Goal: Task Accomplishment & Management: Manage account settings

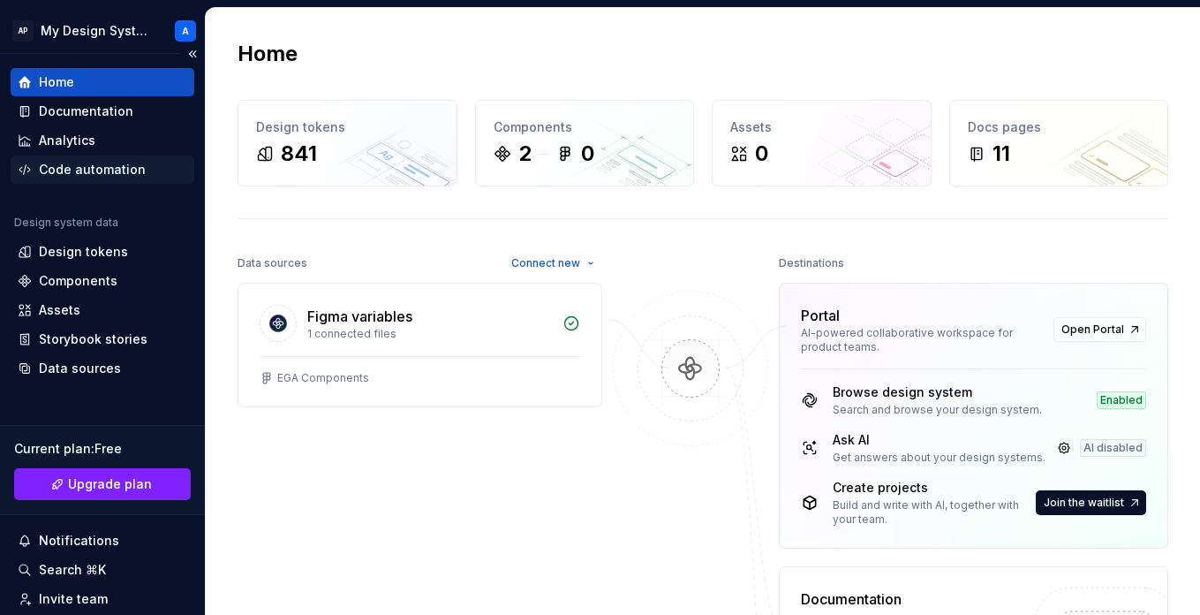
click at [87, 167] on div "Code automation" at bounding box center [92, 170] width 107 height 18
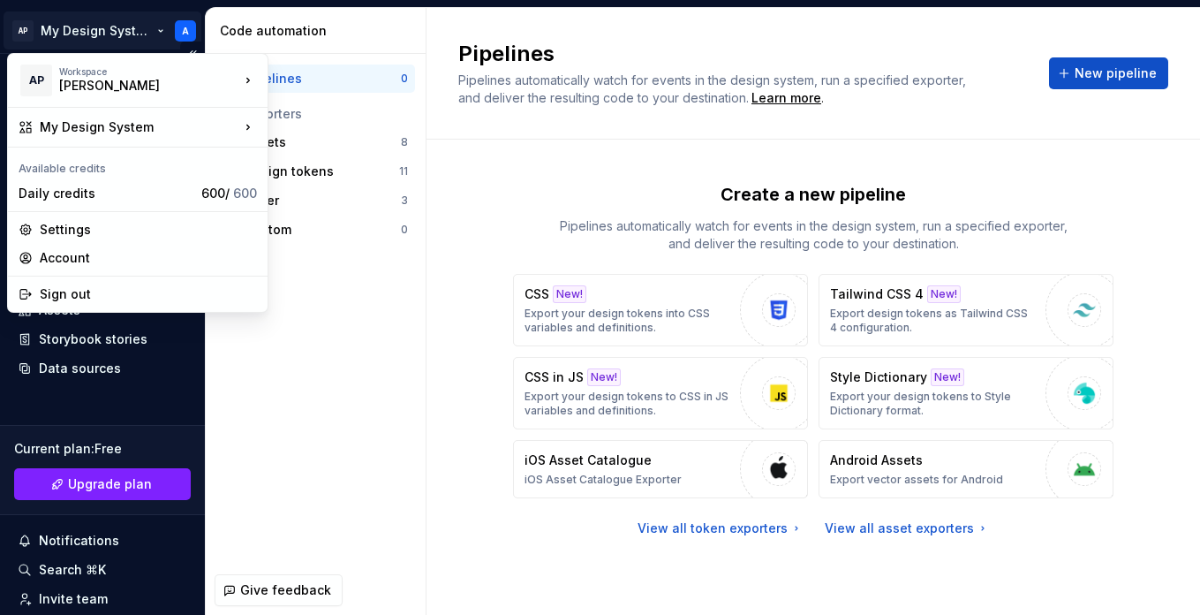
click at [96, 35] on html "AP My Design System A Home Documentation Analytics Code automation Design syste…" at bounding box center [600, 307] width 1200 height 615
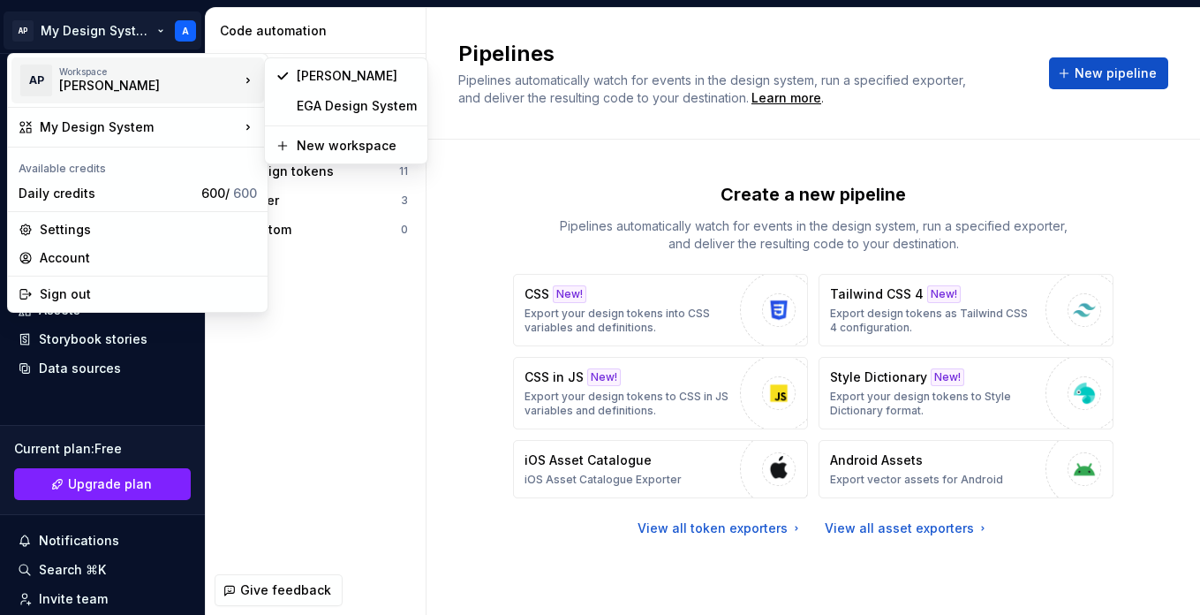
click at [465, 353] on html "AP My Design System A Home Documentation Analytics Code automation Design syste…" at bounding box center [600, 307] width 1200 height 615
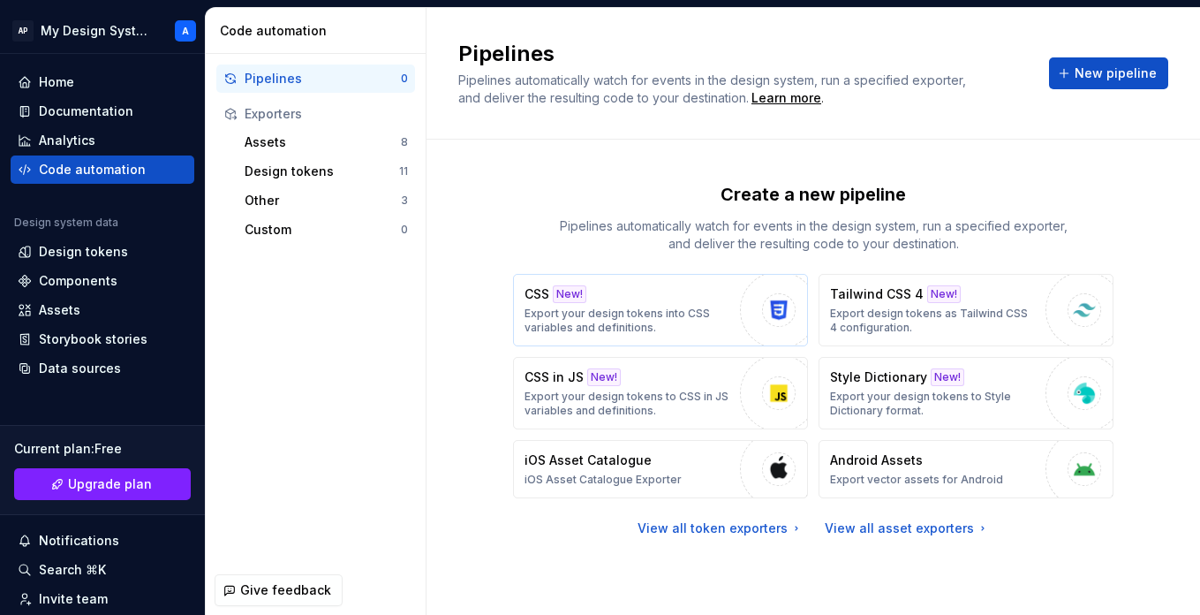
click at [668, 303] on div "CSS New! Export your design tokens into CSS variables and definitions." at bounding box center [628, 309] width 207 height 49
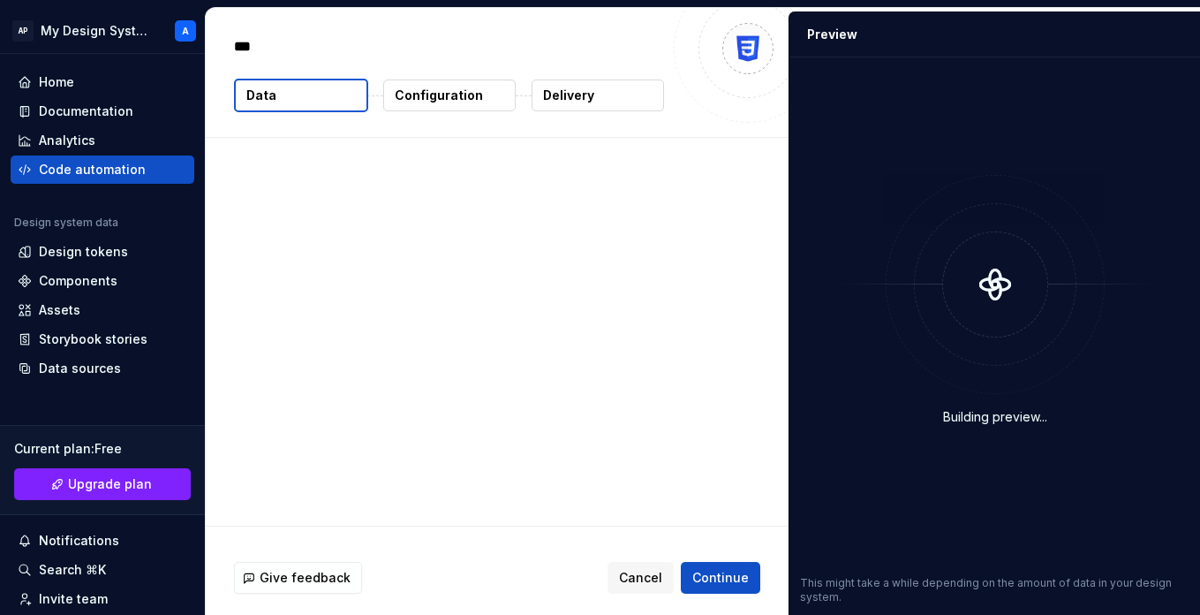
type textarea "*"
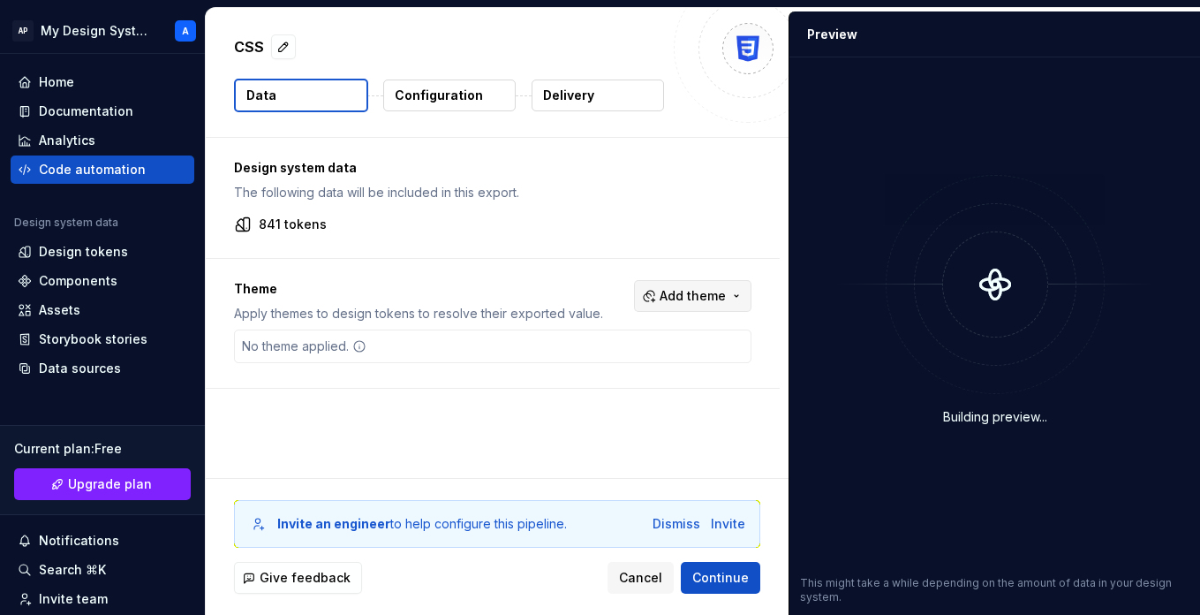
click at [712, 283] on button "Add theme" at bounding box center [692, 296] width 117 height 32
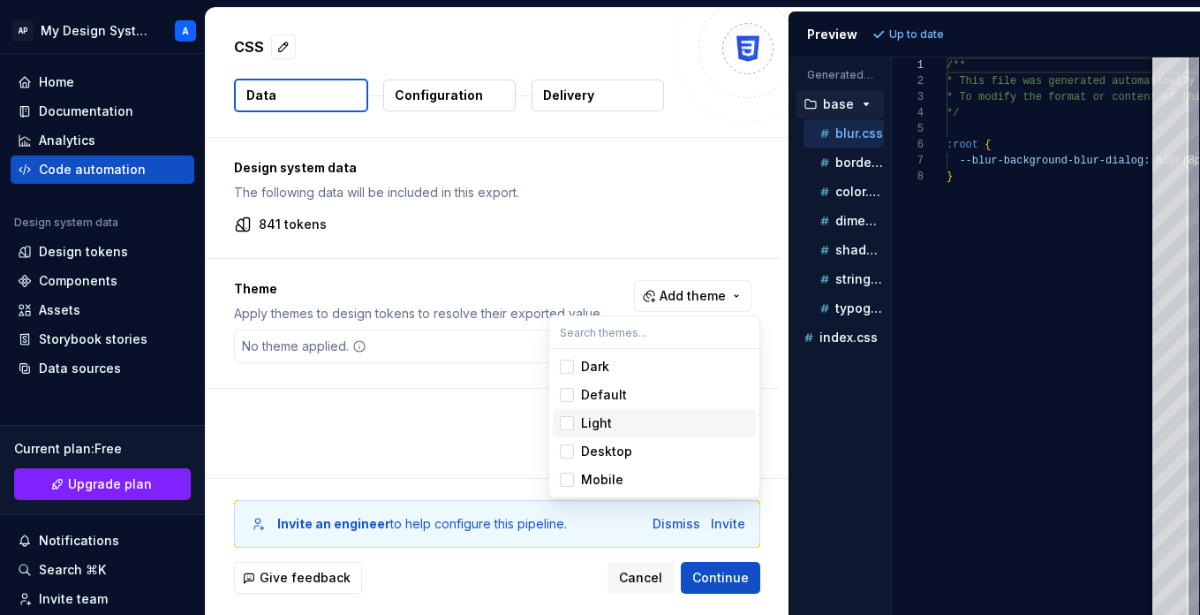
click at [584, 423] on div "Light" at bounding box center [596, 423] width 31 height 18
click at [566, 366] on div "Suggestions" at bounding box center [567, 366] width 14 height 14
click at [602, 239] on html "AP My Design System A Home Documentation Analytics Code automation Design syste…" at bounding box center [600, 307] width 1200 height 615
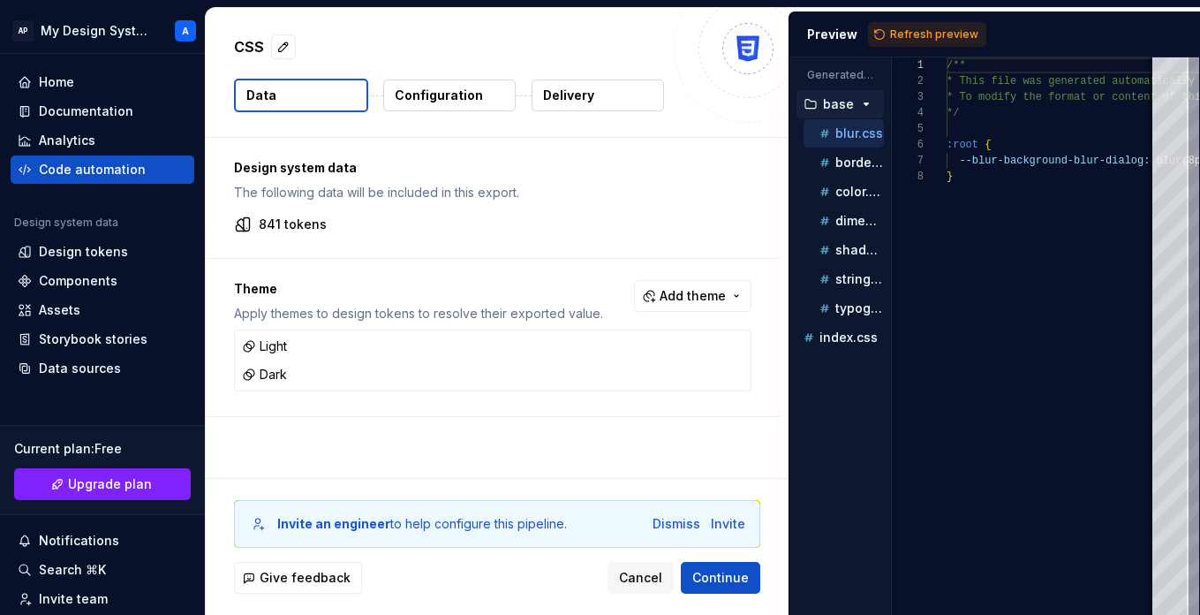
click at [470, 91] on p "Configuration" at bounding box center [439, 96] width 88 height 18
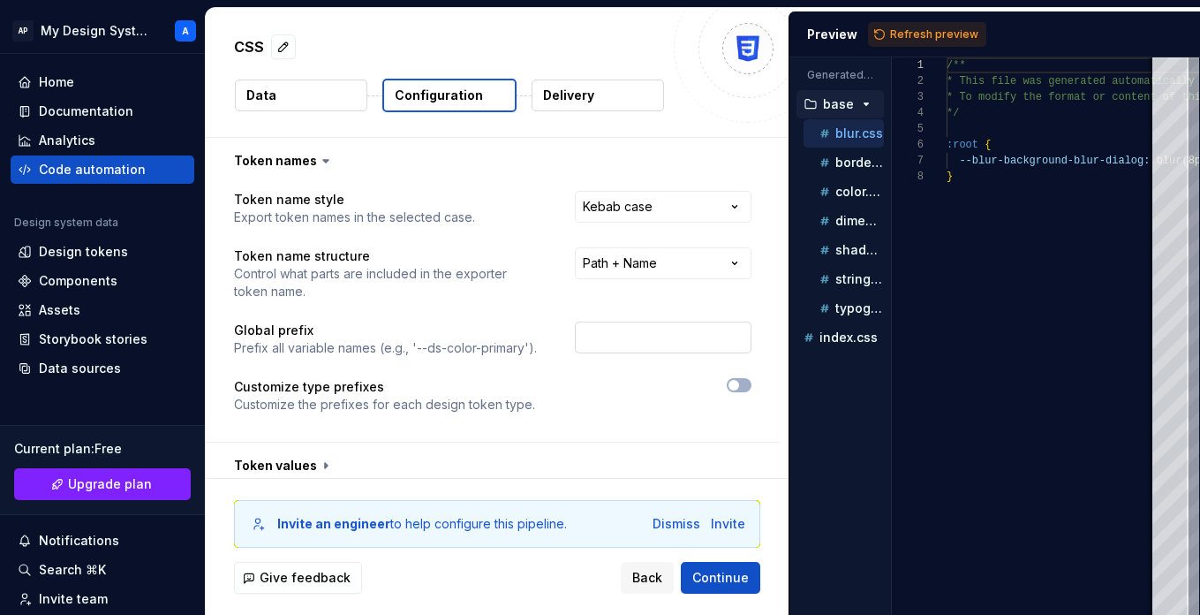
click at [670, 326] on input "text" at bounding box center [663, 337] width 177 height 32
type input "ega"
click at [423, 304] on div "**********" at bounding box center [492, 313] width 517 height 244
click at [750, 387] on button "button" at bounding box center [739, 385] width 25 height 14
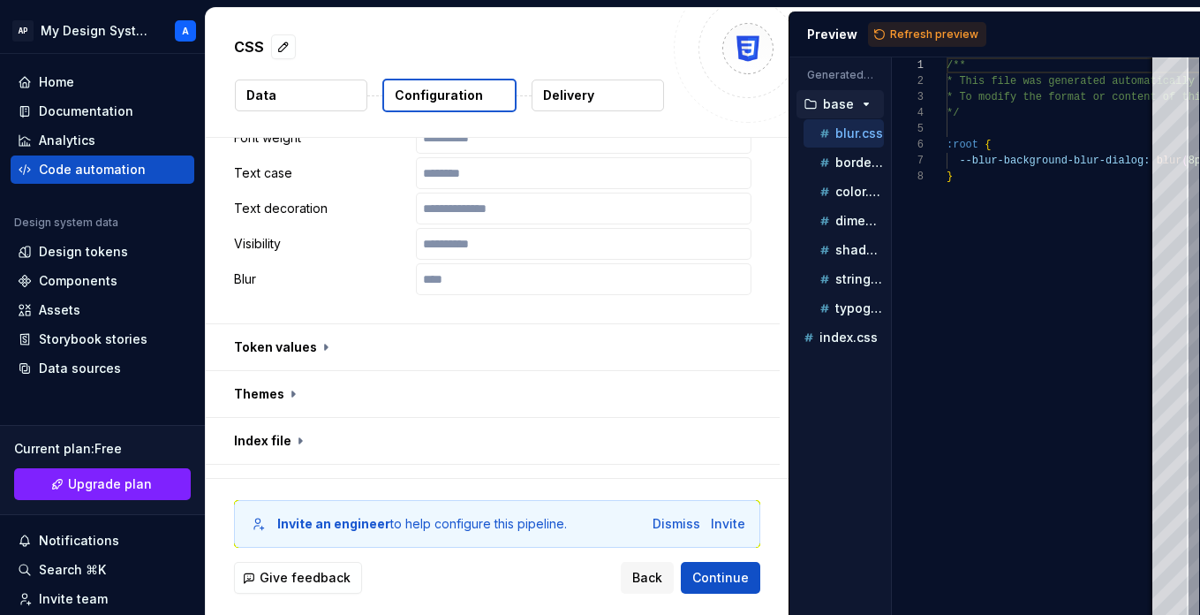
scroll to position [1070, 0]
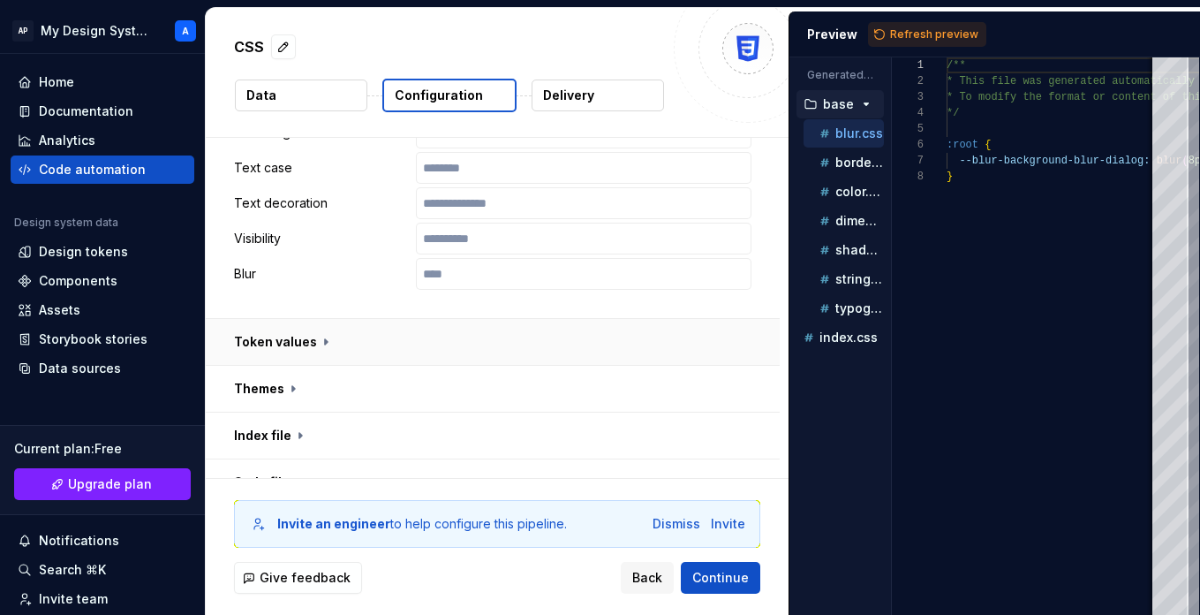
click at [488, 342] on button "button" at bounding box center [493, 342] width 574 height 46
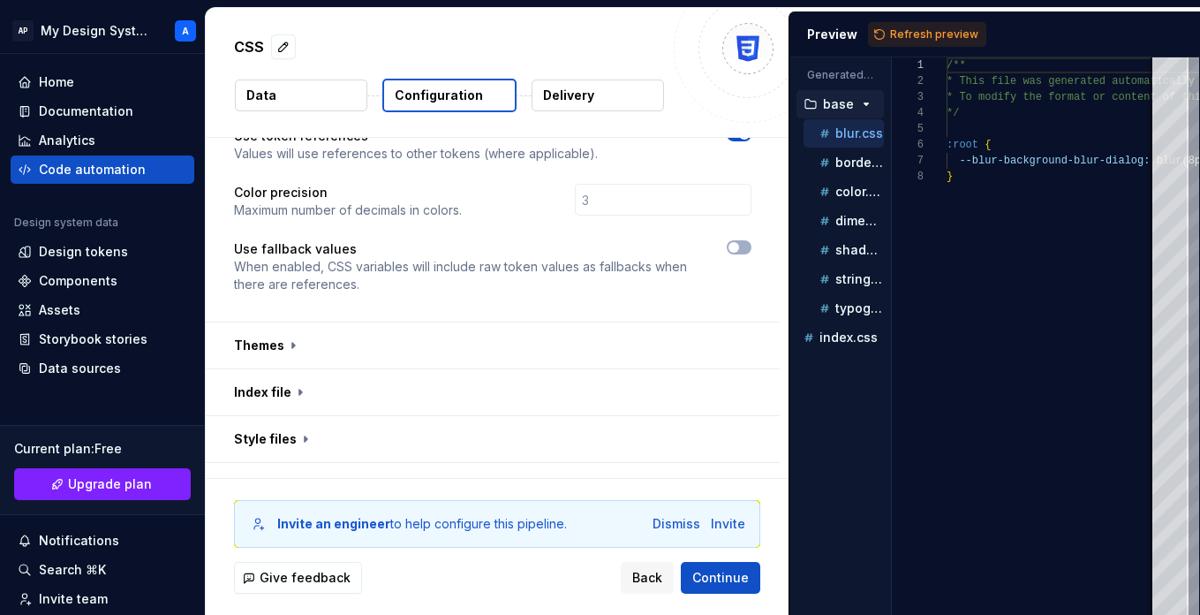
scroll to position [1469, 0]
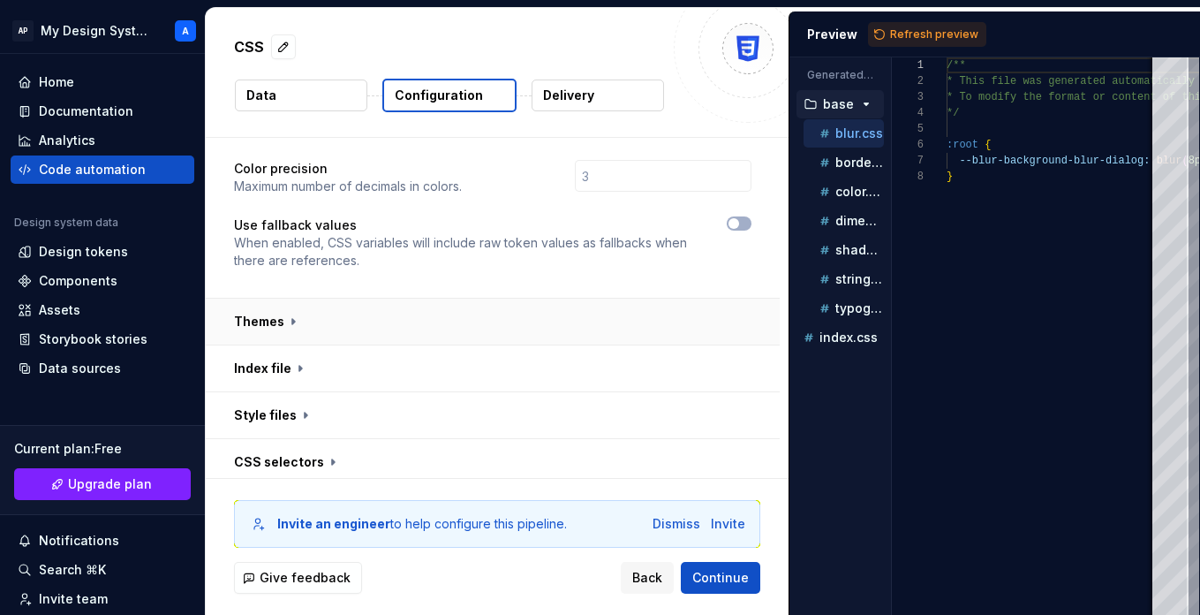
click at [472, 304] on button "button" at bounding box center [493, 321] width 574 height 46
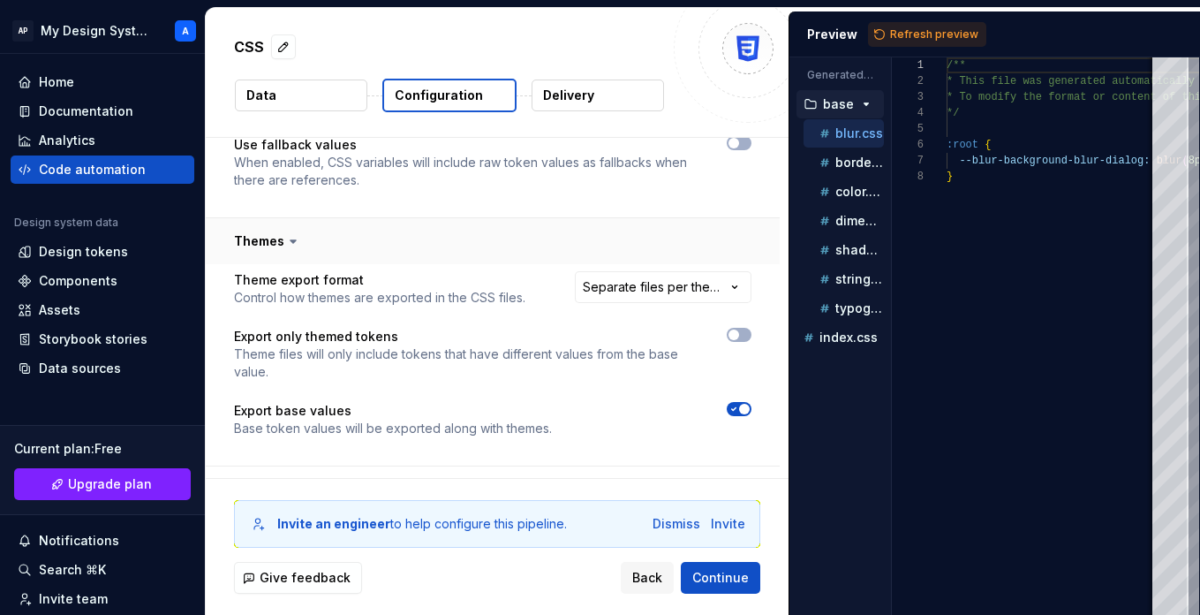
scroll to position [1551, 0]
click at [641, 265] on html "**********" at bounding box center [600, 307] width 1200 height 615
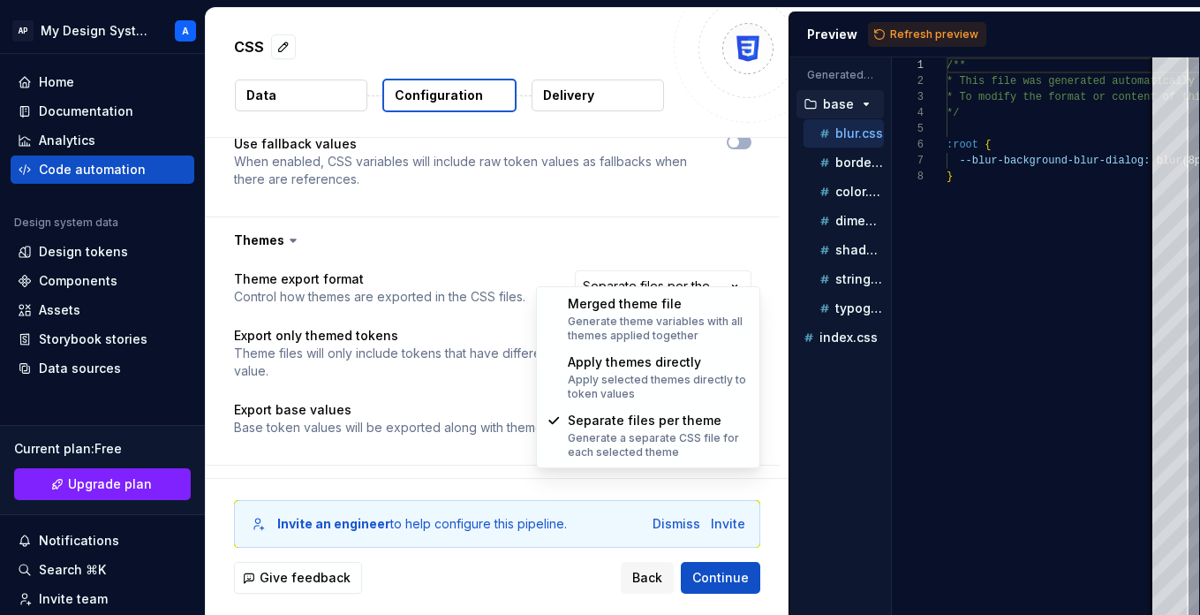
select select "**********"
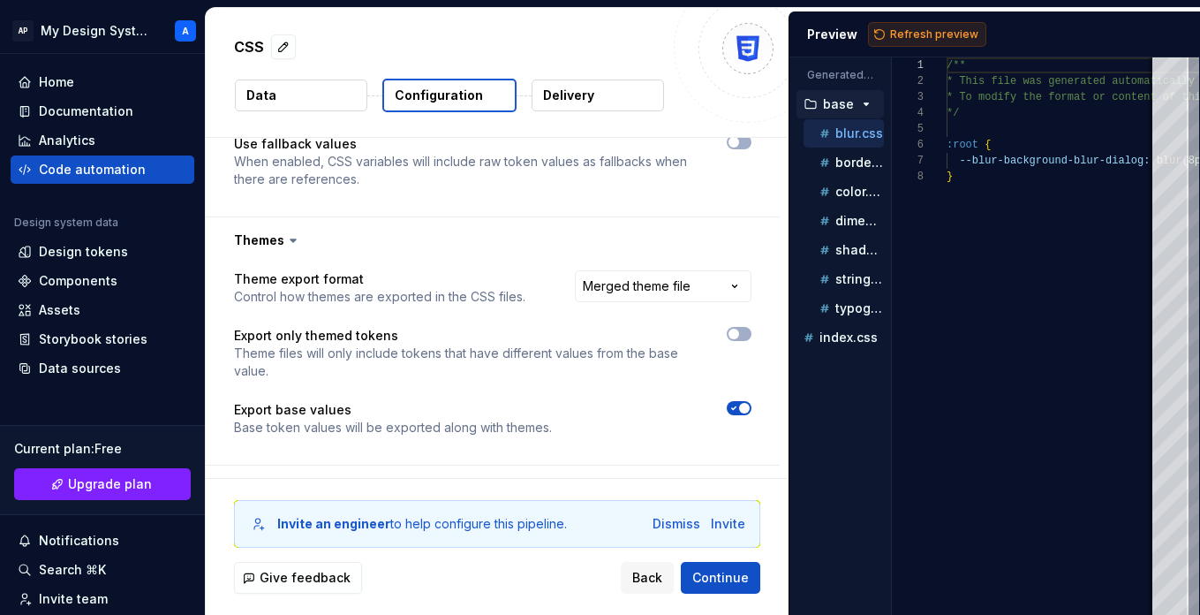
click at [882, 38] on button "Refresh preview" at bounding box center [927, 34] width 118 height 25
type textarea "**********"
click at [752, 327] on button "button" at bounding box center [739, 334] width 25 height 14
click at [752, 401] on button "button" at bounding box center [739, 408] width 25 height 14
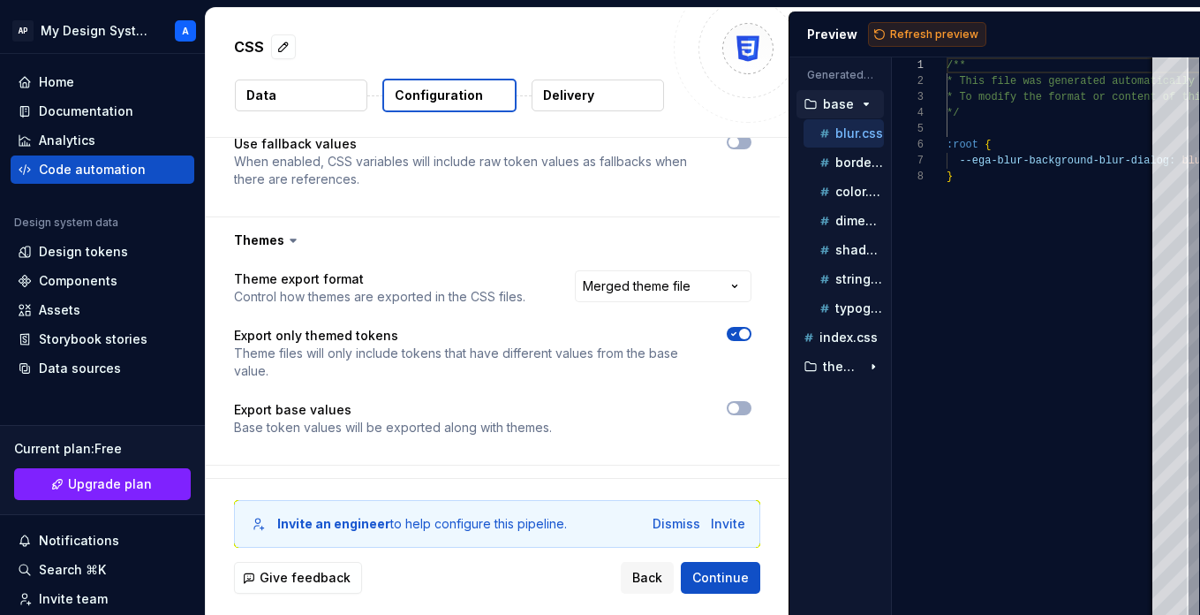
click at [910, 35] on span "Refresh preview" at bounding box center [934, 34] width 88 height 14
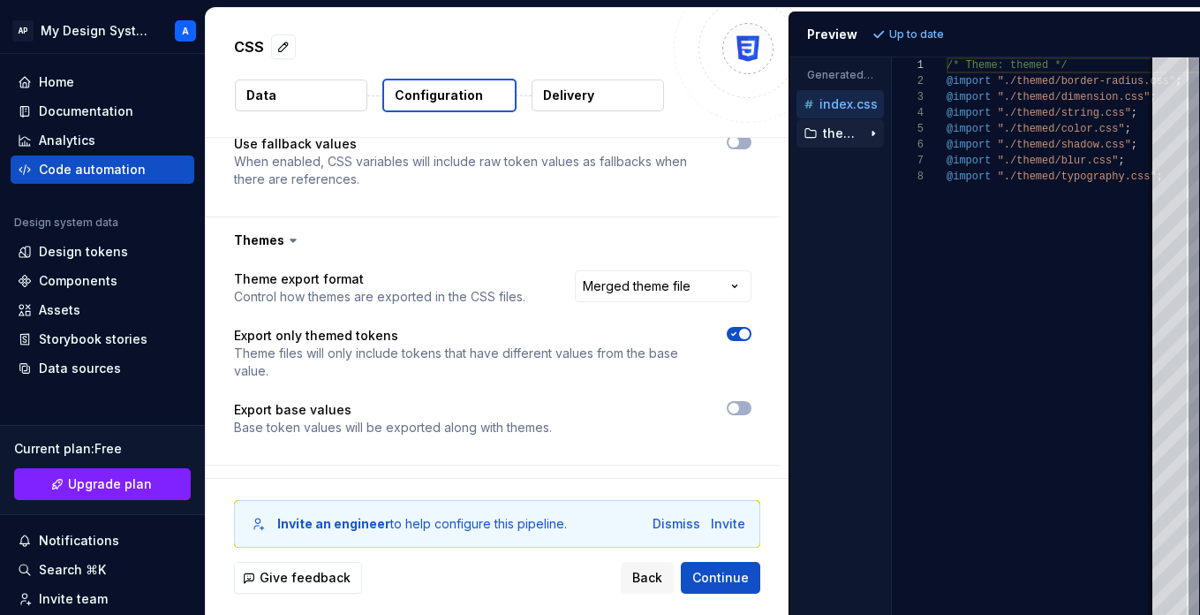
click at [854, 126] on p "themed" at bounding box center [842, 133] width 38 height 14
click at [848, 163] on p "color.css" at bounding box center [859, 162] width 49 height 14
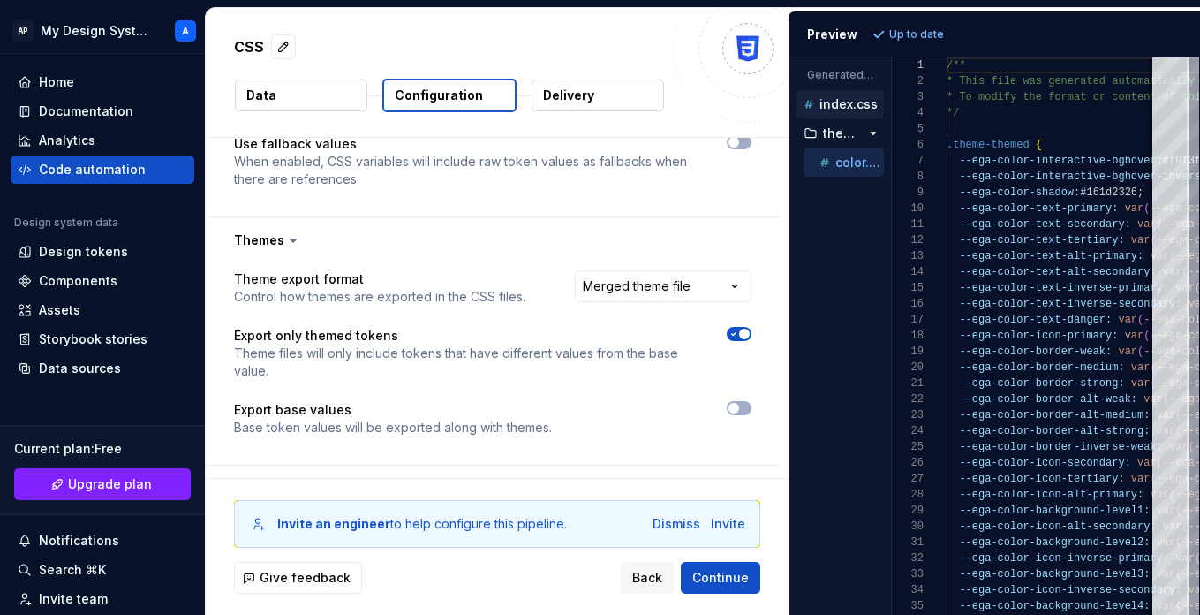
click at [838, 103] on p "index.css" at bounding box center [849, 104] width 58 height 14
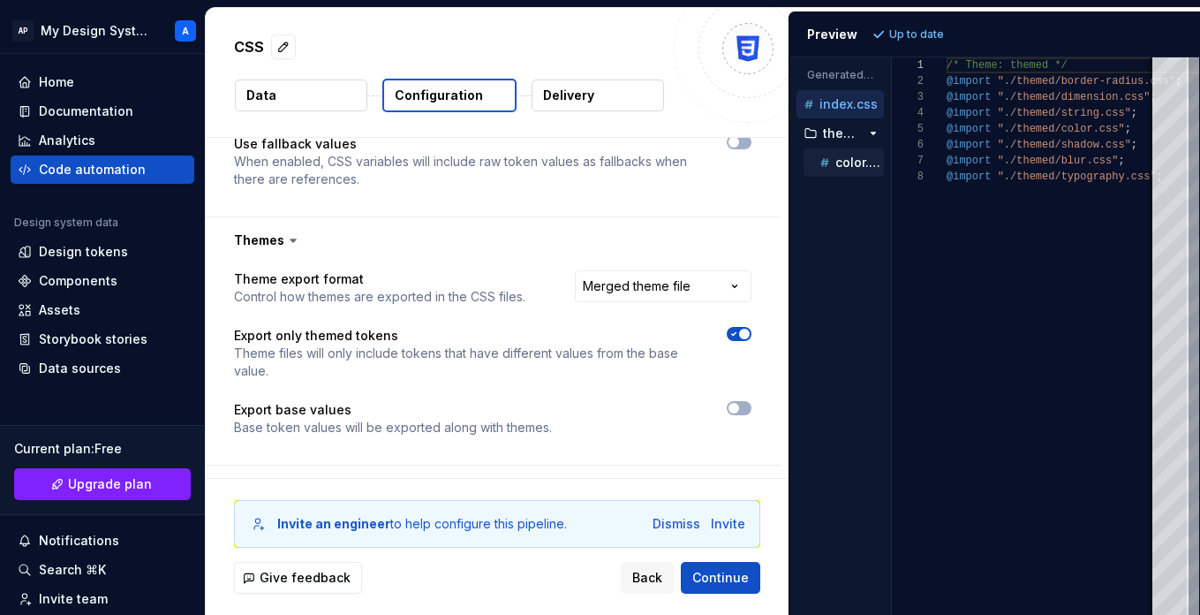
click at [841, 167] on p "color.css" at bounding box center [859, 162] width 49 height 14
type textarea "**********"
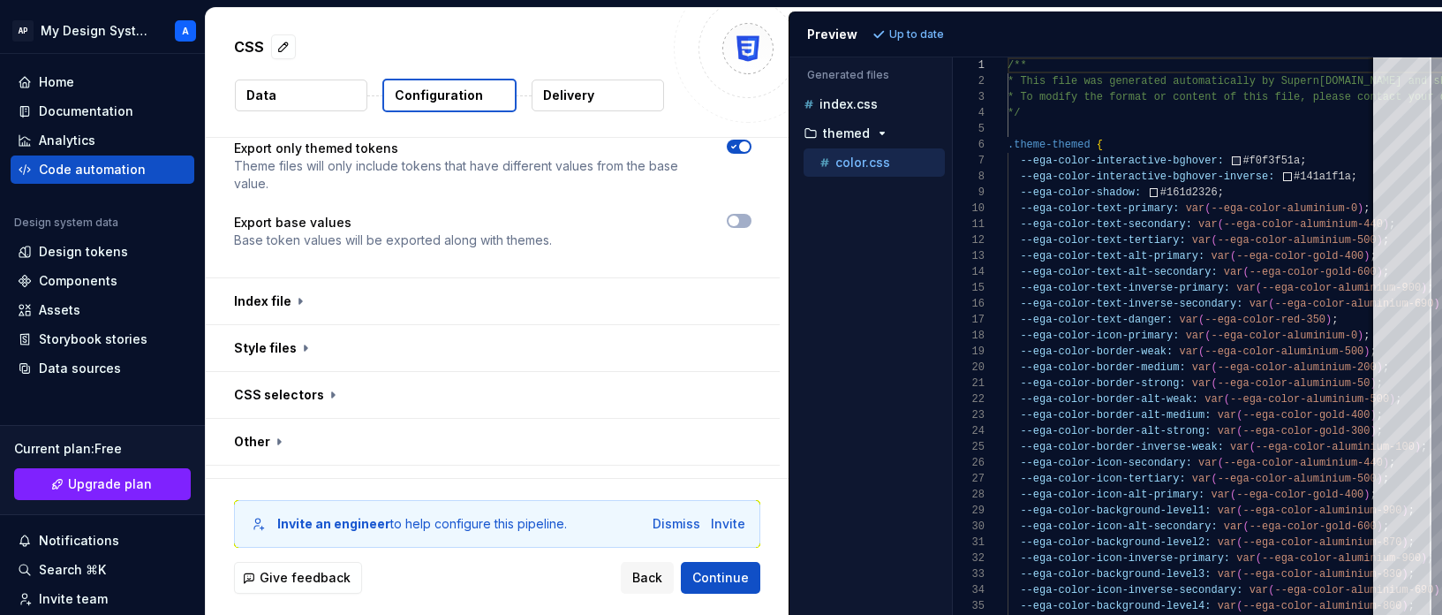
scroll to position [1741, 0]
click at [342, 275] on button "button" at bounding box center [493, 298] width 574 height 46
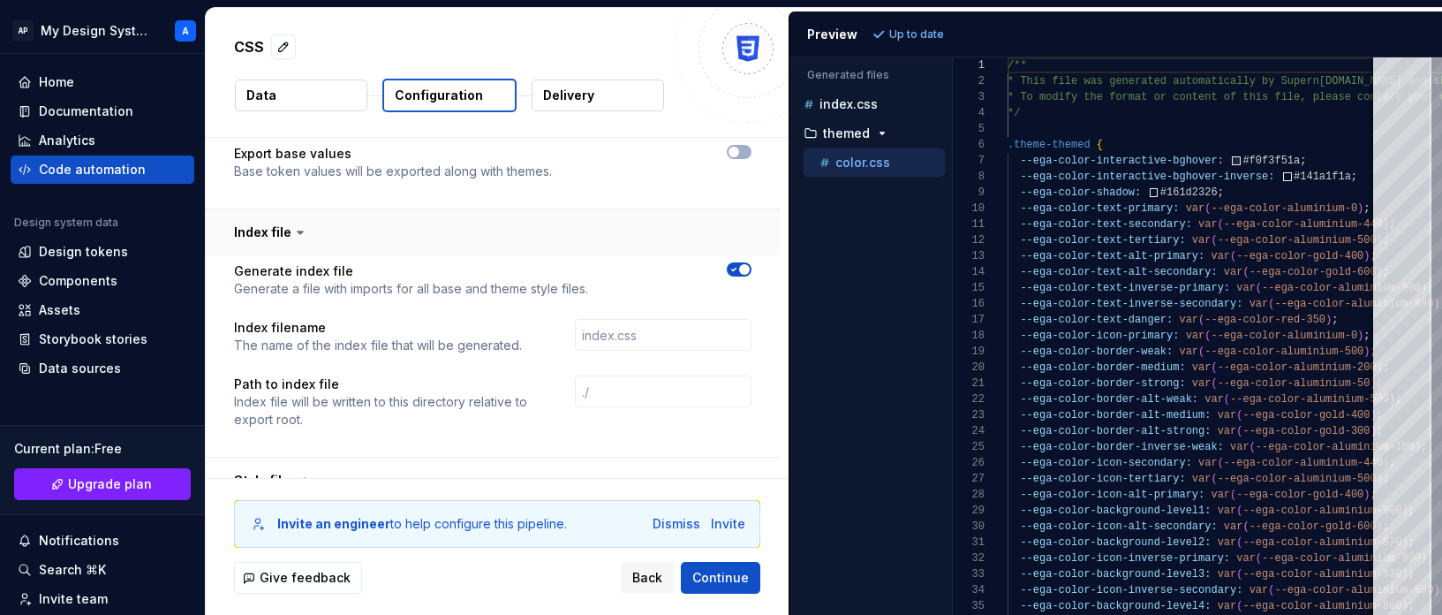
scroll to position [1814, 0]
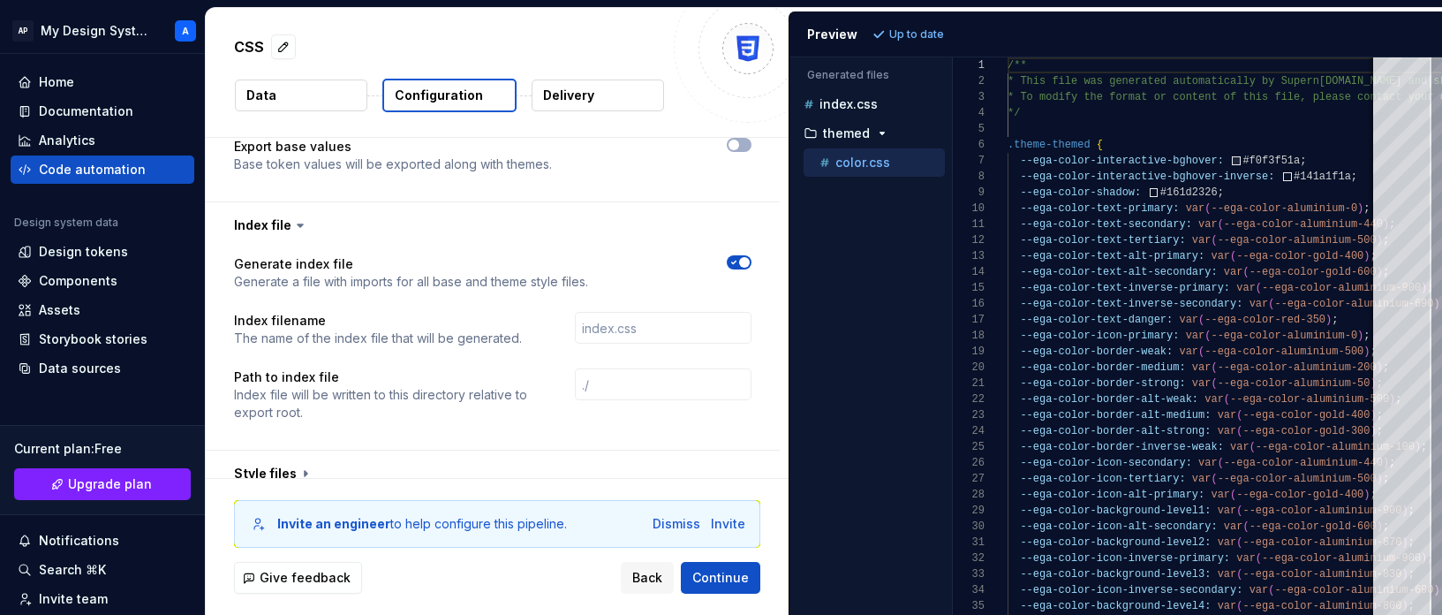
click at [748, 257] on span "button" at bounding box center [744, 262] width 11 height 11
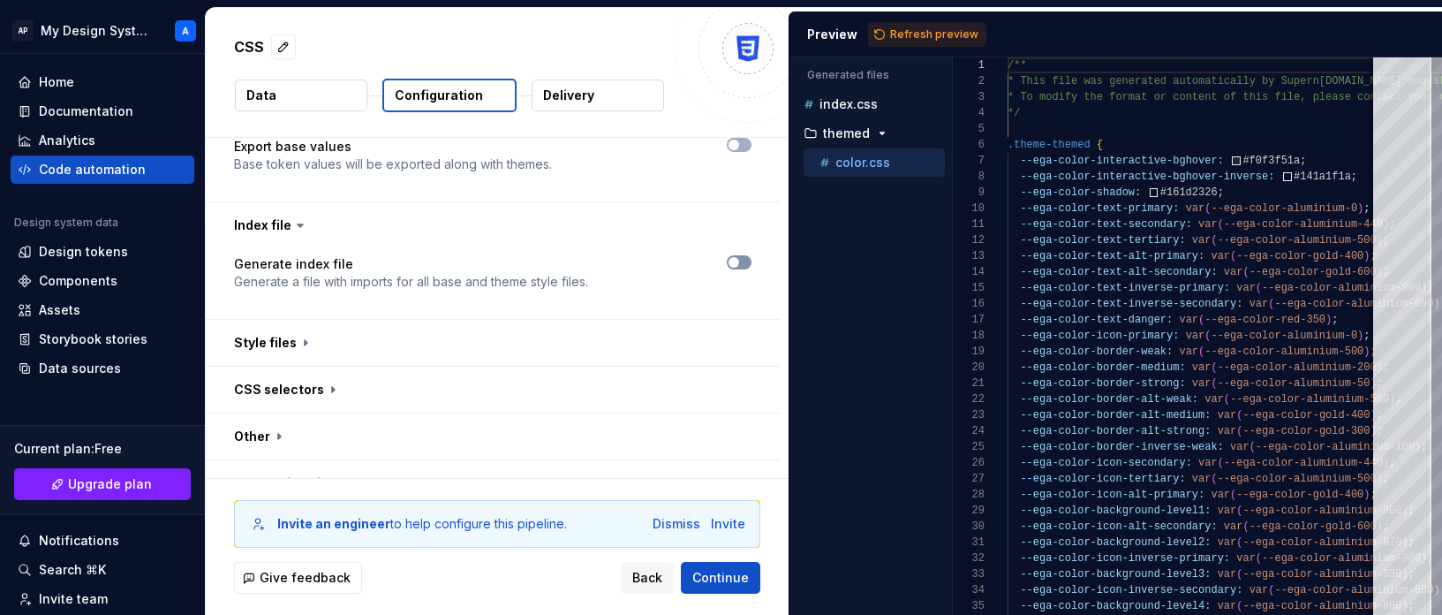
click at [741, 257] on icon "button" at bounding box center [734, 262] width 14 height 11
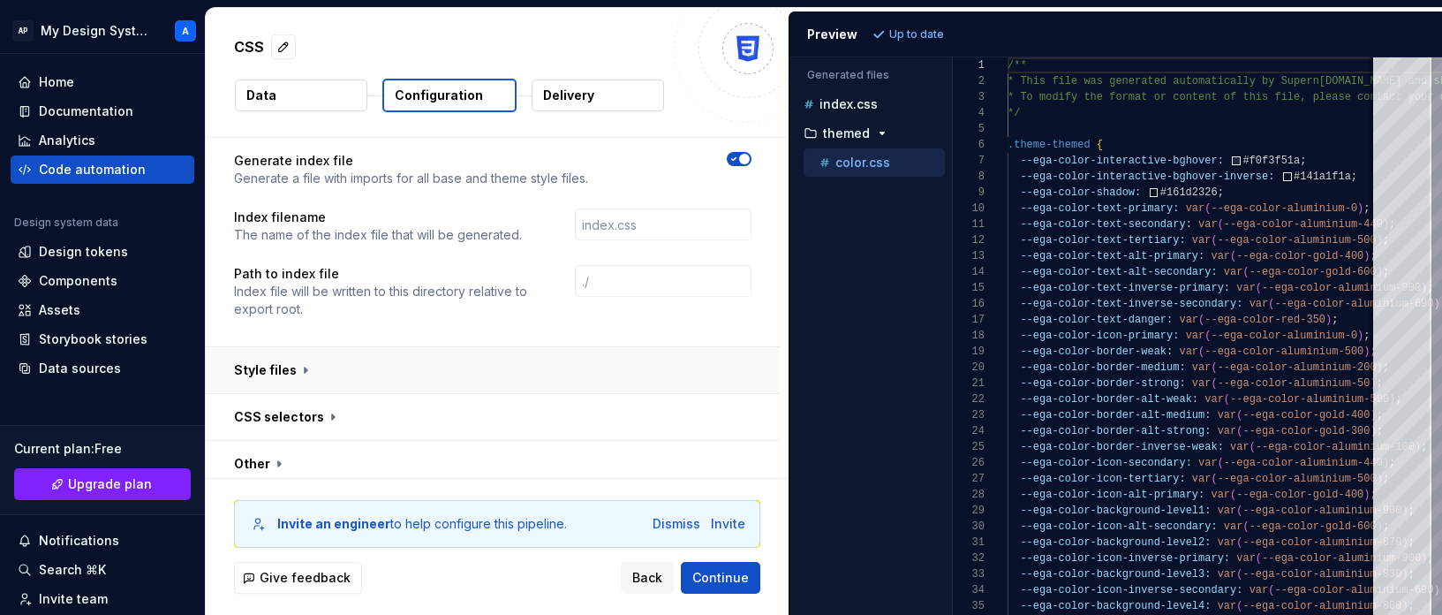
click at [437, 354] on button "button" at bounding box center [493, 370] width 574 height 46
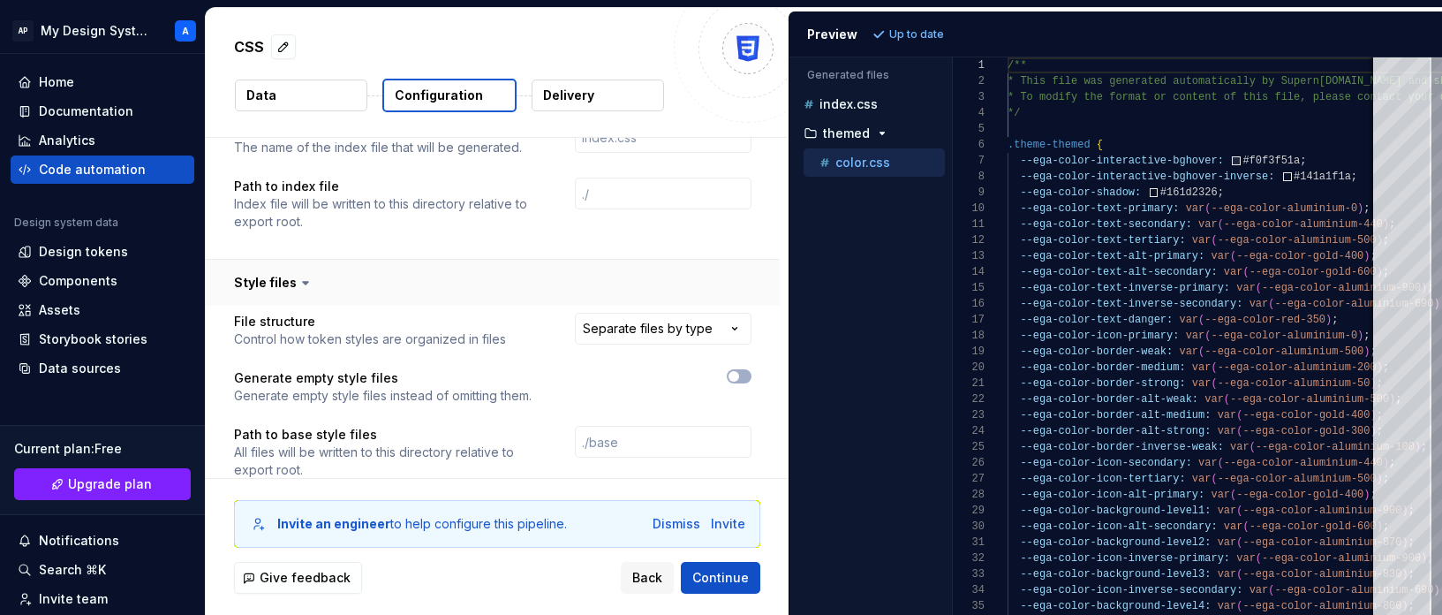
scroll to position [2059, 0]
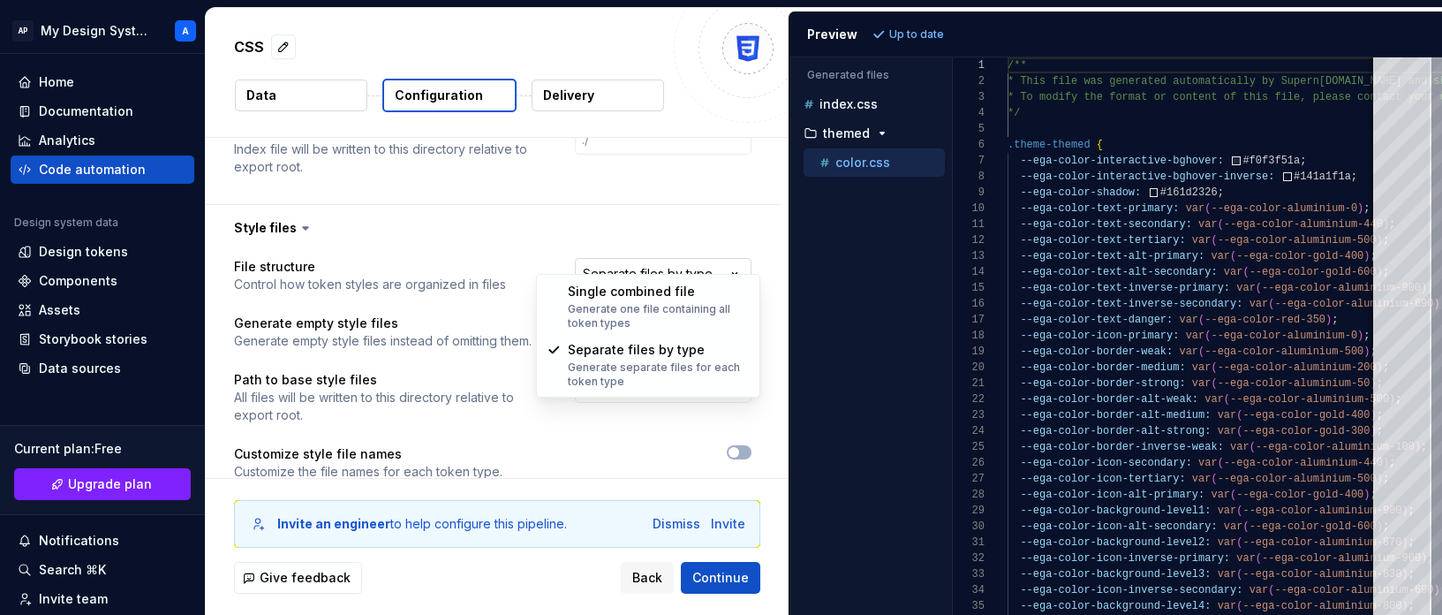
click at [632, 264] on html "**********" at bounding box center [721, 307] width 1442 height 615
select select "**********"
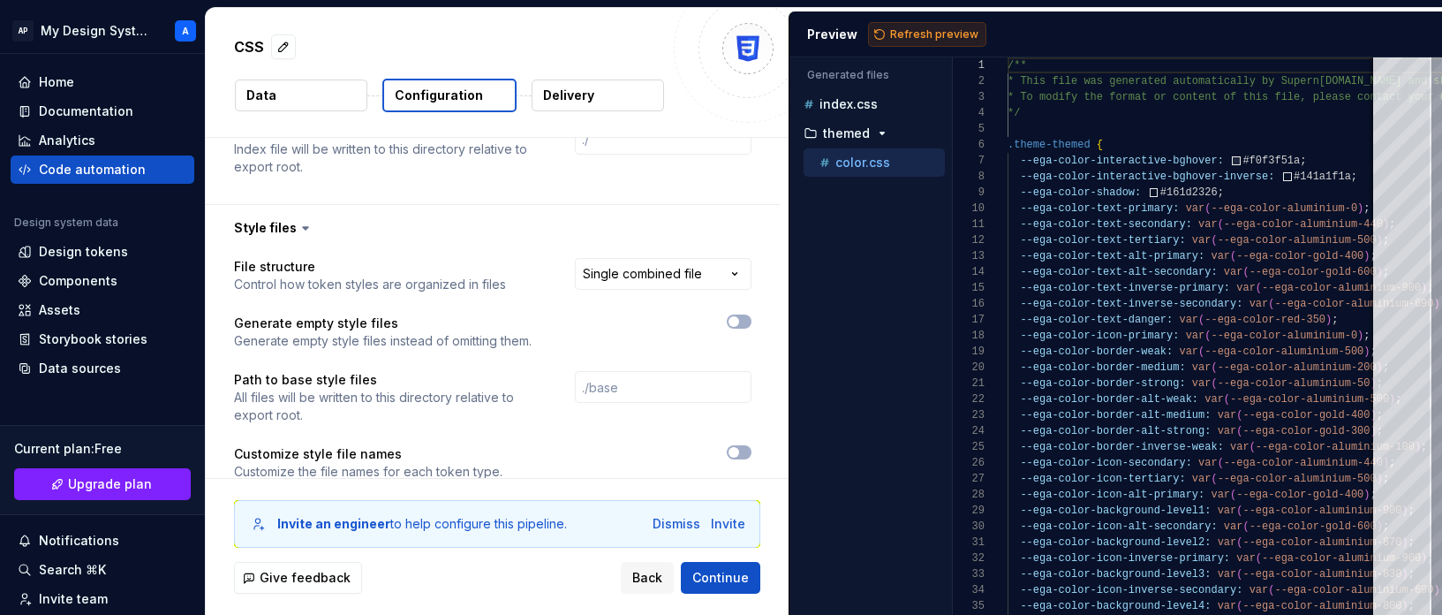
click at [961, 34] on span "Refresh preview" at bounding box center [934, 34] width 88 height 14
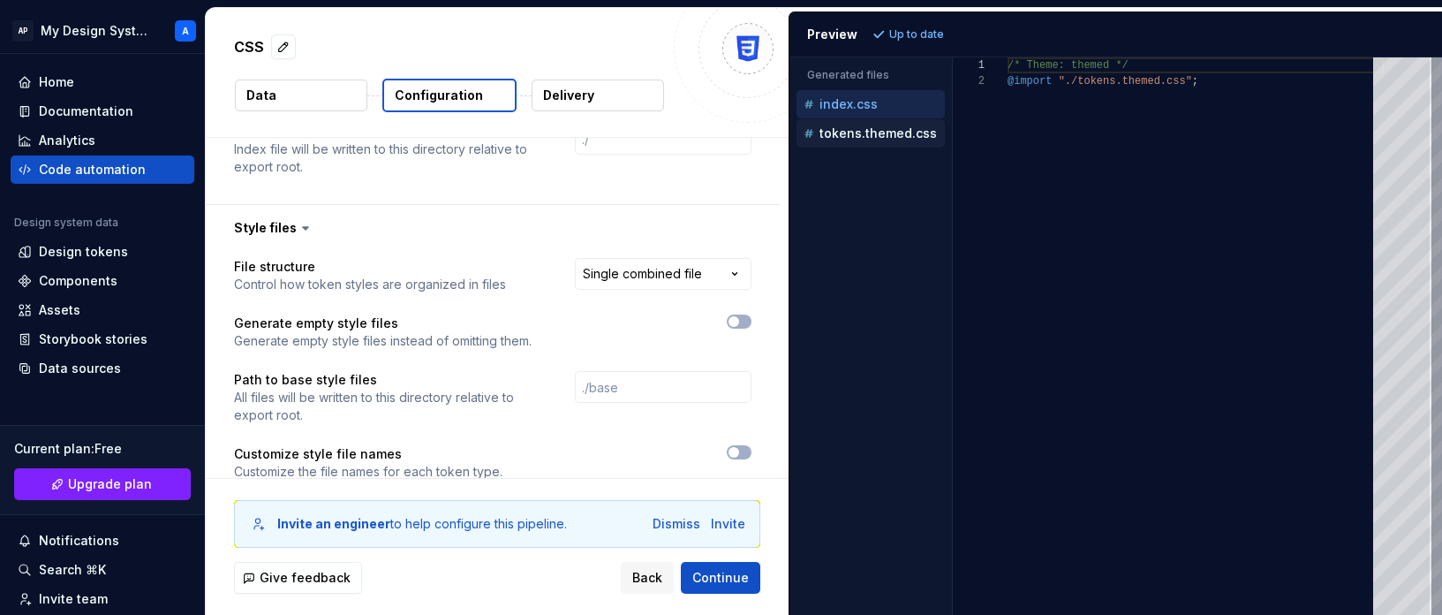
click at [878, 134] on p "tokens.themed.css" at bounding box center [878, 133] width 117 height 14
type textarea "**********"
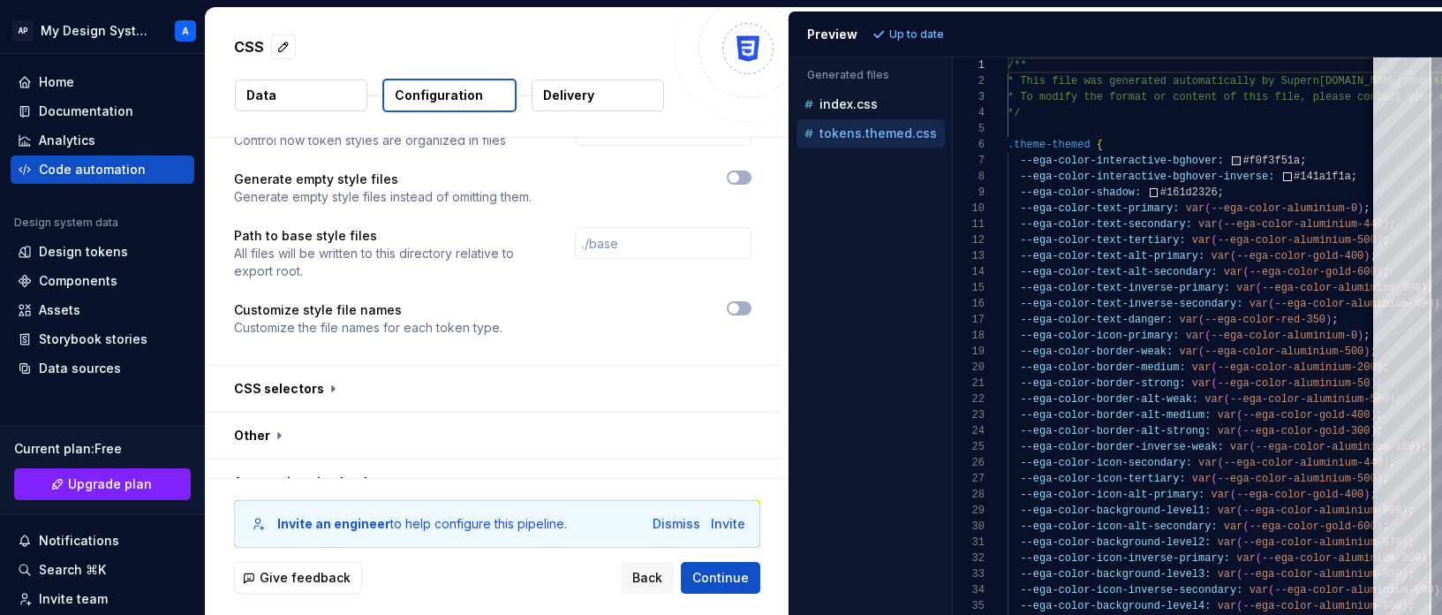
scroll to position [2214, 0]
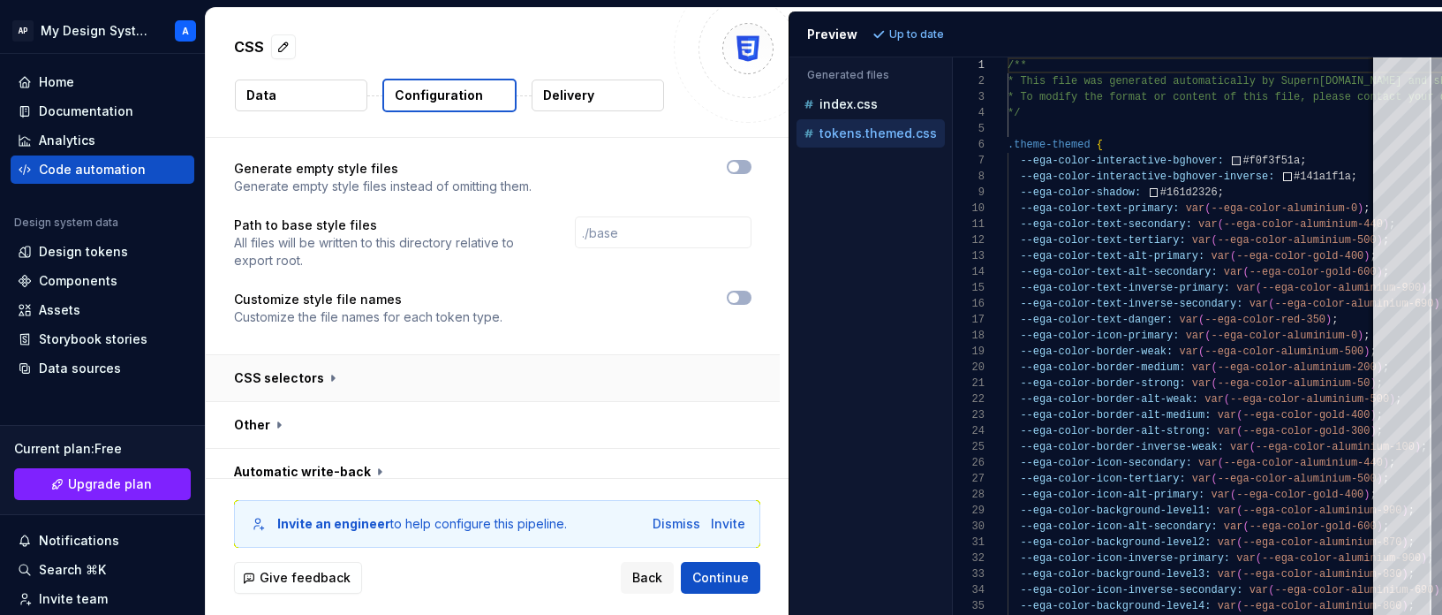
click at [499, 355] on button "button" at bounding box center [493, 378] width 574 height 46
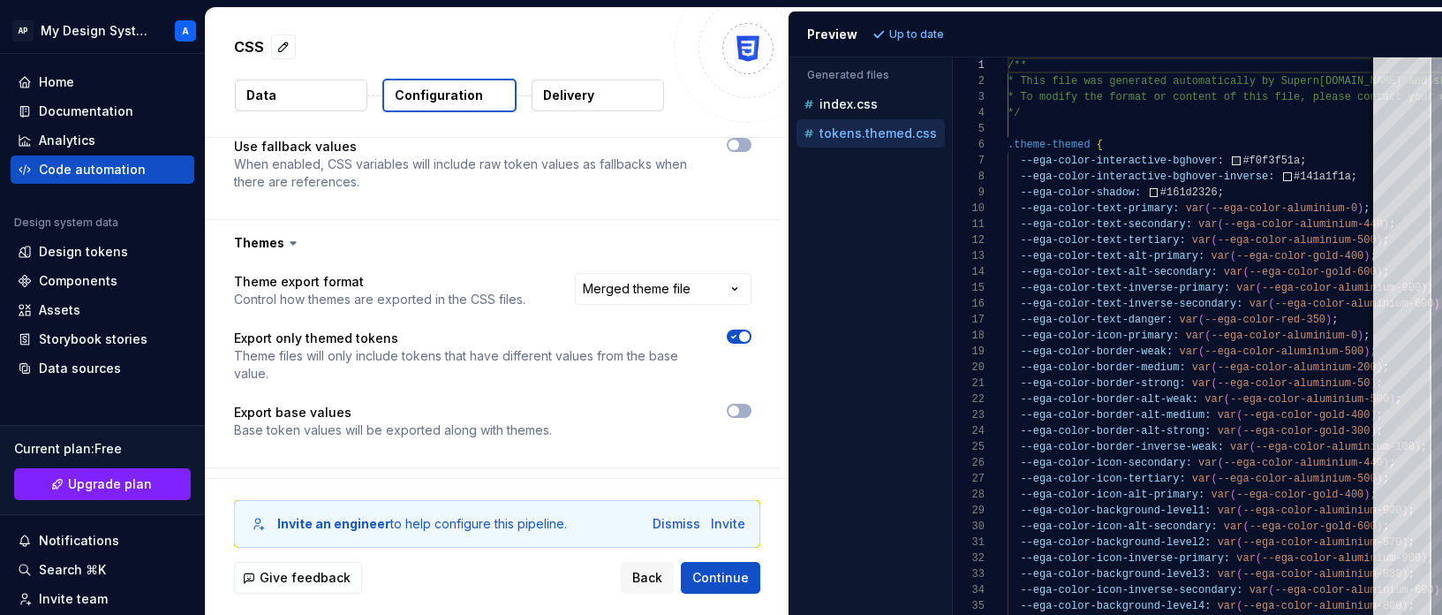
scroll to position [1534, 0]
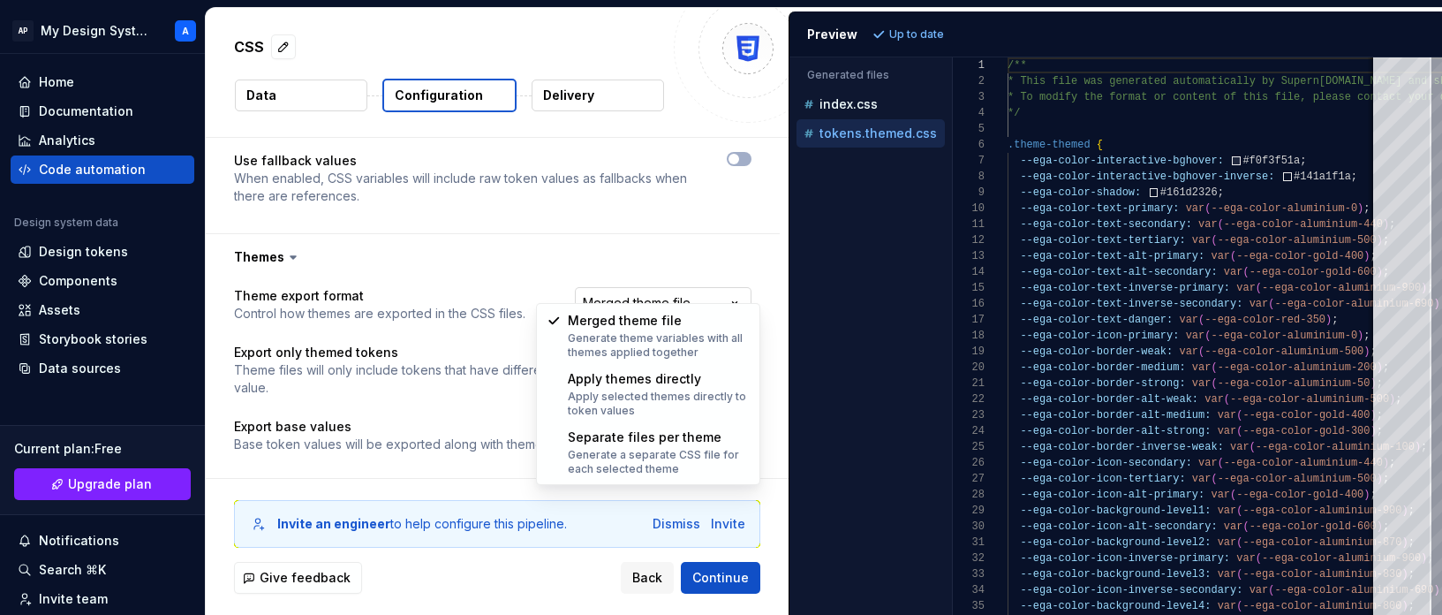
click at [680, 284] on html "**********" at bounding box center [721, 307] width 1442 height 615
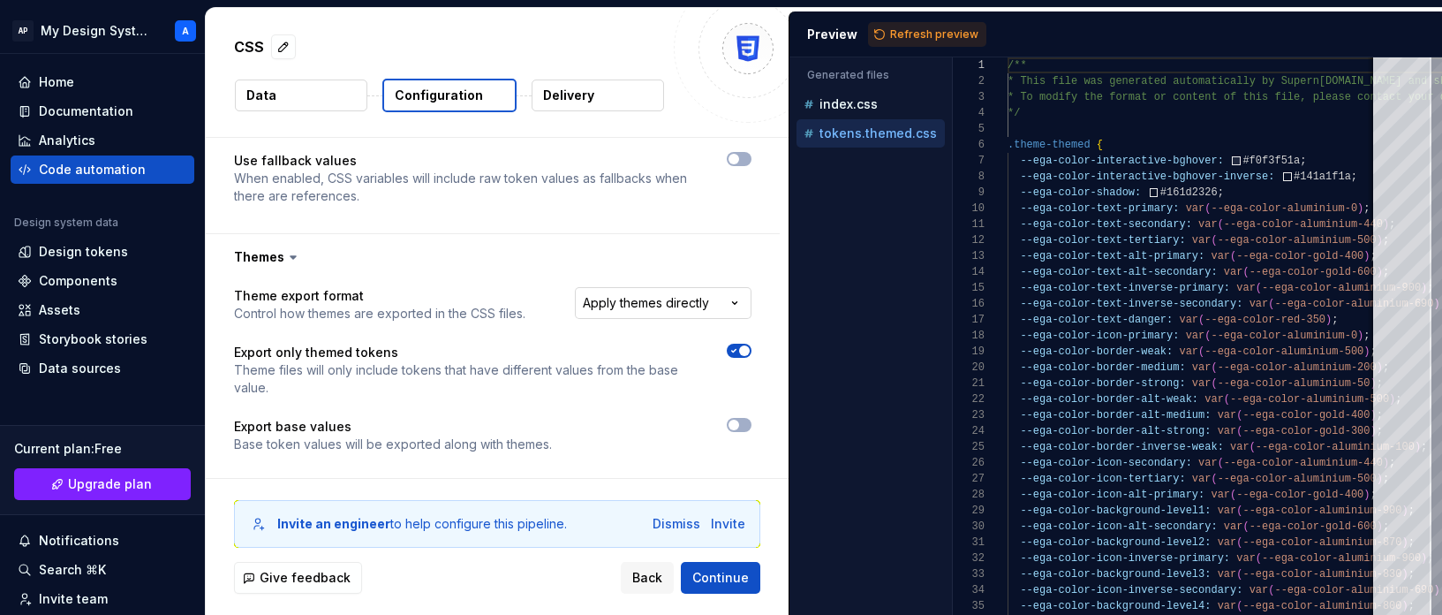
click at [687, 281] on html "**********" at bounding box center [721, 307] width 1442 height 615
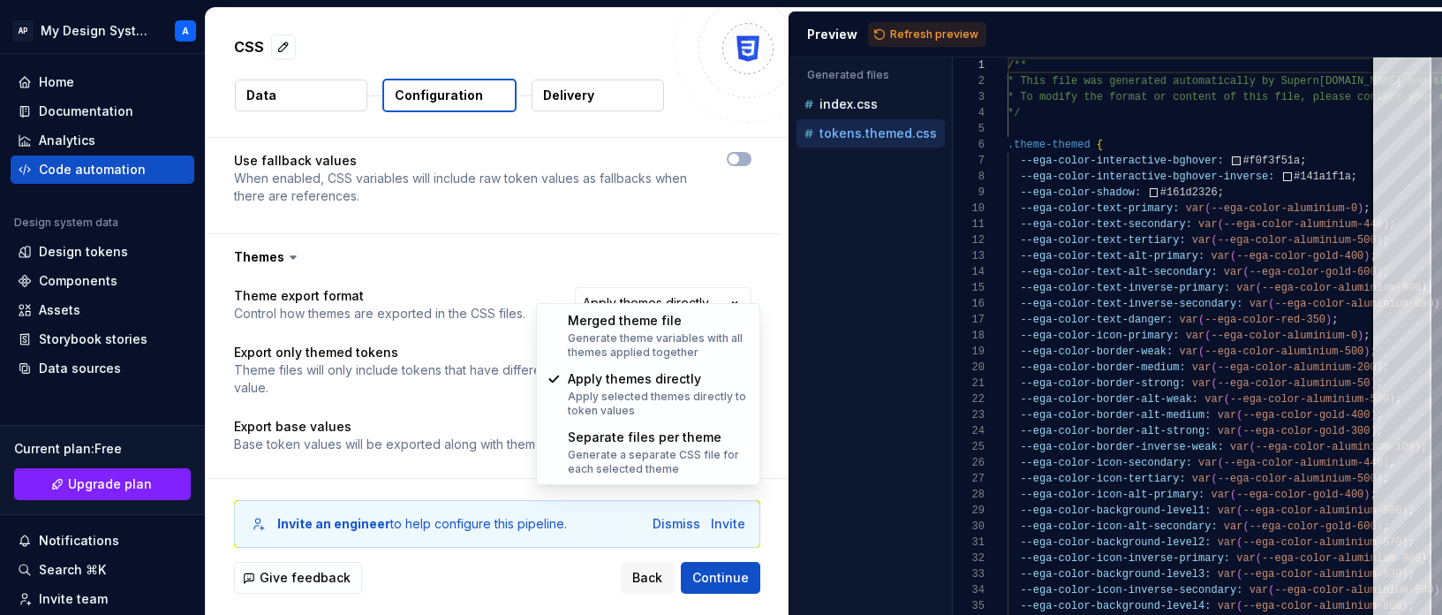
select select "**********"
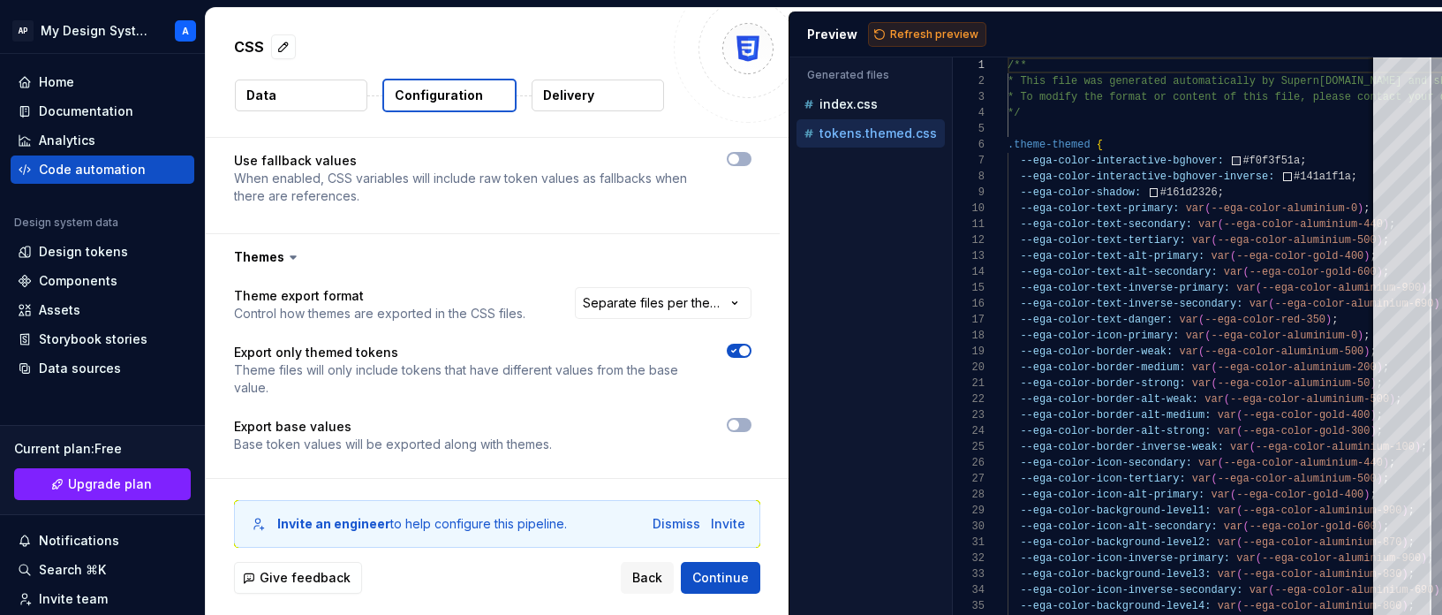
click at [902, 35] on span "Refresh preview" at bounding box center [934, 34] width 88 height 14
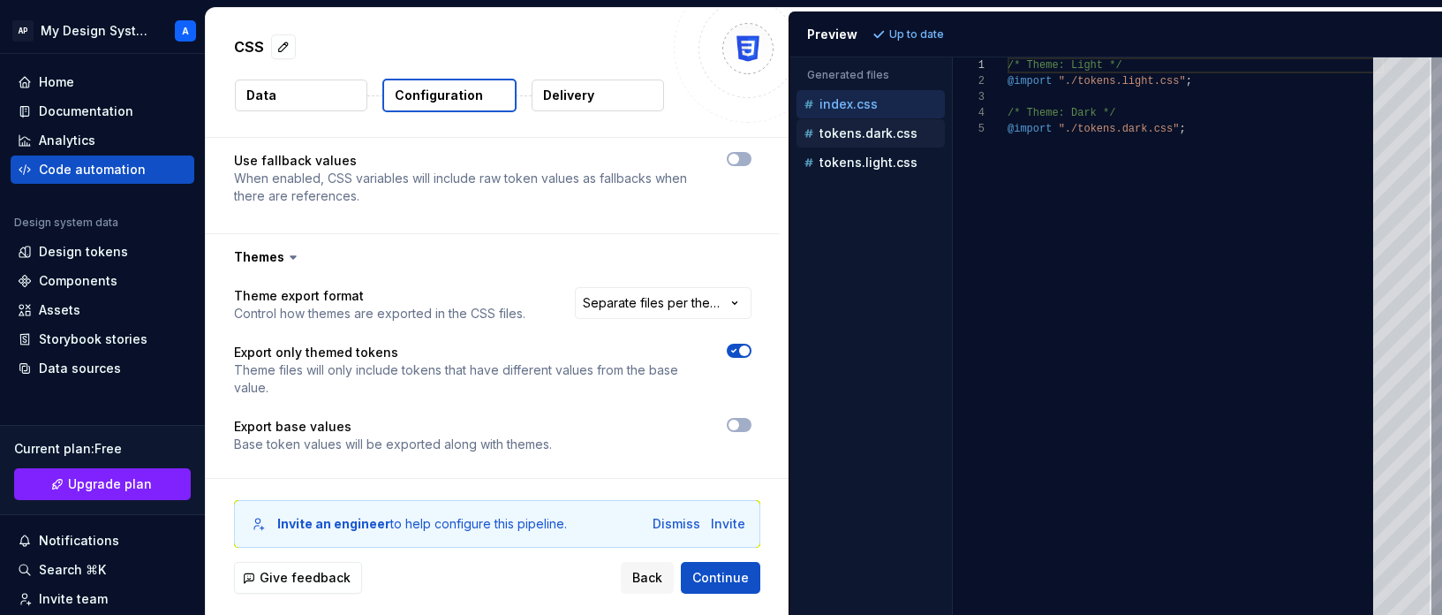
click at [849, 133] on p "tokens.dark.css" at bounding box center [869, 133] width 98 height 14
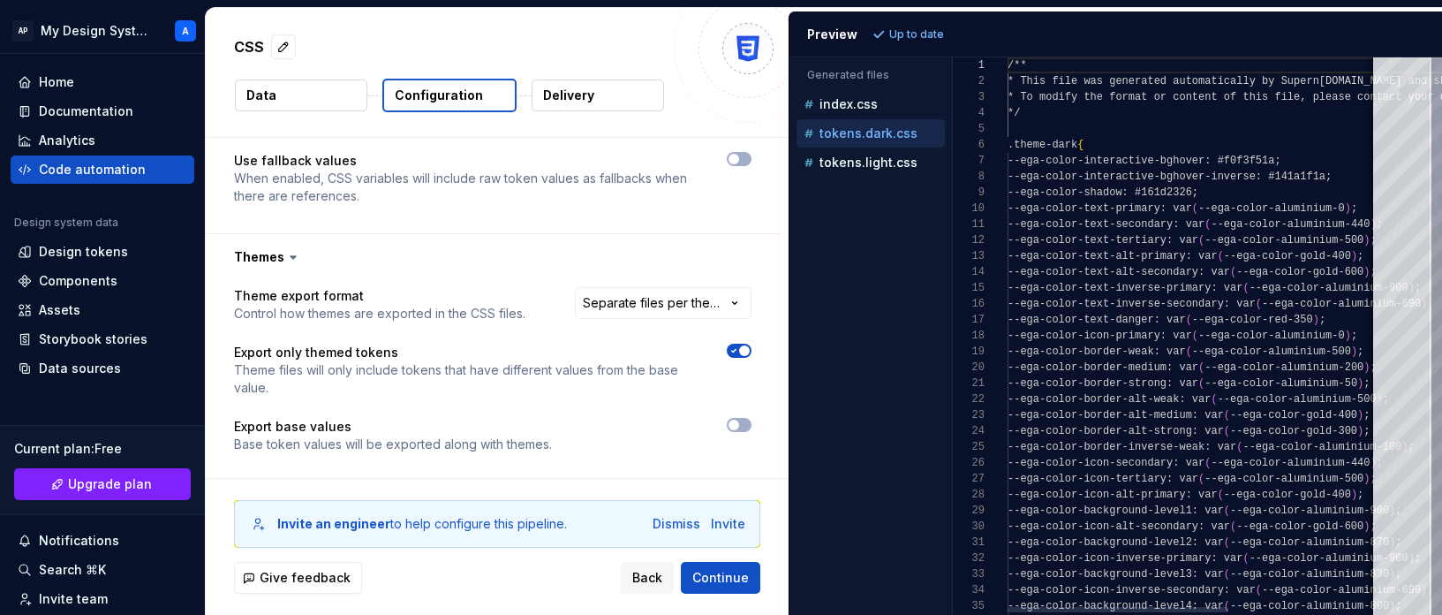
scroll to position [159, 0]
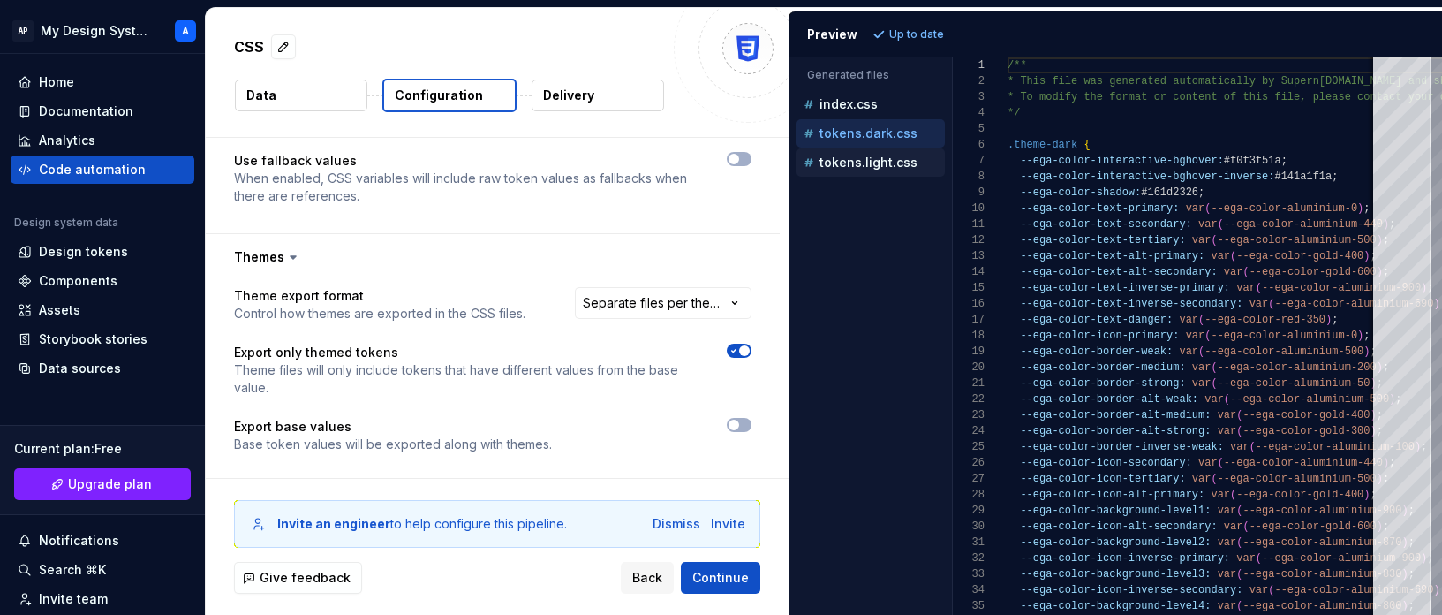
click at [853, 170] on div "tokens.light.css" at bounding box center [872, 163] width 145 height 18
click at [858, 135] on p "tokens.dark.css" at bounding box center [869, 133] width 98 height 14
click at [859, 154] on div "tokens.light.css" at bounding box center [872, 163] width 145 height 18
click at [859, 137] on p "tokens.dark.css" at bounding box center [869, 133] width 98 height 14
click at [873, 160] on p "tokens.light.css" at bounding box center [869, 162] width 98 height 14
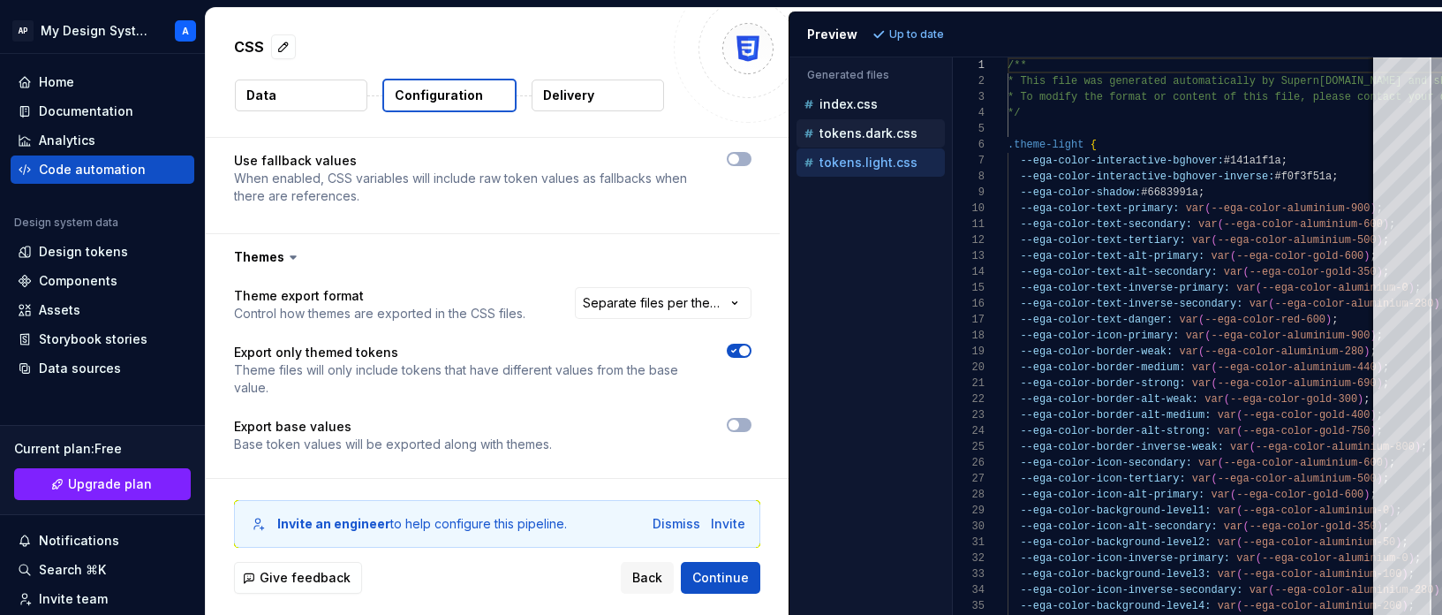
click at [871, 145] on div "tokens.dark.css" at bounding box center [871, 133] width 148 height 28
click at [867, 138] on p "tokens.dark.css" at bounding box center [869, 133] width 98 height 14
click at [866, 156] on p "tokens.light.css" at bounding box center [869, 162] width 98 height 14
type textarea "**********"
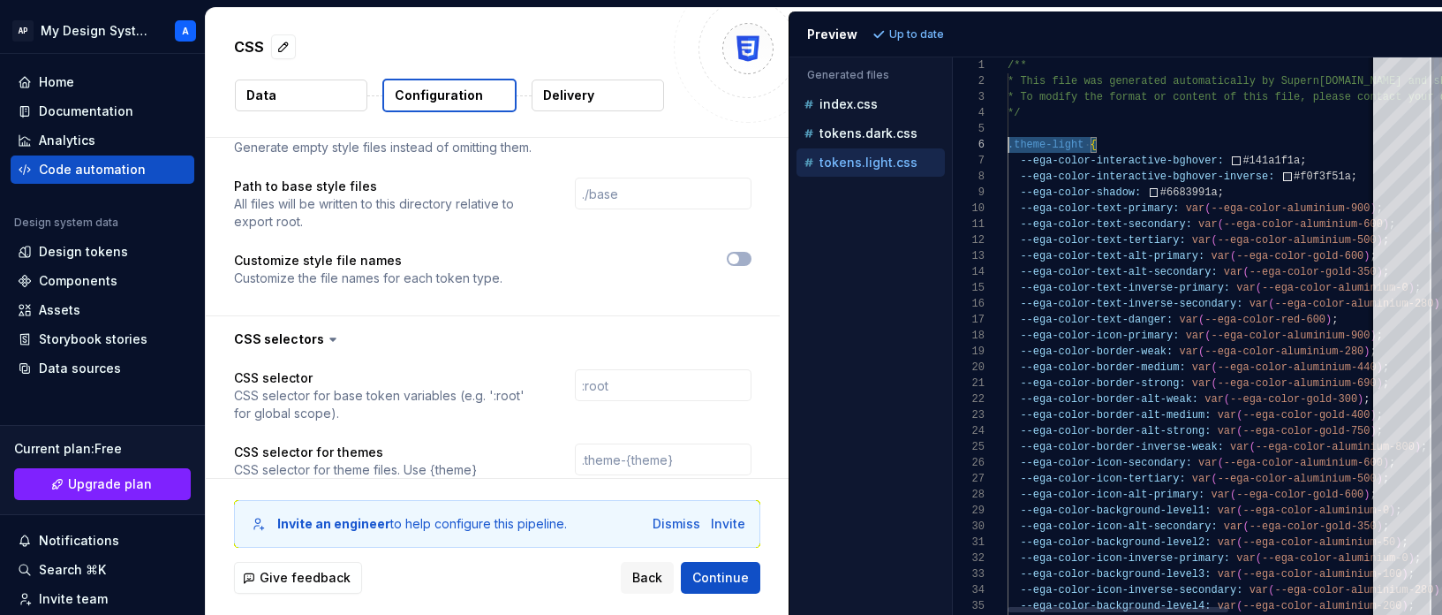
scroll to position [79, 0]
drag, startPoint x: 1104, startPoint y: 147, endPoint x: 951, endPoint y: 147, distance: 152.8
click at [951, 147] on div "Generated files Accessibility guide for tree . Navigate the tree with the arrow…" at bounding box center [1115, 335] width 653 height 557
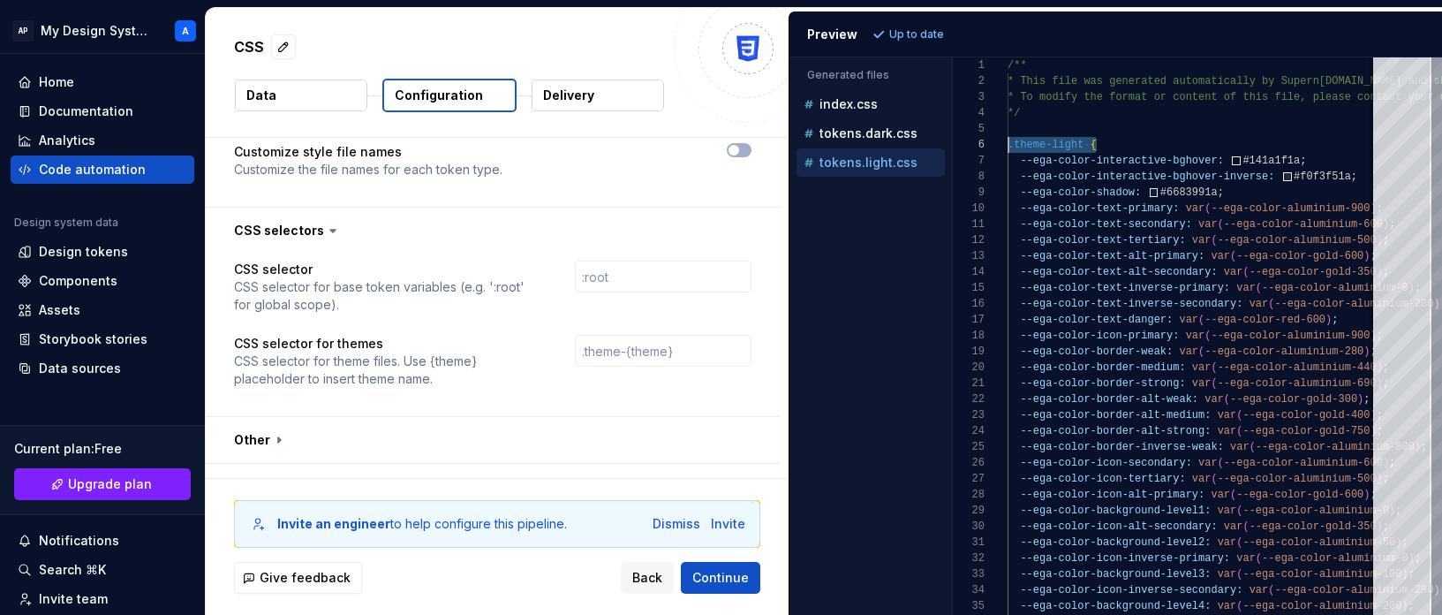
scroll to position [2376, 0]
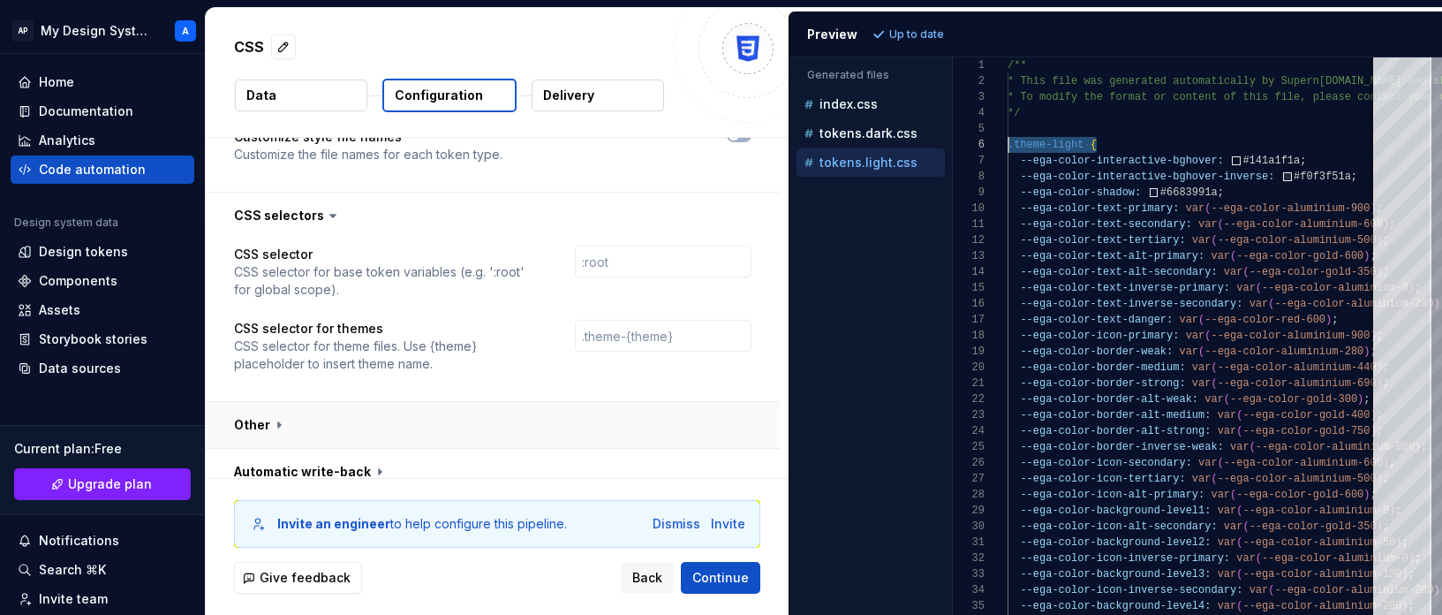
click at [269, 416] on button "button" at bounding box center [493, 425] width 574 height 46
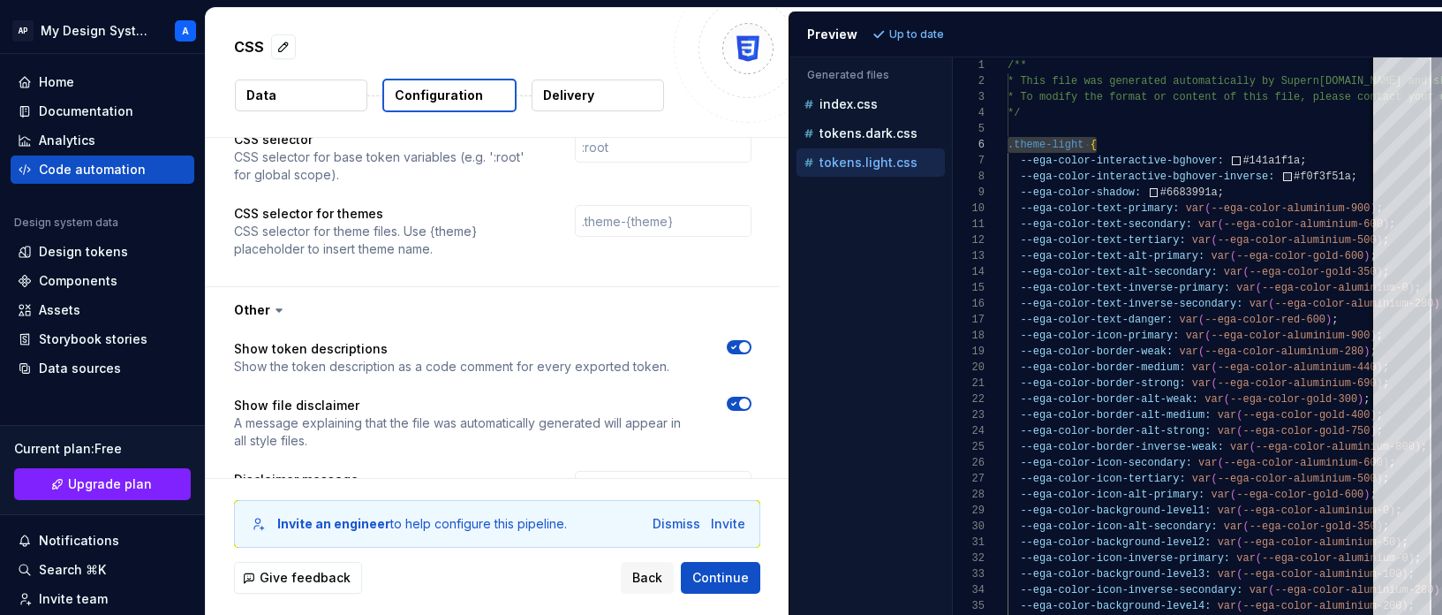
scroll to position [2521, 0]
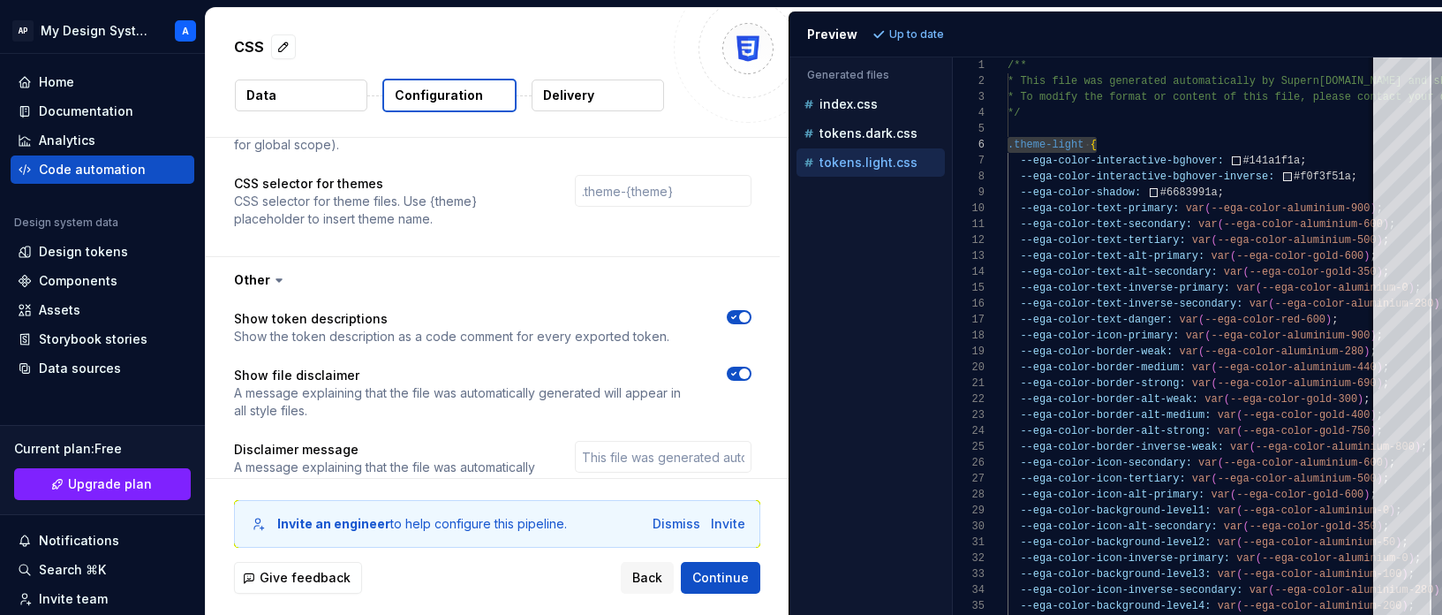
click at [273, 271] on icon at bounding box center [279, 280] width 18 height 18
click at [277, 271] on icon at bounding box center [279, 280] width 18 height 18
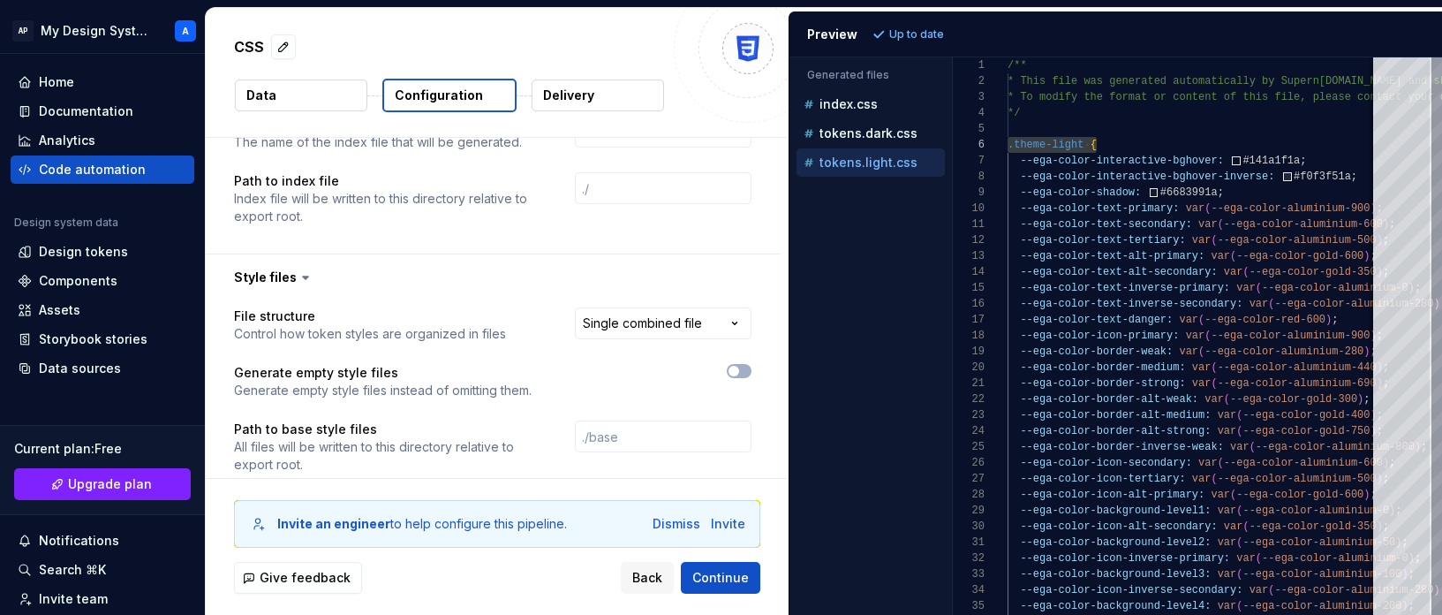
scroll to position [1996, 0]
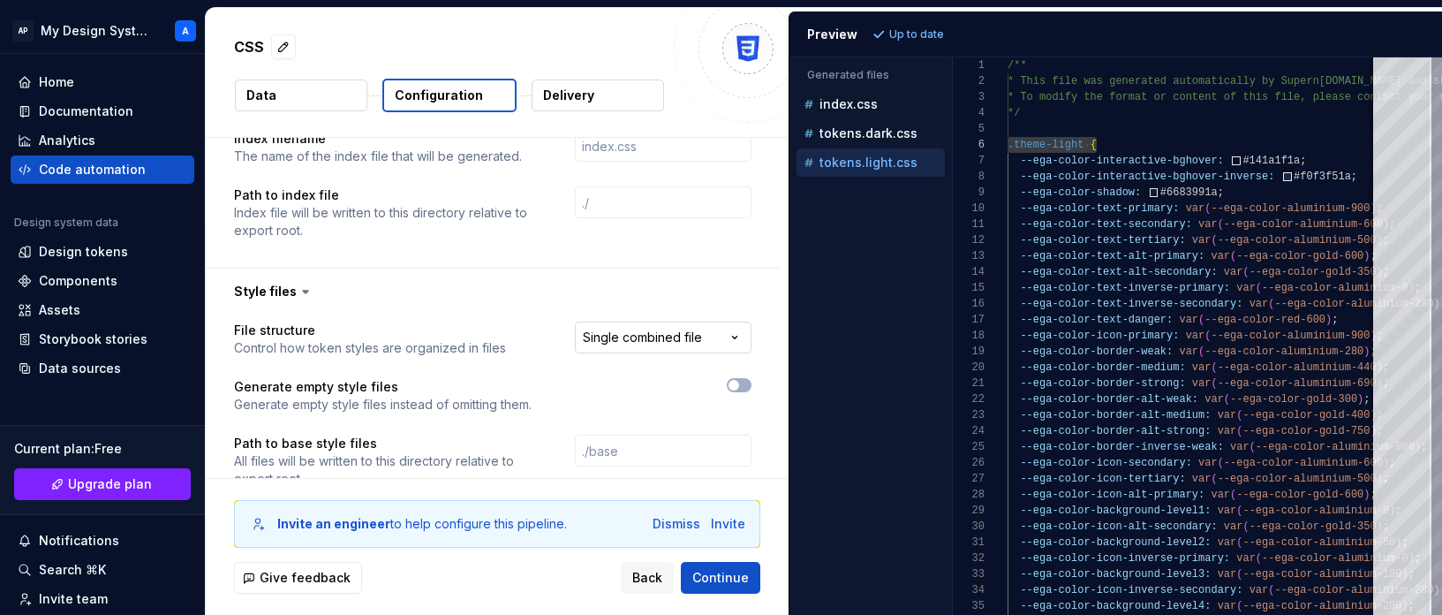
click at [653, 325] on html "**********" at bounding box center [721, 307] width 1442 height 615
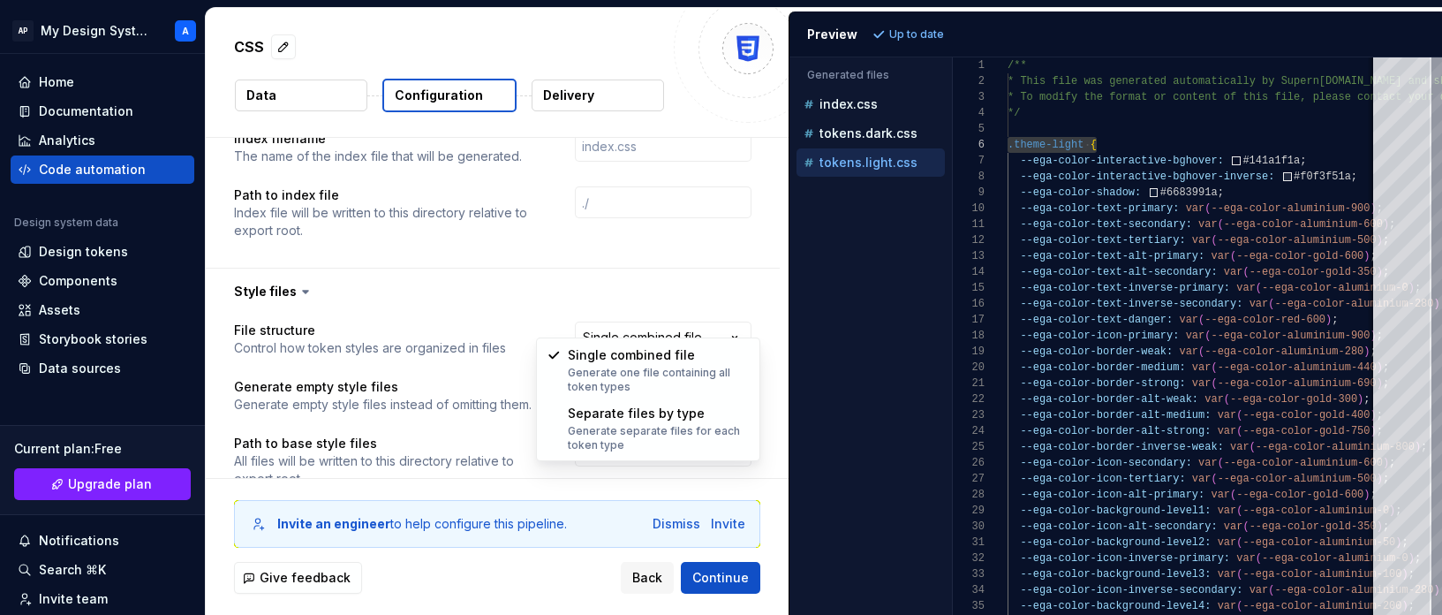
click at [573, 307] on html "**********" at bounding box center [721, 307] width 1442 height 615
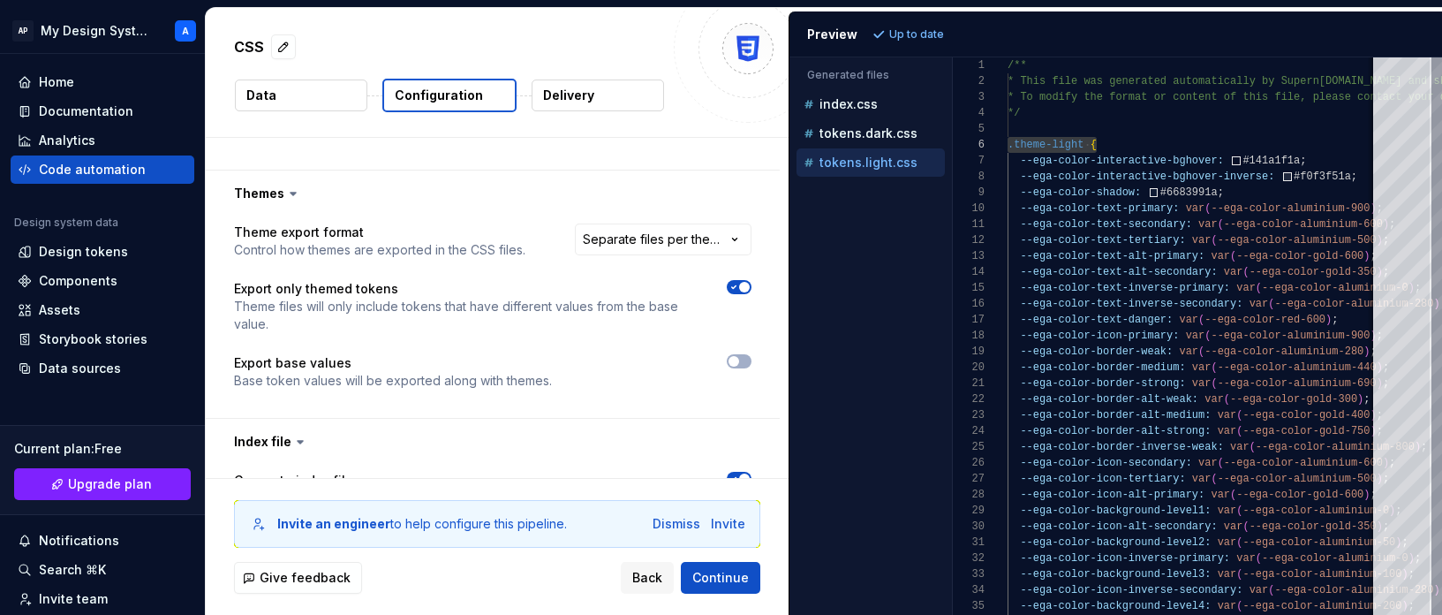
scroll to position [1587, 0]
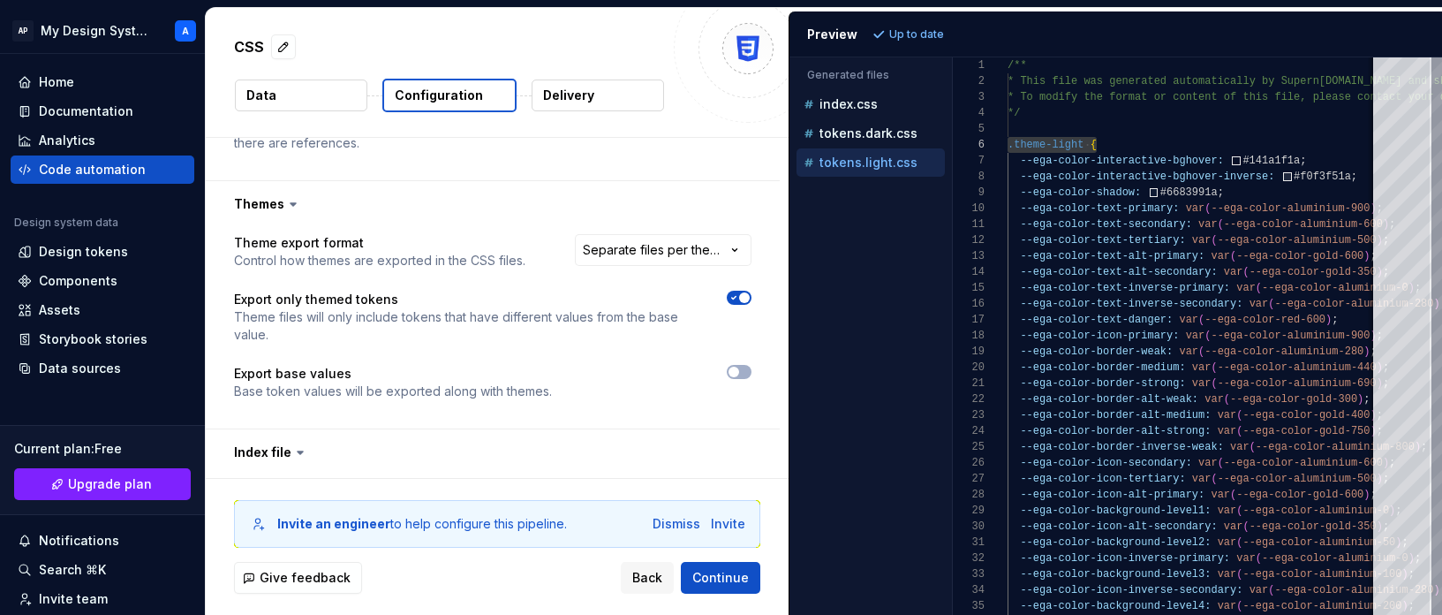
click at [664, 249] on div "**********" at bounding box center [654, 251] width 194 height 35
click at [669, 233] on html "**********" at bounding box center [721, 307] width 1442 height 615
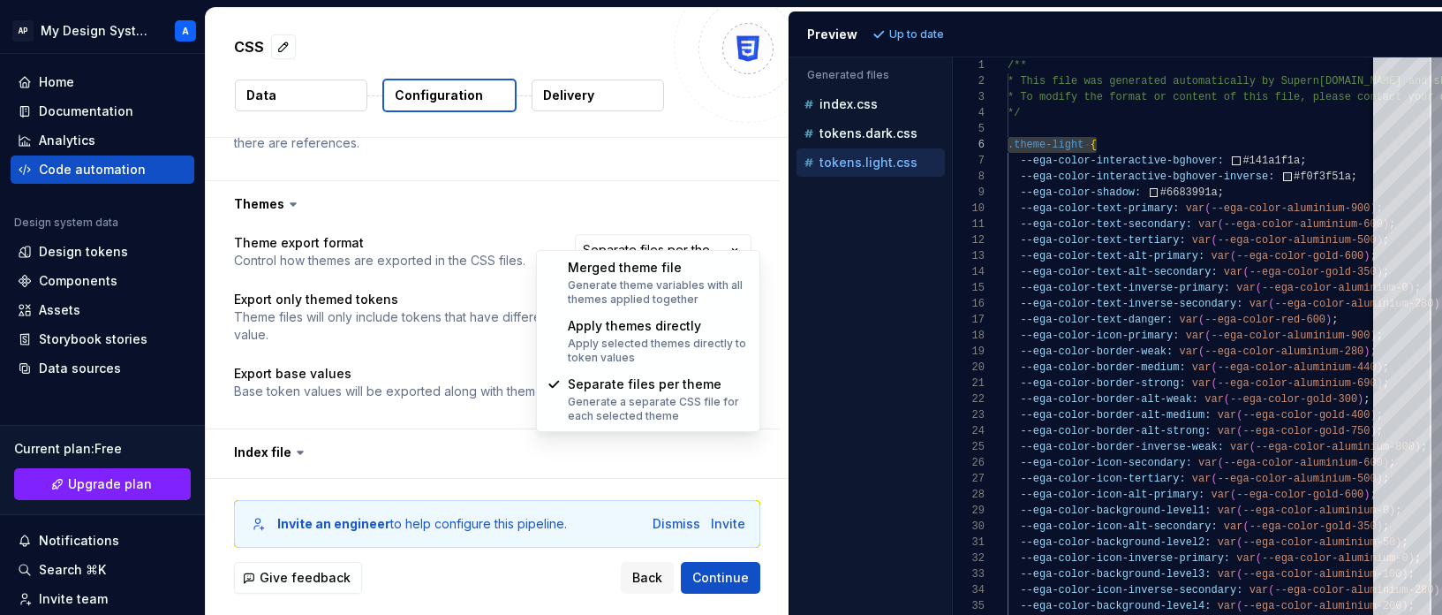
select select "**********"
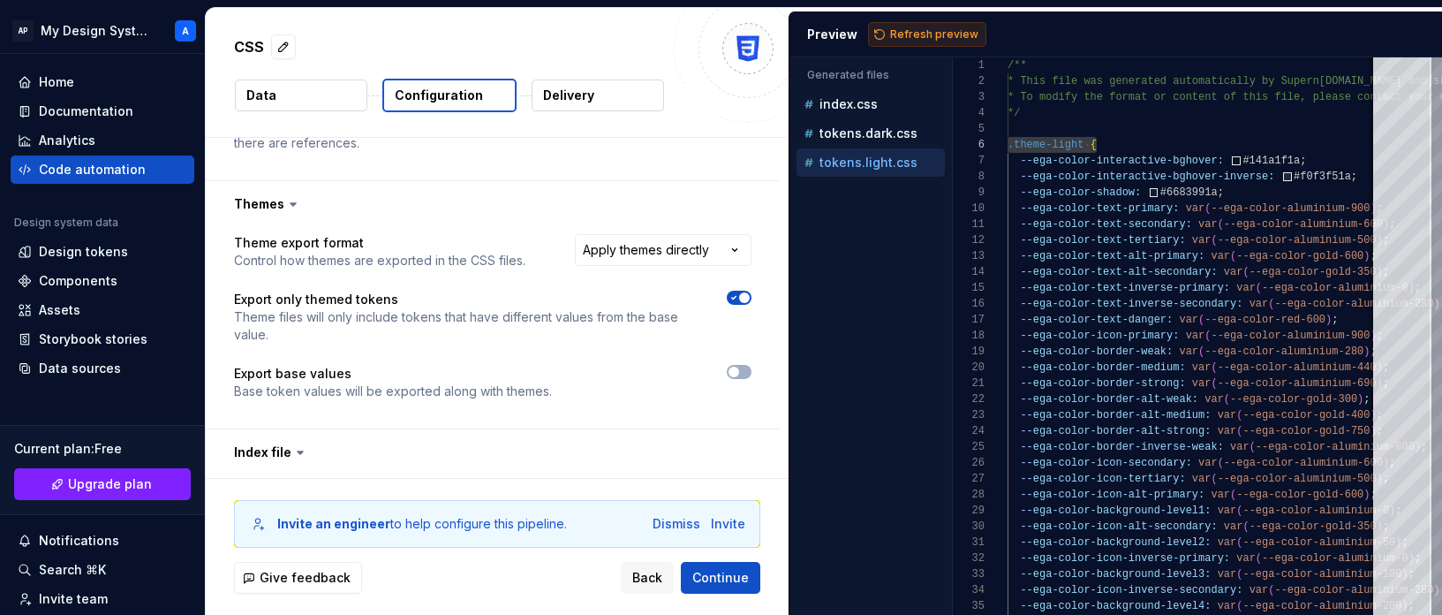
click at [931, 34] on span "Refresh preview" at bounding box center [934, 34] width 88 height 14
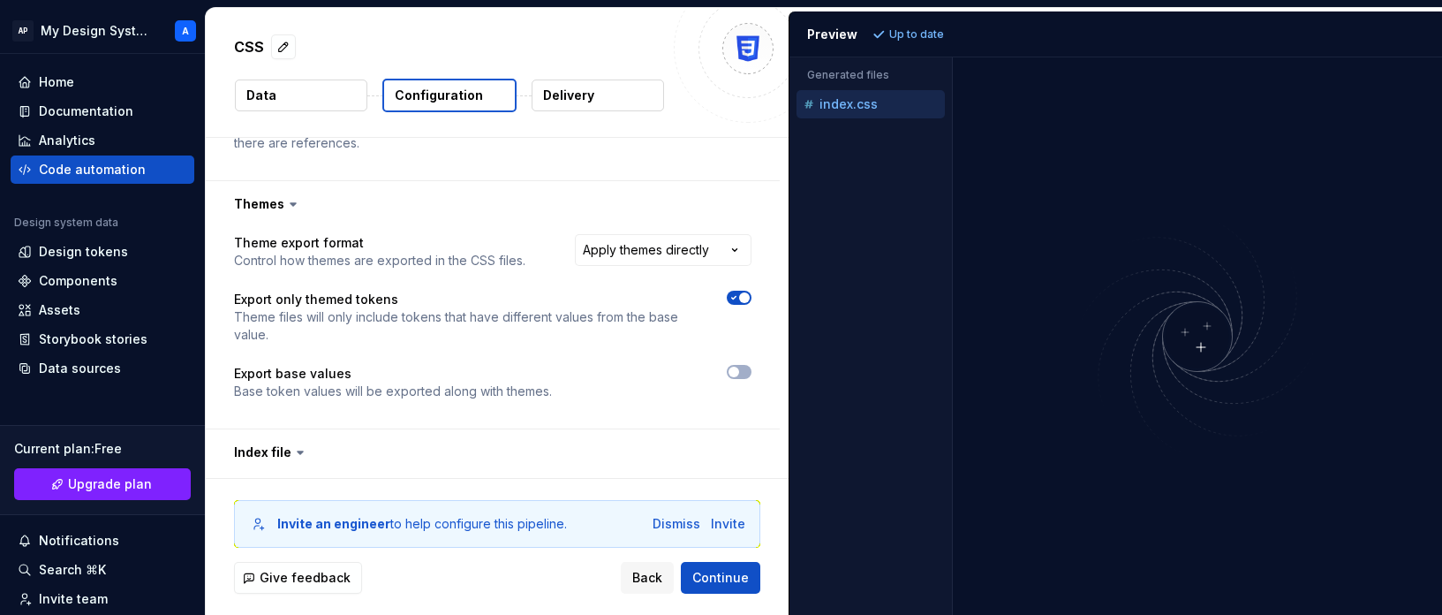
click at [878, 111] on div "index.css" at bounding box center [872, 104] width 145 height 18
click at [854, 104] on p "index.css" at bounding box center [849, 104] width 58 height 14
click at [1017, 148] on div at bounding box center [1197, 335] width 489 height 557
click at [710, 573] on span "Continue" at bounding box center [720, 578] width 57 height 18
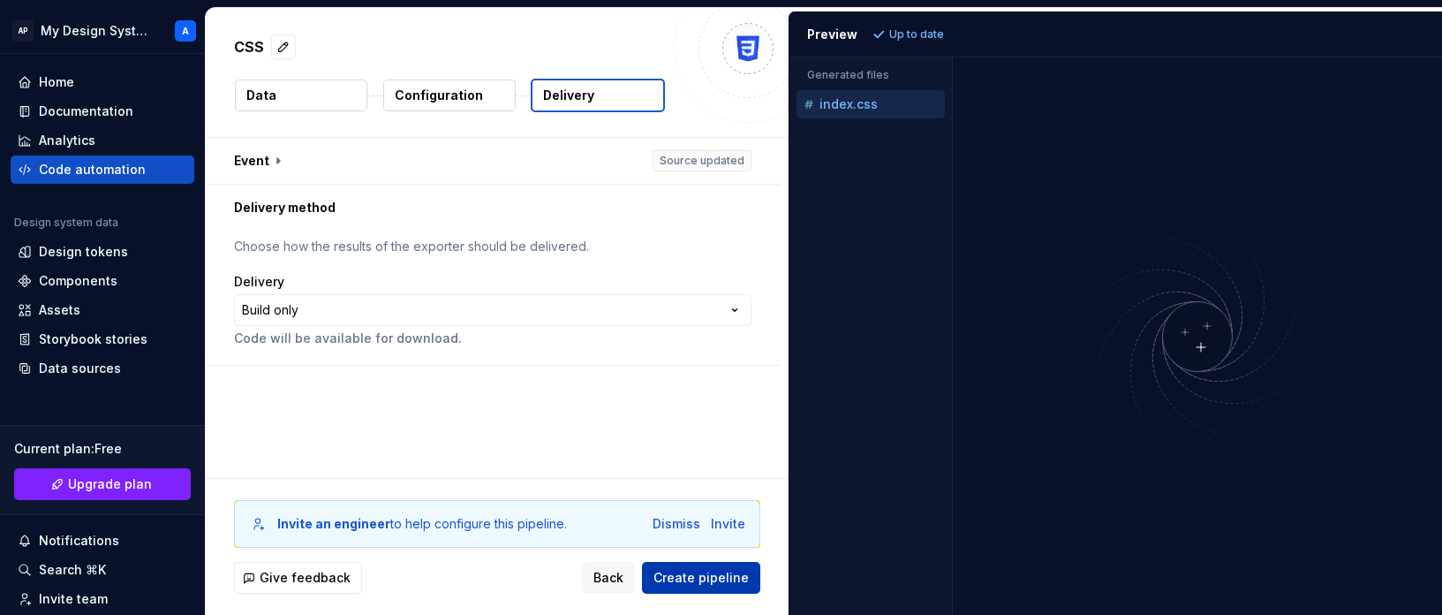
click at [710, 573] on span "Create pipeline" at bounding box center [700, 578] width 95 height 18
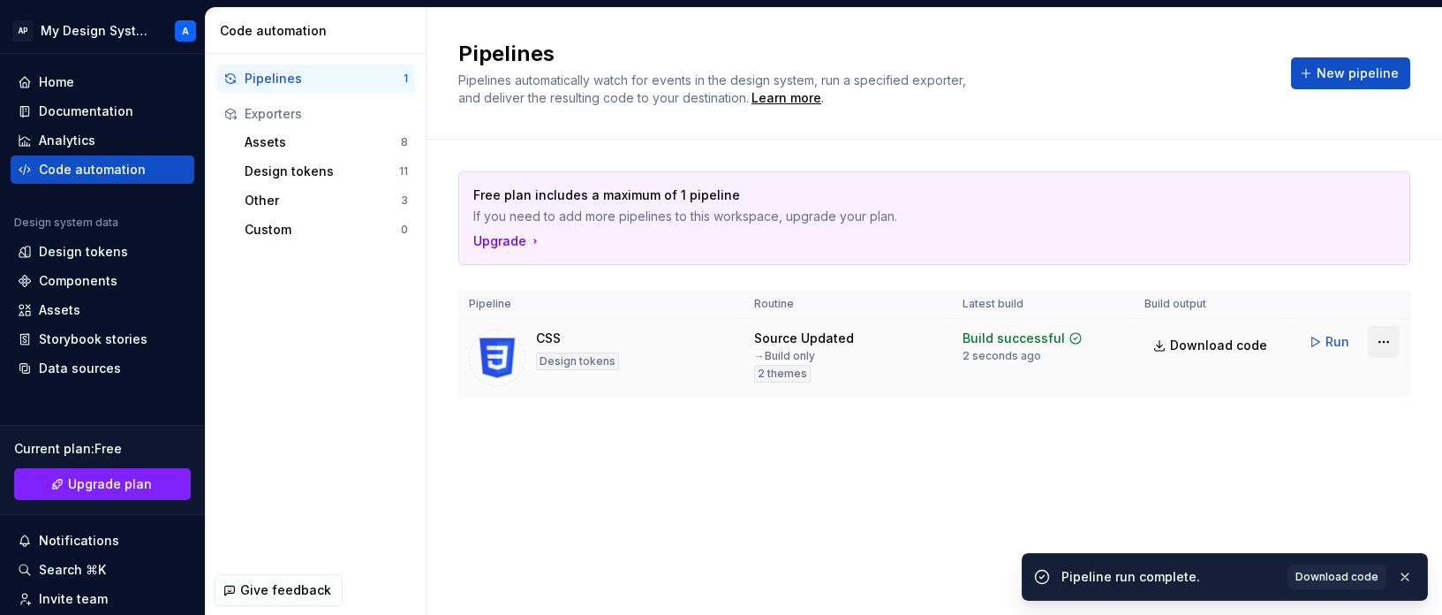
click at [1199, 338] on html "AP My Design System A Home Documentation Analytics Code automation Design syste…" at bounding box center [721, 307] width 1442 height 615
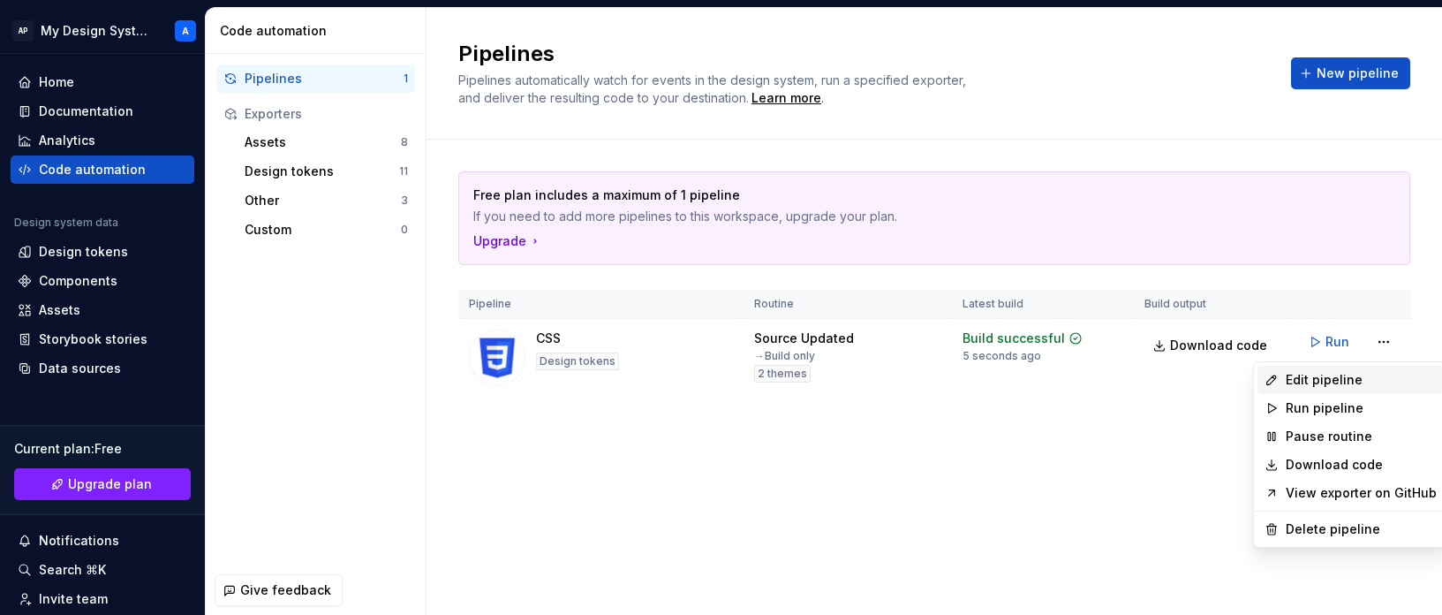
click at [1199, 382] on div "Edit pipeline" at bounding box center [1361, 380] width 151 height 18
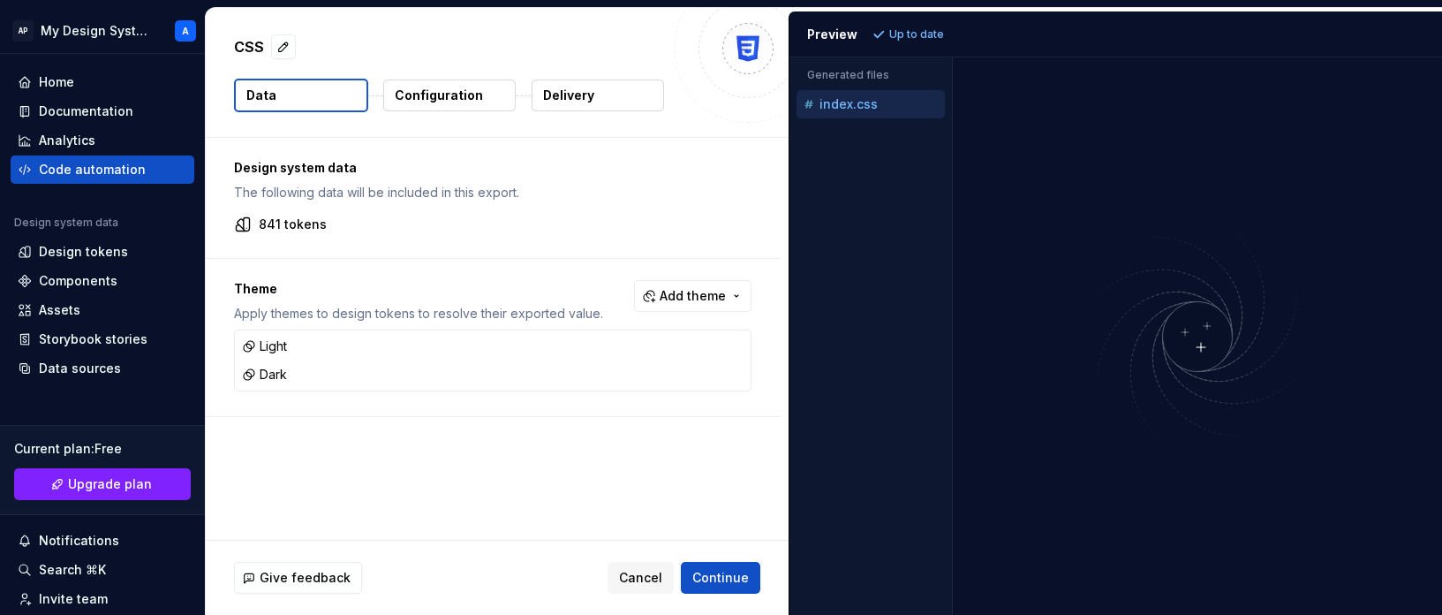
click at [867, 100] on p "index.css" at bounding box center [849, 104] width 58 height 14
click at [93, 169] on div "Code automation" at bounding box center [92, 170] width 107 height 18
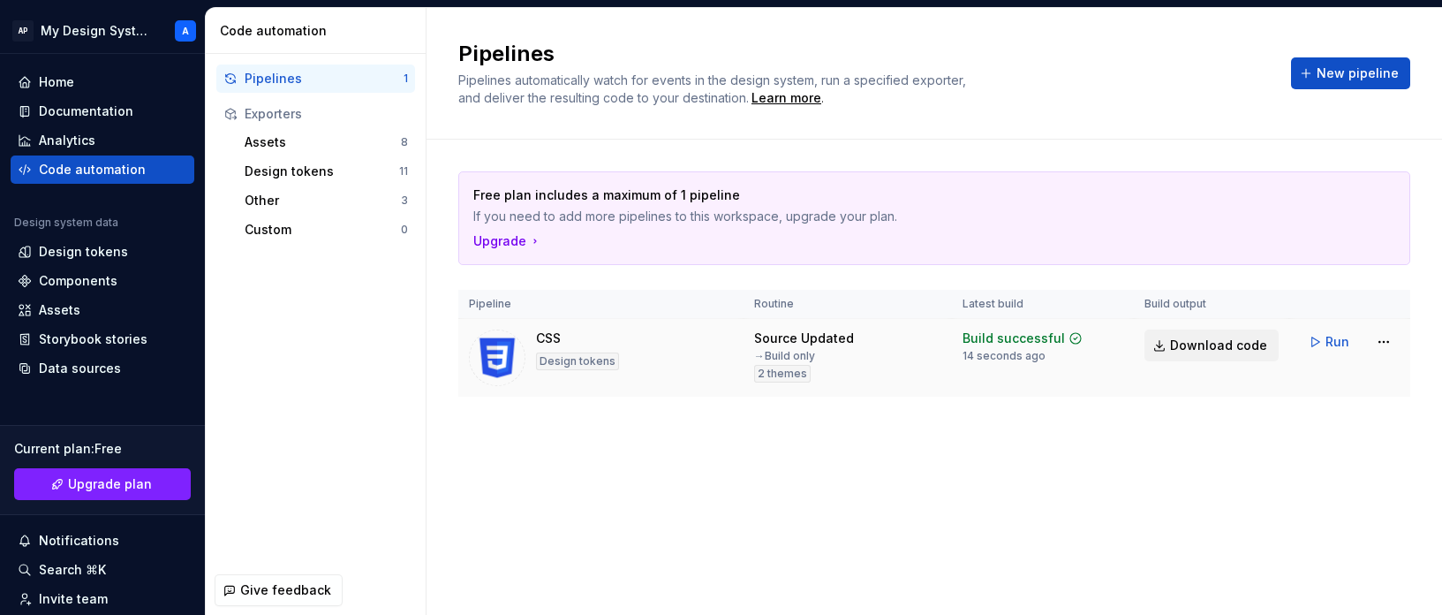
click at [1199, 340] on span "Download code" at bounding box center [1218, 345] width 97 height 18
click at [1199, 350] on html "AP My Design System A Home Documentation Analytics Code automation Design syste…" at bounding box center [721, 307] width 1442 height 615
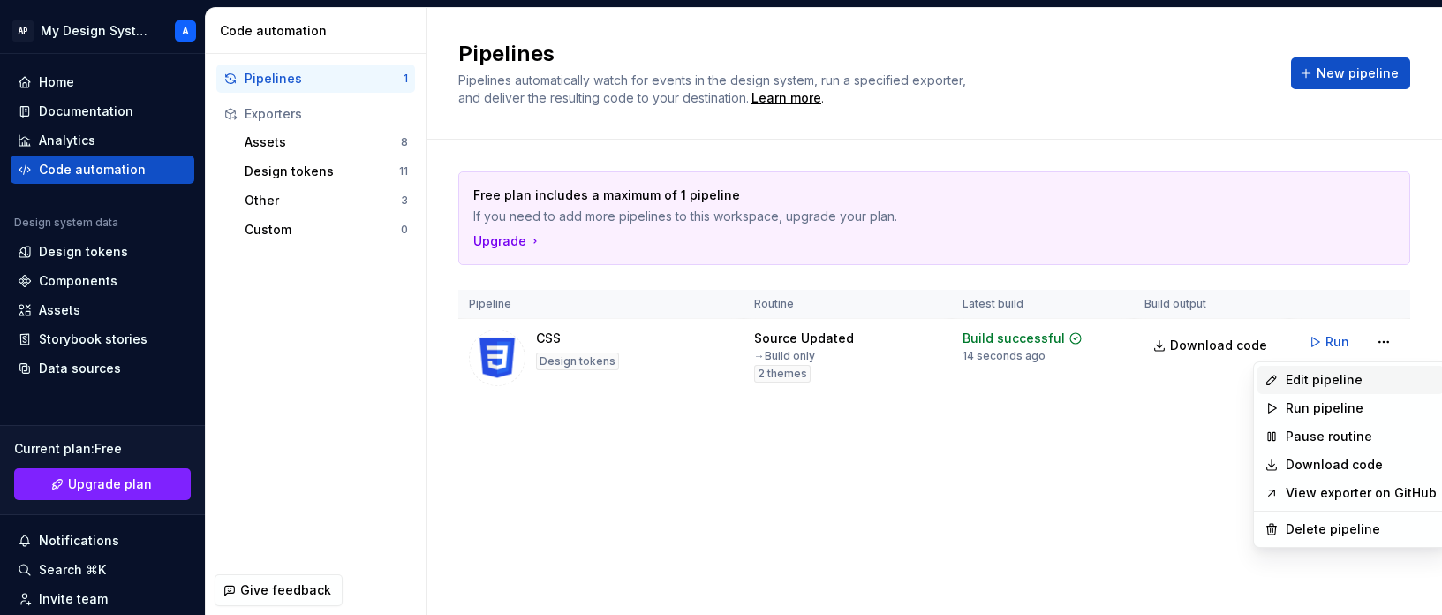
click at [1199, 381] on div "Edit pipeline" at bounding box center [1361, 380] width 151 height 18
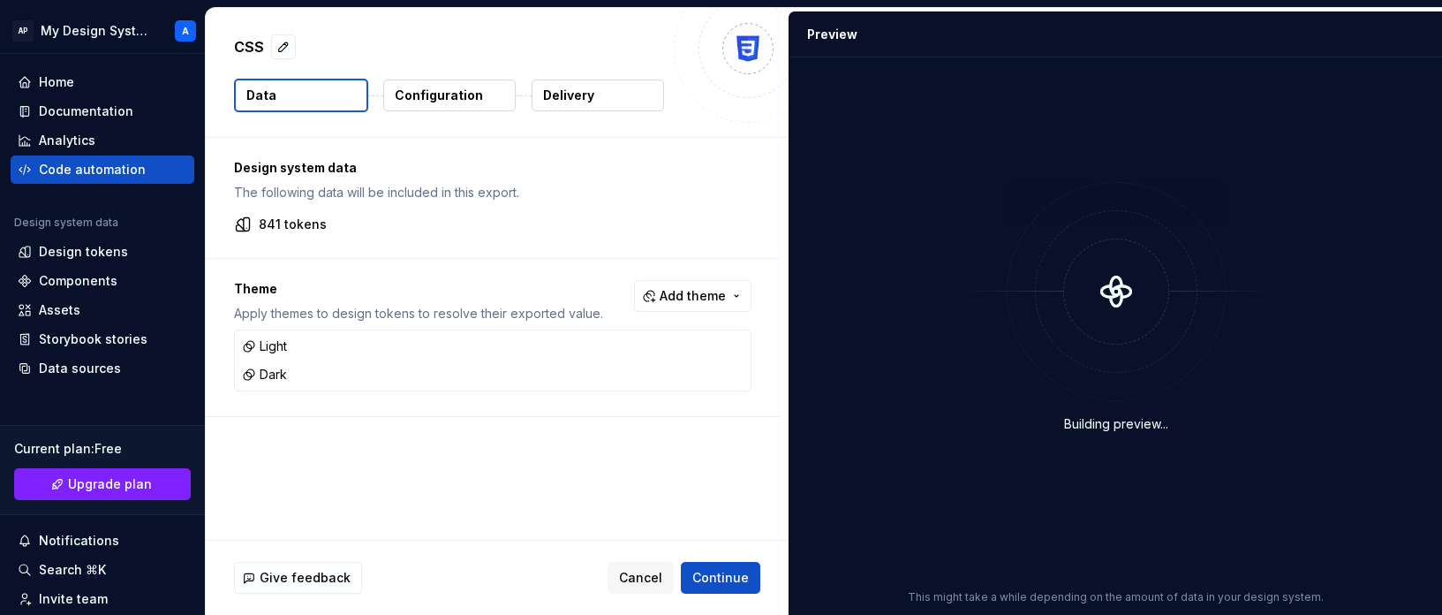
click at [422, 102] on p "Configuration" at bounding box center [439, 96] width 88 height 18
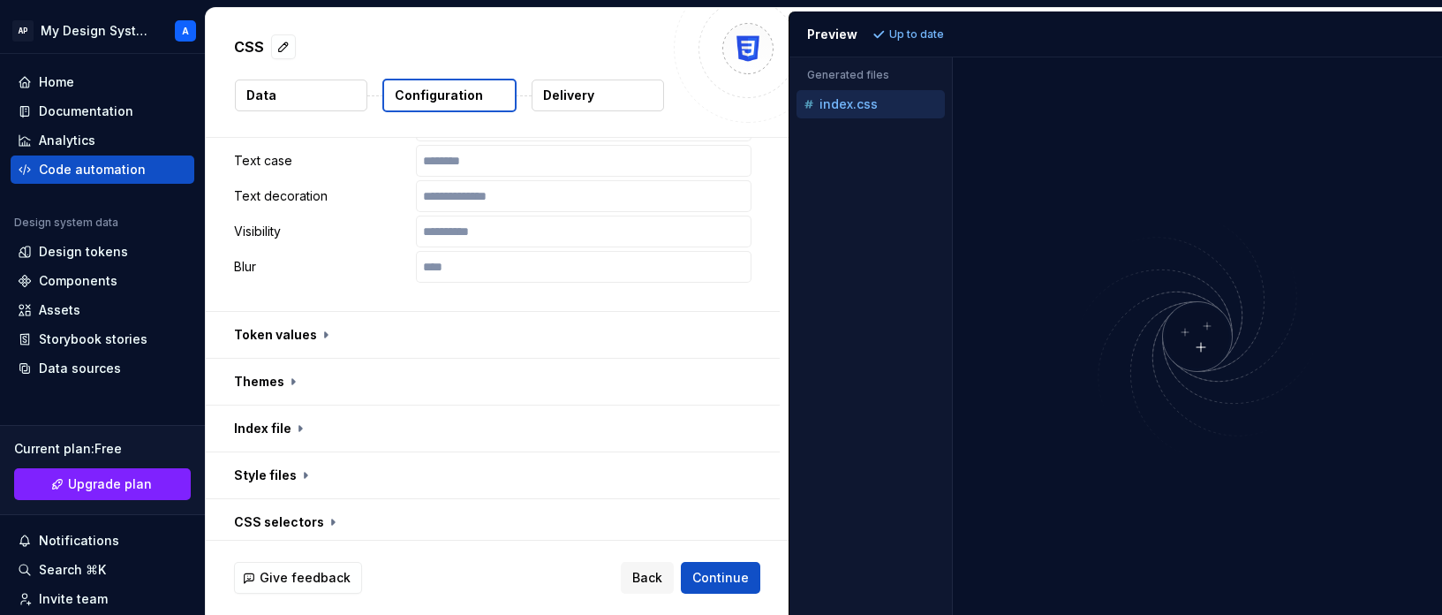
scroll to position [1177, 0]
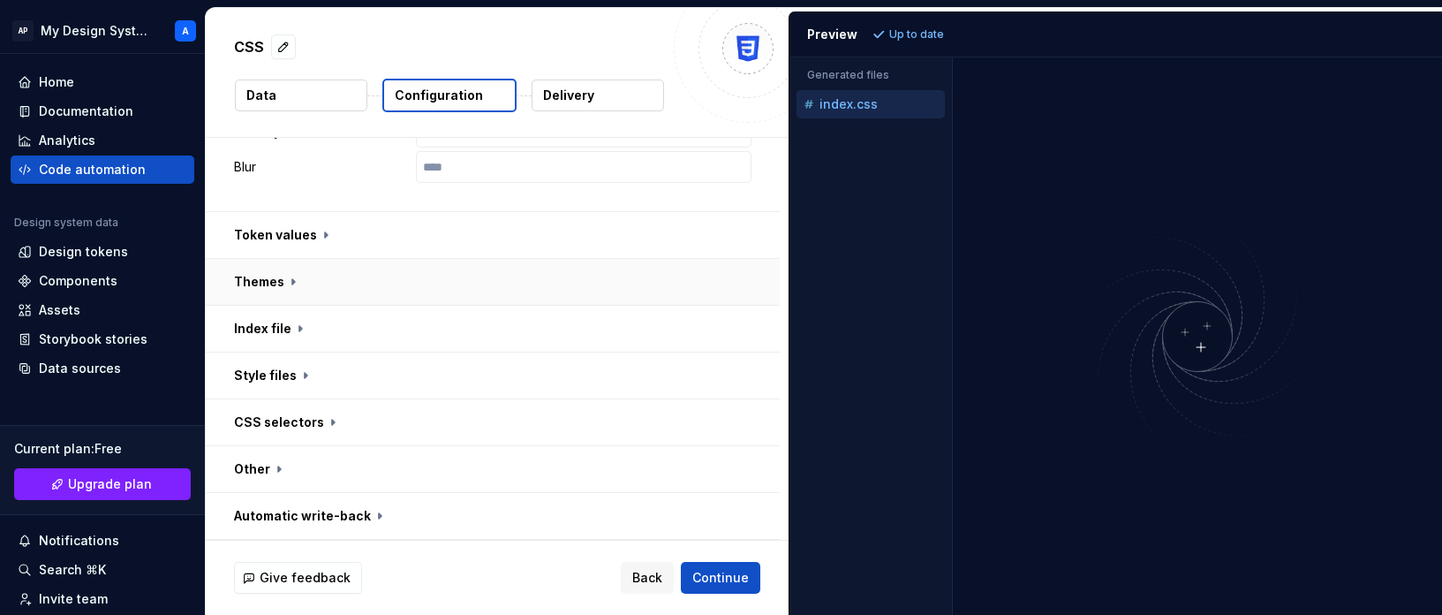
click at [277, 285] on button "button" at bounding box center [493, 282] width 574 height 46
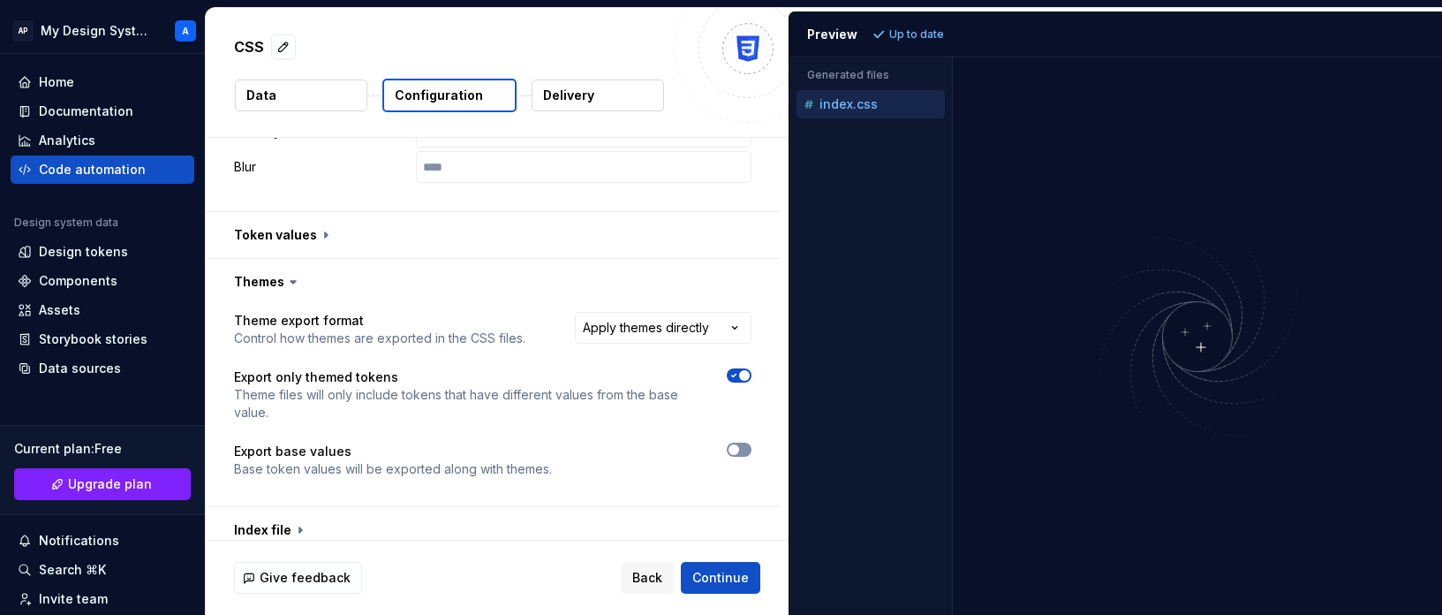
click at [739, 450] on span "button" at bounding box center [734, 449] width 11 height 11
click at [908, 27] on span "Refresh preview" at bounding box center [934, 34] width 88 height 14
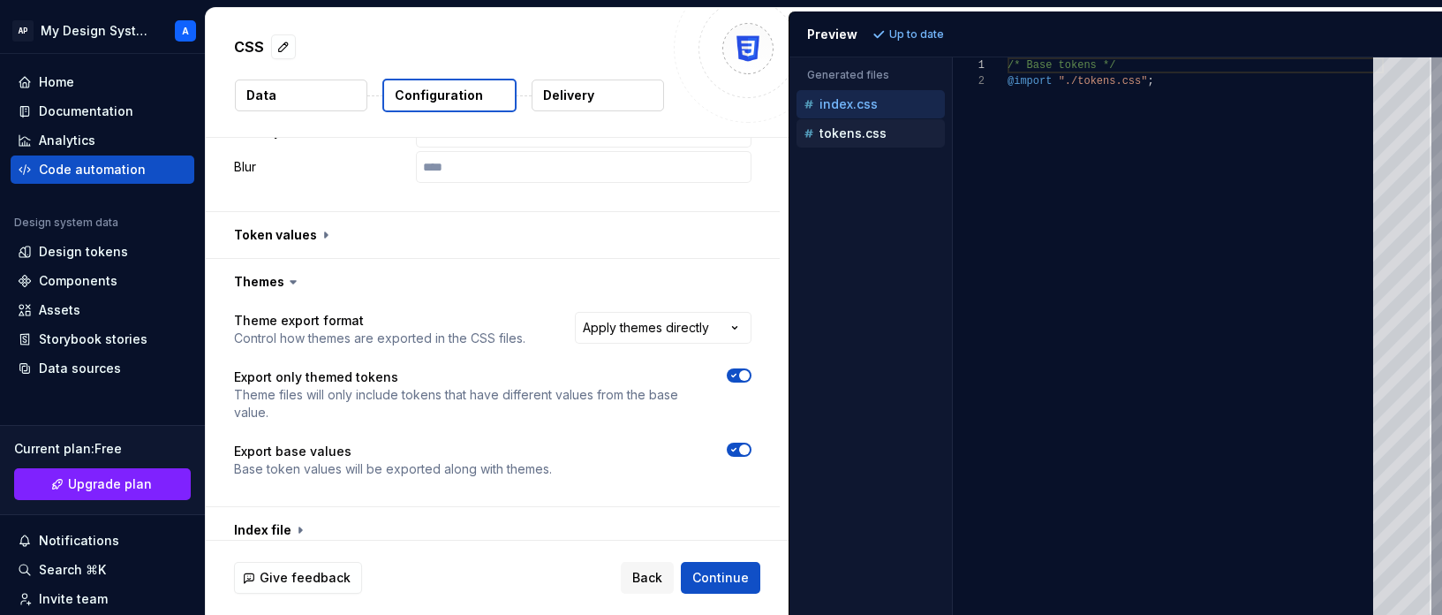
click at [857, 123] on div "tokens.css" at bounding box center [871, 133] width 148 height 28
click at [857, 132] on p "tokens.css" at bounding box center [853, 133] width 67 height 14
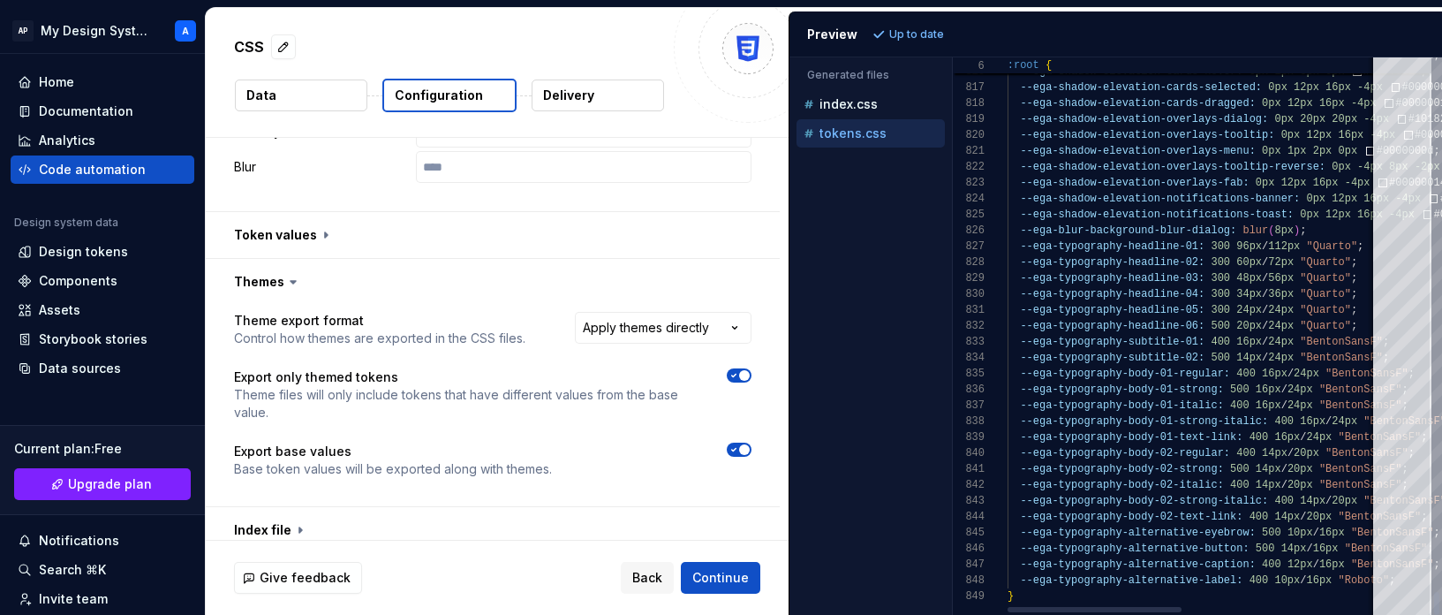
type textarea "**********"
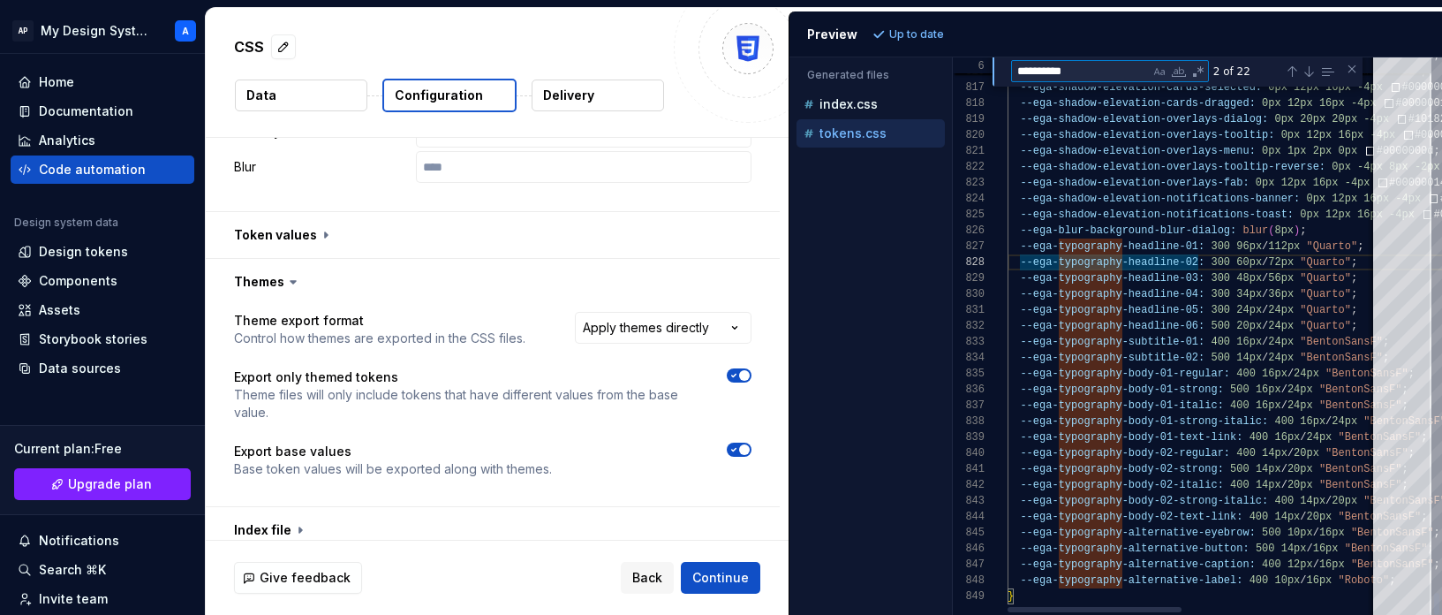
type textarea "*"
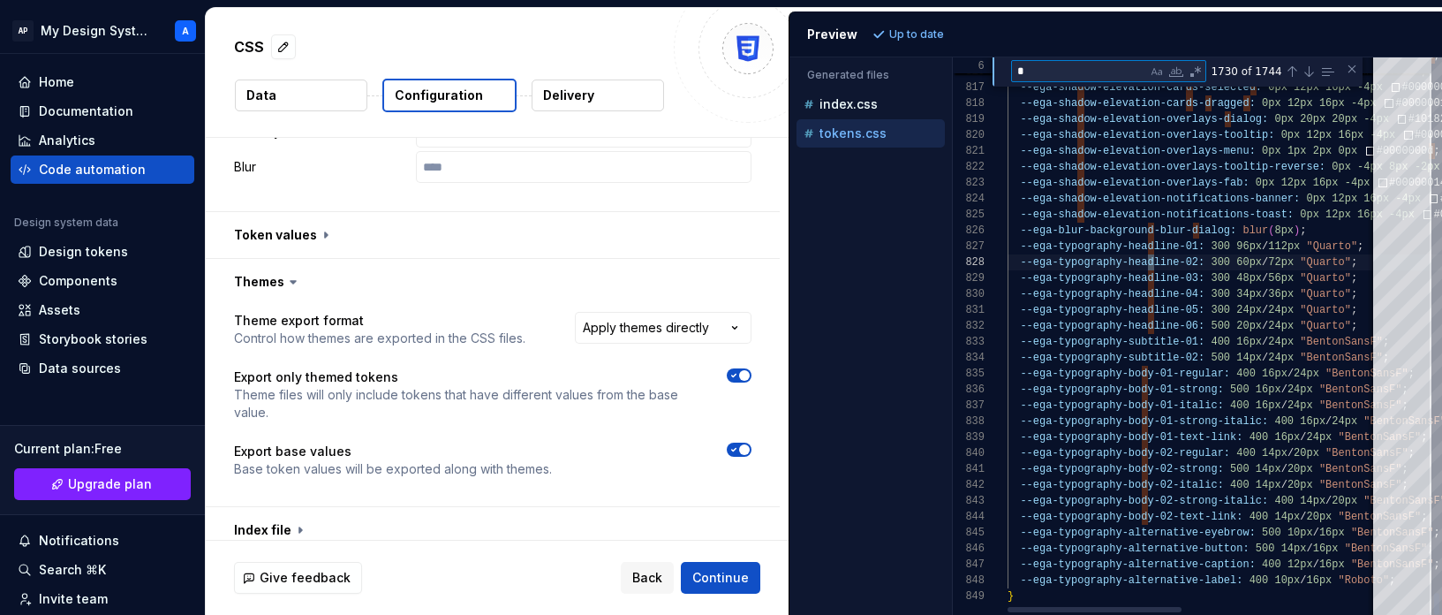
type textarea "**********"
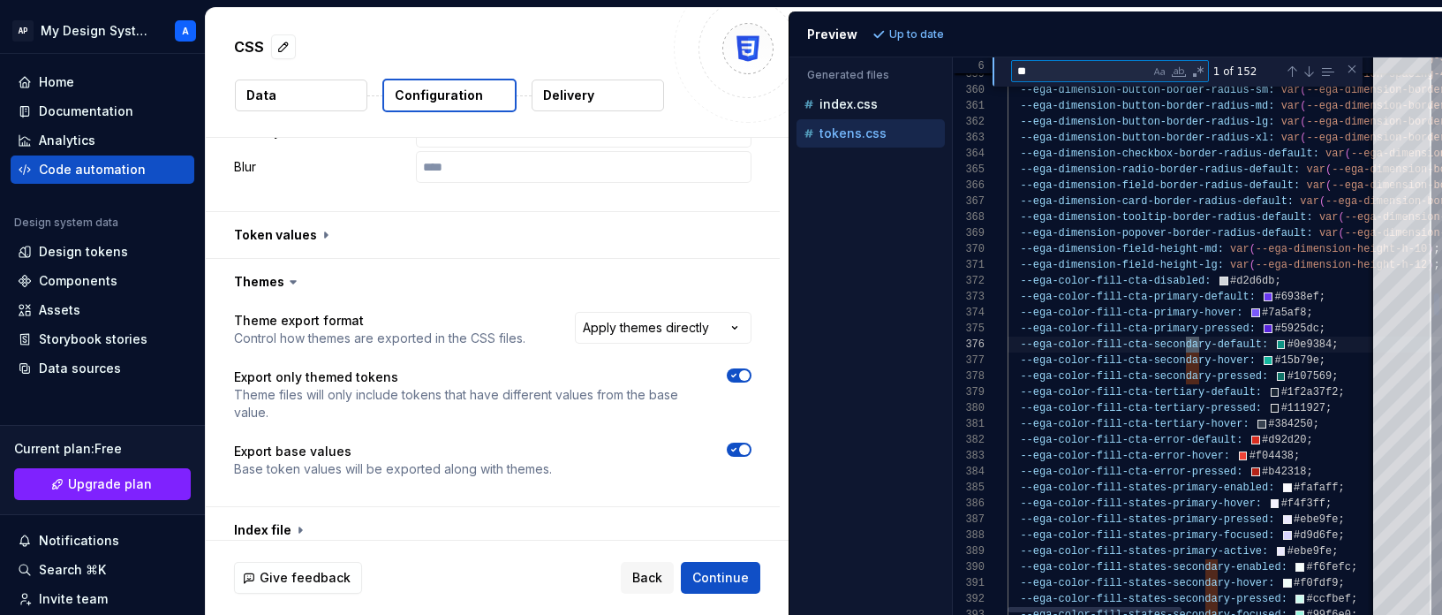
type textarea "***"
type textarea "**********"
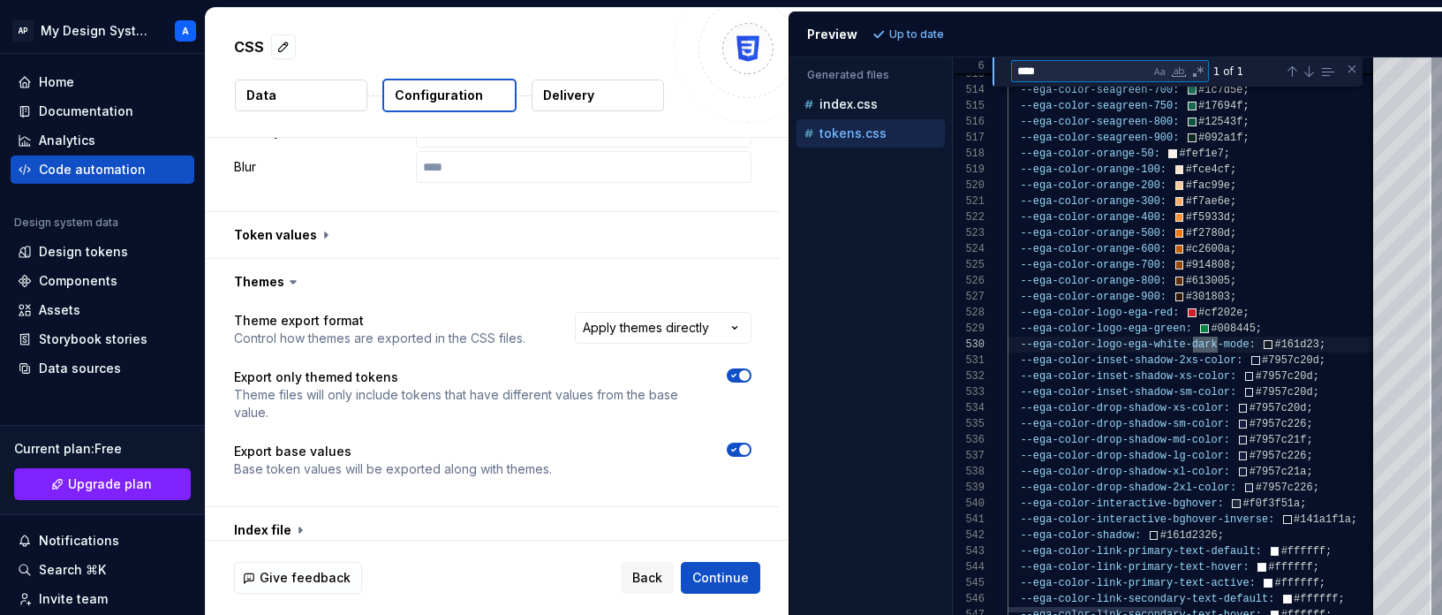
scroll to position [159, 210]
type textarea "****"
click at [706, 328] on html "**********" at bounding box center [721, 307] width 1442 height 615
click at [1062, 73] on html "**********" at bounding box center [721, 307] width 1442 height 615
click at [1055, 72] on textarea "****" at bounding box center [1081, 71] width 138 height 20
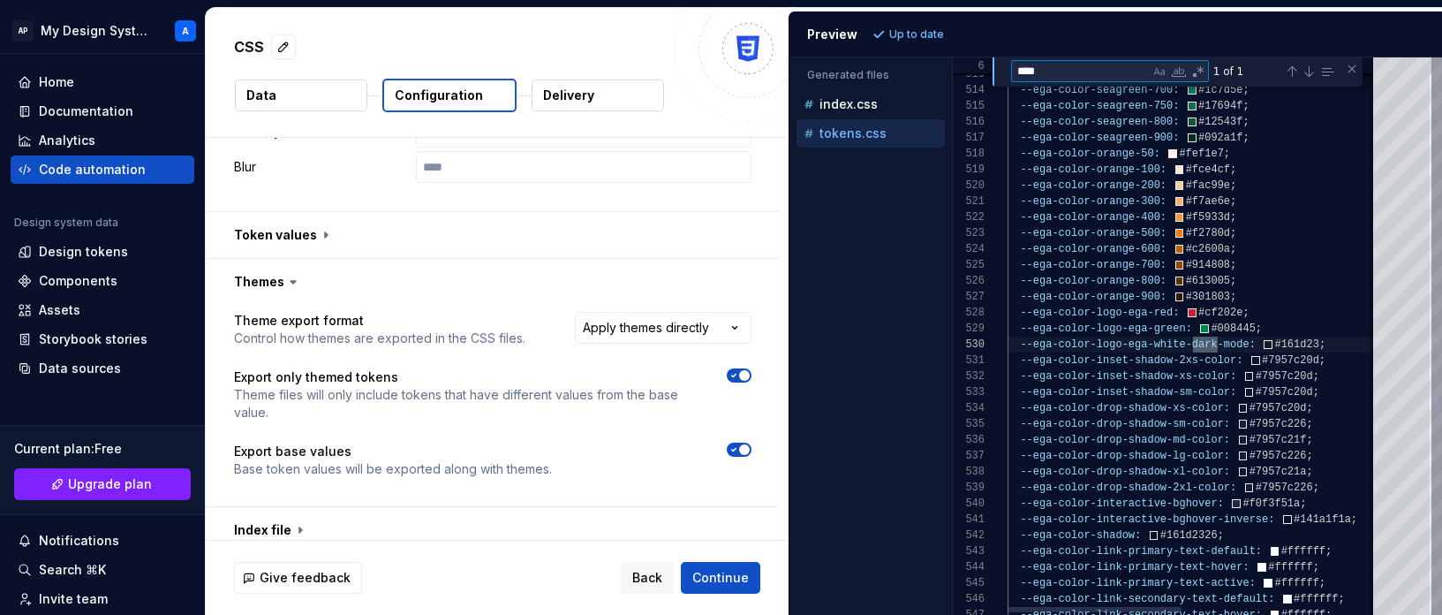
click at [1055, 72] on textarea "****" at bounding box center [1081, 71] width 138 height 20
type textarea "**********"
type textarea "*"
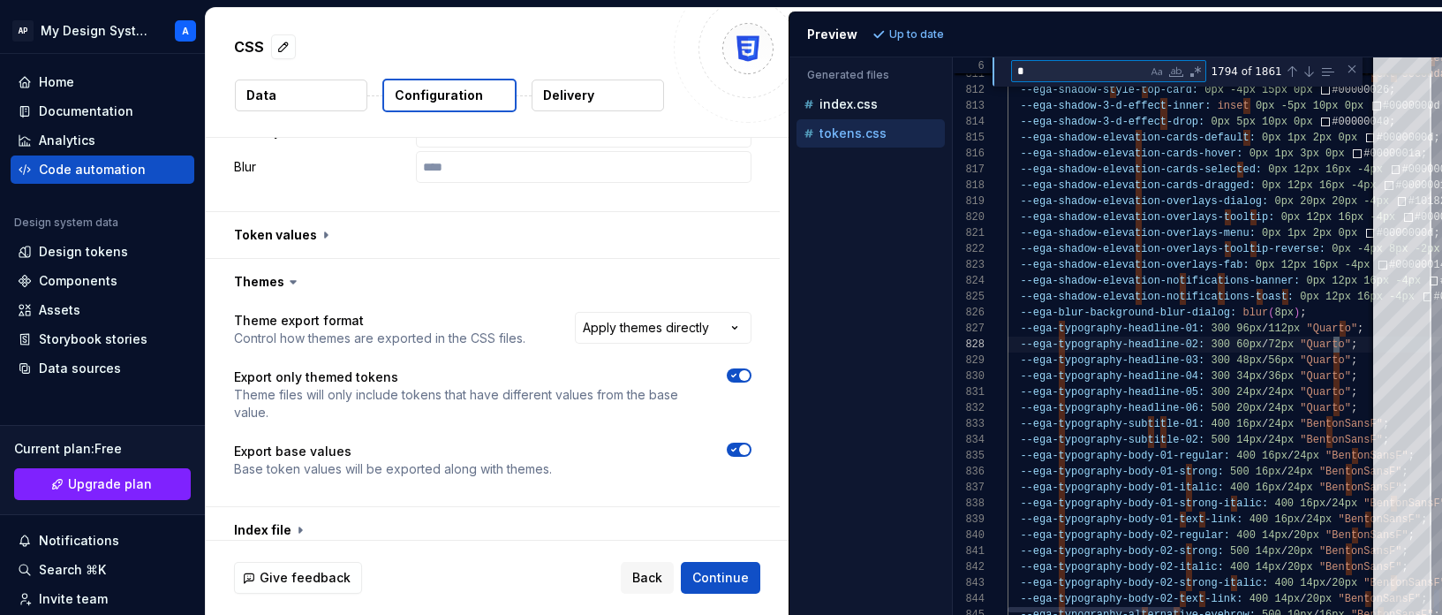
type textarea "**********"
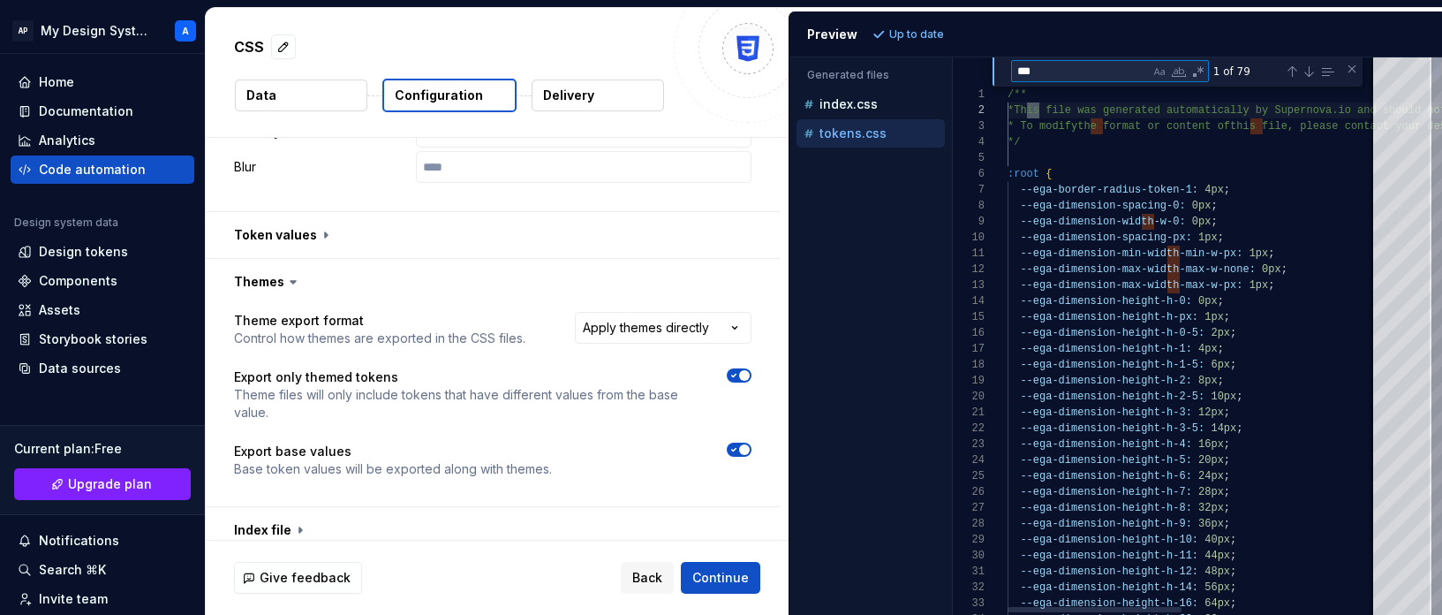
scroll to position [159, 102]
type textarea "*****"
click at [705, 329] on html "**********" at bounding box center [721, 307] width 1442 height 615
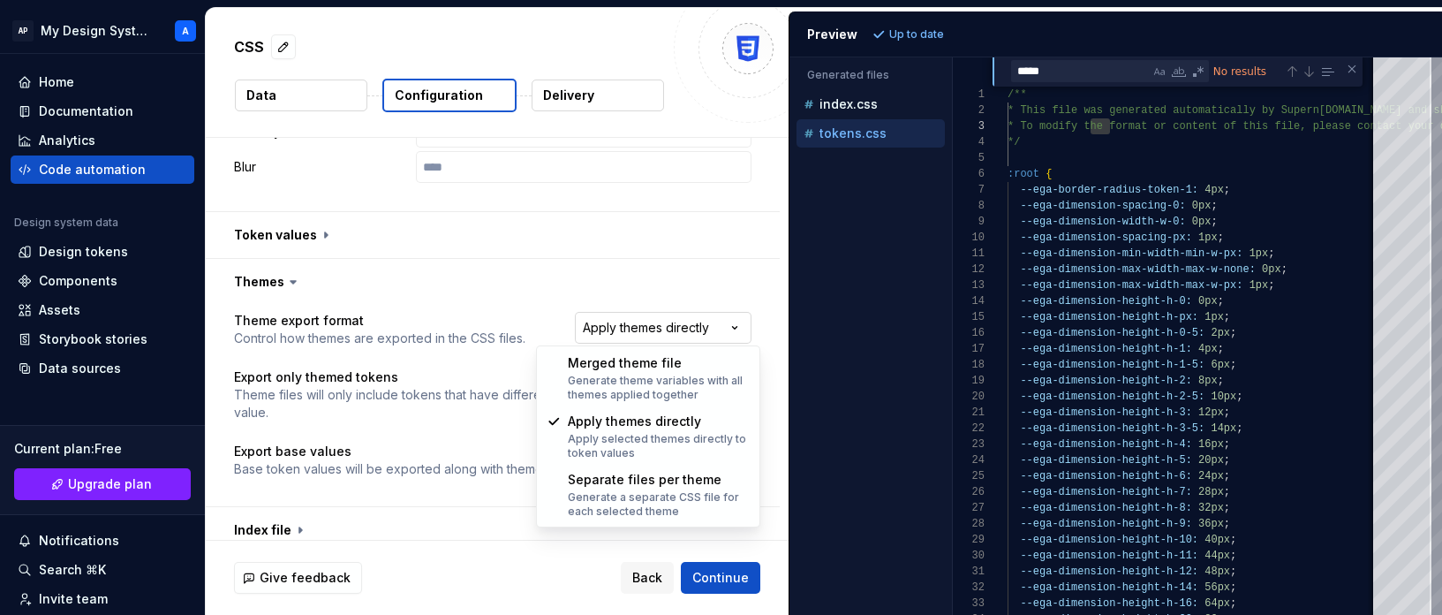
click at [705, 329] on html "**********" at bounding box center [721, 307] width 1442 height 615
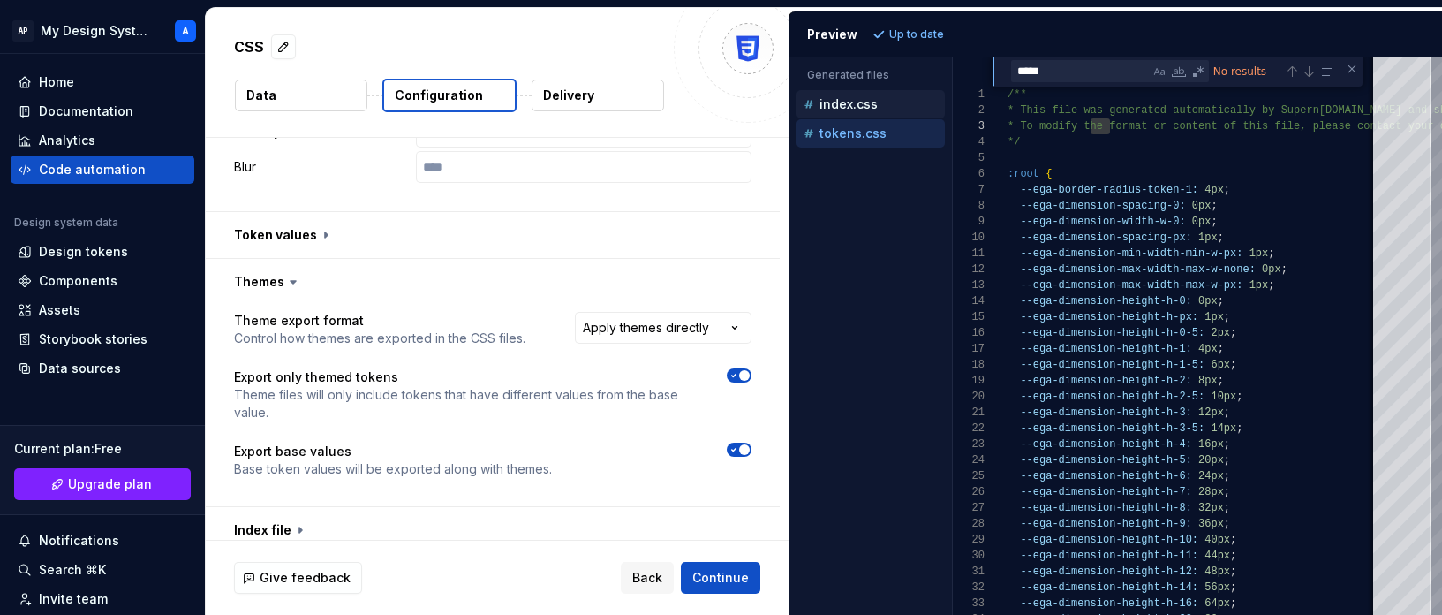
click at [878, 107] on div "index.css" at bounding box center [872, 104] width 145 height 18
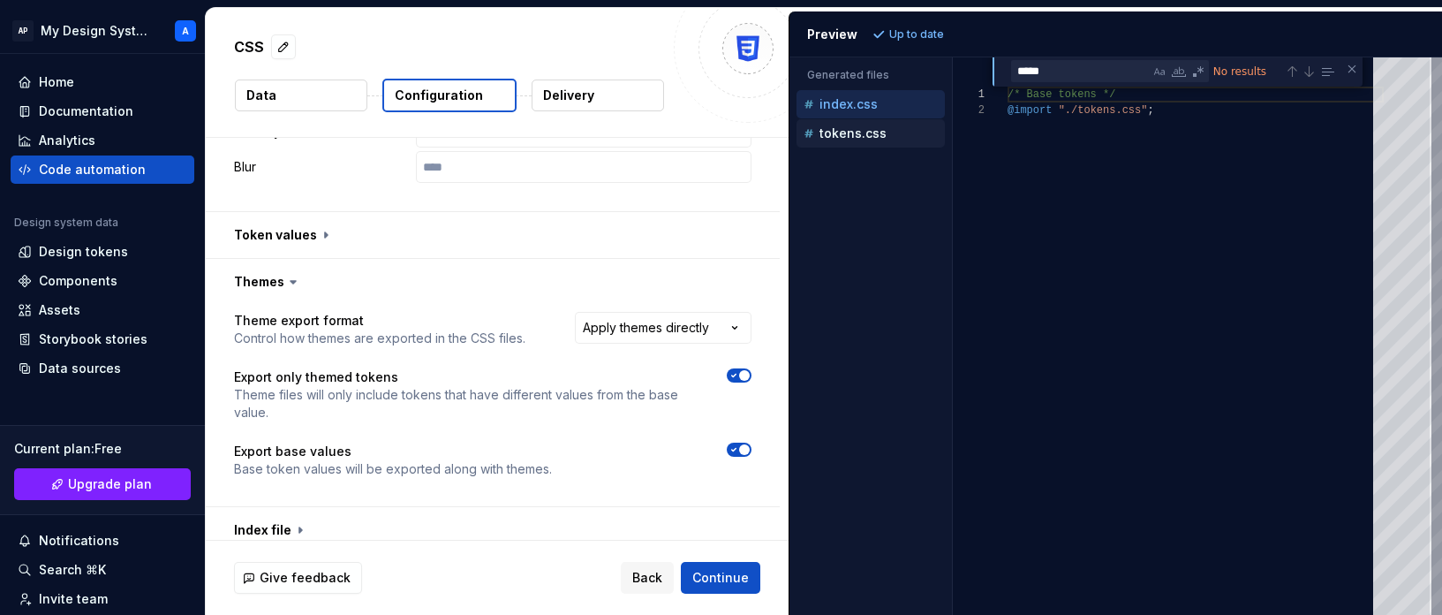
click at [857, 139] on p "tokens.css" at bounding box center [853, 133] width 67 height 14
type textarea "**********"
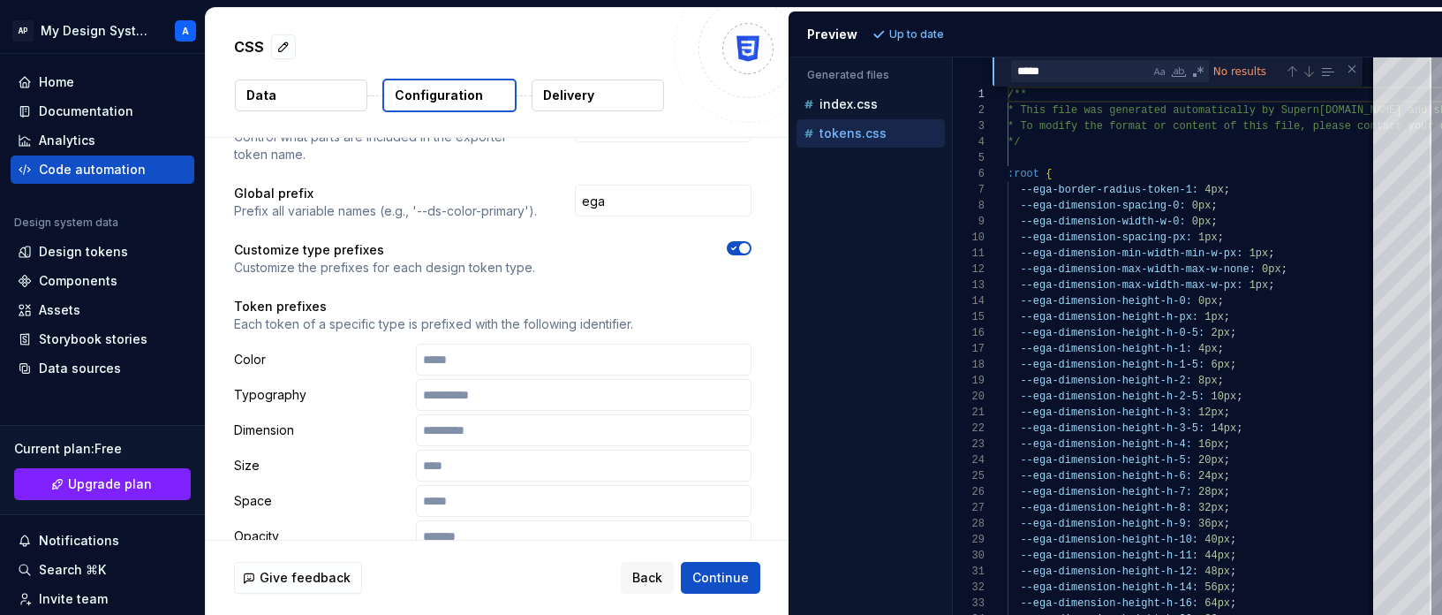
scroll to position [0, 0]
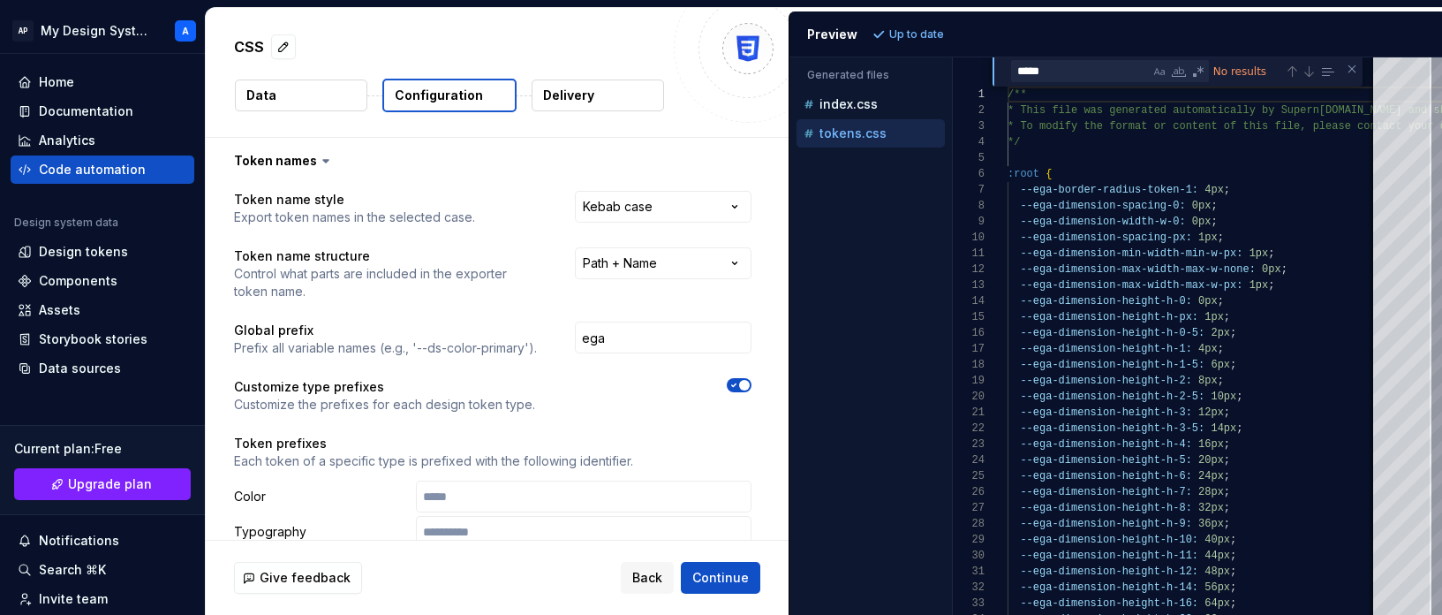
click at [324, 155] on icon at bounding box center [326, 161] width 18 height 18
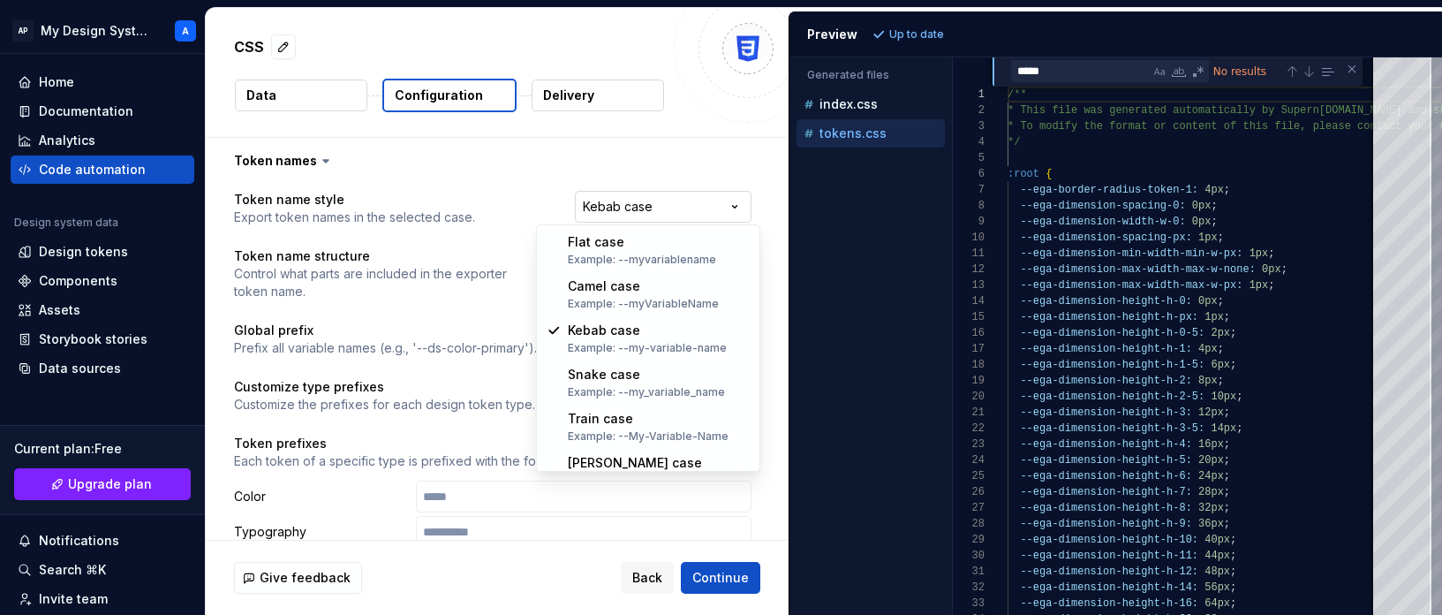
click at [687, 202] on html "**********" at bounding box center [721, 307] width 1442 height 615
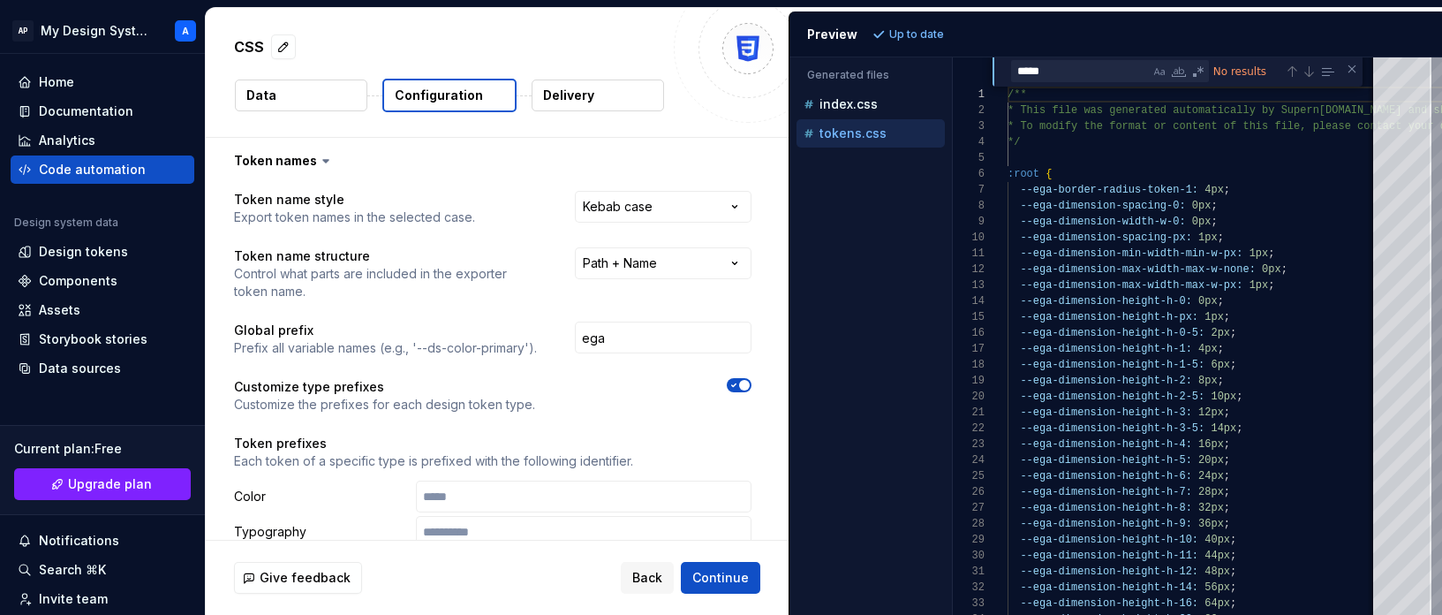
click at [687, 202] on html "**********" at bounding box center [721, 307] width 1442 height 615
click at [684, 265] on html "**********" at bounding box center [721, 307] width 1442 height 615
click at [676, 203] on html "**********" at bounding box center [721, 307] width 1442 height 615
click at [503, 237] on html "**********" at bounding box center [721, 307] width 1442 height 615
click at [300, 158] on button "button" at bounding box center [493, 161] width 574 height 46
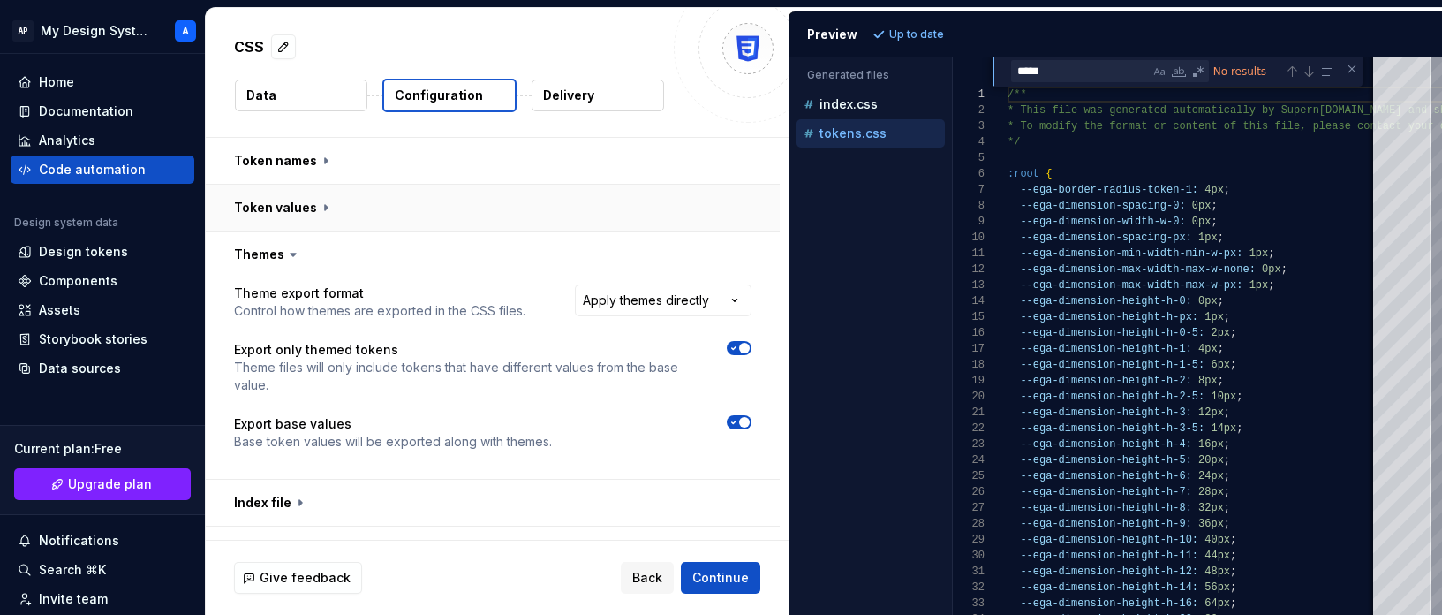
click at [299, 205] on button "button" at bounding box center [493, 208] width 574 height 46
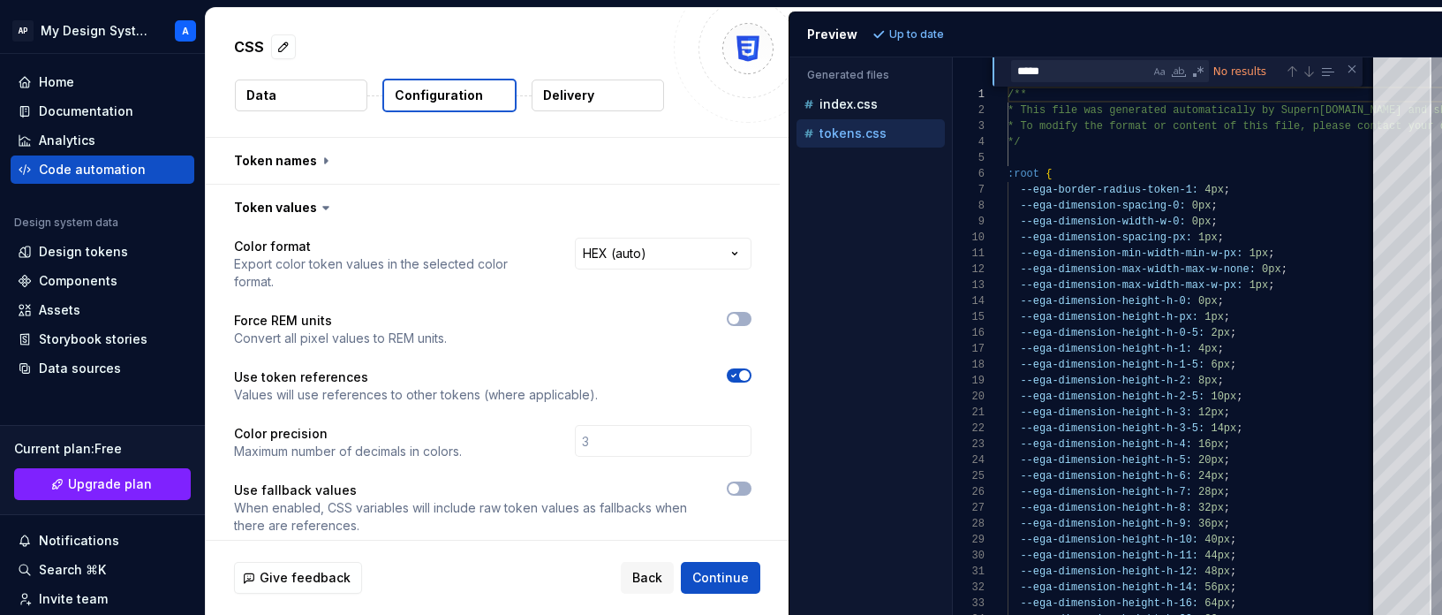
click at [323, 200] on icon at bounding box center [326, 208] width 18 height 18
click at [317, 208] on icon at bounding box center [326, 208] width 18 height 18
click at [272, 208] on button "button" at bounding box center [493, 208] width 574 height 46
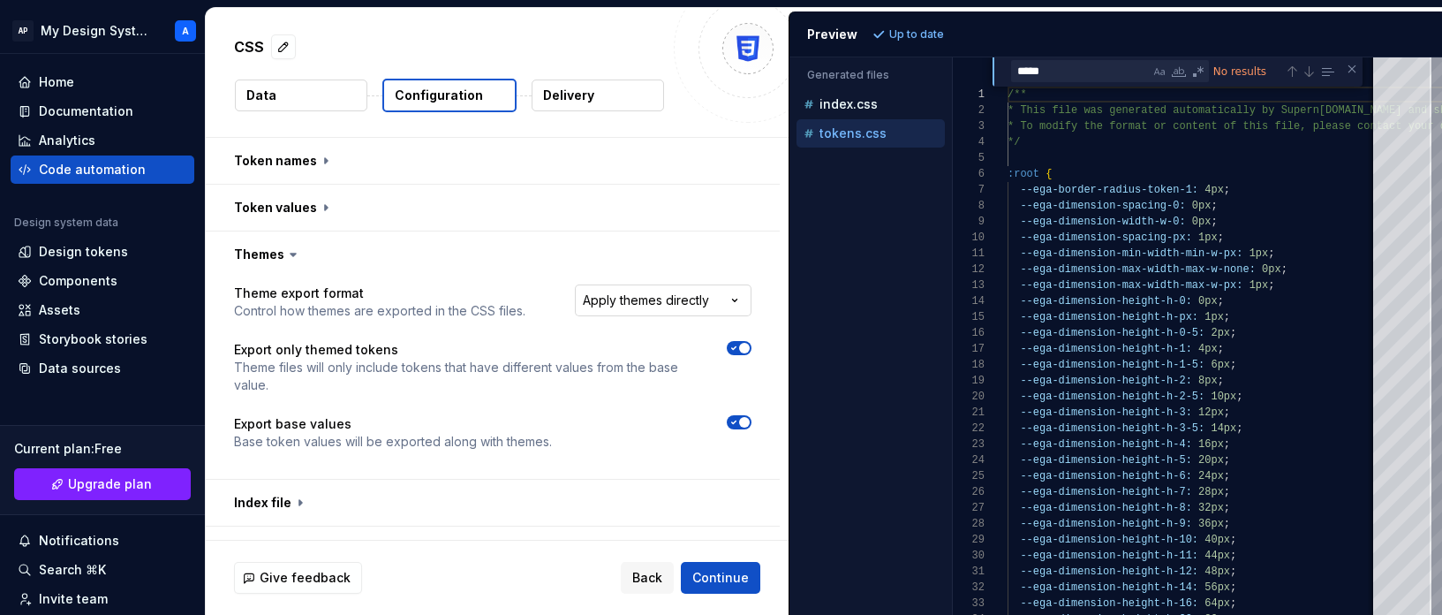
click at [637, 305] on html "**********" at bounding box center [721, 307] width 1442 height 615
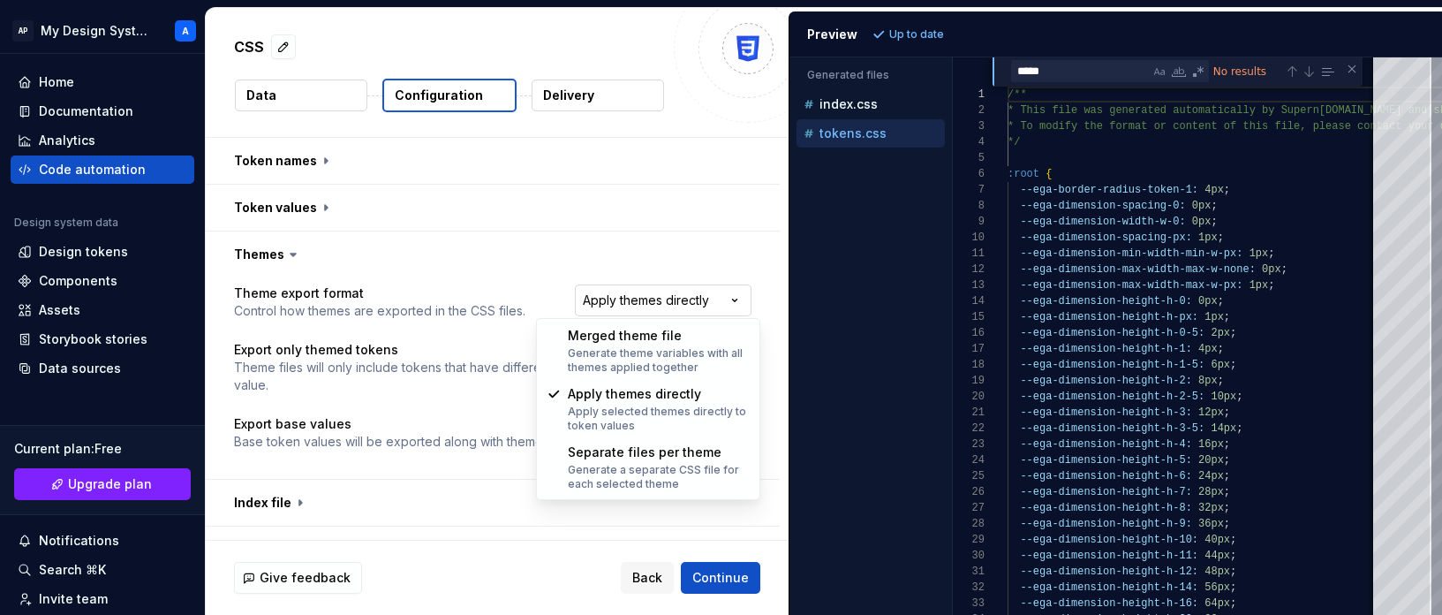
click at [665, 303] on html "**********" at bounding box center [721, 307] width 1442 height 615
select select "**********"
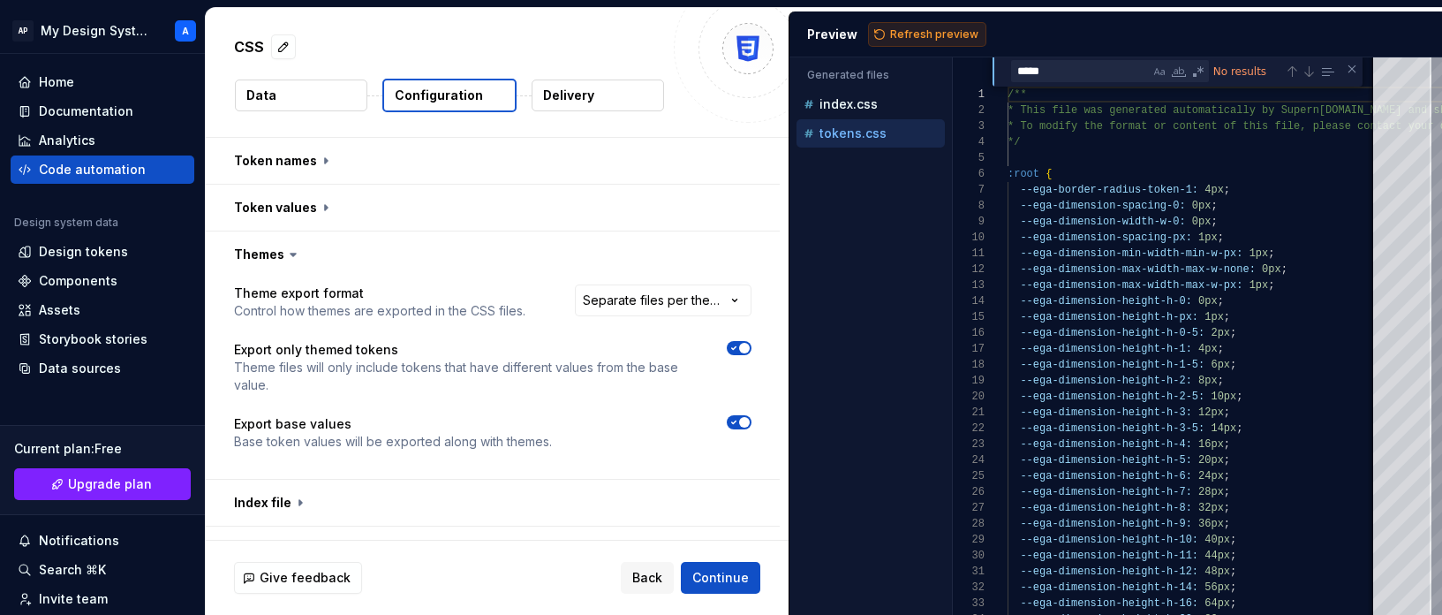
click at [929, 36] on span "Refresh preview" at bounding box center [934, 34] width 88 height 14
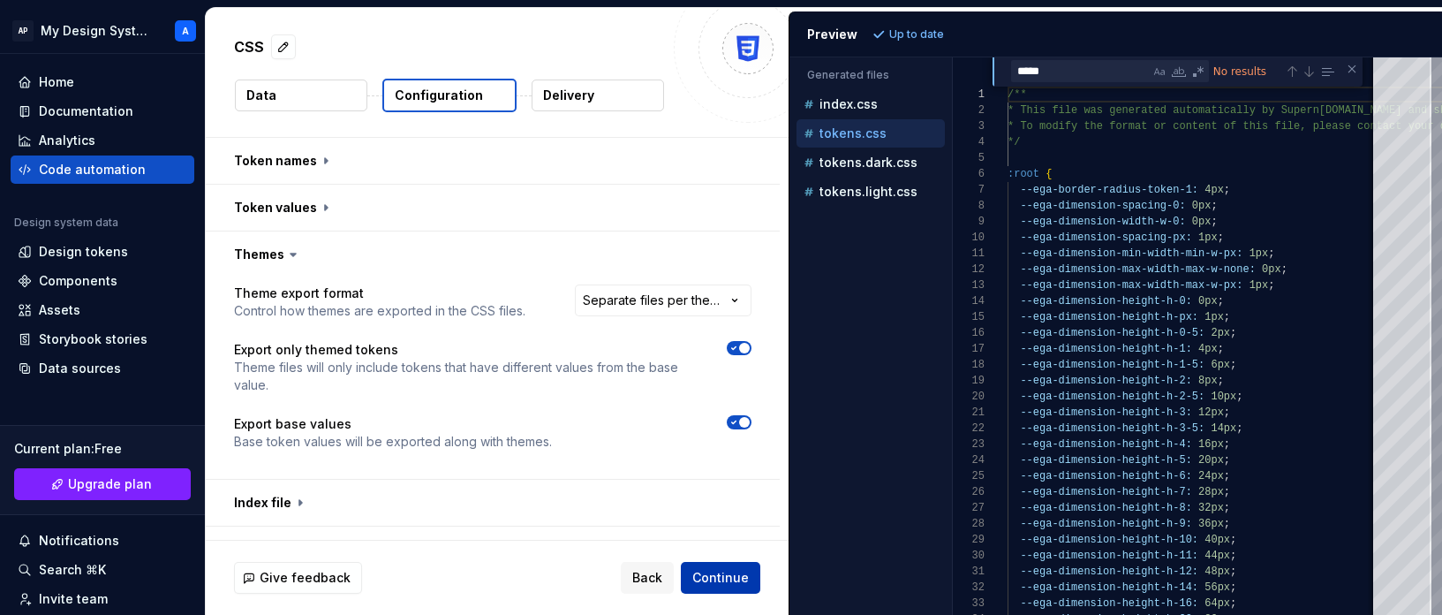
click at [716, 569] on span "Continue" at bounding box center [720, 578] width 57 height 18
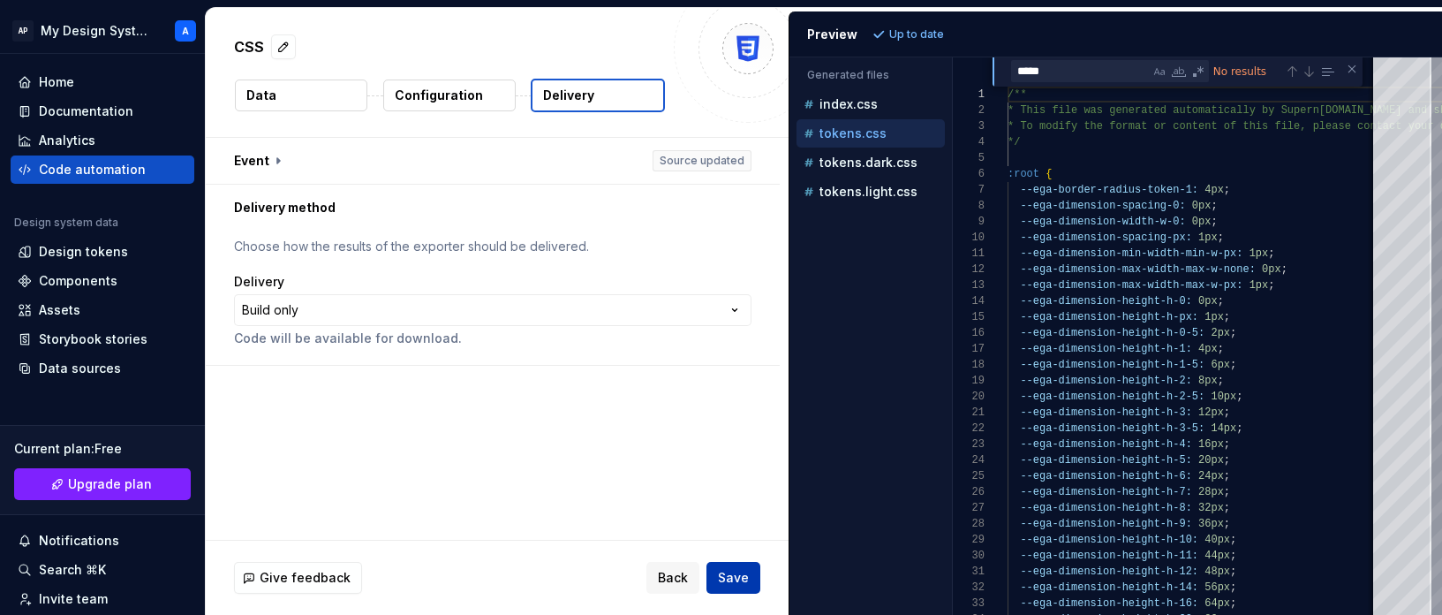
click at [722, 578] on span "Save" at bounding box center [733, 578] width 31 height 18
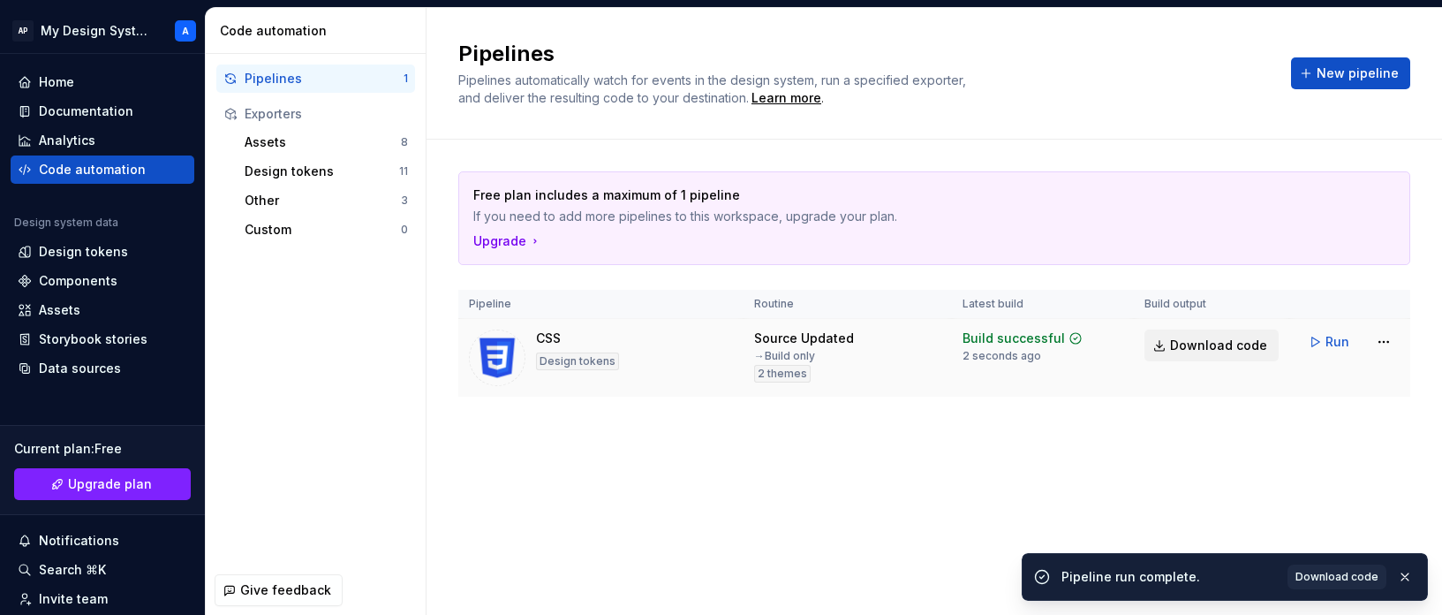
click at [1199, 344] on span "Download code" at bounding box center [1218, 345] width 97 height 18
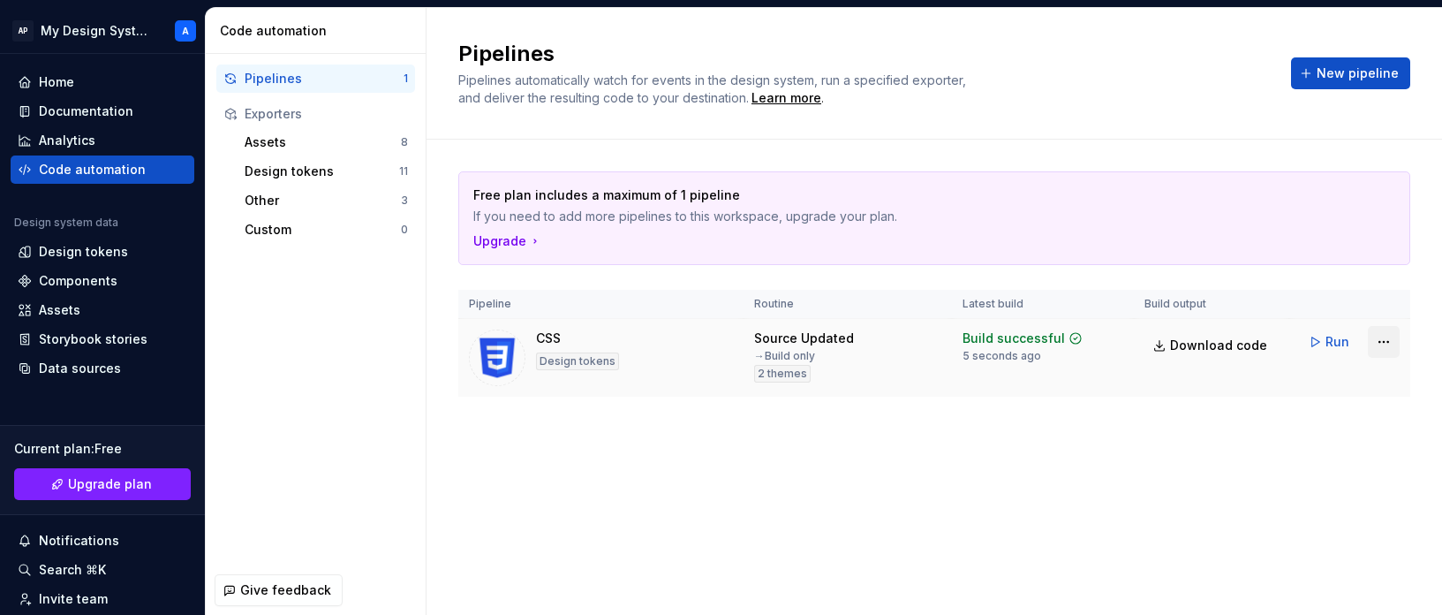
click at [1199, 342] on html "AP My Design System A Home Documentation Analytics Code automation Design syste…" at bounding box center [721, 307] width 1442 height 615
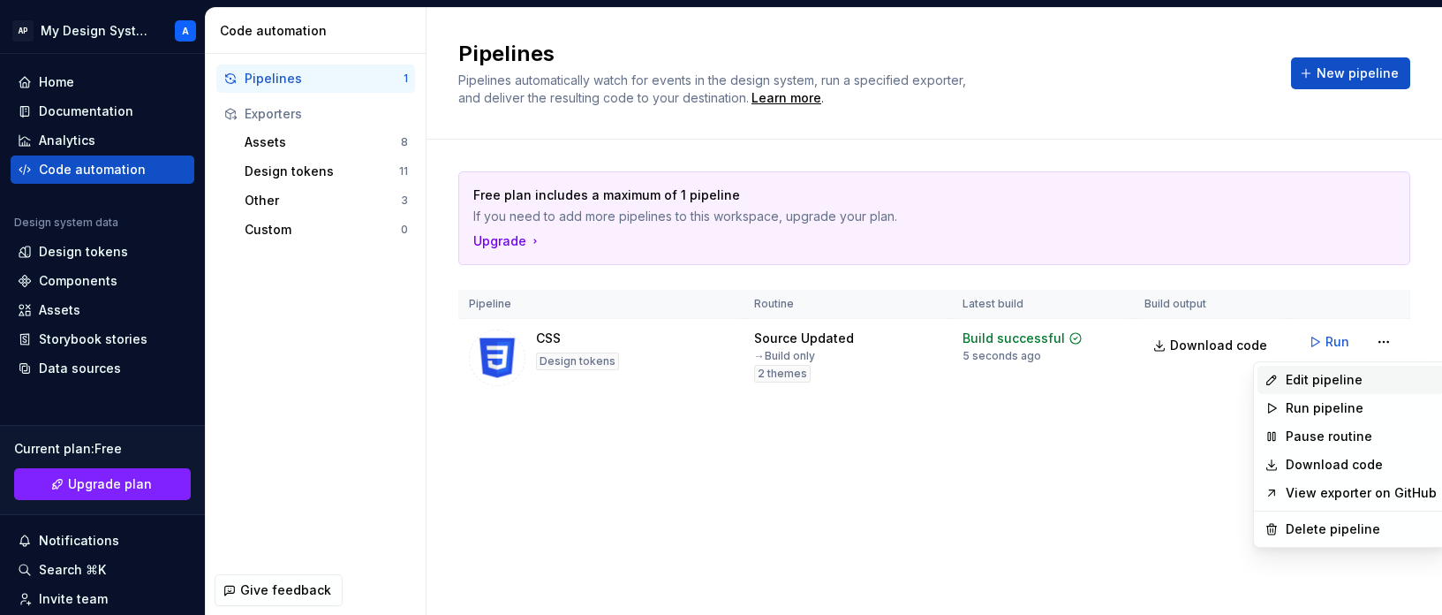
click at [1199, 383] on div "Edit pipeline" at bounding box center [1361, 380] width 151 height 18
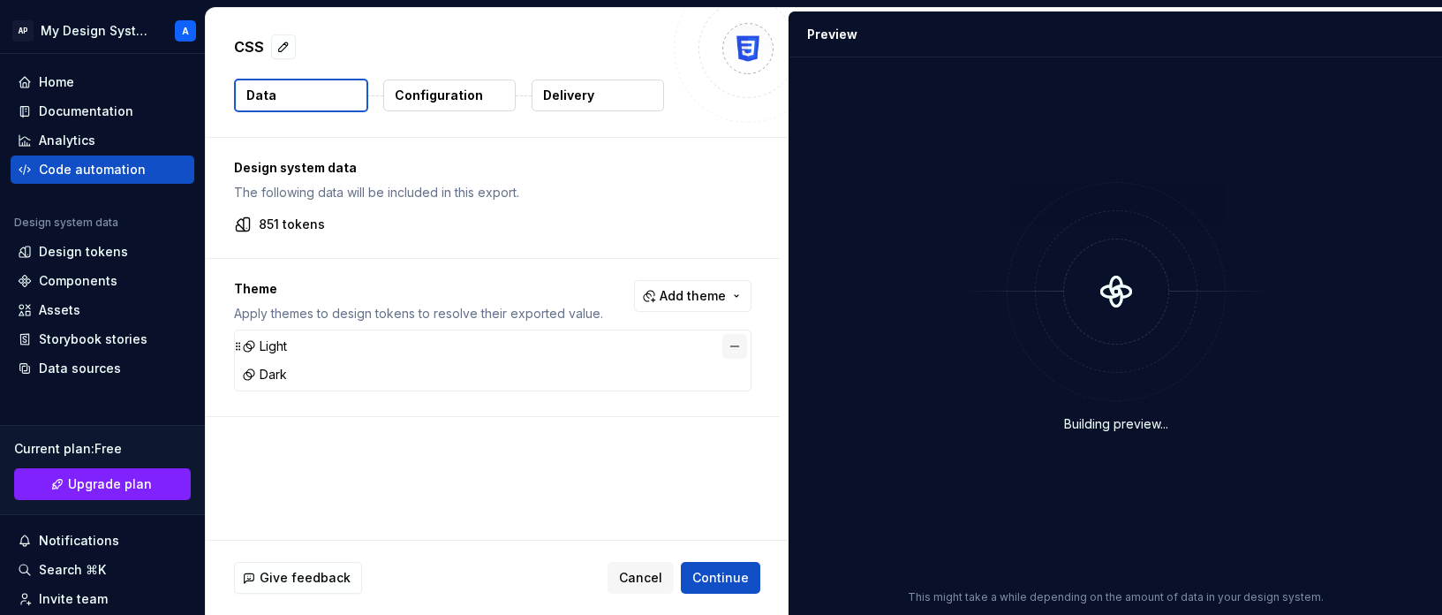
click at [739, 345] on button "button" at bounding box center [734, 346] width 25 height 25
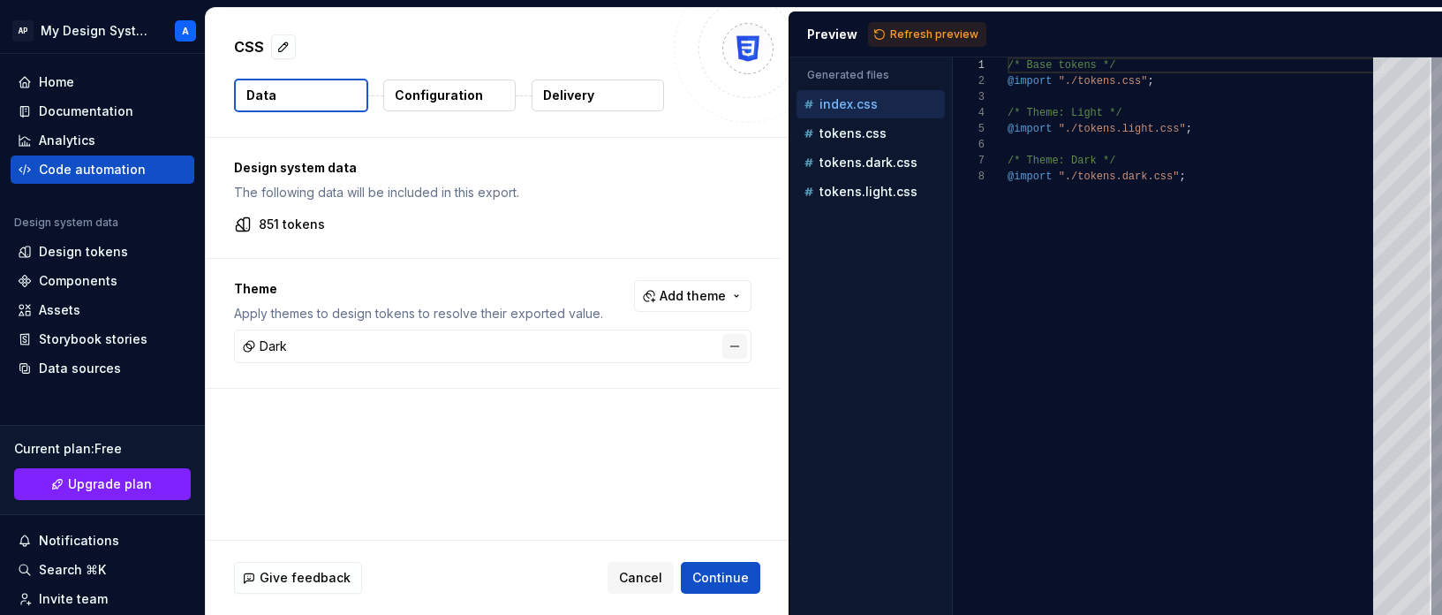
click at [744, 345] on button "button" at bounding box center [734, 346] width 25 height 25
click at [717, 299] on span "Add theme" at bounding box center [693, 296] width 66 height 18
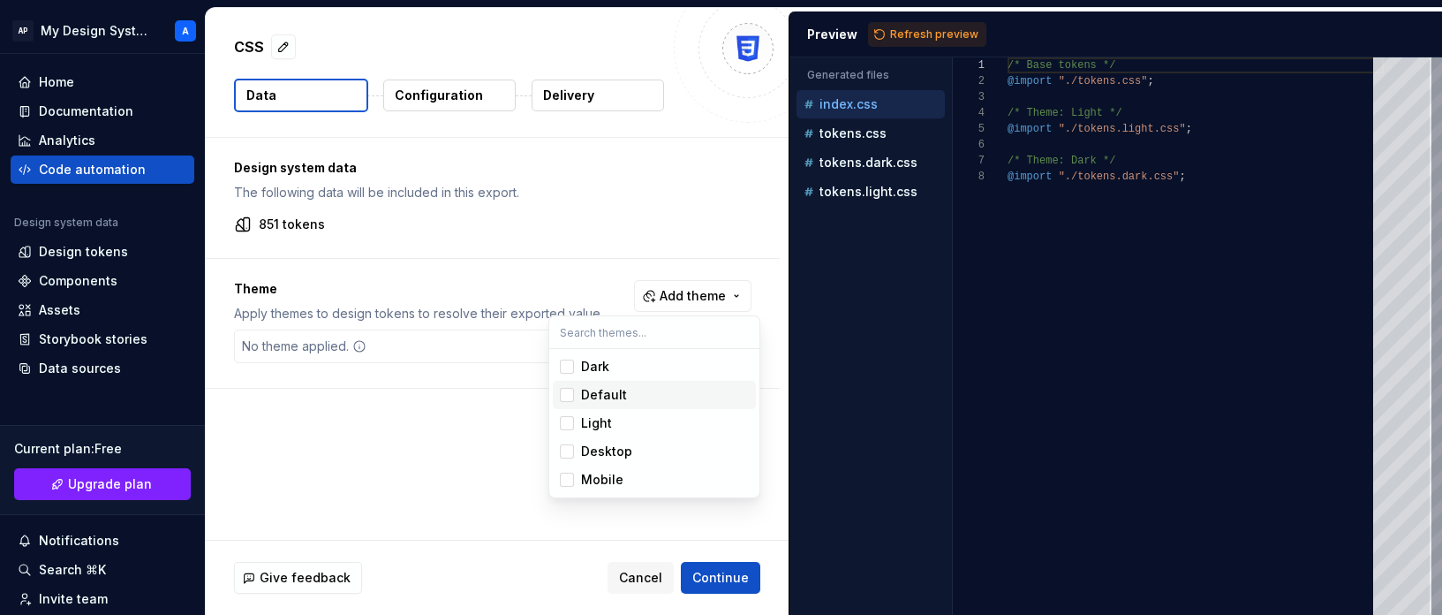
click at [570, 397] on div "Suggestions" at bounding box center [567, 395] width 14 height 14
click at [569, 364] on div "Suggestions" at bounding box center [567, 366] width 14 height 14
click at [491, 452] on html "AP My Design System A Home Documentation Analytics Code automation Design syste…" at bounding box center [721, 307] width 1442 height 615
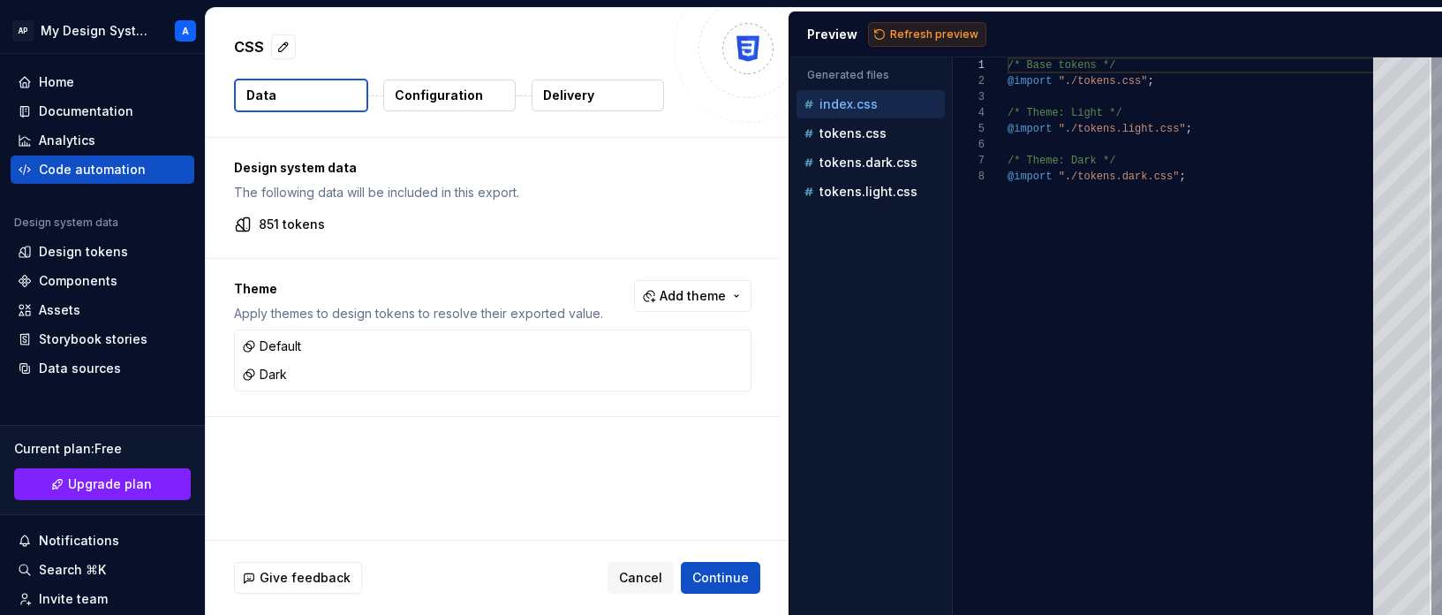
click at [933, 36] on span "Refresh preview" at bounding box center [934, 34] width 88 height 14
type textarea "**********"
click at [95, 251] on div "Design tokens" at bounding box center [83, 252] width 89 height 18
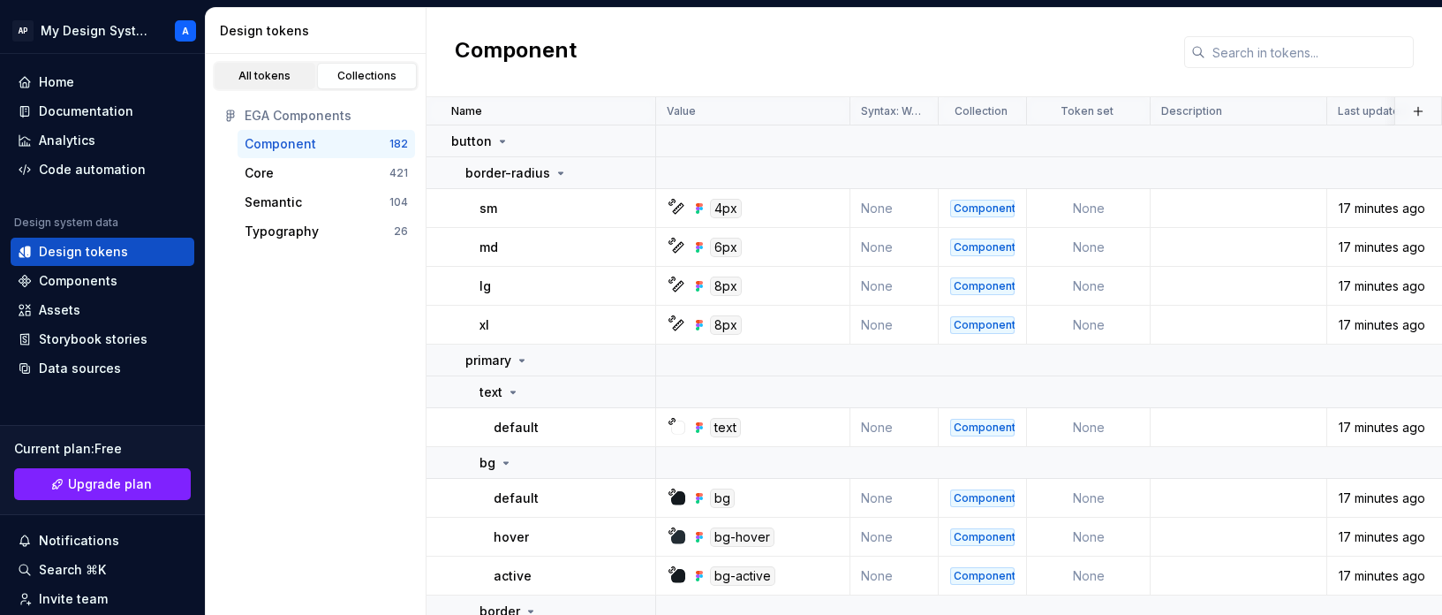
click at [275, 71] on div "All tokens" at bounding box center [265, 76] width 88 height 14
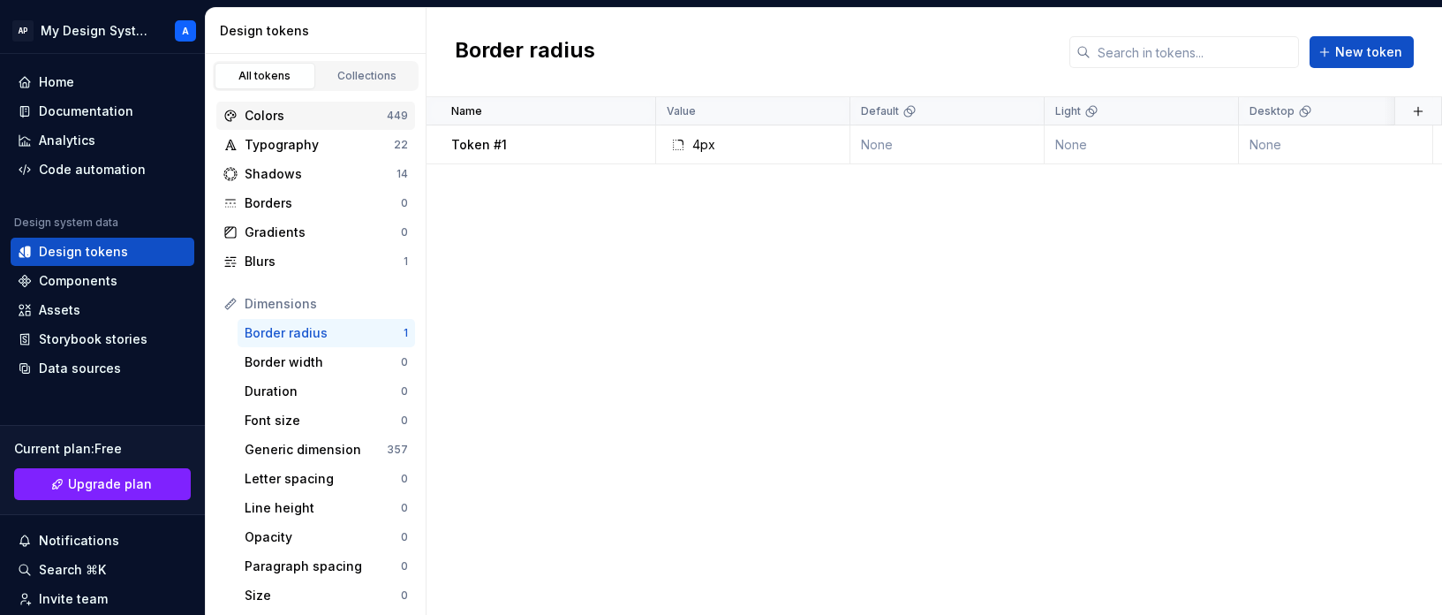
click at [297, 121] on div "Colors" at bounding box center [316, 116] width 142 height 18
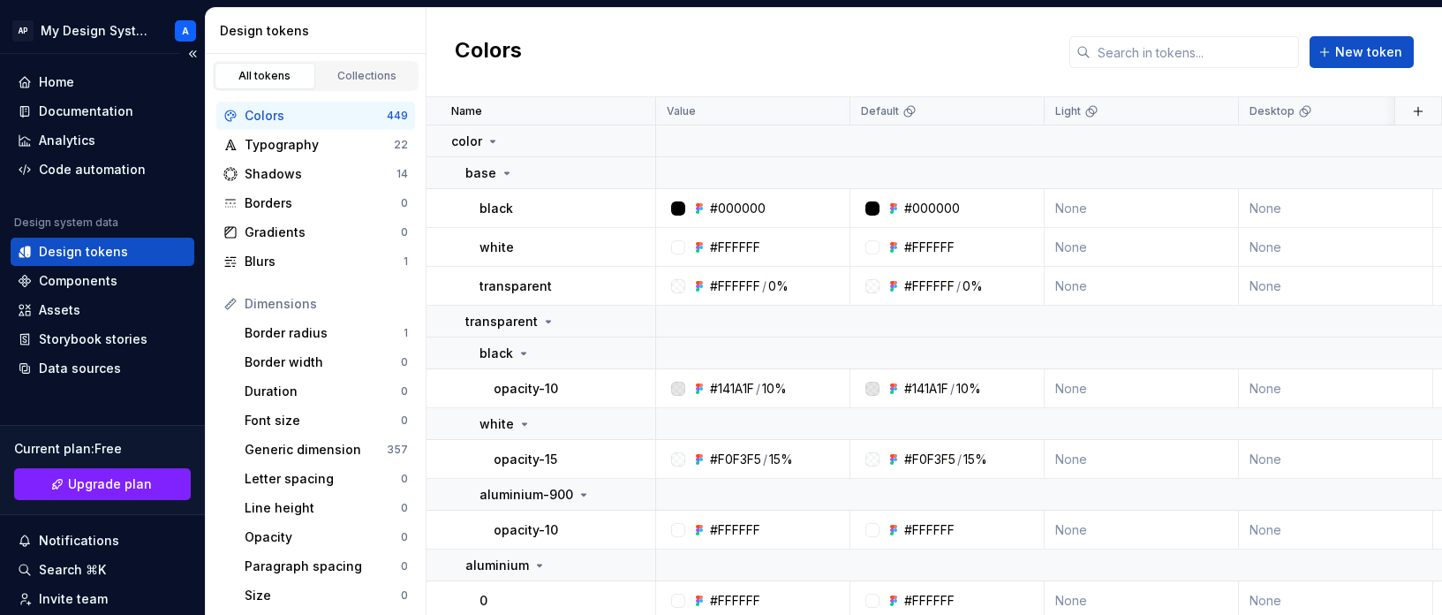
click at [101, 251] on div "Design tokens" at bounding box center [83, 252] width 89 height 18
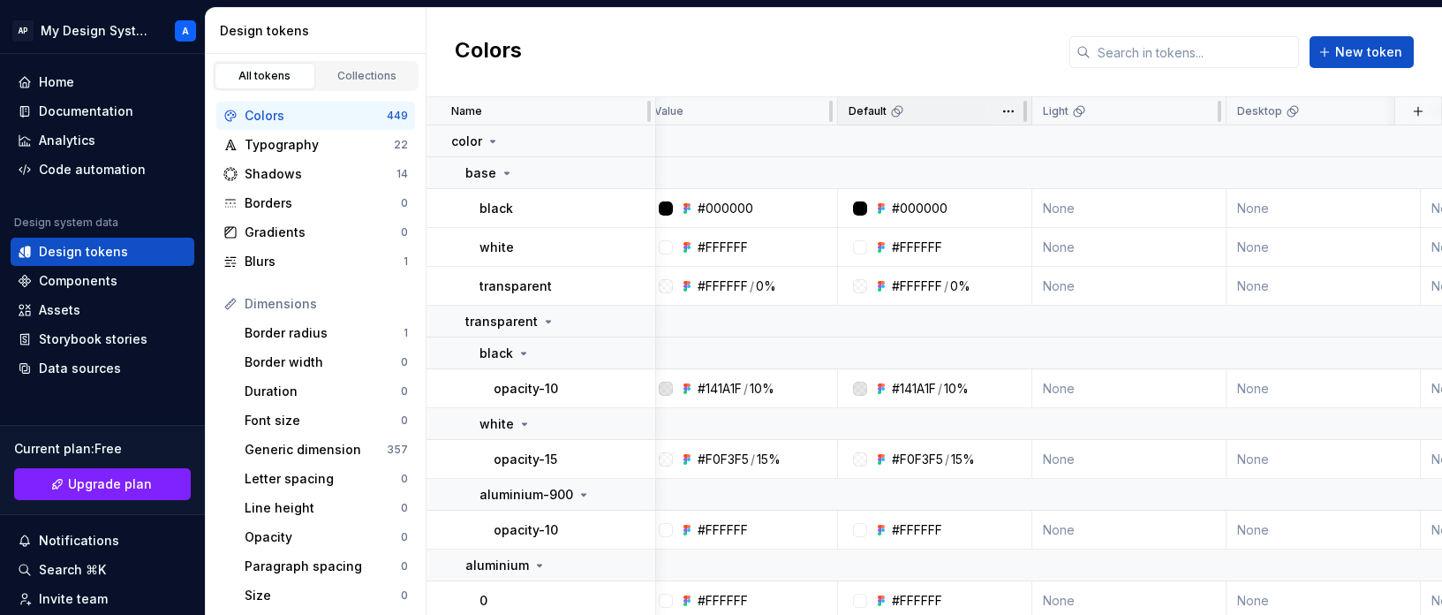
scroll to position [0, 19]
click at [1005, 111] on html "AP My Design System A Home Documentation Analytics Code automation Design syste…" at bounding box center [721, 307] width 1442 height 615
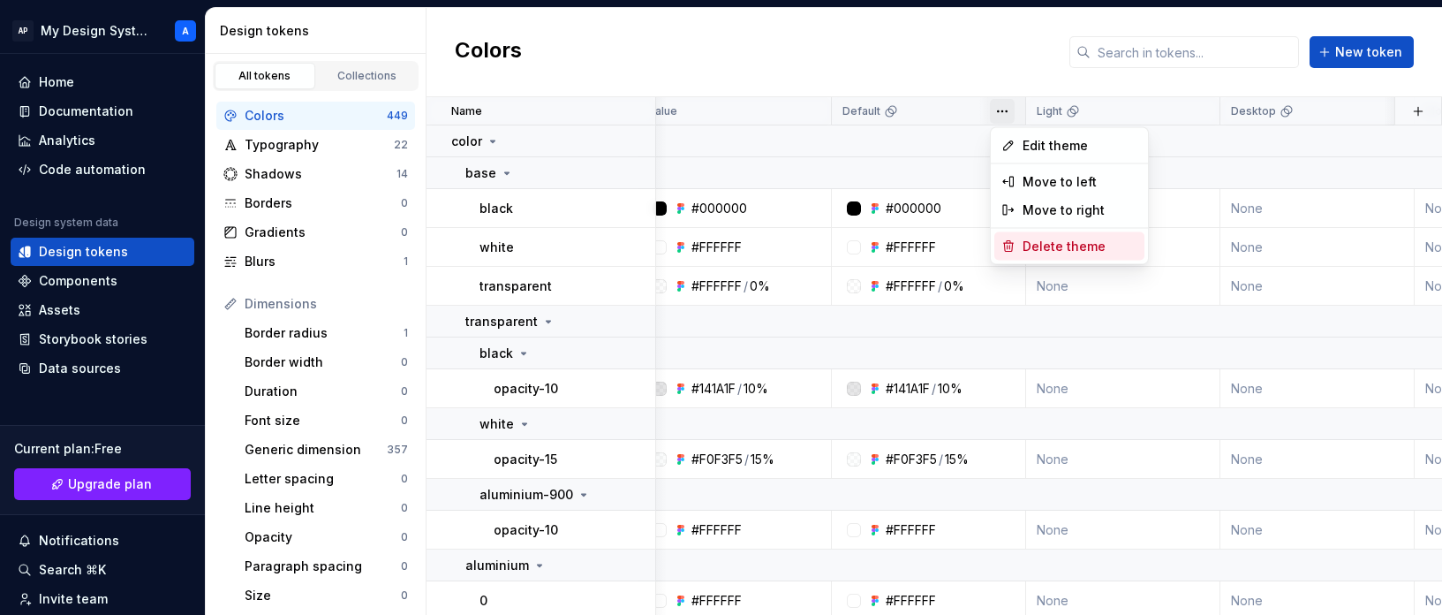
click at [1047, 239] on span "Delete theme" at bounding box center [1080, 247] width 115 height 18
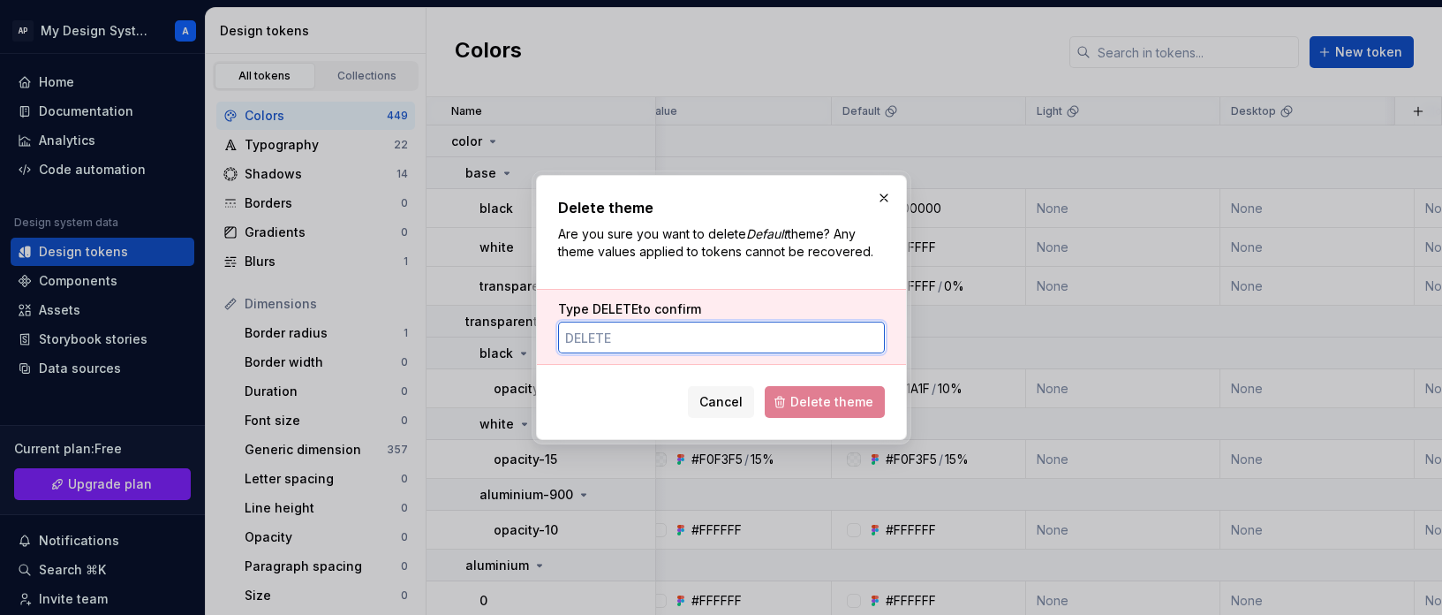
click at [732, 352] on input "Type DELETE to confirm" at bounding box center [721, 337] width 327 height 32
type input "delete"
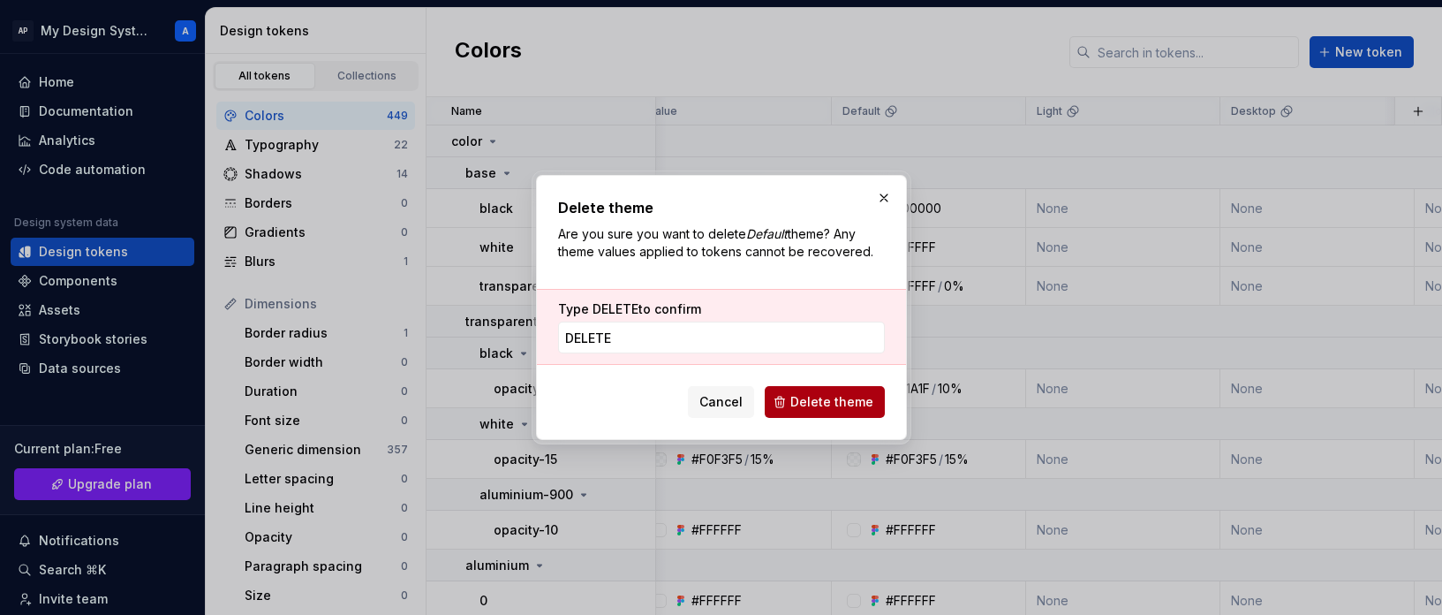
click at [829, 405] on span "Delete theme" at bounding box center [831, 402] width 83 height 18
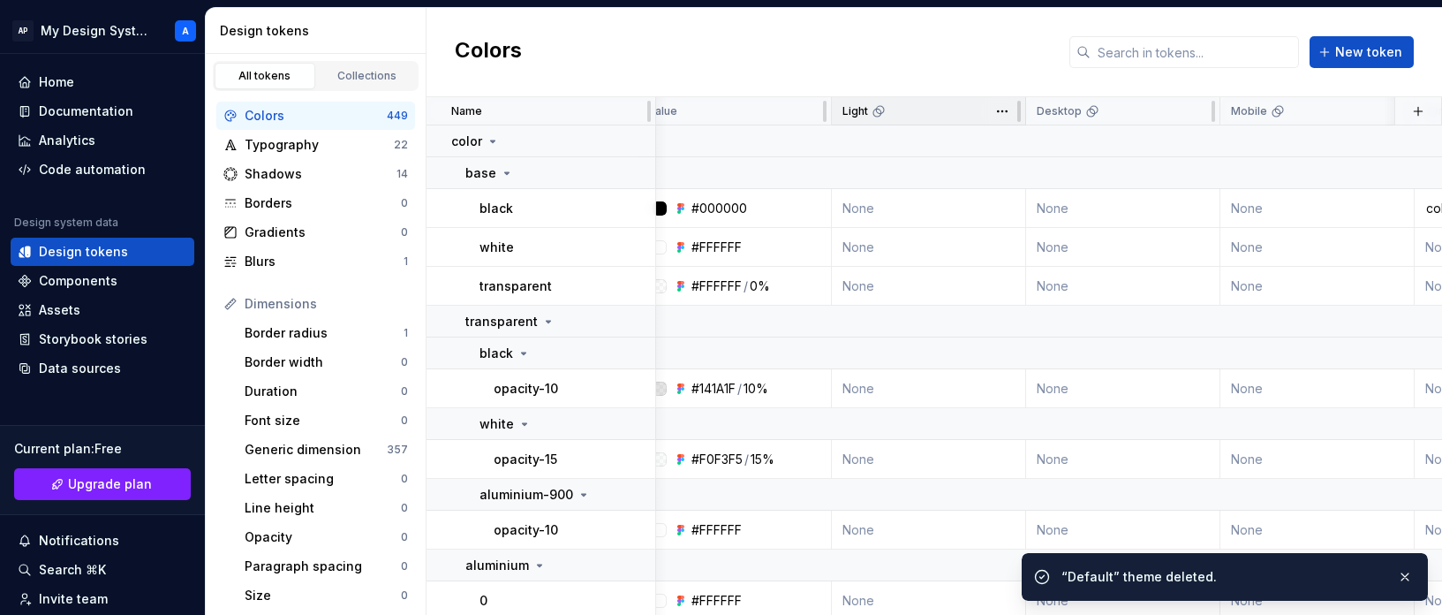
scroll to position [0, 0]
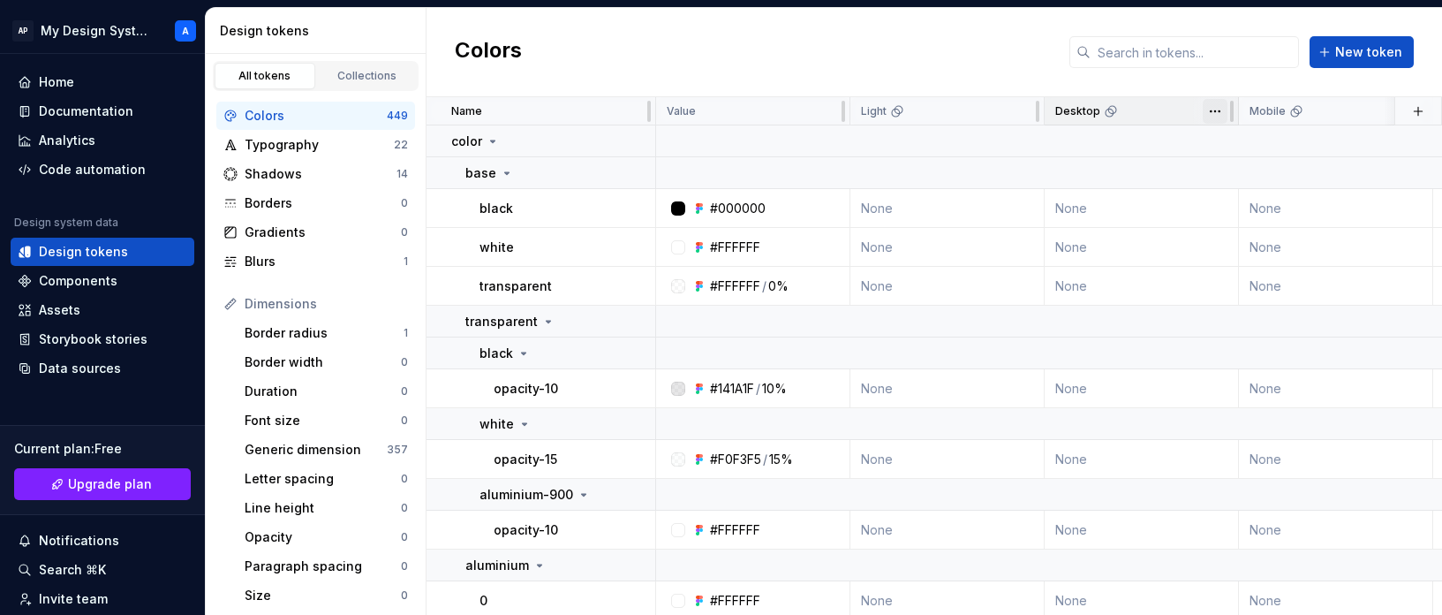
click at [1199, 111] on html "AP My Design System A Home Documentation Analytics Code automation Design syste…" at bounding box center [721, 307] width 1442 height 615
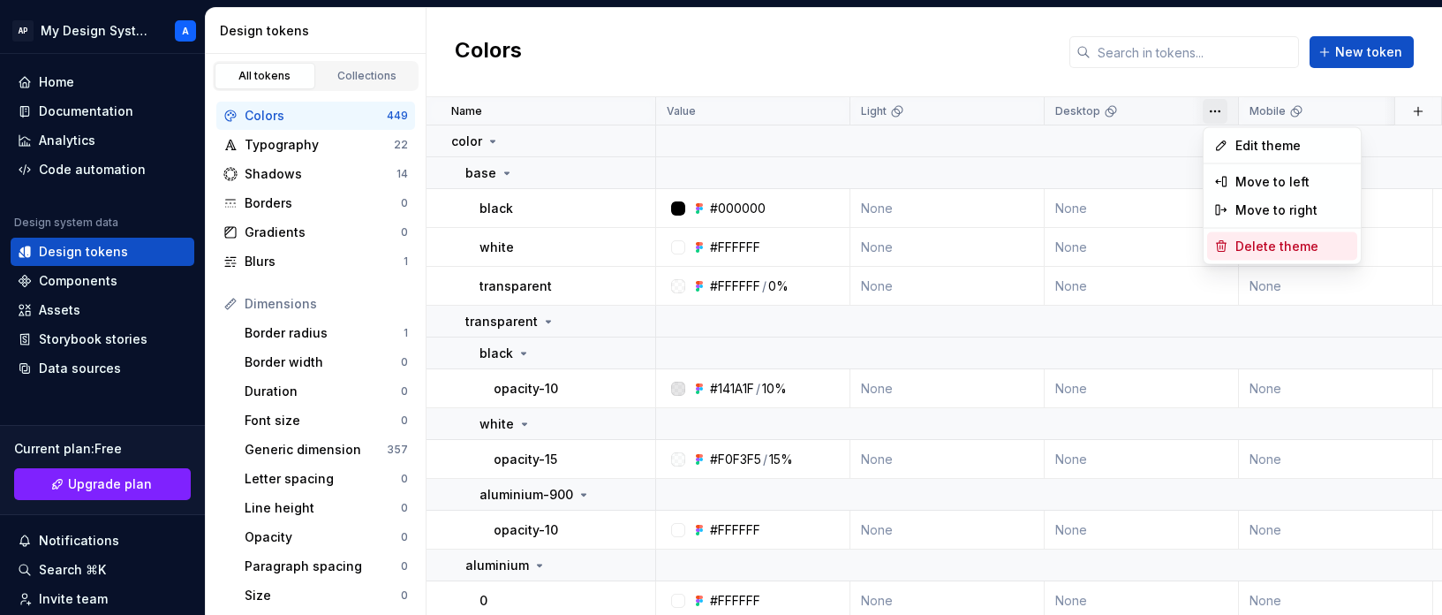
click at [1199, 245] on span "Delete theme" at bounding box center [1292, 247] width 115 height 18
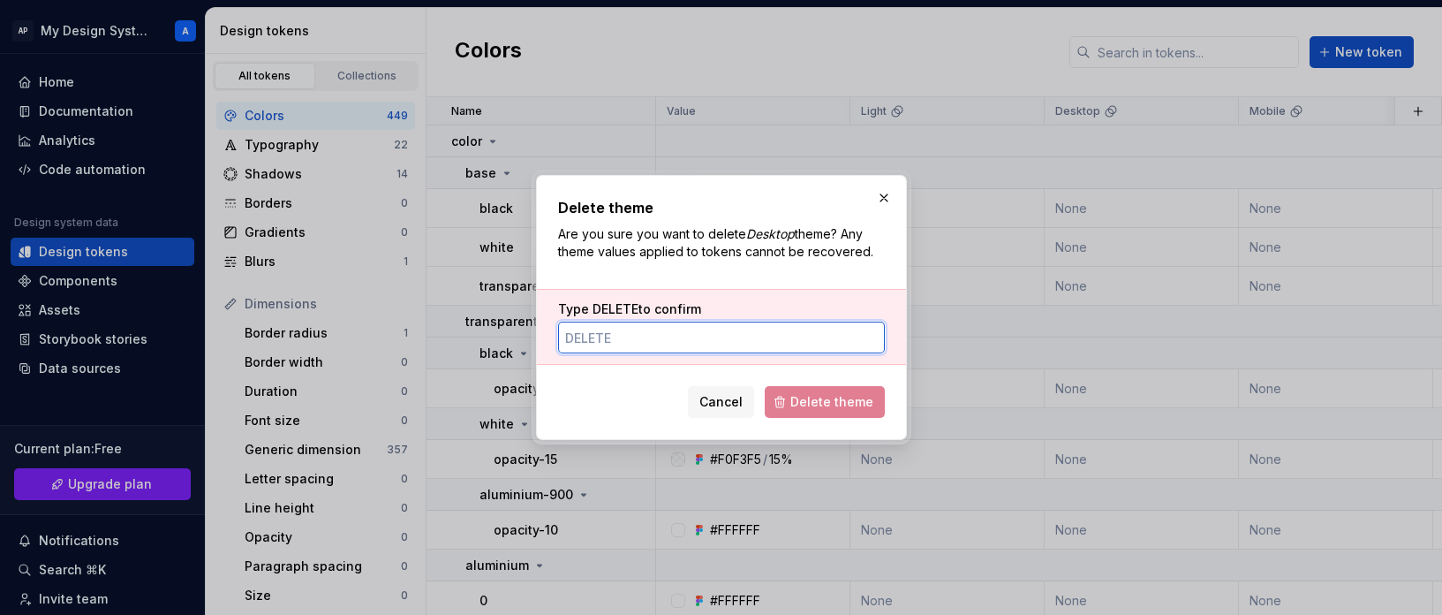
click at [713, 350] on input "Type DELETE to confirm" at bounding box center [721, 337] width 327 height 32
type input "delete"
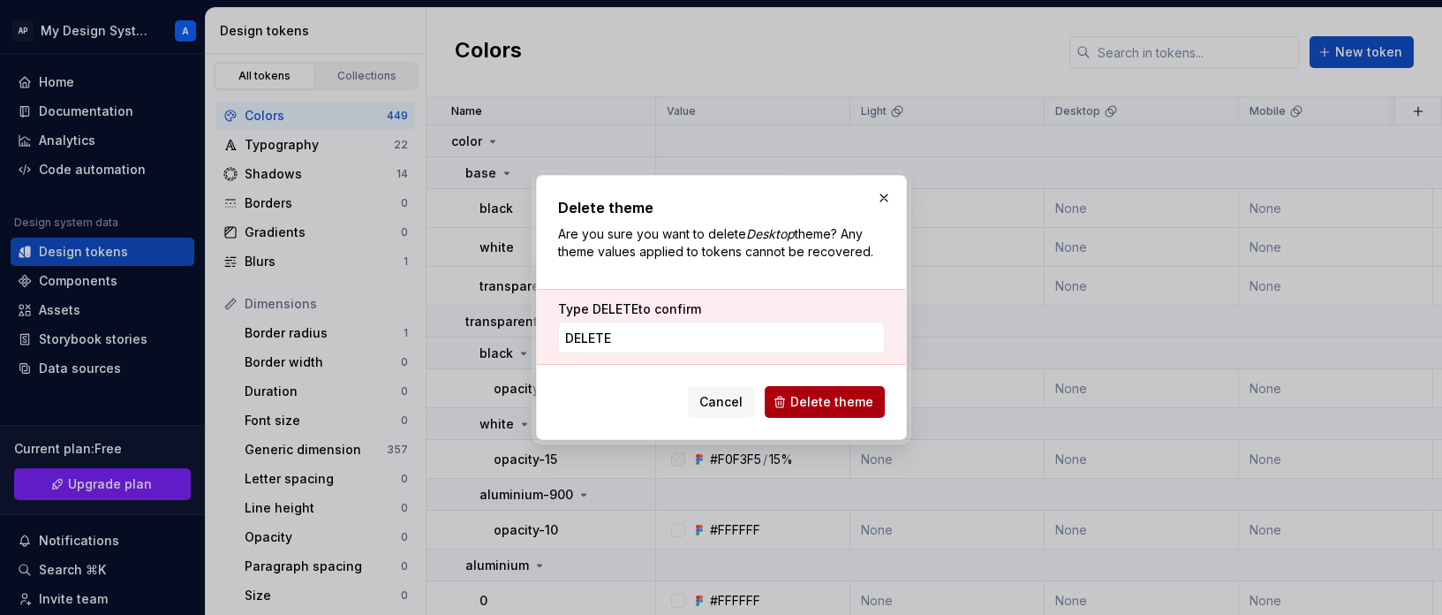
click at [842, 402] on span "Delete theme" at bounding box center [831, 402] width 83 height 18
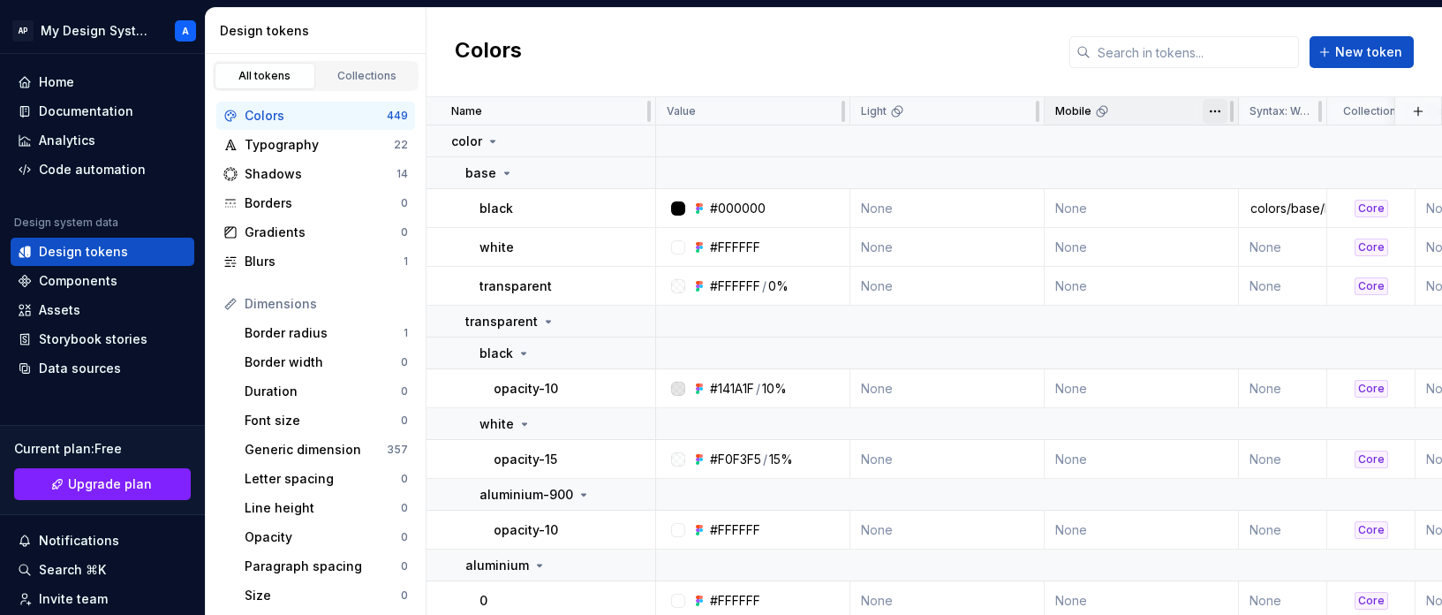
click at [1199, 108] on html "AP My Design System A Home Documentation Analytics Code automation Design syste…" at bounding box center [721, 307] width 1442 height 615
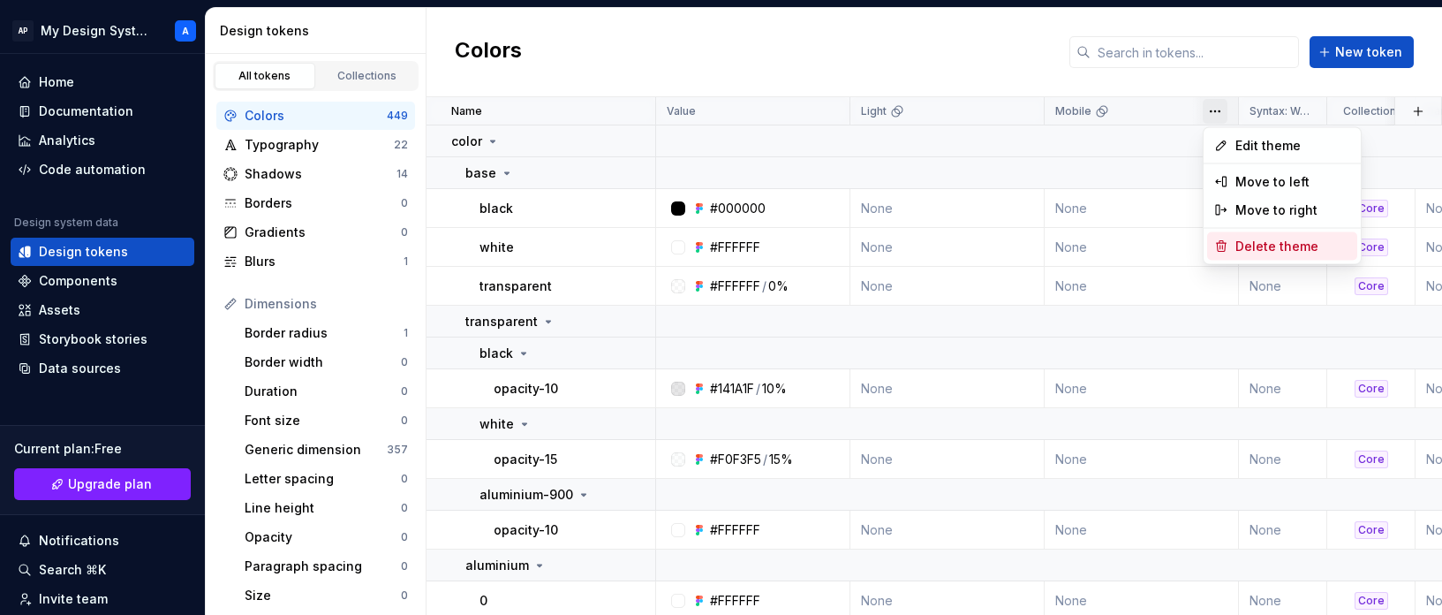
click at [1199, 245] on span "Delete theme" at bounding box center [1292, 247] width 115 height 18
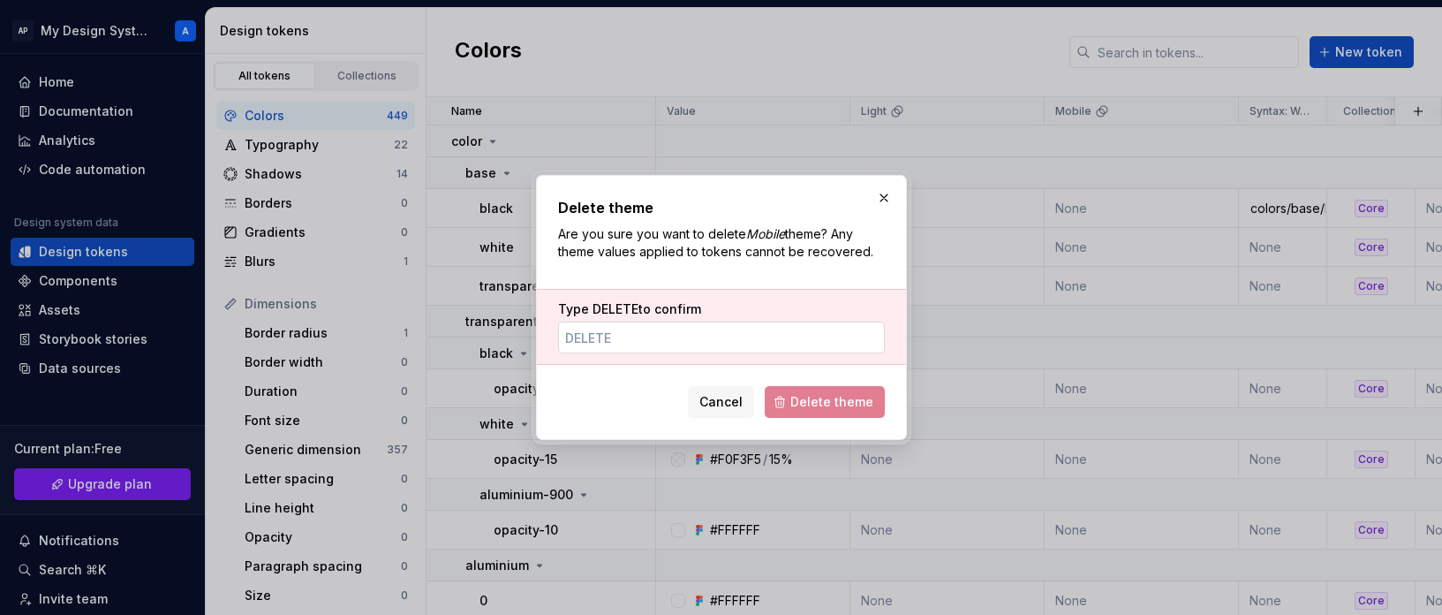
click at [652, 351] on input "Type DELETE to confirm" at bounding box center [721, 337] width 327 height 32
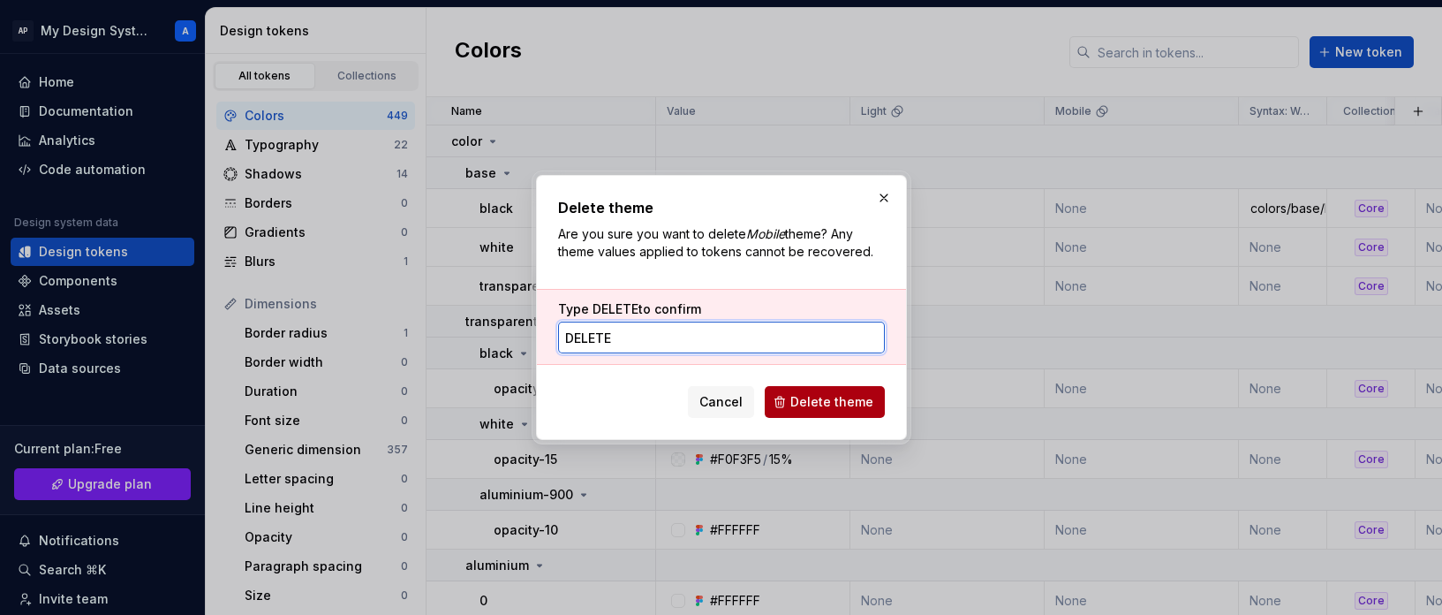
type input "delete"
click at [821, 395] on span "Delete theme" at bounding box center [831, 402] width 83 height 18
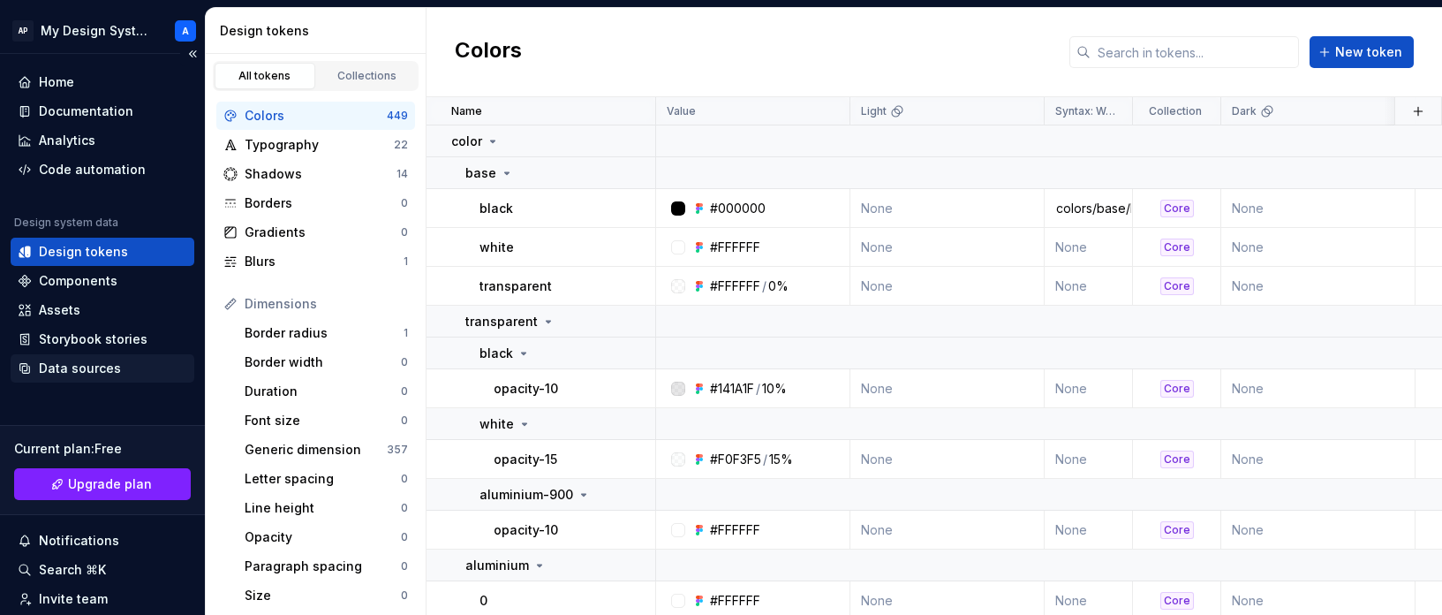
click at [86, 365] on div "Data sources" at bounding box center [80, 368] width 82 height 18
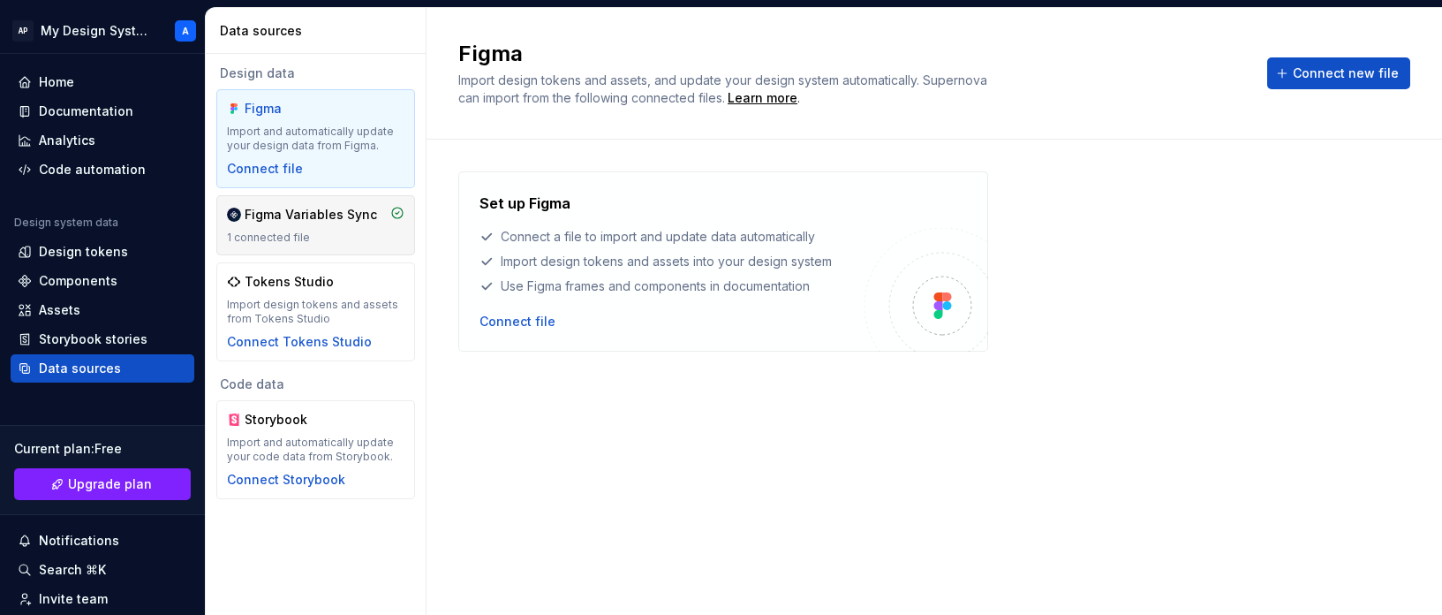
click at [324, 217] on div "Figma Variables Sync" at bounding box center [311, 215] width 132 height 18
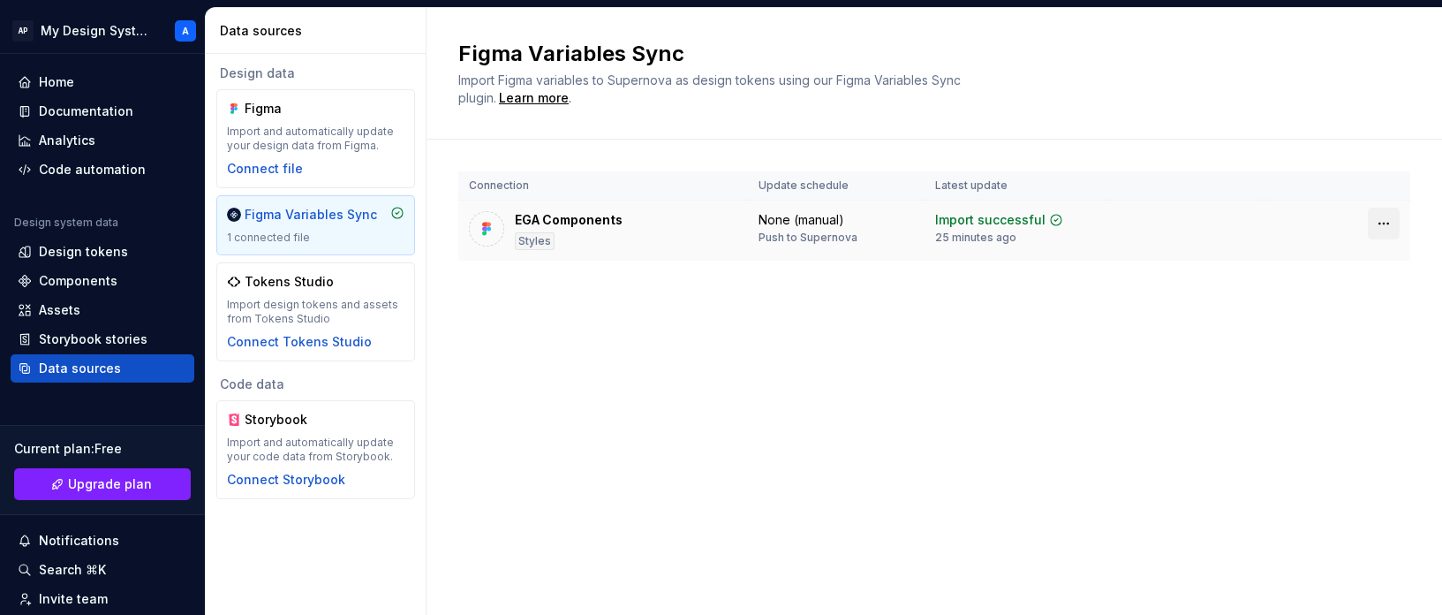
click at [1199, 220] on html "AP My Design System A Home Documentation Analytics Code automation Design syste…" at bounding box center [721, 307] width 1442 height 615
click at [1199, 261] on div "Disconnect plugin" at bounding box center [1373, 262] width 115 height 18
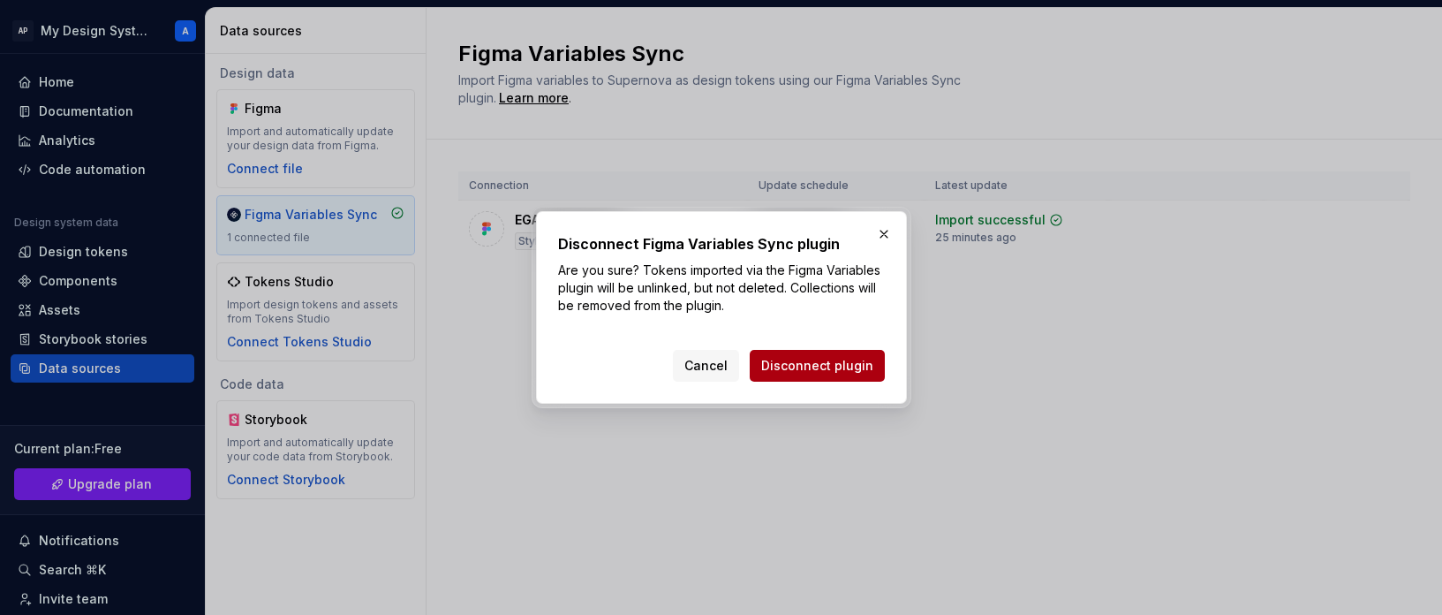
click at [844, 366] on span "Disconnect plugin" at bounding box center [817, 366] width 112 height 18
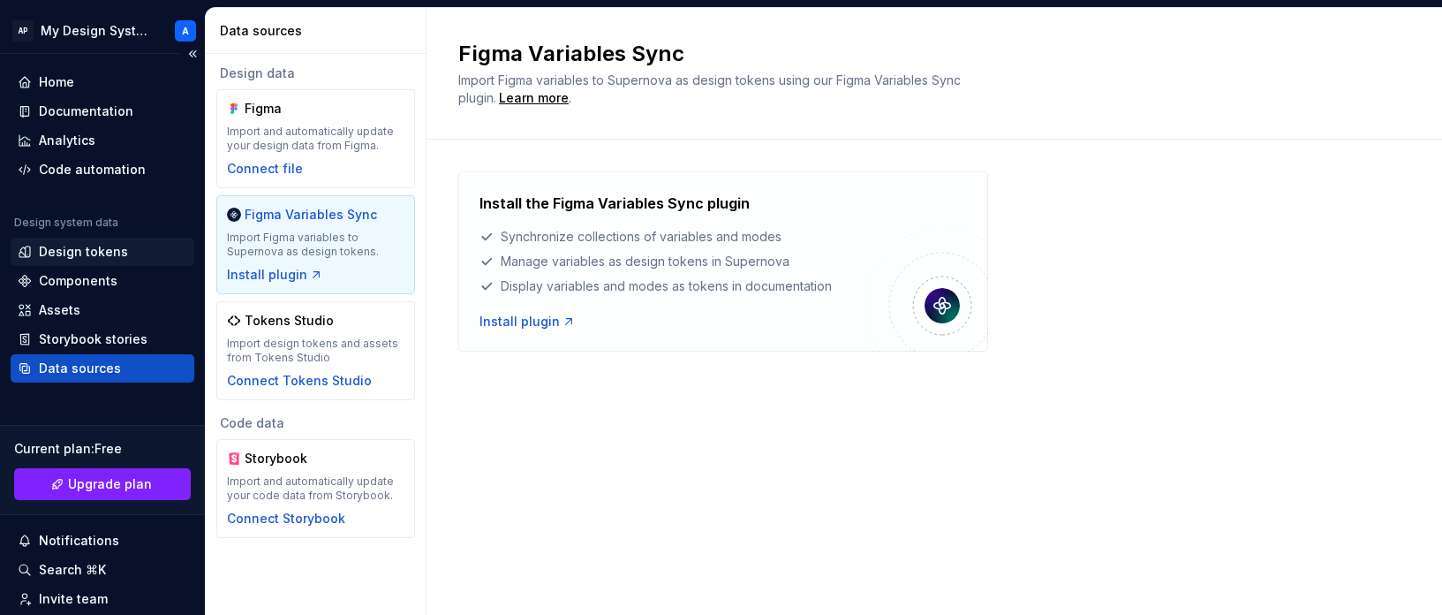
click at [97, 252] on div "Design tokens" at bounding box center [83, 252] width 89 height 18
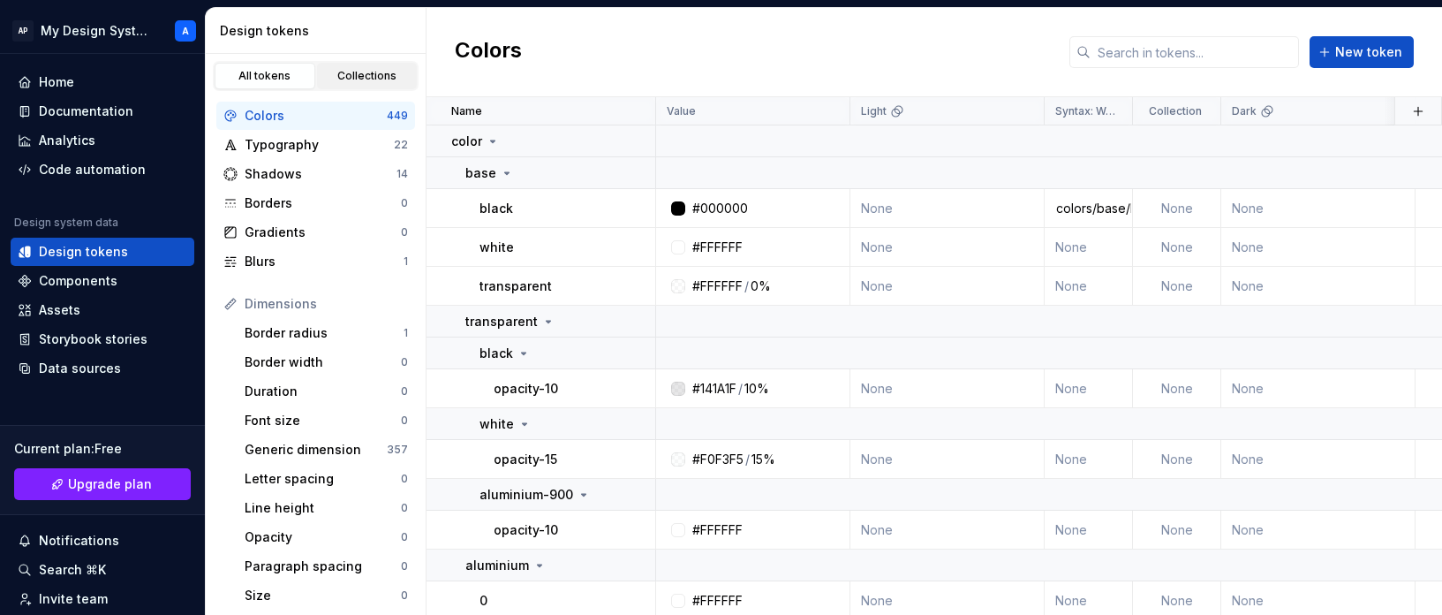
click at [371, 69] on div "Collections" at bounding box center [367, 76] width 88 height 14
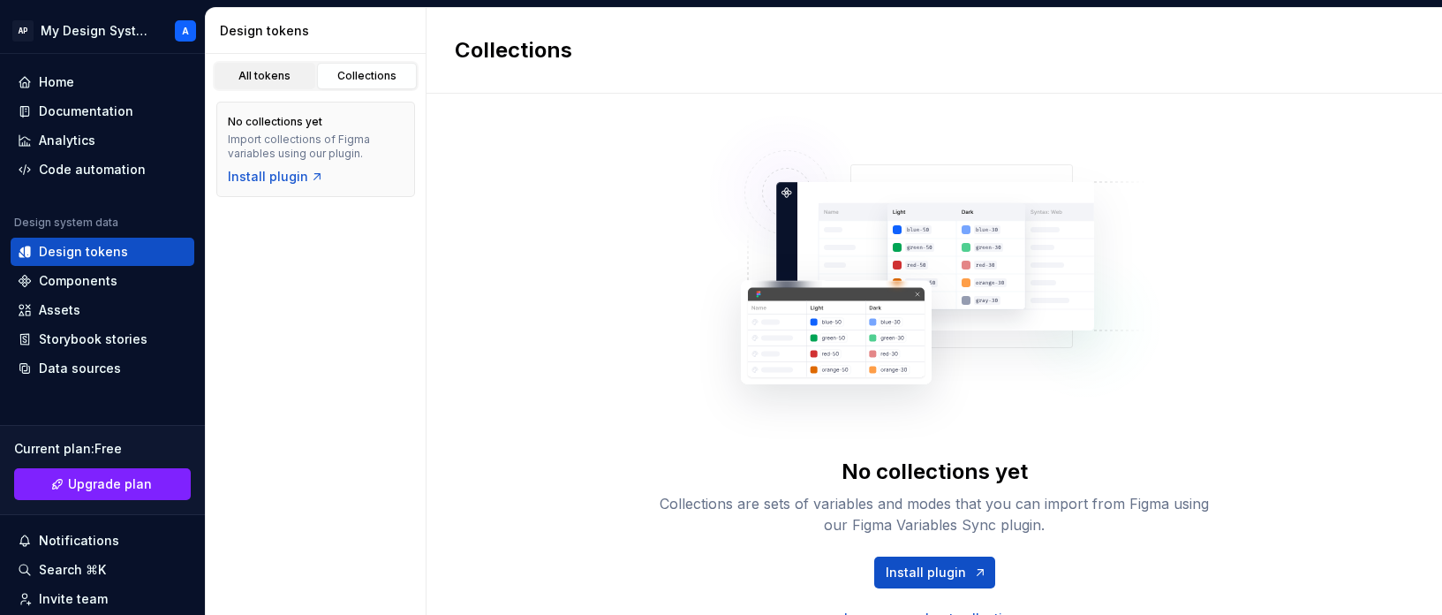
click at [261, 70] on div "All tokens" at bounding box center [265, 76] width 88 height 14
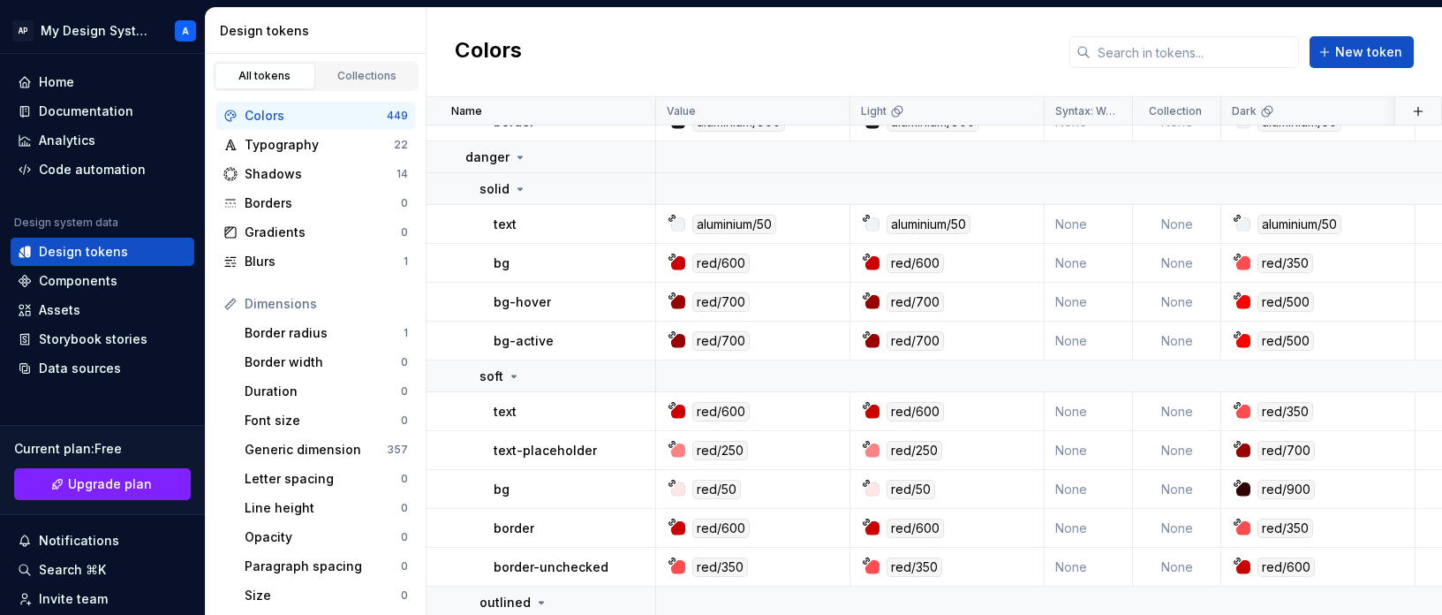
scroll to position [7744, 0]
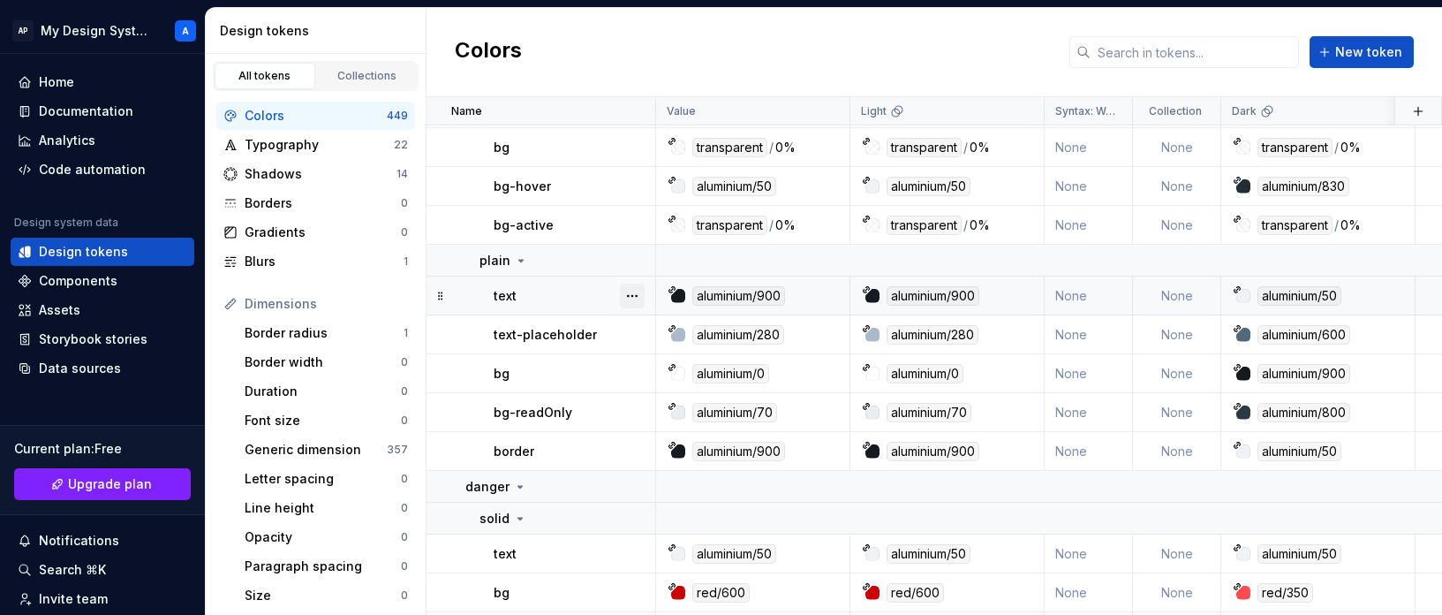
click at [632, 294] on button "button" at bounding box center [632, 295] width 25 height 25
click at [634, 260] on button "button" at bounding box center [632, 260] width 25 height 25
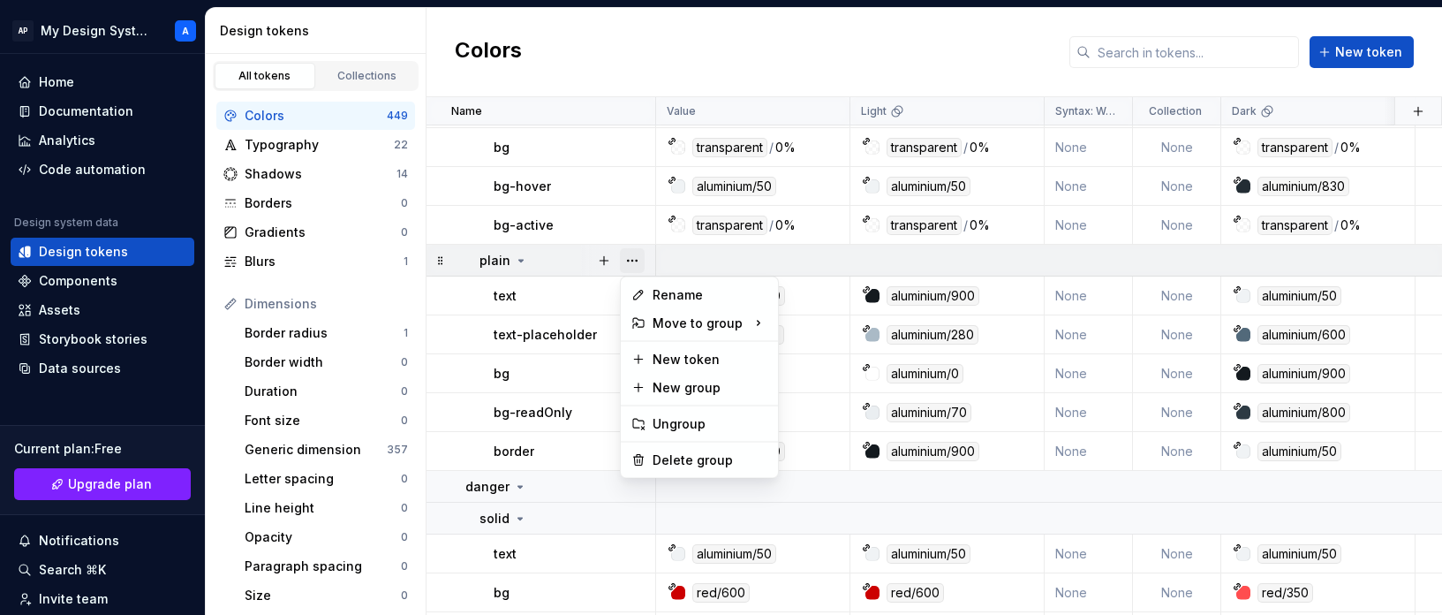
click at [634, 260] on button "button" at bounding box center [632, 260] width 25 height 25
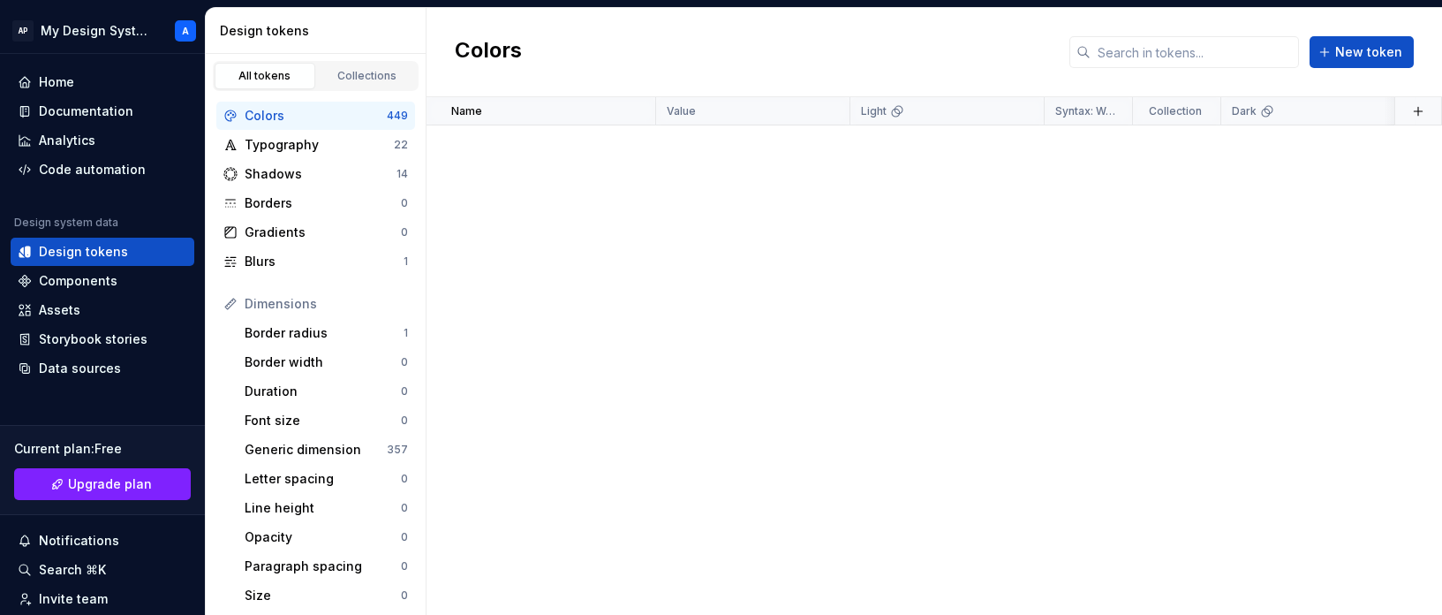
scroll to position [0, 0]
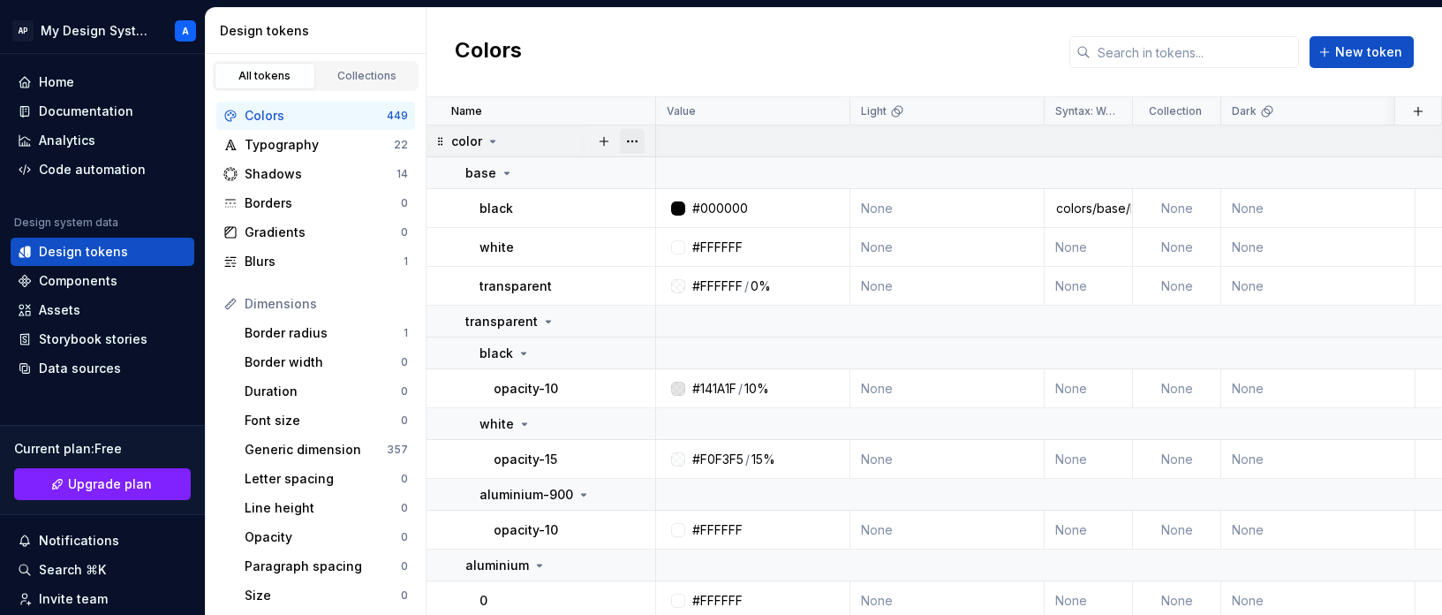
click at [635, 140] on button "button" at bounding box center [632, 141] width 25 height 25
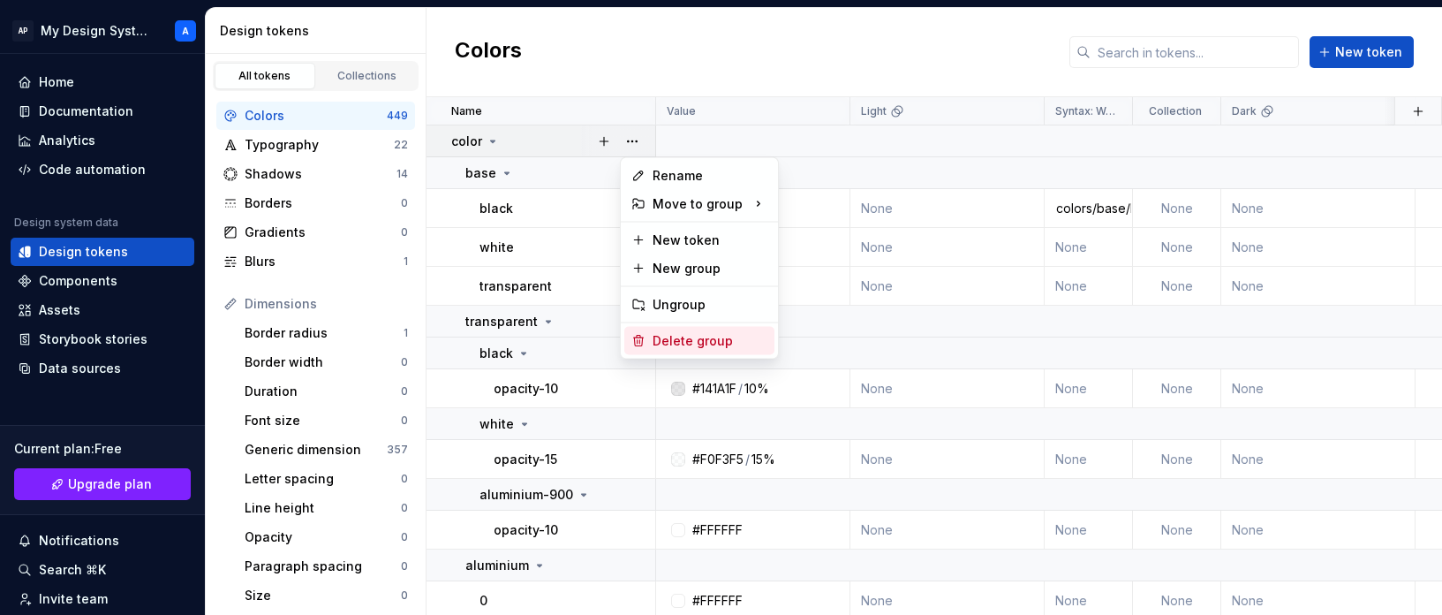
click at [691, 333] on div "Delete group" at bounding box center [710, 341] width 115 height 18
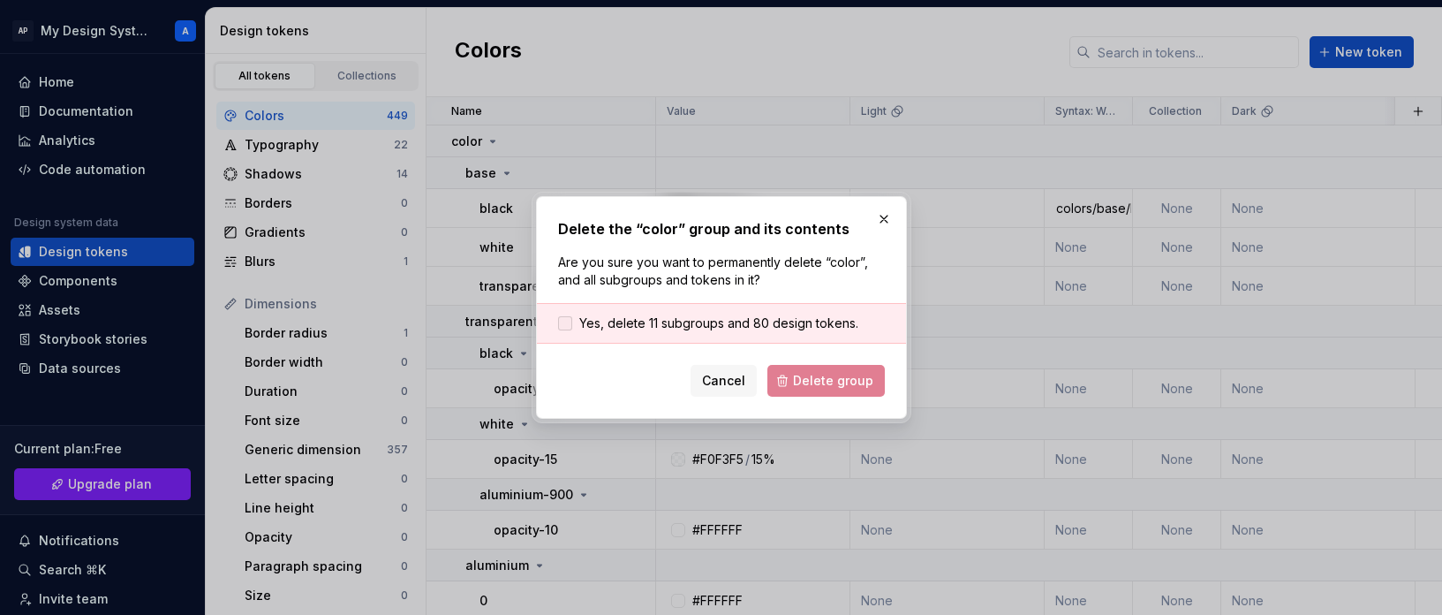
click at [712, 325] on span "Yes, delete 11 subgroups and 80 design tokens." at bounding box center [718, 323] width 279 height 18
click at [831, 377] on span "Delete group" at bounding box center [833, 381] width 80 height 18
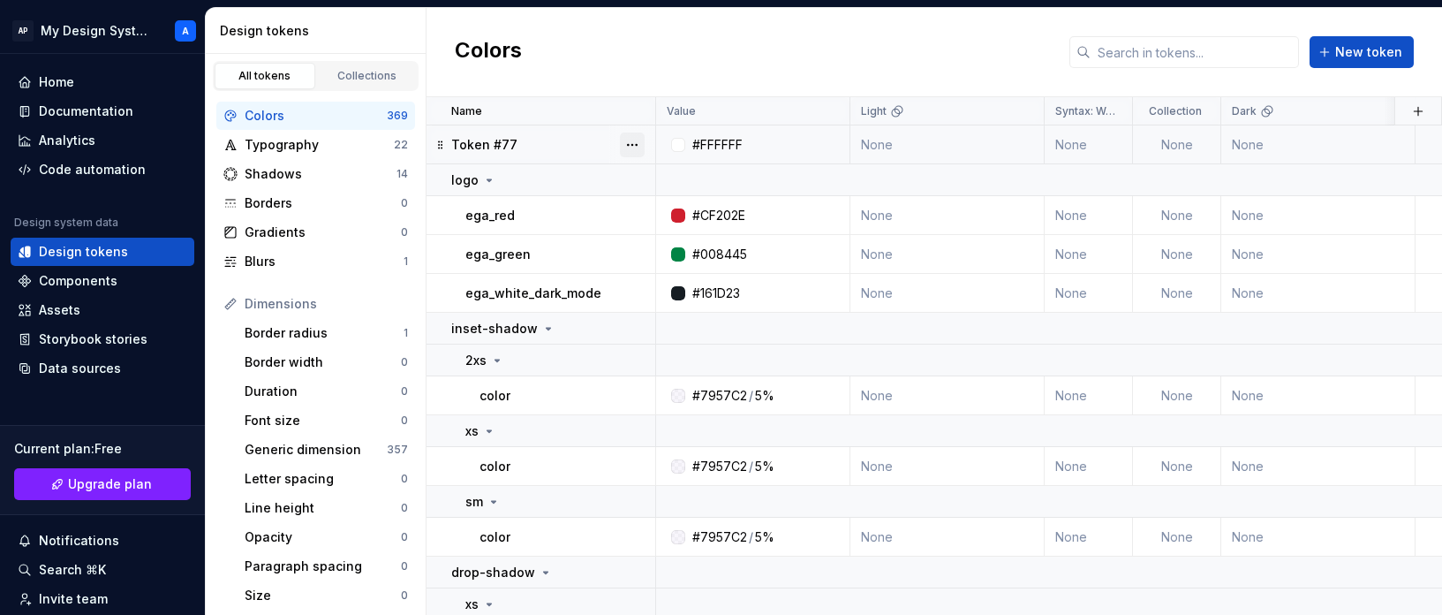
click at [639, 147] on button "button" at bounding box center [632, 144] width 25 height 25
click at [685, 233] on div "Delete token" at bounding box center [699, 244] width 150 height 28
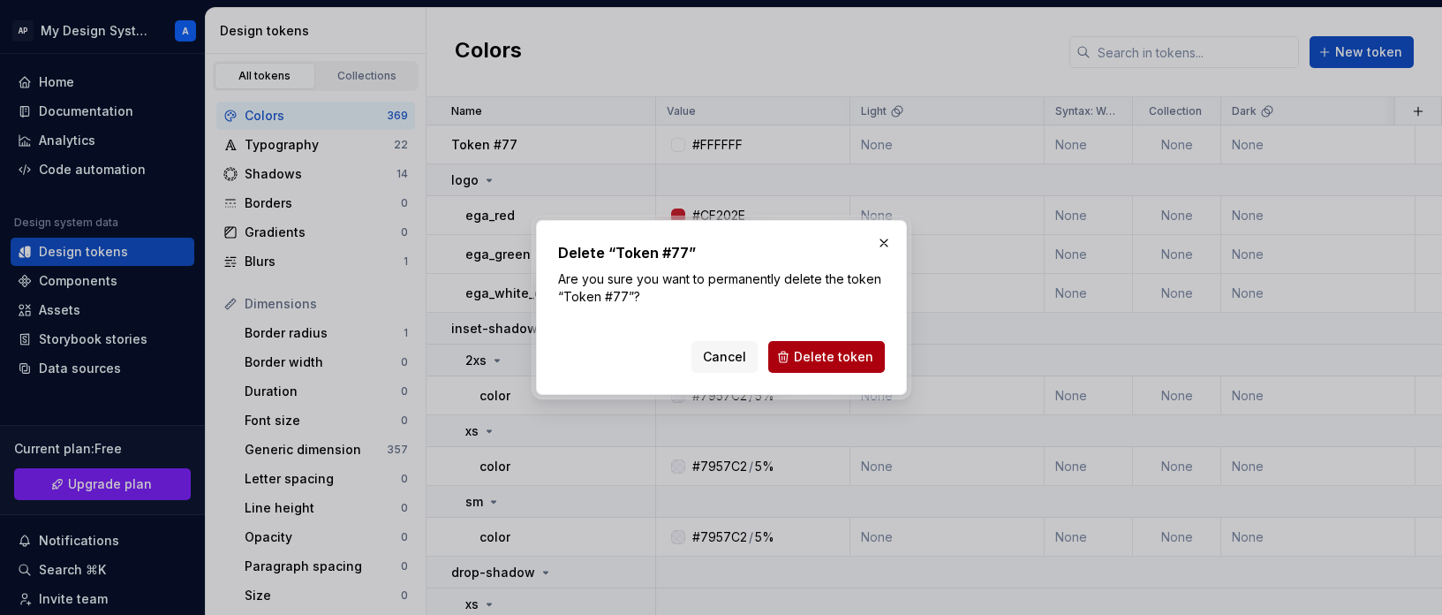
click at [836, 357] on span "Delete token" at bounding box center [833, 357] width 79 height 18
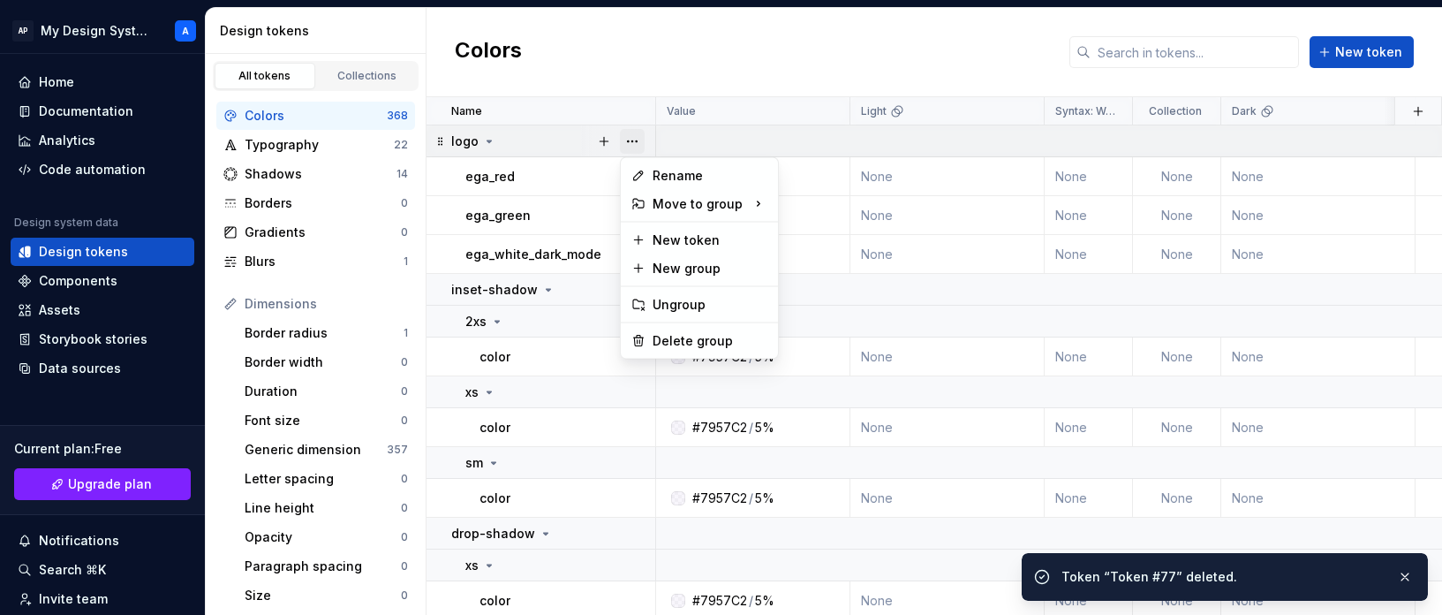
click at [632, 136] on button "button" at bounding box center [632, 141] width 25 height 25
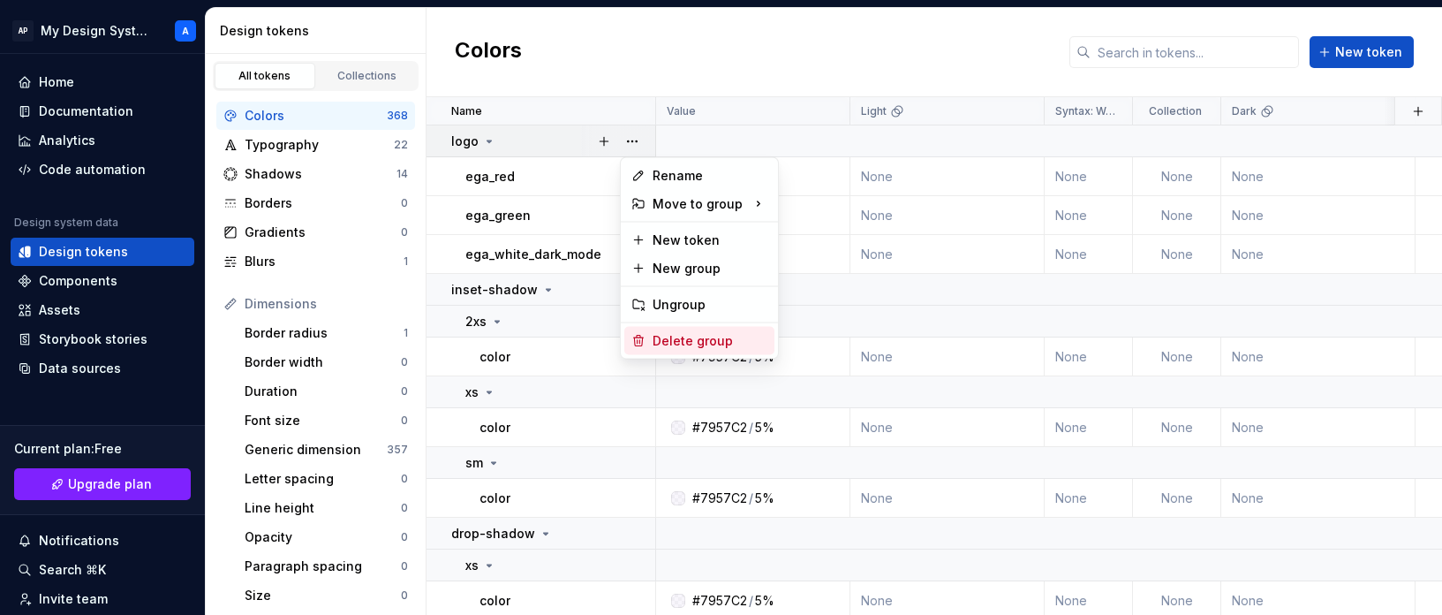
click at [728, 336] on div "Delete group" at bounding box center [710, 341] width 115 height 18
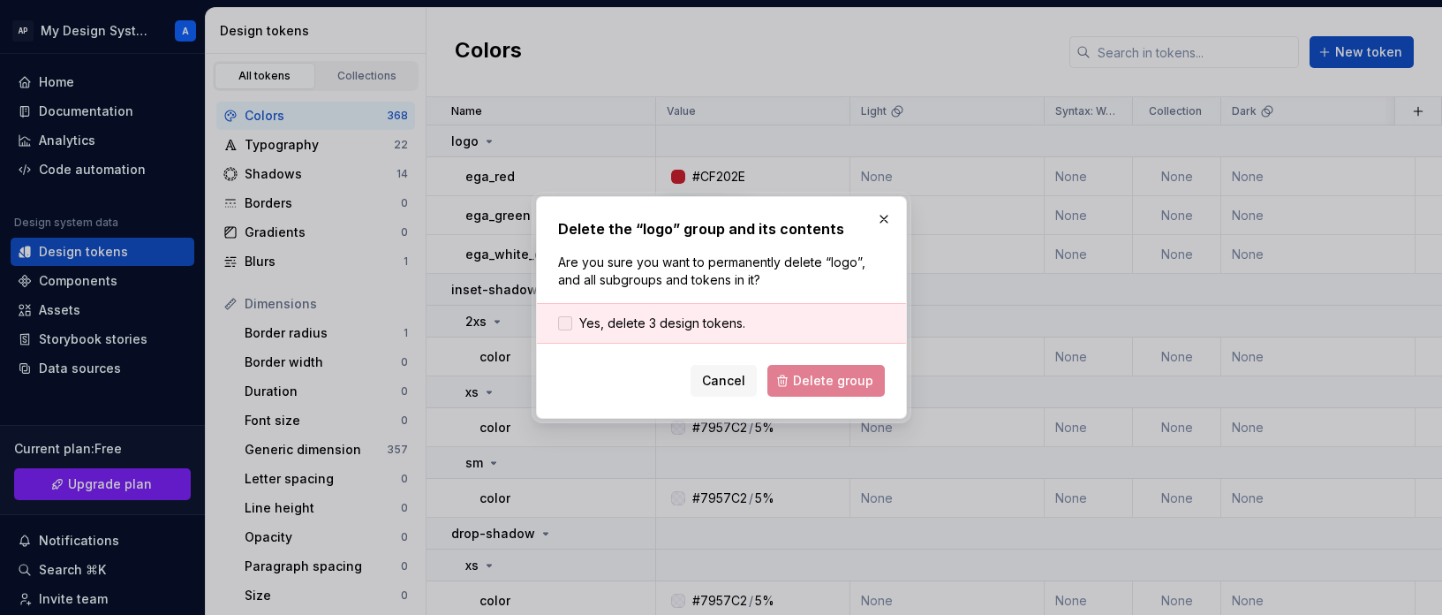
click at [664, 321] on span "Yes, delete 3 design tokens." at bounding box center [662, 323] width 166 height 18
click at [845, 386] on span "Delete group" at bounding box center [833, 381] width 80 height 18
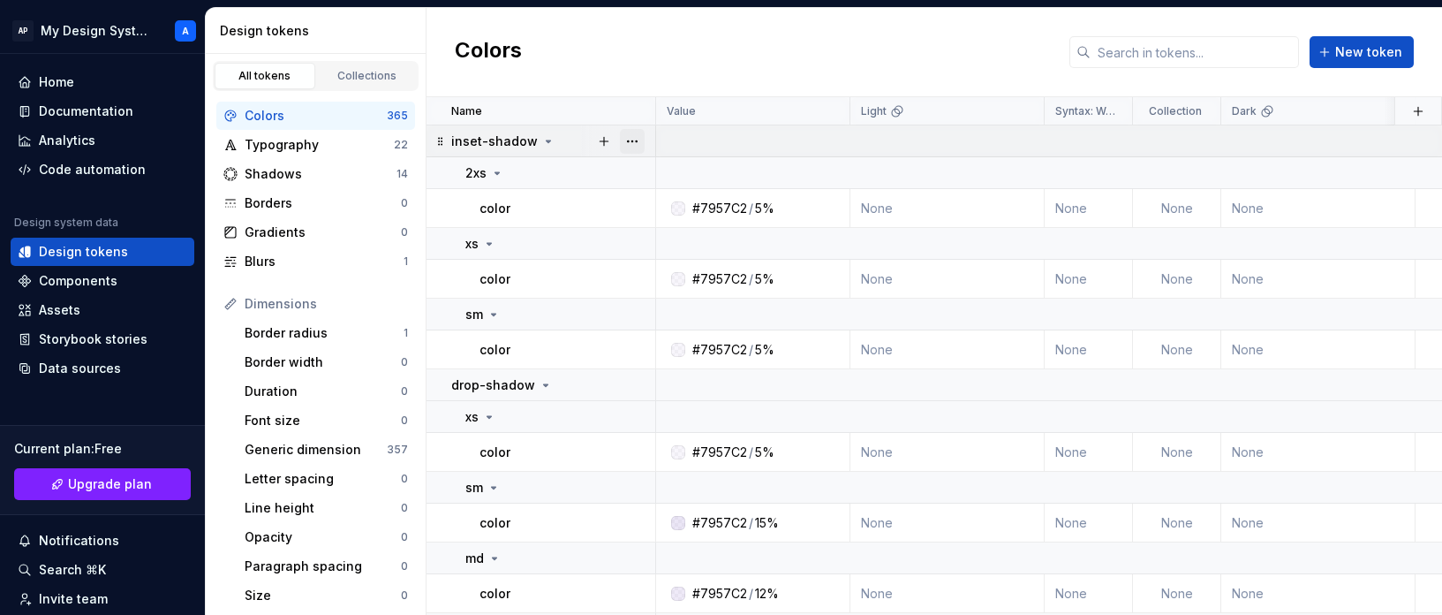
click at [635, 141] on button "button" at bounding box center [632, 141] width 25 height 25
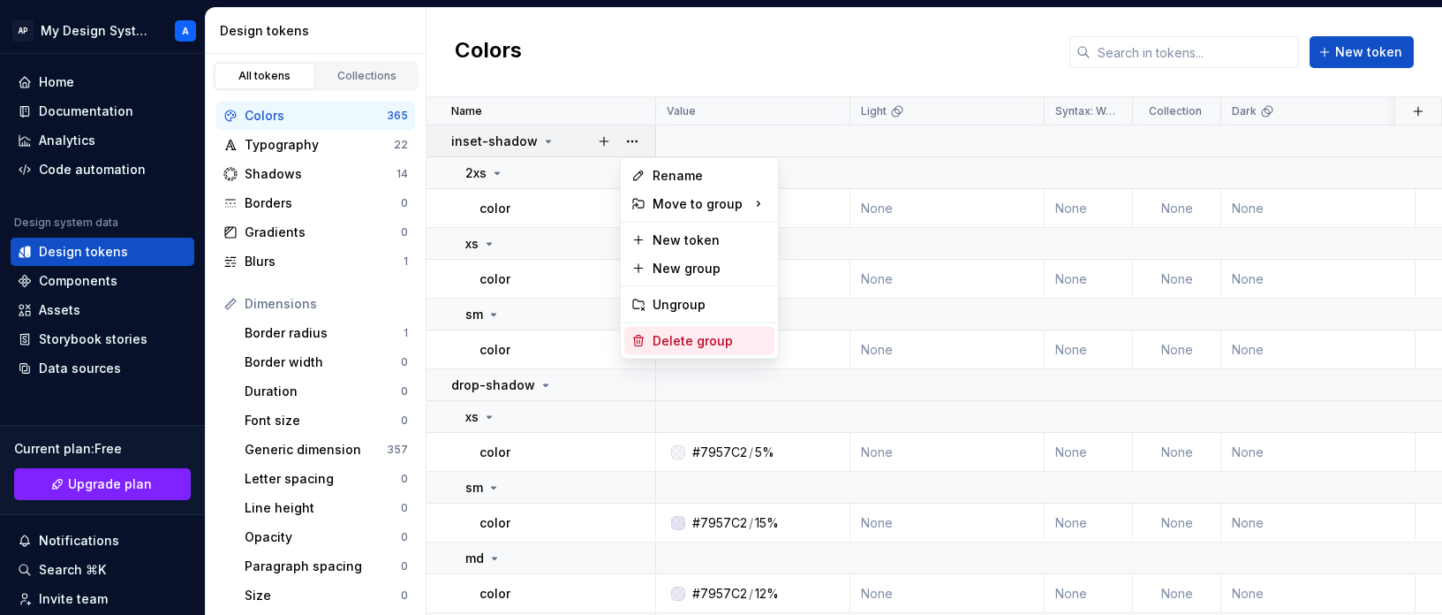
click at [717, 334] on div "Delete group" at bounding box center [710, 341] width 115 height 18
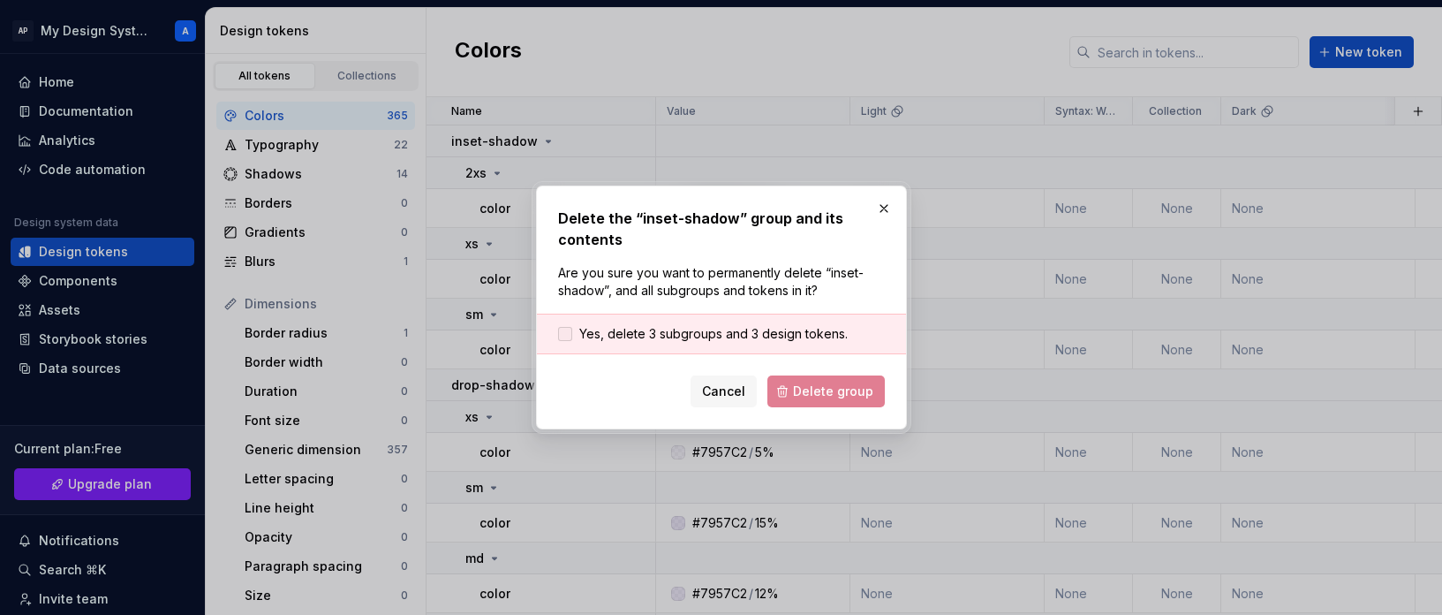
click at [704, 329] on span "Yes, delete 3 subgroups and 3 design tokens." at bounding box center [713, 334] width 268 height 18
click at [825, 392] on span "Delete group" at bounding box center [833, 391] width 80 height 18
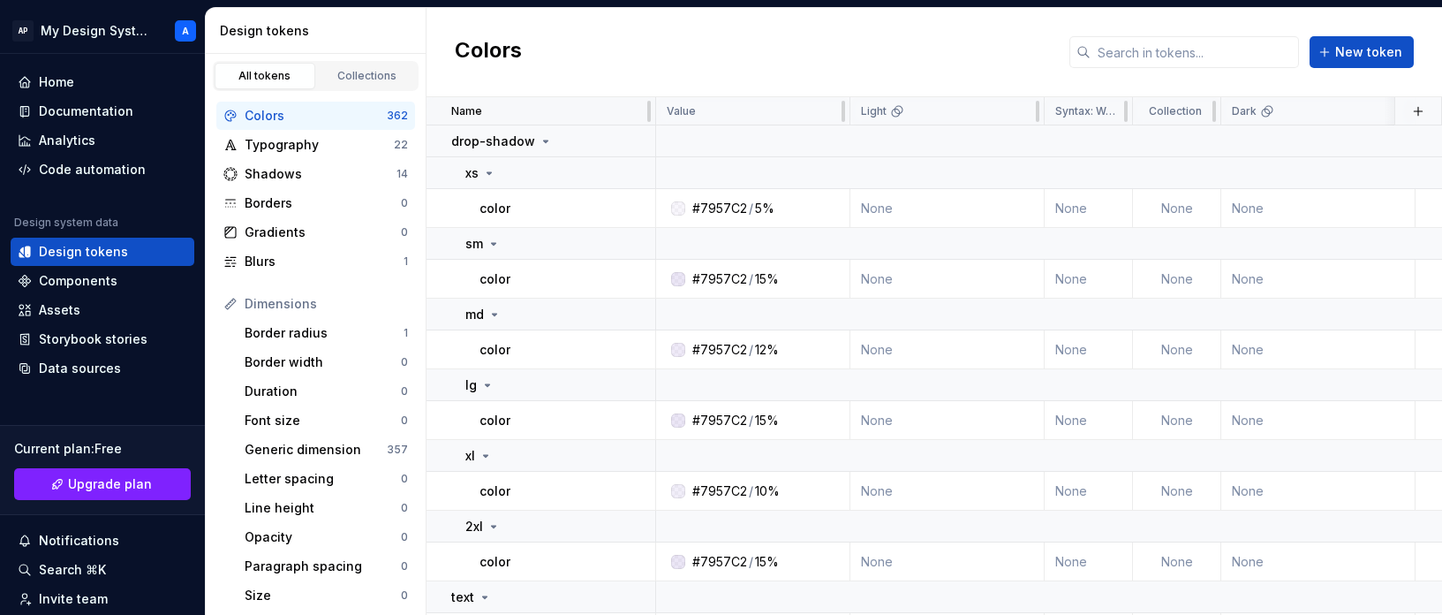
click at [632, 110] on div "Name" at bounding box center [547, 111] width 193 height 14
click at [625, 141] on button "button" at bounding box center [632, 141] width 25 height 25
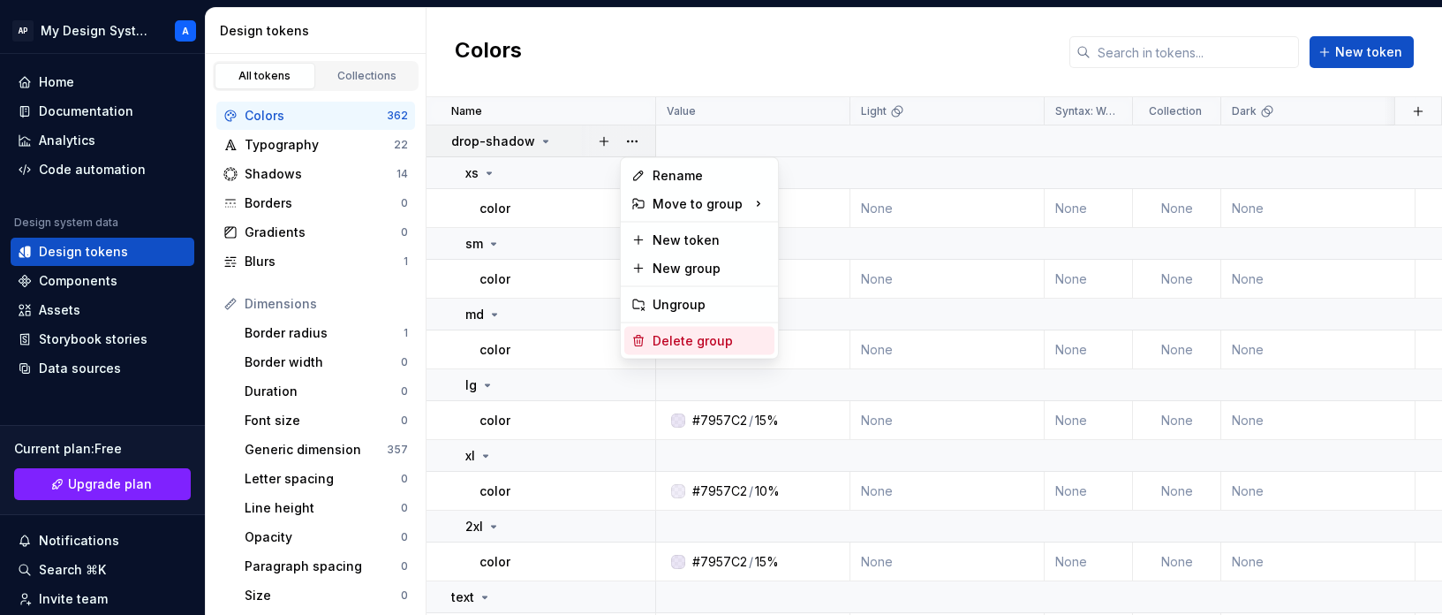
click at [721, 339] on div "Delete group" at bounding box center [710, 341] width 115 height 18
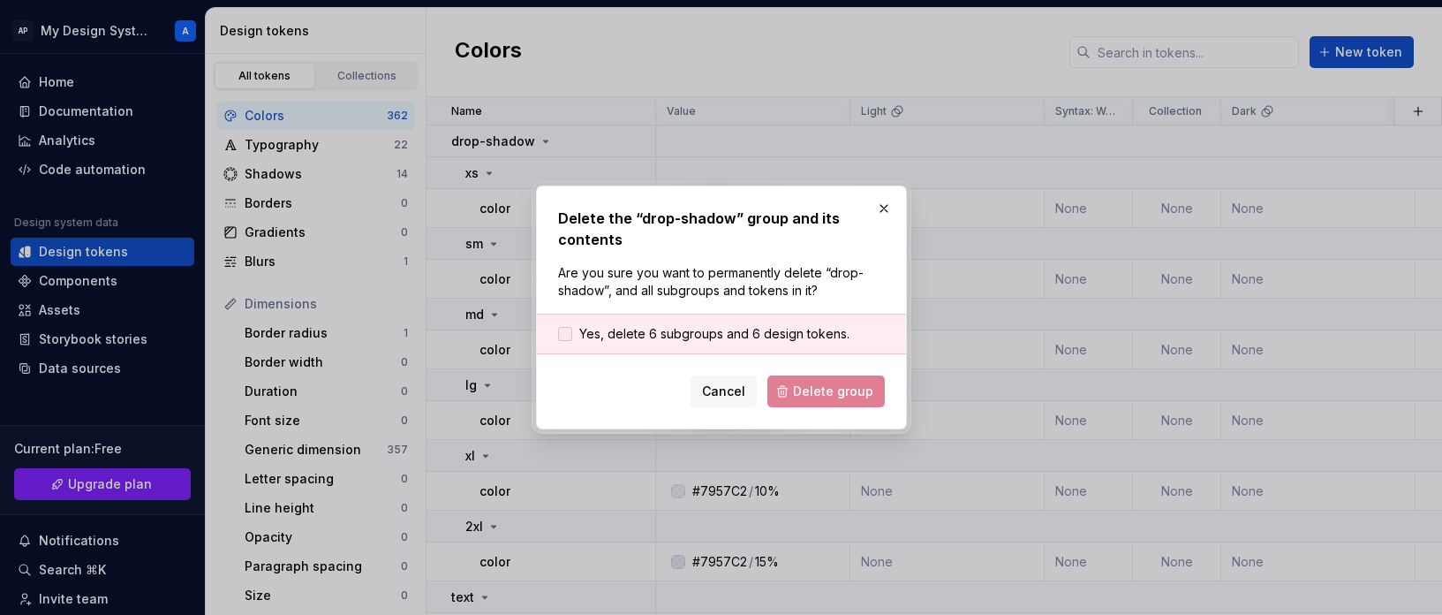
click at [729, 340] on span "Yes, delete 6 subgroups and 6 design tokens." at bounding box center [714, 334] width 270 height 18
click at [816, 385] on span "Delete group" at bounding box center [833, 391] width 80 height 18
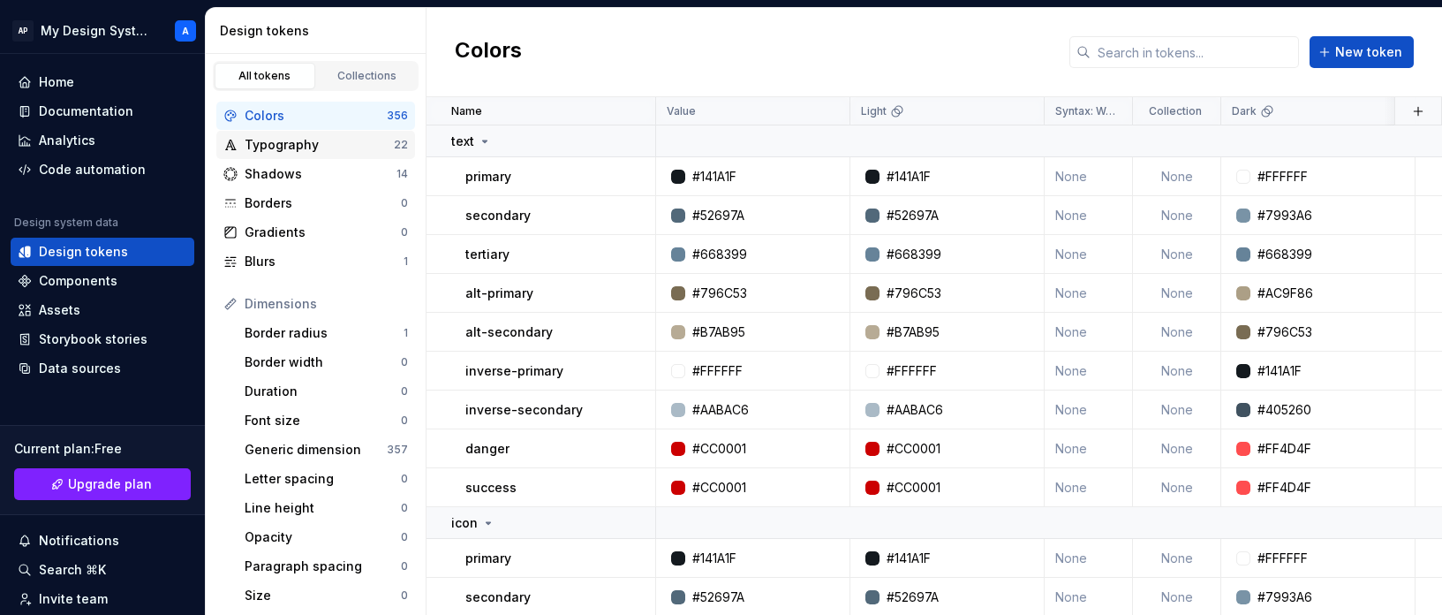
click at [359, 144] on div "Typography" at bounding box center [319, 145] width 149 height 18
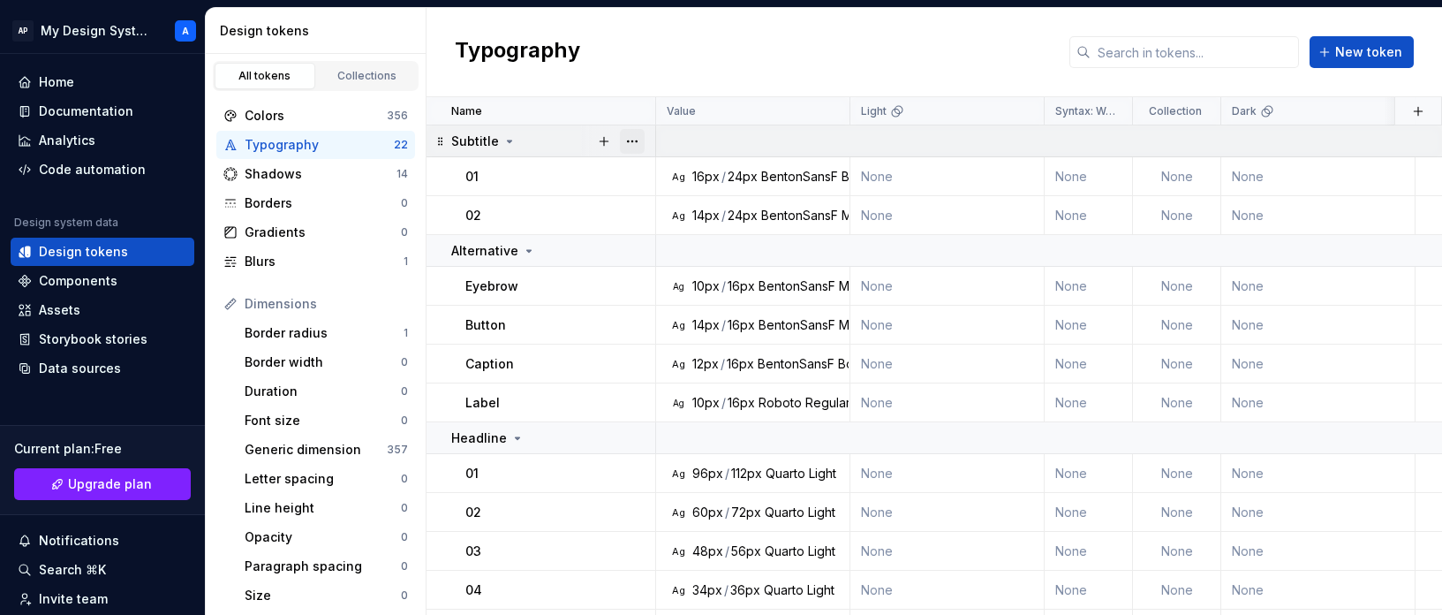
click at [636, 135] on button "button" at bounding box center [632, 141] width 25 height 25
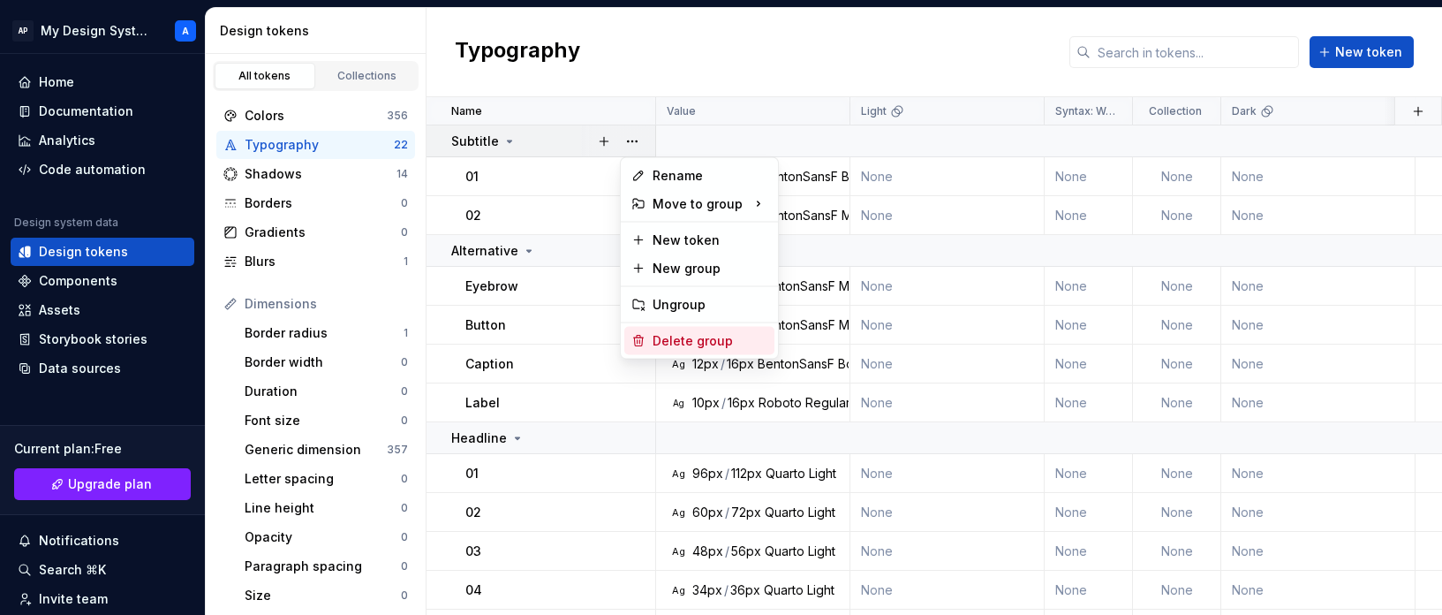
click at [704, 334] on div "Delete group" at bounding box center [710, 341] width 115 height 18
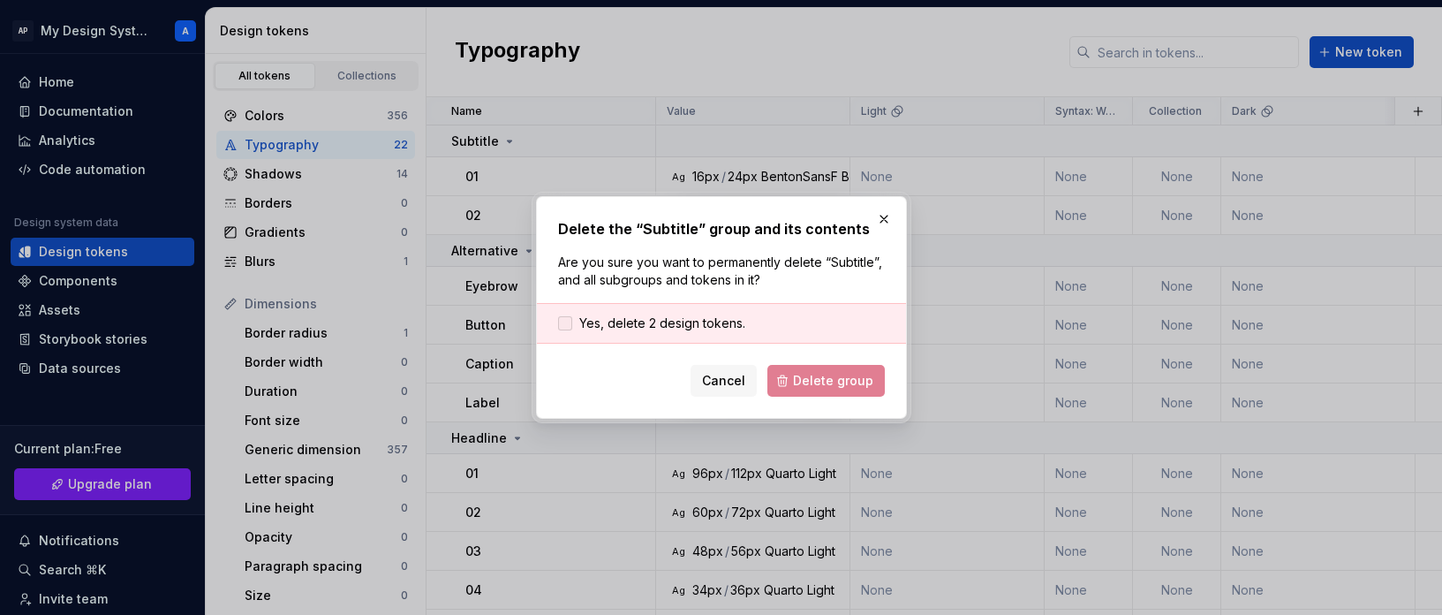
click at [736, 326] on span "Yes, delete 2 design tokens." at bounding box center [662, 323] width 166 height 18
click at [843, 386] on span "Delete group" at bounding box center [833, 381] width 80 height 18
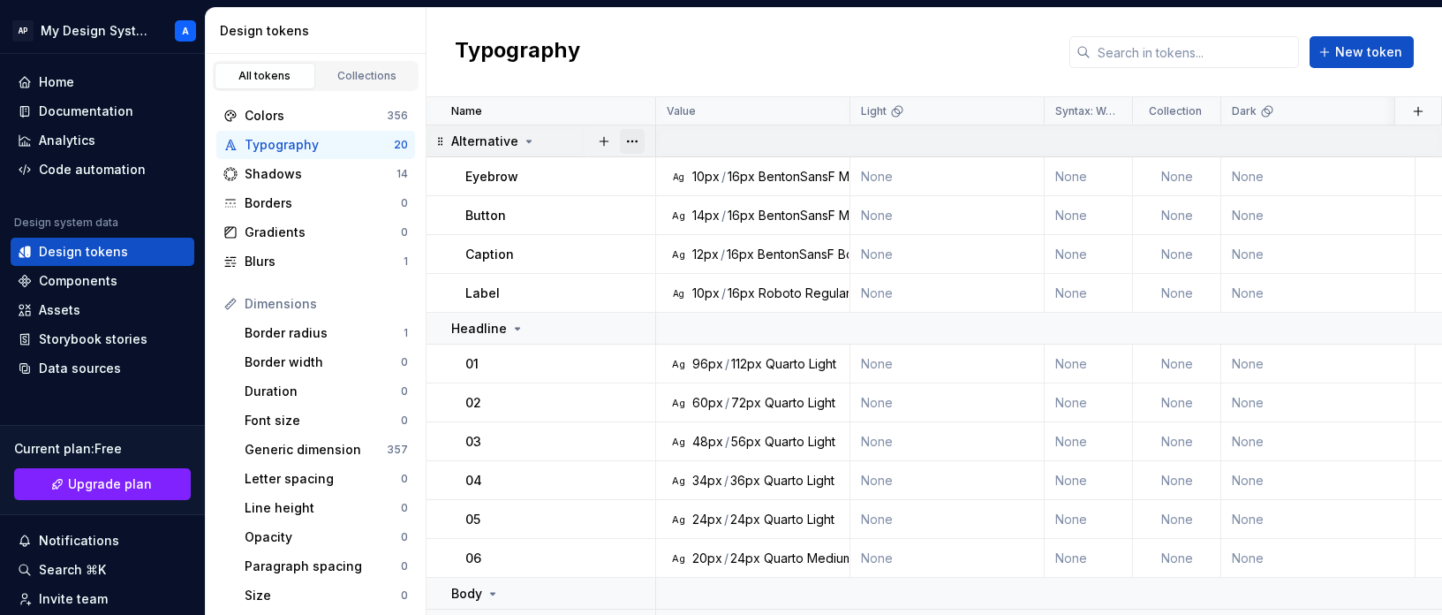
click at [636, 140] on button "button" at bounding box center [632, 141] width 25 height 25
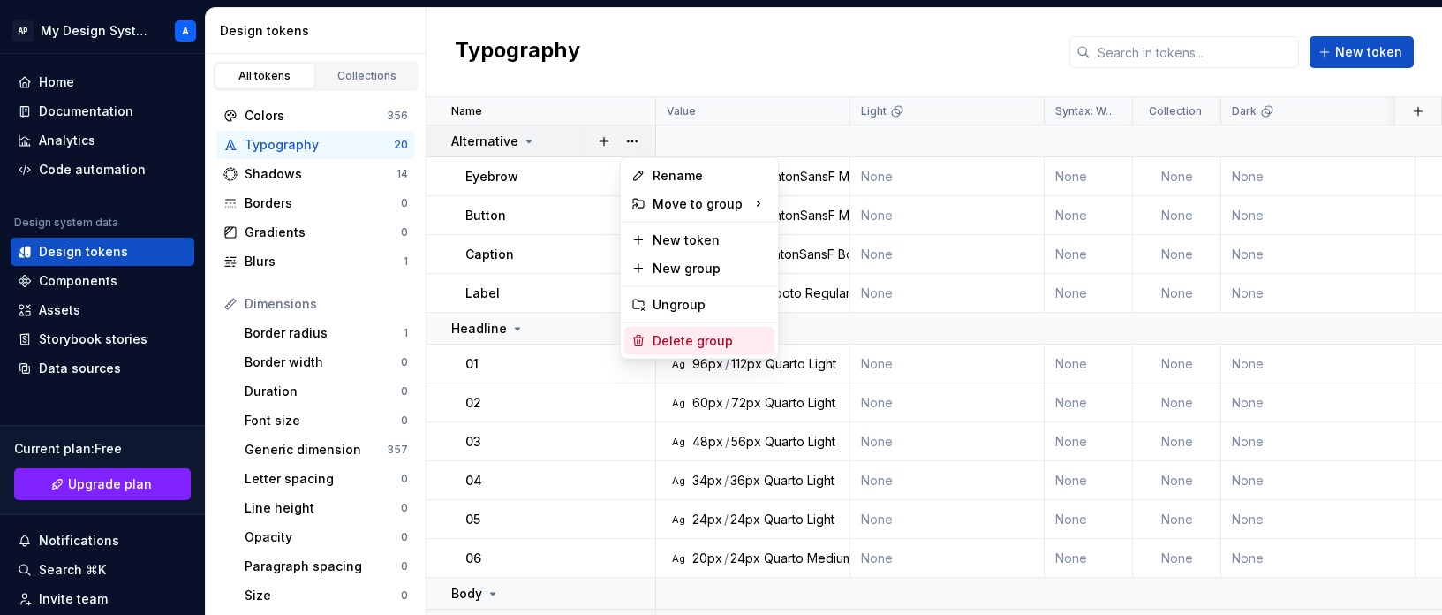
click at [709, 339] on div "Delete group" at bounding box center [710, 341] width 115 height 18
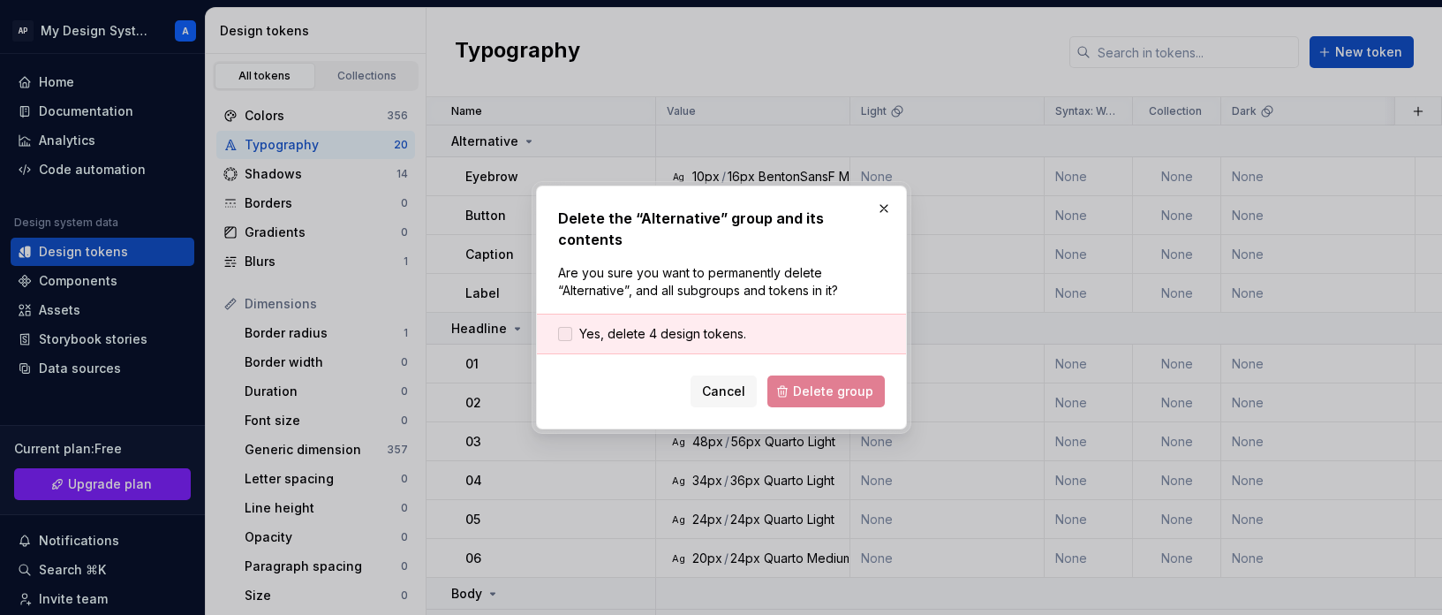
click at [668, 325] on span "Yes, delete 4 design tokens." at bounding box center [662, 334] width 167 height 18
click at [829, 383] on span "Delete group" at bounding box center [833, 391] width 80 height 18
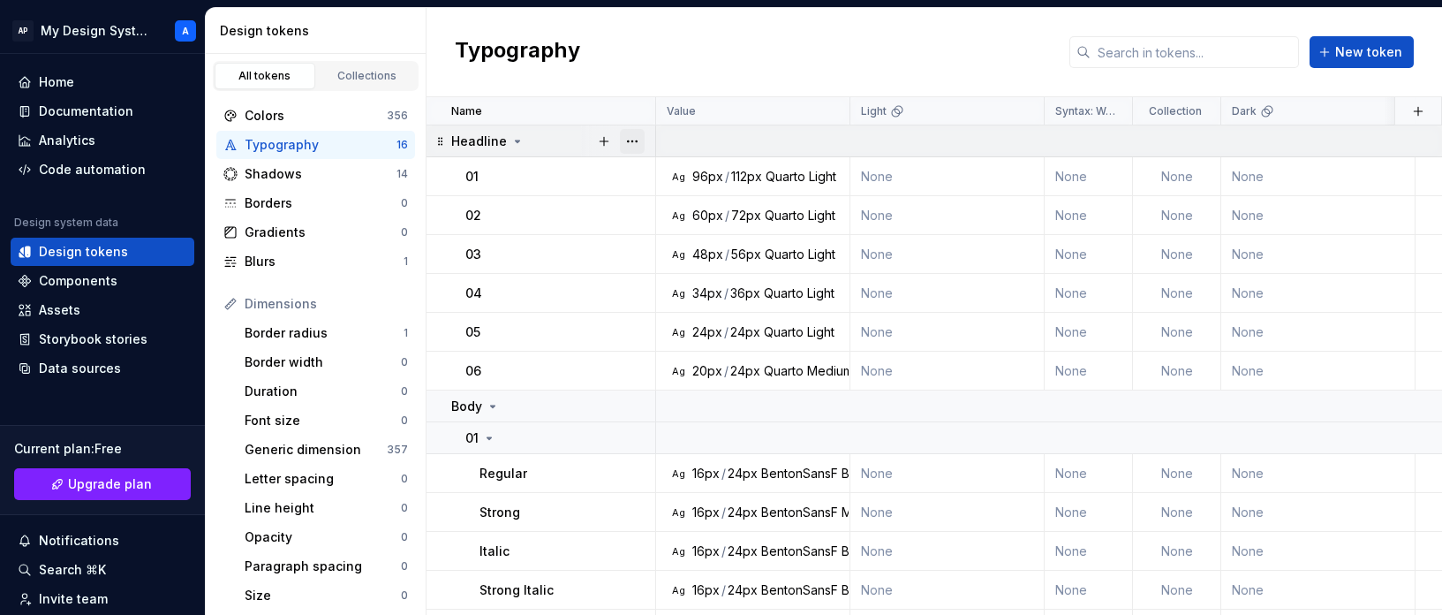
click at [634, 138] on button "button" at bounding box center [632, 141] width 25 height 25
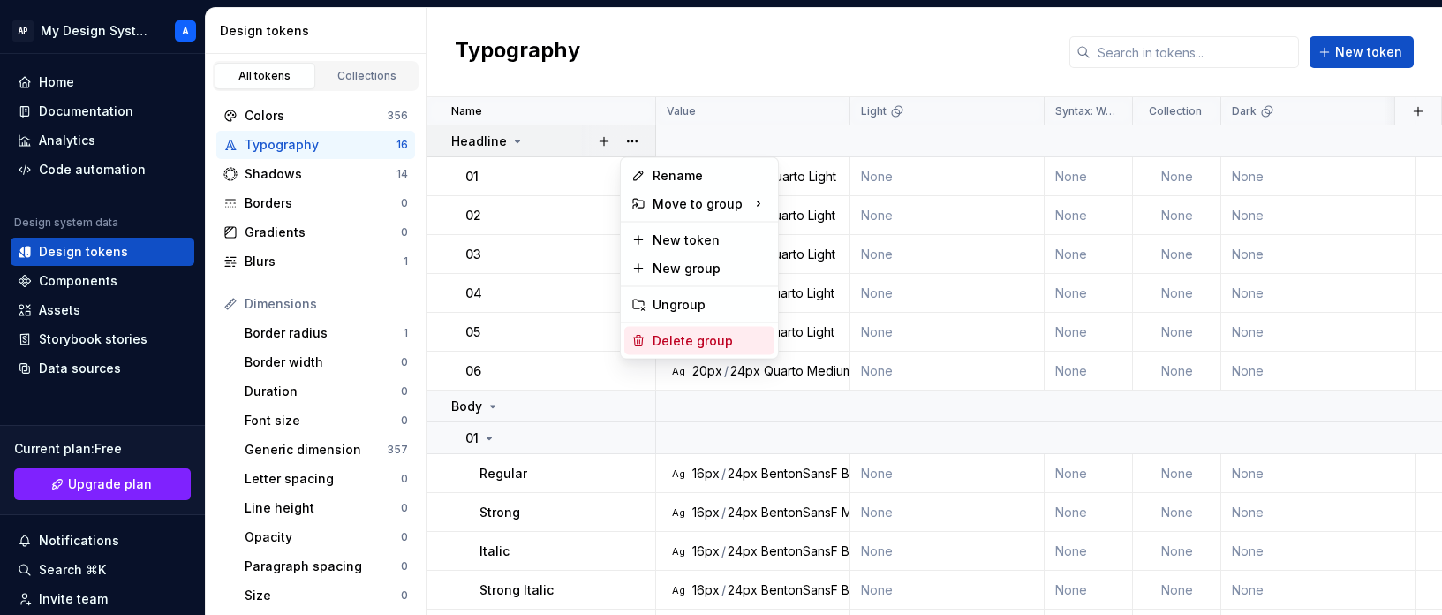
click at [716, 344] on div "Delete group" at bounding box center [710, 341] width 115 height 18
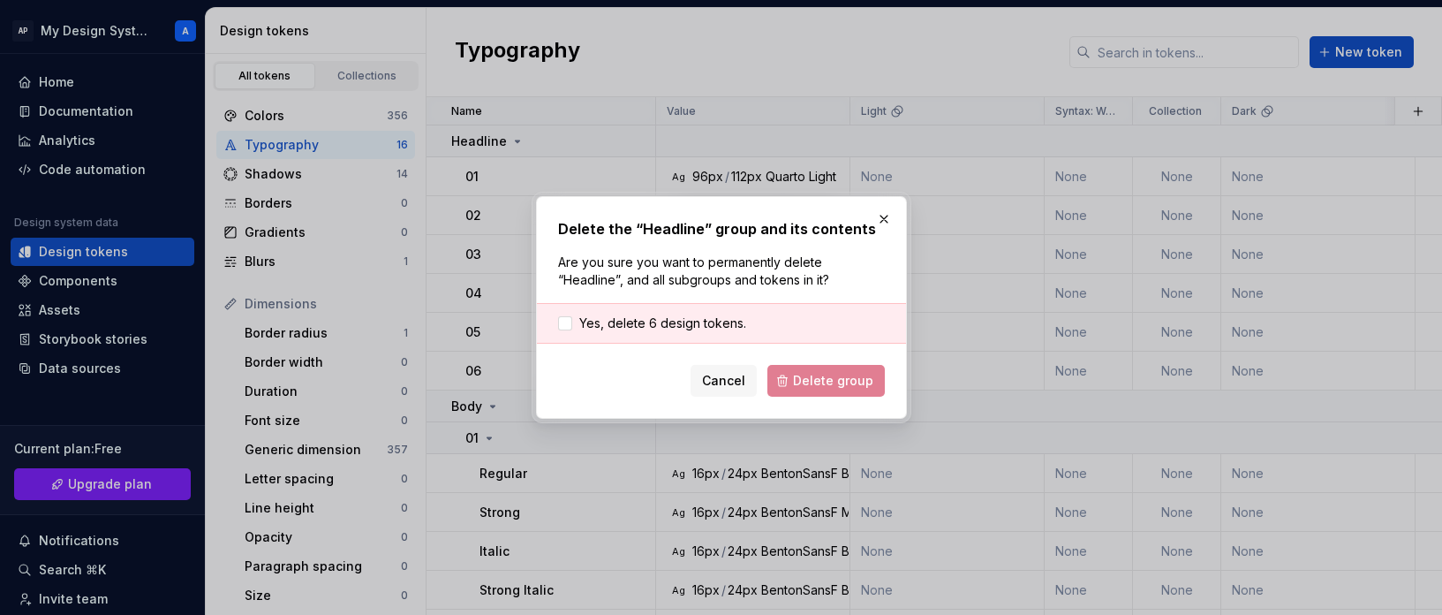
click at [828, 387] on div "Cancel Delete group" at bounding box center [721, 381] width 327 height 32
click at [652, 320] on span "Yes, delete 6 design tokens." at bounding box center [662, 323] width 167 height 18
click at [810, 388] on span "Delete group" at bounding box center [833, 381] width 80 height 18
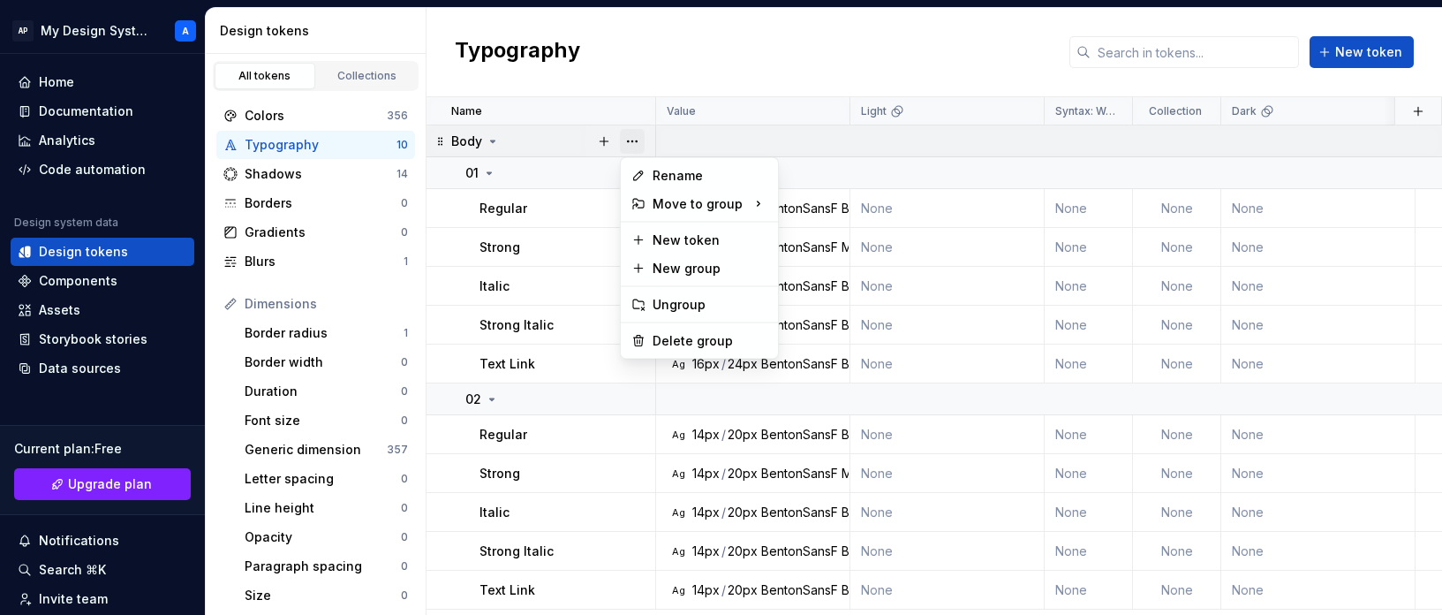
click at [634, 140] on button "button" at bounding box center [632, 141] width 25 height 25
click at [701, 338] on div "Delete group" at bounding box center [710, 341] width 115 height 18
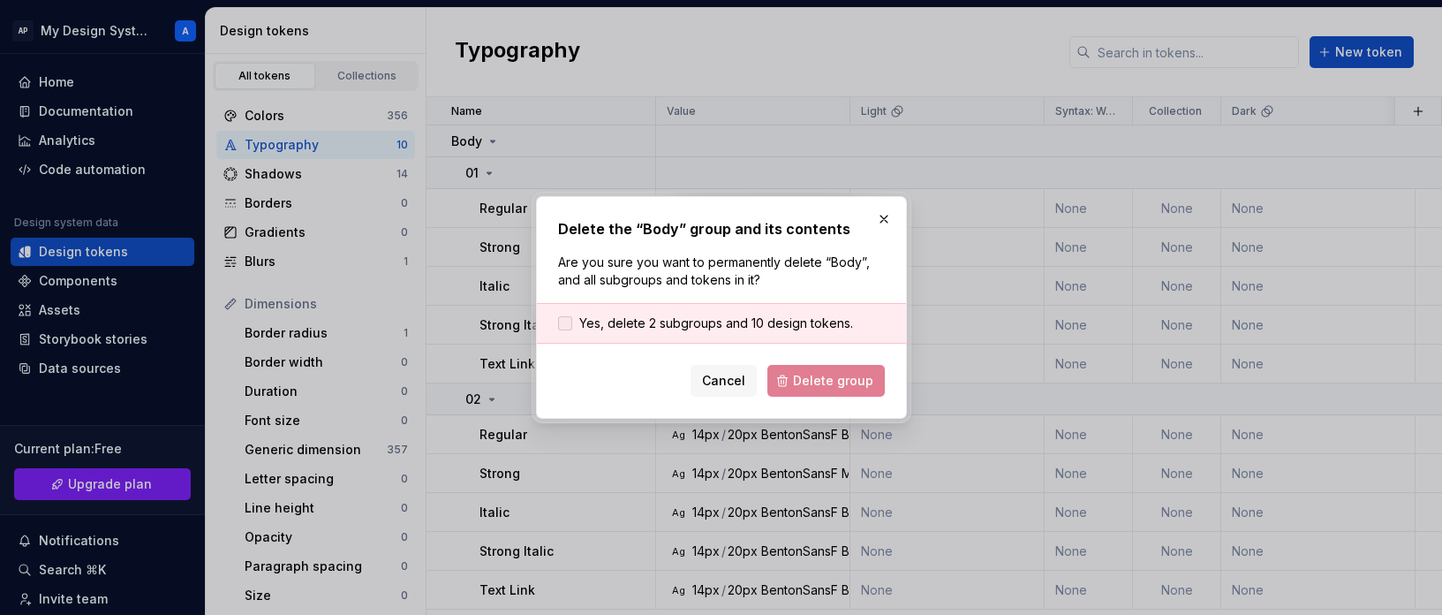
click at [730, 316] on span "Yes, delete 2 subgroups and 10 design tokens." at bounding box center [716, 323] width 274 height 18
click at [820, 376] on span "Delete group" at bounding box center [833, 381] width 80 height 18
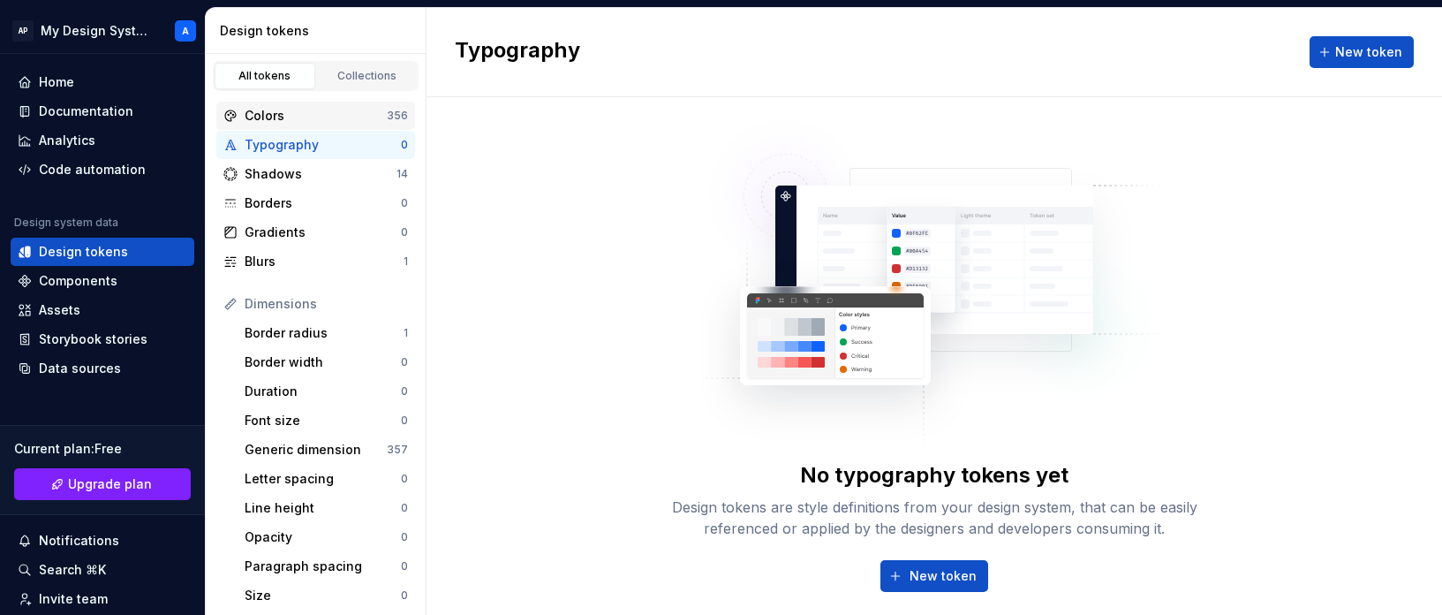
click at [361, 117] on div "Colors" at bounding box center [316, 116] width 142 height 18
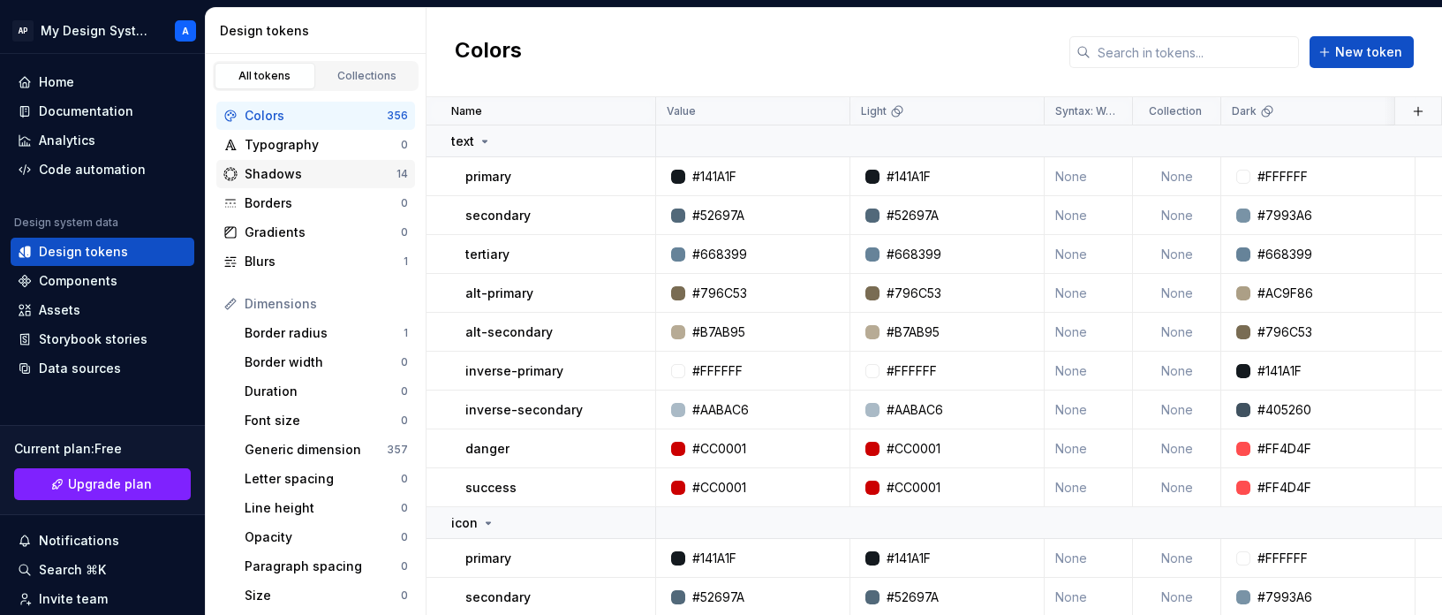
click at [348, 168] on div "Shadows" at bounding box center [321, 174] width 152 height 18
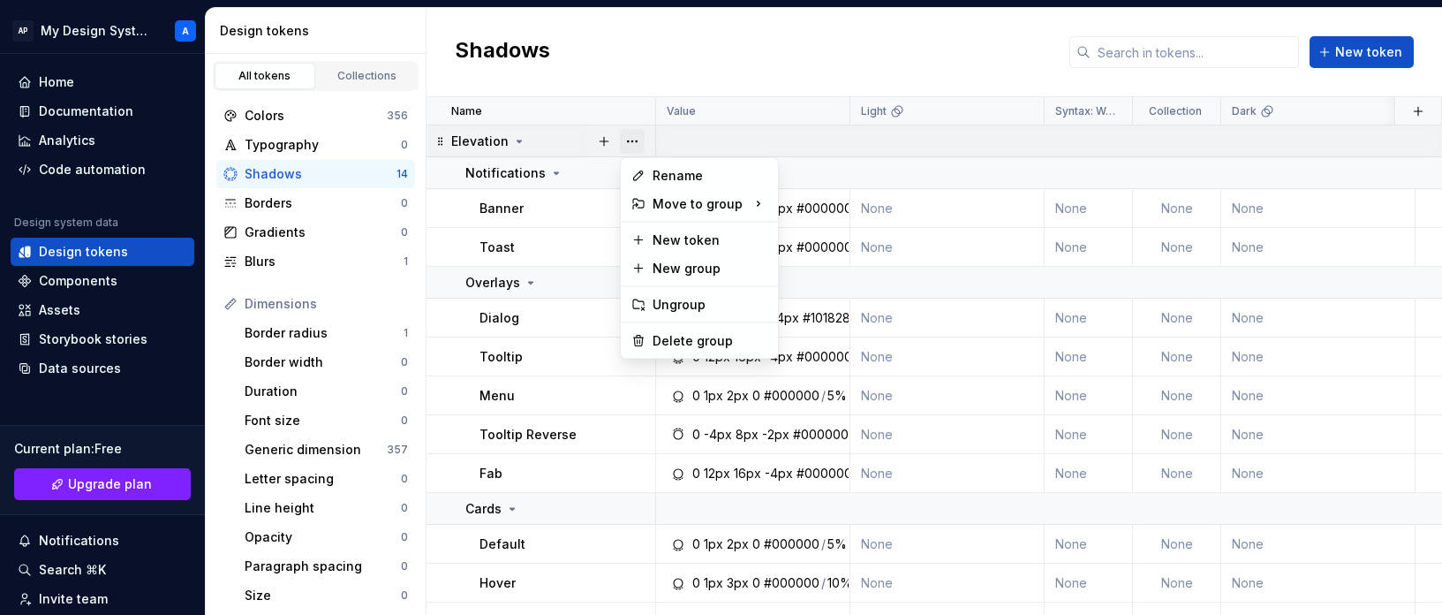
click at [629, 142] on button "button" at bounding box center [632, 141] width 25 height 25
click at [737, 333] on div "Delete group" at bounding box center [710, 341] width 115 height 18
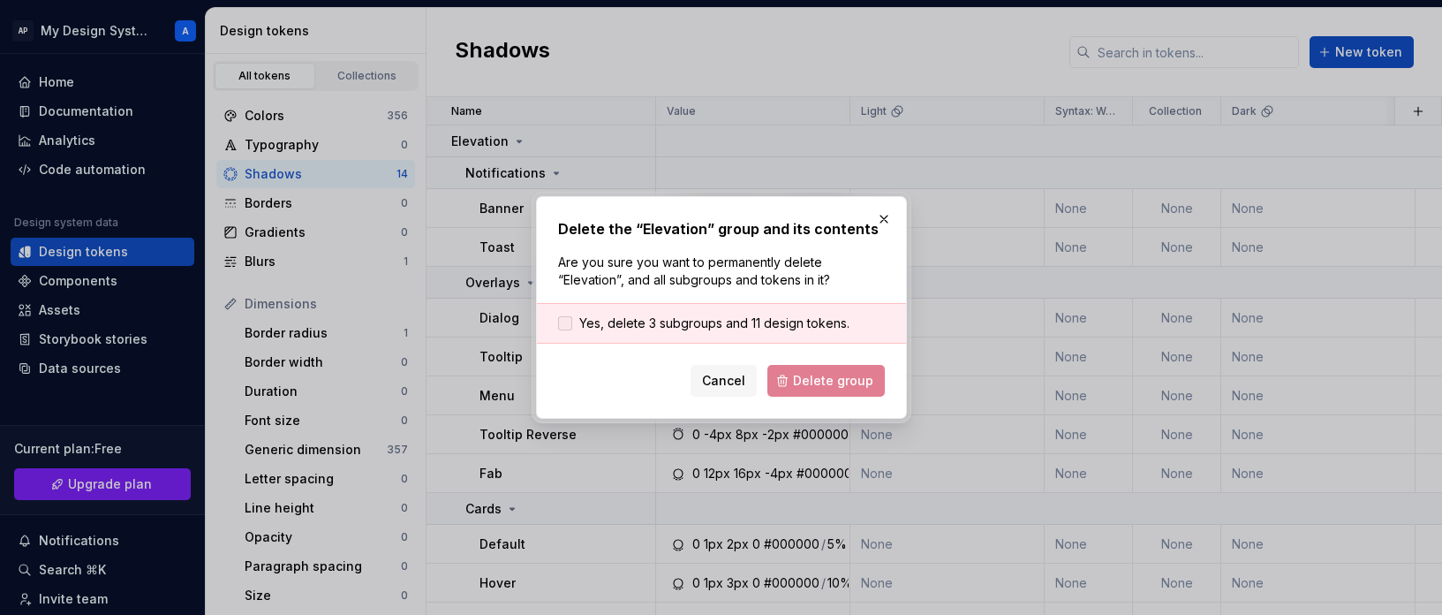
click at [702, 320] on span "Yes, delete 3 subgroups and 11 design tokens." at bounding box center [714, 323] width 270 height 18
click at [831, 381] on span "Delete group" at bounding box center [833, 381] width 80 height 18
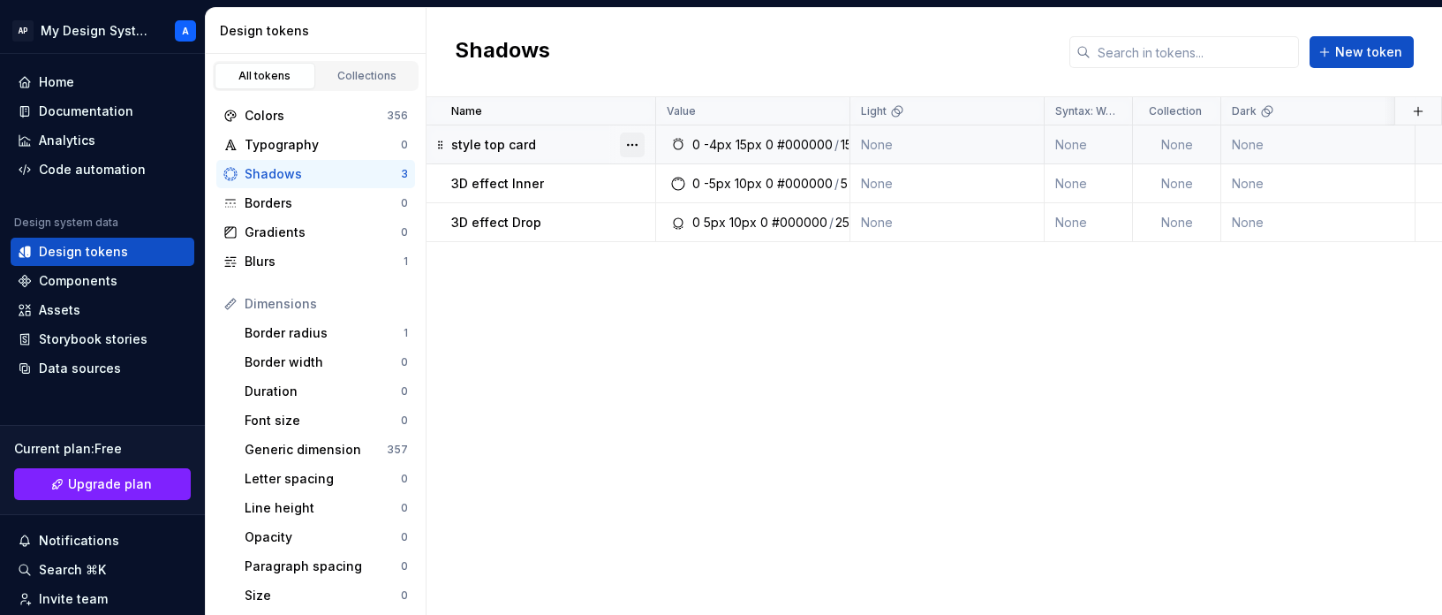
click at [634, 139] on button "button" at bounding box center [632, 144] width 25 height 25
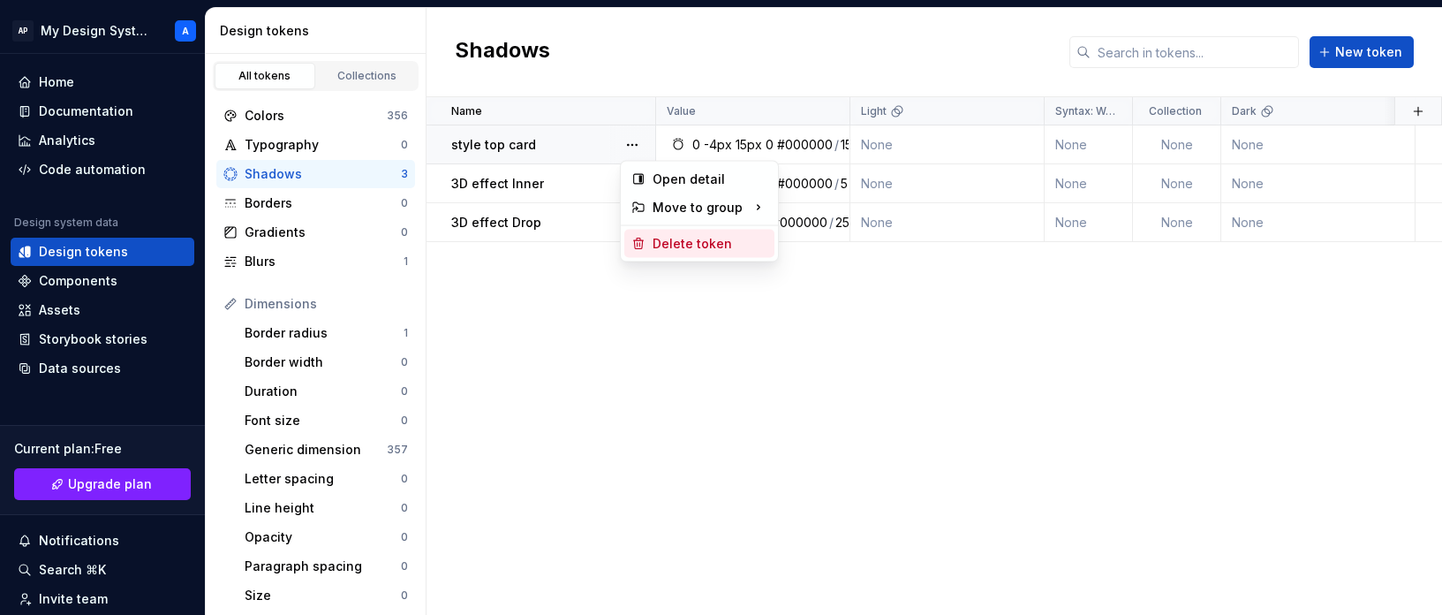
click at [713, 240] on div "Delete token" at bounding box center [710, 244] width 115 height 18
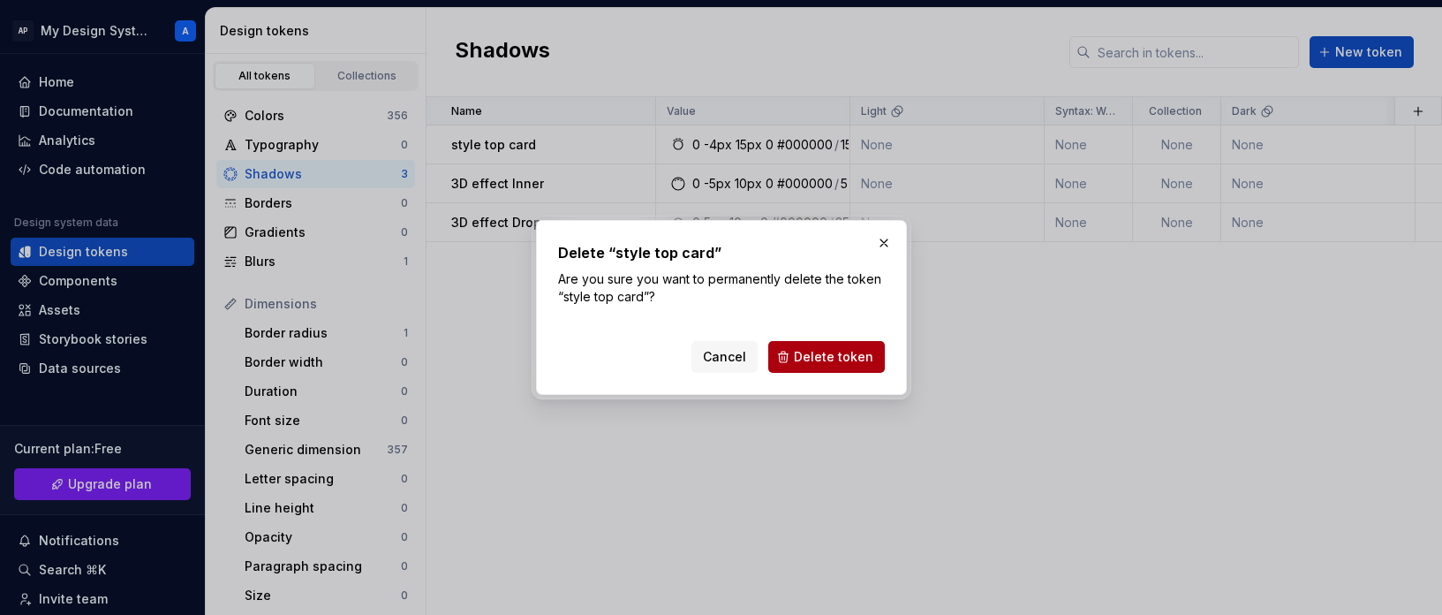
click at [822, 341] on button "Delete token" at bounding box center [826, 357] width 117 height 32
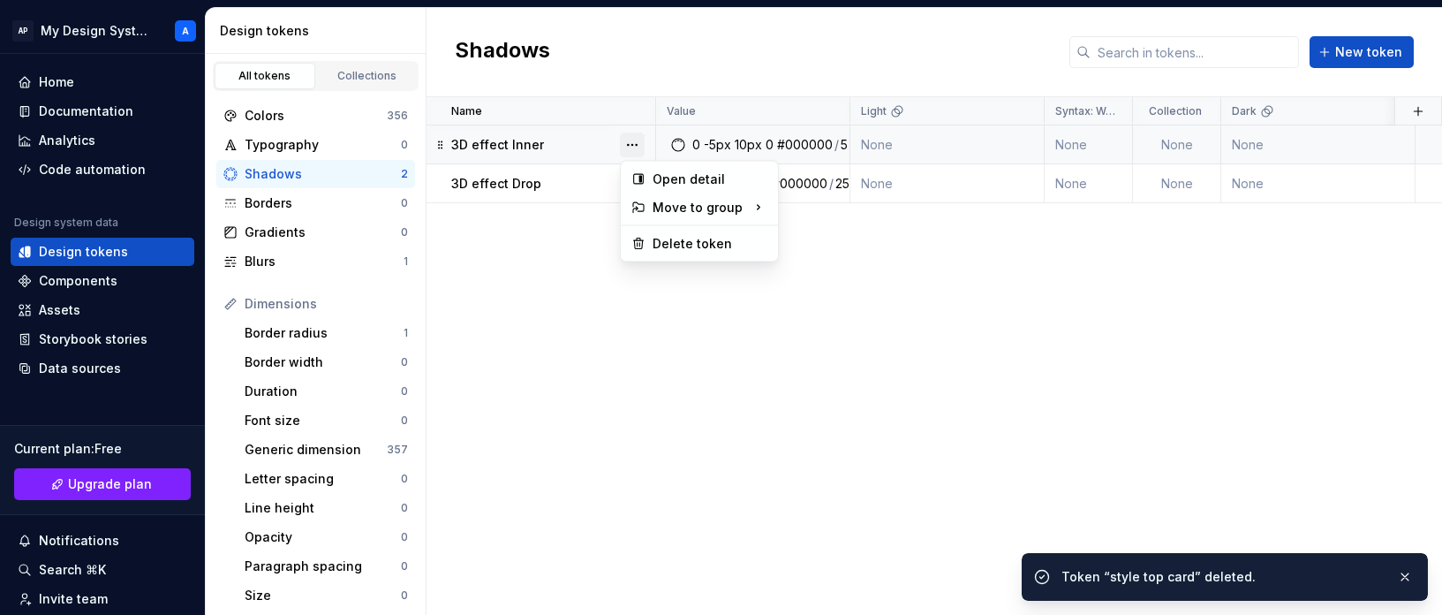
click at [636, 140] on button "button" at bounding box center [632, 144] width 25 height 25
click at [727, 245] on div "Delete token" at bounding box center [710, 244] width 115 height 18
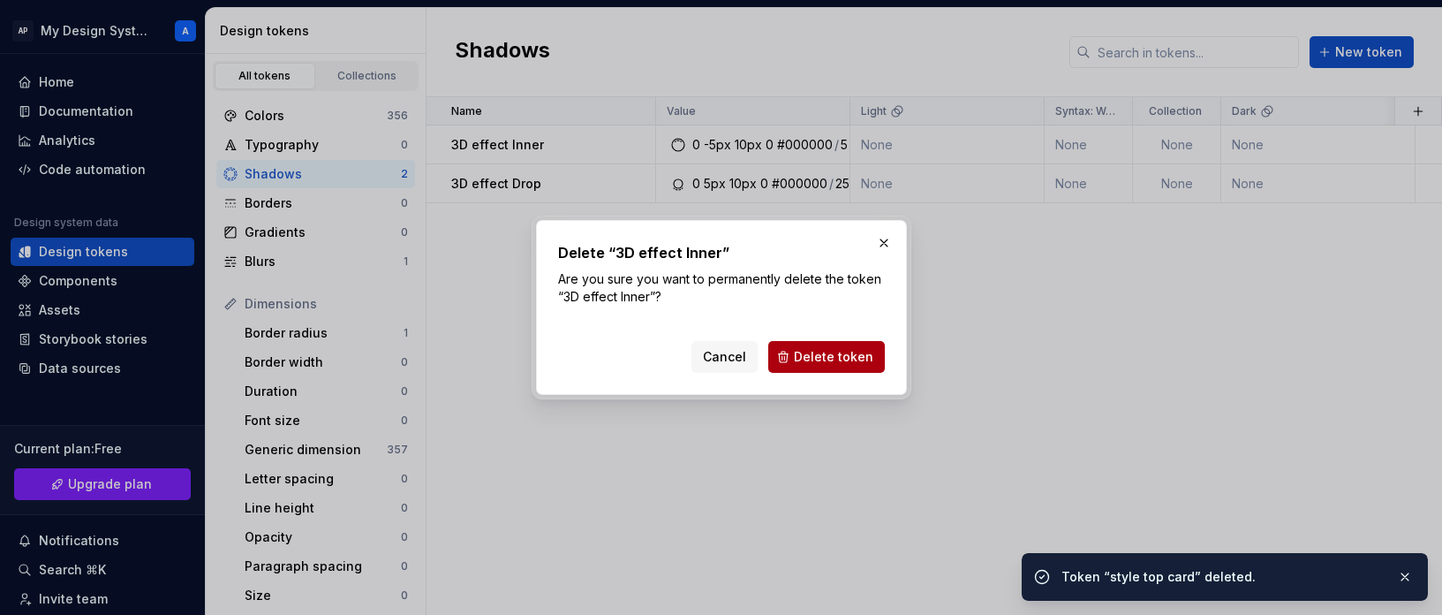
click at [800, 346] on button "Delete token" at bounding box center [826, 357] width 117 height 32
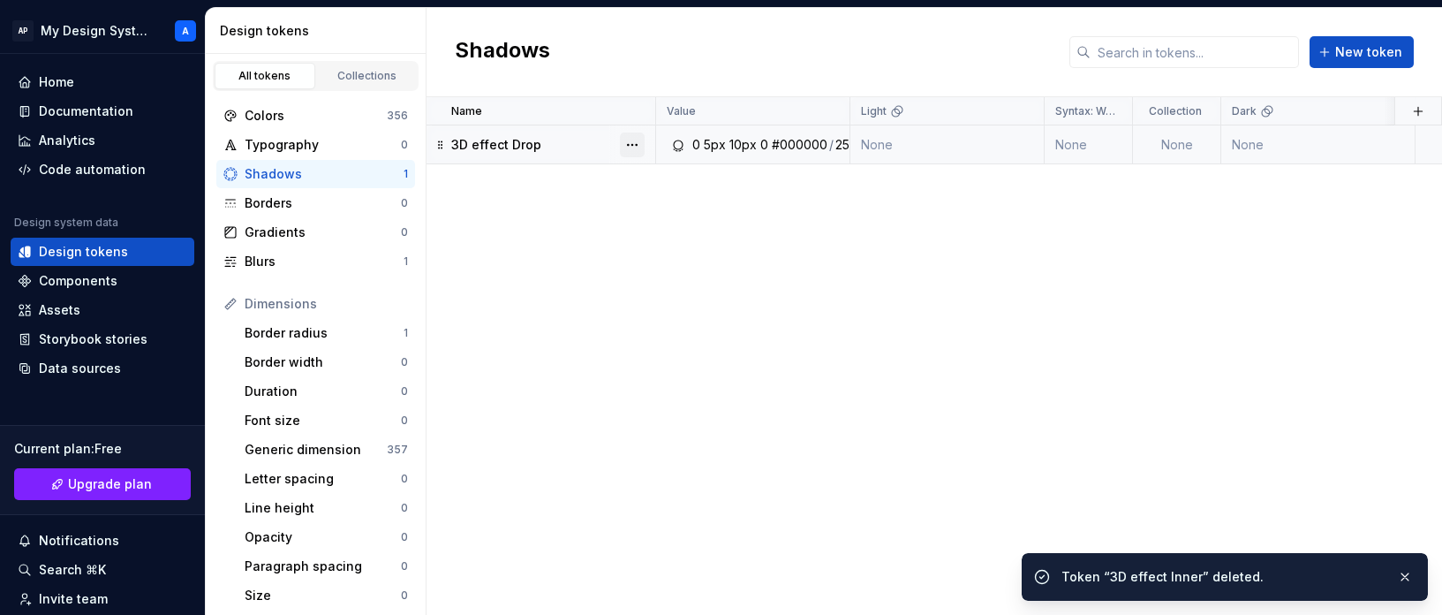
click at [629, 144] on button "button" at bounding box center [632, 144] width 25 height 25
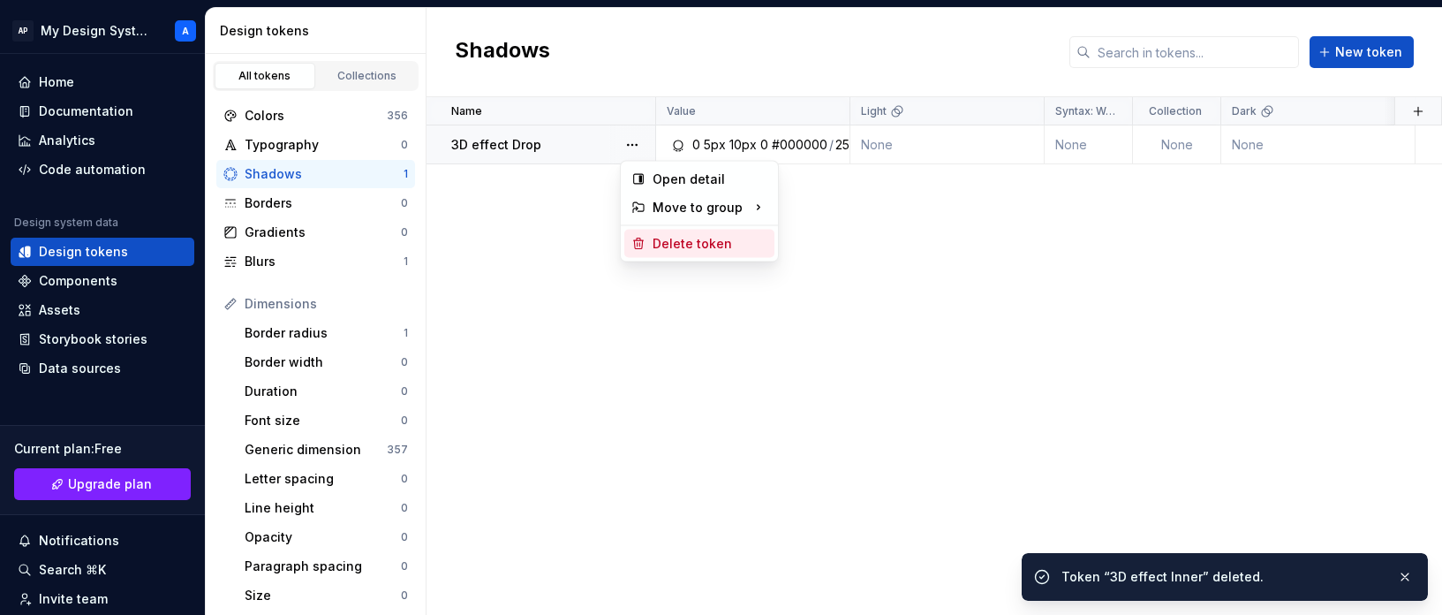
click at [730, 247] on div "Delete token" at bounding box center [710, 244] width 115 height 18
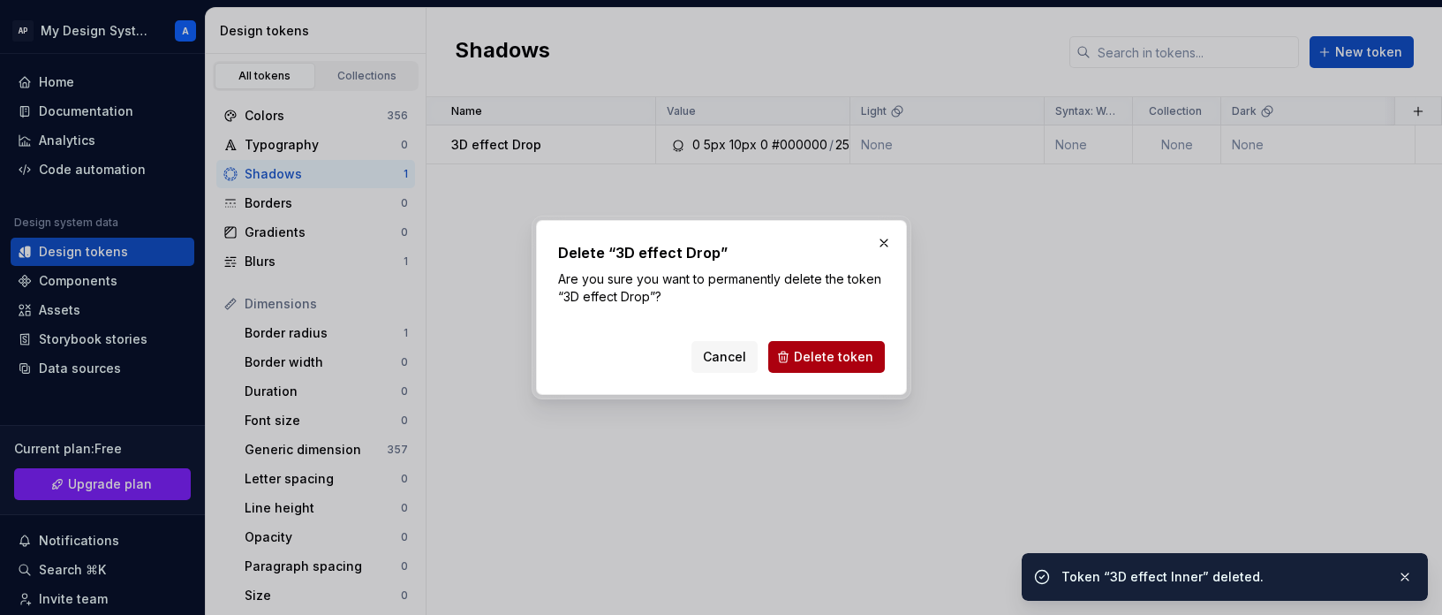
click at [812, 353] on span "Delete token" at bounding box center [833, 357] width 79 height 18
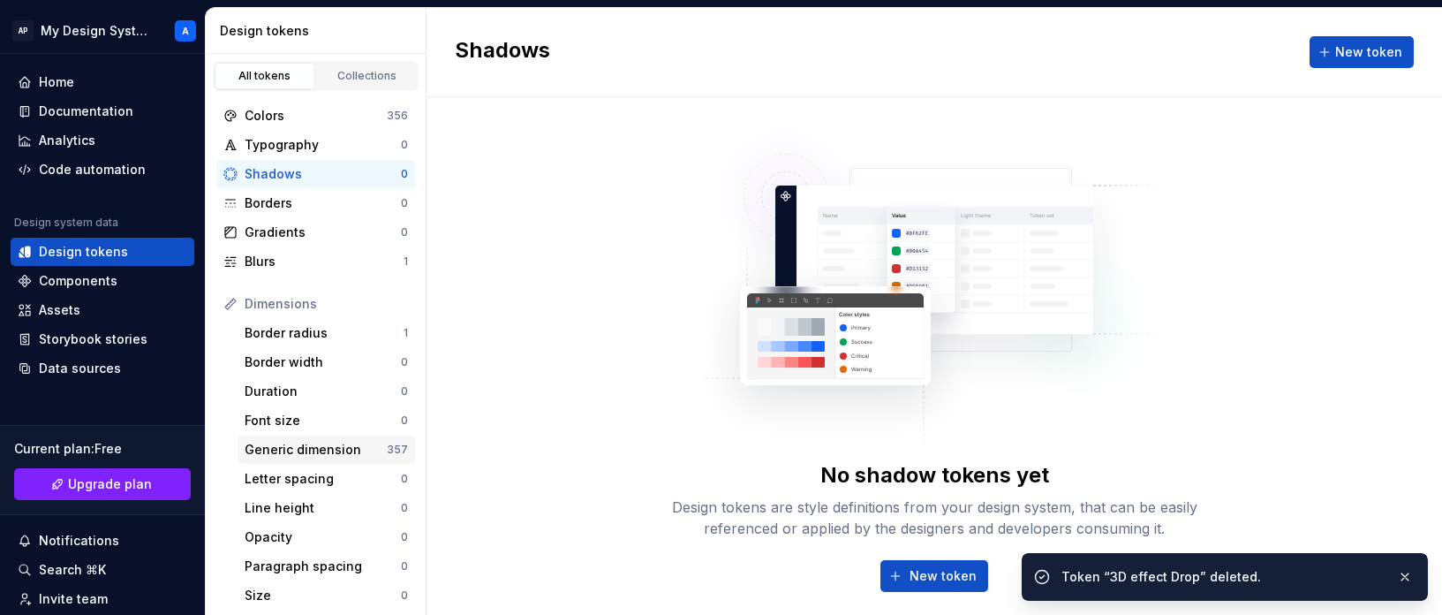
click at [315, 444] on div "Generic dimension" at bounding box center [316, 450] width 142 height 18
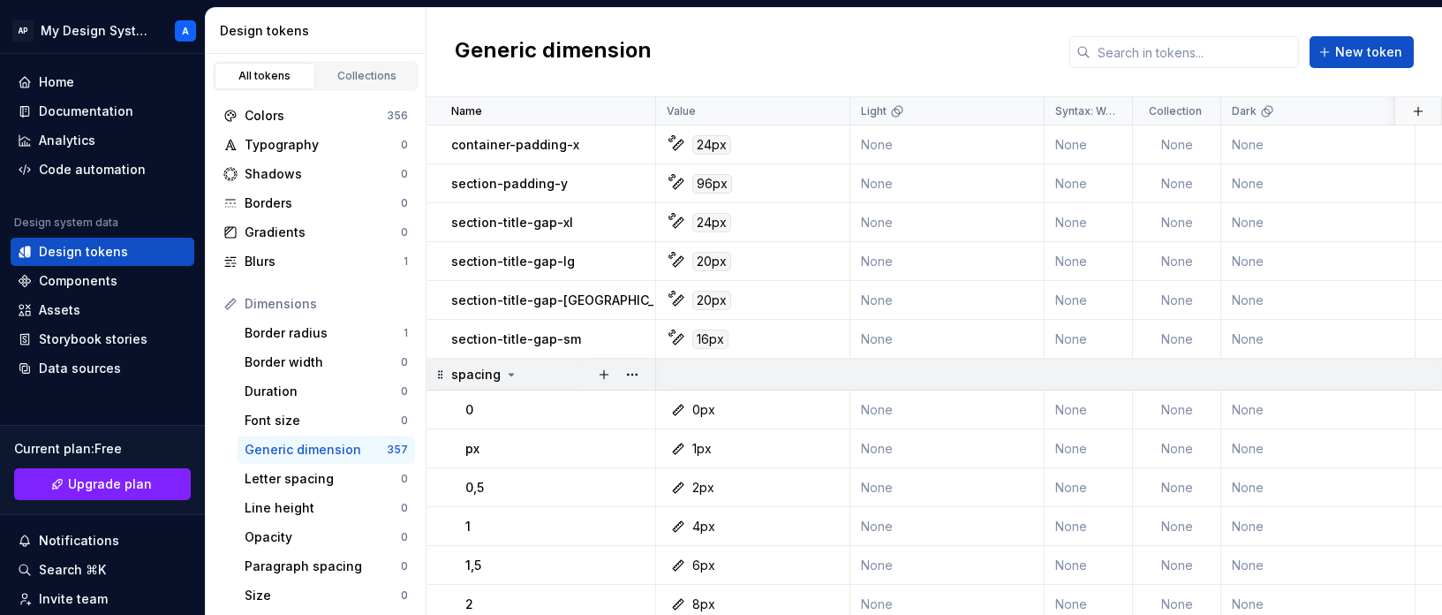
click at [510, 374] on icon at bounding box center [512, 375] width 4 height 2
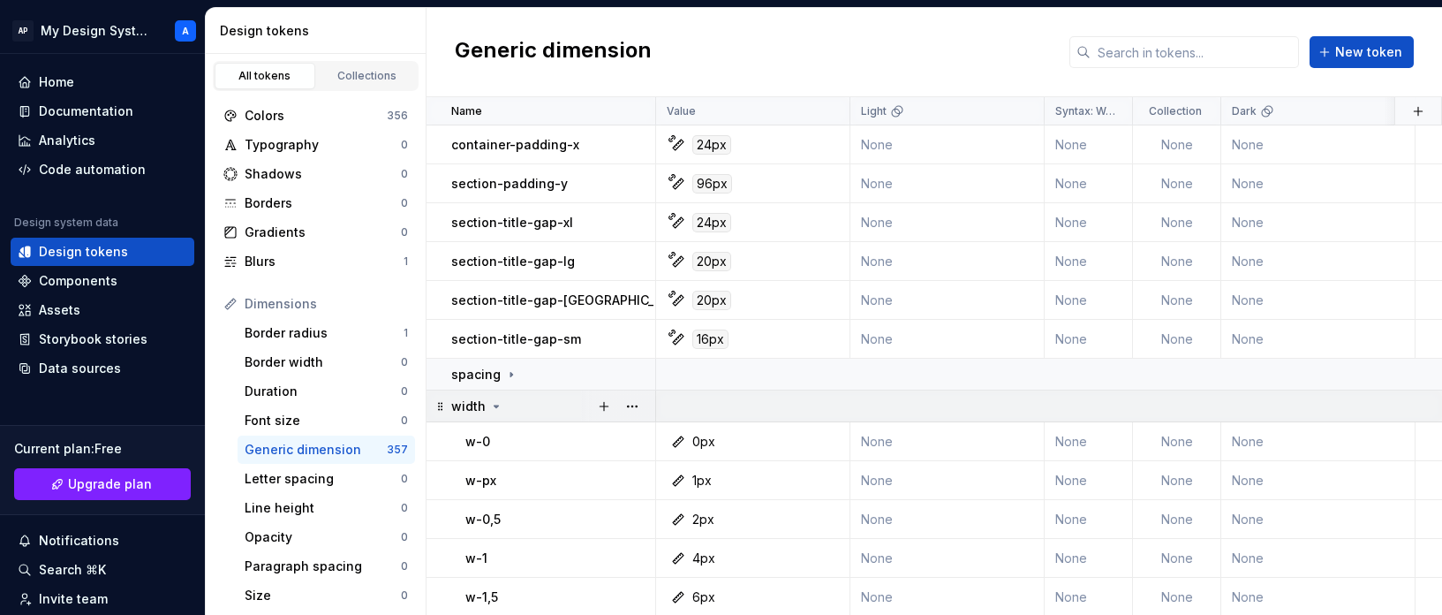
click at [505, 397] on div "width" at bounding box center [552, 406] width 203 height 18
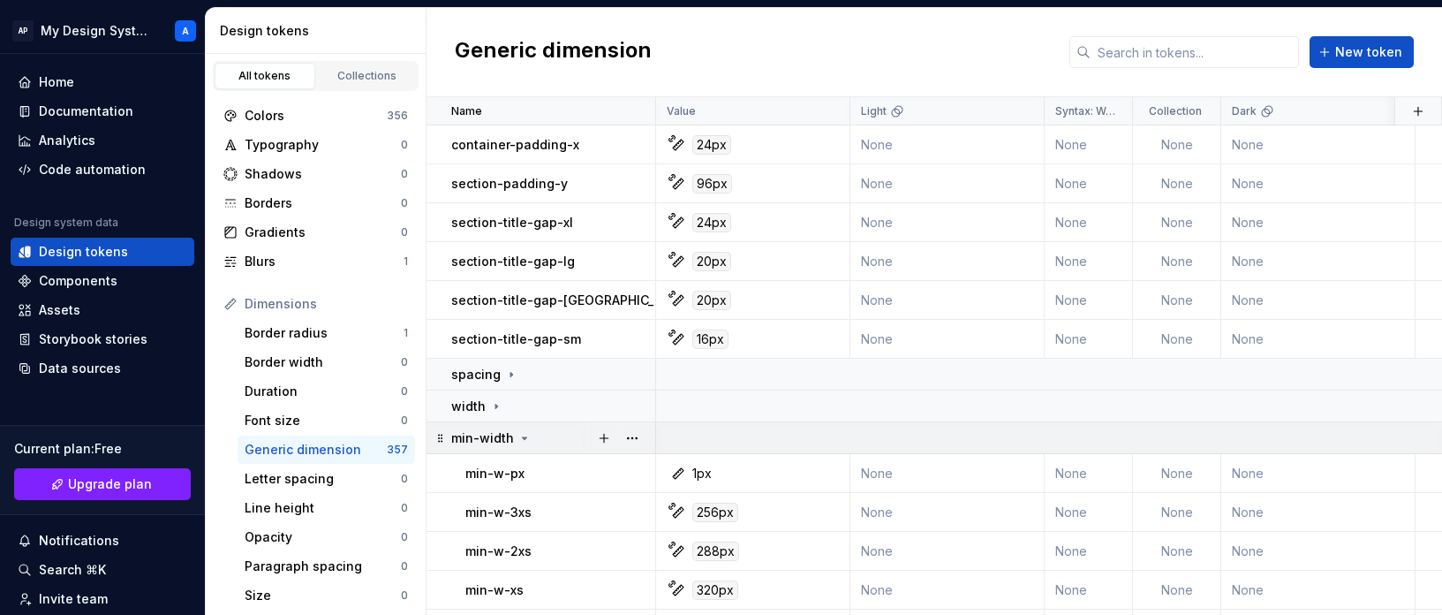
click at [494, 442] on p "min-width" at bounding box center [482, 438] width 63 height 18
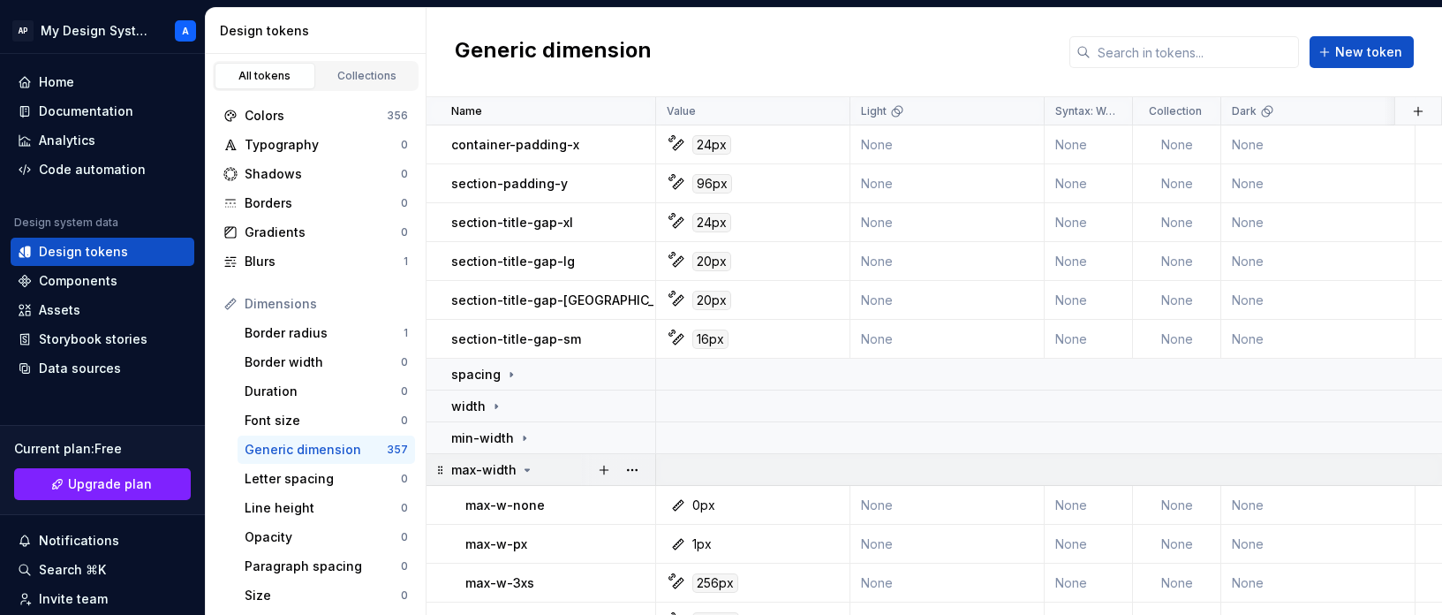
click at [497, 467] on p "max-width" at bounding box center [483, 470] width 65 height 18
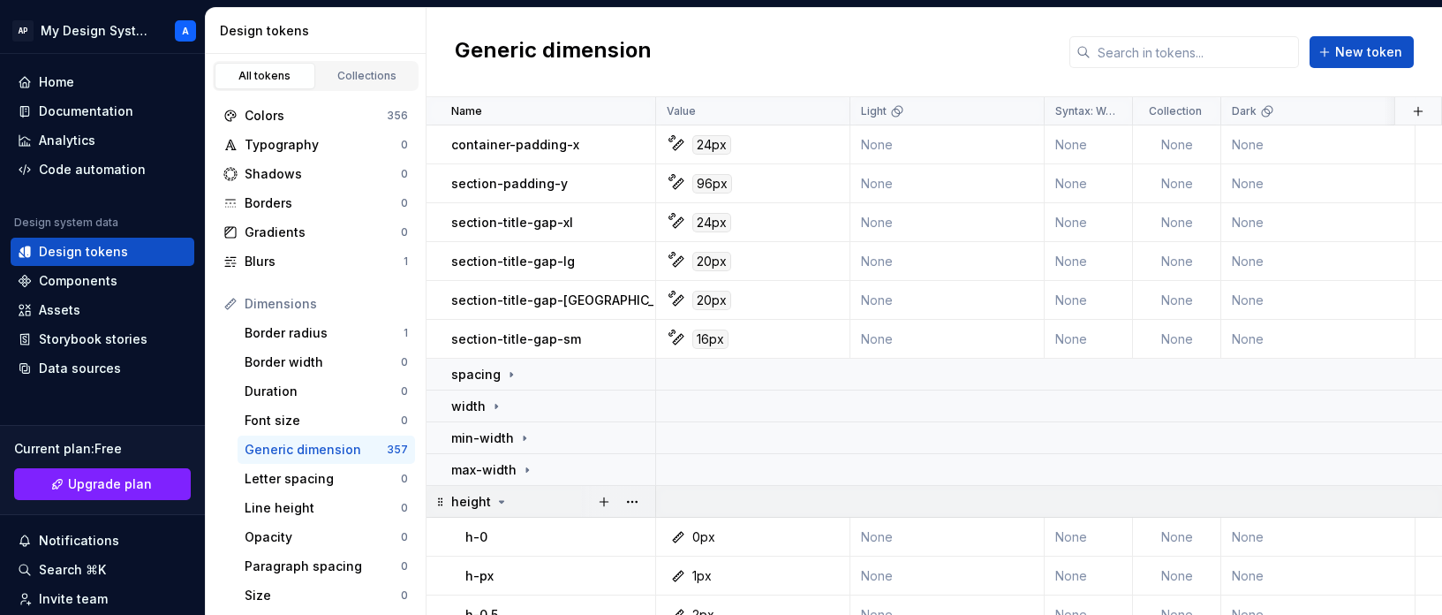
click at [502, 495] on icon at bounding box center [502, 502] width 14 height 14
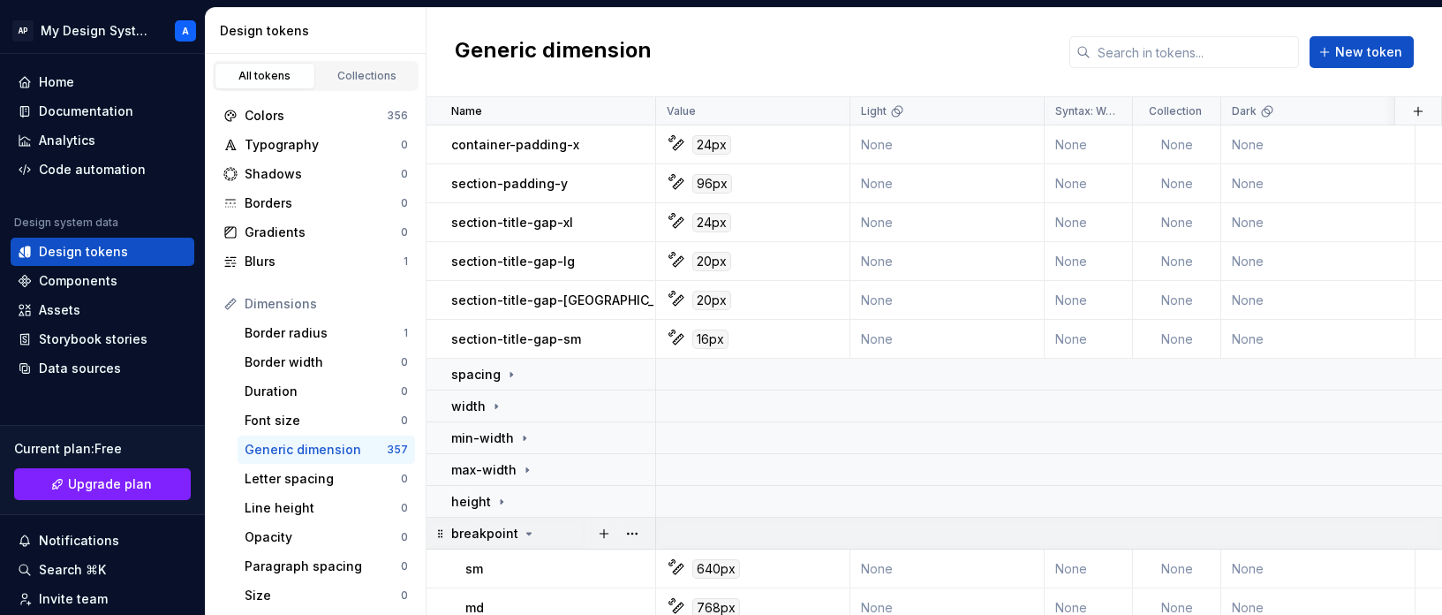
click at [499, 534] on p "breakpoint" at bounding box center [484, 534] width 67 height 18
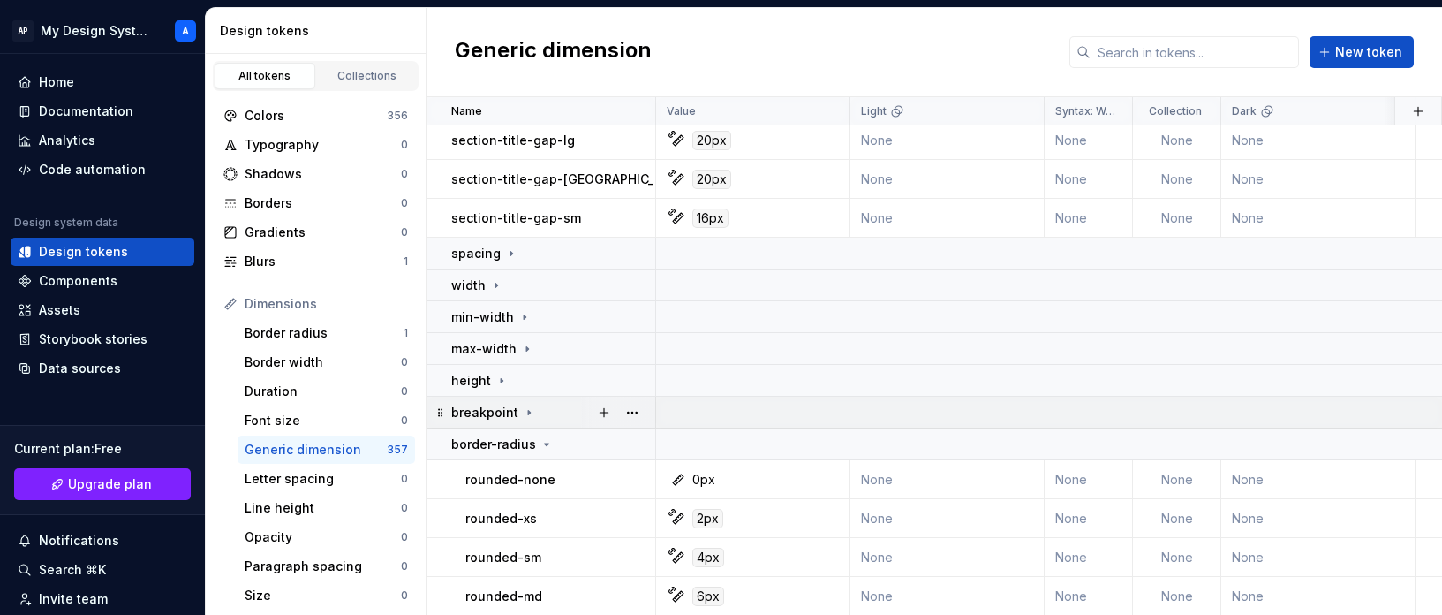
scroll to position [170, 0]
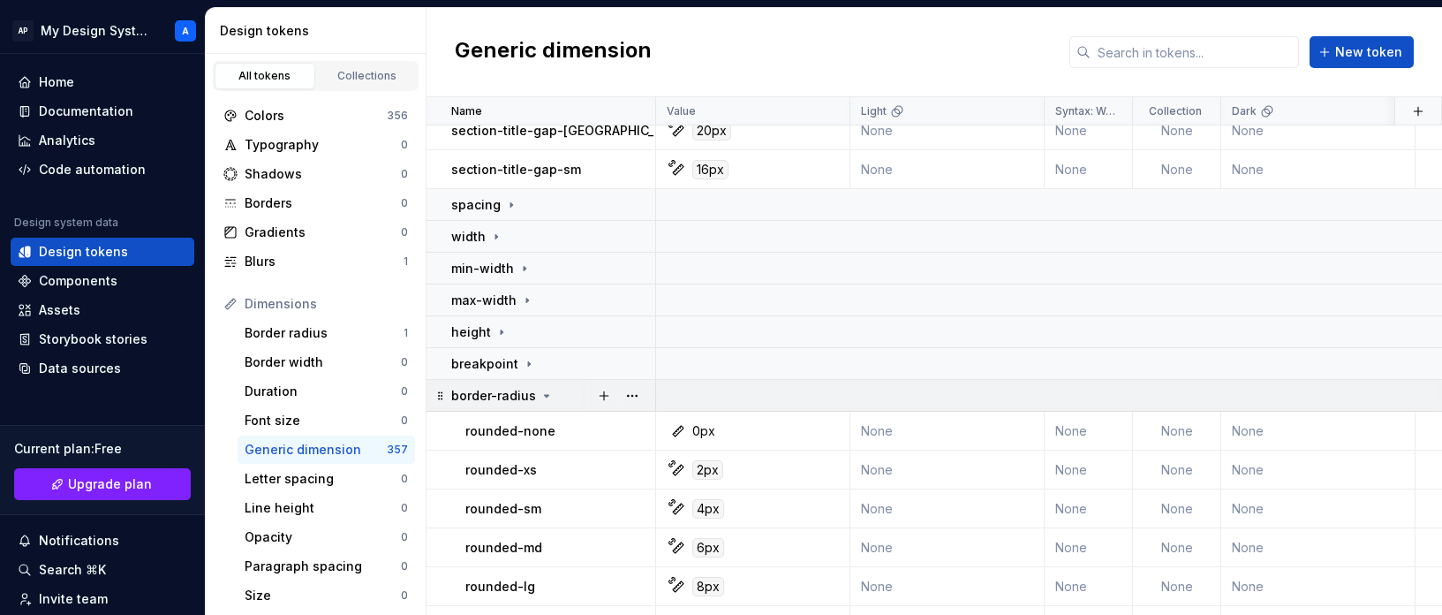
click at [488, 402] on p "border-radius" at bounding box center [493, 396] width 85 height 18
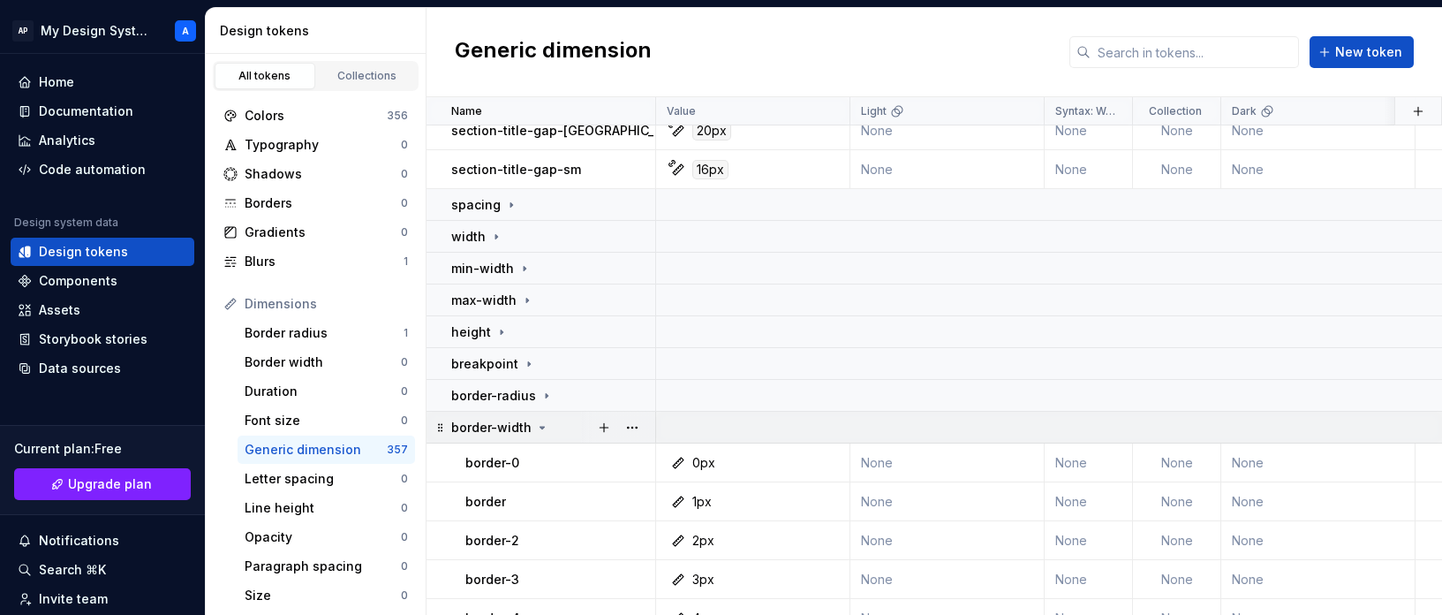
click at [511, 429] on p "border-width" at bounding box center [491, 428] width 80 height 18
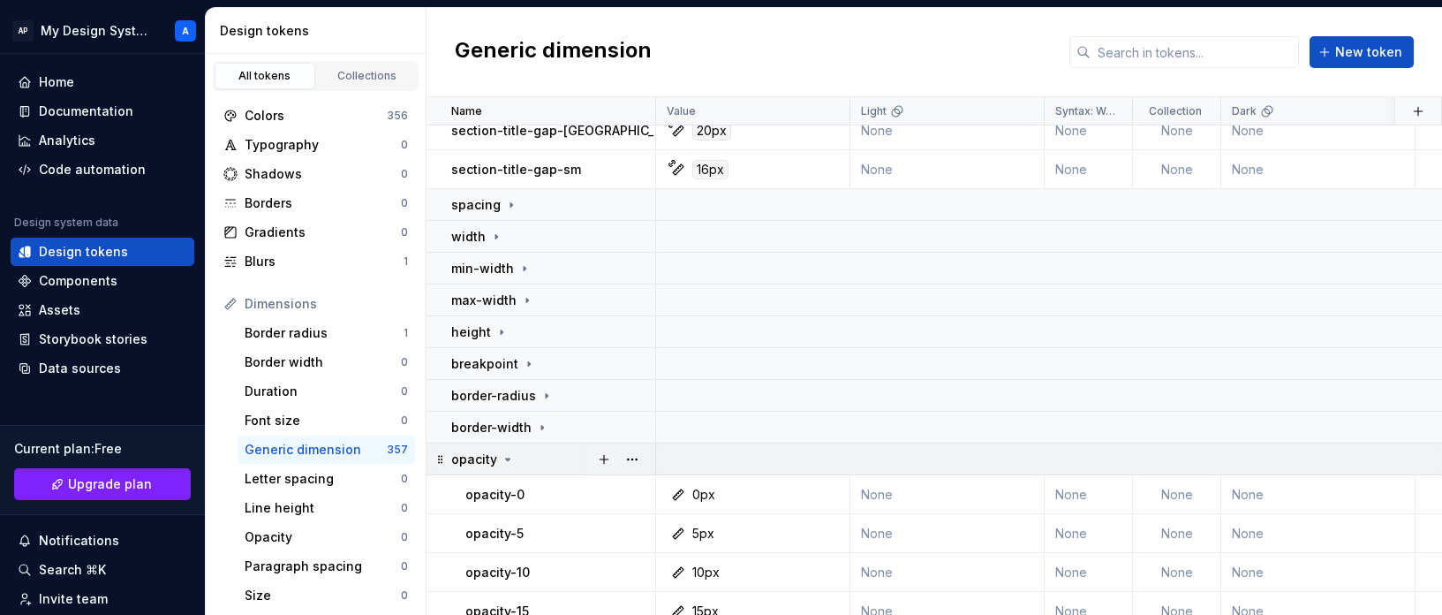
click at [513, 459] on div "opacity" at bounding box center [552, 459] width 203 height 18
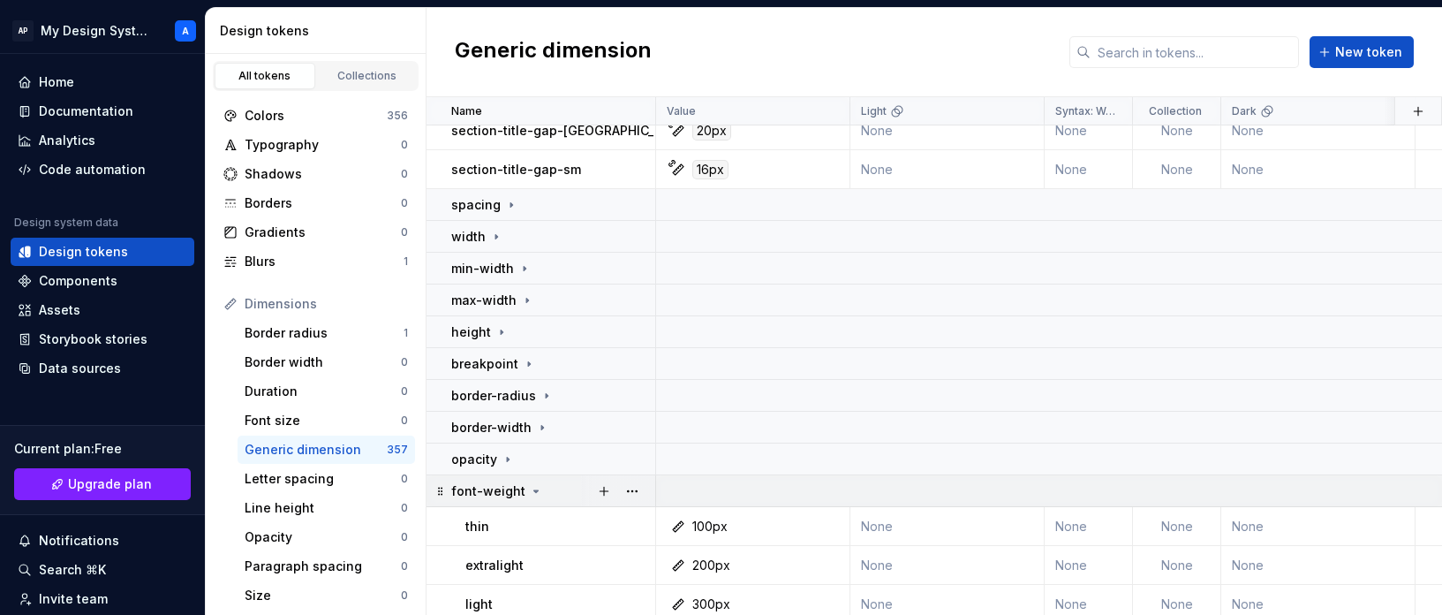
click at [510, 495] on p "font-weight" at bounding box center [488, 491] width 74 height 18
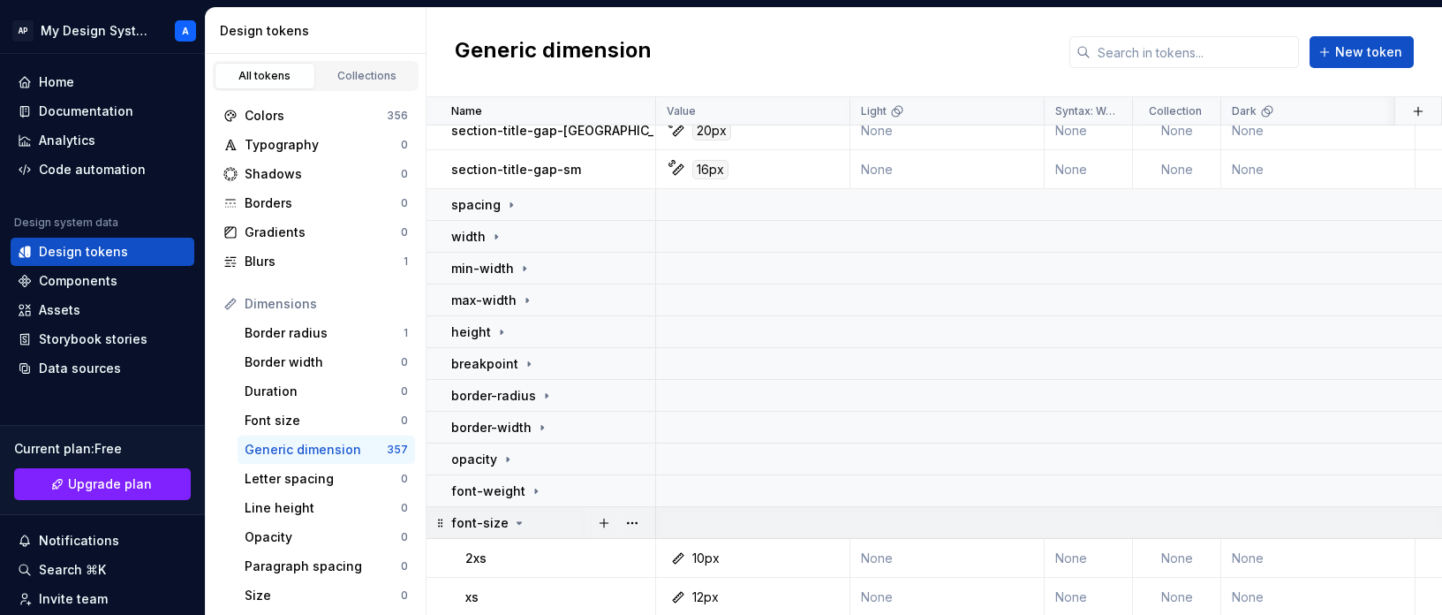
click at [510, 530] on div "font-size" at bounding box center [488, 523] width 75 height 18
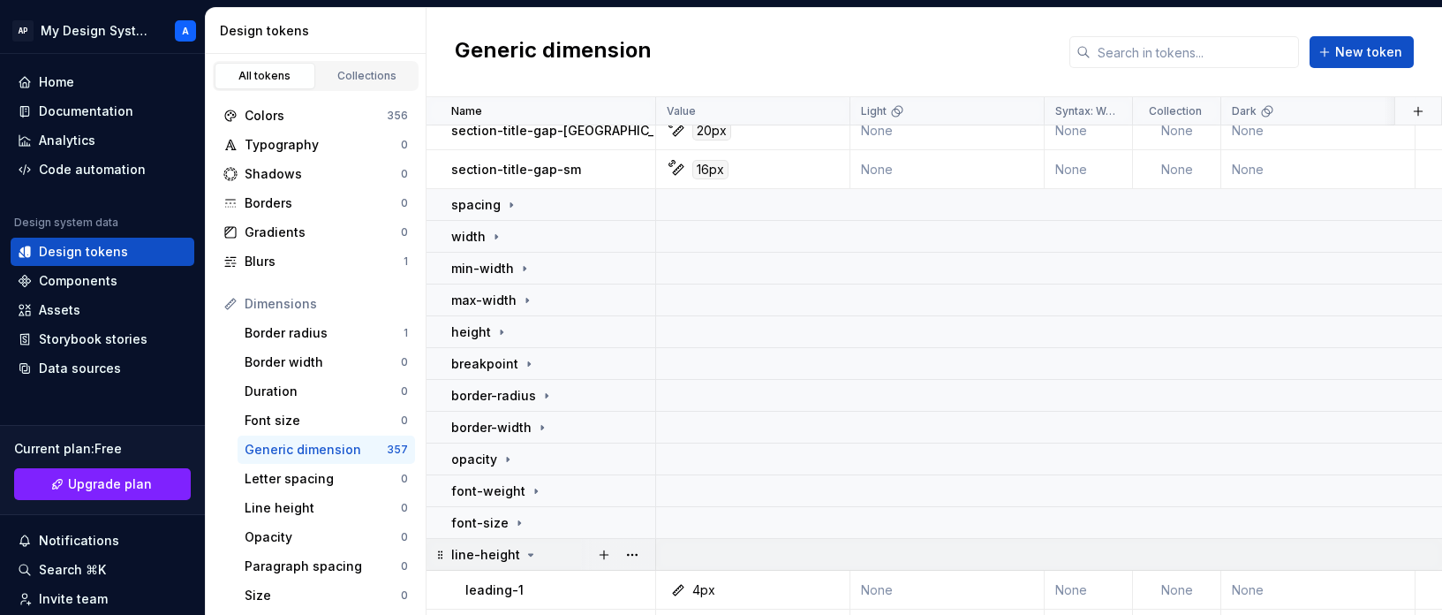
click at [513, 563] on td "line-height" at bounding box center [542, 555] width 230 height 32
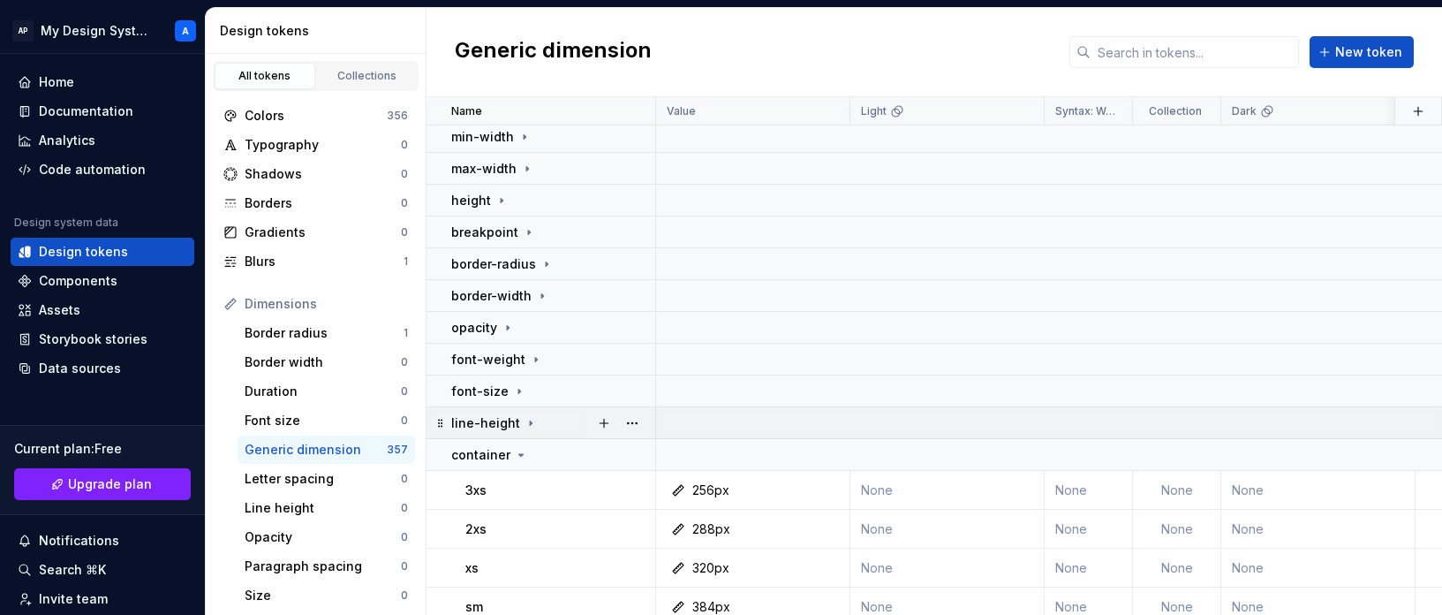
scroll to position [330, 0]
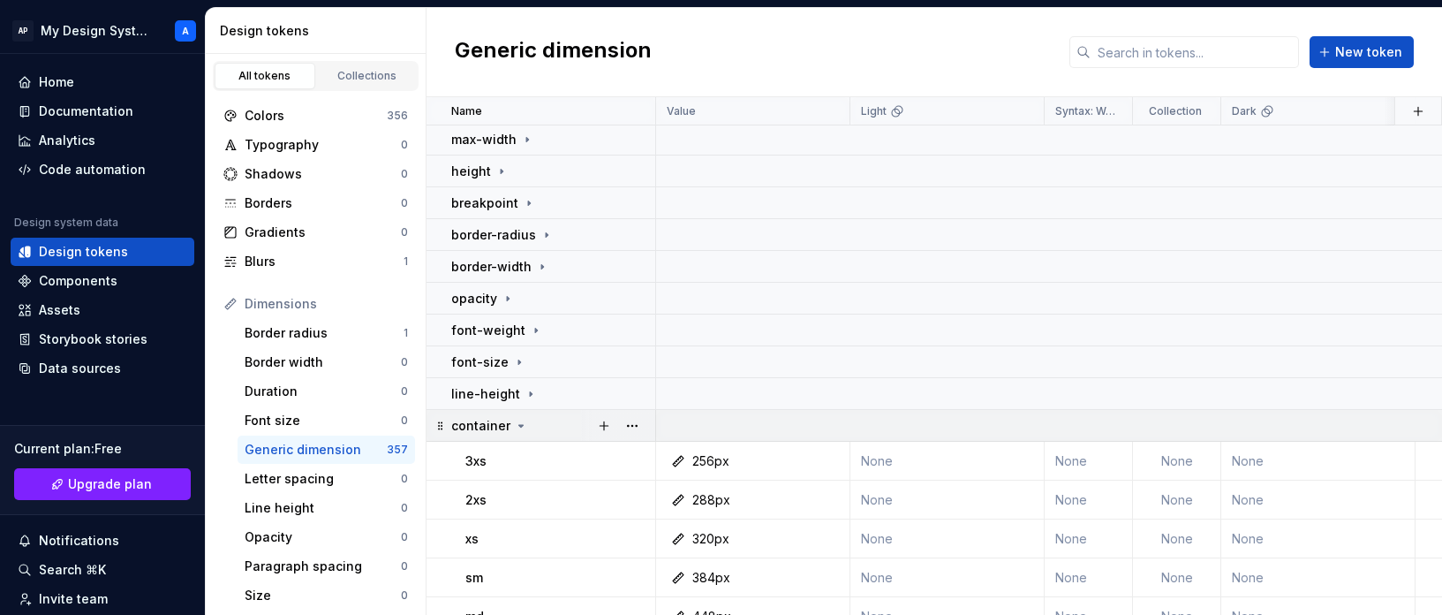
click at [495, 412] on td "container" at bounding box center [542, 426] width 230 height 32
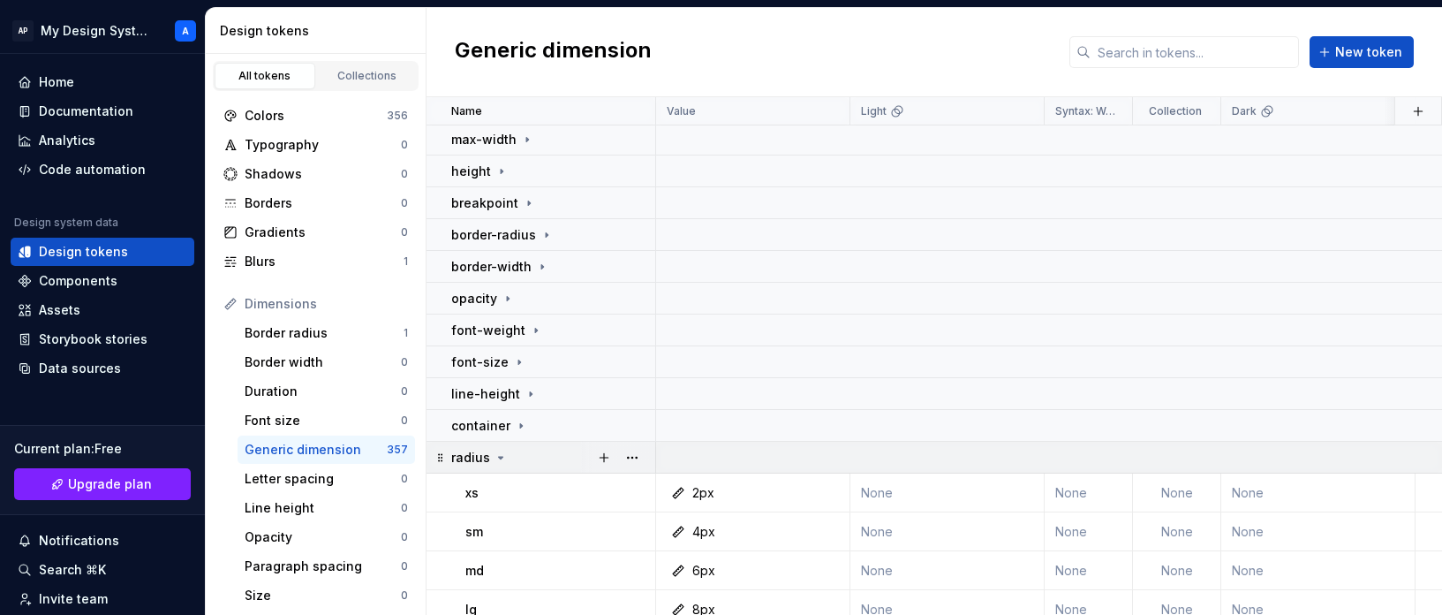
click at [510, 451] on div "radius" at bounding box center [552, 458] width 203 height 18
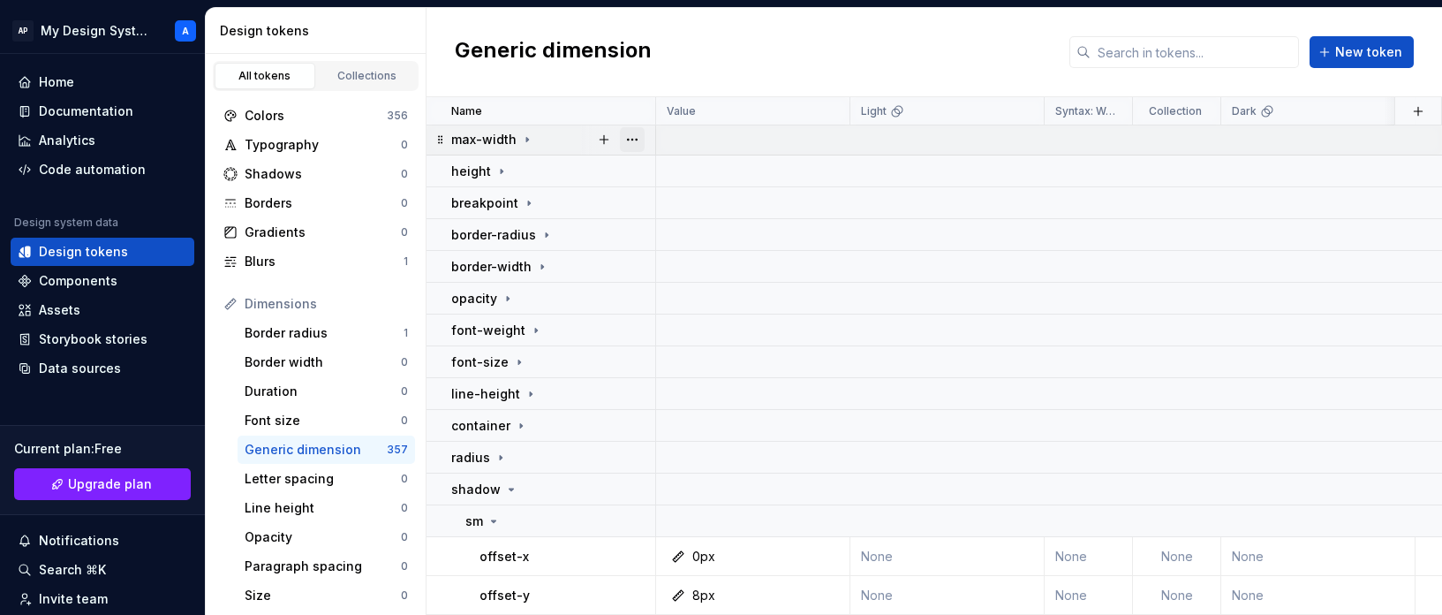
click at [630, 140] on button "button" at bounding box center [632, 139] width 25 height 25
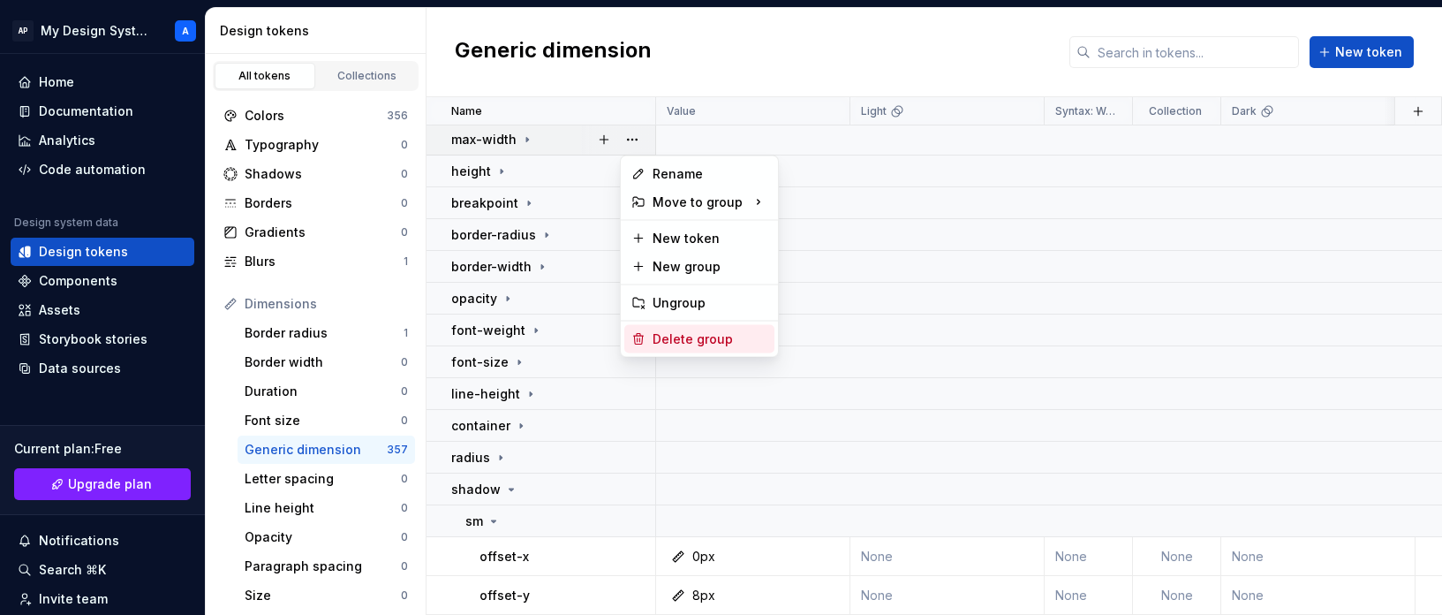
click at [699, 336] on div "Delete group" at bounding box center [710, 339] width 115 height 18
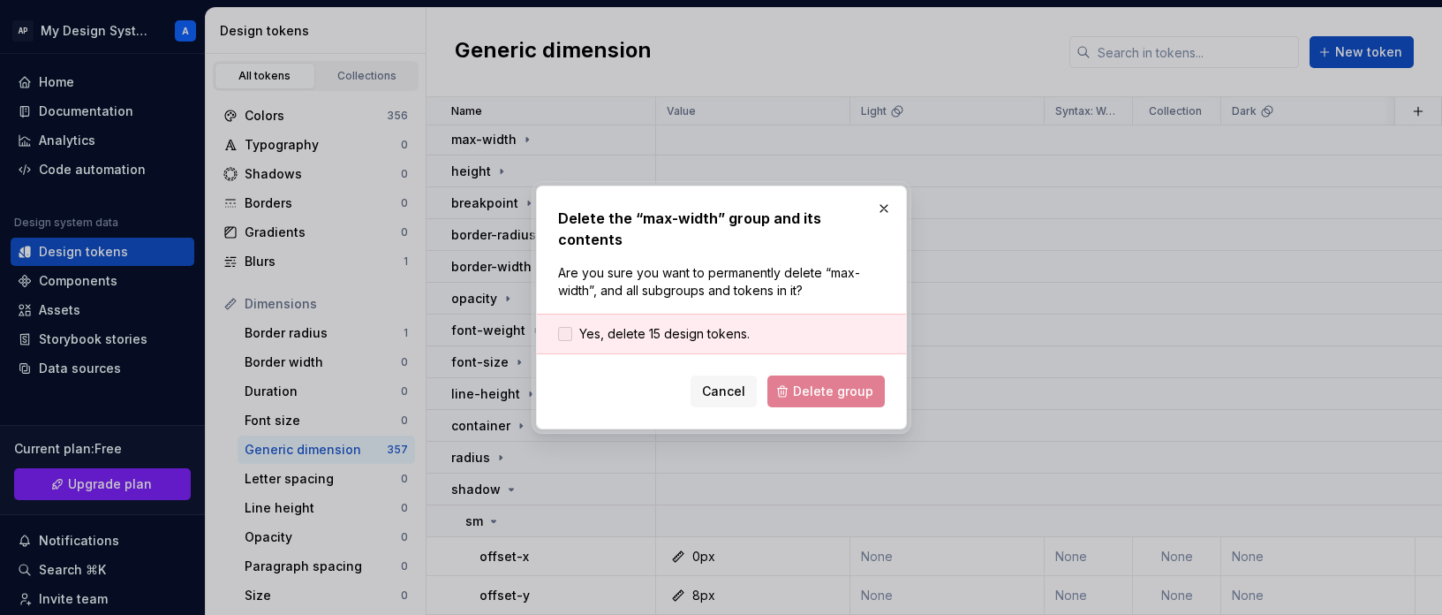
click at [641, 325] on span "Yes, delete 15 design tokens." at bounding box center [664, 334] width 170 height 18
click at [789, 378] on button "Delete group" at bounding box center [825, 391] width 117 height 32
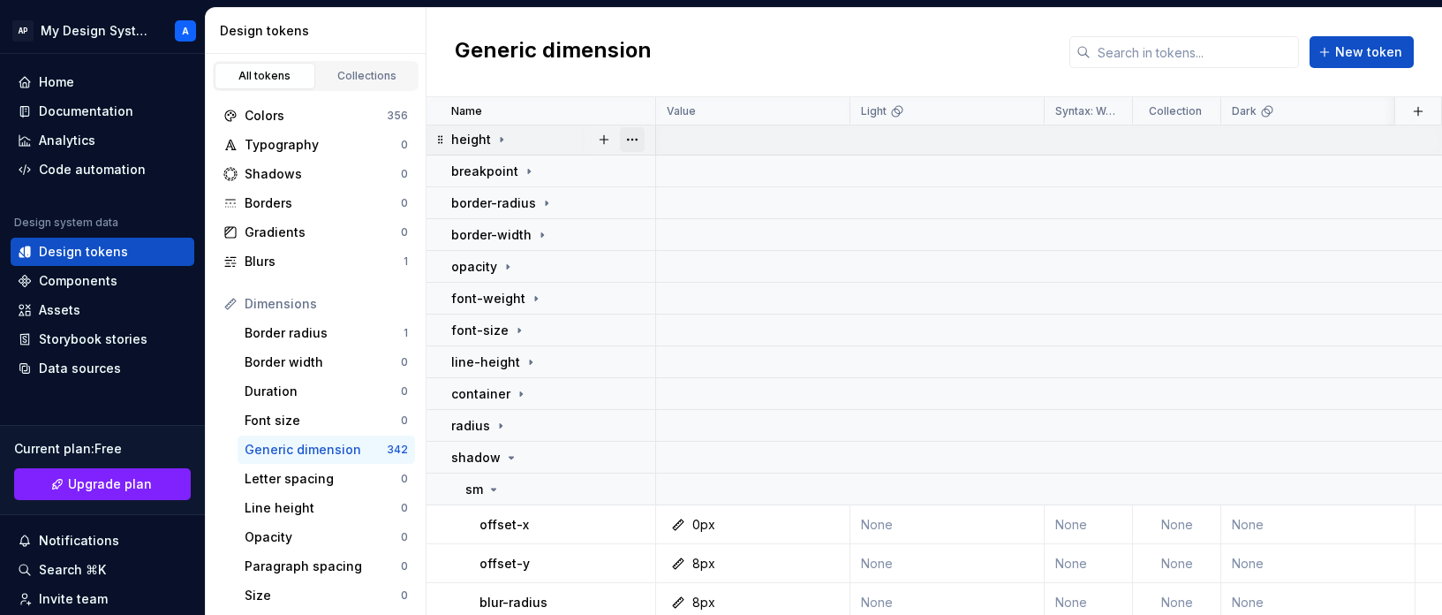
click at [642, 136] on button "button" at bounding box center [632, 139] width 25 height 25
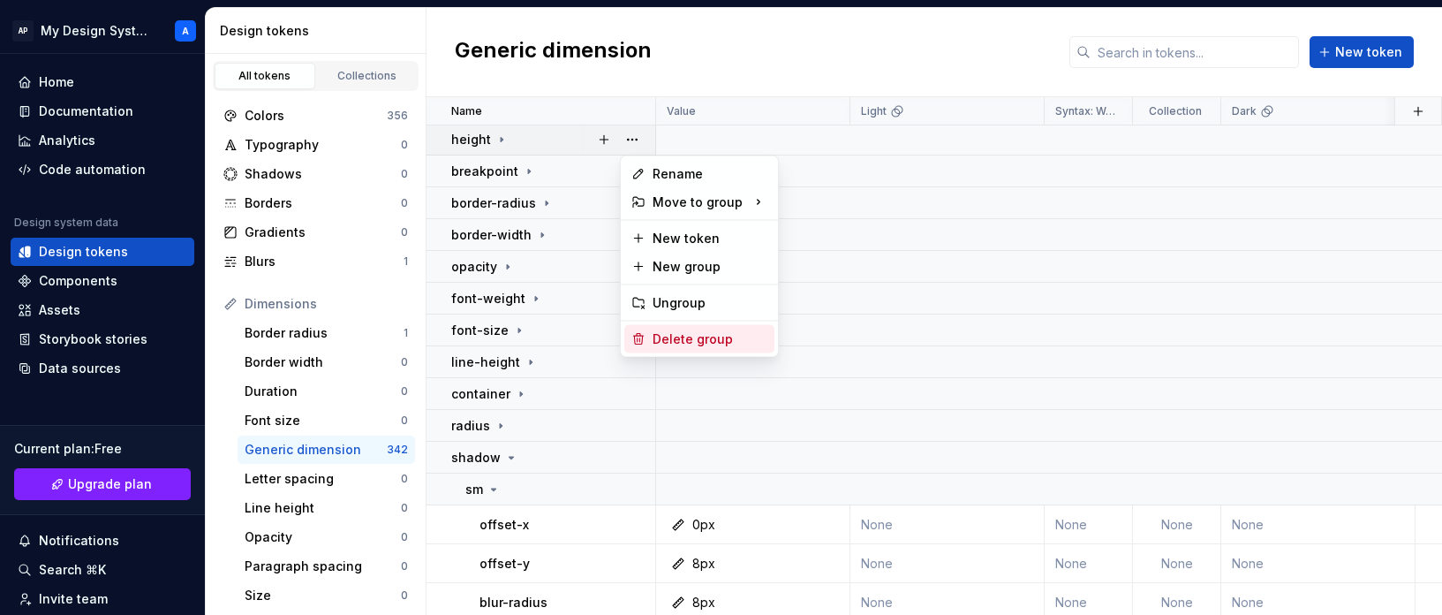
click at [712, 343] on div "Delete group" at bounding box center [710, 339] width 115 height 18
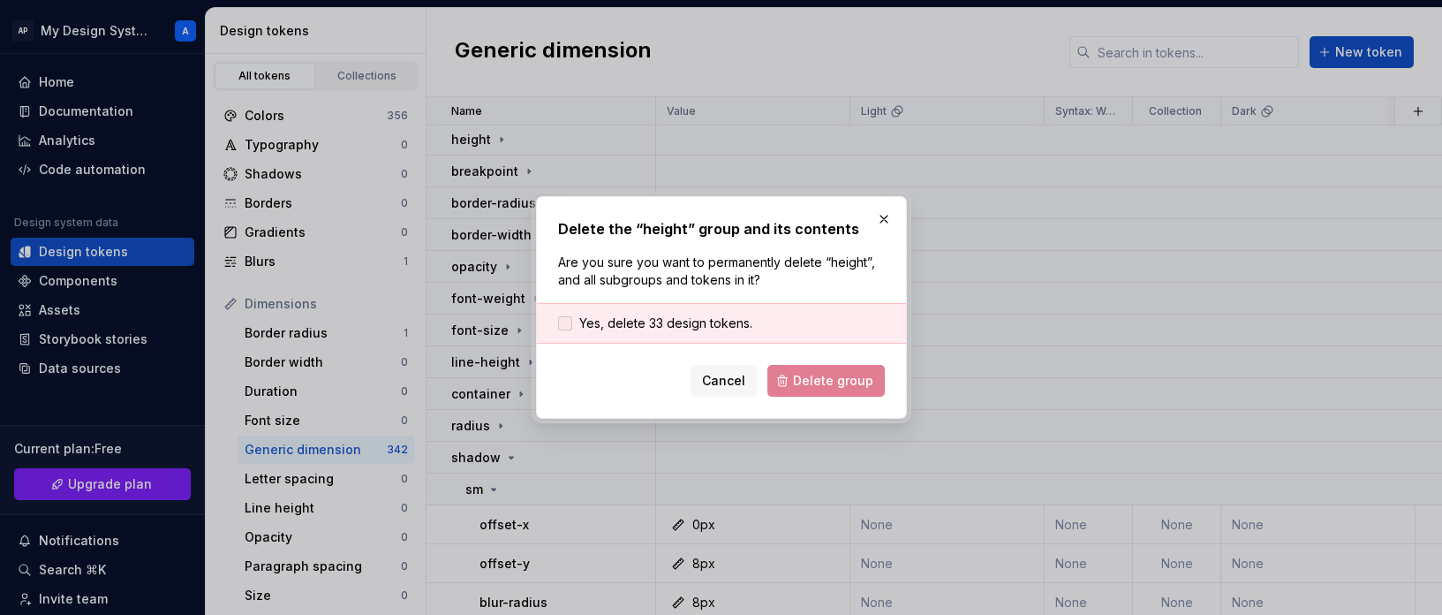
click at [661, 316] on span "Yes, delete 33 design tokens." at bounding box center [665, 323] width 173 height 18
click at [833, 394] on button "Delete group" at bounding box center [825, 381] width 117 height 32
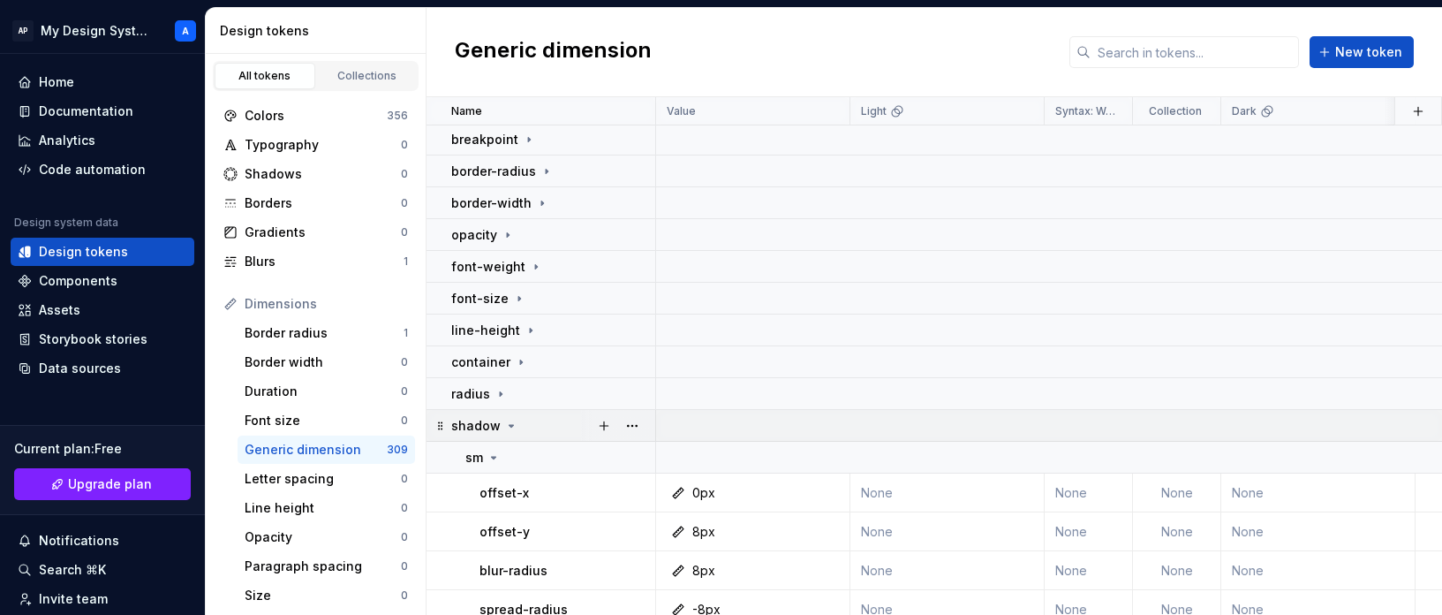
click at [509, 421] on icon at bounding box center [511, 426] width 14 height 14
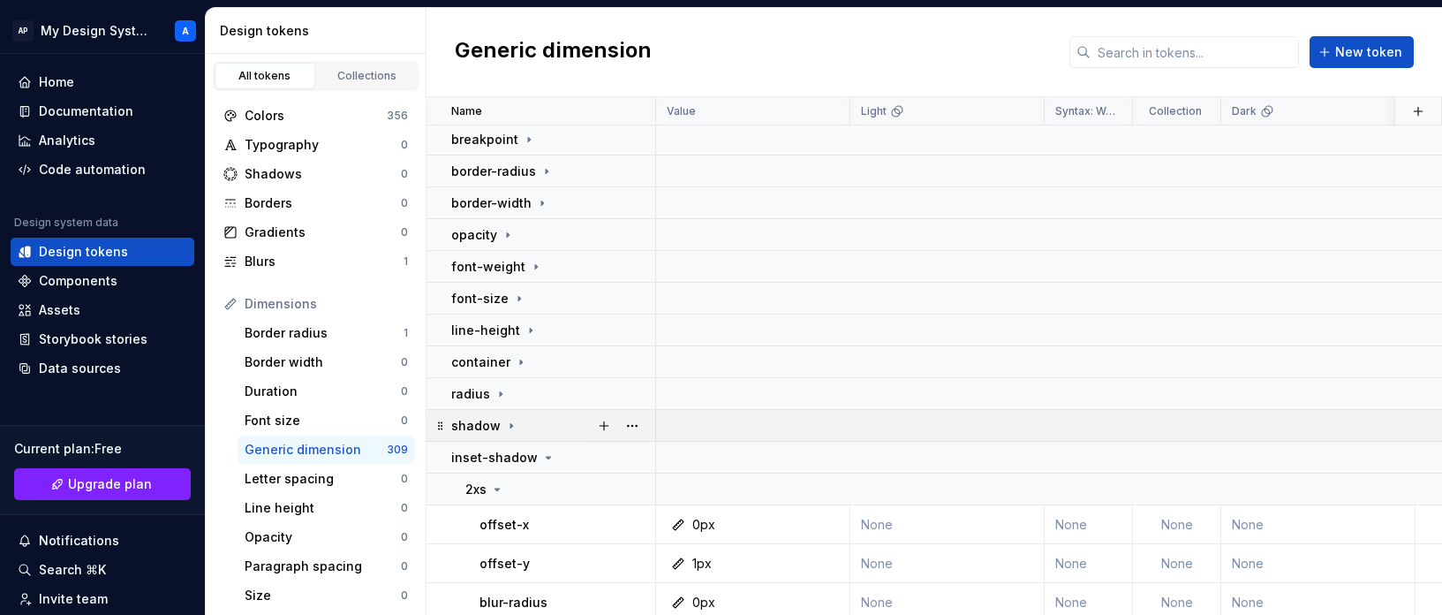
click at [512, 430] on icon at bounding box center [511, 426] width 14 height 14
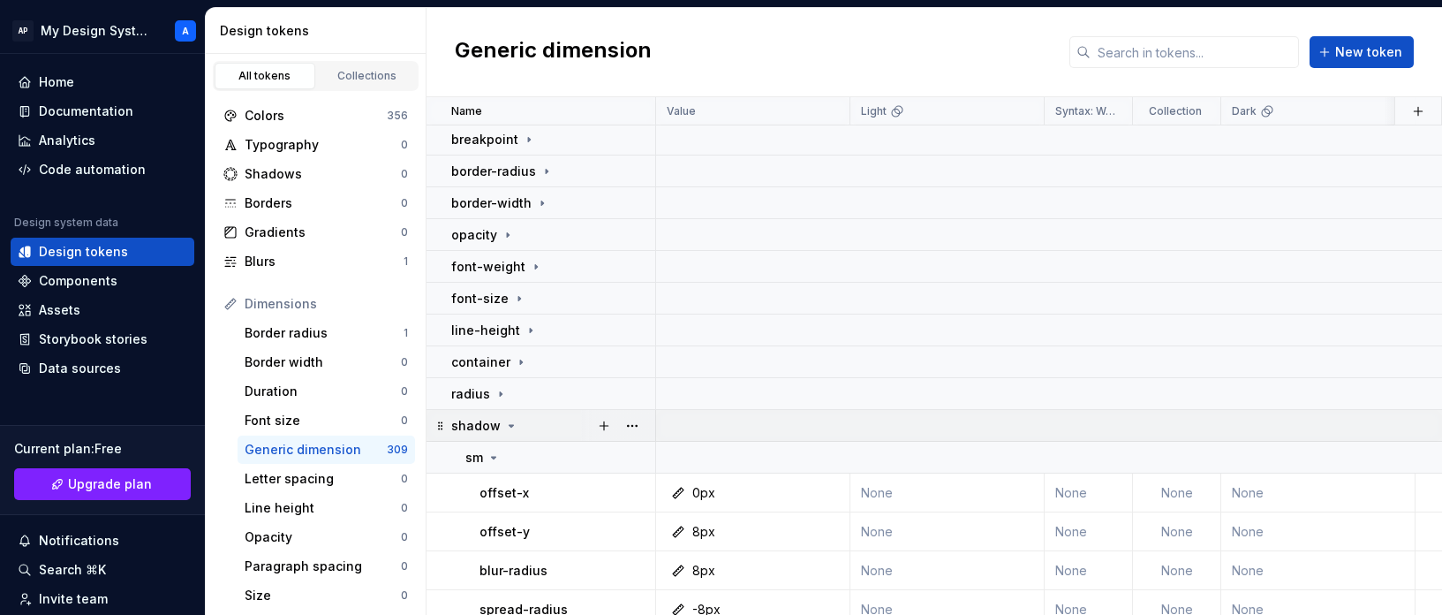
click at [511, 428] on icon at bounding box center [511, 426] width 14 height 14
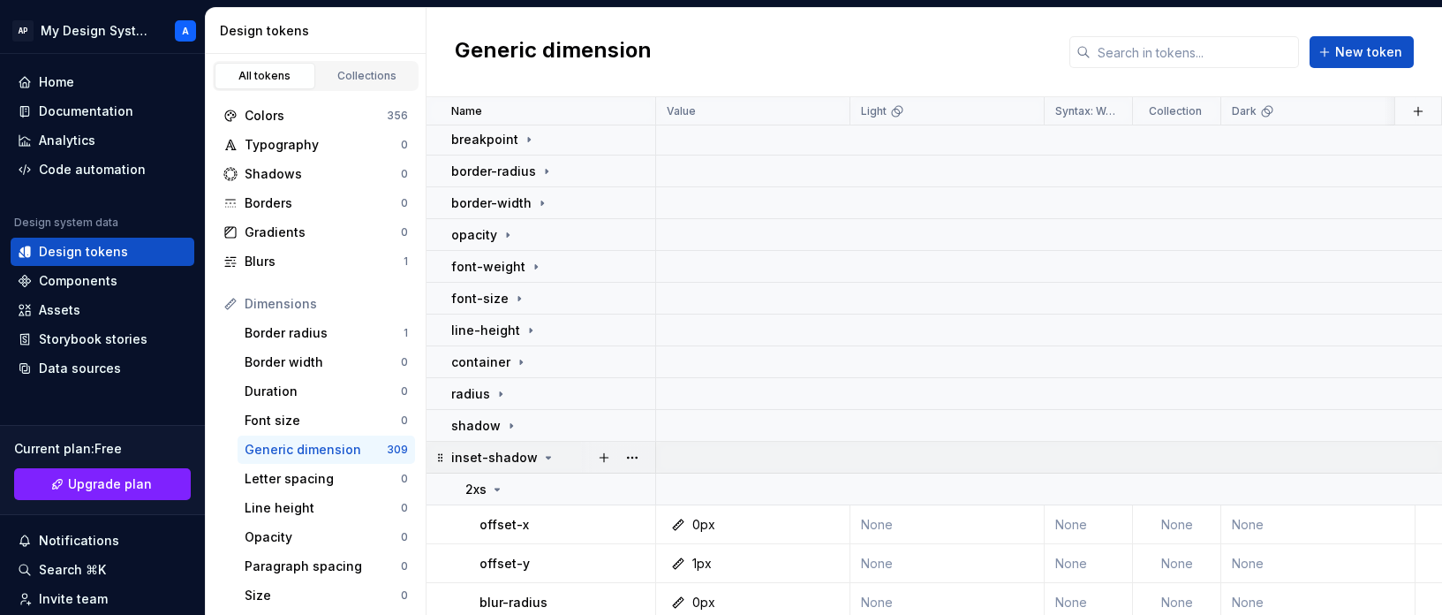
click at [541, 456] on icon at bounding box center [548, 457] width 14 height 14
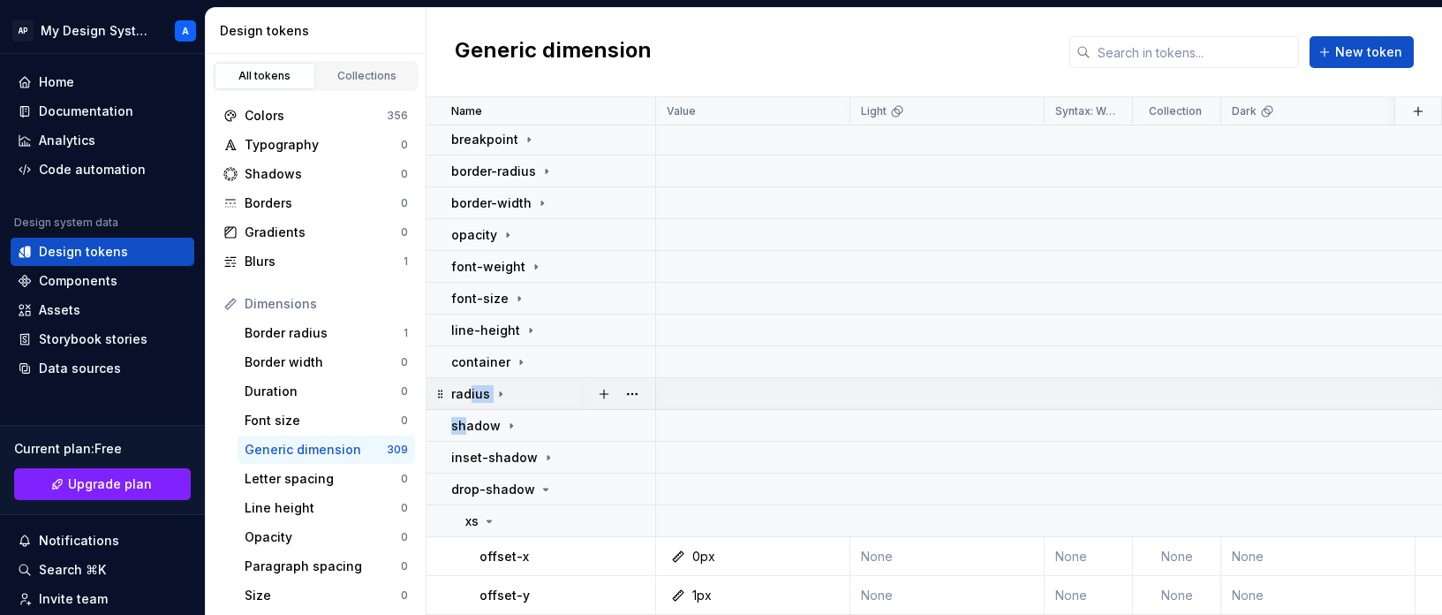
drag, startPoint x: 465, startPoint y: 426, endPoint x: 468, endPoint y: 389, distance: 36.4
click at [631, 134] on button "button" at bounding box center [632, 139] width 25 height 25
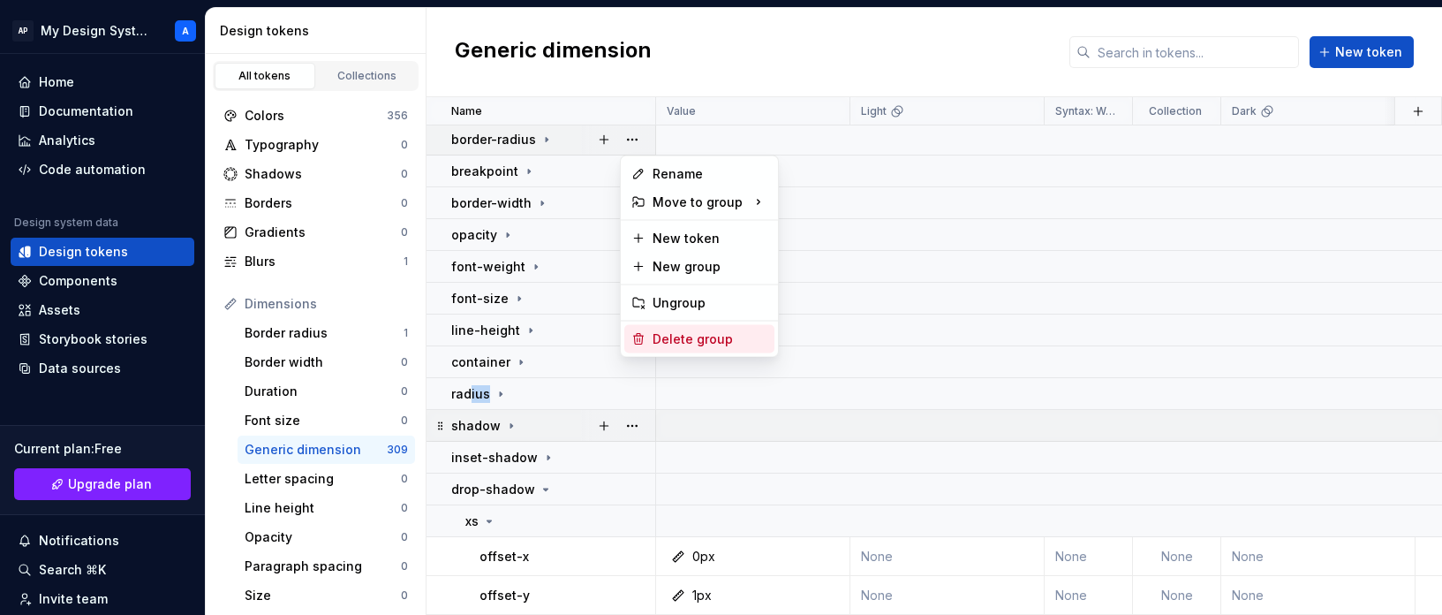
click at [691, 337] on div "Delete group" at bounding box center [710, 339] width 115 height 18
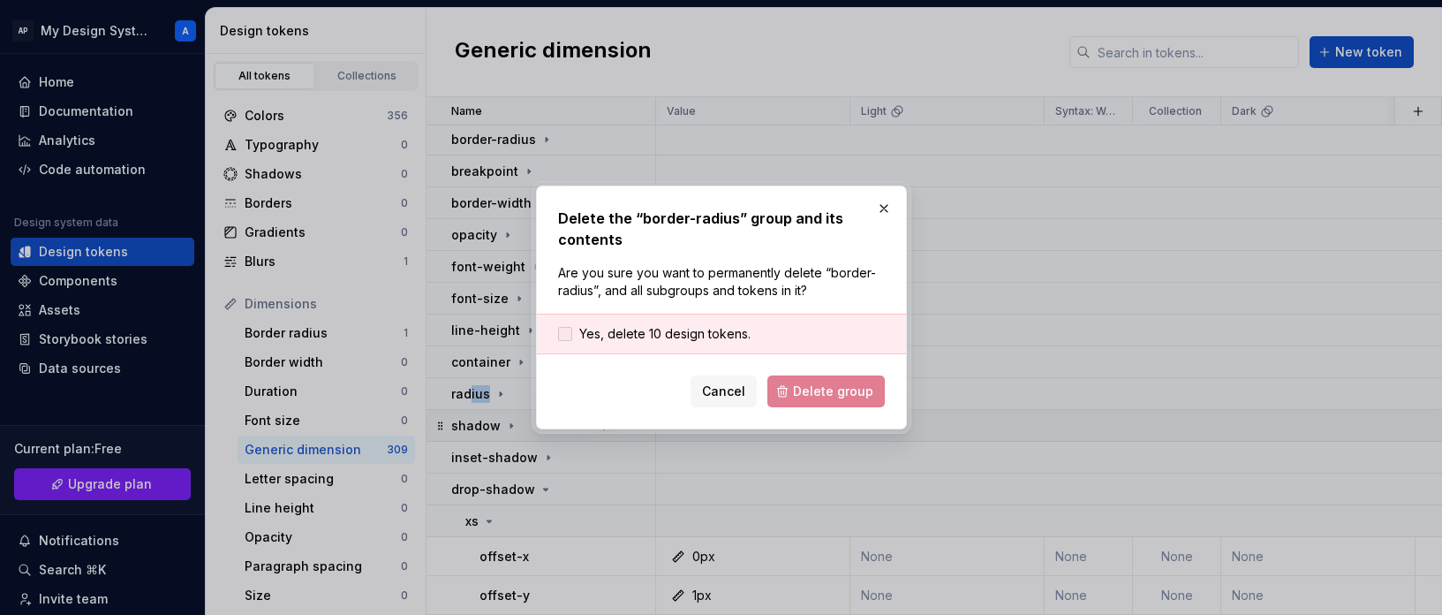
click at [708, 328] on span "Yes, delete 10 design tokens." at bounding box center [664, 334] width 171 height 18
click at [860, 393] on span "Delete group" at bounding box center [833, 391] width 80 height 18
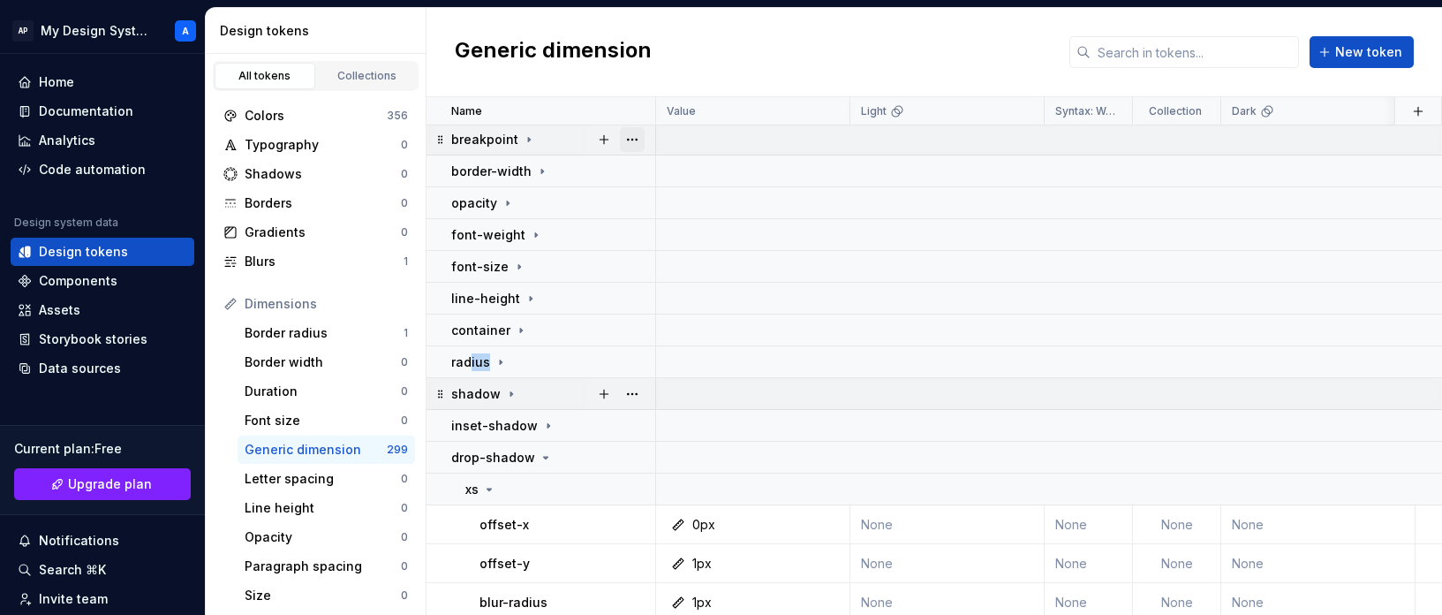
click at [634, 144] on button "button" at bounding box center [632, 139] width 25 height 25
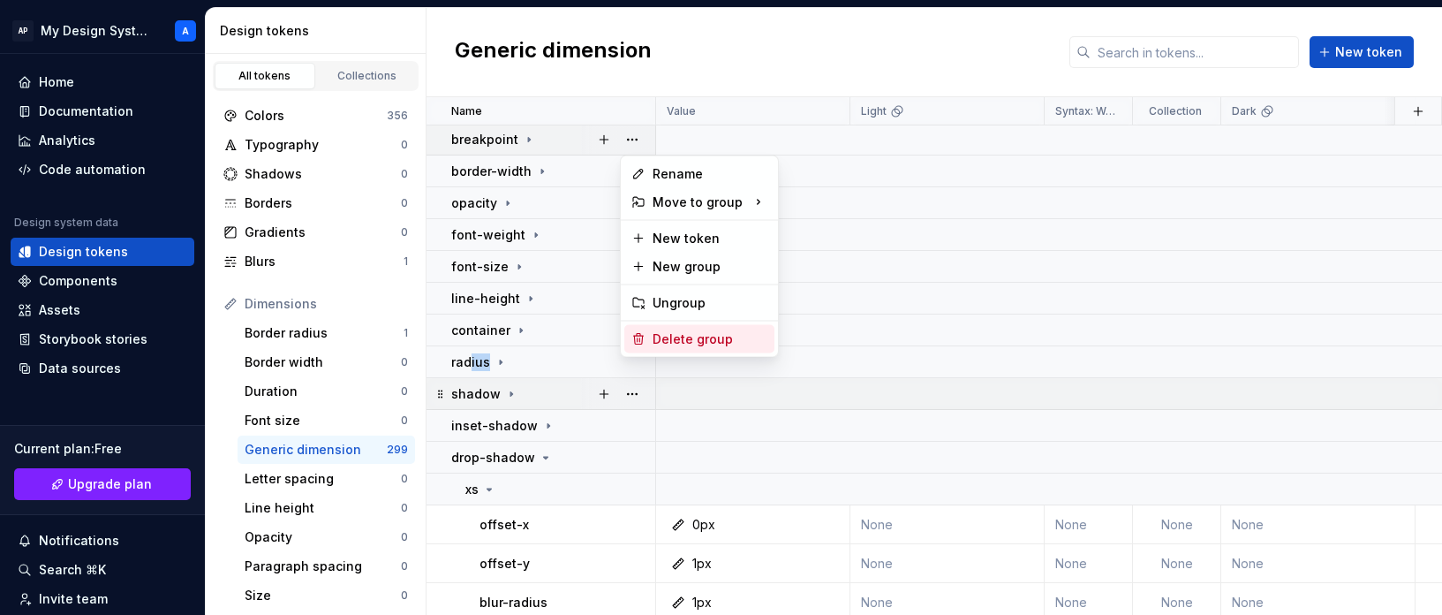
click at [678, 332] on div "Delete group" at bounding box center [710, 339] width 115 height 18
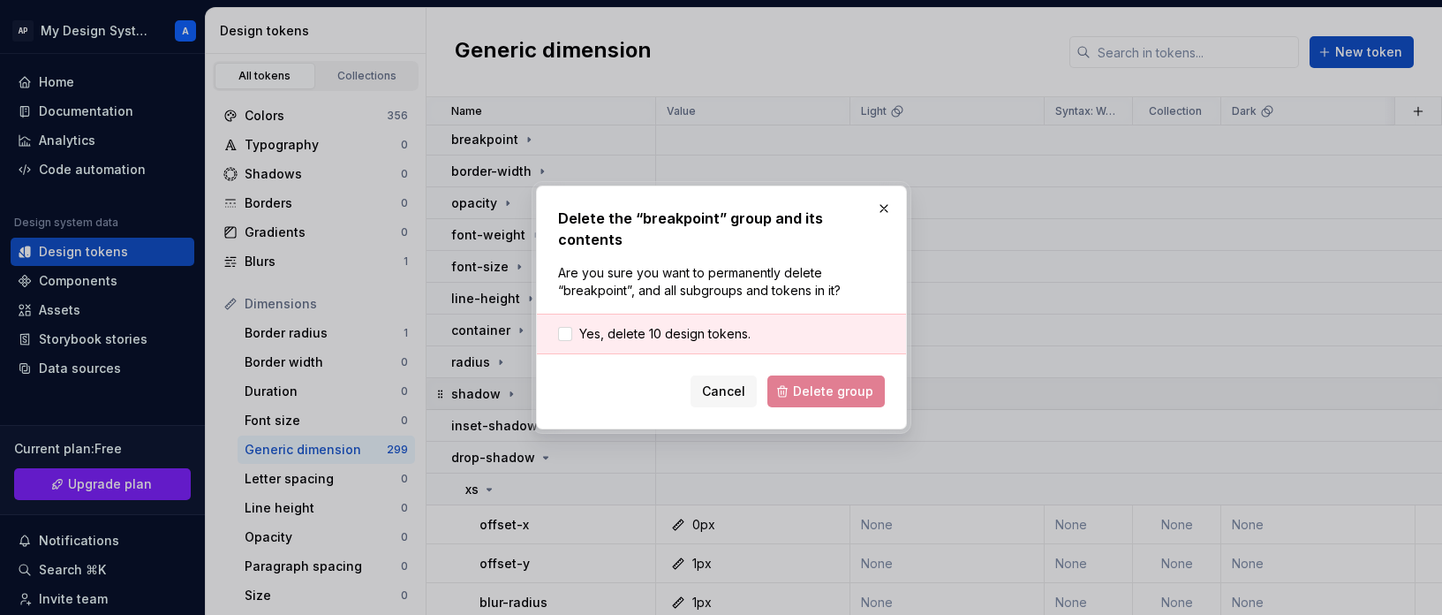
click at [766, 328] on div "Yes, delete 10 design tokens." at bounding box center [721, 333] width 369 height 41
click at [707, 325] on span "Yes, delete 10 design tokens." at bounding box center [664, 334] width 171 height 18
click at [842, 389] on button "Delete group" at bounding box center [825, 391] width 117 height 32
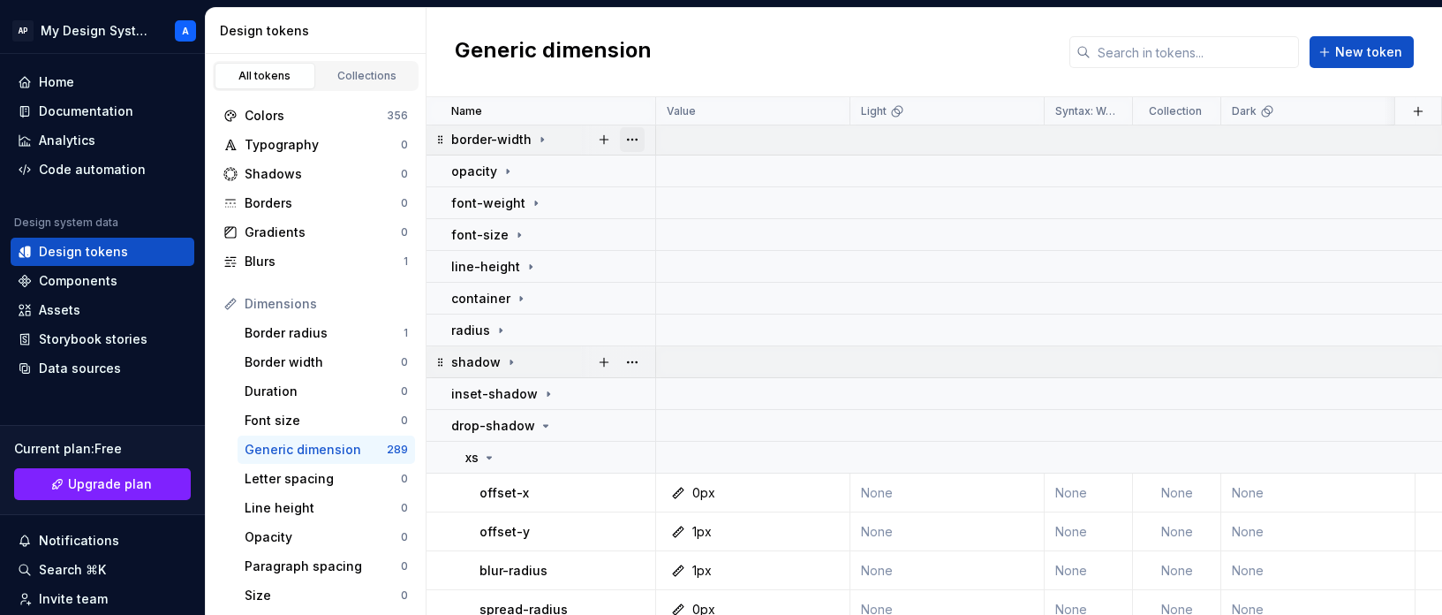
click at [630, 137] on button "button" at bounding box center [632, 139] width 25 height 25
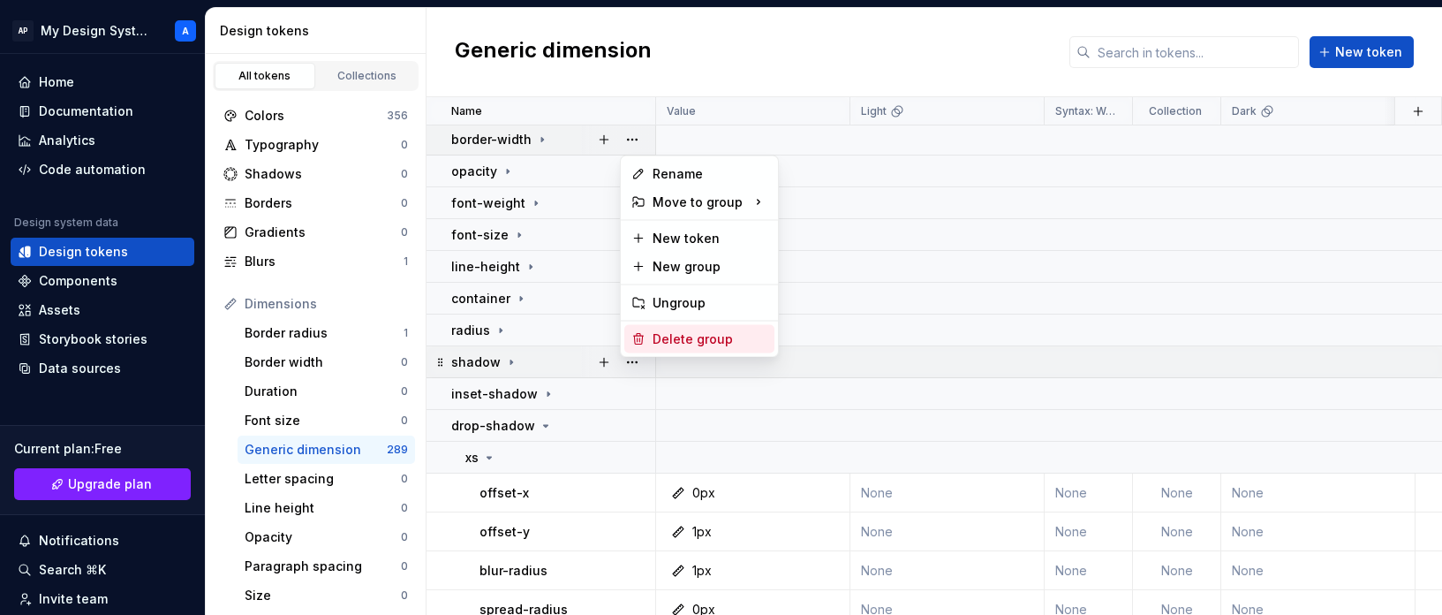
click at [674, 336] on div "Delete group" at bounding box center [710, 339] width 115 height 18
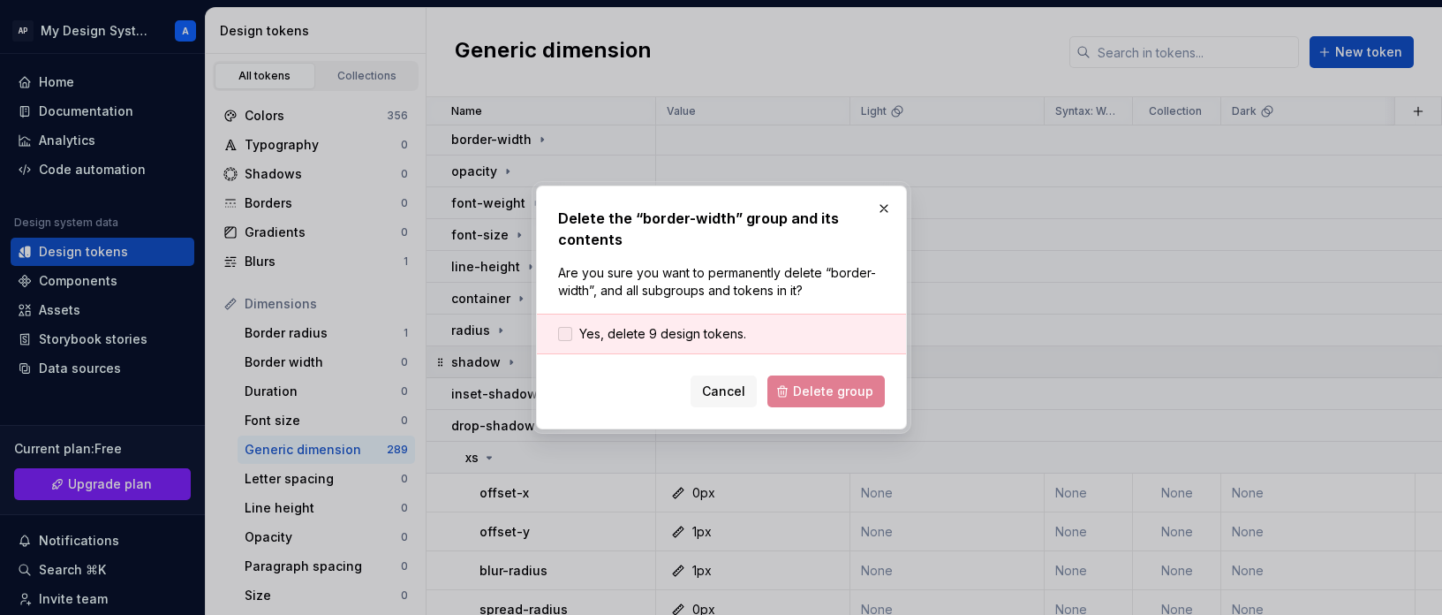
click at [667, 336] on span "Yes, delete 9 design tokens." at bounding box center [662, 334] width 167 height 18
click at [838, 390] on span "Delete group" at bounding box center [833, 391] width 80 height 18
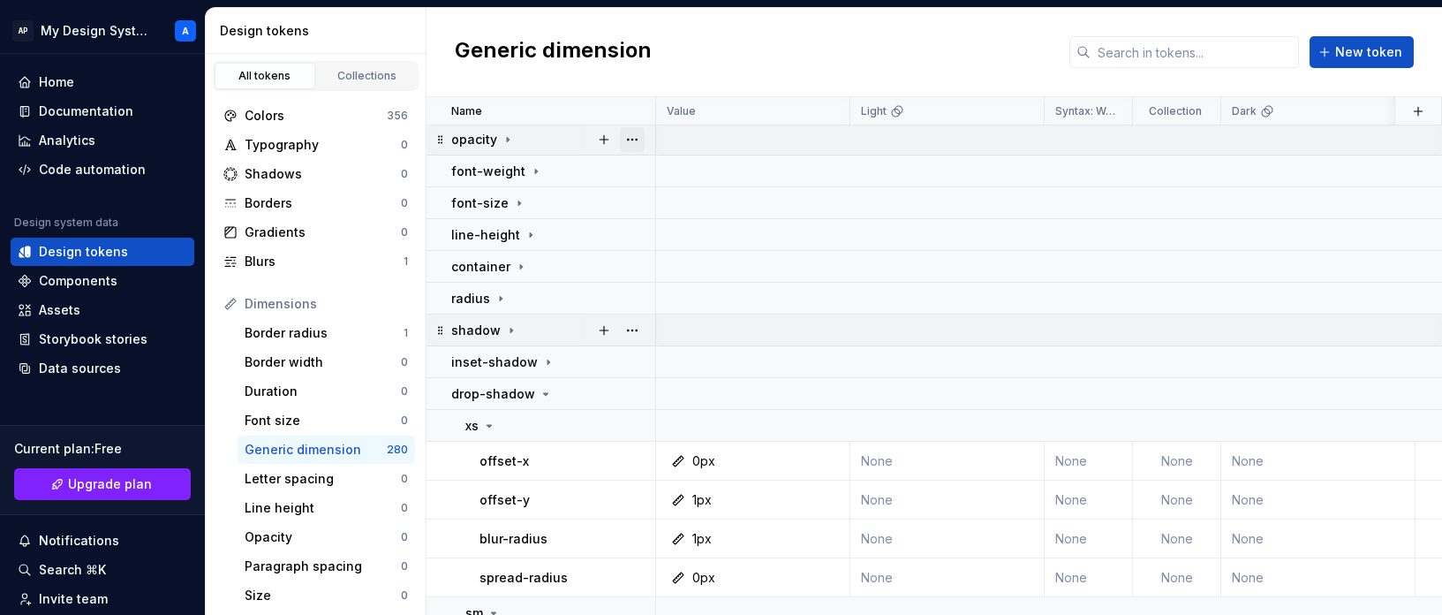
click at [636, 140] on button "button" at bounding box center [632, 139] width 25 height 25
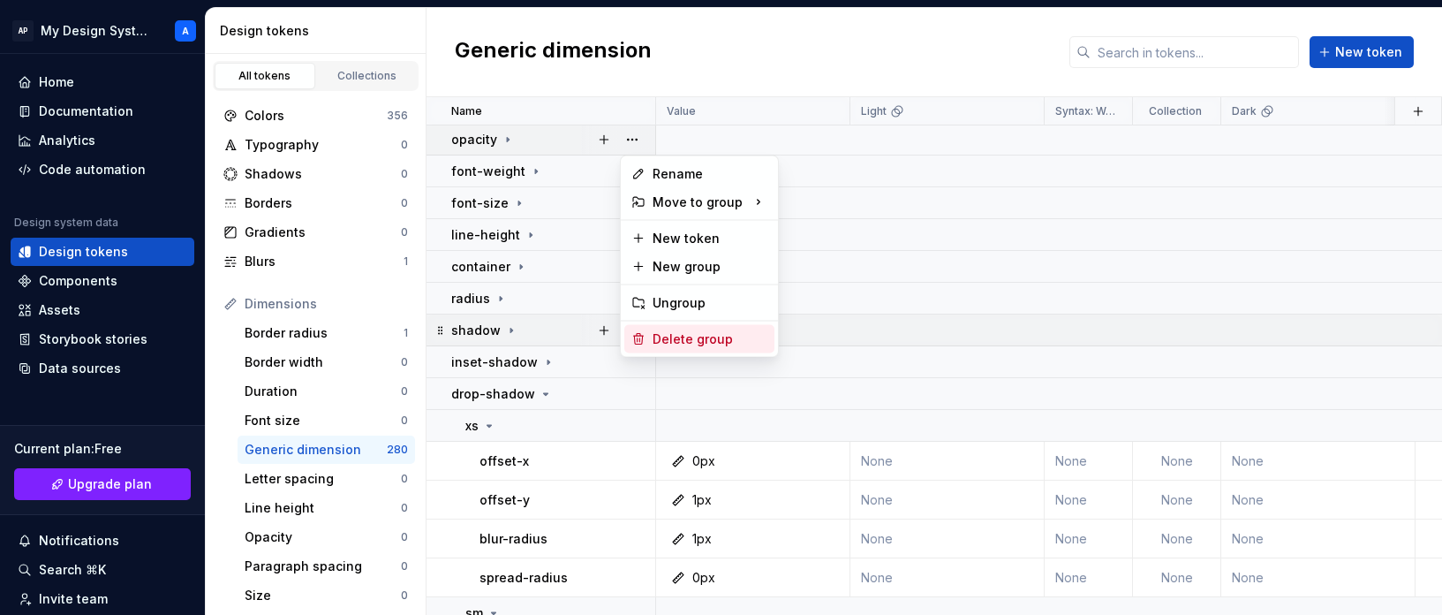
click at [679, 338] on div "Delete group" at bounding box center [710, 339] width 115 height 18
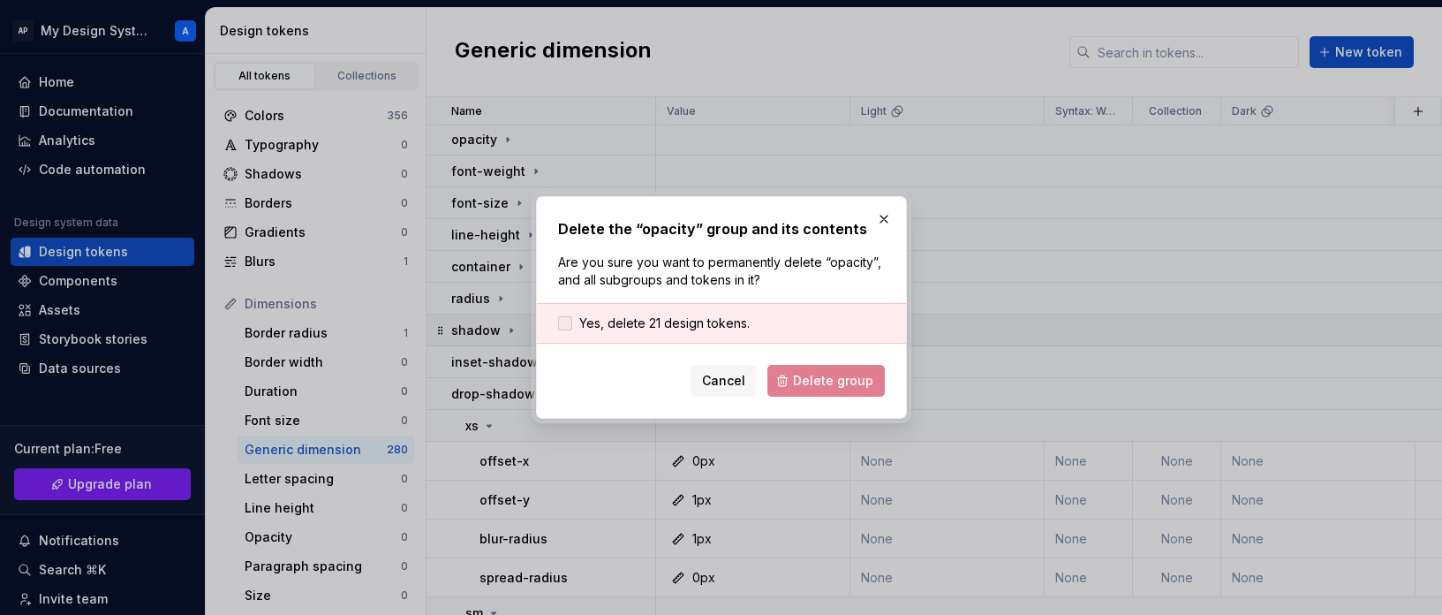
click at [653, 322] on span "Yes, delete 21 design tokens." at bounding box center [664, 323] width 170 height 18
click at [850, 382] on span "Delete group" at bounding box center [833, 381] width 80 height 18
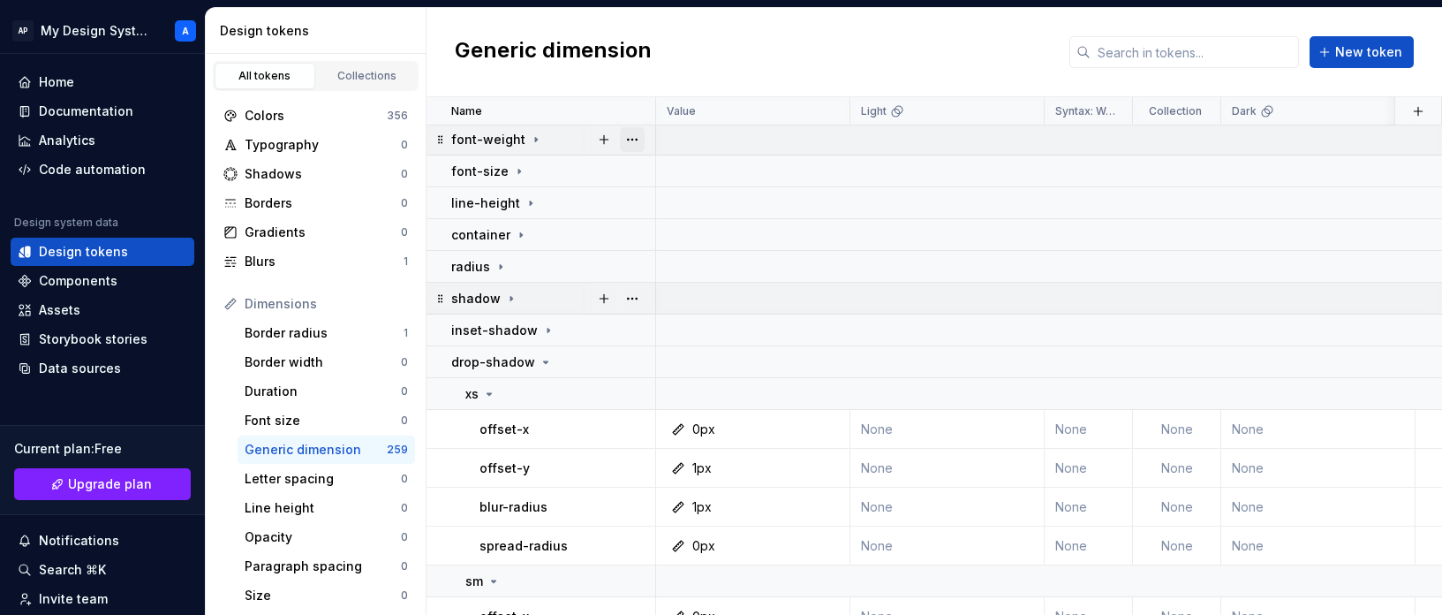
click at [638, 136] on button "button" at bounding box center [632, 139] width 25 height 25
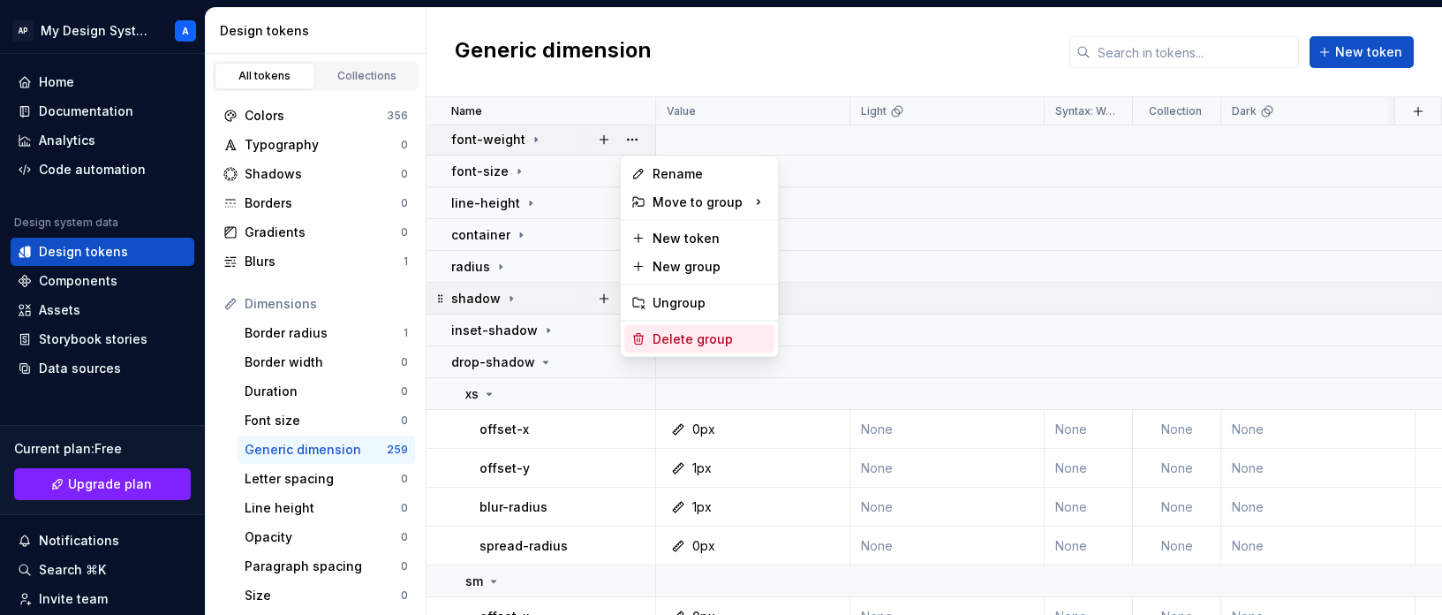
click at [705, 348] on div "Delete group" at bounding box center [699, 339] width 150 height 28
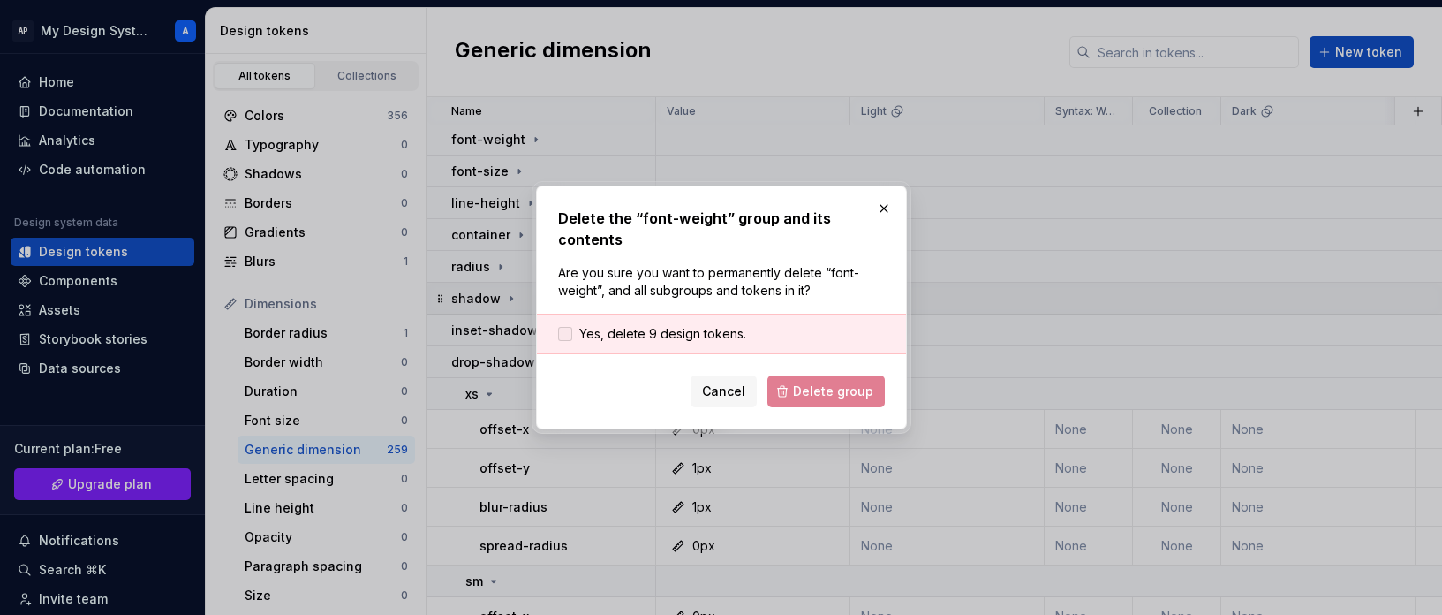
click at [691, 325] on span "Yes, delete 9 design tokens." at bounding box center [662, 334] width 167 height 18
click at [848, 382] on span "Delete group" at bounding box center [833, 391] width 80 height 18
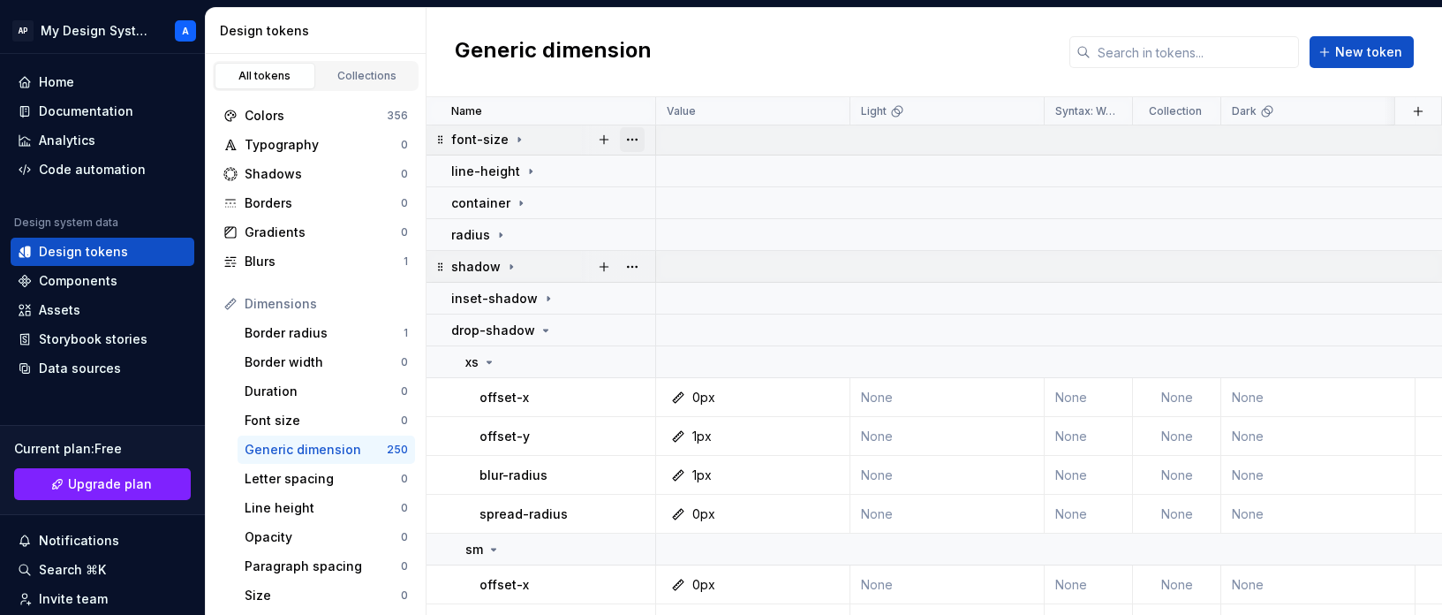
click at [633, 140] on button "button" at bounding box center [632, 139] width 25 height 25
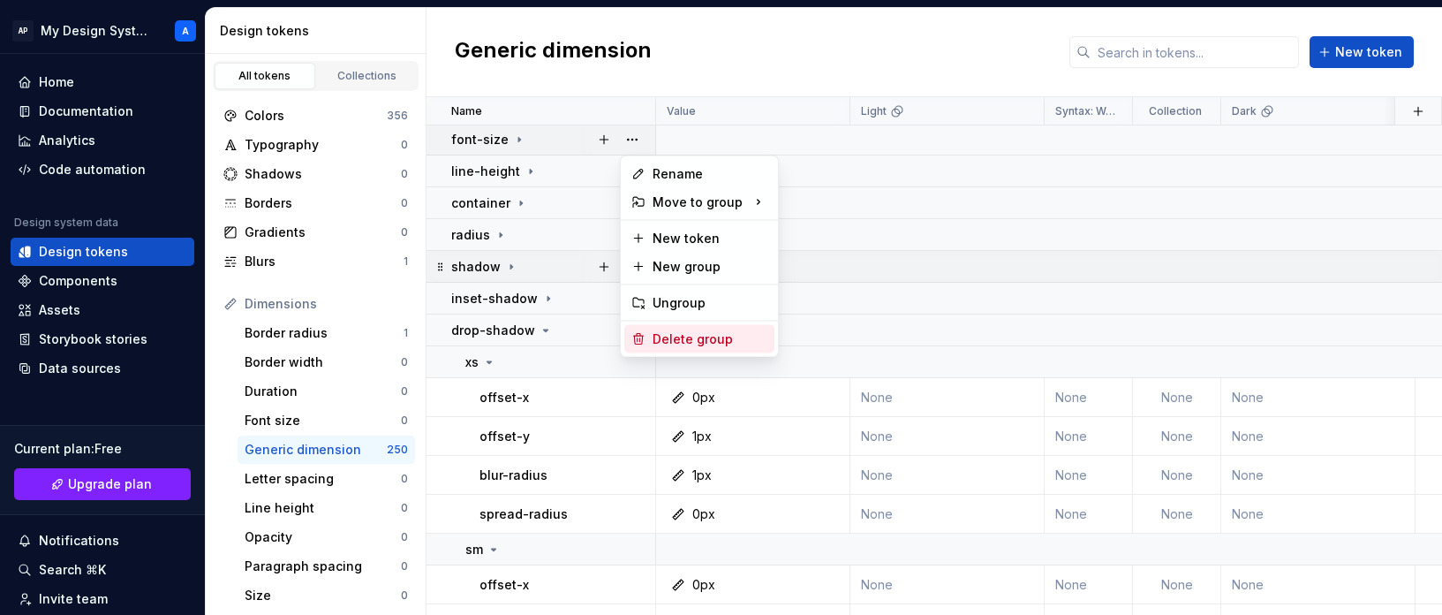
click at [684, 330] on div "Delete group" at bounding box center [710, 339] width 115 height 18
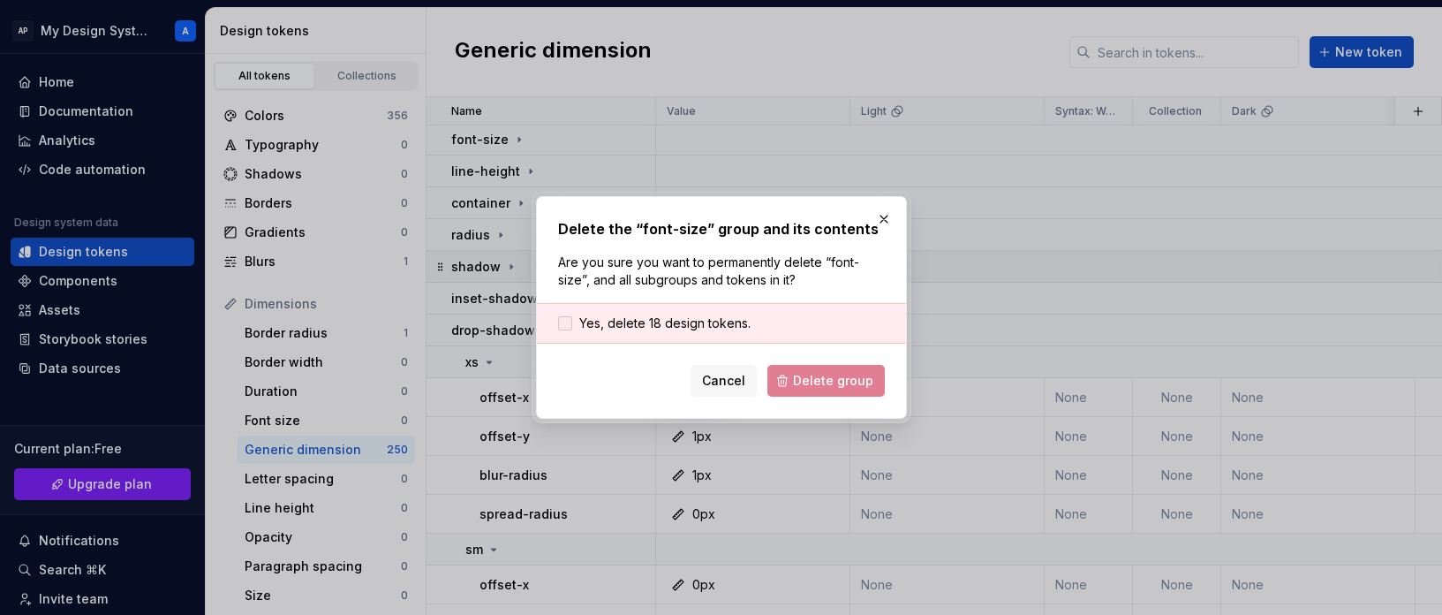
click at [744, 326] on span "Yes, delete 18 design tokens." at bounding box center [664, 323] width 171 height 18
click at [842, 385] on span "Delete group" at bounding box center [833, 381] width 80 height 18
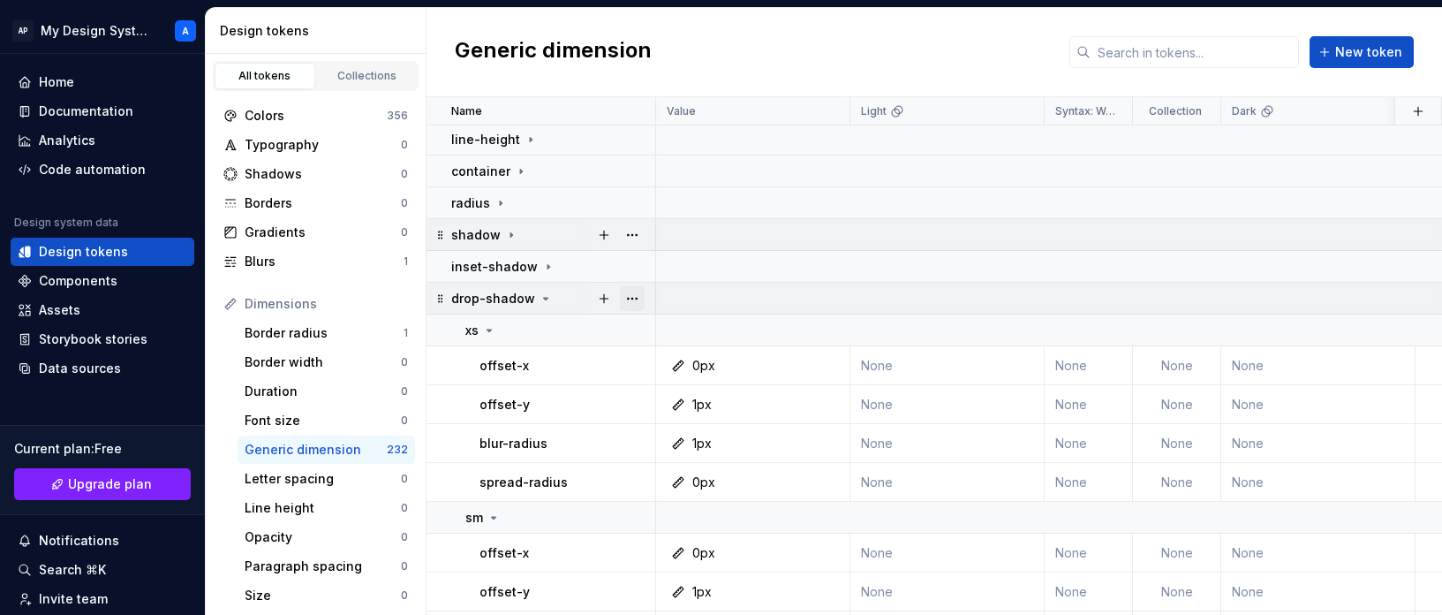
click at [638, 296] on button "button" at bounding box center [632, 298] width 25 height 25
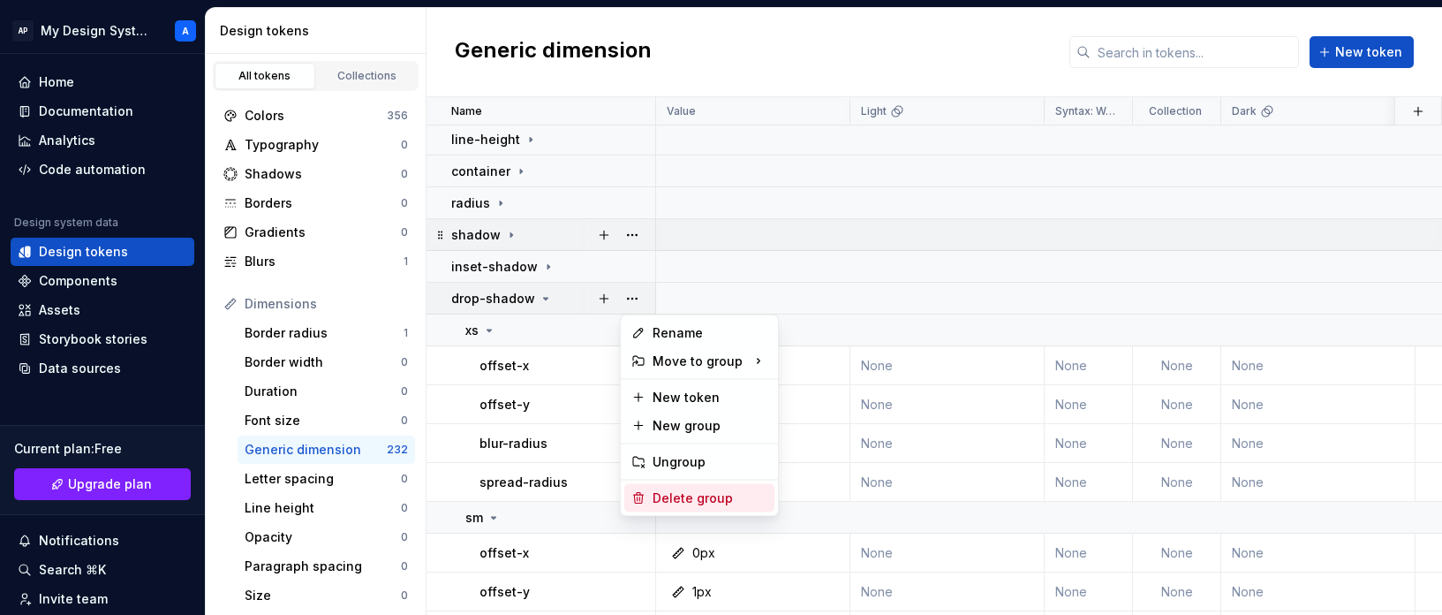
click at [690, 496] on div "Delete group" at bounding box center [710, 498] width 115 height 18
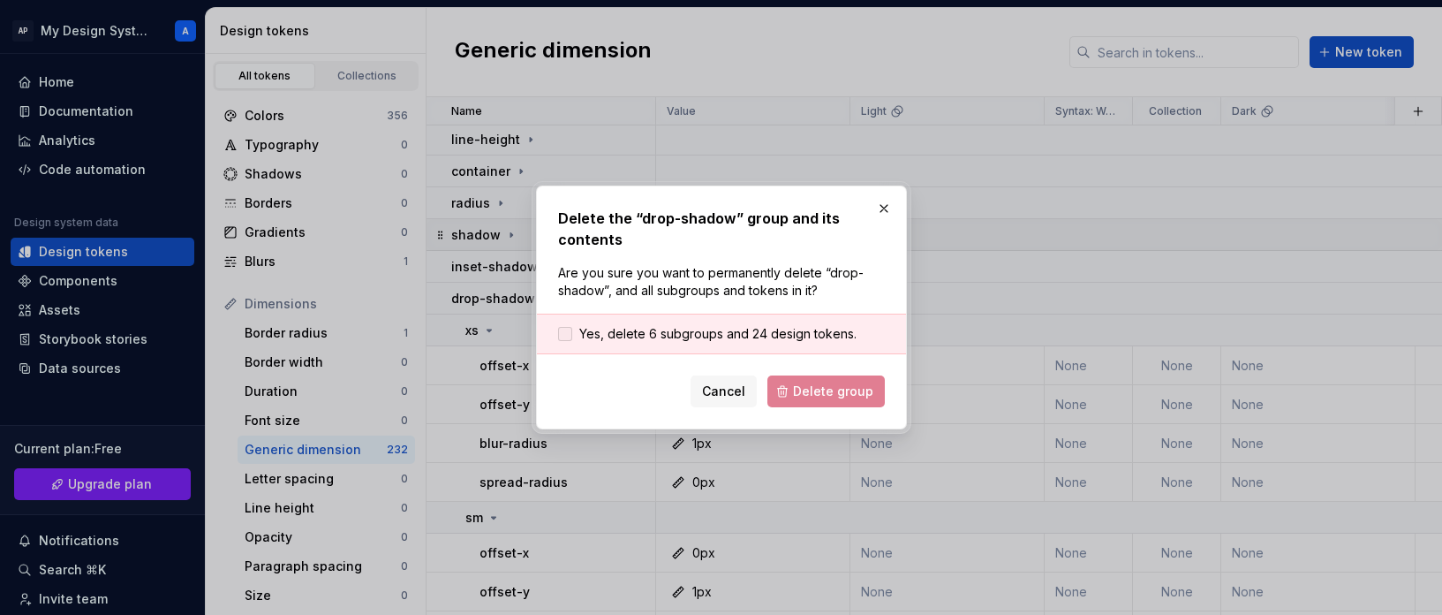
click at [746, 342] on span "Yes, delete 6 subgroups and 24 design tokens." at bounding box center [717, 334] width 277 height 18
click at [812, 392] on span "Delete group" at bounding box center [833, 391] width 80 height 18
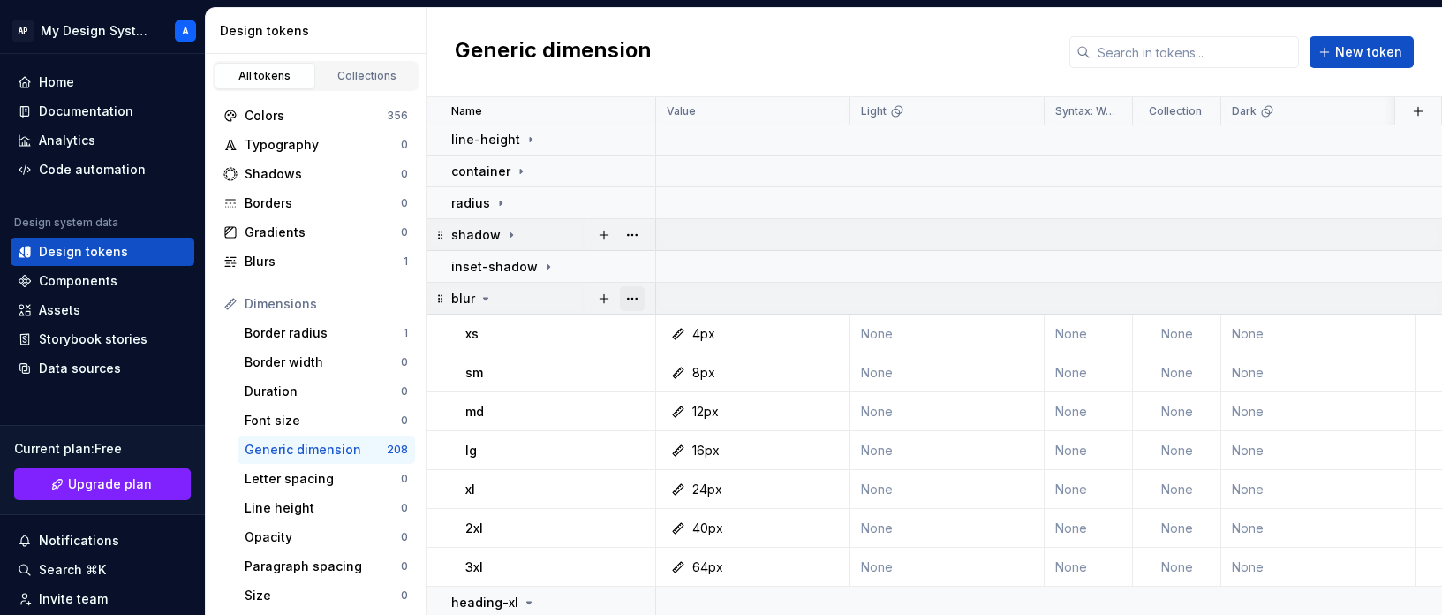
click at [638, 291] on button "button" at bounding box center [632, 298] width 25 height 25
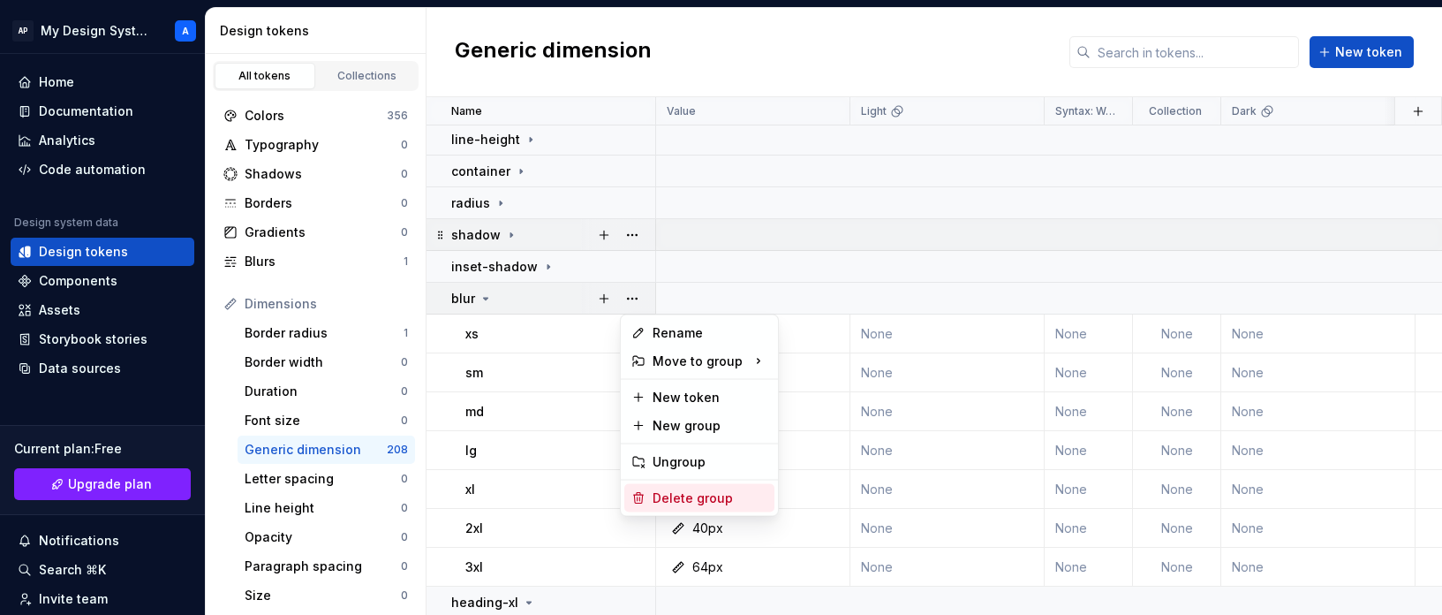
click at [701, 503] on div "Delete group" at bounding box center [710, 498] width 115 height 18
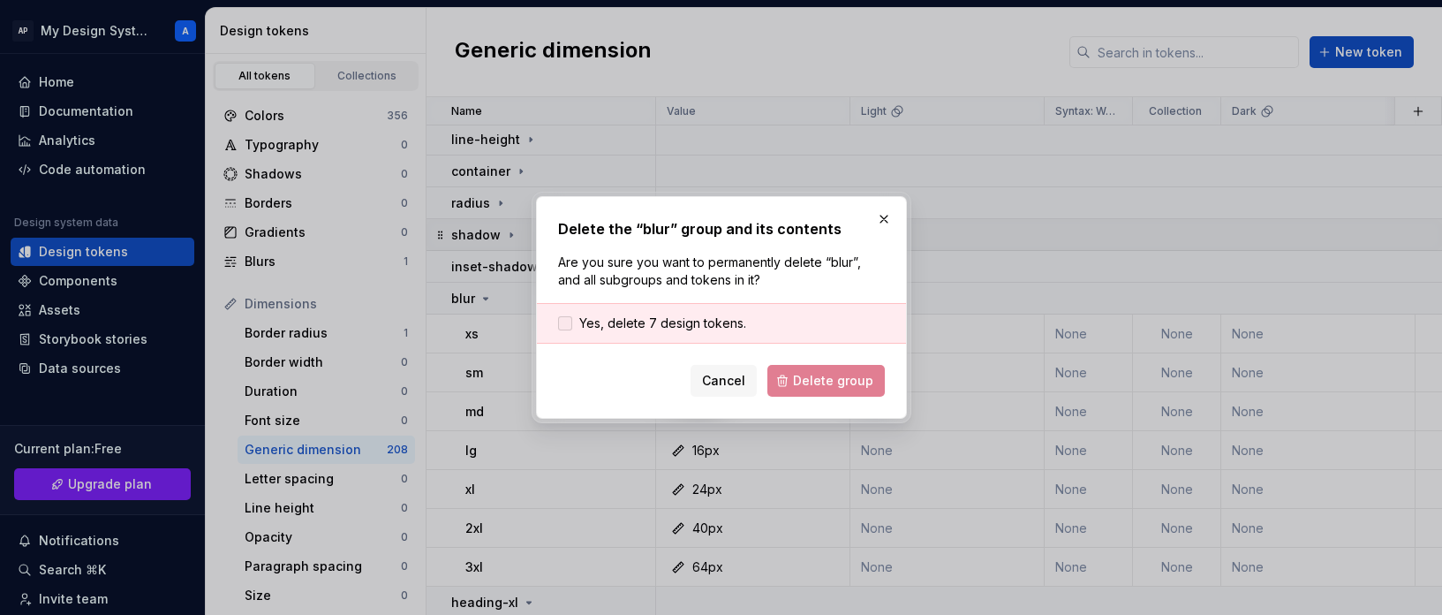
click at [718, 322] on span "Yes, delete 7 design tokens." at bounding box center [662, 323] width 167 height 18
click at [813, 386] on span "Delete group" at bounding box center [833, 381] width 80 height 18
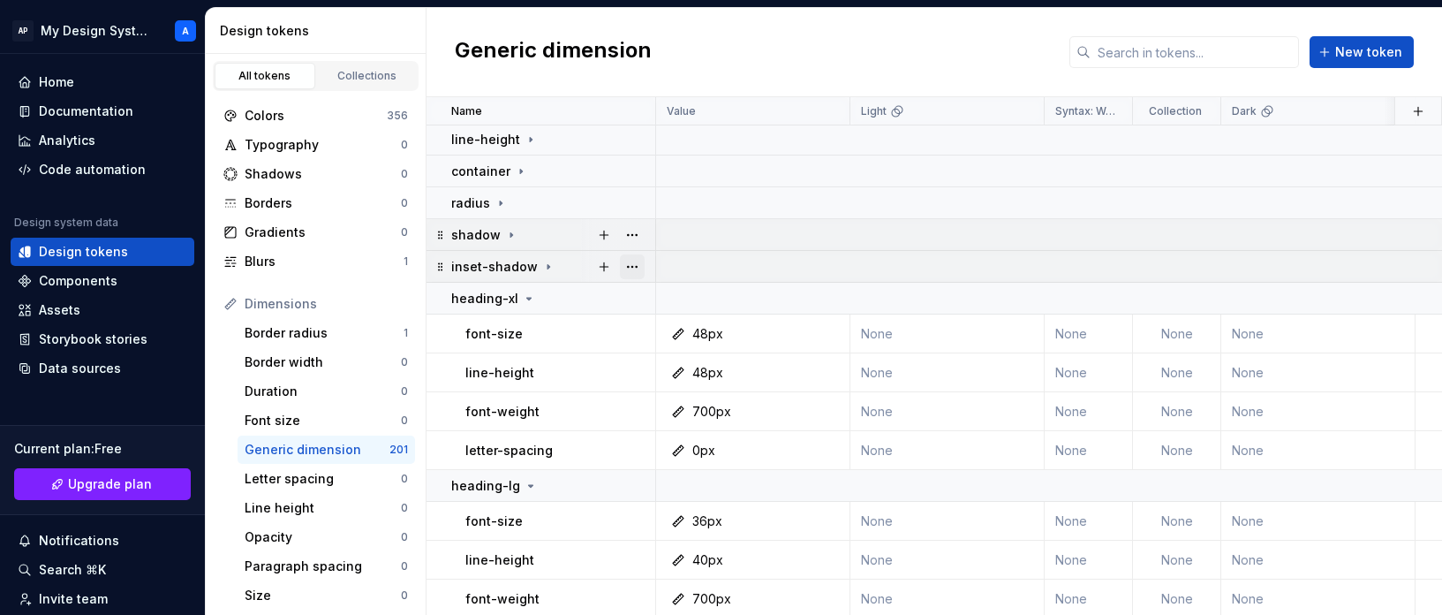
click at [638, 262] on button "button" at bounding box center [632, 266] width 25 height 25
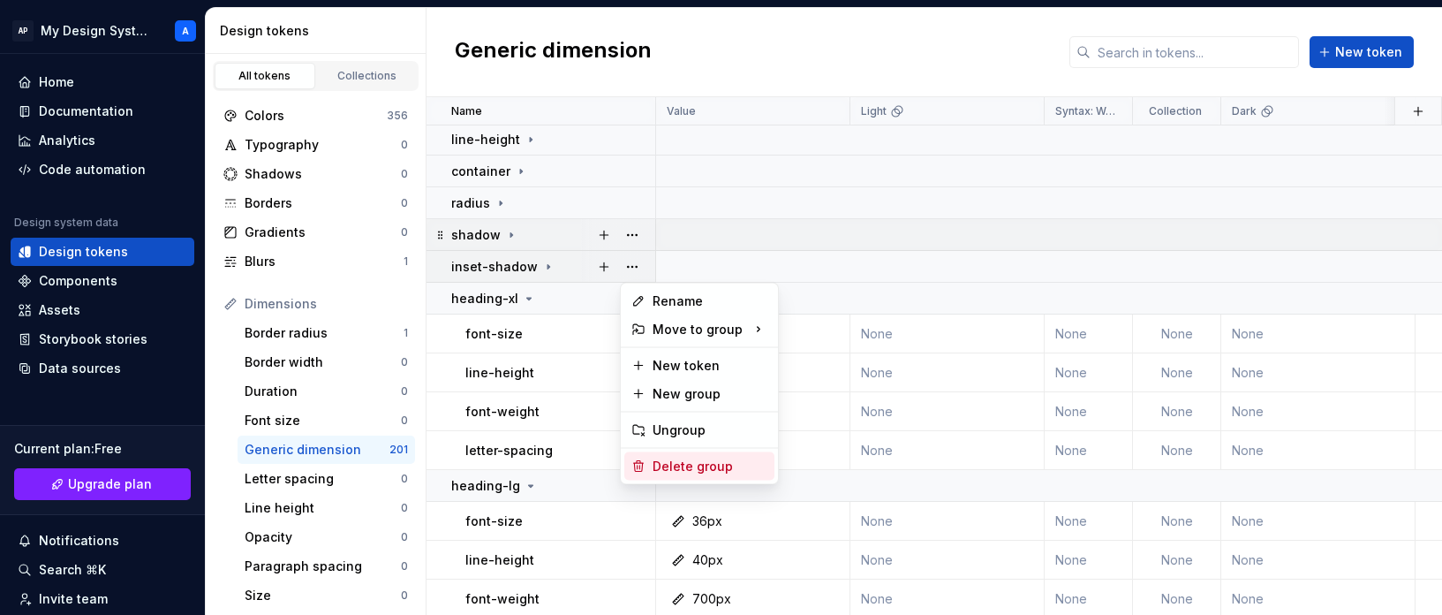
click at [680, 462] on div "Delete group" at bounding box center [710, 466] width 115 height 18
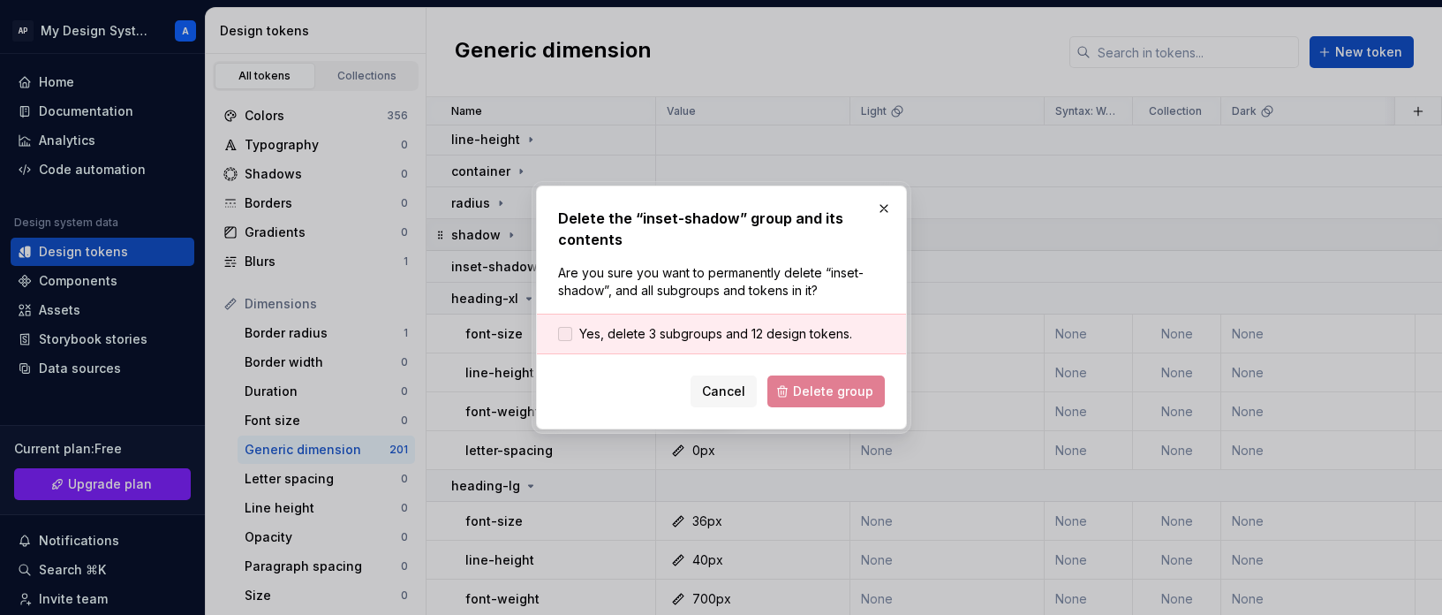
click at [743, 332] on span "Yes, delete 3 subgroups and 12 design tokens." at bounding box center [715, 334] width 273 height 18
click at [818, 397] on span "Delete group" at bounding box center [833, 391] width 80 height 18
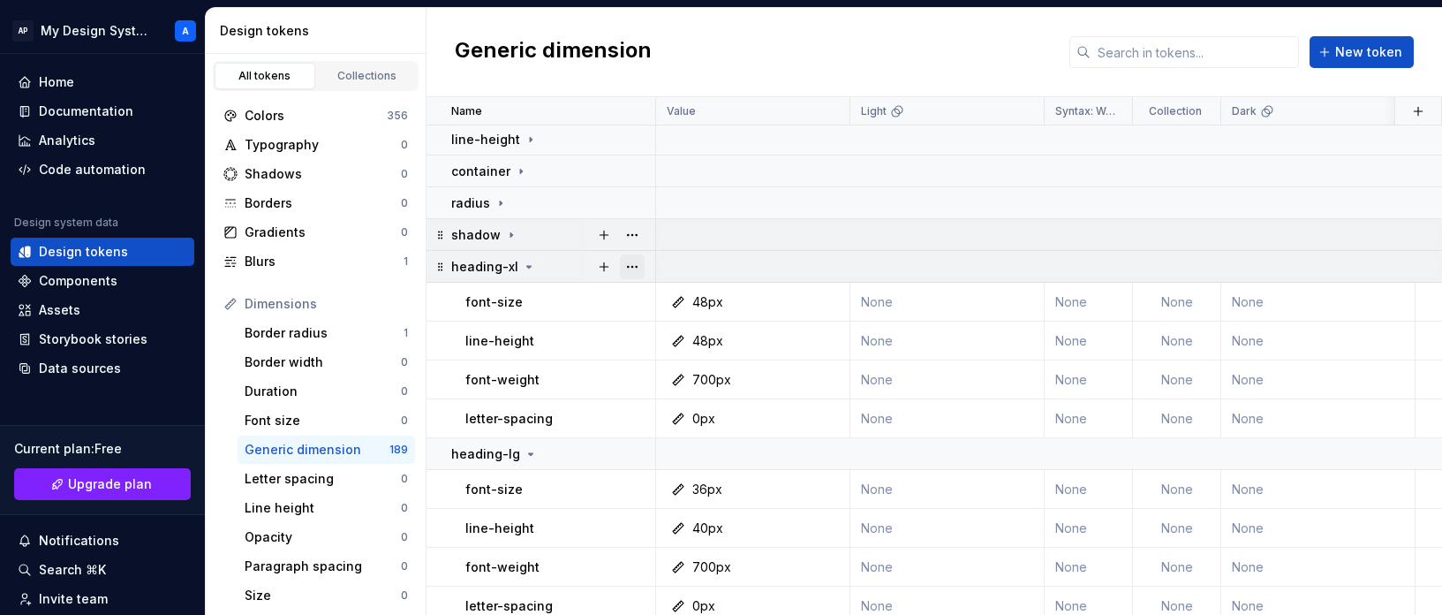
click at [633, 261] on button "button" at bounding box center [632, 266] width 25 height 25
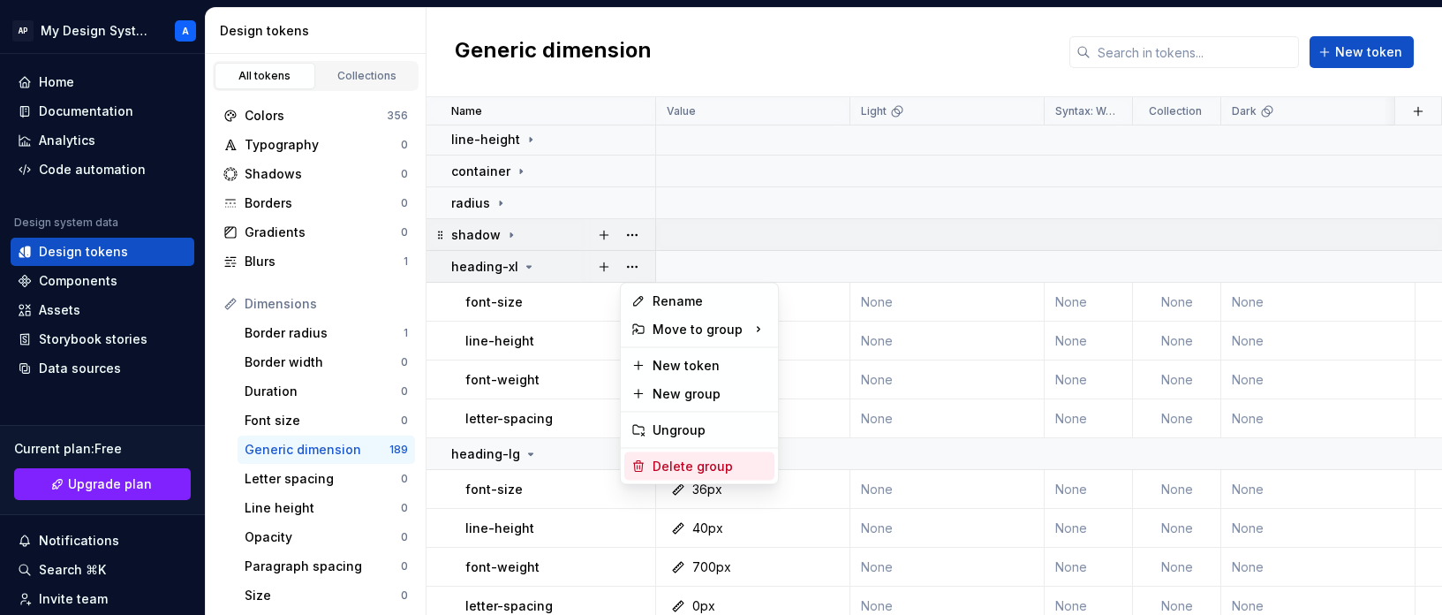
click at [706, 455] on div "Delete group" at bounding box center [699, 466] width 150 height 28
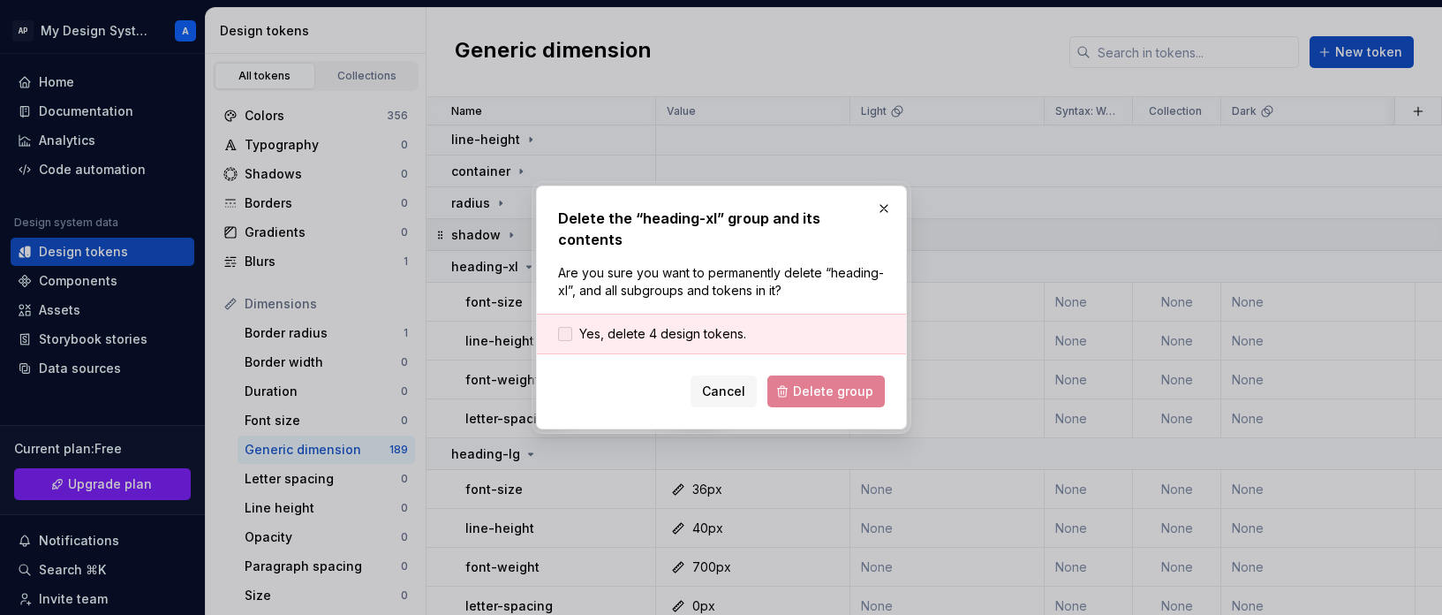
click at [706, 325] on span "Yes, delete 4 design tokens." at bounding box center [662, 334] width 167 height 18
click at [797, 375] on button "Delete group" at bounding box center [825, 391] width 117 height 32
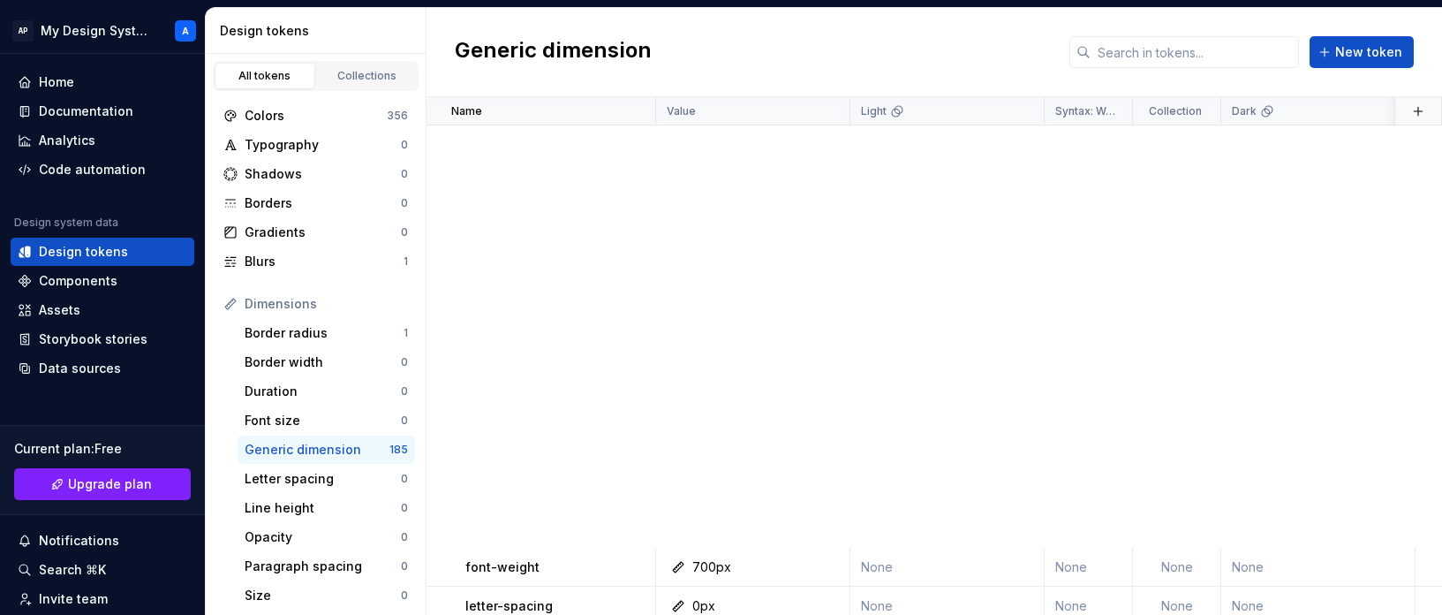
scroll to position [1471, 0]
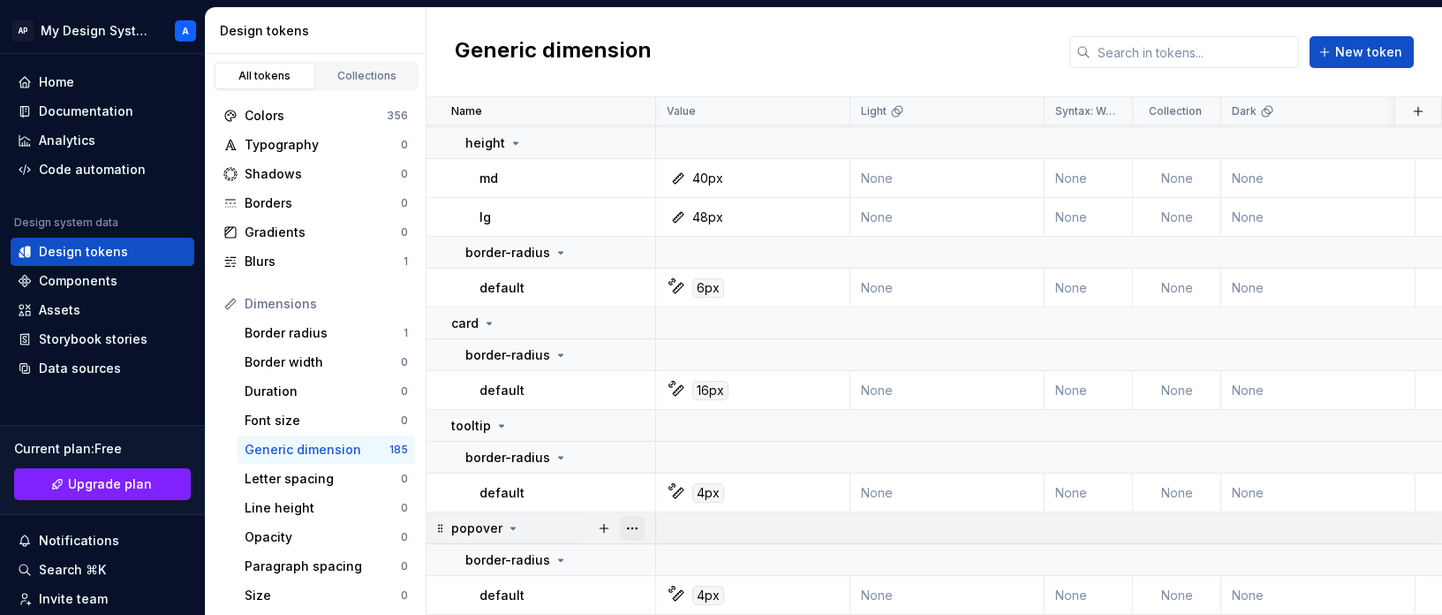
click at [634, 525] on button "button" at bounding box center [632, 528] width 25 height 25
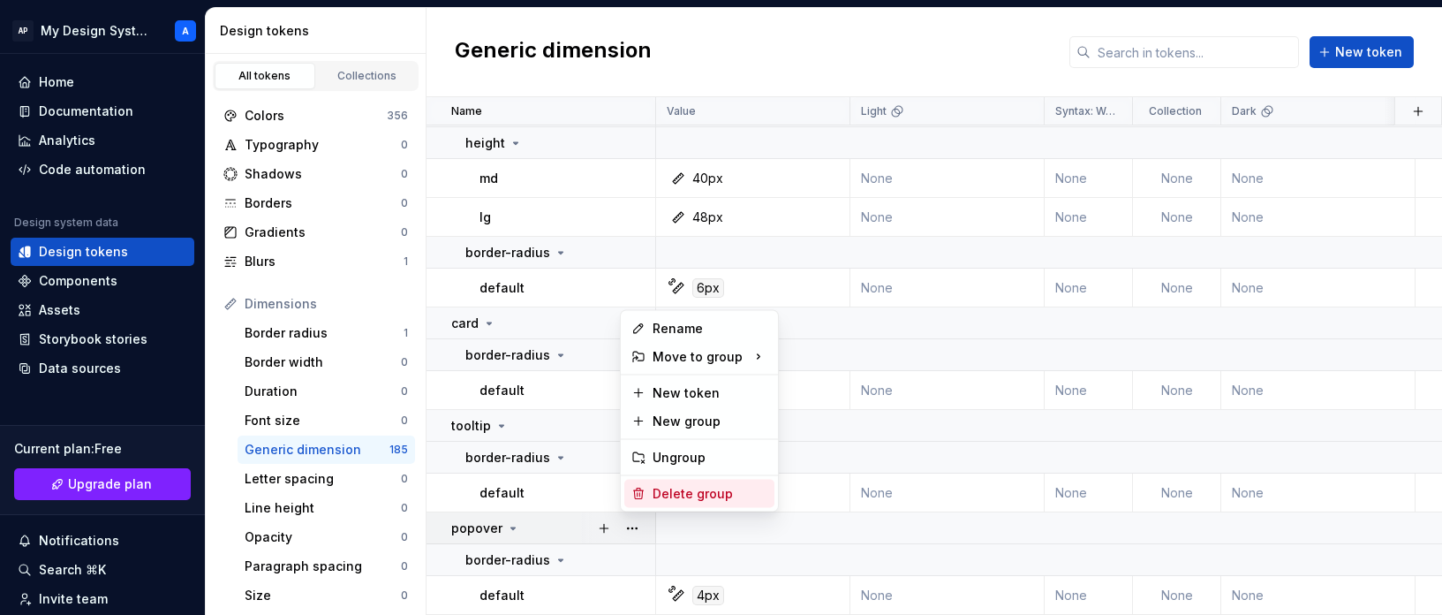
click at [703, 485] on div "Delete group" at bounding box center [710, 494] width 115 height 18
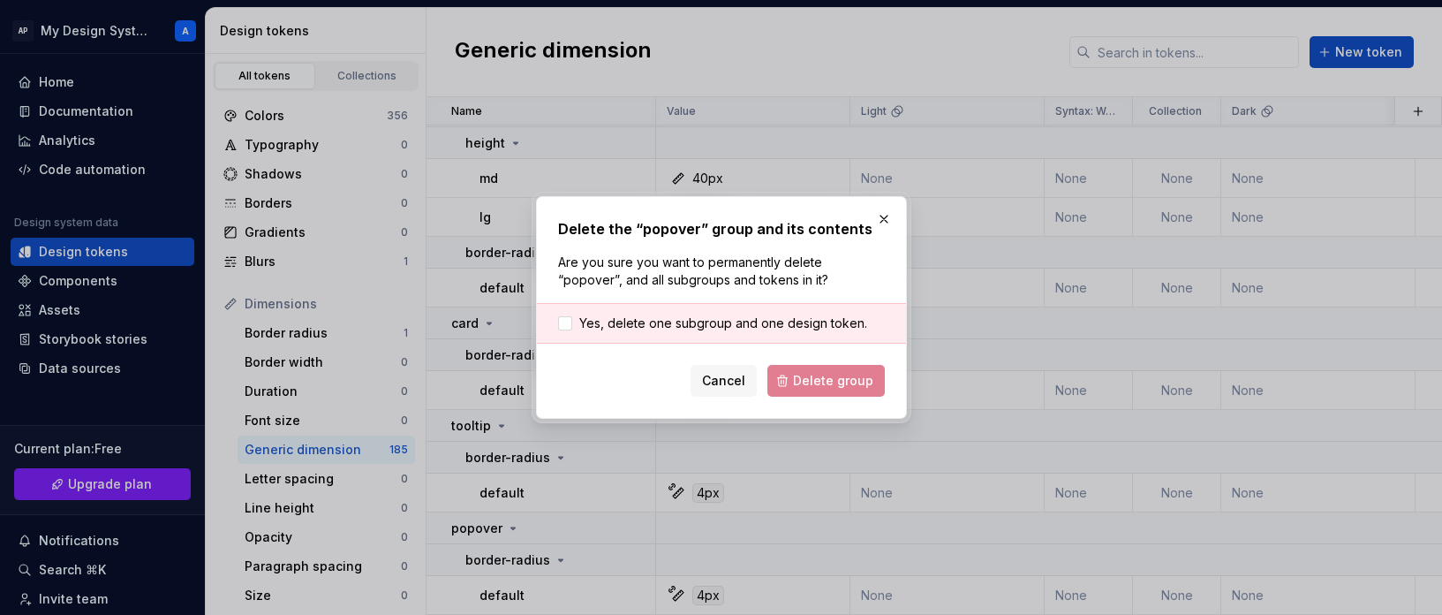
click at [752, 313] on div "Yes, delete one subgroup and one design token." at bounding box center [721, 323] width 369 height 41
click at [777, 313] on div "Yes, delete one subgroup and one design token." at bounding box center [721, 323] width 369 height 41
click at [777, 316] on span "Yes, delete one subgroup and one design token." at bounding box center [723, 323] width 288 height 18
click at [812, 378] on span "Delete group" at bounding box center [833, 381] width 80 height 18
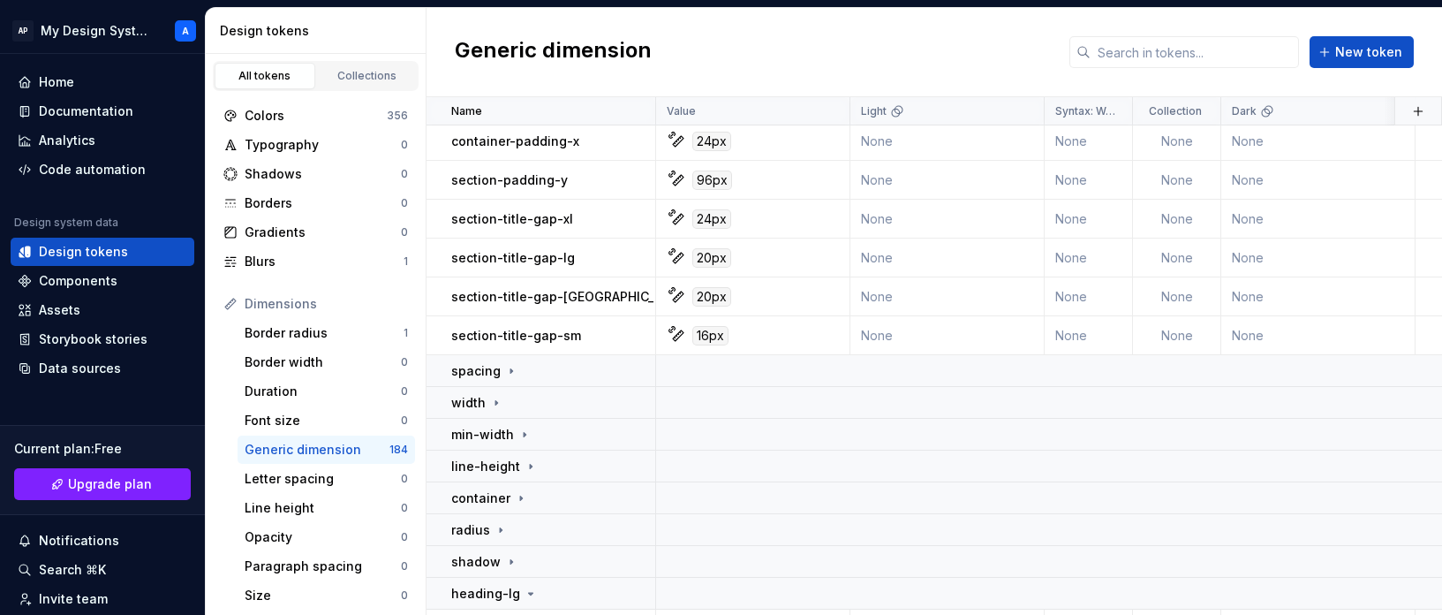
scroll to position [0, 0]
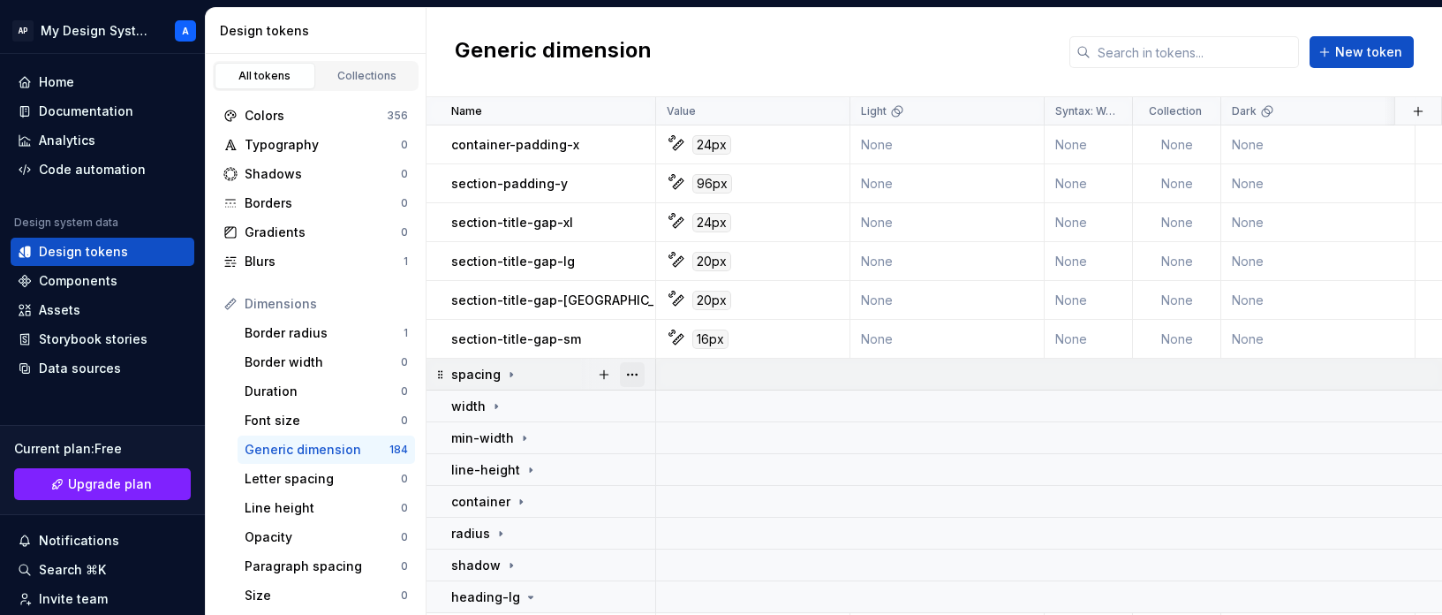
click at [638, 369] on button "button" at bounding box center [632, 374] width 25 height 25
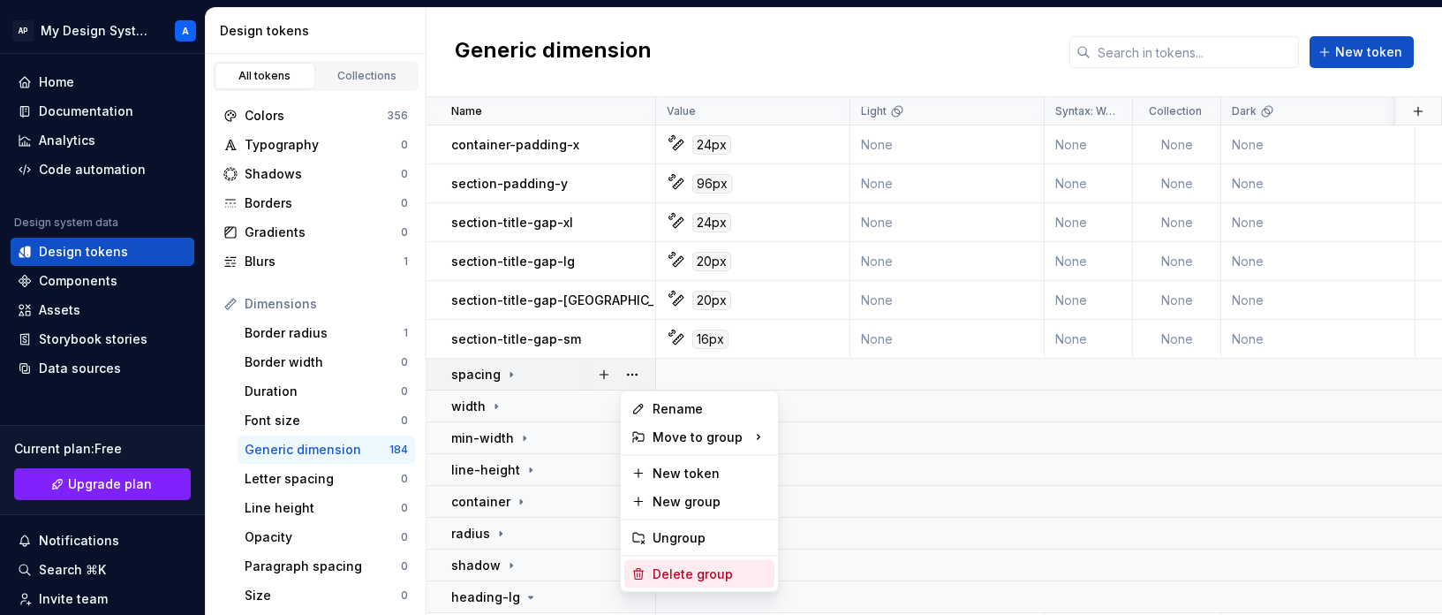
click at [690, 577] on div "Delete group" at bounding box center [710, 574] width 115 height 18
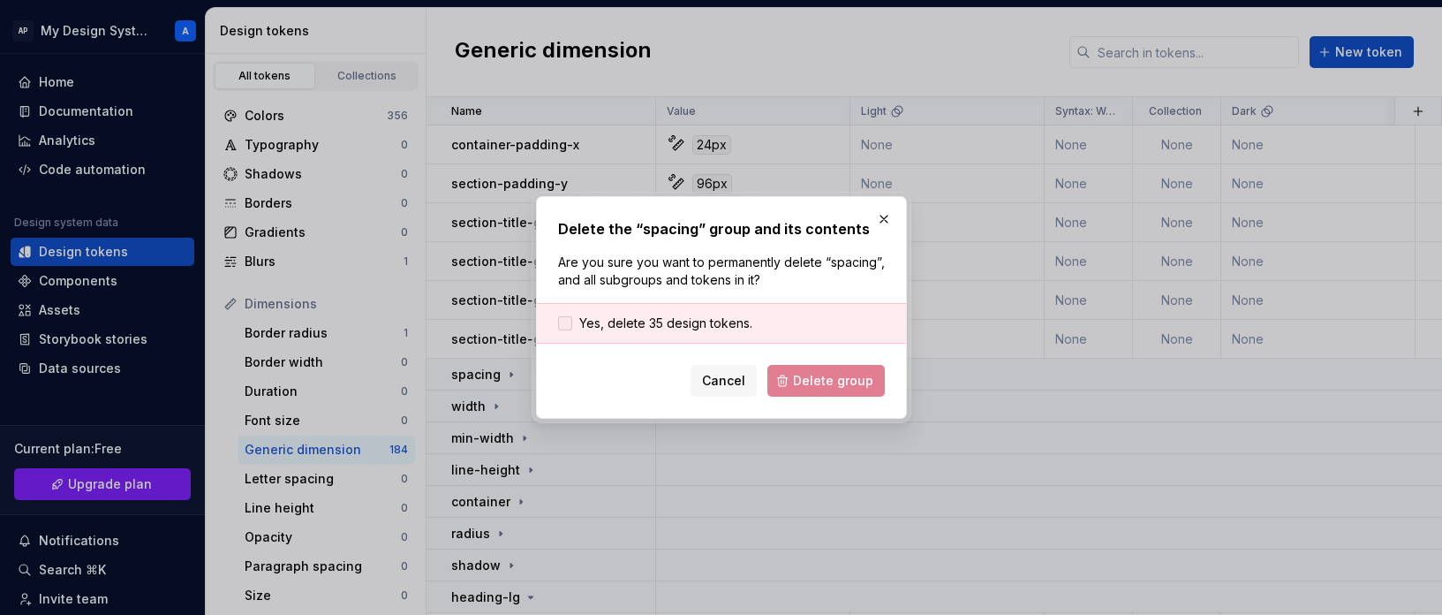
click at [702, 320] on span "Yes, delete 35 design tokens." at bounding box center [665, 323] width 173 height 18
click at [827, 393] on button "Delete group" at bounding box center [825, 381] width 117 height 32
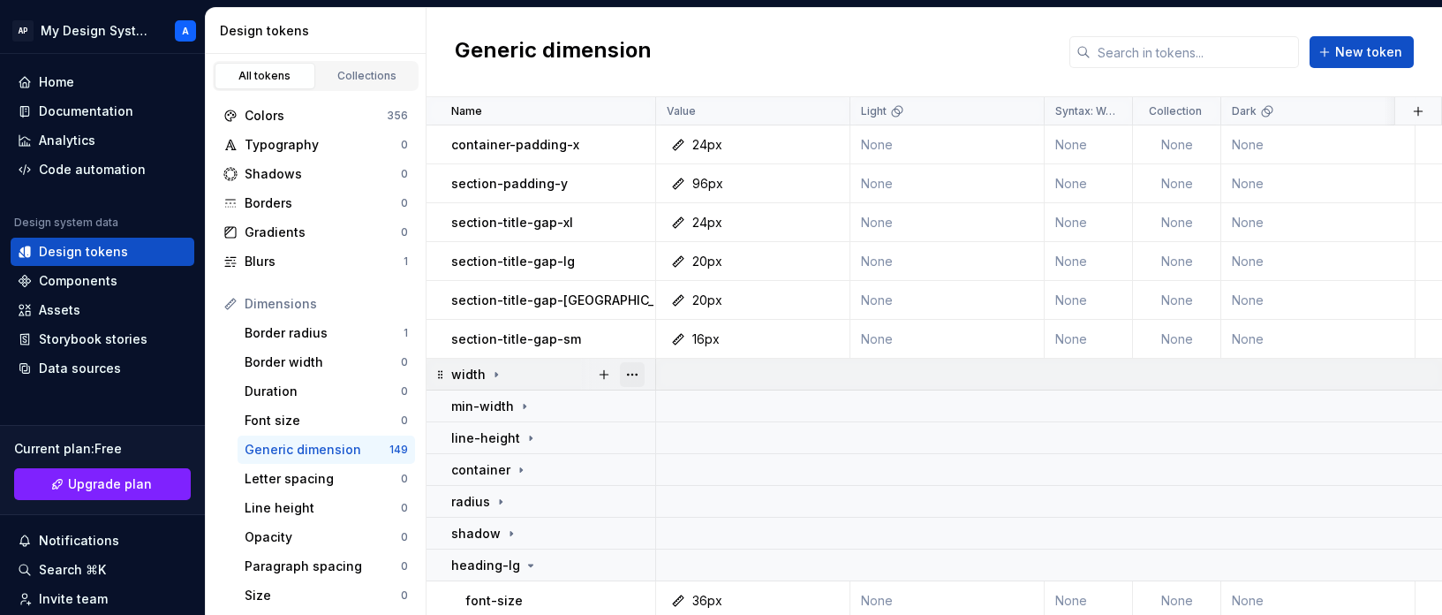
click at [634, 374] on button "button" at bounding box center [632, 374] width 25 height 25
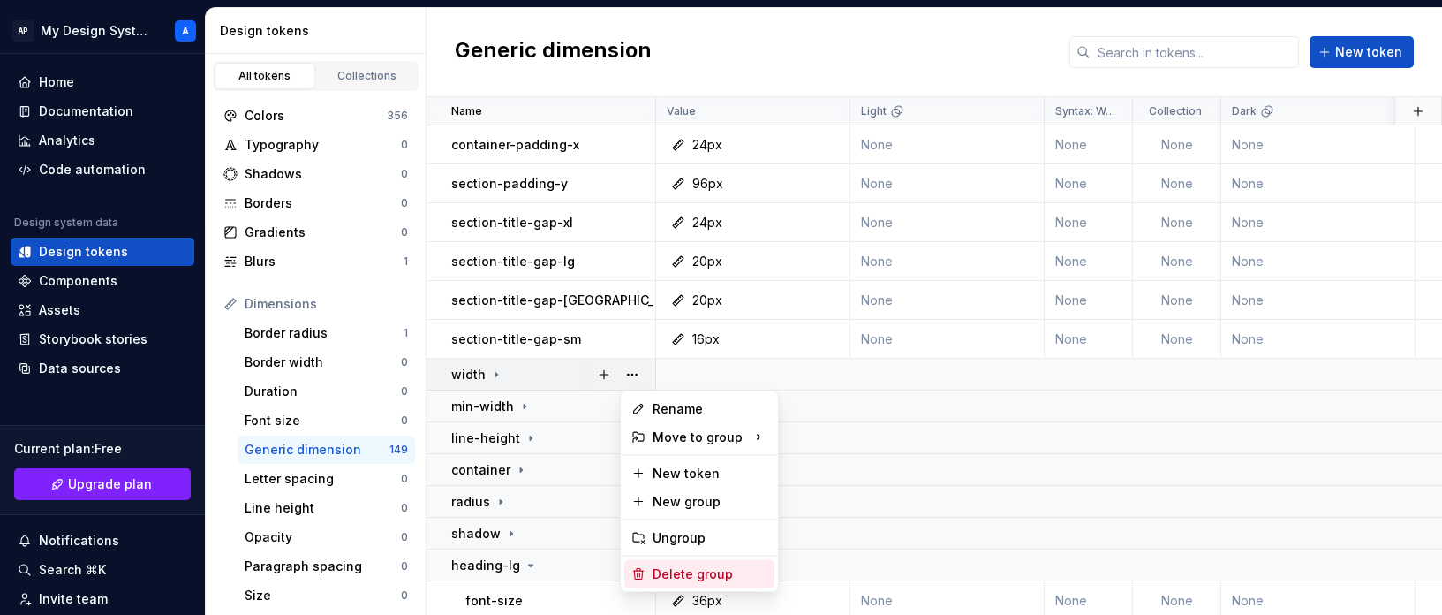
click at [687, 572] on div "Delete group" at bounding box center [710, 574] width 115 height 18
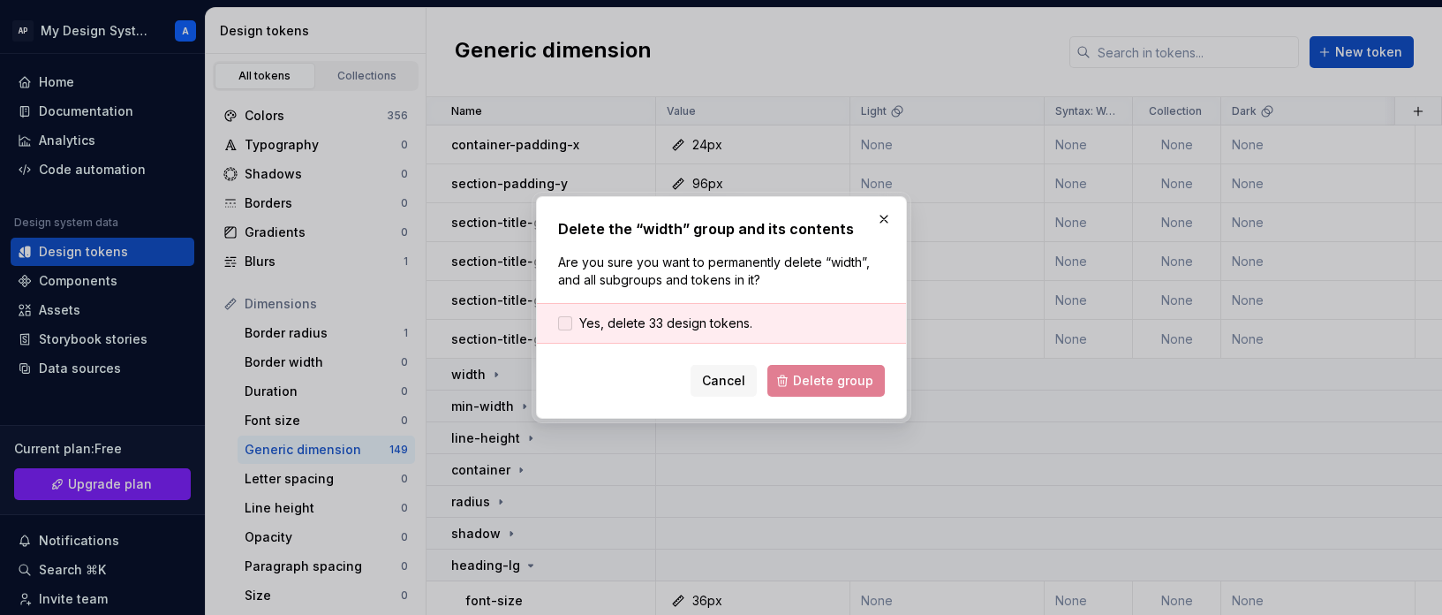
click at [705, 325] on span "Yes, delete 33 design tokens." at bounding box center [665, 323] width 173 height 18
click at [826, 381] on span "Delete group" at bounding box center [833, 381] width 80 height 18
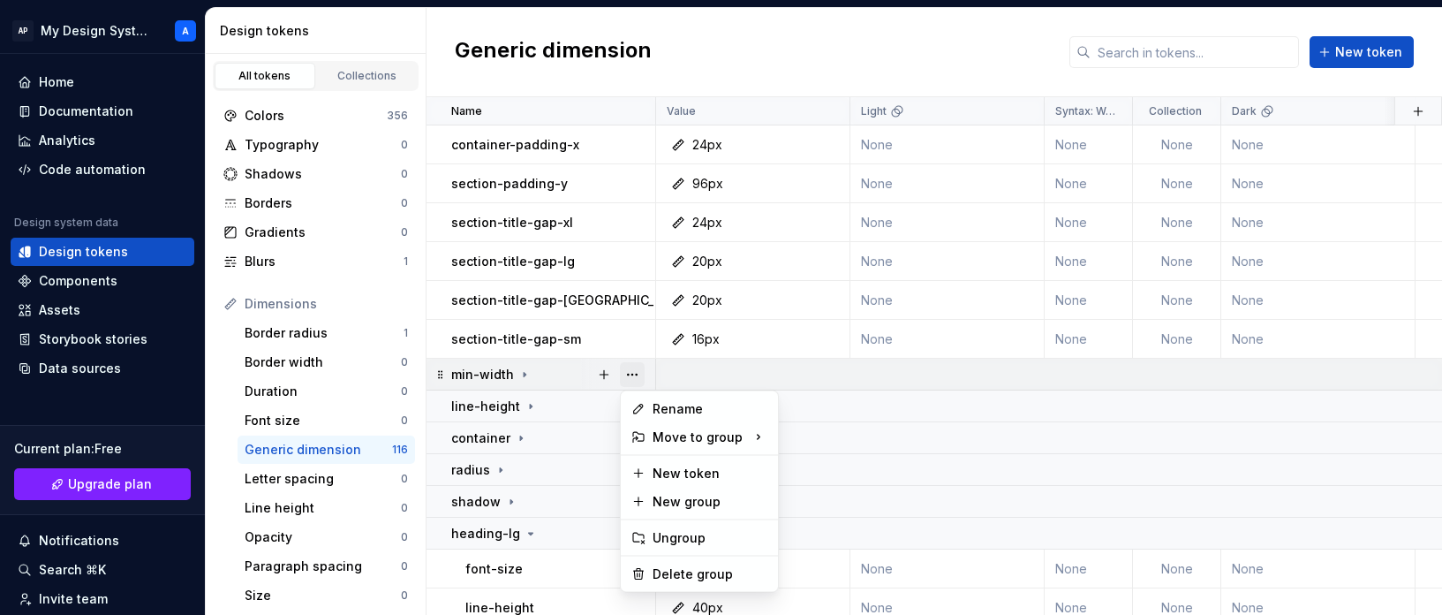
click at [633, 366] on button "button" at bounding box center [632, 374] width 25 height 25
click at [689, 566] on div "Delete group" at bounding box center [710, 574] width 115 height 18
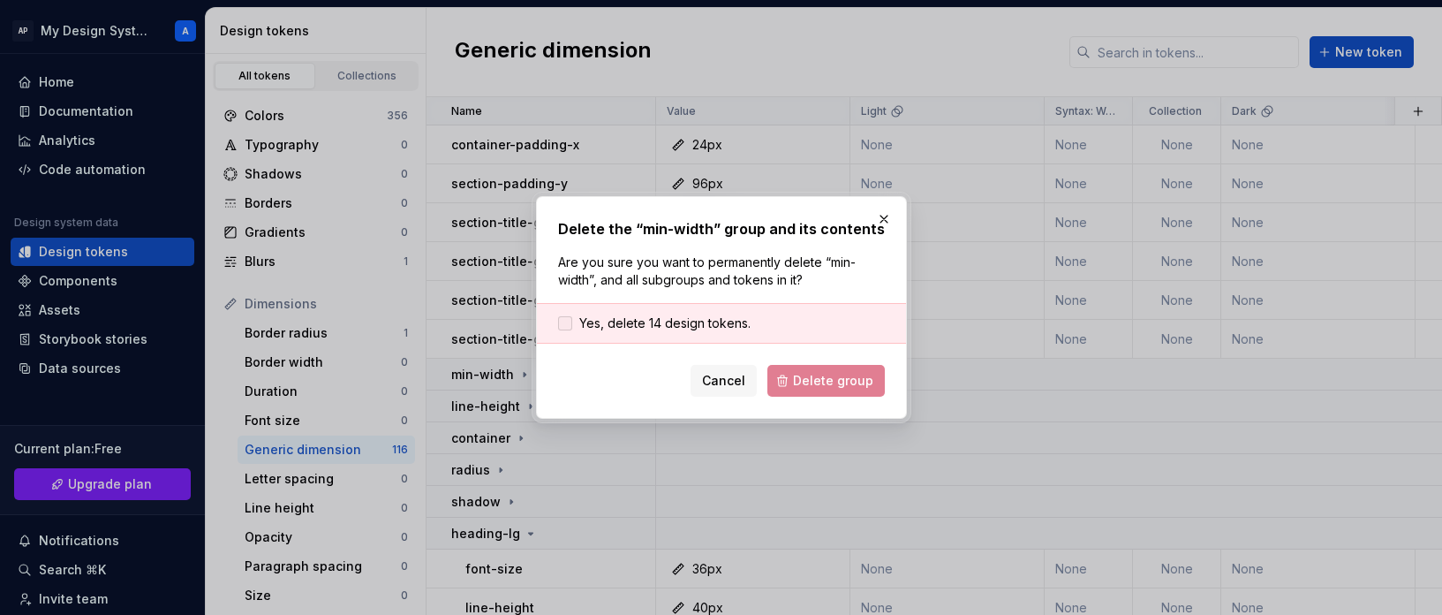
click at [674, 314] on span "Yes, delete 14 design tokens." at bounding box center [664, 323] width 171 height 18
click at [830, 390] on button "Delete group" at bounding box center [825, 381] width 117 height 32
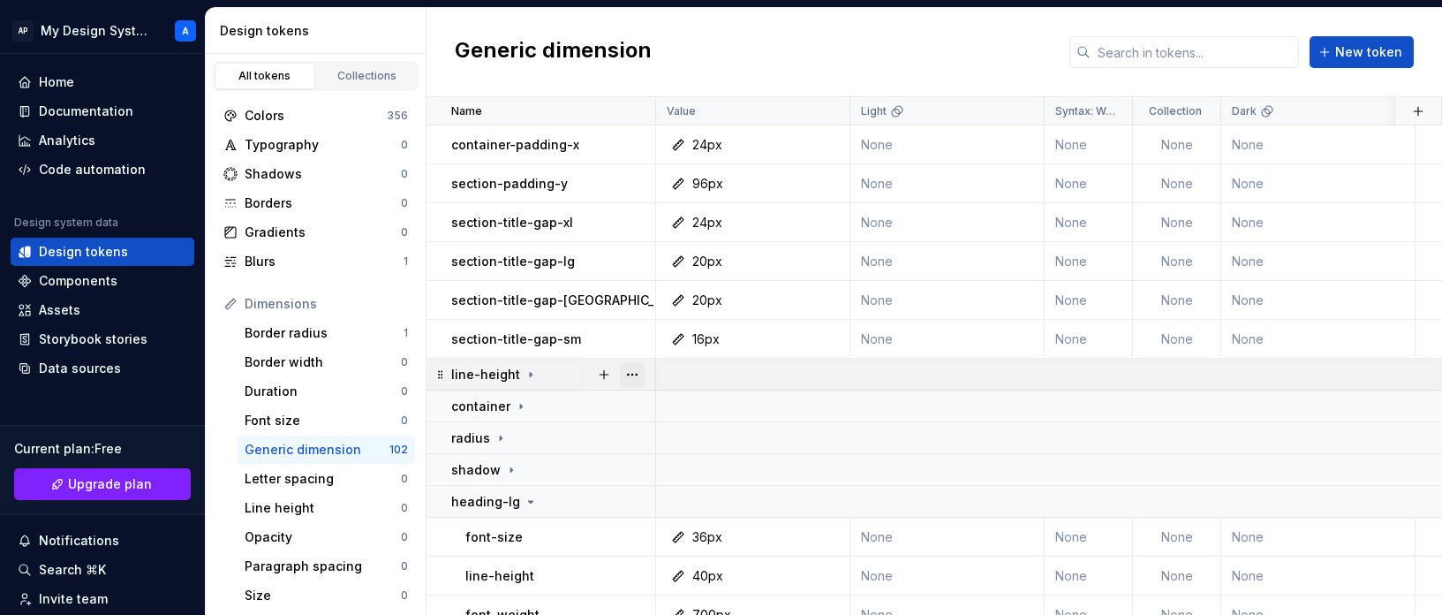
click at [637, 373] on button "button" at bounding box center [632, 374] width 25 height 25
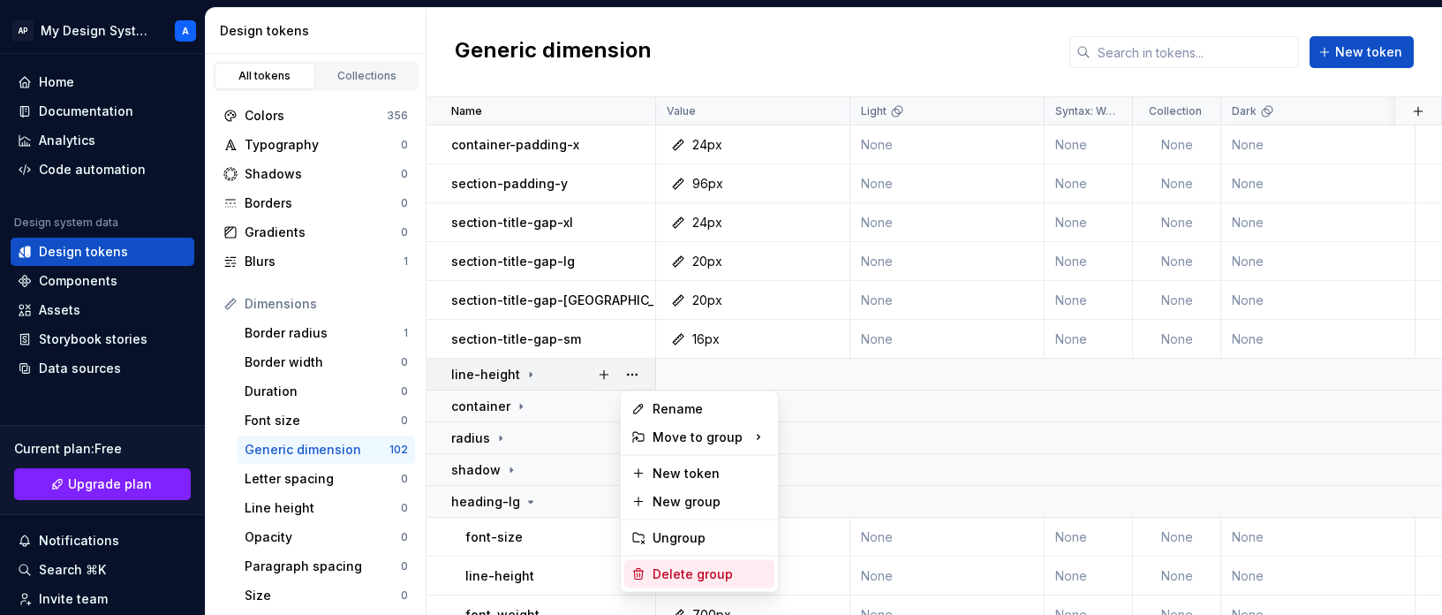
click at [682, 578] on div "Delete group" at bounding box center [710, 574] width 115 height 18
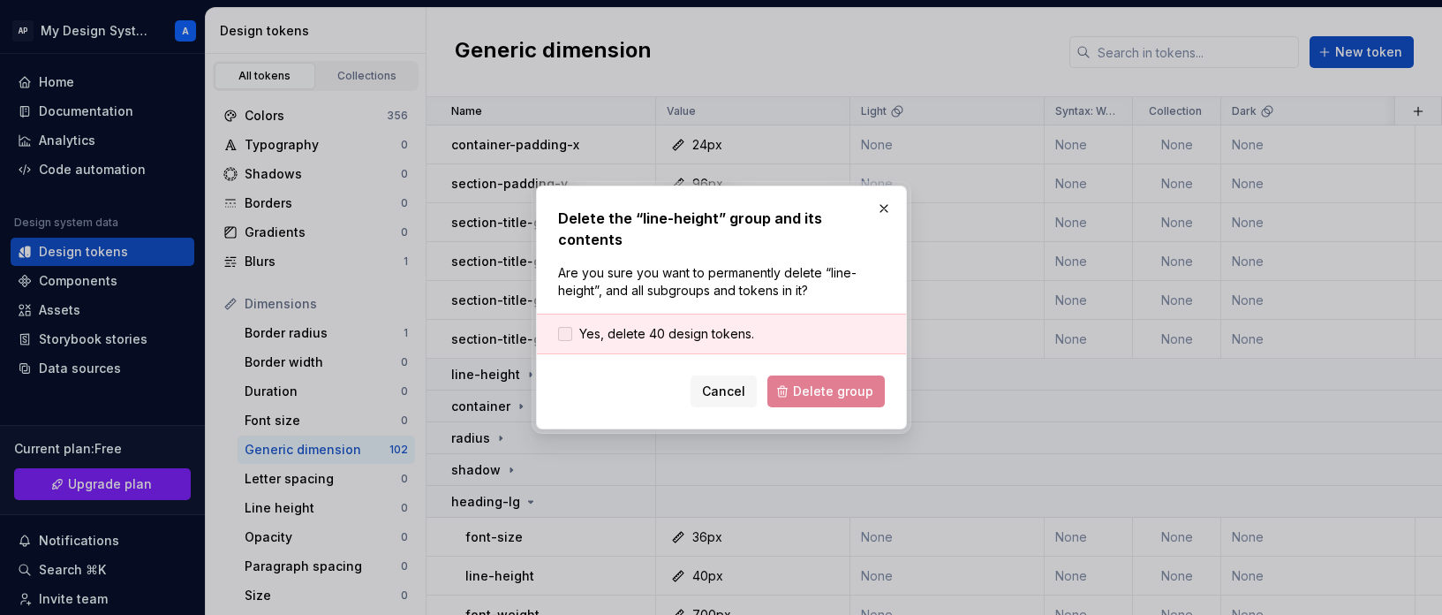
click at [679, 325] on span "Yes, delete 40 design tokens." at bounding box center [666, 334] width 175 height 18
click at [821, 386] on span "Delete group" at bounding box center [833, 391] width 80 height 18
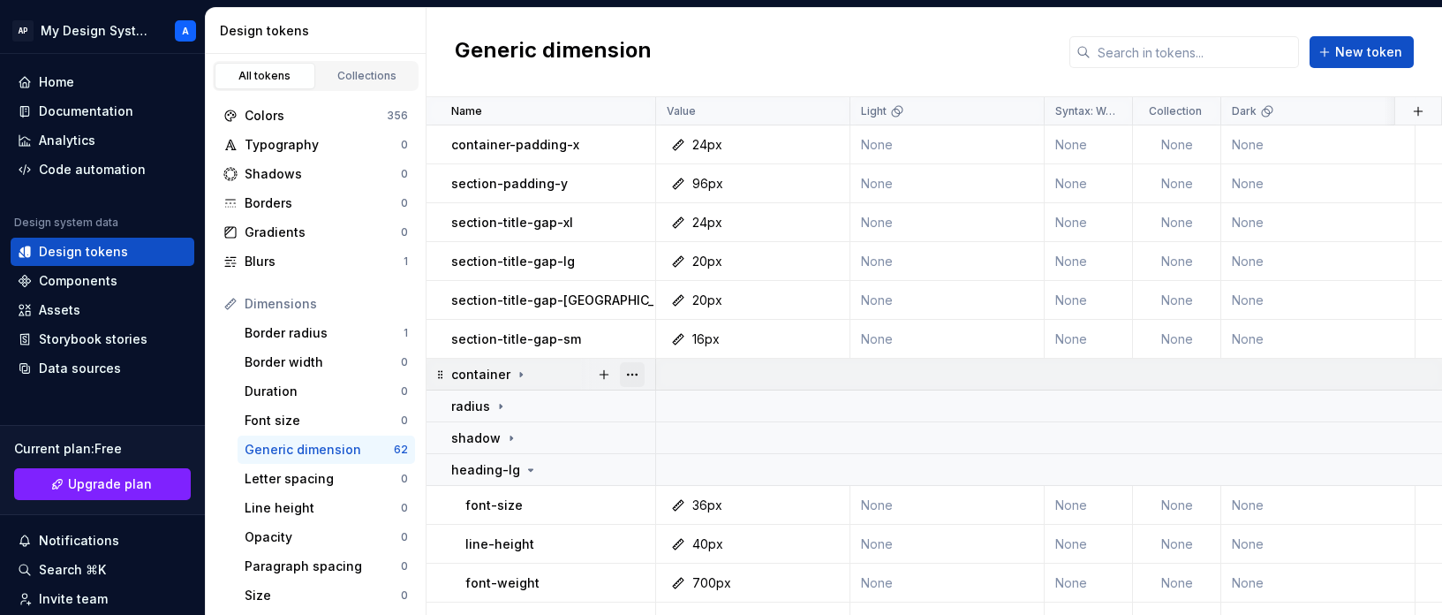
click at [633, 370] on button "button" at bounding box center [632, 374] width 25 height 25
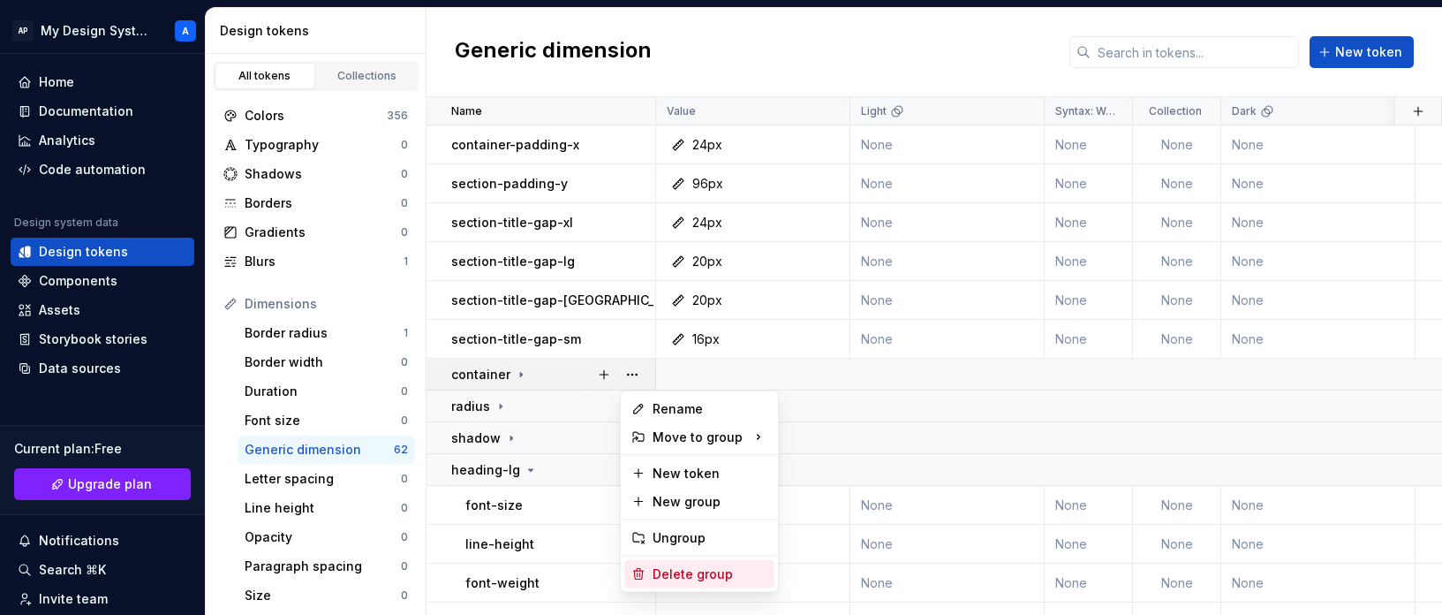
click at [682, 563] on div "Delete group" at bounding box center [699, 574] width 150 height 28
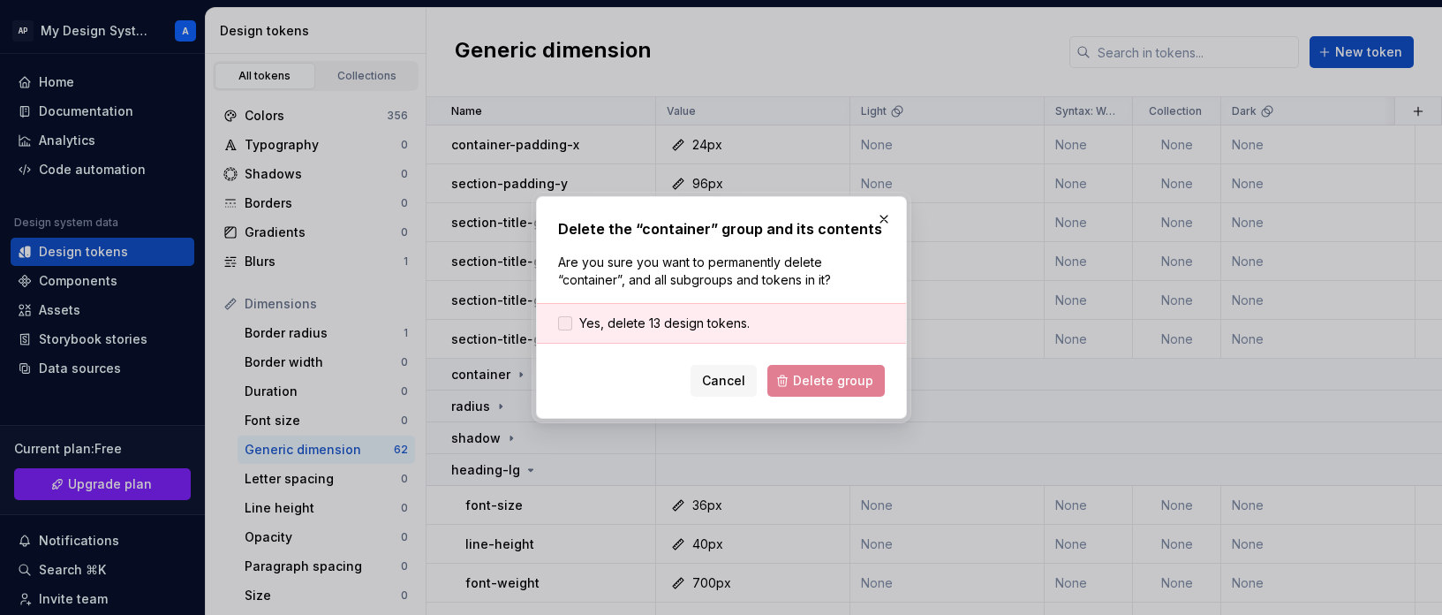
click at [684, 318] on span "Yes, delete 13 design tokens." at bounding box center [664, 323] width 170 height 18
click at [824, 387] on span "Delete group" at bounding box center [833, 381] width 80 height 18
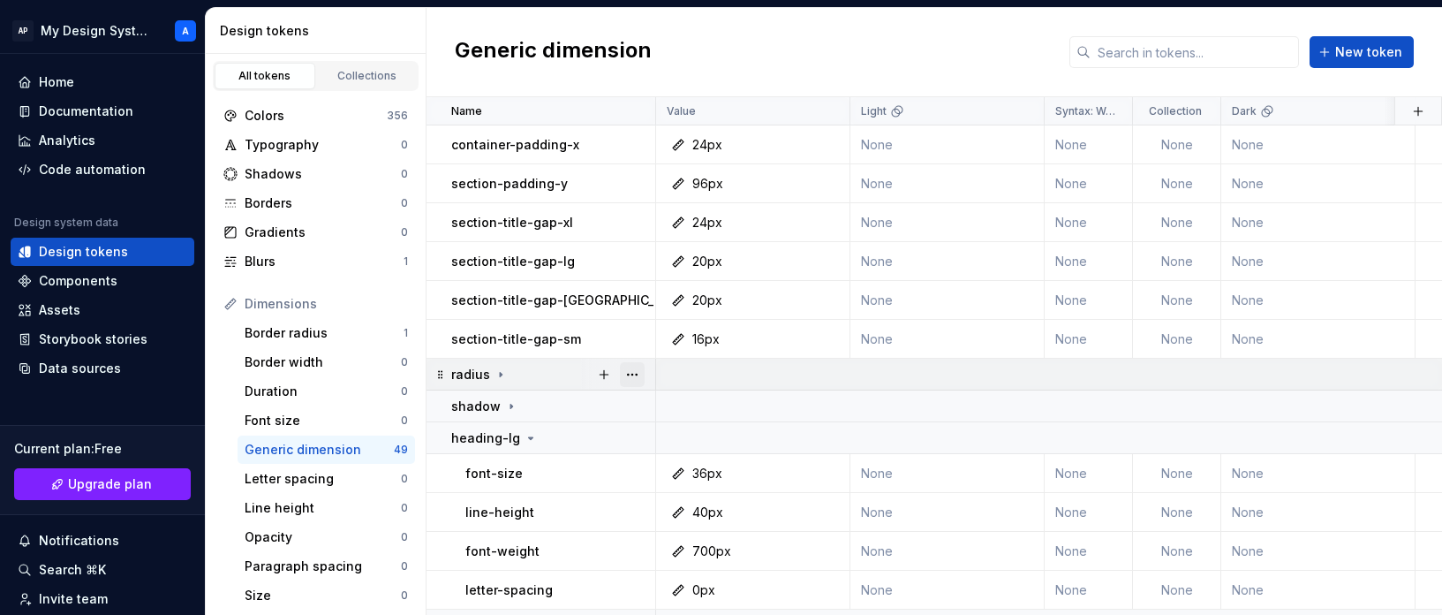
click at [631, 370] on button "button" at bounding box center [632, 374] width 25 height 25
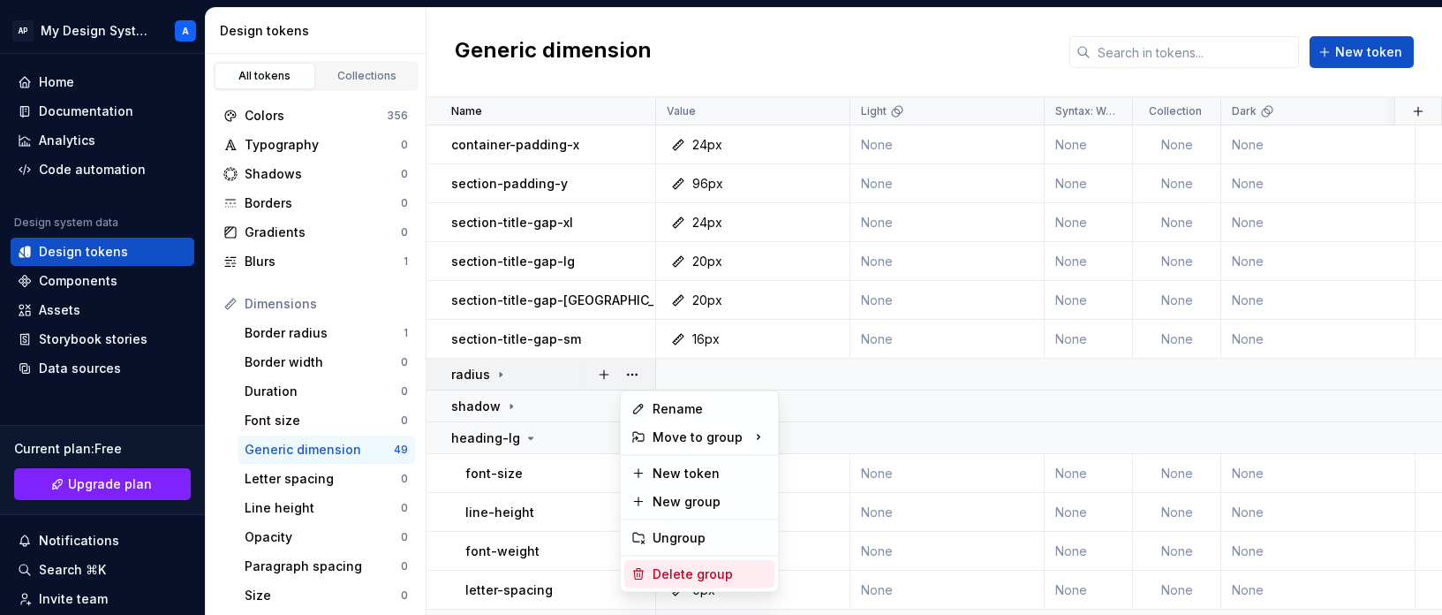
click at [668, 575] on div "Delete group" at bounding box center [710, 574] width 115 height 18
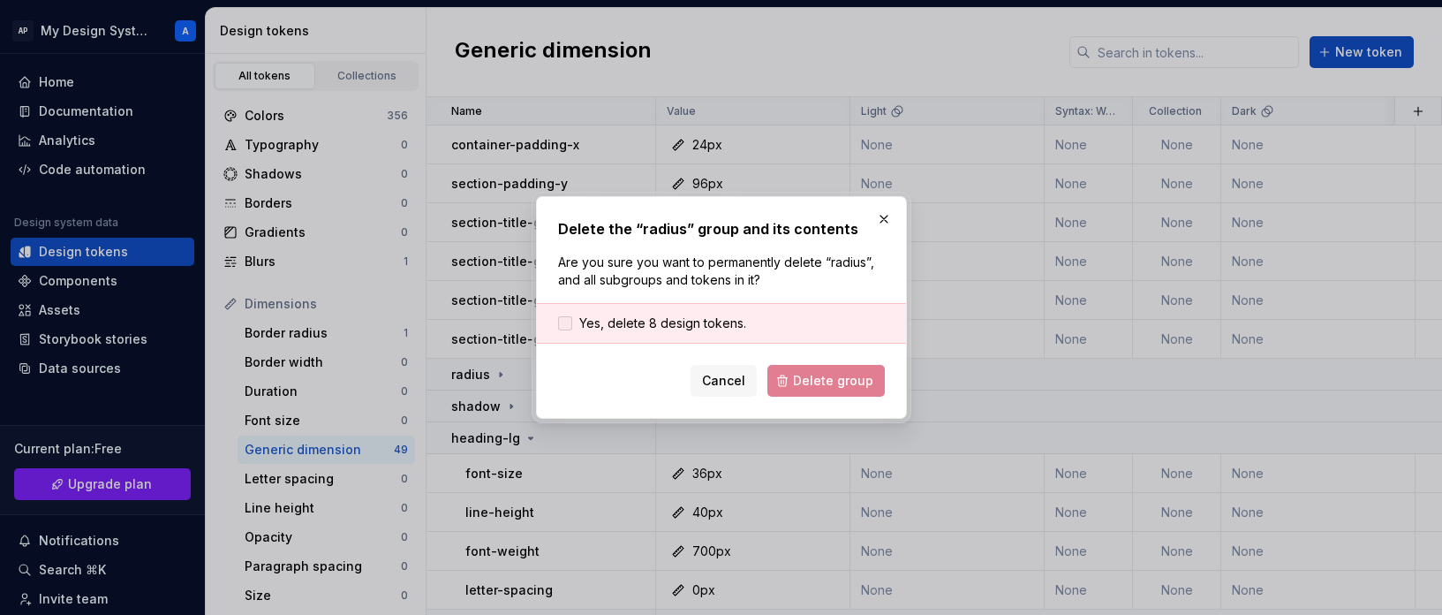
click at [687, 330] on span "Yes, delete 8 design tokens." at bounding box center [662, 323] width 167 height 18
click at [823, 381] on span "Delete group" at bounding box center [833, 381] width 80 height 18
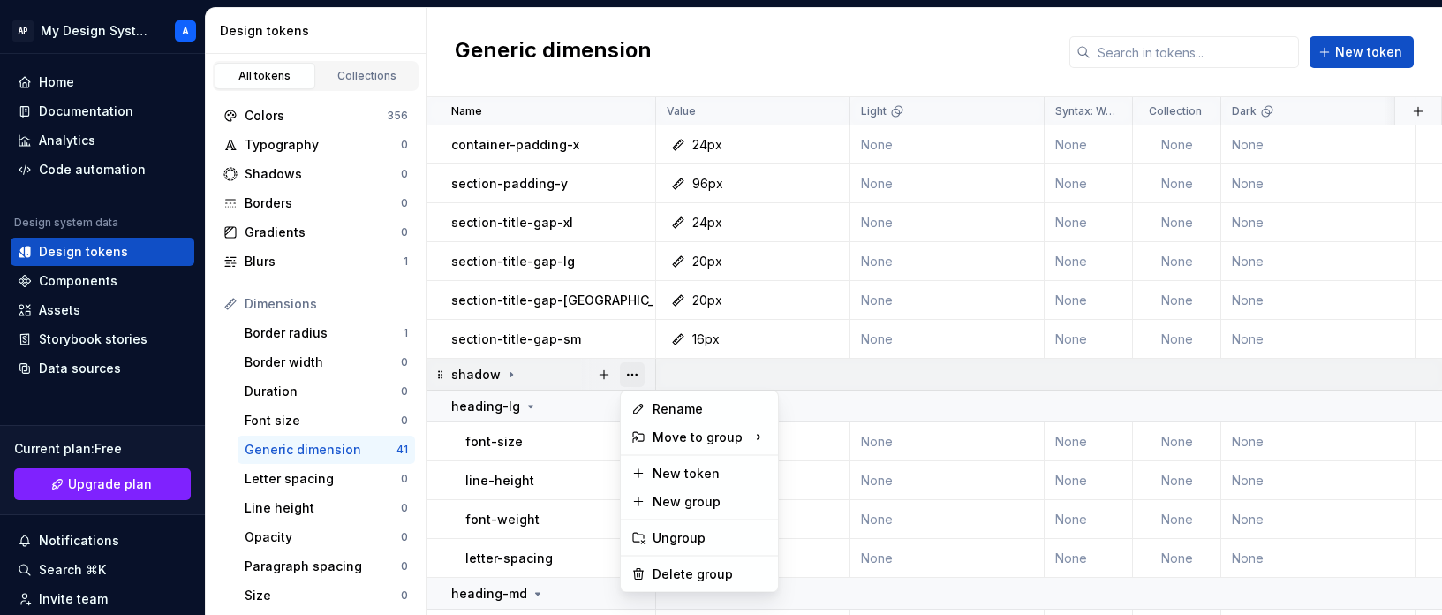
click at [631, 373] on button "button" at bounding box center [632, 374] width 25 height 25
click at [682, 570] on div "Delete group" at bounding box center [710, 574] width 115 height 18
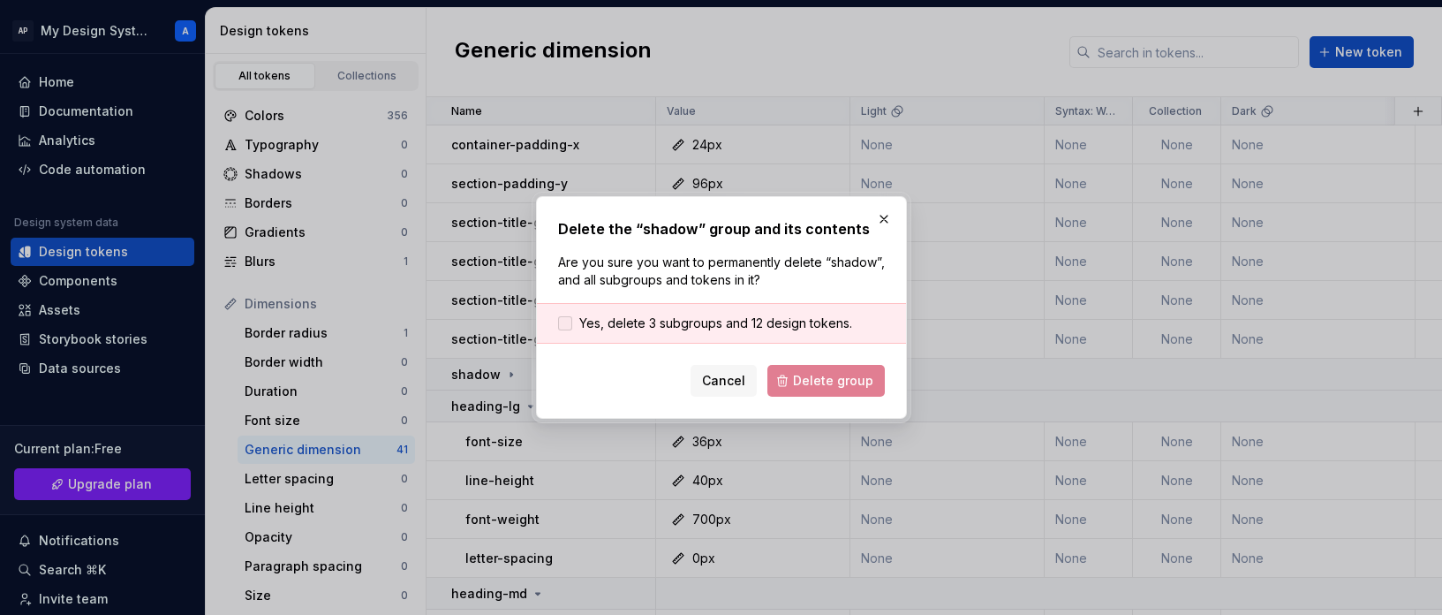
click at [688, 321] on span "Yes, delete 3 subgroups and 12 design tokens." at bounding box center [715, 323] width 273 height 18
click at [836, 376] on span "Delete group" at bounding box center [833, 381] width 80 height 18
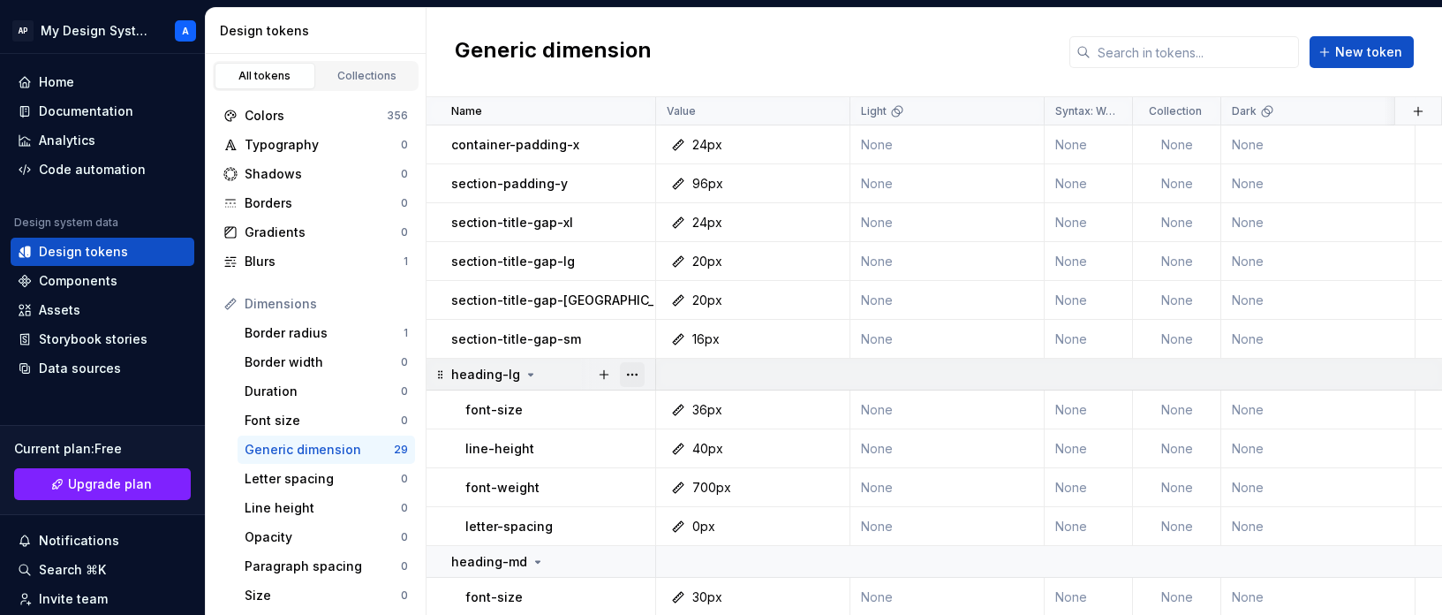
click at [632, 373] on button "button" at bounding box center [632, 374] width 25 height 25
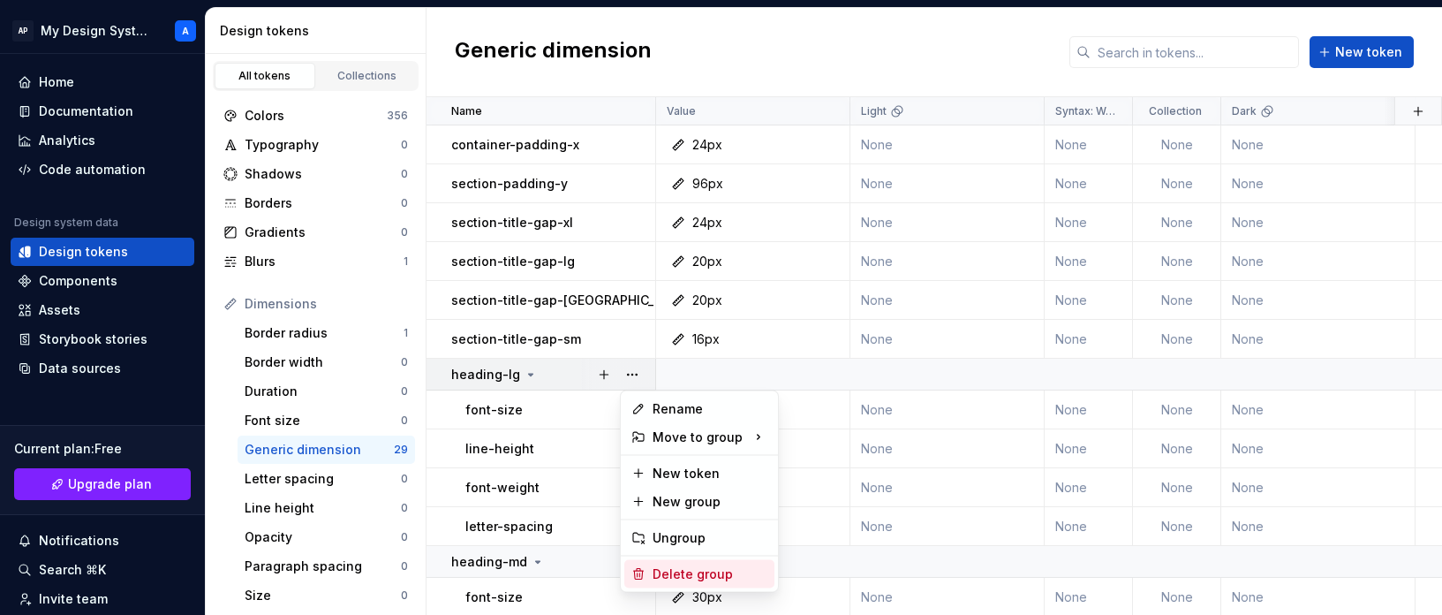
click at [670, 580] on div "Delete group" at bounding box center [710, 574] width 115 height 18
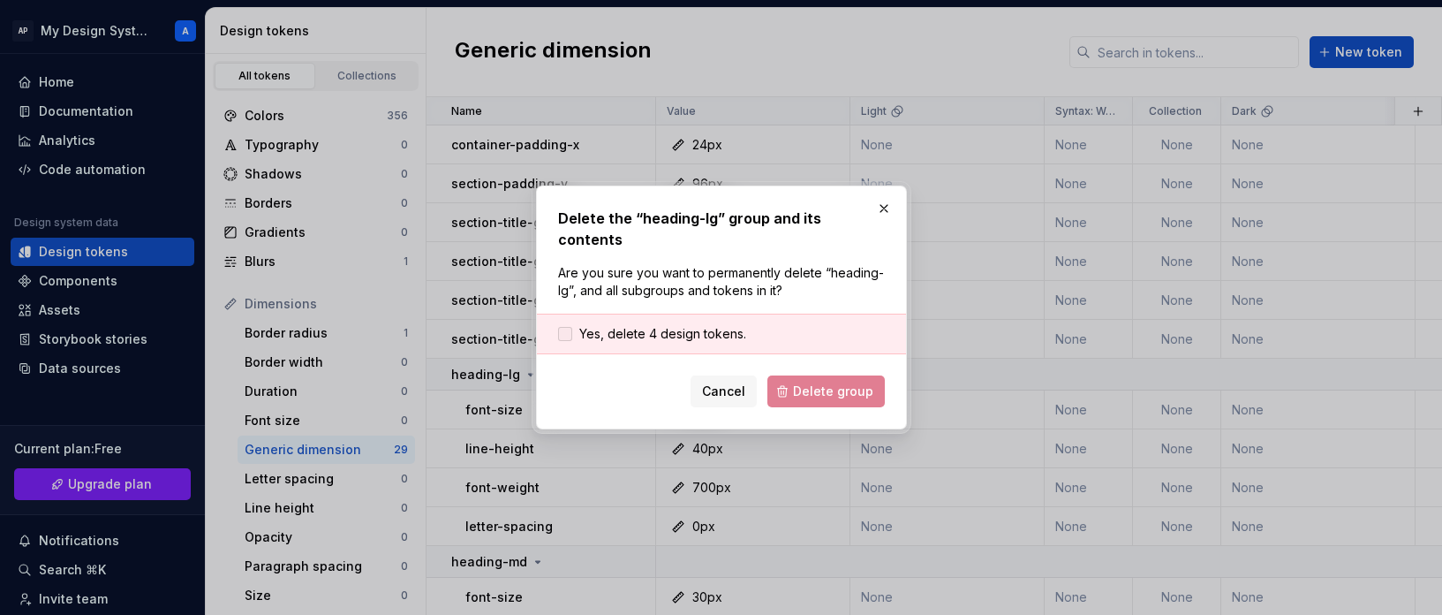
click at [716, 325] on span "Yes, delete 4 design tokens." at bounding box center [662, 334] width 167 height 18
click at [832, 384] on span "Delete group" at bounding box center [833, 391] width 80 height 18
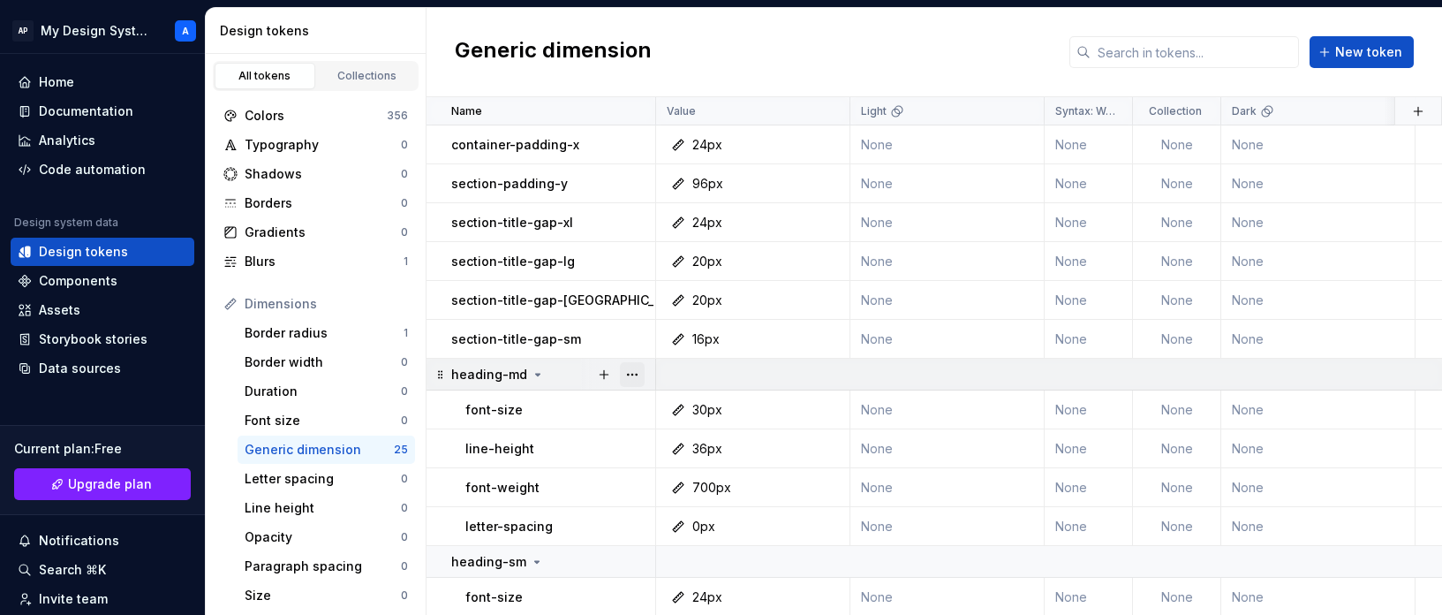
click at [638, 372] on button "button" at bounding box center [632, 374] width 25 height 25
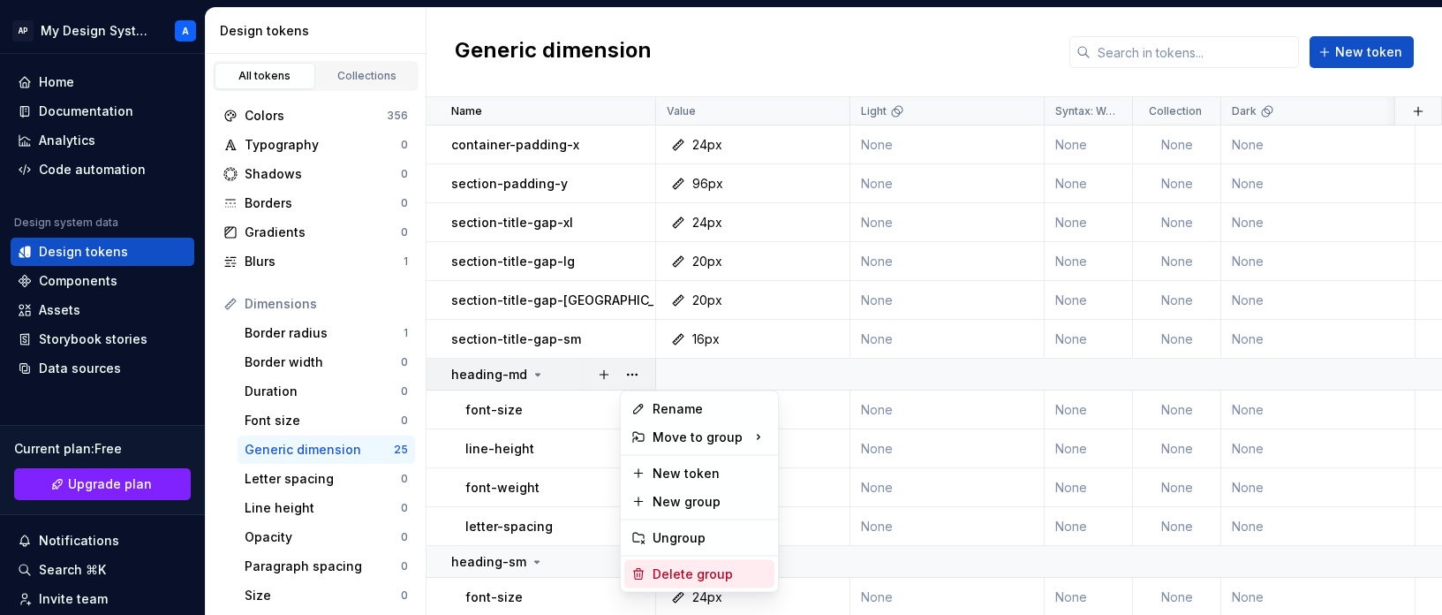
click at [661, 569] on div "Delete group" at bounding box center [710, 574] width 115 height 18
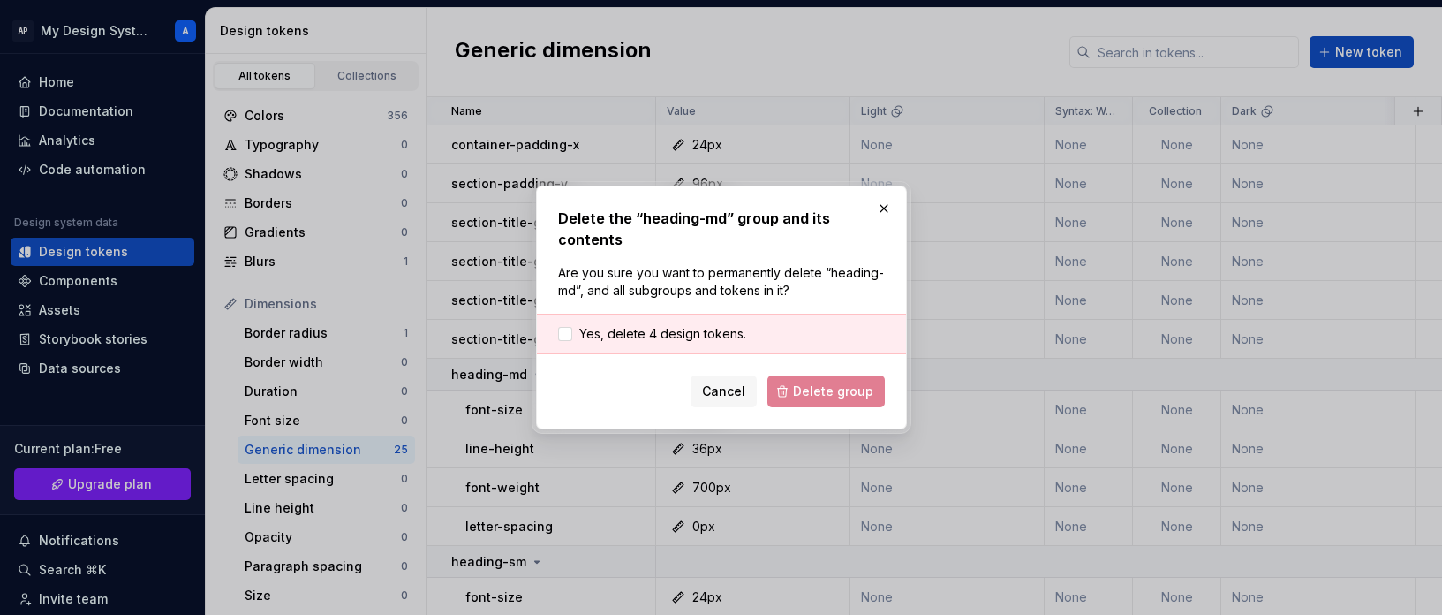
click at [737, 323] on div "Yes, delete 4 design tokens." at bounding box center [721, 333] width 369 height 41
click at [746, 334] on div "Yes, delete 4 design tokens." at bounding box center [721, 333] width 369 height 41
click at [712, 334] on span "Yes, delete 4 design tokens." at bounding box center [662, 334] width 167 height 18
click at [846, 393] on span "Delete group" at bounding box center [833, 391] width 80 height 18
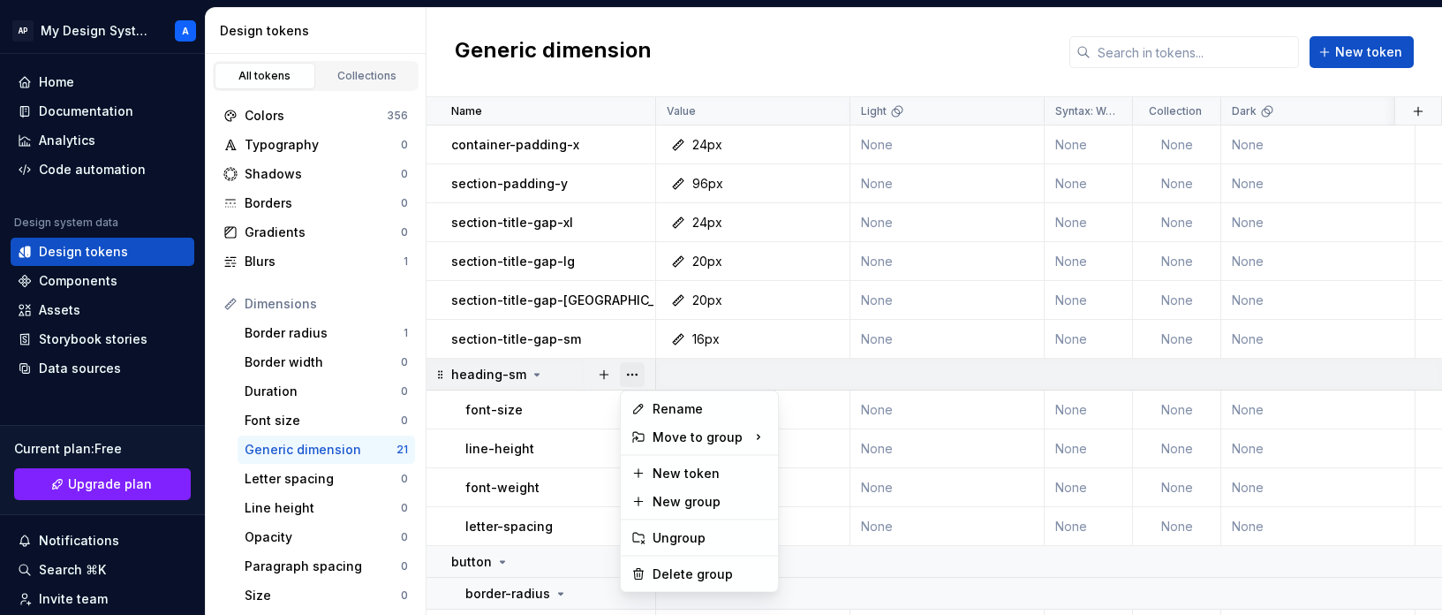
click at [631, 376] on button "button" at bounding box center [632, 374] width 25 height 25
click at [691, 560] on div "Delete group" at bounding box center [699, 574] width 150 height 28
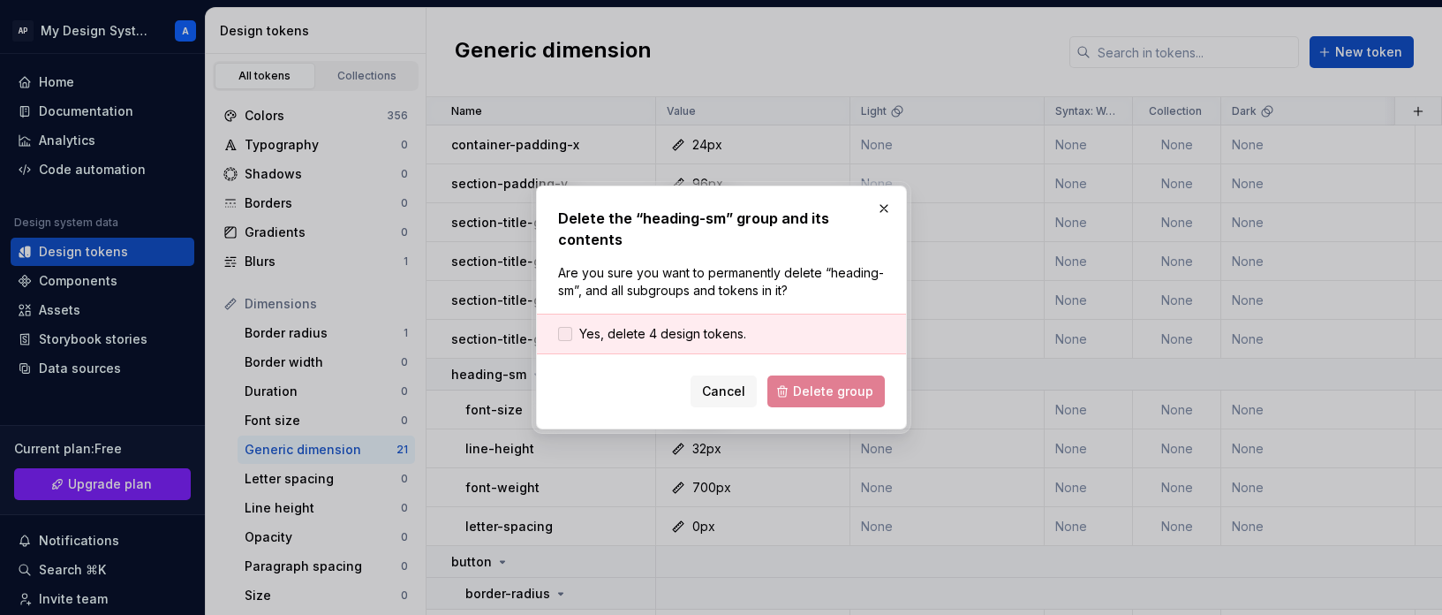
click at [660, 336] on span "Yes, delete 4 design tokens." at bounding box center [662, 334] width 167 height 18
click at [799, 393] on span "Delete group" at bounding box center [833, 391] width 80 height 18
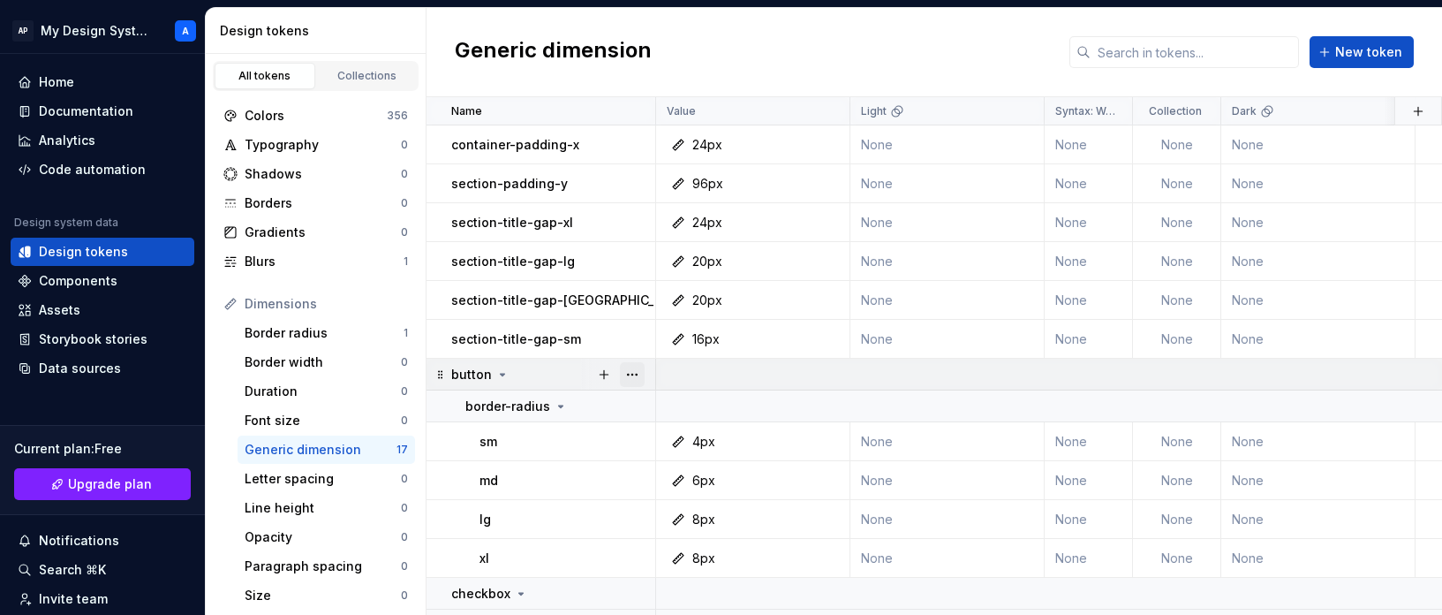
click at [635, 374] on button "button" at bounding box center [632, 374] width 25 height 25
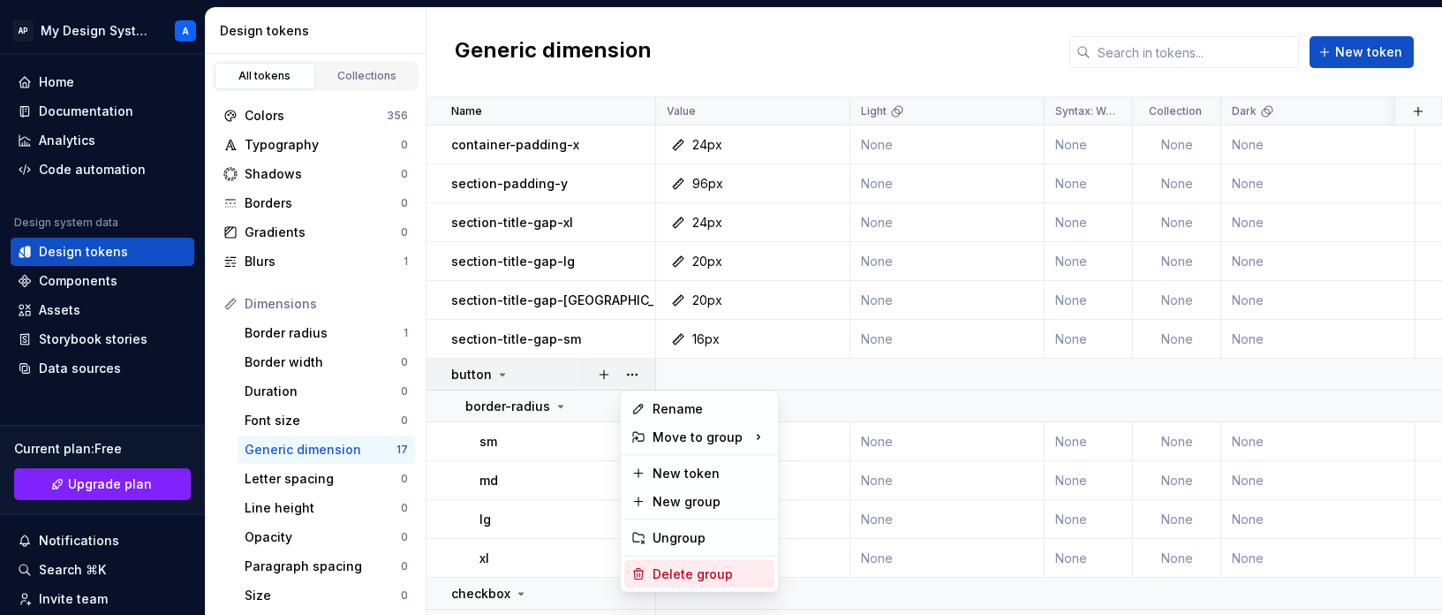
click at [672, 578] on div "Delete group" at bounding box center [710, 574] width 115 height 18
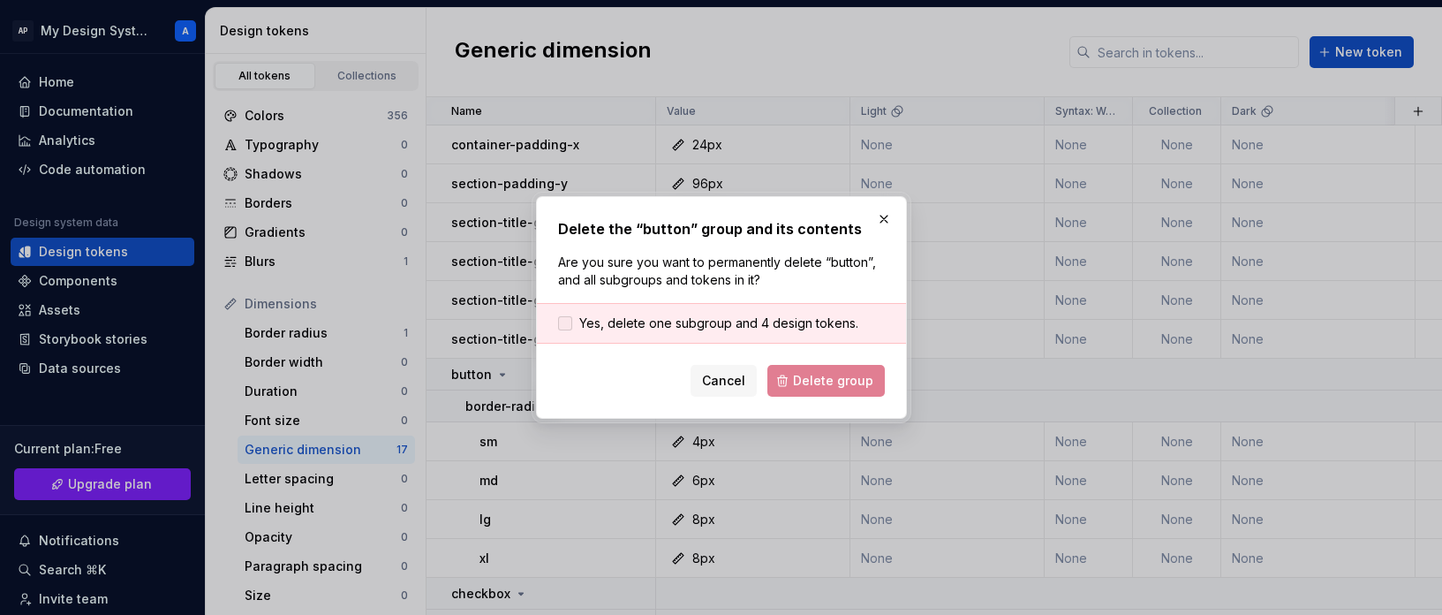
click at [721, 321] on span "Yes, delete one subgroup and 4 design tokens." at bounding box center [718, 323] width 279 height 18
click at [793, 382] on button "Delete group" at bounding box center [825, 381] width 117 height 32
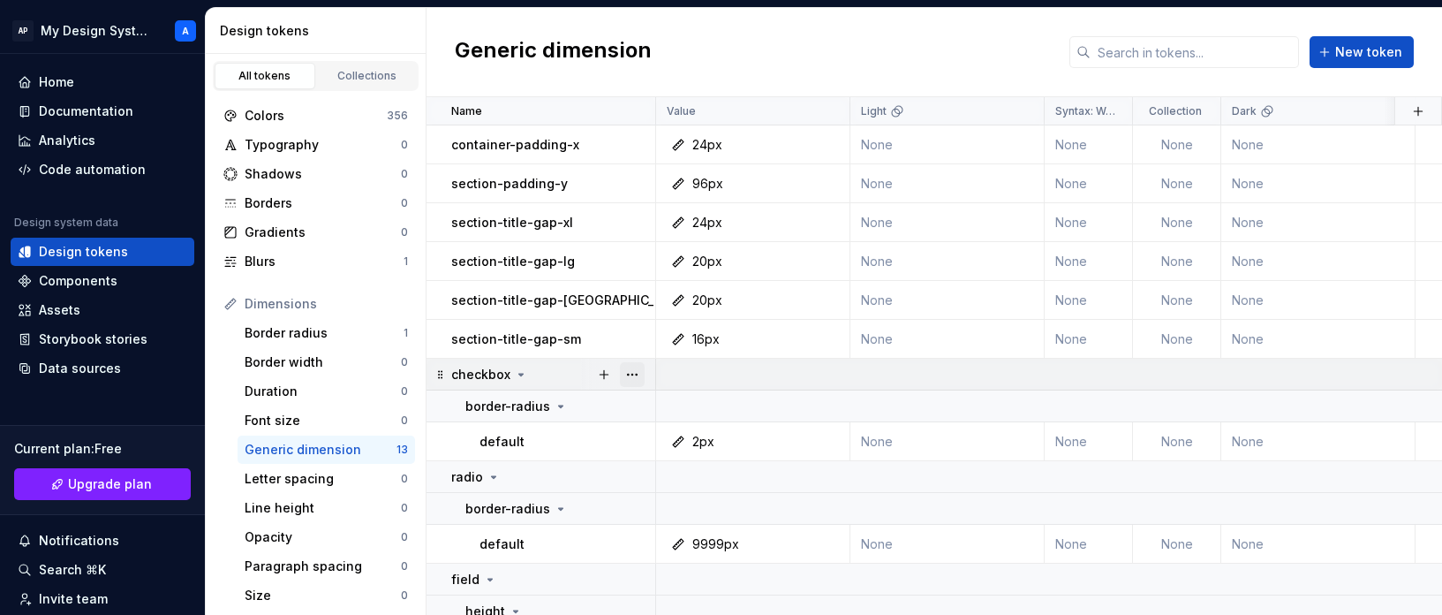
click at [637, 374] on button "button" at bounding box center [632, 374] width 25 height 25
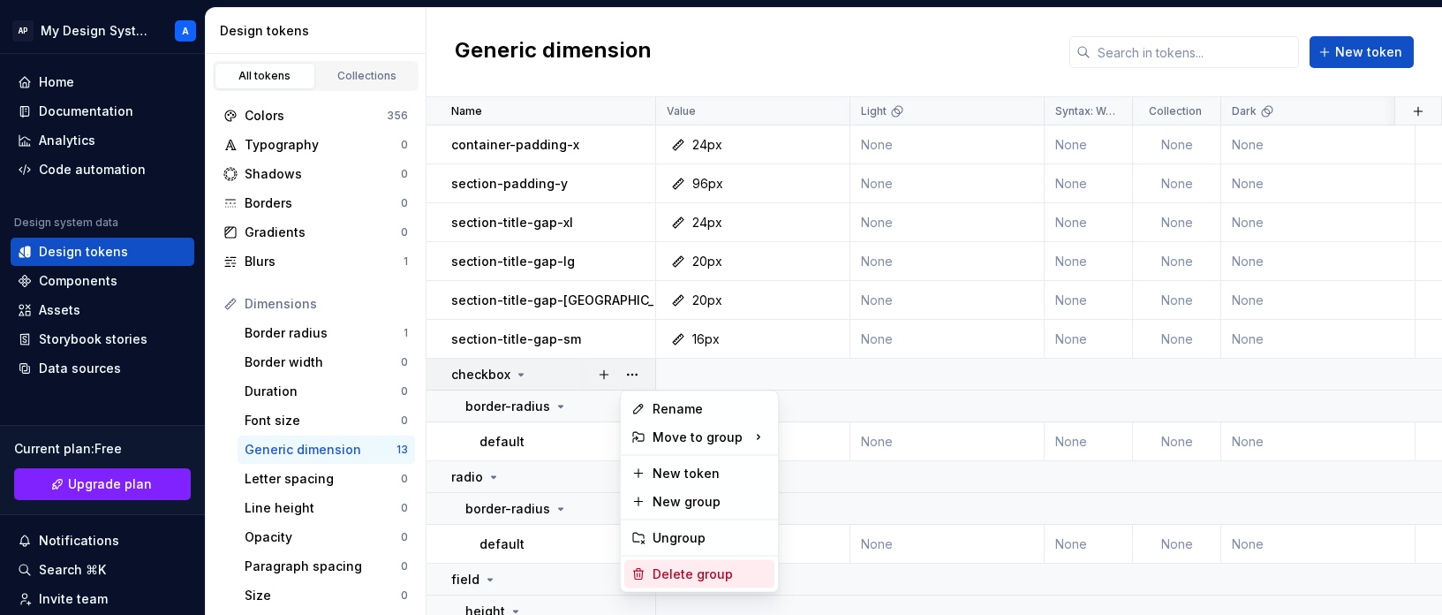
click at [680, 574] on div "Delete group" at bounding box center [710, 574] width 115 height 18
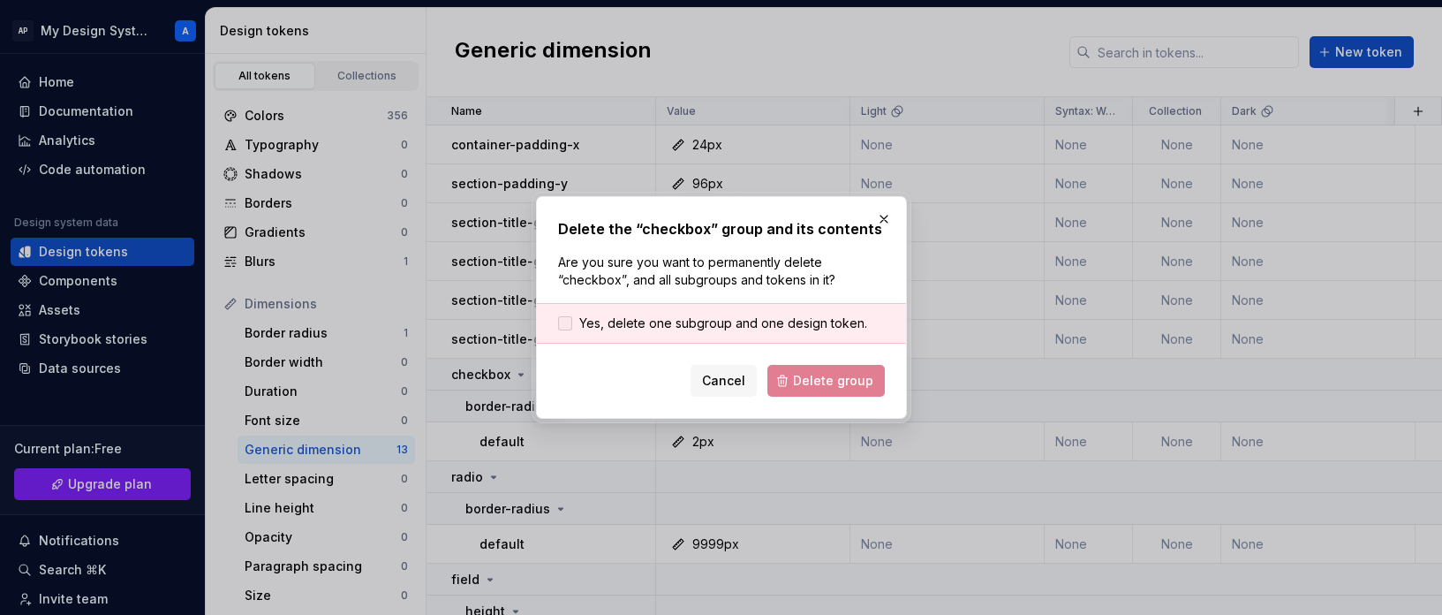
click at [744, 321] on span "Yes, delete one subgroup and one design token." at bounding box center [723, 323] width 288 height 18
click at [844, 383] on span "Delete group" at bounding box center [833, 381] width 80 height 18
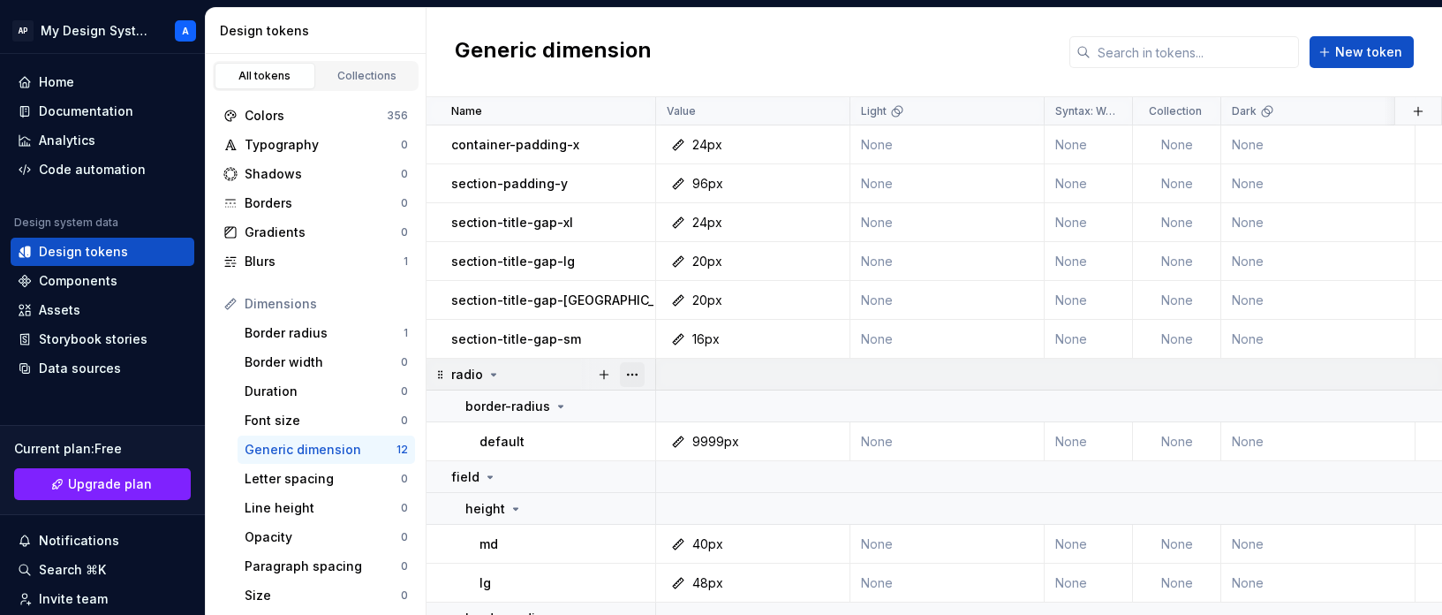
click at [633, 371] on button "button" at bounding box center [632, 374] width 25 height 25
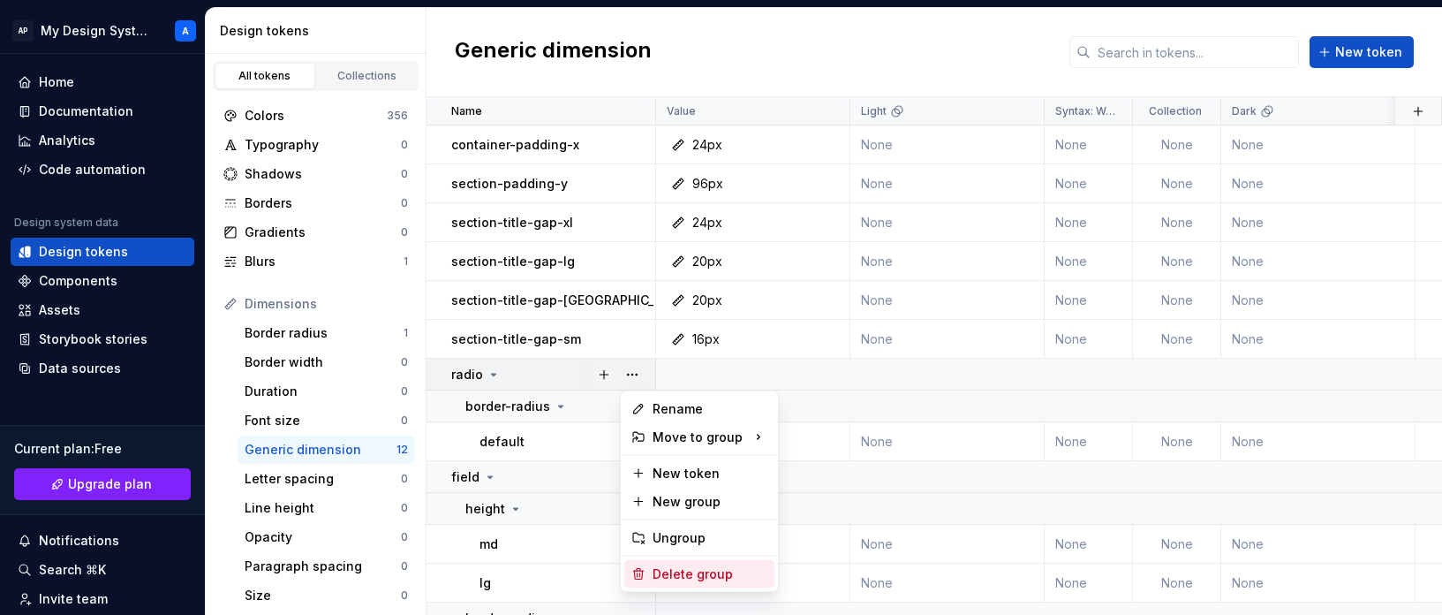
click at [694, 560] on div "Delete group" at bounding box center [699, 574] width 150 height 28
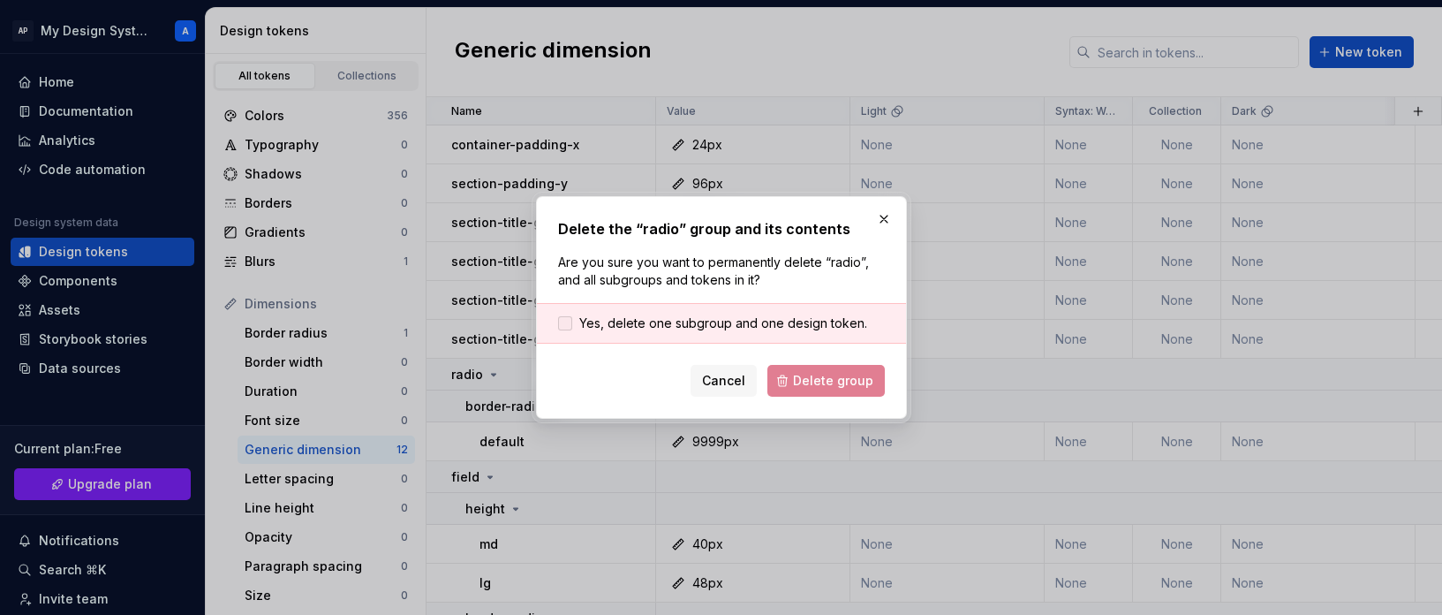
click at [717, 322] on span "Yes, delete one subgroup and one design token." at bounding box center [723, 323] width 288 height 18
click at [831, 385] on span "Delete group" at bounding box center [833, 381] width 80 height 18
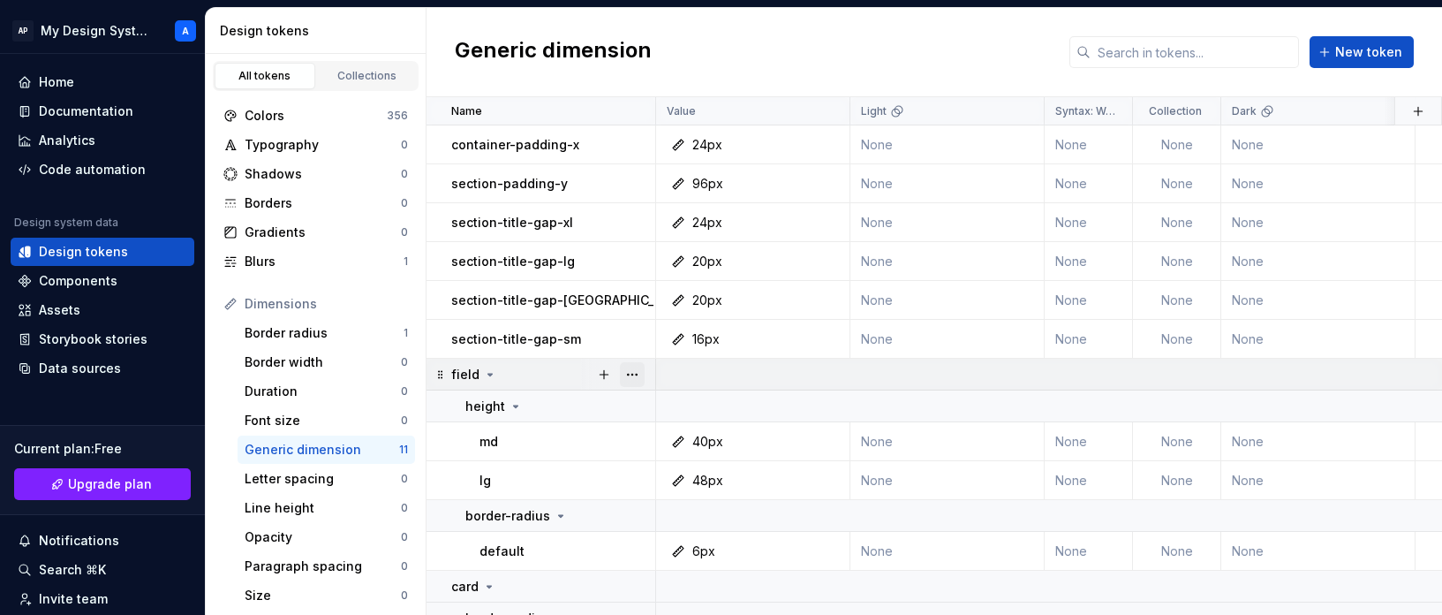
click at [632, 367] on button "button" at bounding box center [632, 374] width 25 height 25
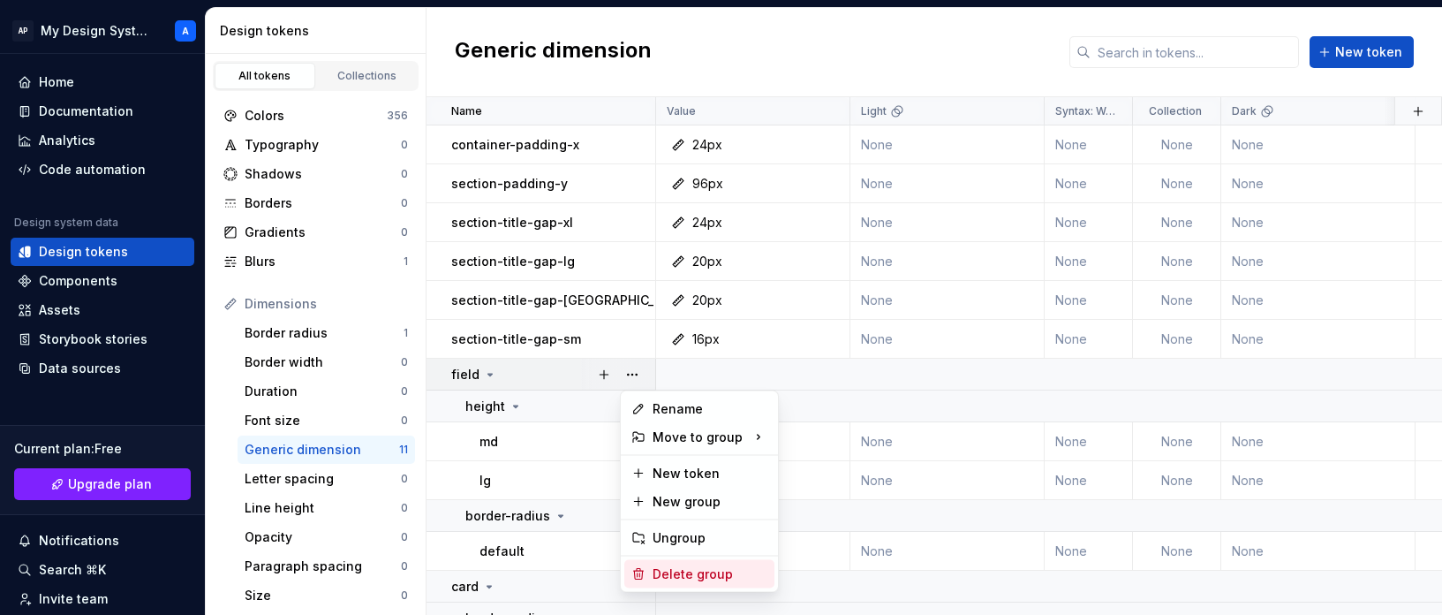
click at [729, 573] on div "Delete group" at bounding box center [710, 574] width 115 height 18
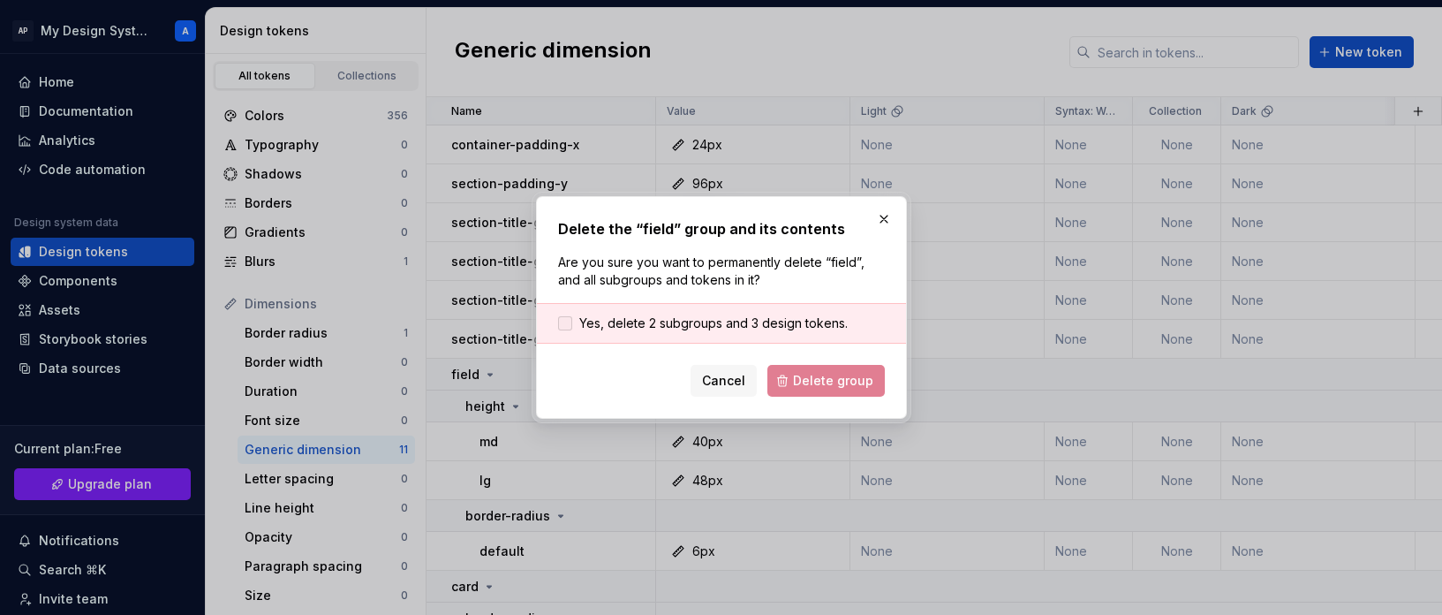
click at [764, 324] on span "Yes, delete 2 subgroups and 3 design tokens." at bounding box center [713, 323] width 268 height 18
click at [831, 386] on span "Delete group" at bounding box center [833, 381] width 80 height 18
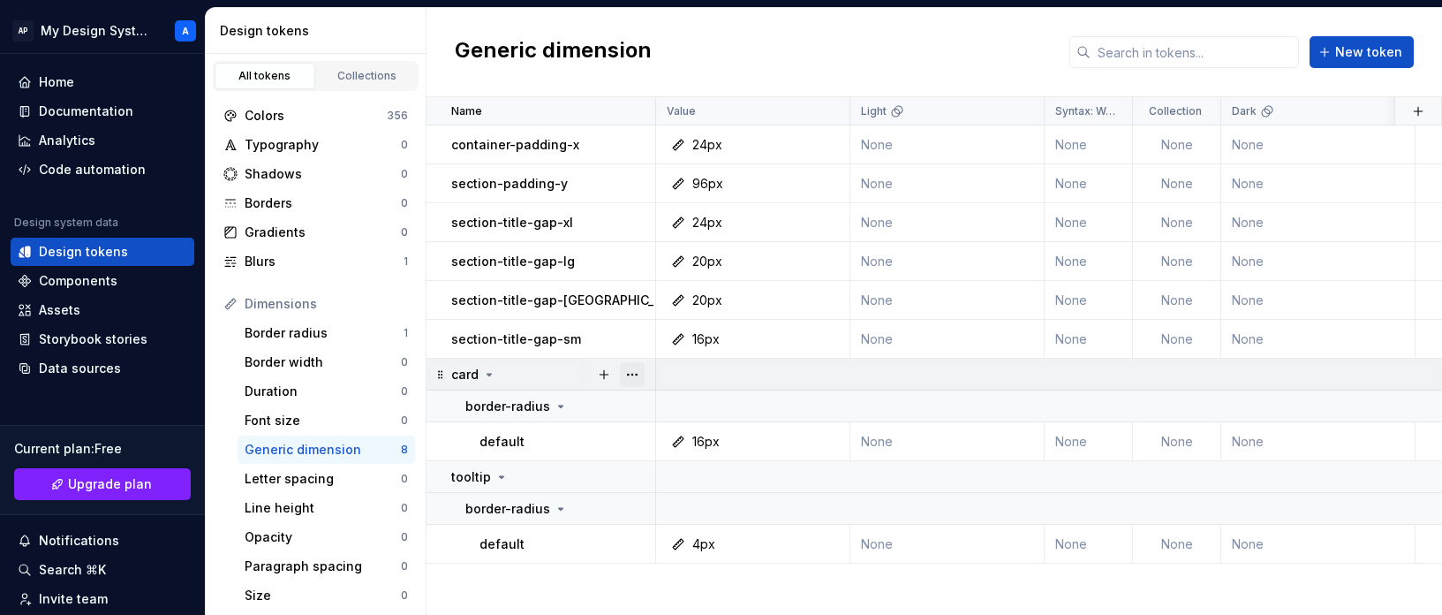
click at [635, 366] on button "button" at bounding box center [632, 374] width 25 height 25
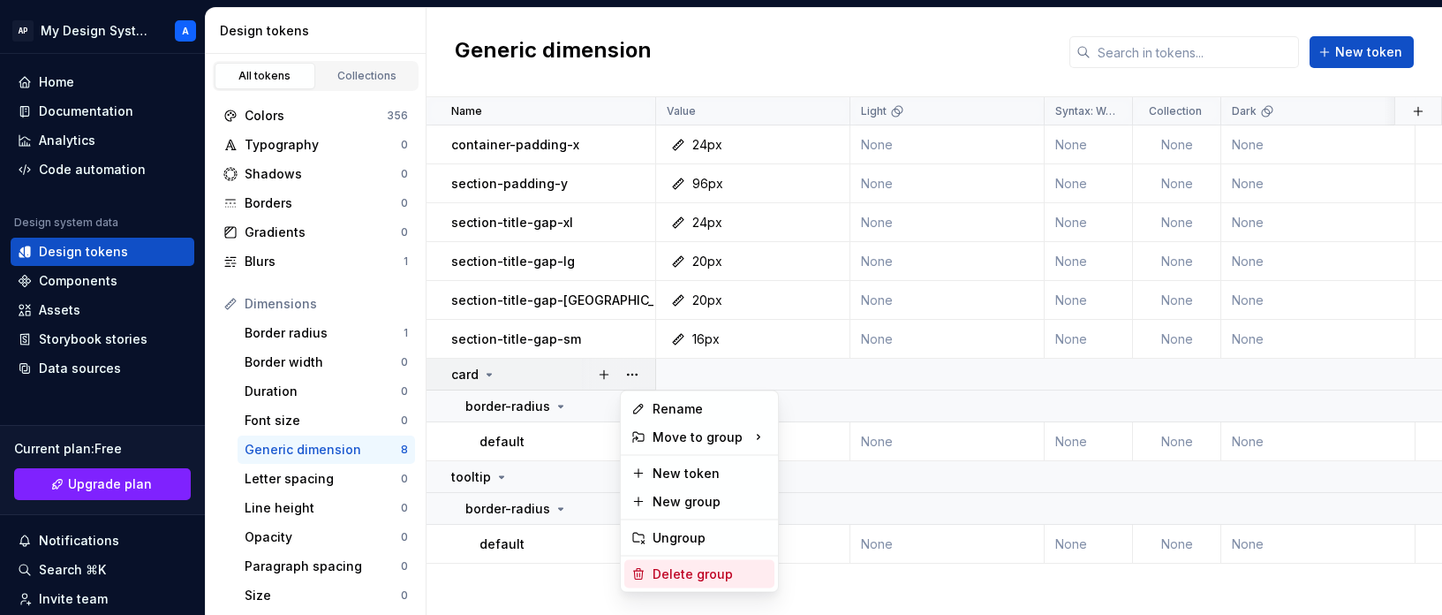
click at [716, 576] on div "Delete group" at bounding box center [710, 574] width 115 height 18
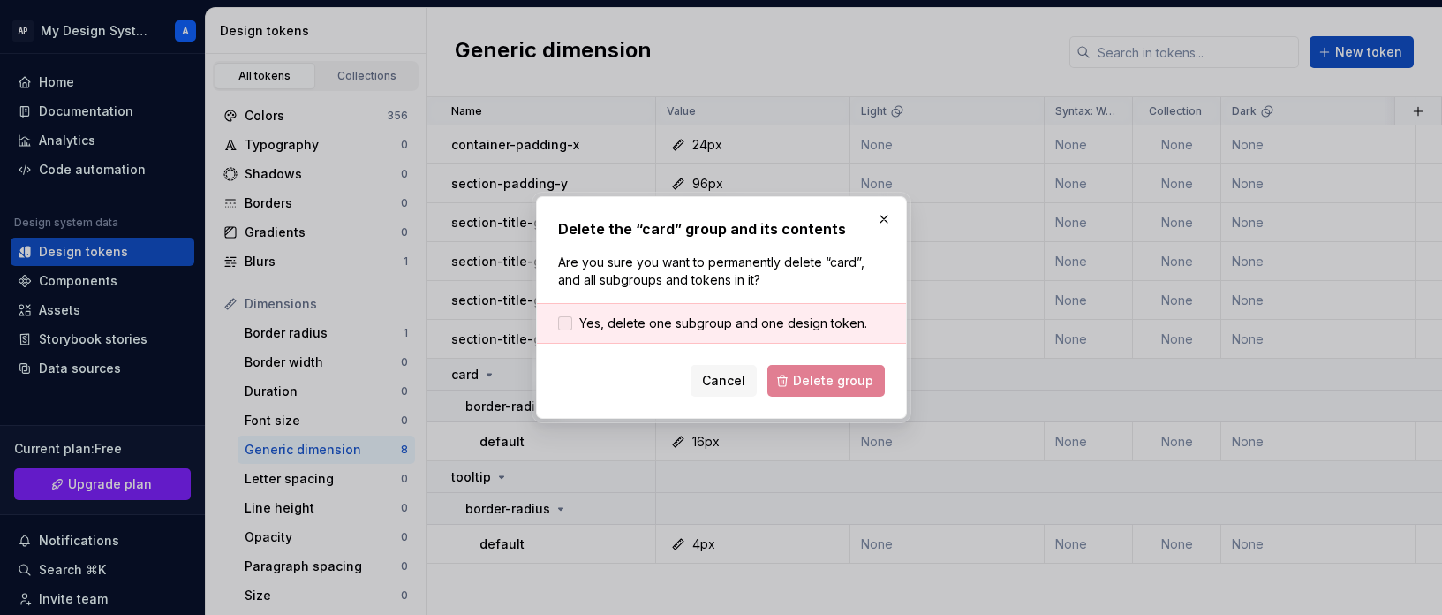
click at [739, 317] on span "Yes, delete one subgroup and one design token." at bounding box center [723, 323] width 288 height 18
click at [815, 389] on span "Delete group" at bounding box center [833, 381] width 80 height 18
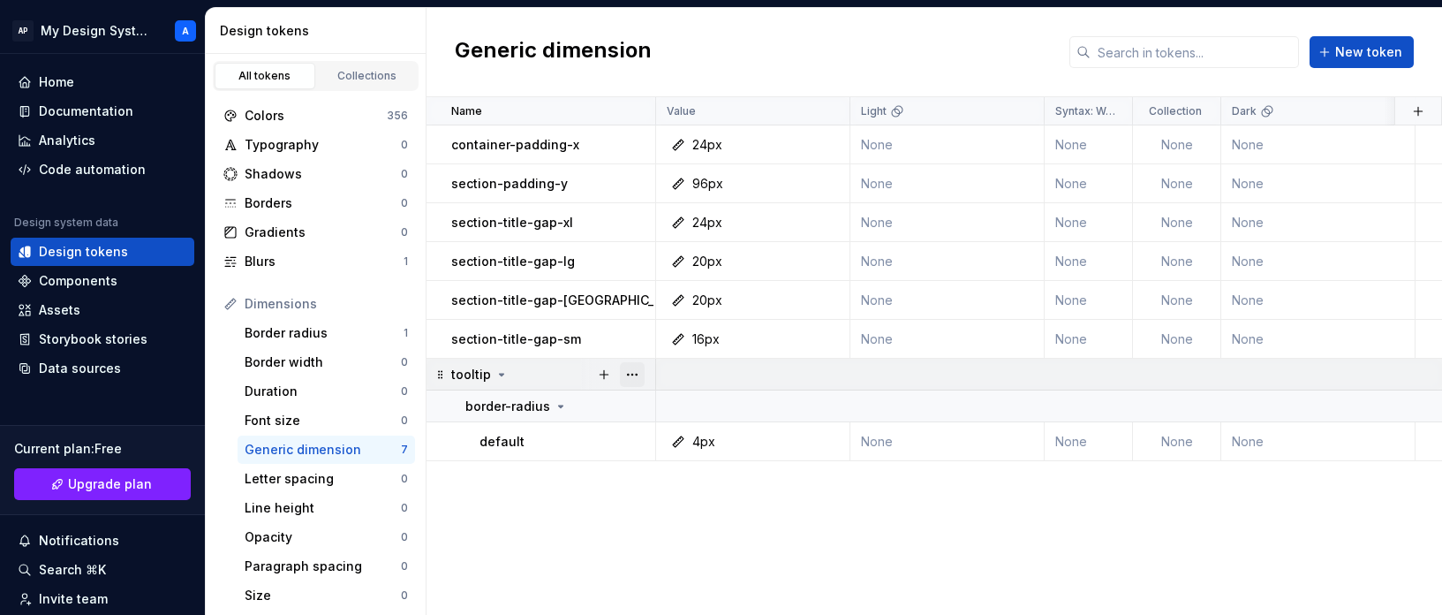
click at [632, 374] on button "button" at bounding box center [632, 374] width 25 height 25
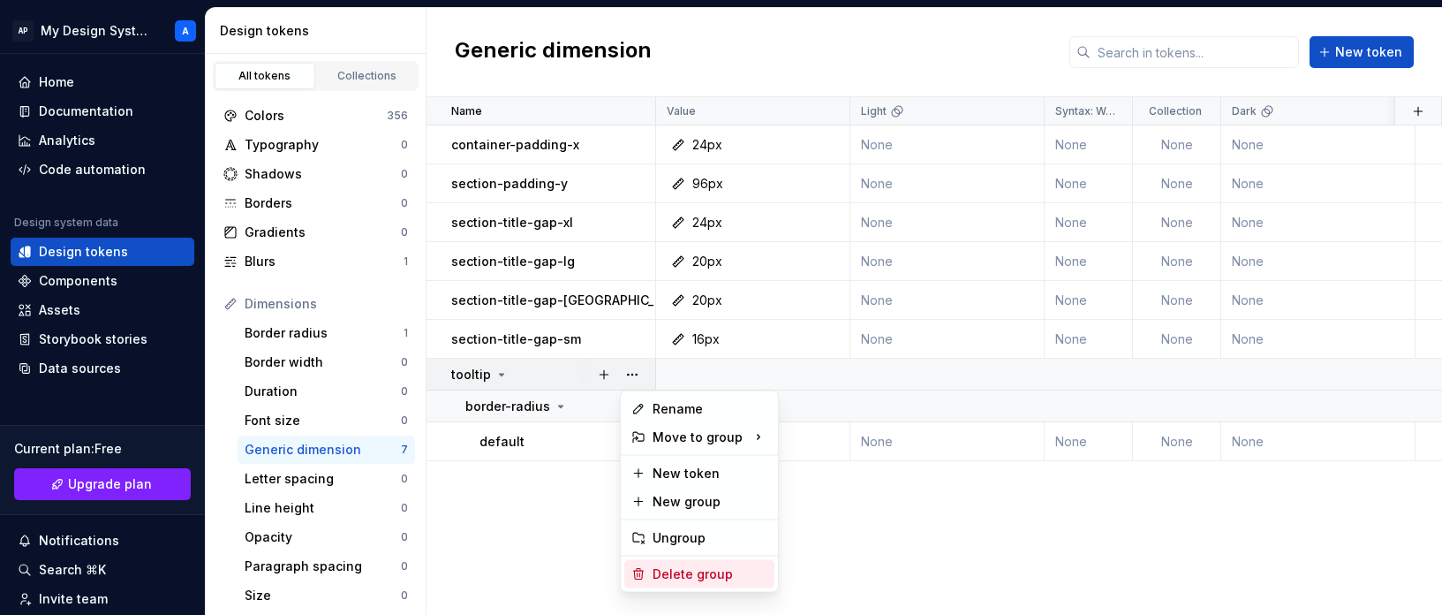
click at [698, 570] on div "Delete group" at bounding box center [710, 574] width 115 height 18
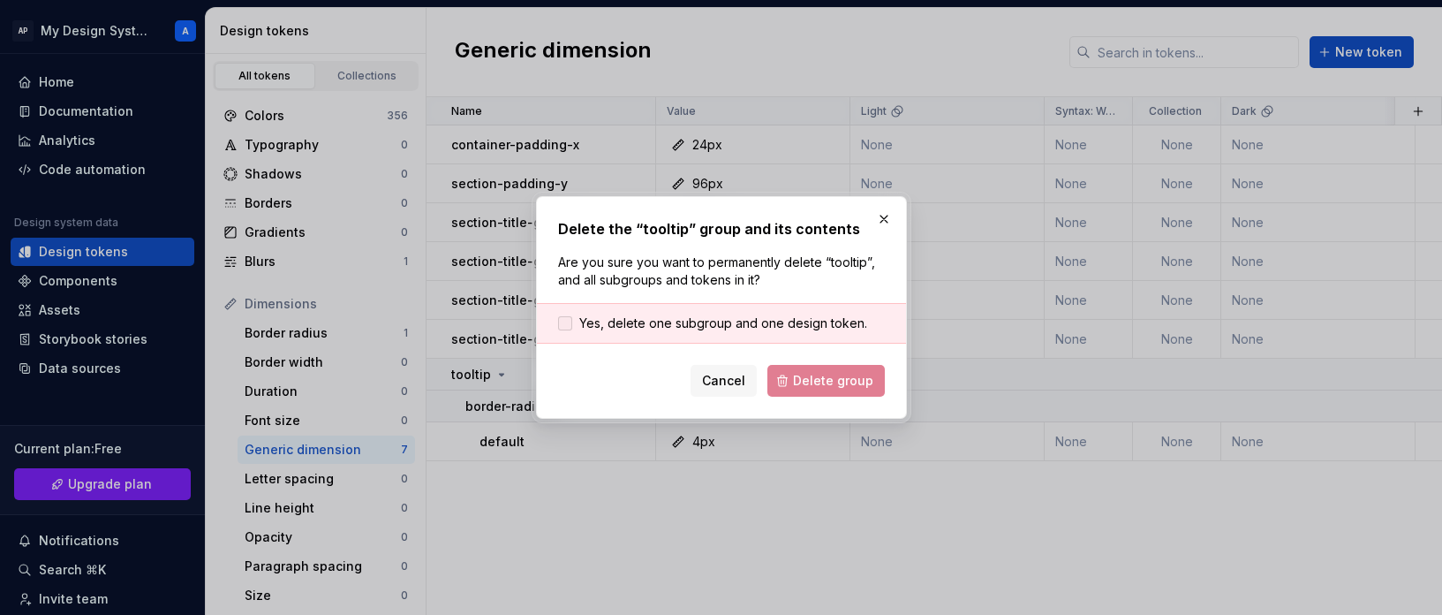
click at [786, 317] on span "Yes, delete one subgroup and one design token." at bounding box center [723, 323] width 288 height 18
click at [797, 367] on button "Delete group" at bounding box center [825, 381] width 117 height 32
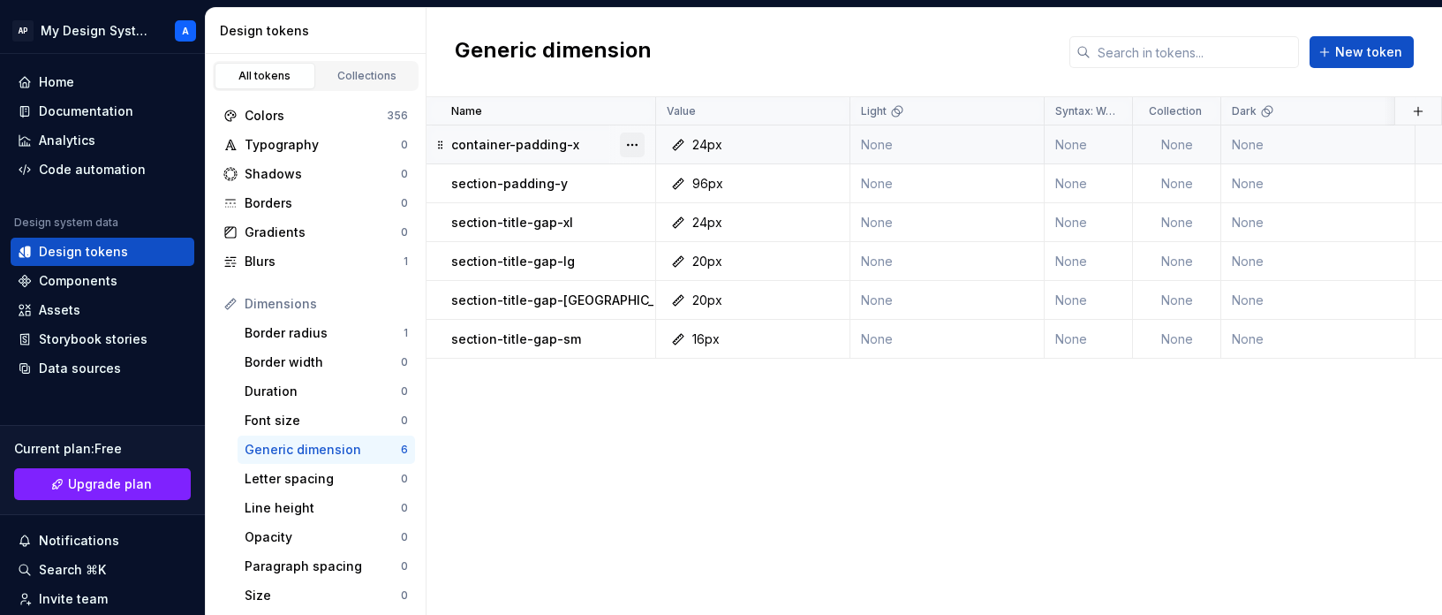
click at [636, 146] on button "button" at bounding box center [632, 144] width 25 height 25
click at [706, 246] on div "Delete token" at bounding box center [710, 244] width 115 height 18
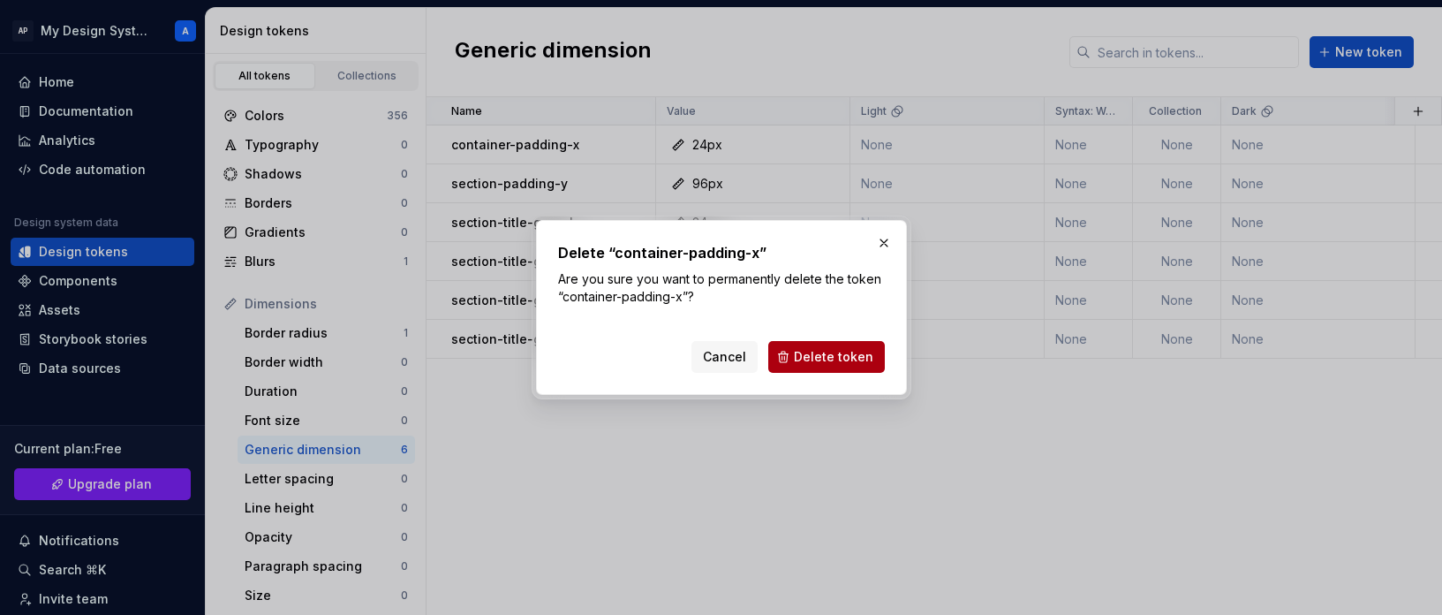
click at [811, 350] on span "Delete token" at bounding box center [833, 357] width 79 height 18
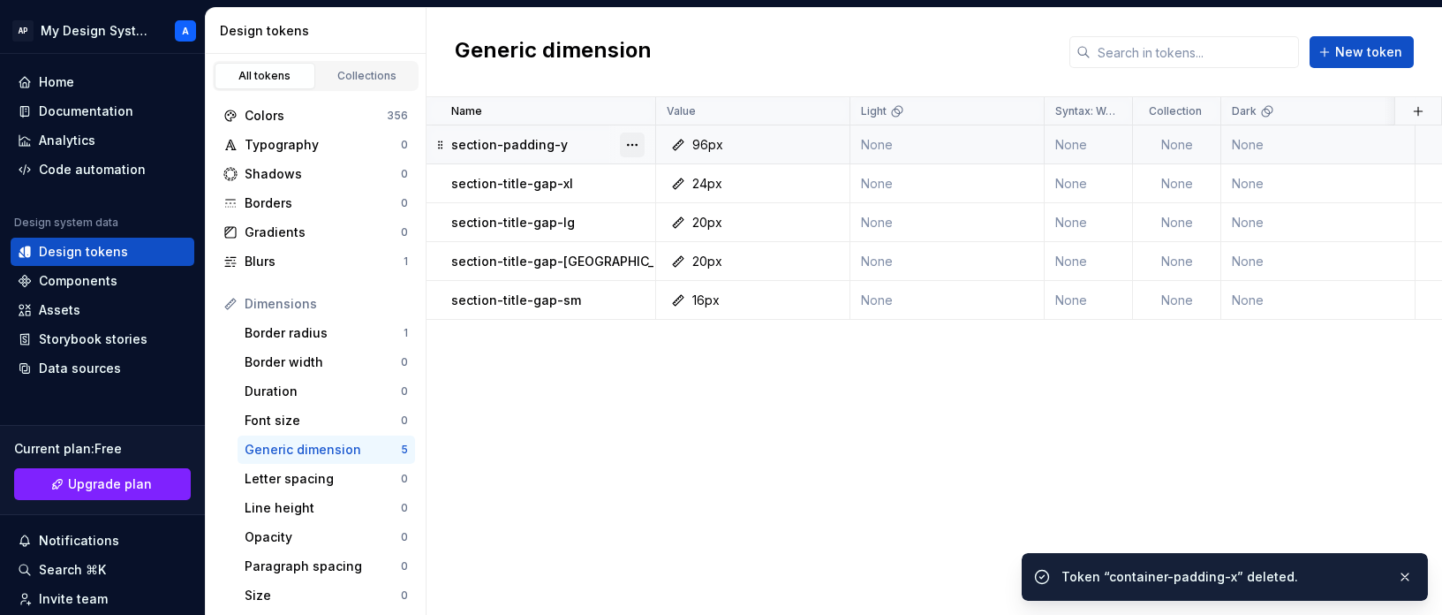
click at [634, 147] on button "button" at bounding box center [632, 144] width 25 height 25
click at [707, 238] on div "Delete token" at bounding box center [710, 244] width 115 height 18
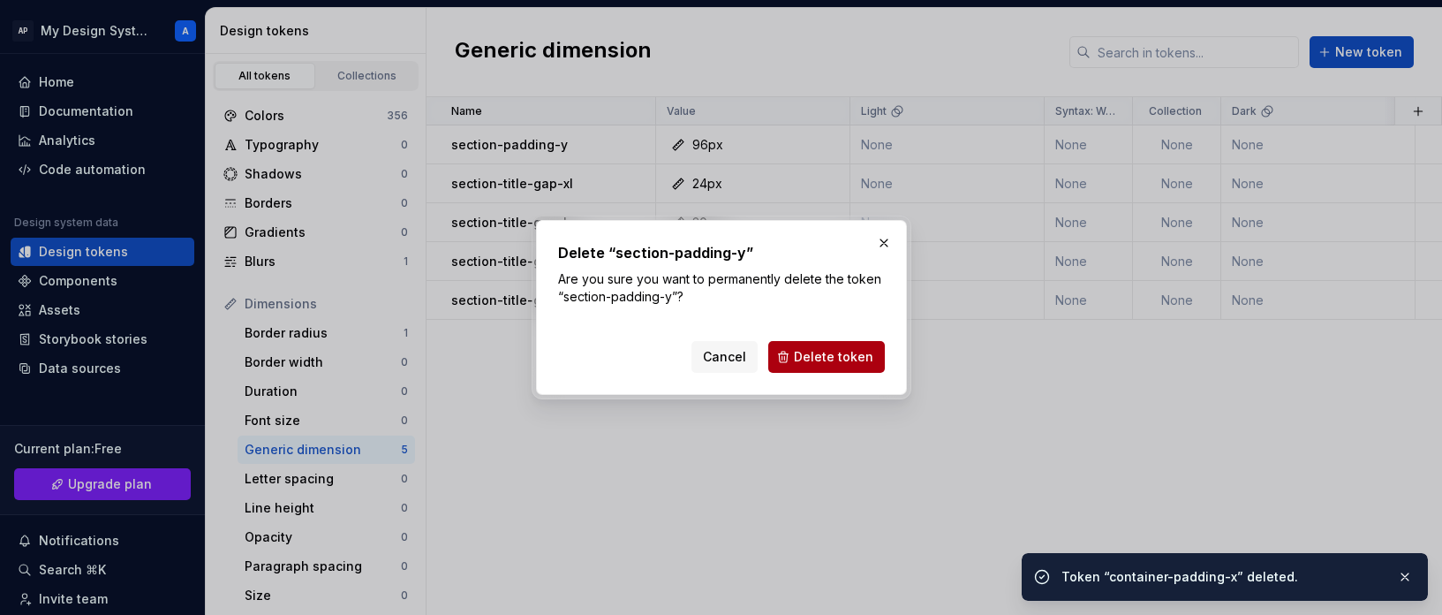
click at [792, 357] on button "Delete token" at bounding box center [826, 357] width 117 height 32
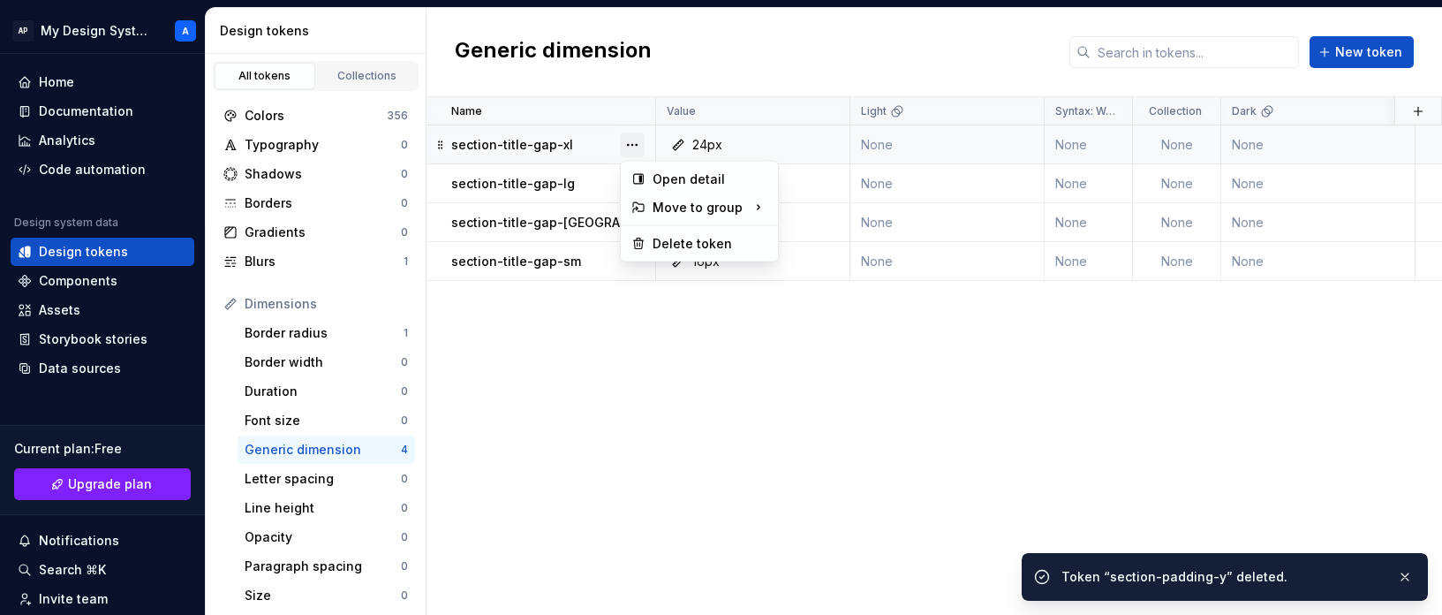
click at [634, 141] on button "button" at bounding box center [632, 144] width 25 height 25
click at [674, 233] on div "Delete token" at bounding box center [699, 244] width 150 height 28
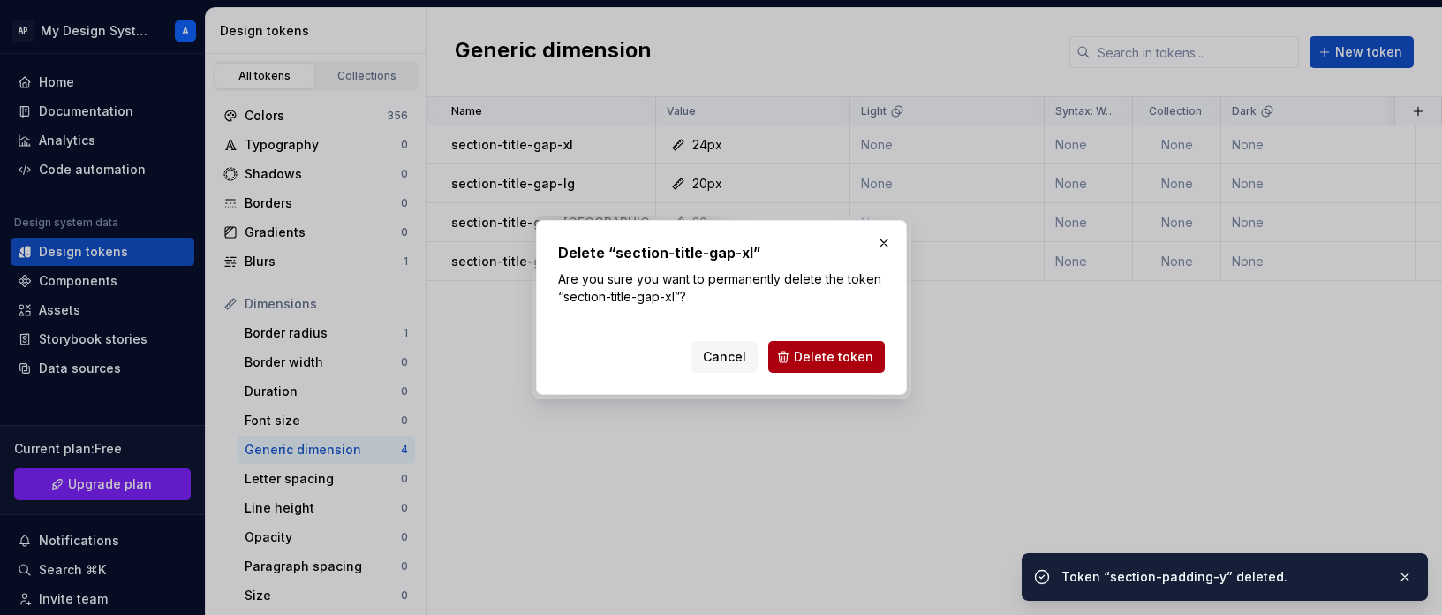
click at [805, 361] on span "Delete token" at bounding box center [833, 357] width 79 height 18
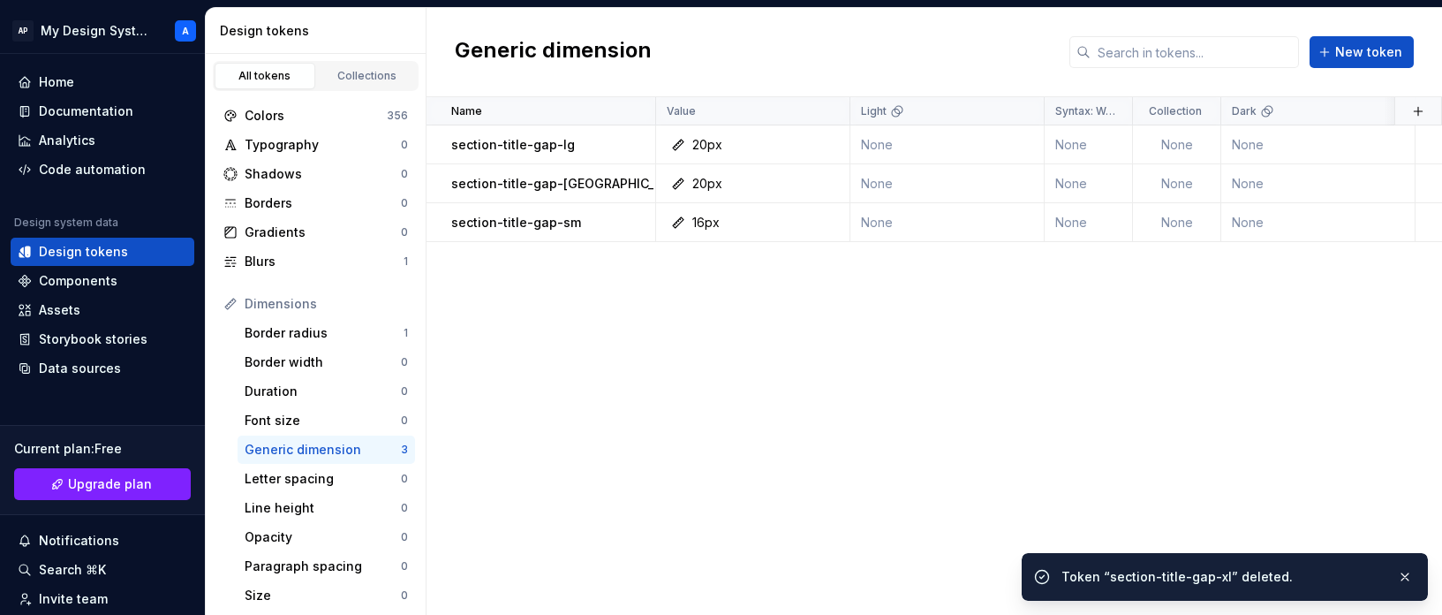
click at [631, 147] on button "button" at bounding box center [632, 144] width 25 height 25
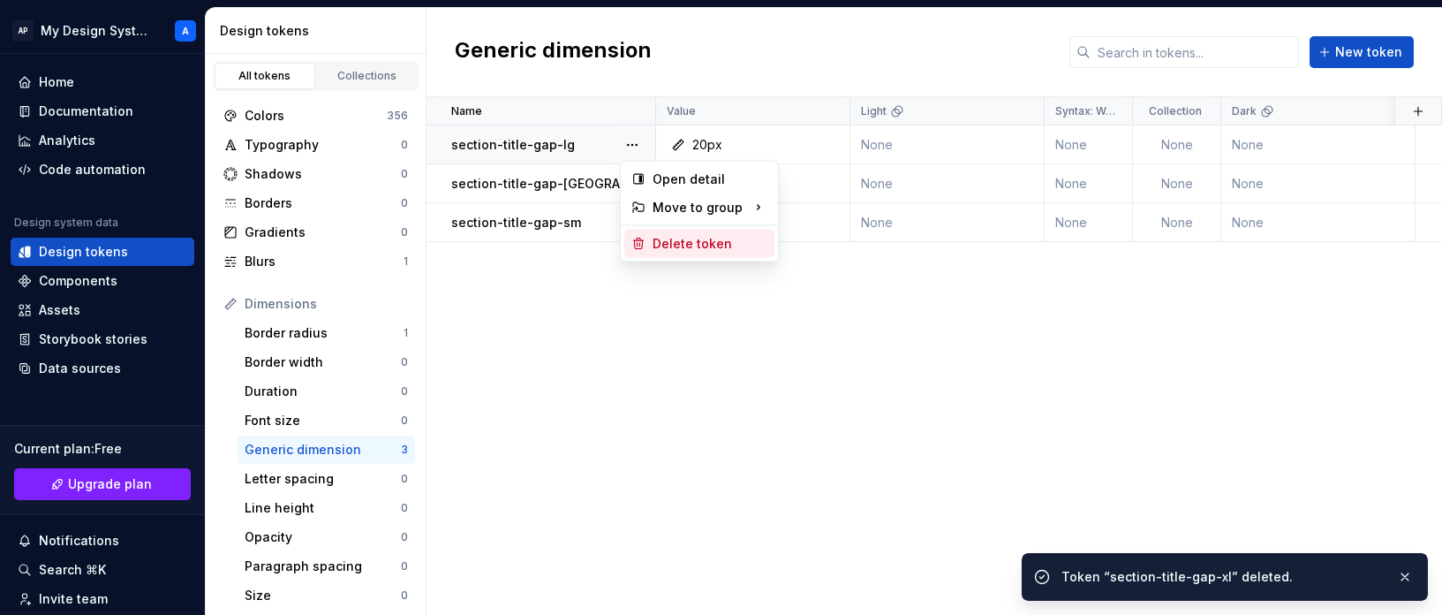
click at [700, 246] on div "Delete token" at bounding box center [710, 244] width 115 height 18
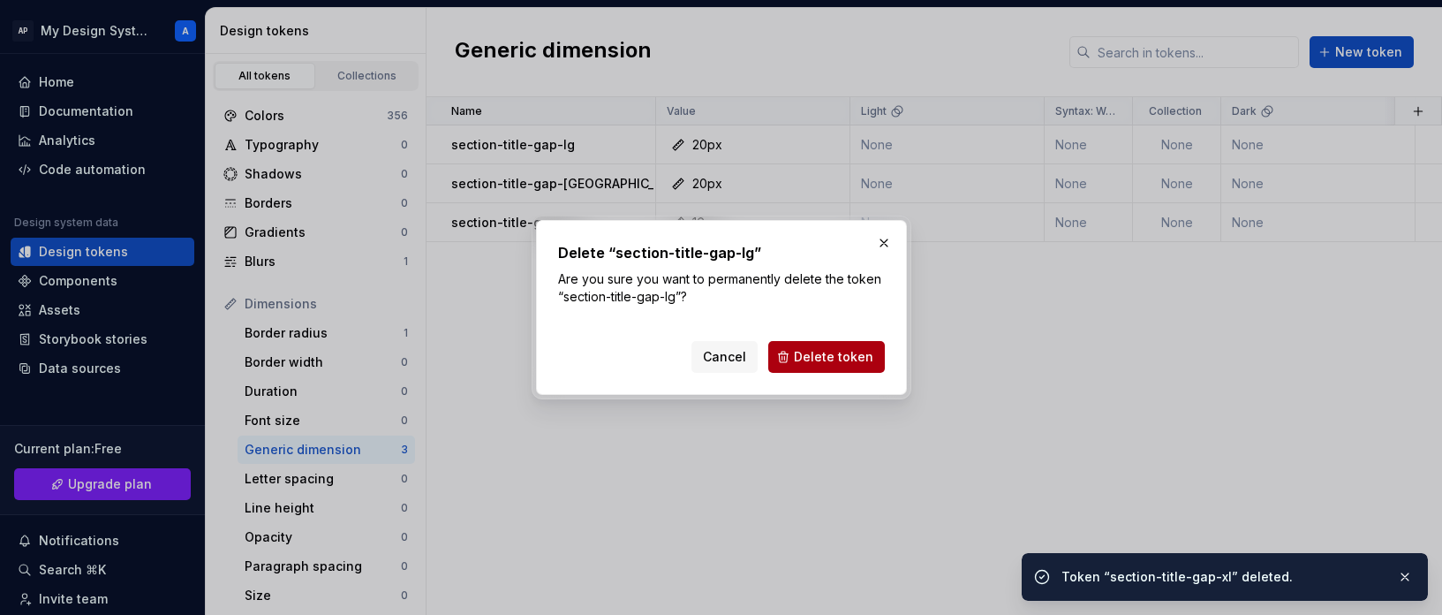
click at [811, 359] on span "Delete token" at bounding box center [833, 357] width 79 height 18
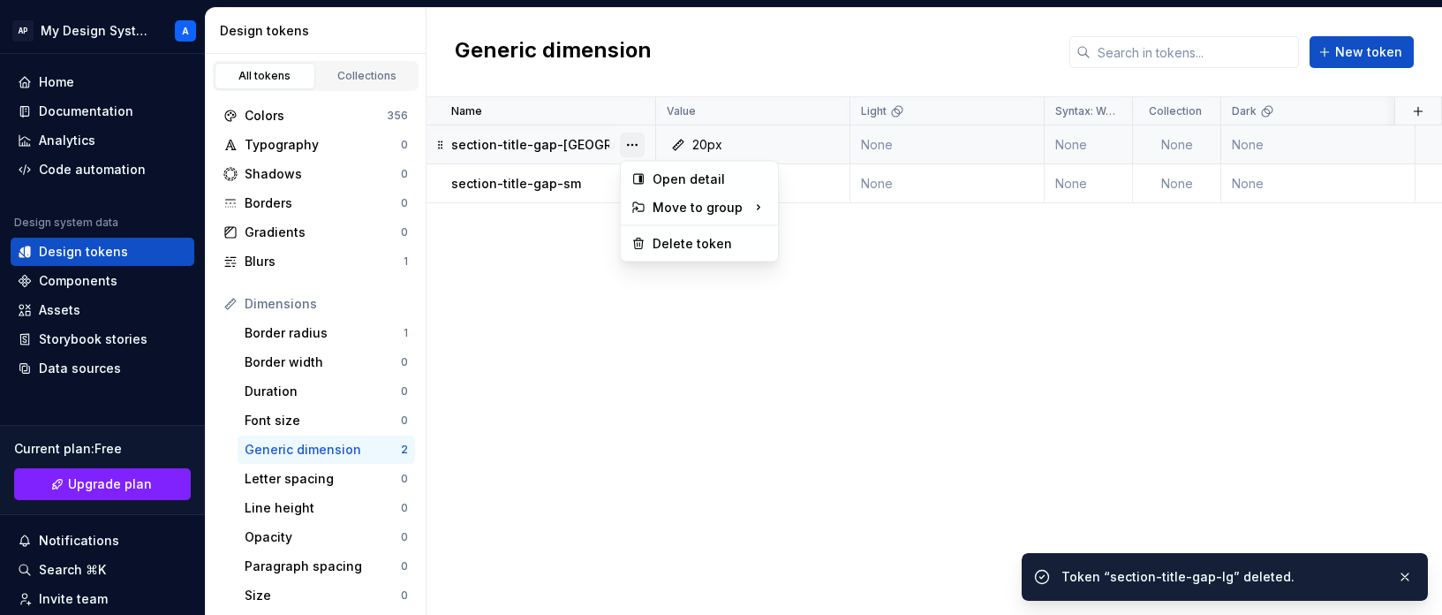
click at [631, 142] on button "button" at bounding box center [632, 144] width 25 height 25
click at [732, 249] on div "Delete token" at bounding box center [710, 244] width 115 height 18
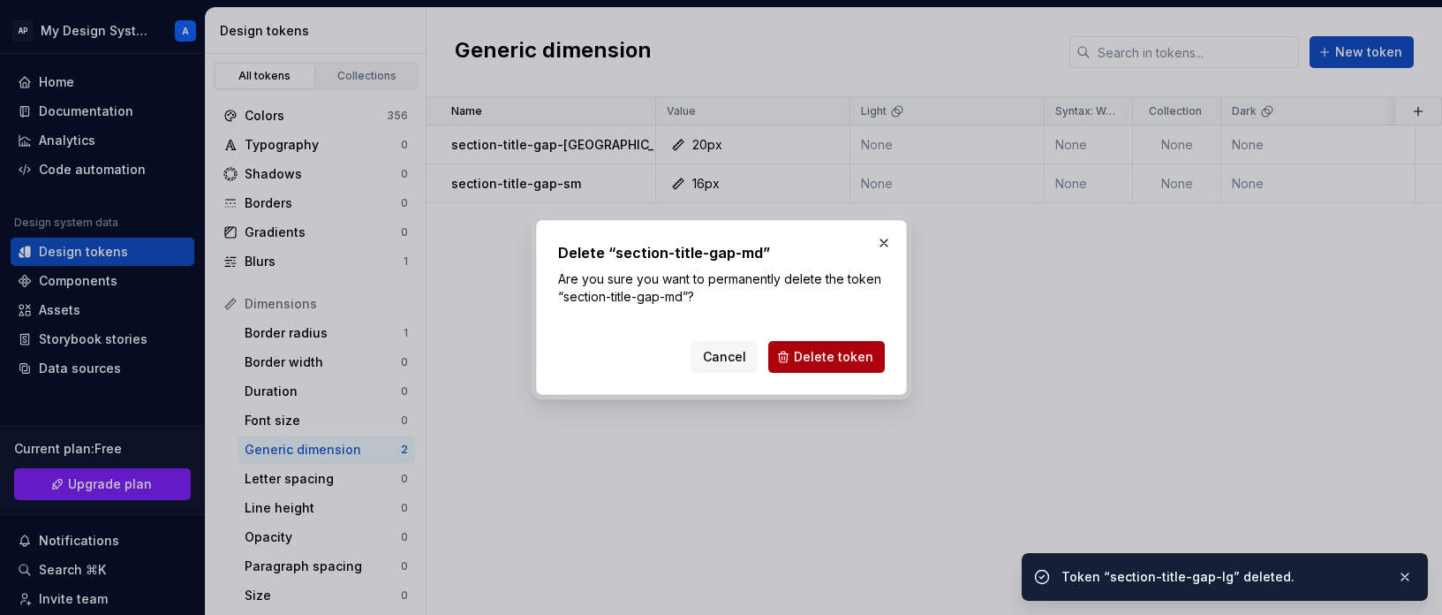
click at [815, 351] on span "Delete token" at bounding box center [833, 357] width 79 height 18
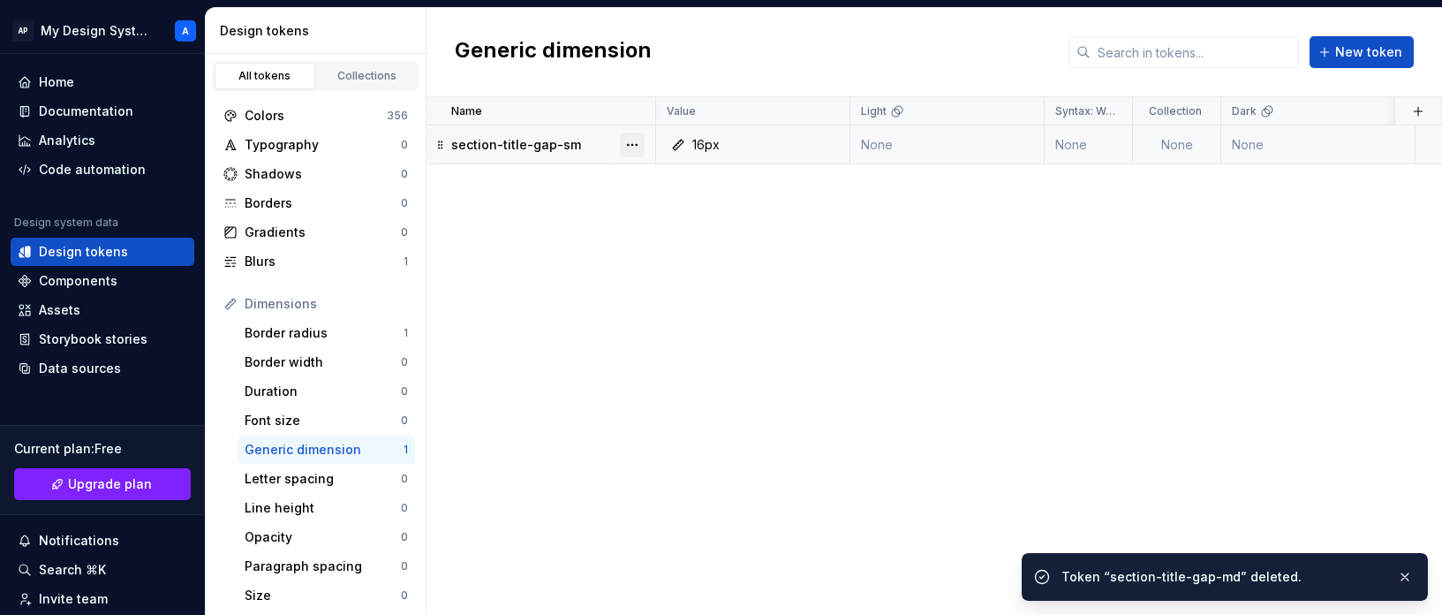
click at [632, 141] on button "button" at bounding box center [632, 144] width 25 height 25
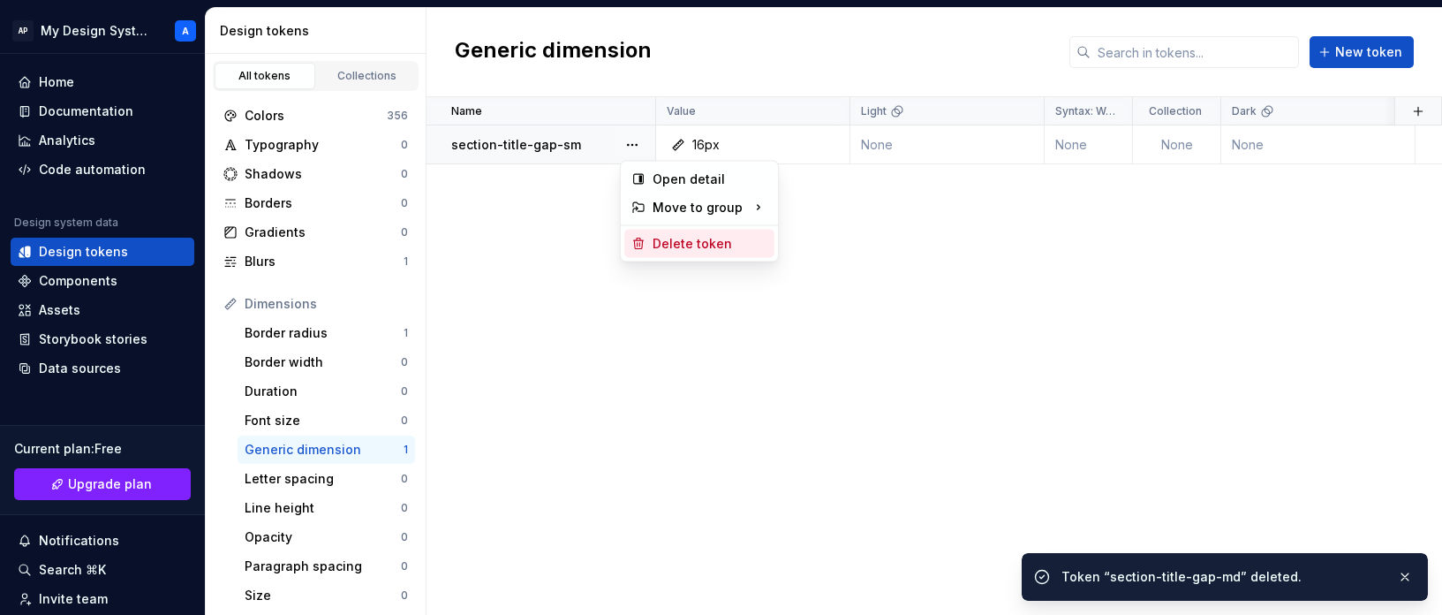
click at [732, 240] on div "Delete token" at bounding box center [710, 244] width 115 height 18
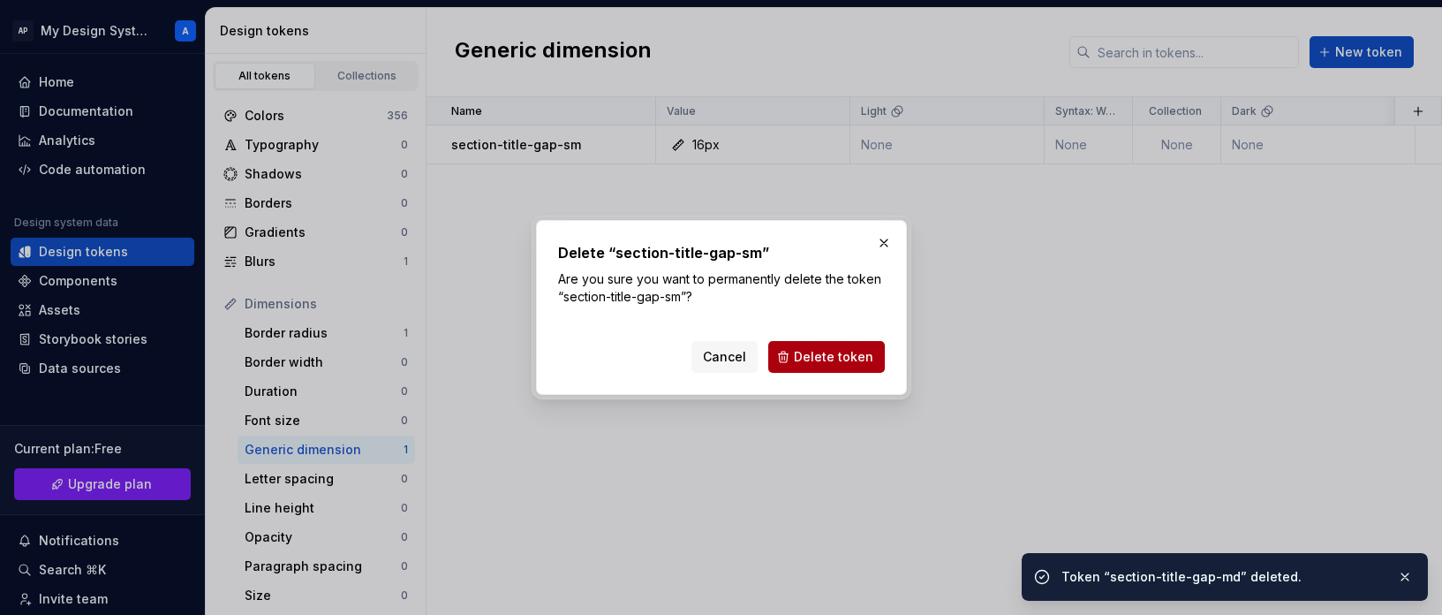
click at [835, 346] on button "Delete token" at bounding box center [826, 357] width 117 height 32
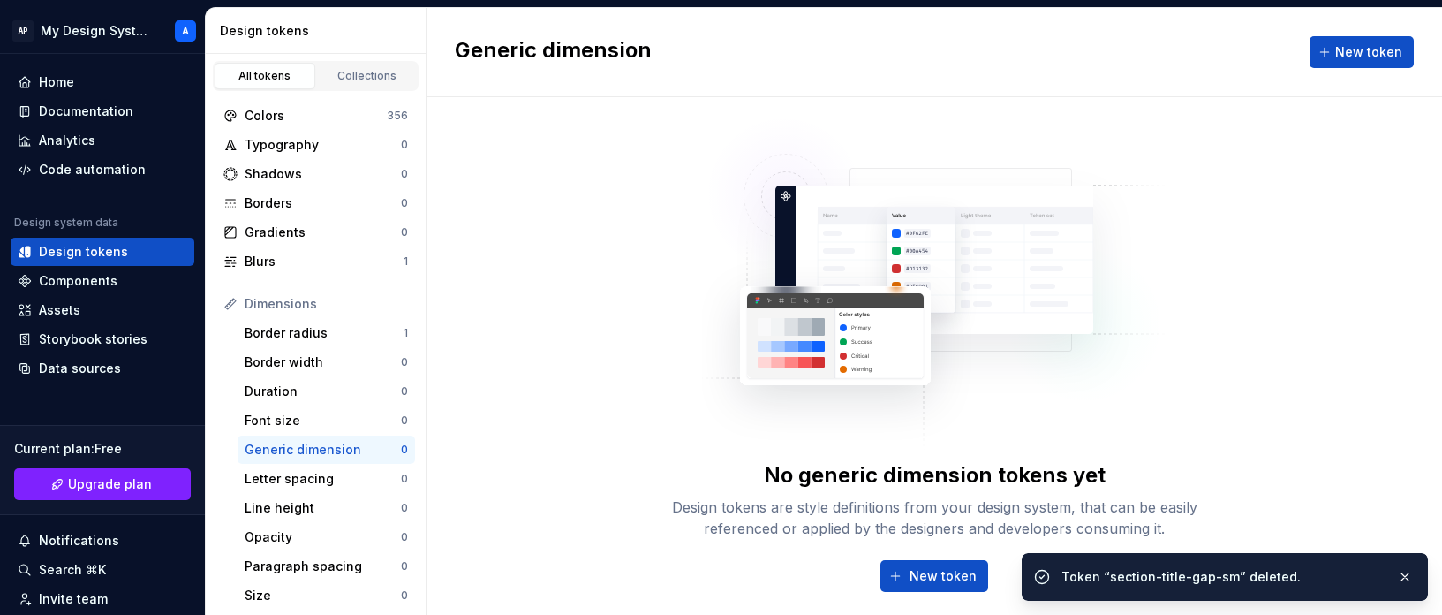
click at [736, 451] on div "No generic dimension tokens yet Design tokens are style definitions from your d…" at bounding box center [934, 363] width 565 height 533
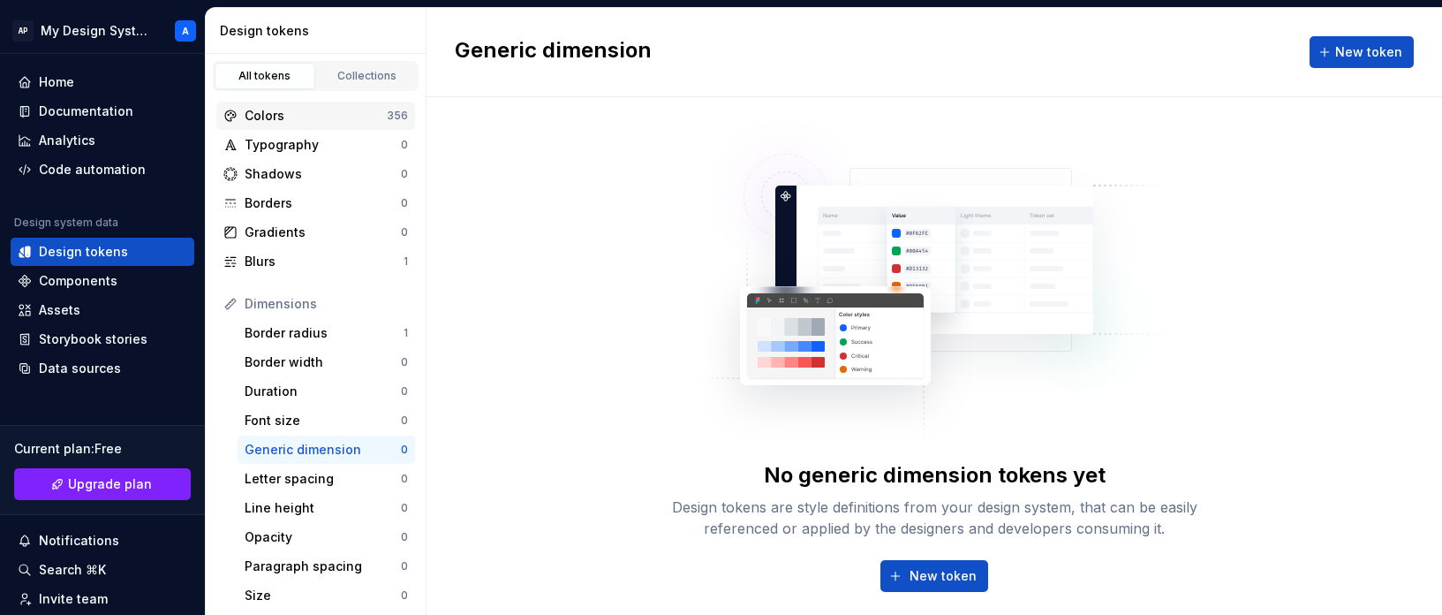
click at [346, 119] on div "Colors" at bounding box center [316, 116] width 142 height 18
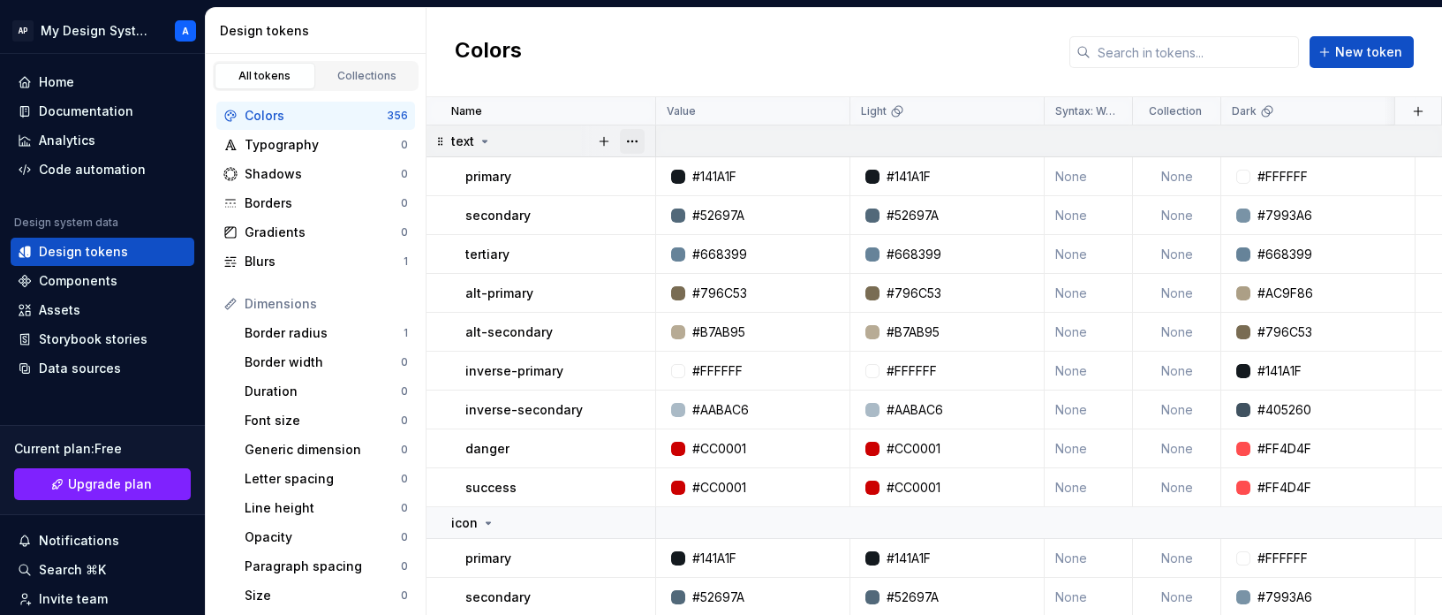
click at [632, 144] on button "button" at bounding box center [632, 141] width 25 height 25
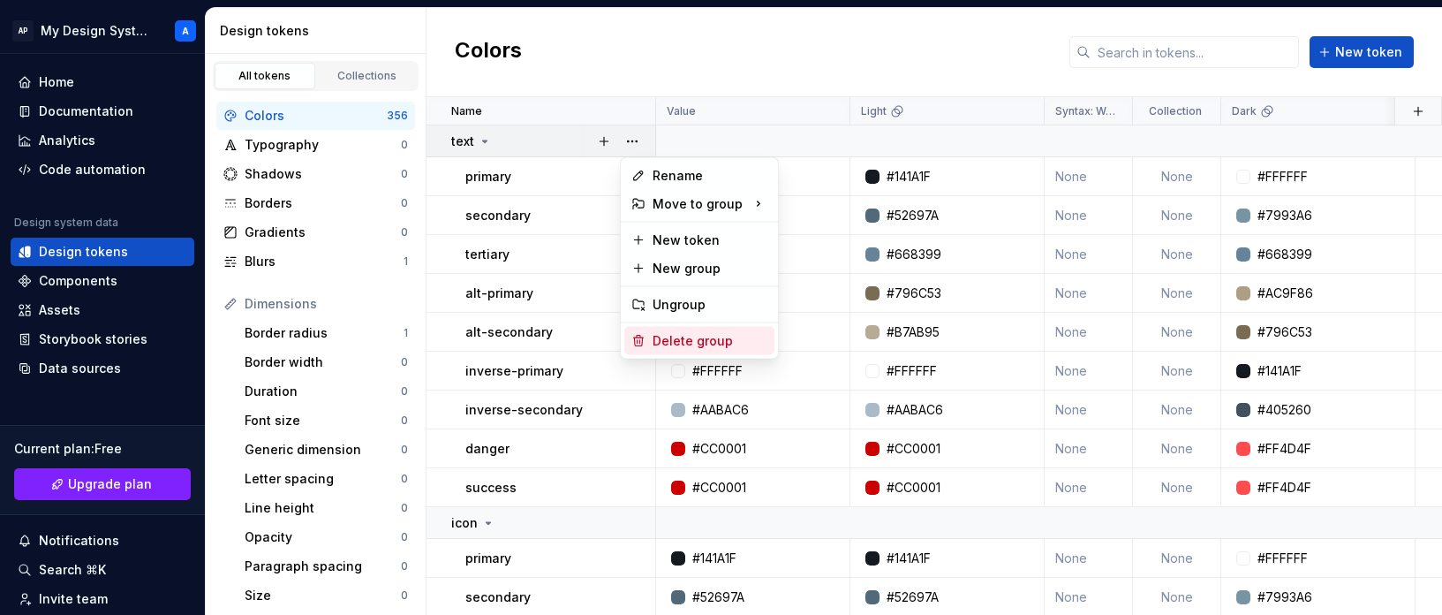
click at [690, 340] on div "Delete group" at bounding box center [710, 341] width 115 height 18
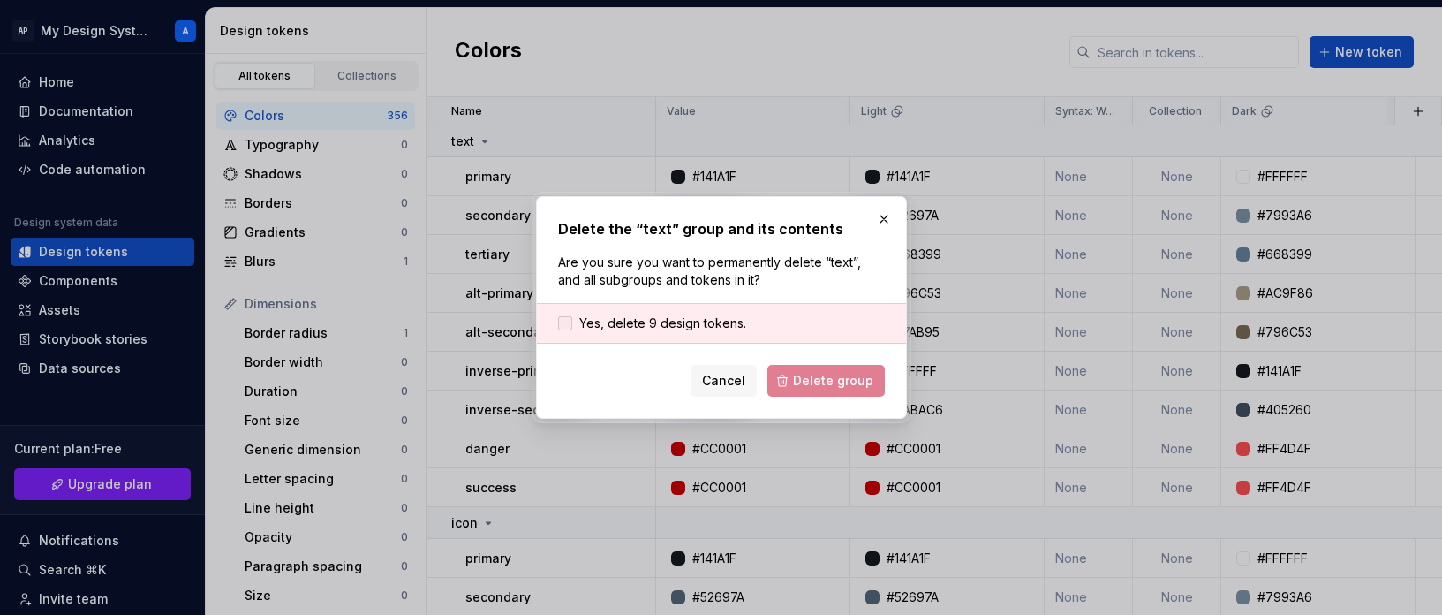
click at [669, 318] on span "Yes, delete 9 design tokens." at bounding box center [662, 323] width 167 height 18
click at [831, 366] on button "Delete group" at bounding box center [825, 381] width 117 height 32
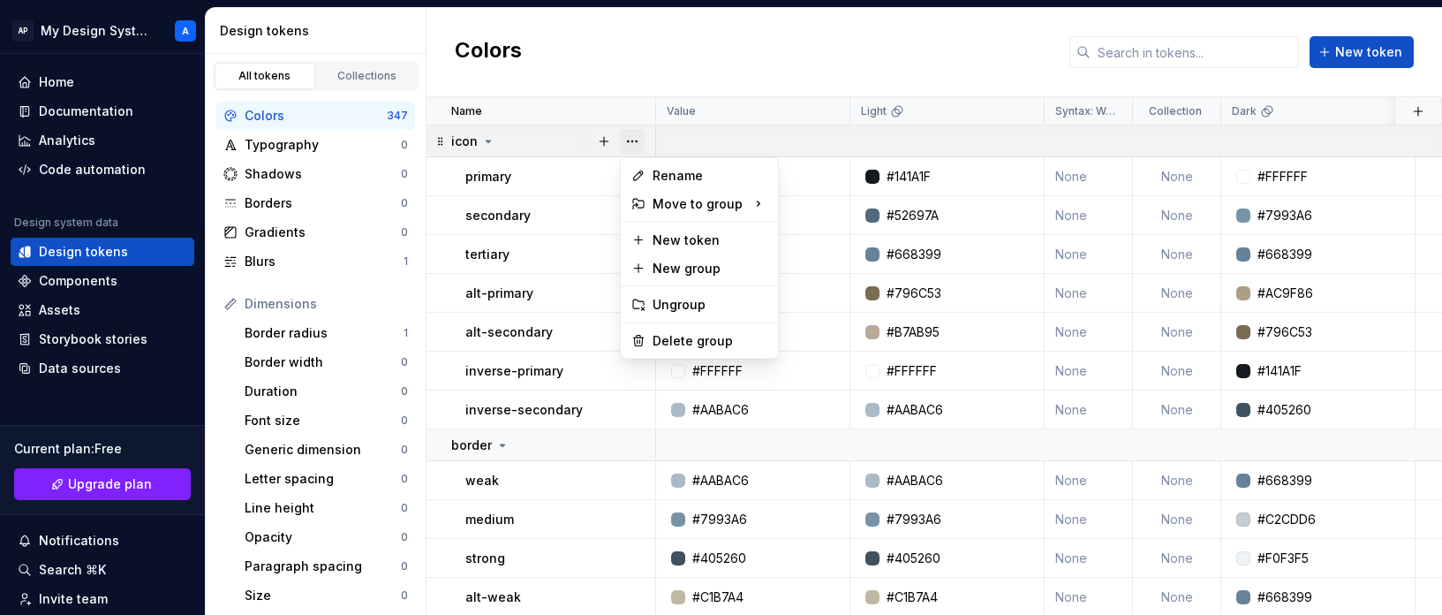
click at [630, 140] on button "button" at bounding box center [632, 141] width 25 height 25
click at [715, 337] on div "Delete group" at bounding box center [710, 341] width 115 height 18
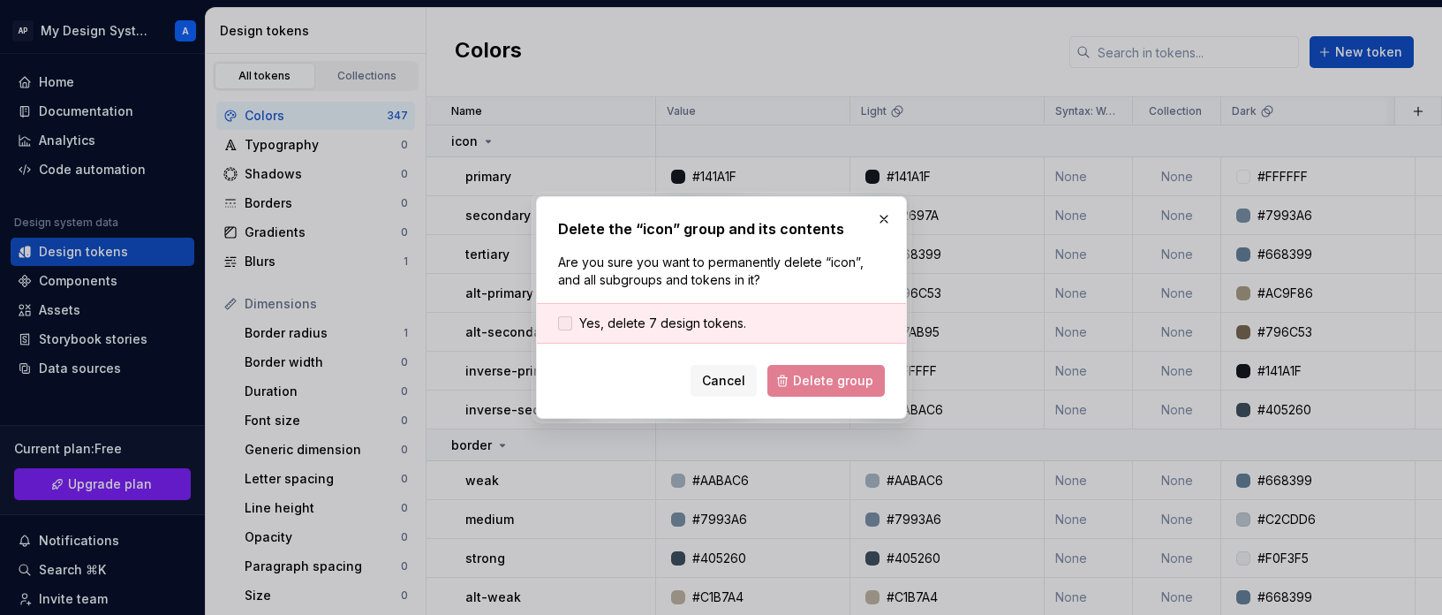
click at [646, 329] on span "Yes, delete 7 design tokens." at bounding box center [662, 323] width 167 height 18
click at [797, 356] on form "Yes, delete 7 design tokens. Cancel Delete group" at bounding box center [721, 350] width 327 height 94
click at [797, 366] on button "Delete group" at bounding box center [825, 381] width 117 height 32
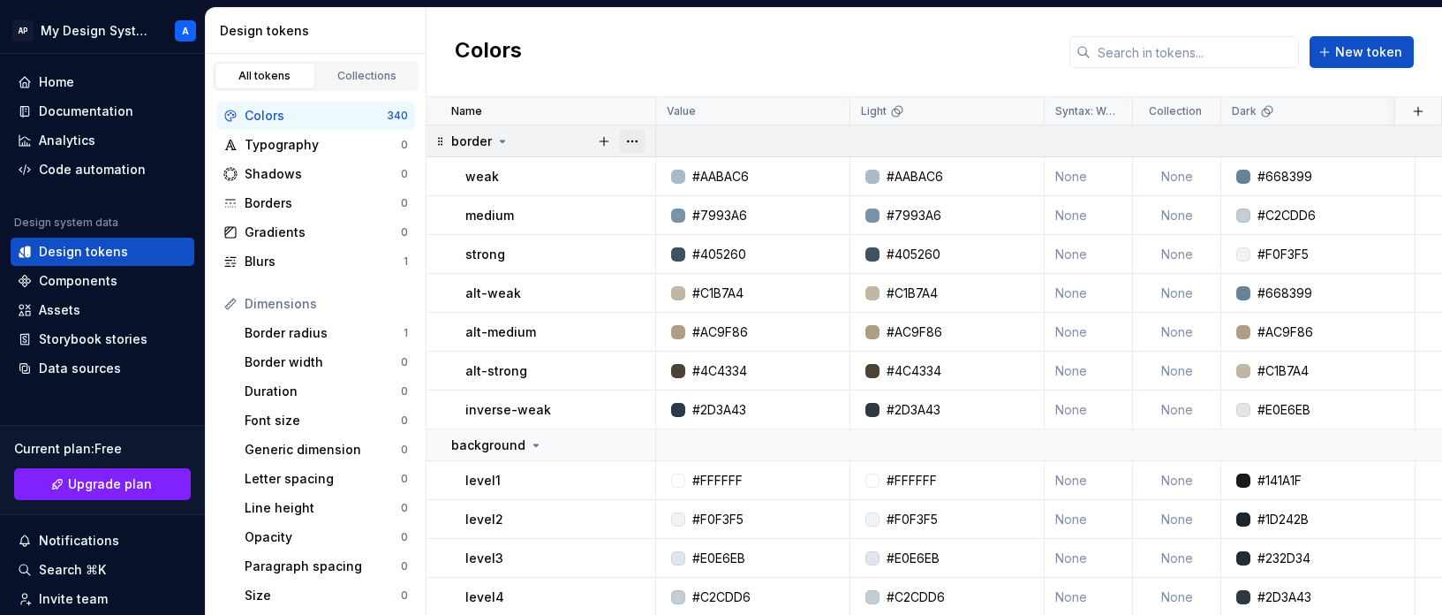
click at [635, 140] on button "button" at bounding box center [632, 141] width 25 height 25
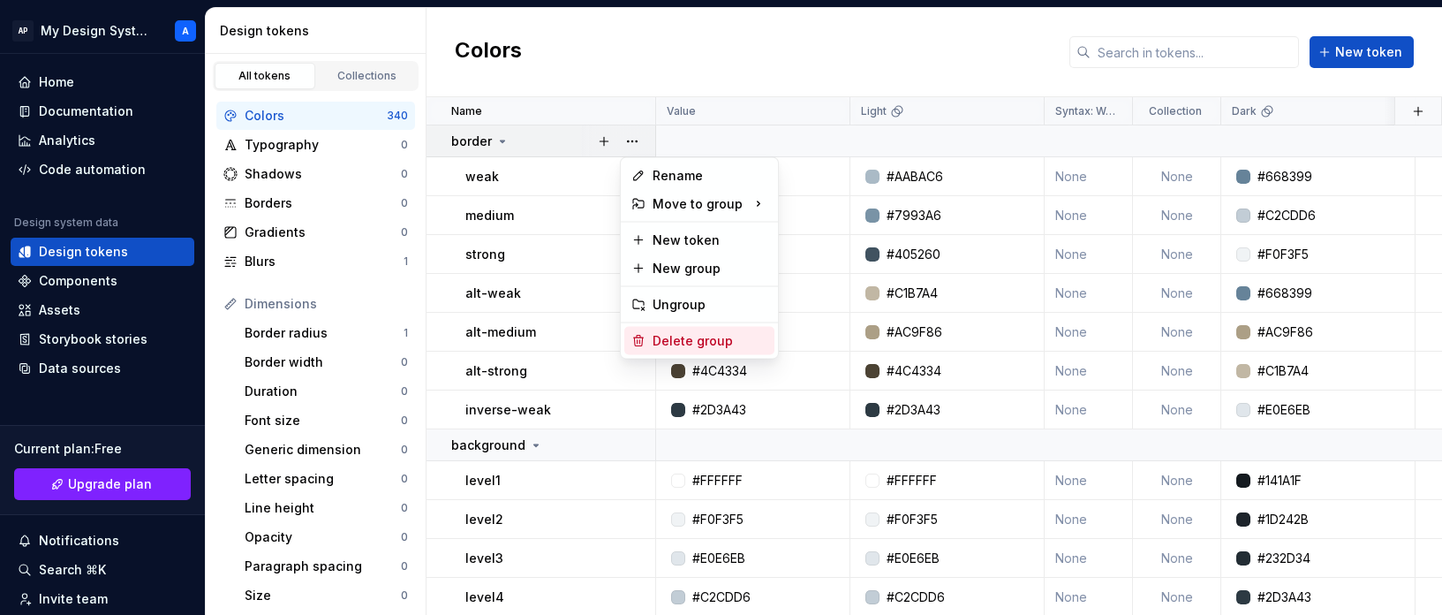
click at [741, 339] on div "Delete group" at bounding box center [710, 341] width 115 height 18
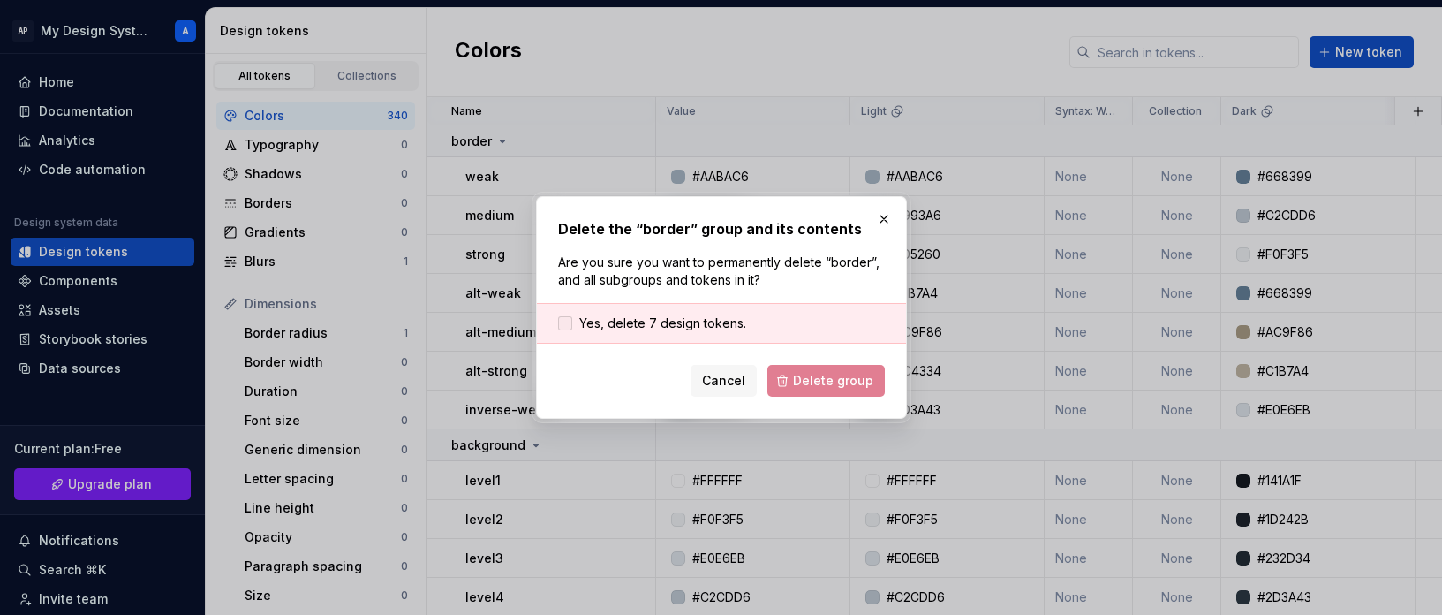
click at [708, 314] on span "Yes, delete 7 design tokens." at bounding box center [662, 323] width 167 height 18
click at [801, 385] on span "Delete group" at bounding box center [833, 381] width 80 height 18
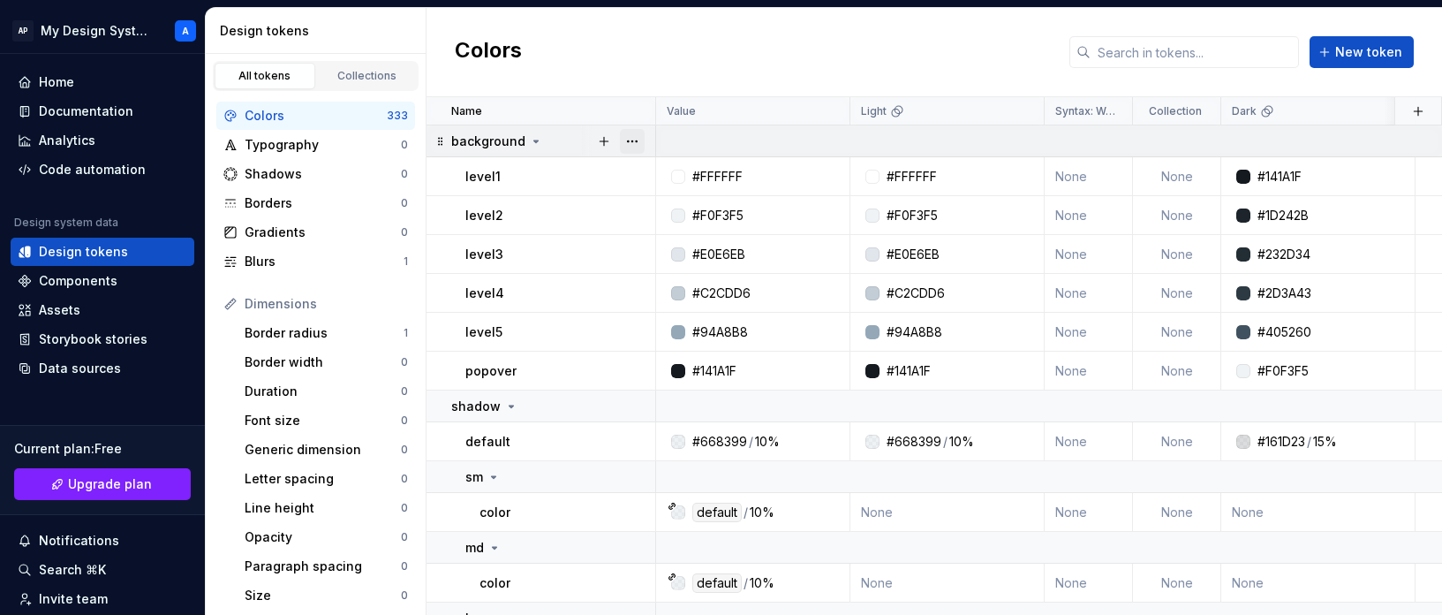
click at [637, 146] on button "button" at bounding box center [632, 141] width 25 height 25
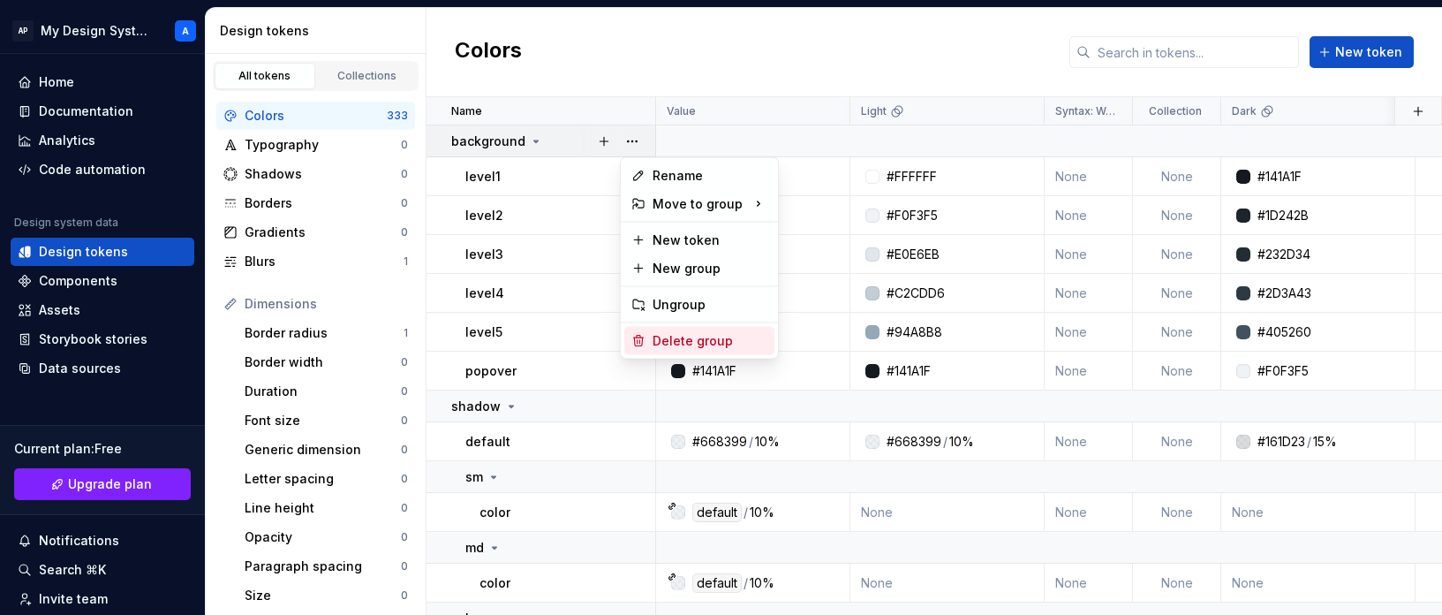
click at [694, 344] on div "Delete group" at bounding box center [710, 341] width 115 height 18
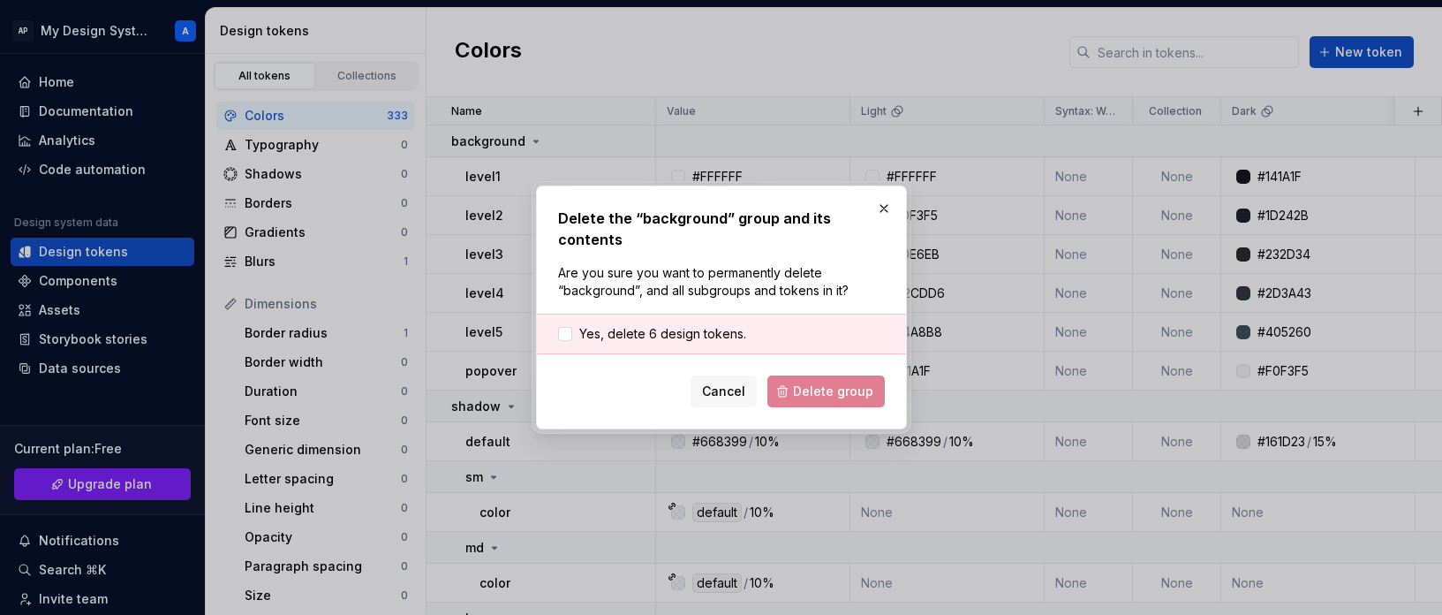
click at [733, 344] on div "Yes, delete 6 design tokens." at bounding box center [721, 333] width 369 height 41
click at [727, 338] on span "Yes, delete 6 design tokens." at bounding box center [662, 334] width 167 height 18
click at [819, 397] on span "Delete group" at bounding box center [833, 391] width 80 height 18
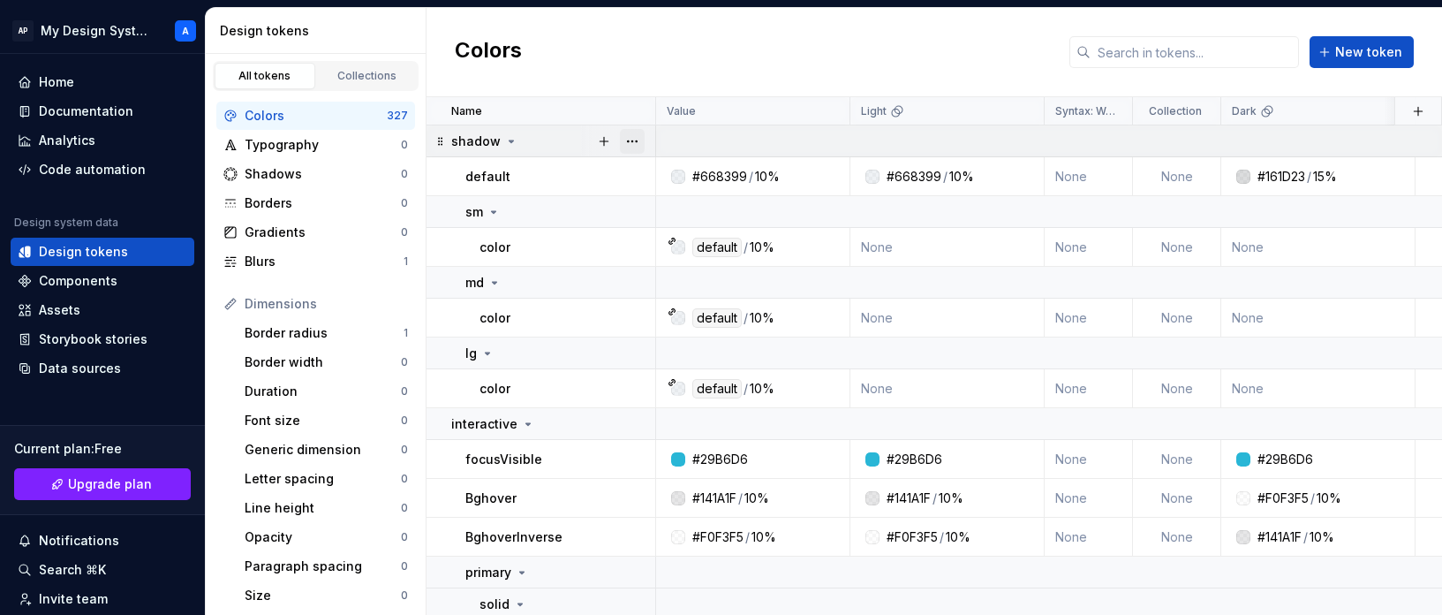
click at [640, 143] on button "button" at bounding box center [632, 141] width 25 height 25
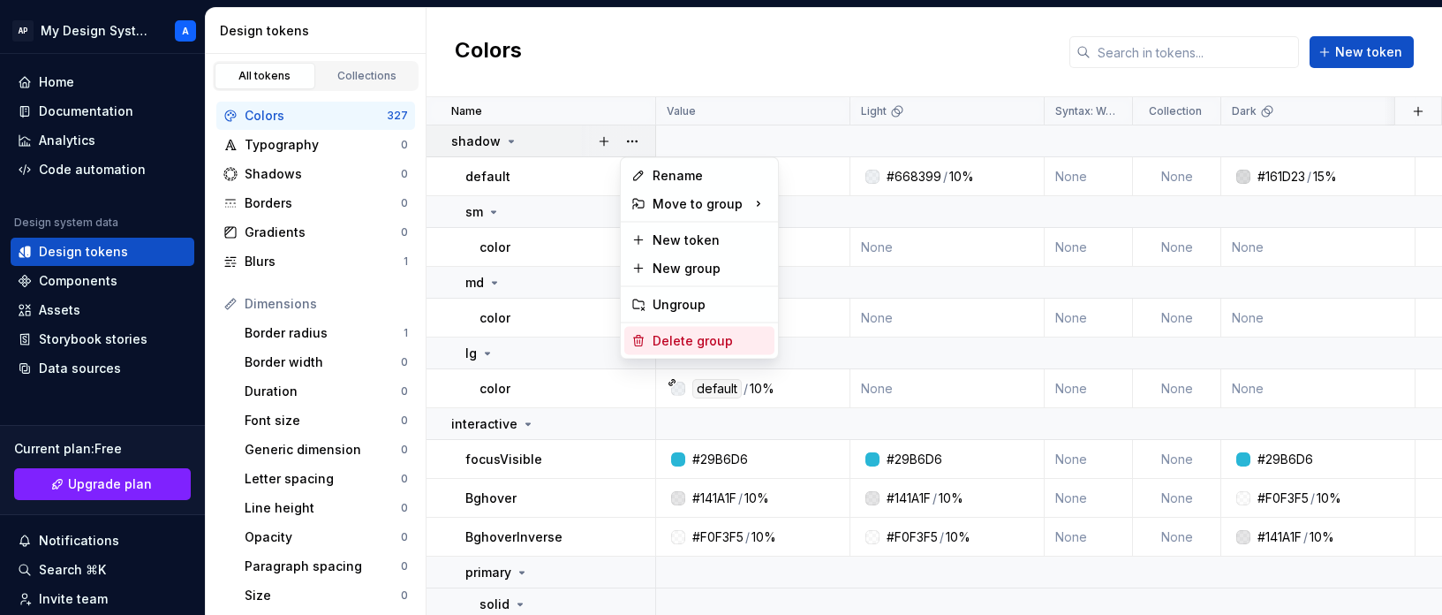
click at [706, 332] on div "Delete group" at bounding box center [710, 341] width 115 height 18
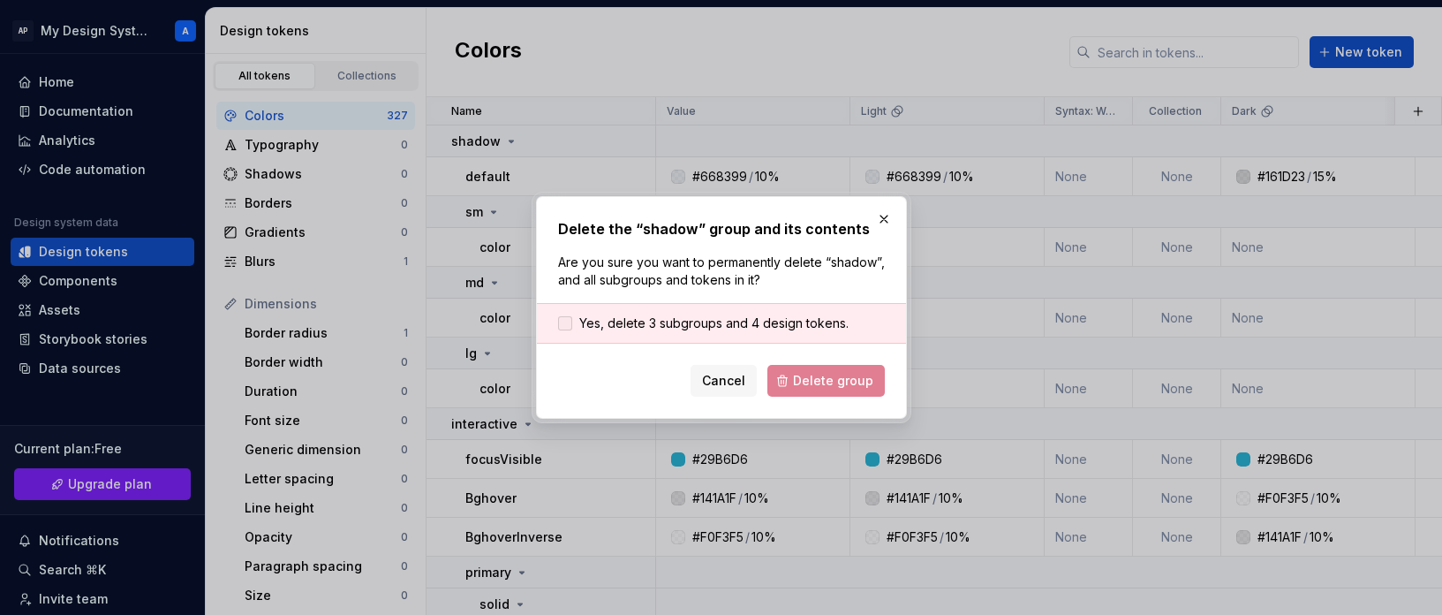
click at [724, 330] on span "Yes, delete 3 subgroups and 4 design tokens." at bounding box center [713, 323] width 269 height 18
click at [810, 384] on span "Delete group" at bounding box center [833, 381] width 80 height 18
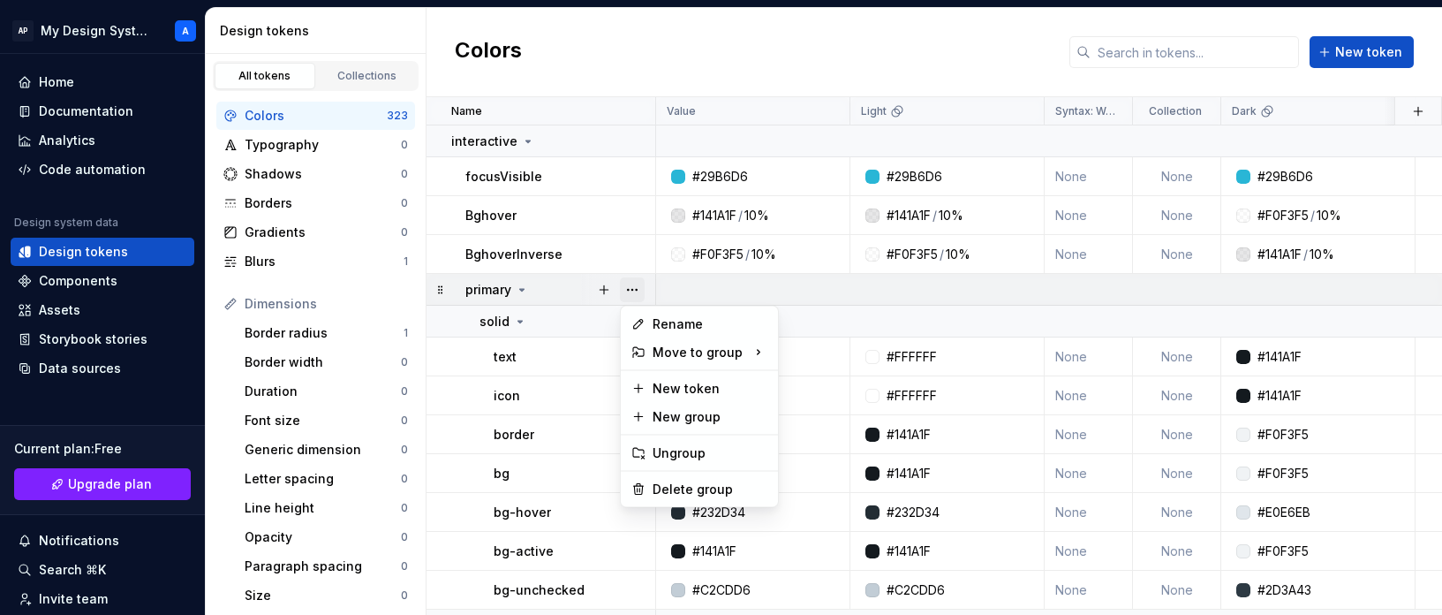
click at [638, 291] on button "button" at bounding box center [632, 289] width 25 height 25
click at [707, 497] on div "Delete group" at bounding box center [710, 489] width 115 height 18
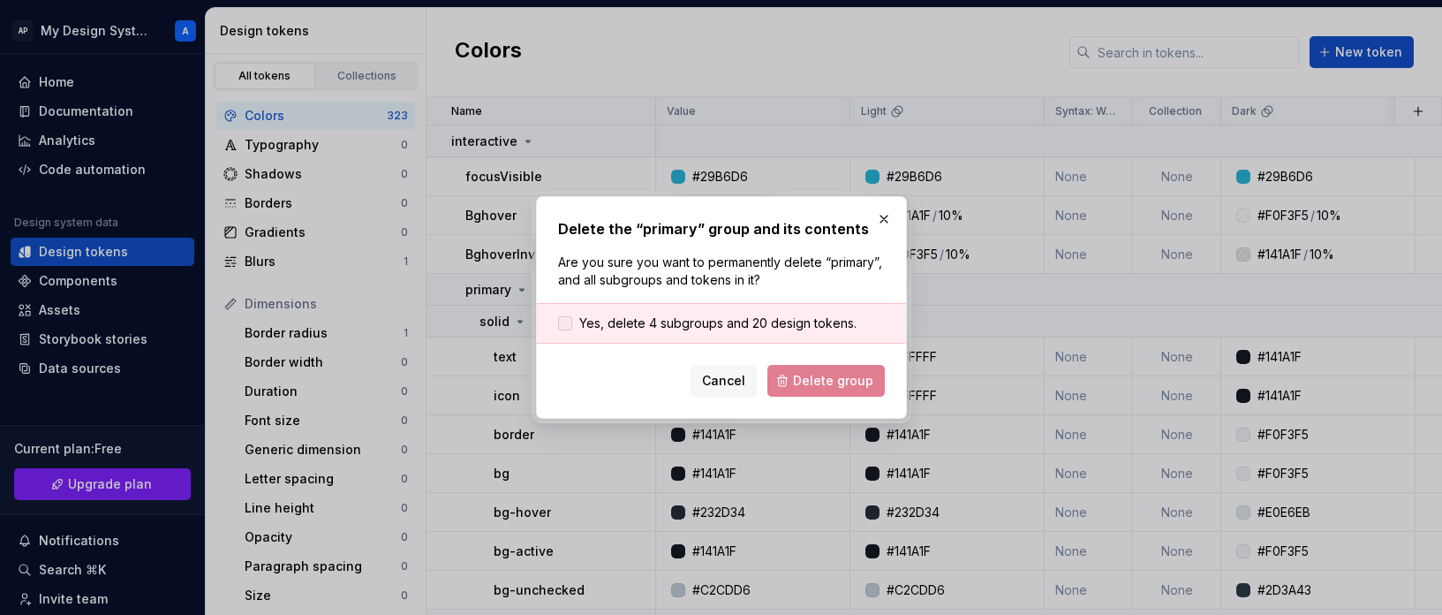
click at [758, 325] on span "Yes, delete 4 subgroups and 20 design tokens." at bounding box center [717, 323] width 277 height 18
click at [822, 381] on span "Delete group" at bounding box center [833, 381] width 80 height 18
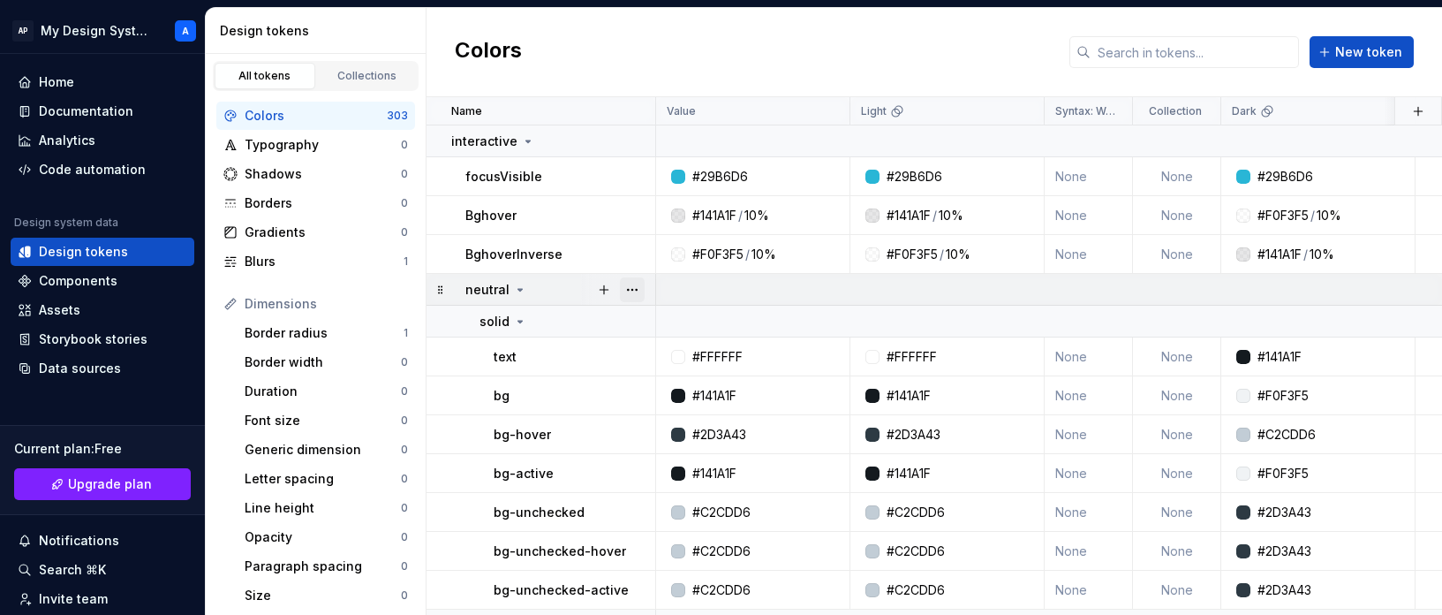
click at [634, 290] on button "button" at bounding box center [632, 289] width 25 height 25
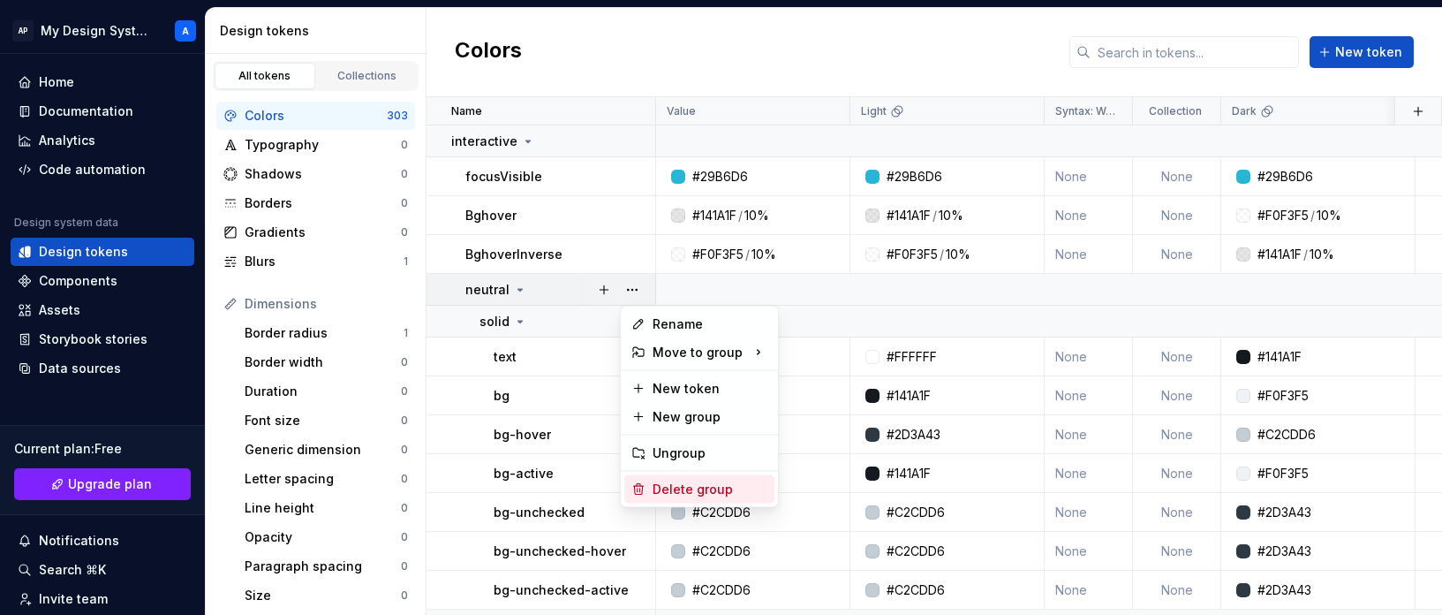
click at [709, 487] on div "Delete group" at bounding box center [710, 489] width 115 height 18
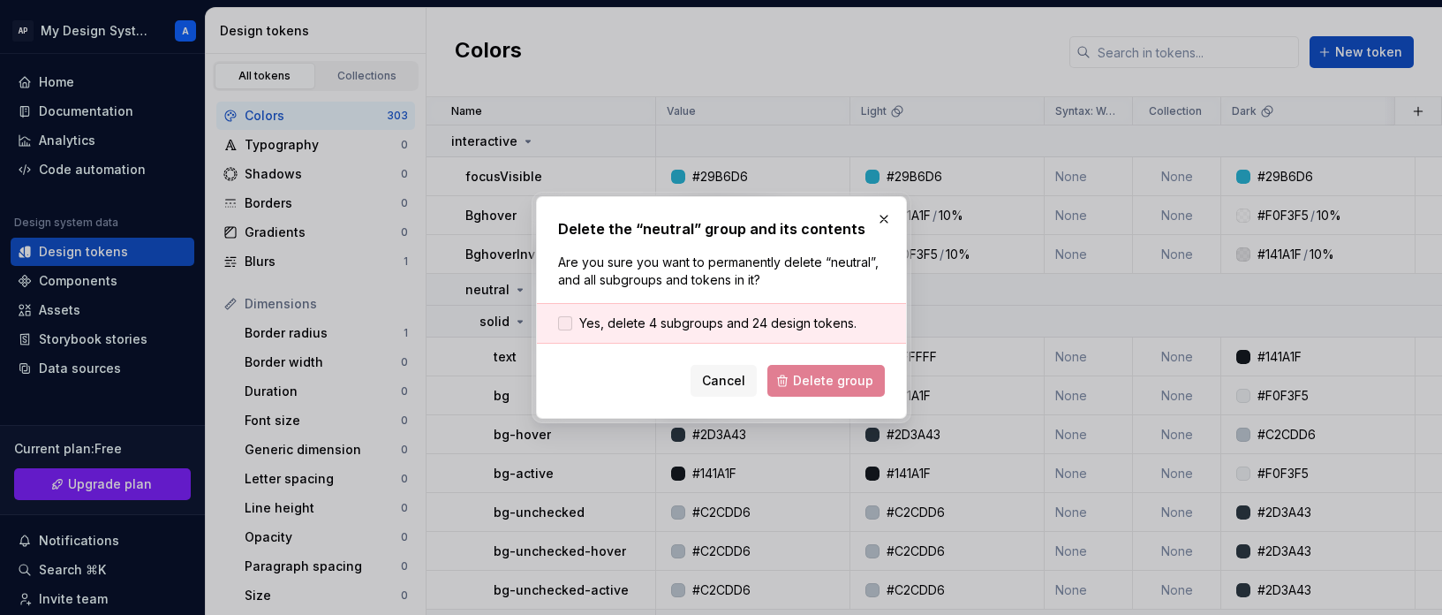
click at [759, 314] on span "Yes, delete 4 subgroups and 24 design tokens." at bounding box center [717, 323] width 277 height 18
click at [809, 389] on button "Delete group" at bounding box center [825, 381] width 117 height 32
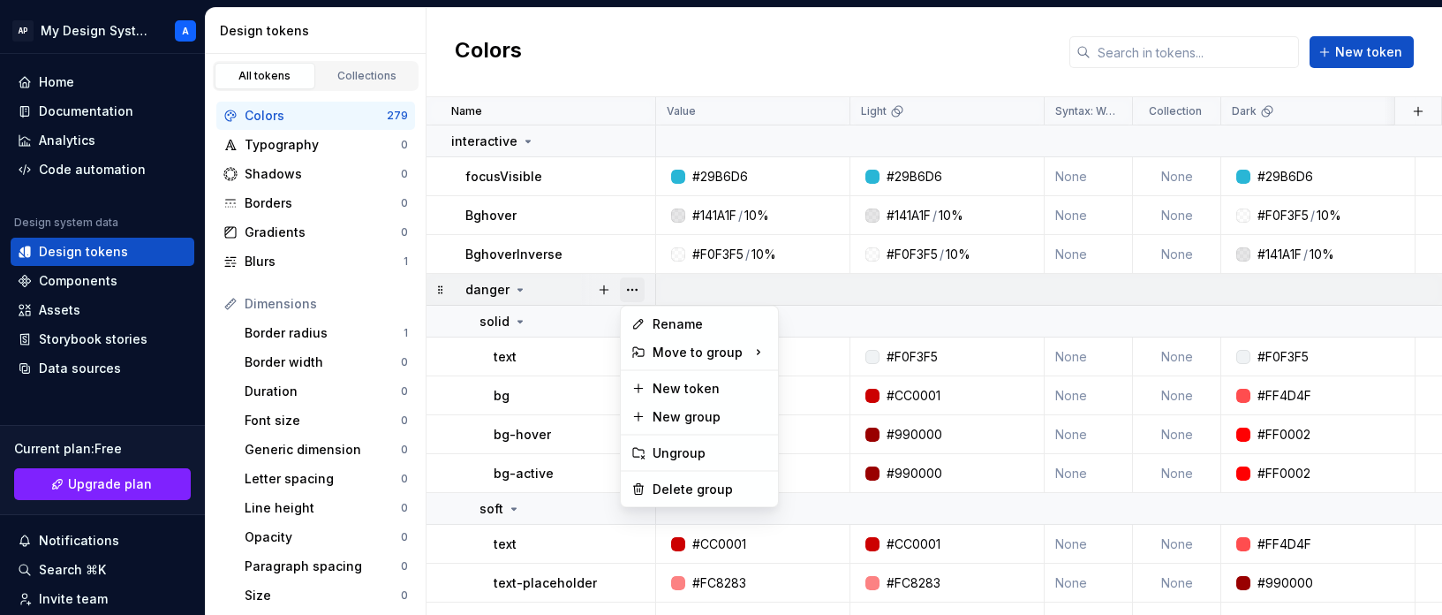
click at [634, 292] on button "button" at bounding box center [632, 289] width 25 height 25
click at [684, 492] on div "Delete group" at bounding box center [710, 489] width 115 height 18
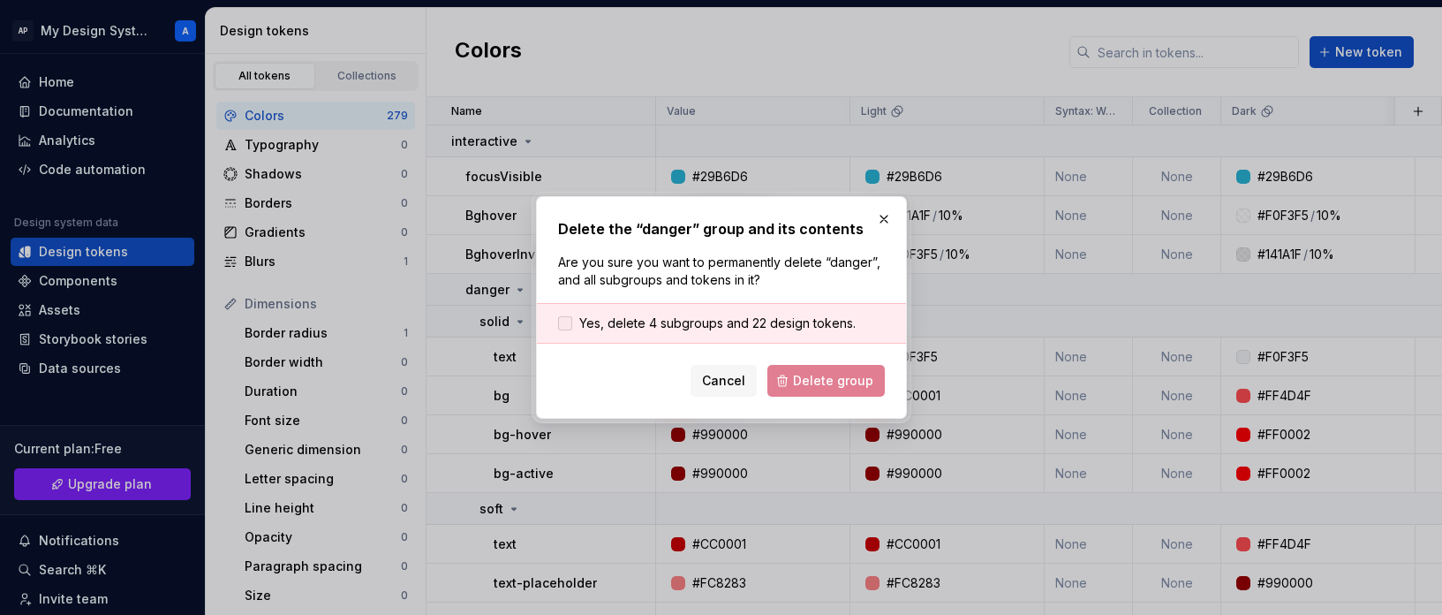
click at [737, 330] on span "Yes, delete 4 subgroups and 22 design tokens." at bounding box center [717, 323] width 276 height 18
click at [833, 397] on div "Delete the “danger” group and its contents Are you sure you want to permanently…" at bounding box center [721, 307] width 371 height 223
click at [833, 374] on span "Delete group" at bounding box center [833, 381] width 80 height 18
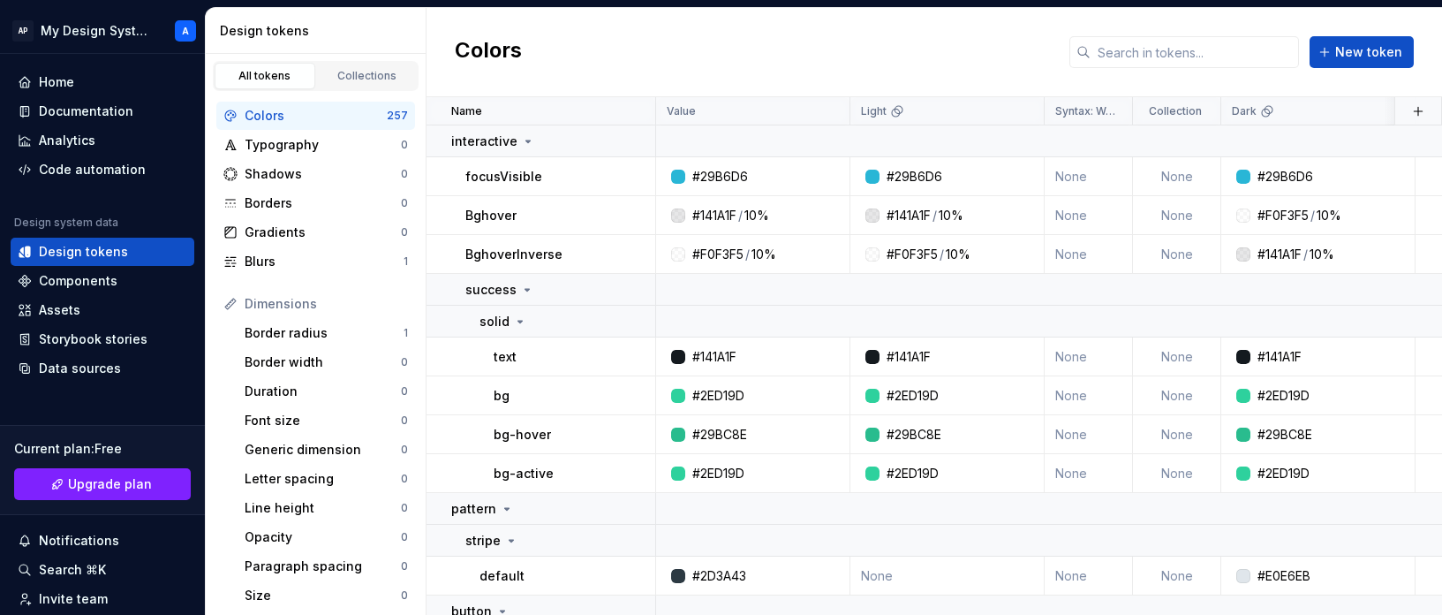
click at [636, 146] on button "button" at bounding box center [632, 141] width 25 height 25
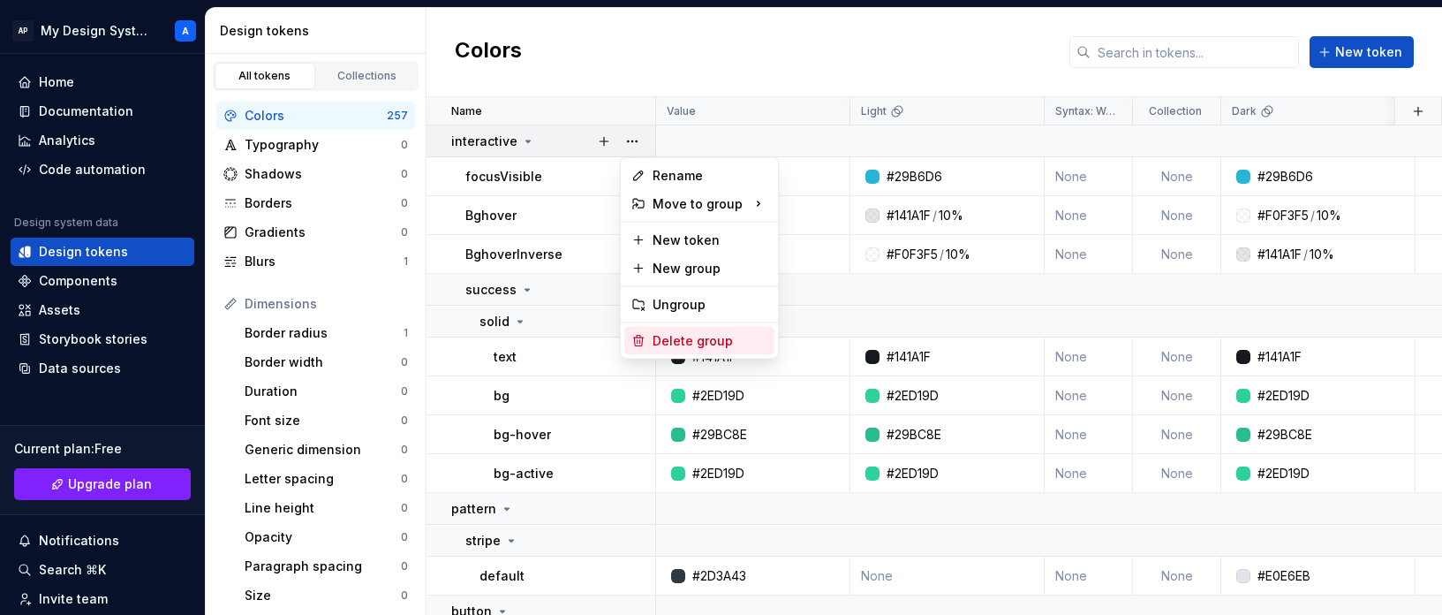
click at [701, 345] on div "Delete group" at bounding box center [710, 341] width 115 height 18
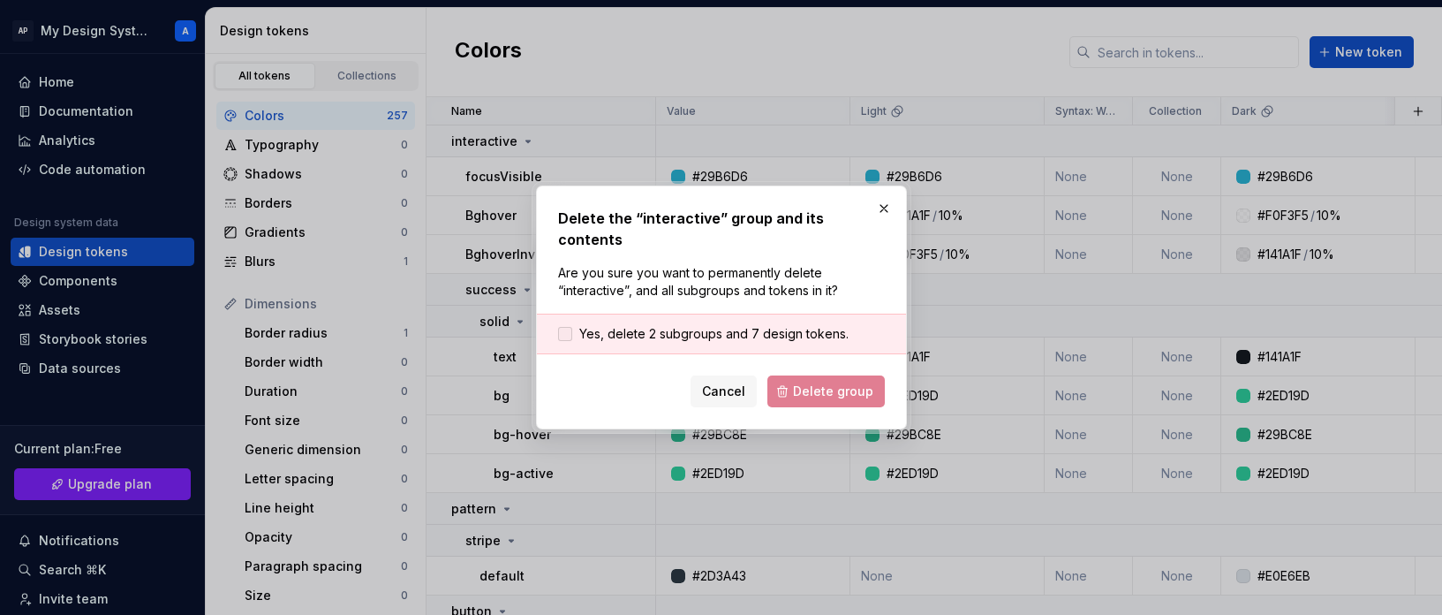
click at [753, 325] on span "Yes, delete 2 subgroups and 7 design tokens." at bounding box center [713, 334] width 269 height 18
click at [802, 382] on span "Delete group" at bounding box center [833, 391] width 80 height 18
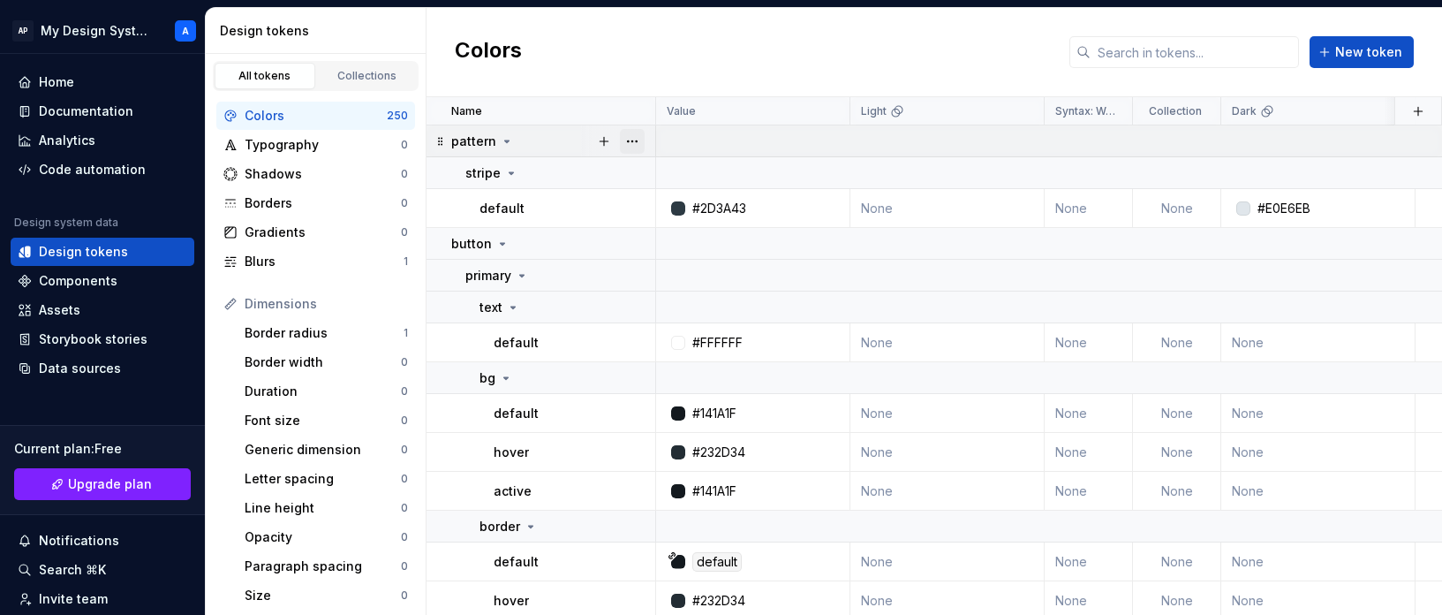
click at [641, 140] on button "button" at bounding box center [632, 141] width 25 height 25
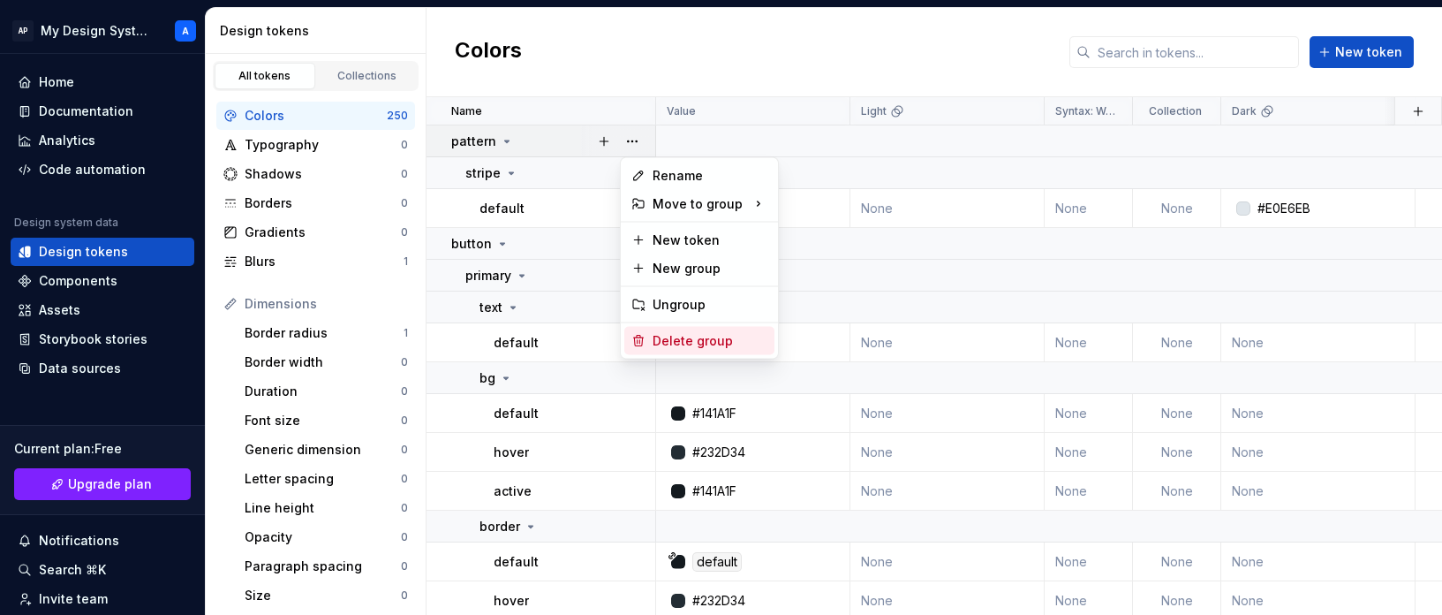
click at [682, 334] on div "Delete group" at bounding box center [710, 341] width 115 height 18
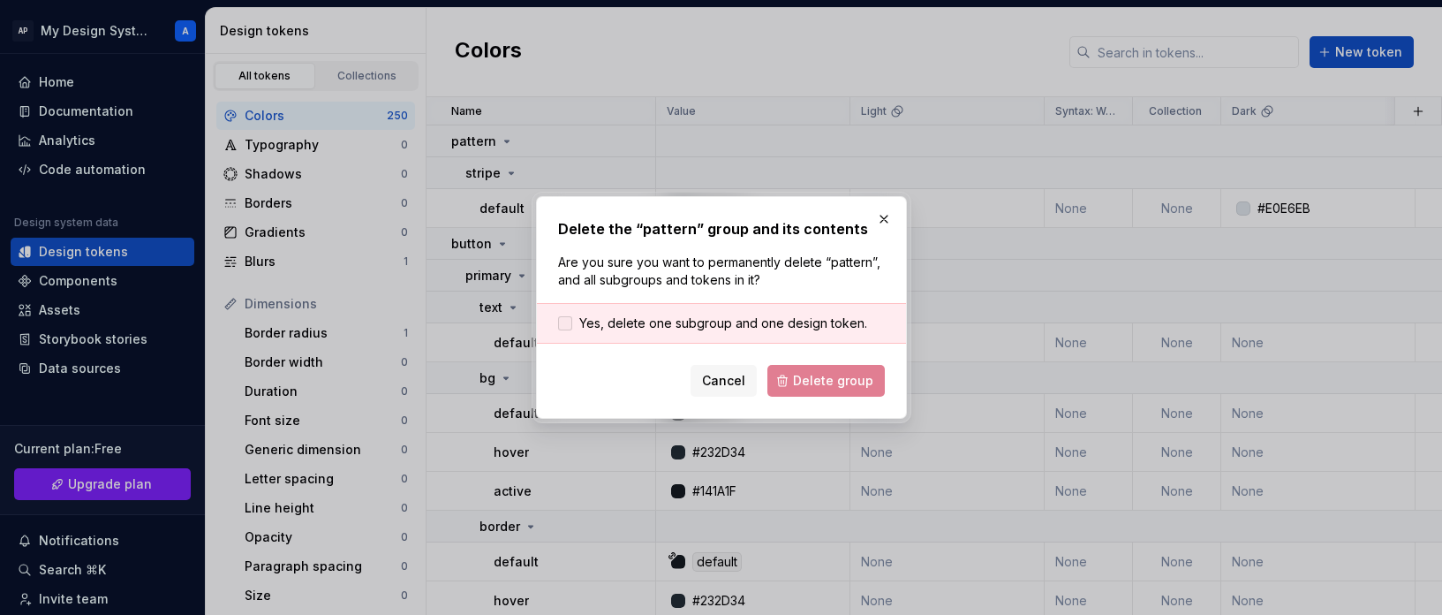
click at [739, 315] on span "Yes, delete one subgroup and one design token." at bounding box center [723, 323] width 288 height 18
click at [803, 372] on span "Delete group" at bounding box center [833, 381] width 80 height 18
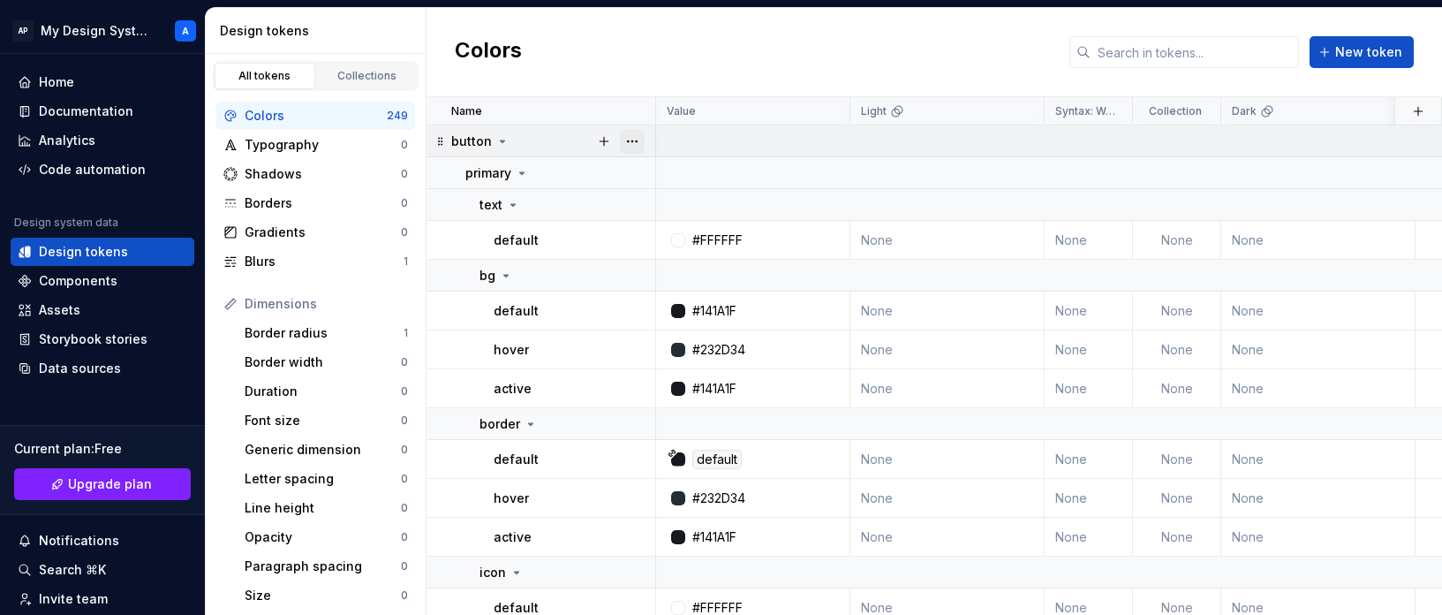
click at [638, 137] on button "button" at bounding box center [632, 141] width 25 height 25
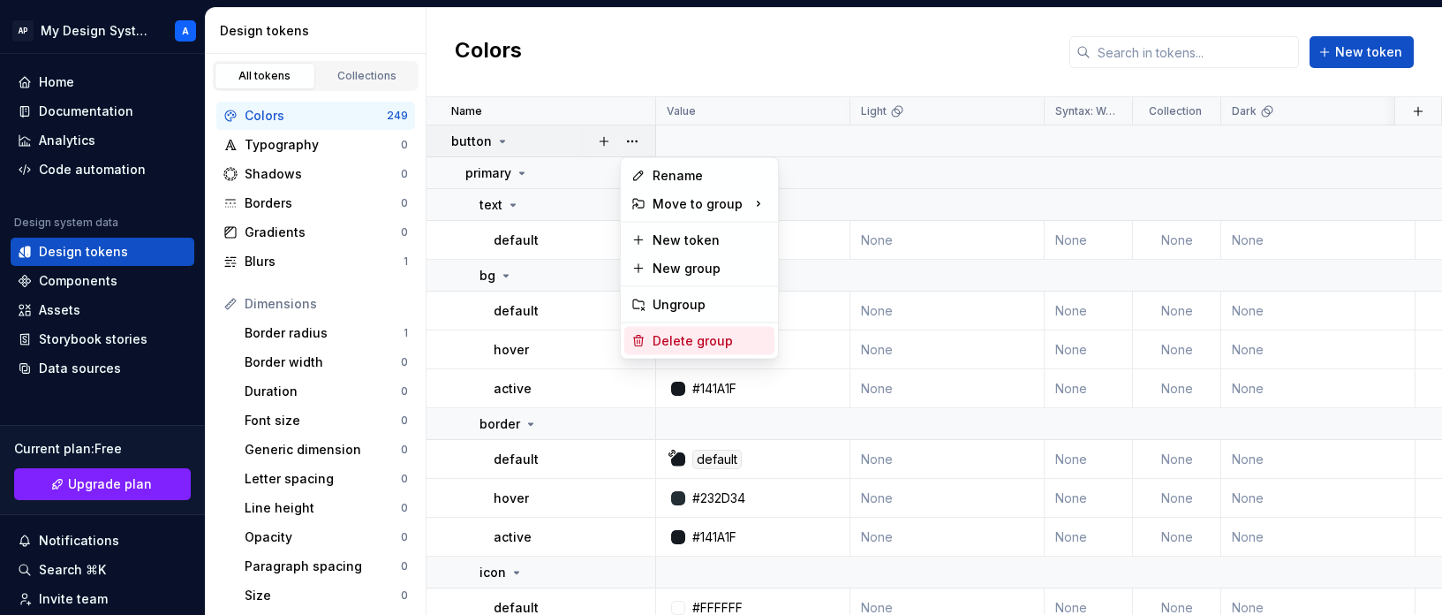
click at [676, 344] on div "Delete group" at bounding box center [710, 341] width 115 height 18
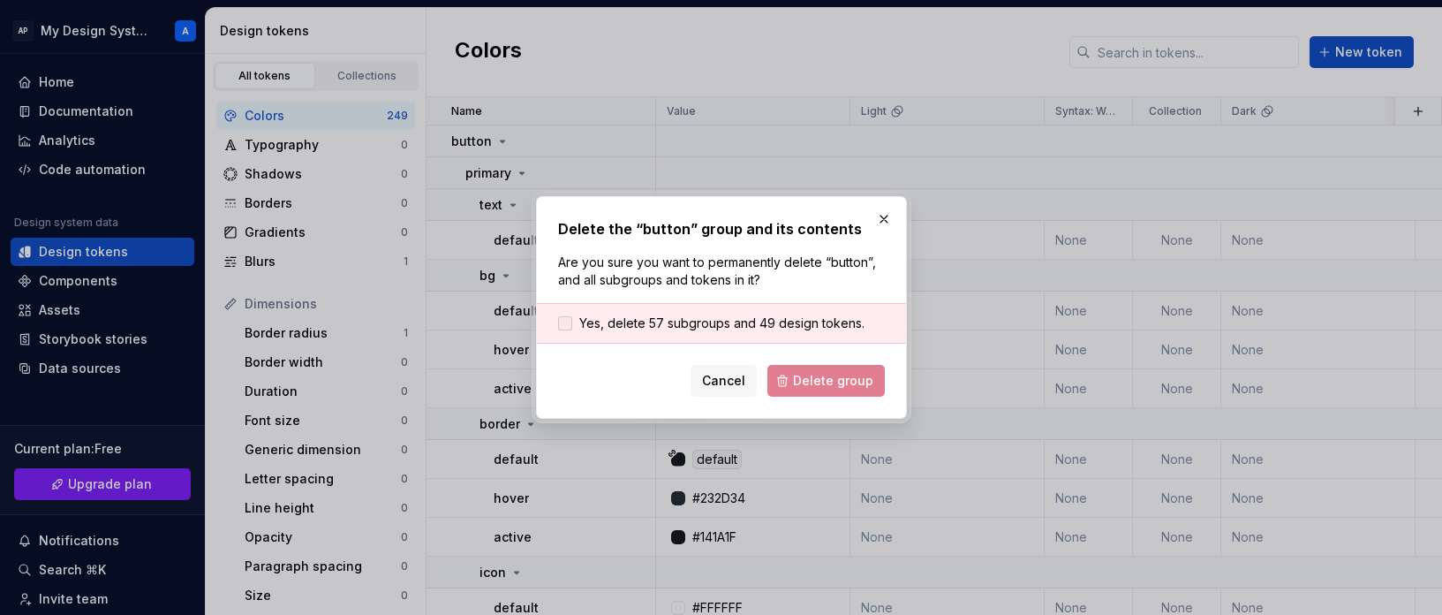
click at [763, 329] on span "Yes, delete 57 subgroups and 49 design tokens." at bounding box center [721, 323] width 285 height 18
click at [842, 381] on span "Delete group" at bounding box center [833, 381] width 80 height 18
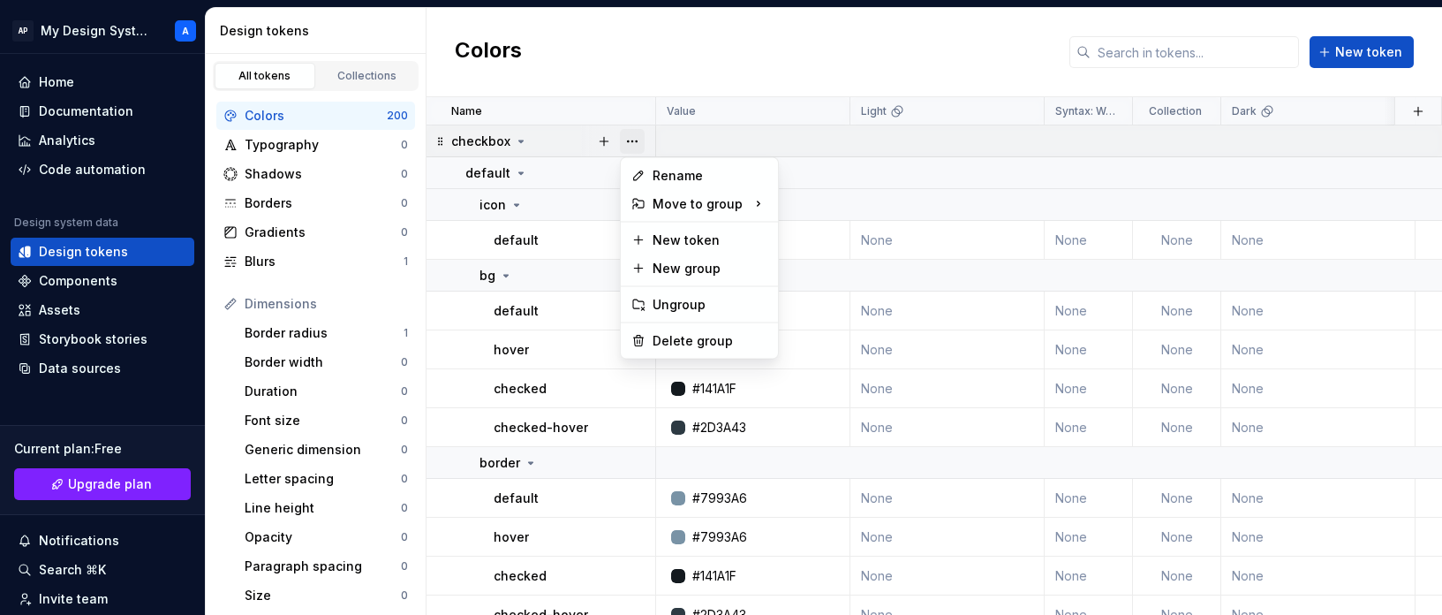
click at [629, 134] on button "button" at bounding box center [632, 141] width 25 height 25
click at [741, 336] on div "Delete group" at bounding box center [710, 341] width 115 height 18
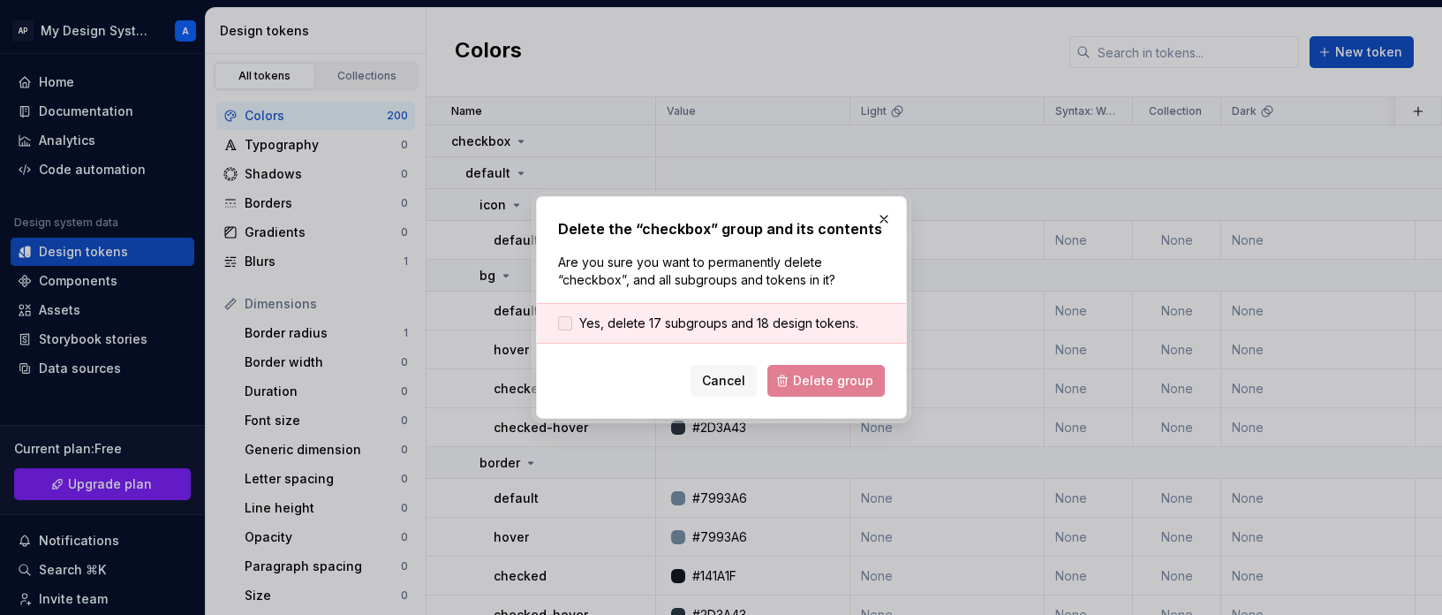
click at [729, 327] on span "Yes, delete 17 subgroups and 18 design tokens." at bounding box center [718, 323] width 279 height 18
click at [805, 377] on span "Delete group" at bounding box center [833, 381] width 80 height 18
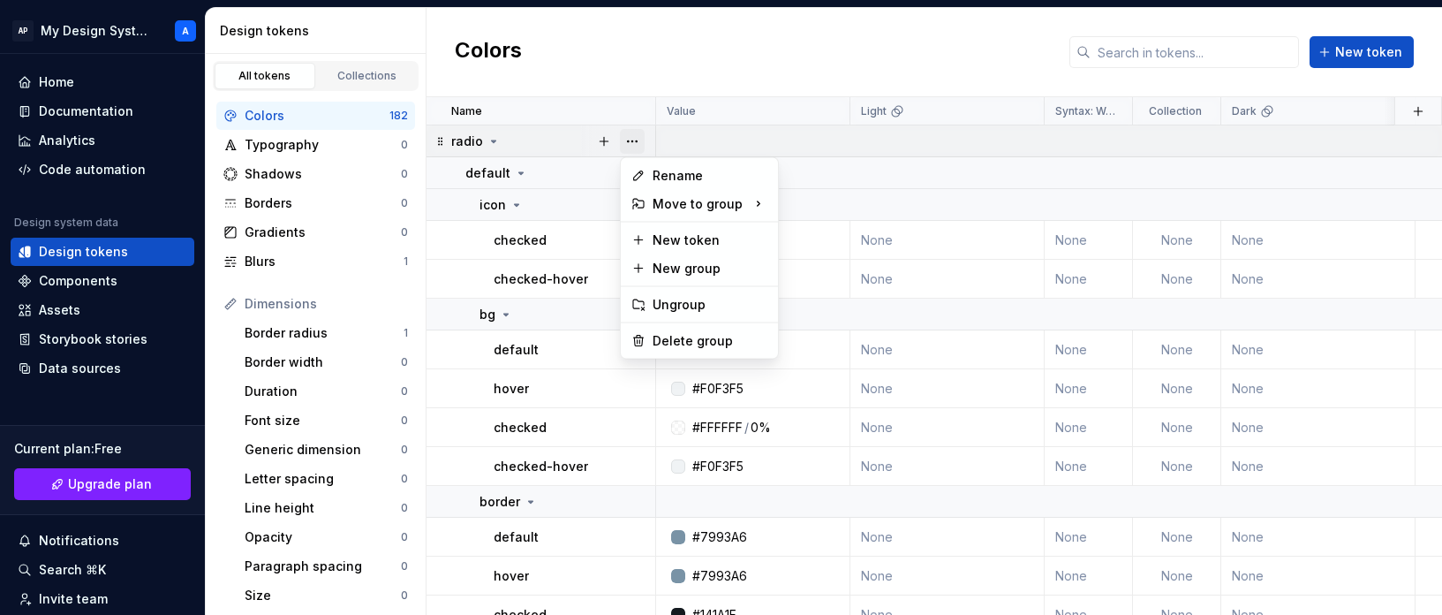
click at [631, 139] on button "button" at bounding box center [632, 141] width 25 height 25
click at [716, 338] on div "Delete group" at bounding box center [710, 341] width 115 height 18
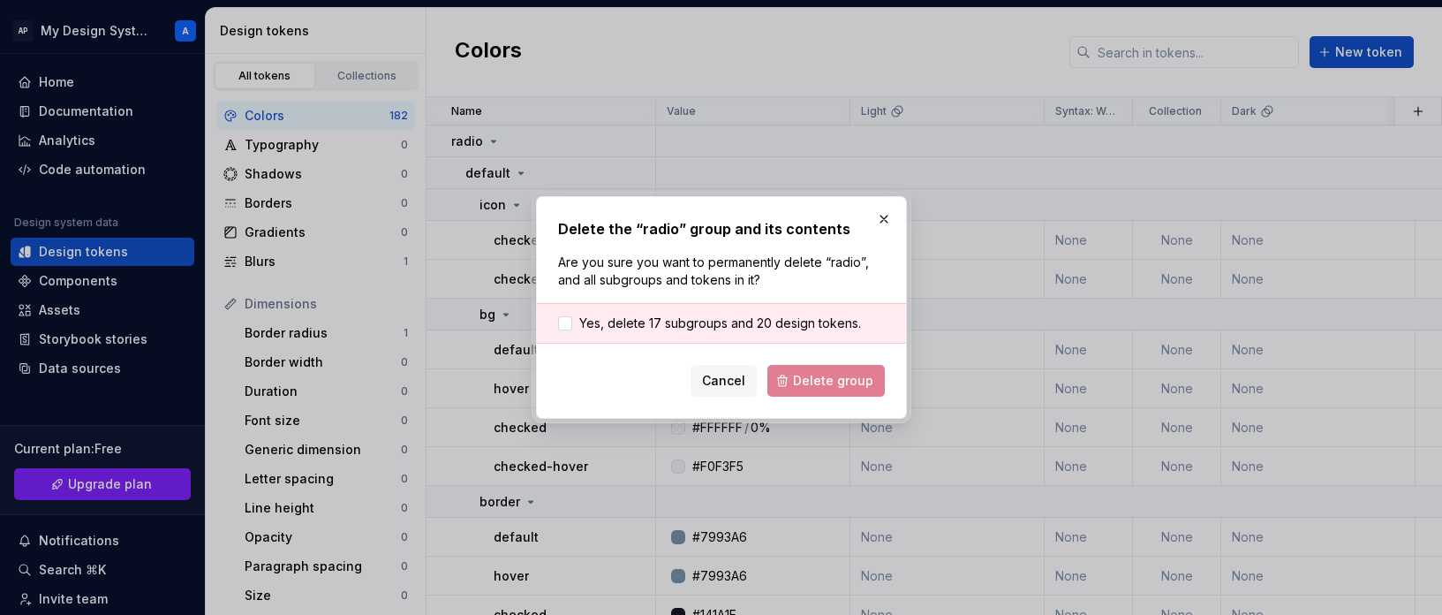
click at [669, 307] on div "Yes, delete 17 subgroups and 20 design tokens." at bounding box center [721, 323] width 369 height 41
click at [676, 317] on span "Yes, delete 17 subgroups and 20 design tokens." at bounding box center [720, 323] width 282 height 18
click at [850, 377] on span "Delete group" at bounding box center [833, 381] width 80 height 18
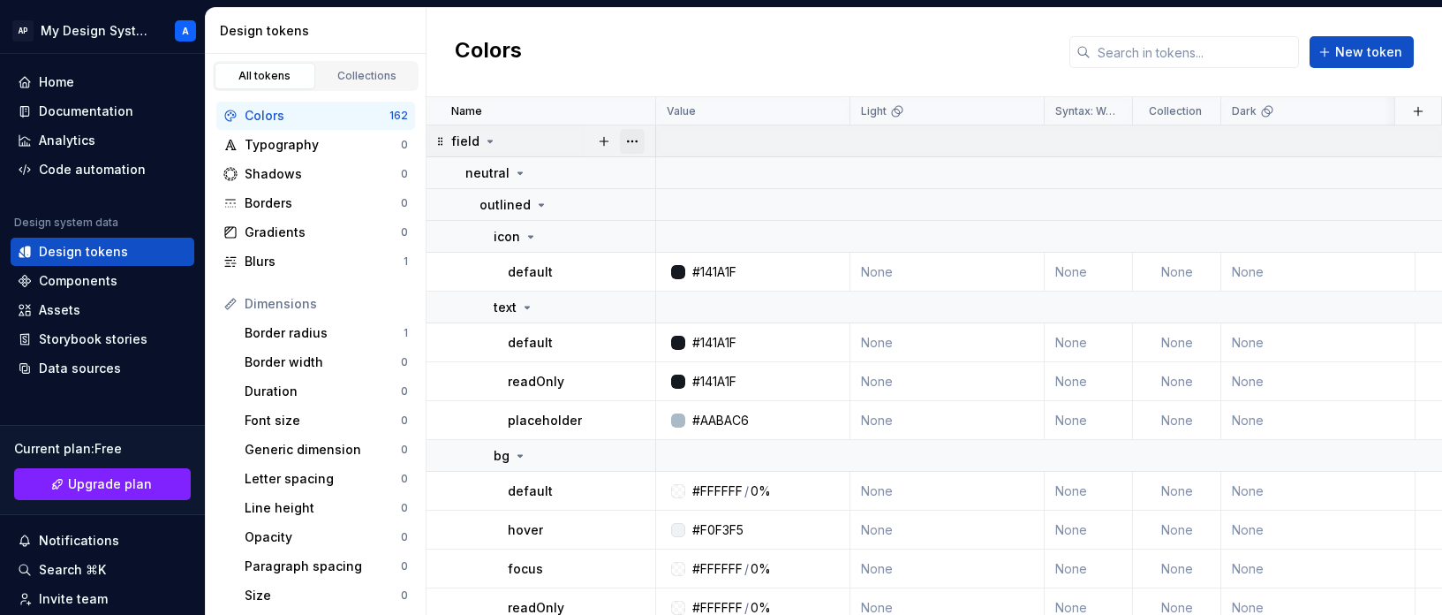
click at [635, 134] on button "button" at bounding box center [632, 141] width 25 height 25
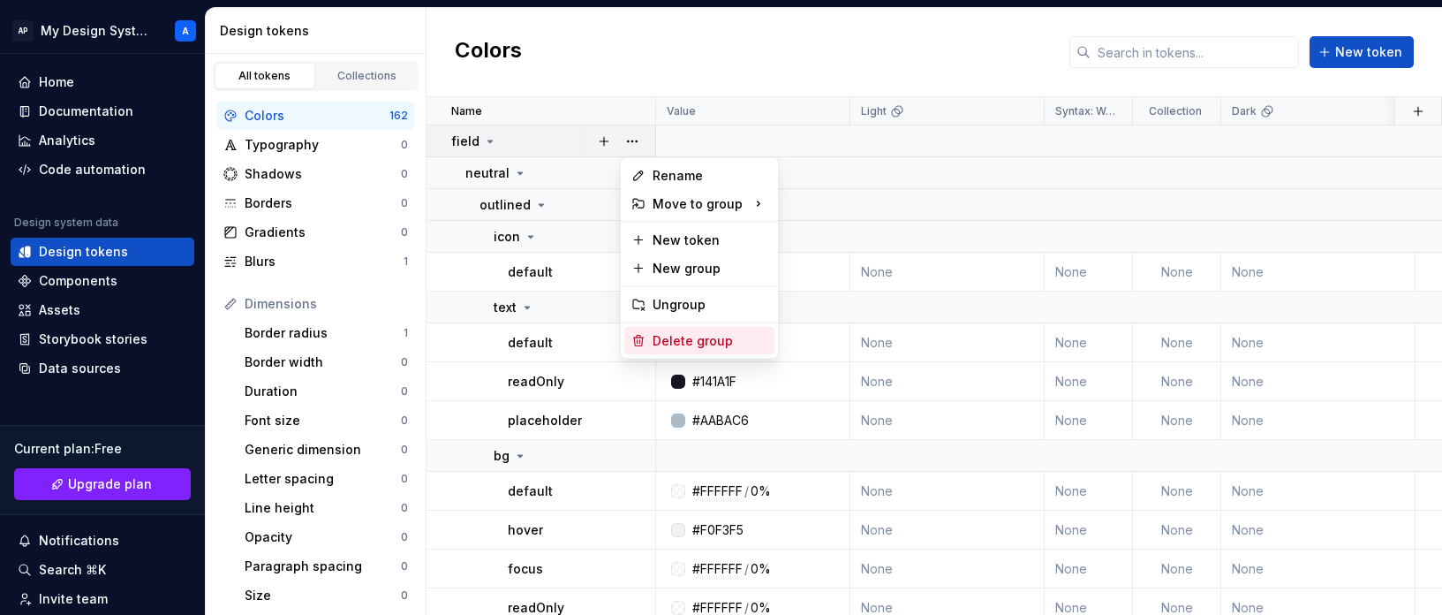
click at [722, 344] on div "Delete group" at bounding box center [710, 341] width 115 height 18
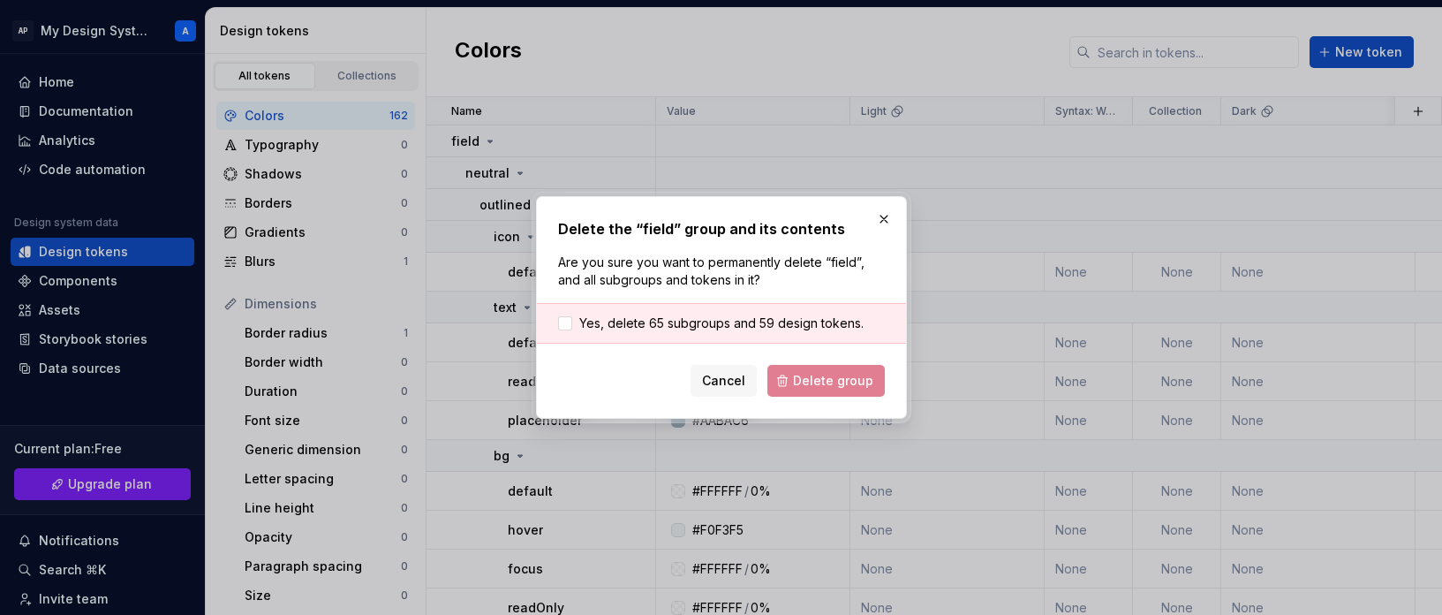
click at [738, 310] on div "Yes, delete 65 subgroups and 59 design tokens." at bounding box center [721, 323] width 369 height 41
click at [738, 317] on span "Yes, delete 65 subgroups and 59 design tokens." at bounding box center [721, 323] width 284 height 18
click at [831, 369] on button "Delete group" at bounding box center [825, 381] width 117 height 32
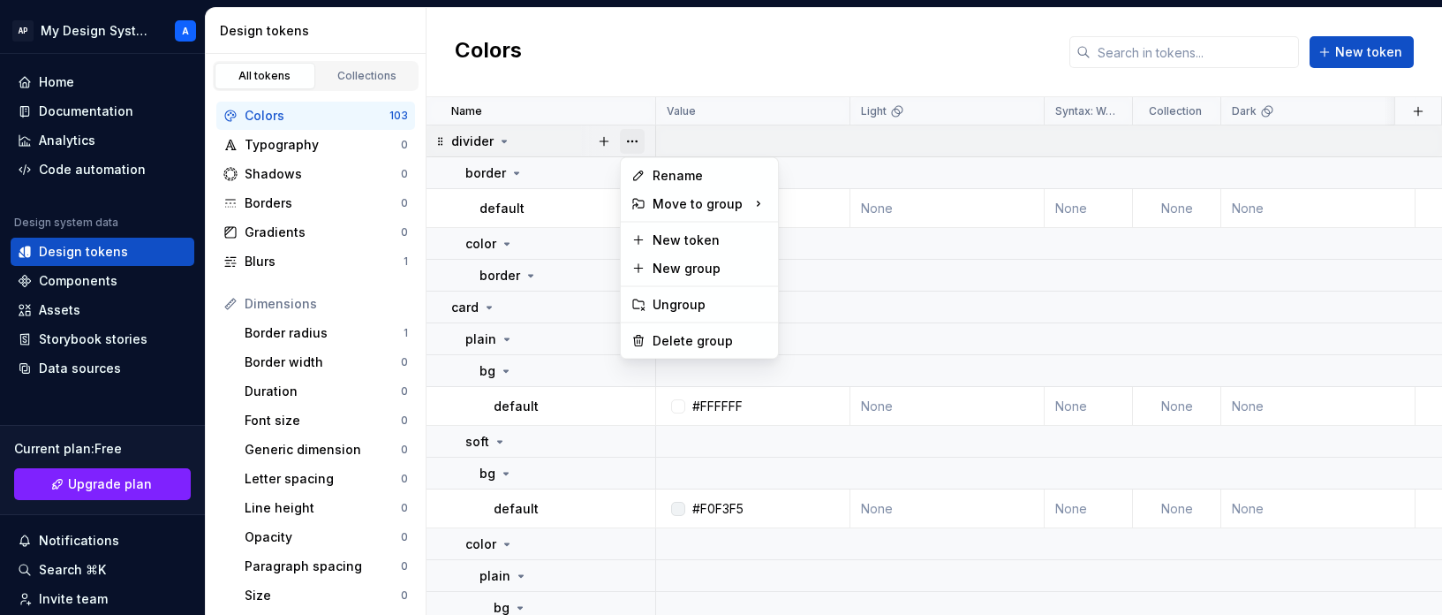
click at [635, 140] on button "button" at bounding box center [632, 141] width 25 height 25
click at [731, 332] on div "Delete group" at bounding box center [710, 341] width 115 height 18
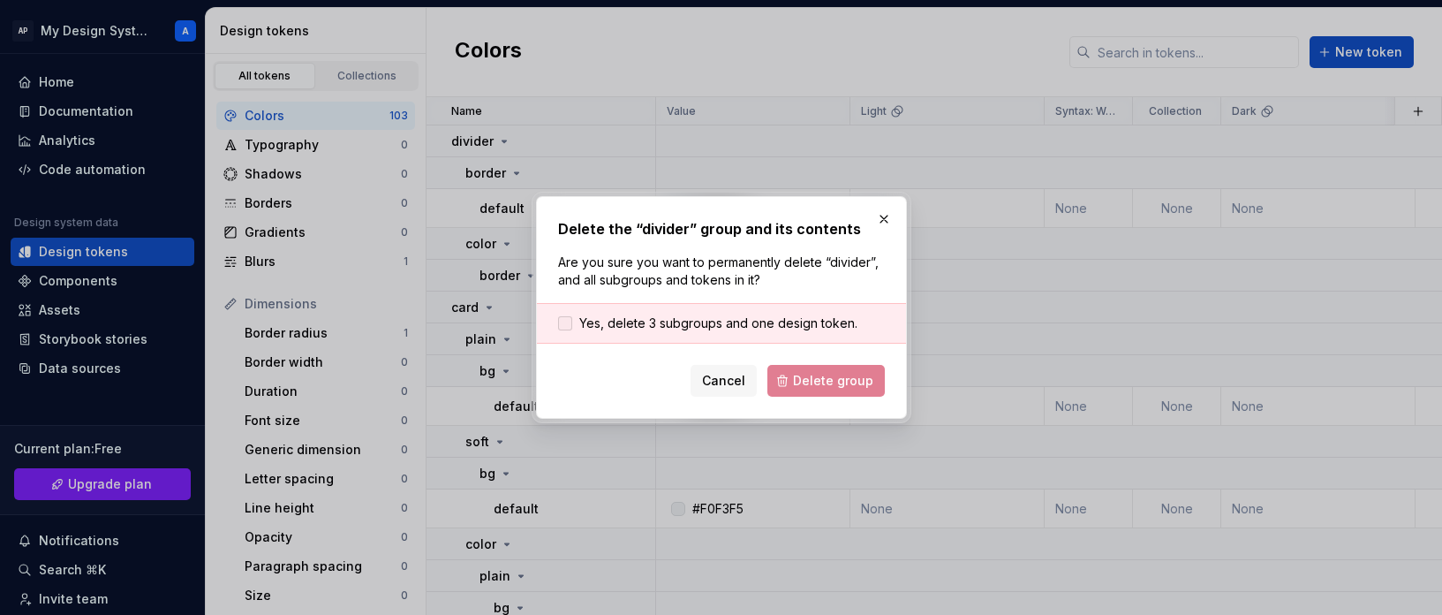
click at [761, 328] on span "Yes, delete 3 subgroups and one design token." at bounding box center [718, 323] width 278 height 18
click at [809, 373] on span "Delete group" at bounding box center [833, 381] width 80 height 18
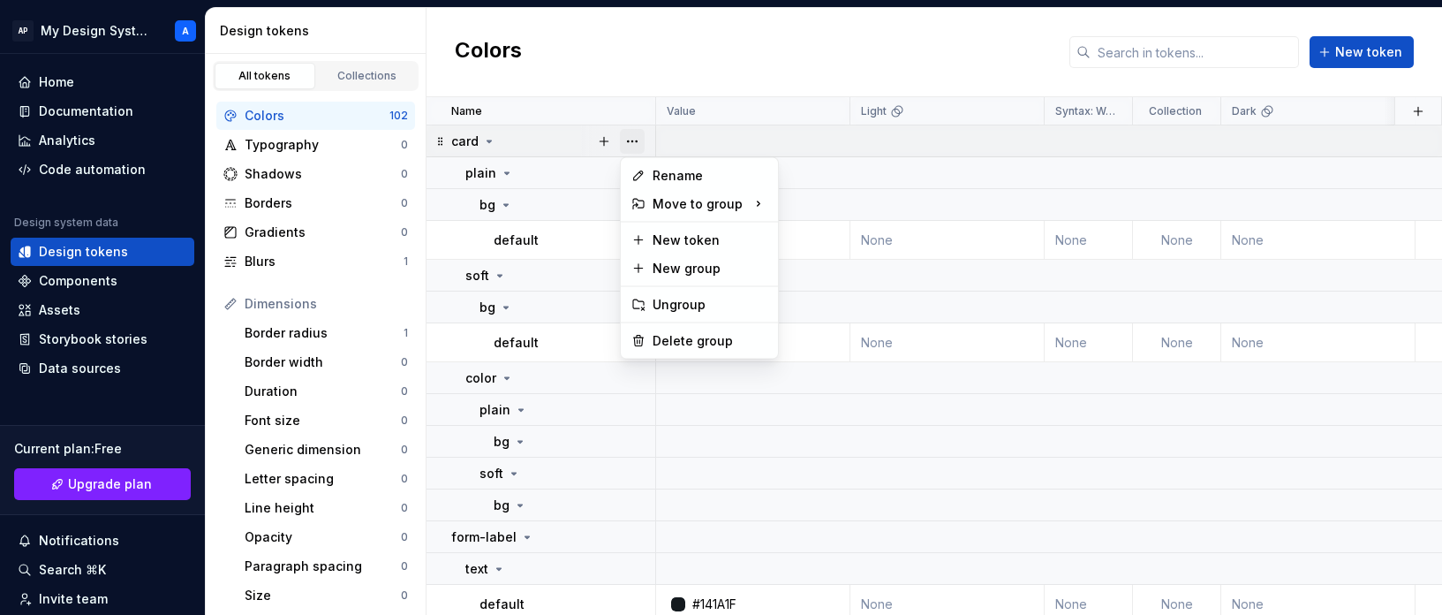
click at [638, 151] on button "button" at bounding box center [632, 141] width 25 height 25
click at [703, 343] on div "Delete group" at bounding box center [710, 341] width 115 height 18
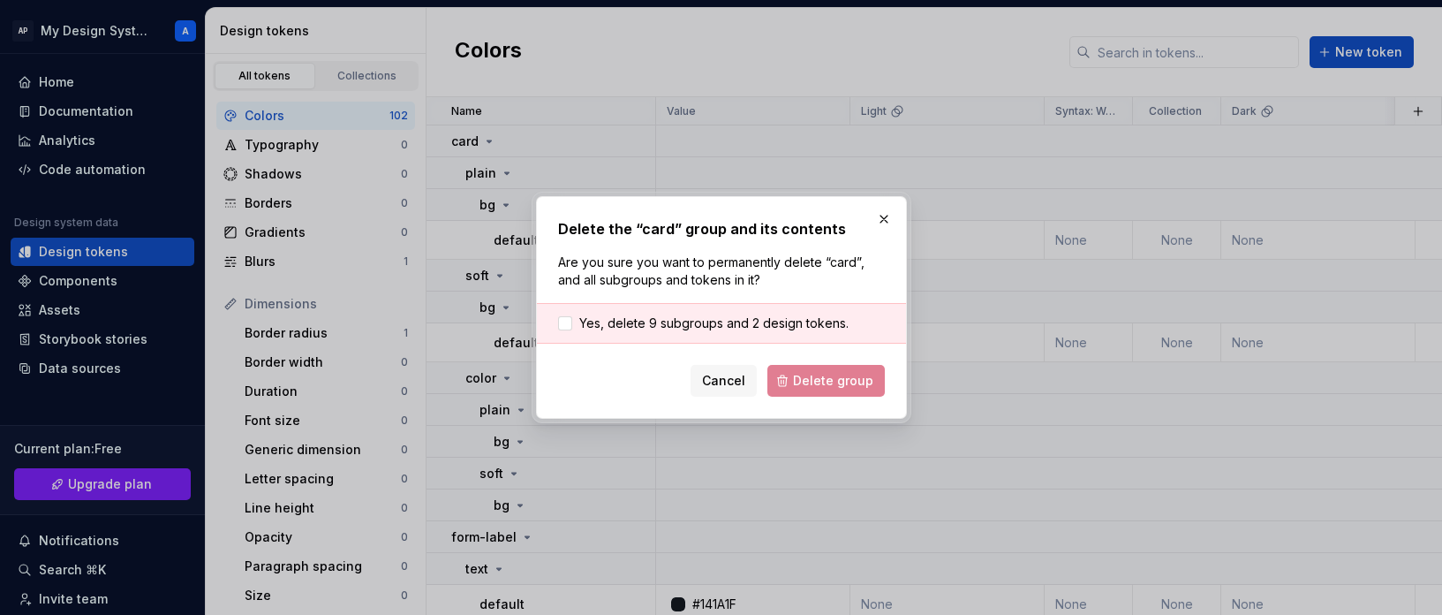
click at [740, 312] on div "Yes, delete 9 subgroups and 2 design tokens." at bounding box center [721, 323] width 369 height 41
click at [763, 326] on span "Yes, delete 9 subgroups and 2 design tokens." at bounding box center [713, 323] width 269 height 18
click at [865, 388] on span "Delete group" at bounding box center [833, 381] width 80 height 18
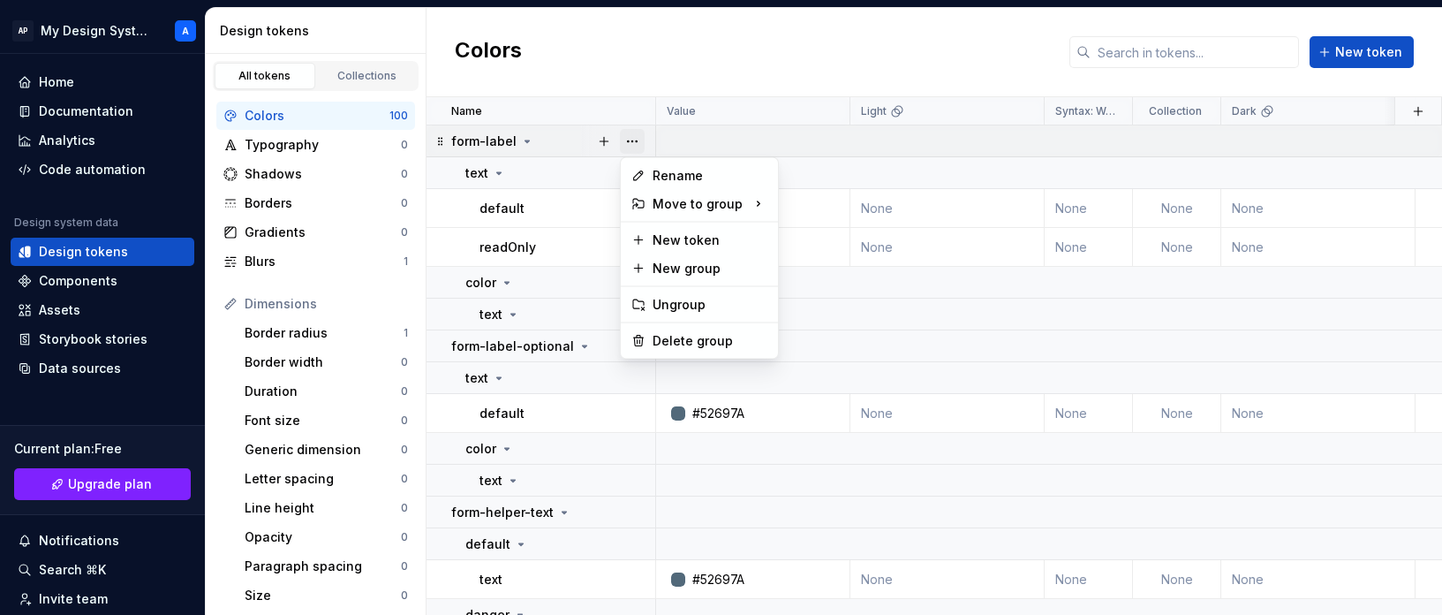
click at [637, 141] on button "button" at bounding box center [632, 141] width 25 height 25
click at [741, 332] on div "Delete group" at bounding box center [710, 341] width 115 height 18
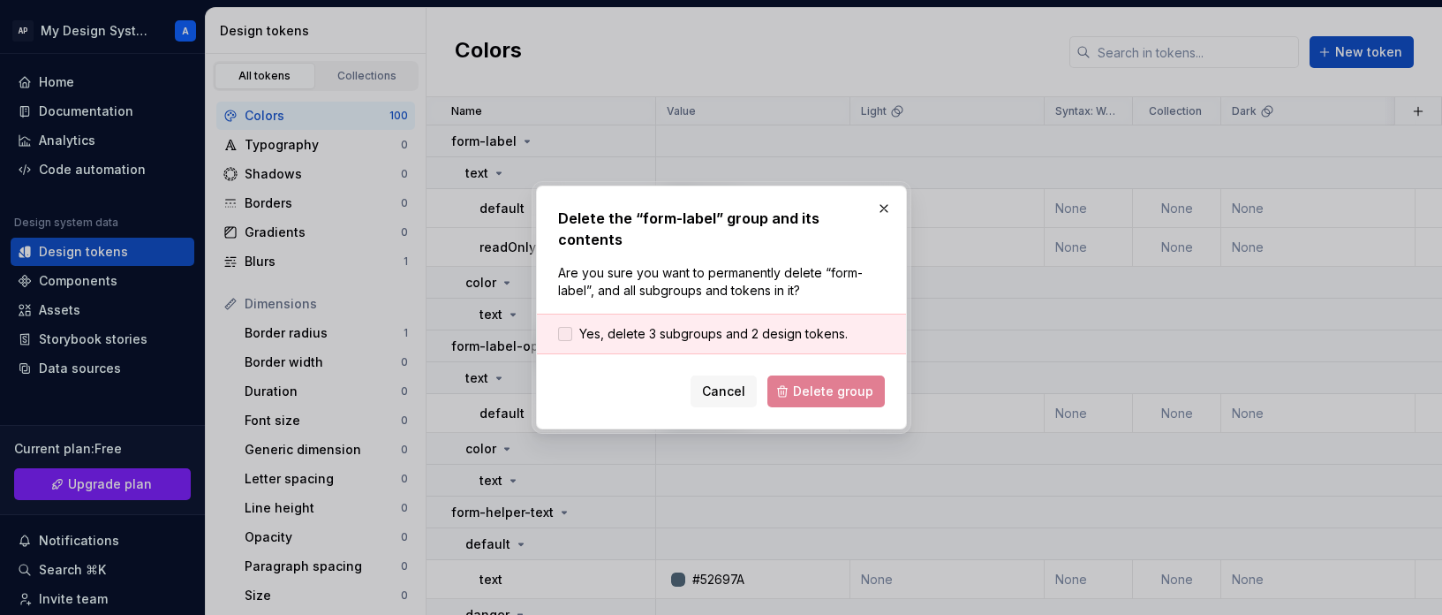
click at [738, 325] on span "Yes, delete 3 subgroups and 2 design tokens." at bounding box center [713, 334] width 268 height 18
click at [812, 382] on span "Delete group" at bounding box center [833, 391] width 80 height 18
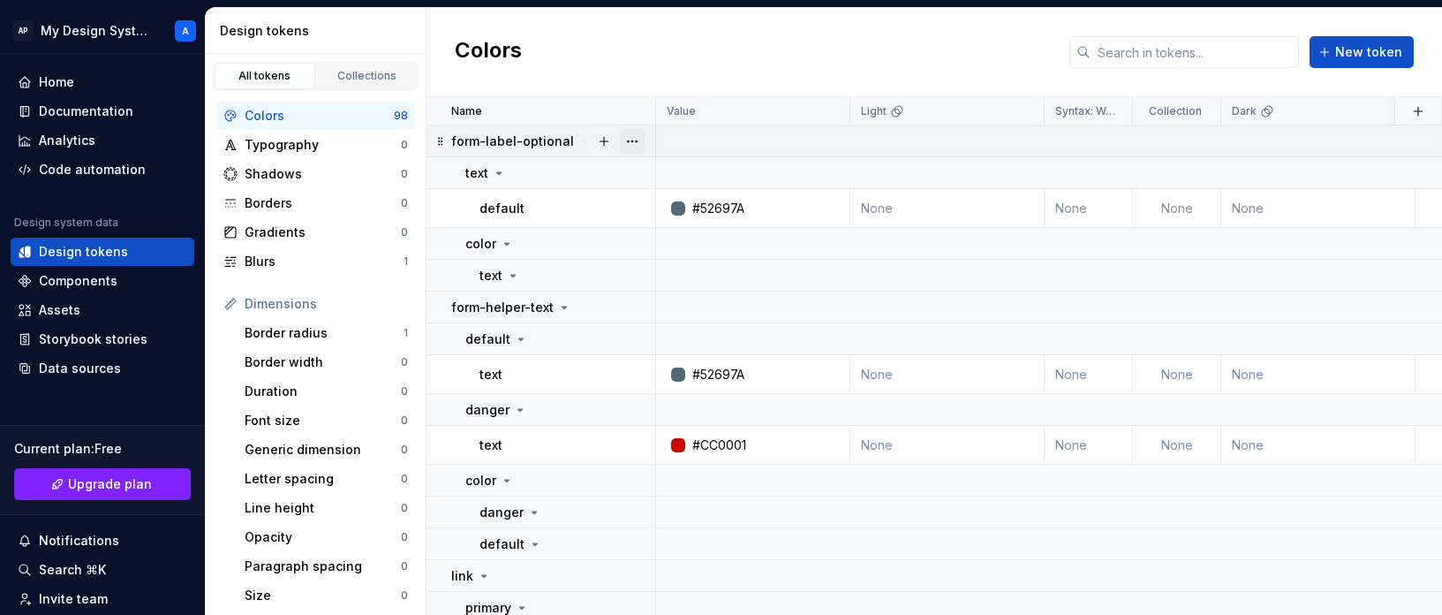
click at [626, 147] on button "button" at bounding box center [632, 141] width 25 height 25
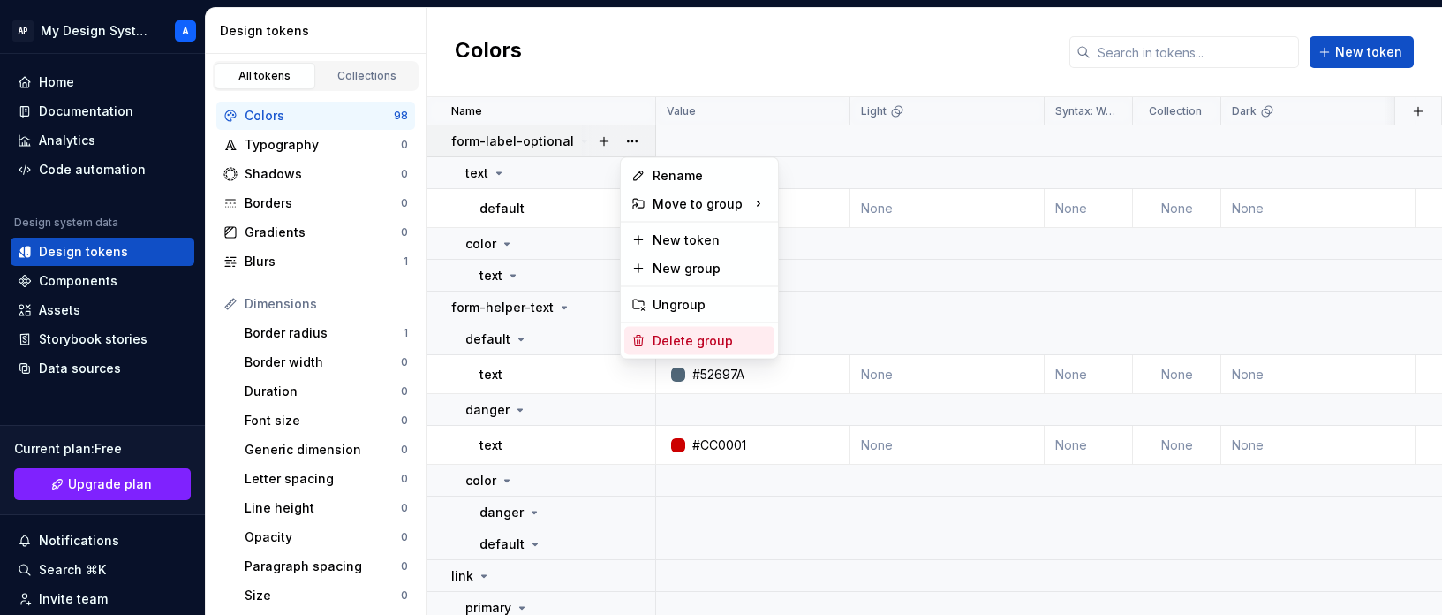
click at [674, 332] on div "Delete group" at bounding box center [710, 341] width 115 height 18
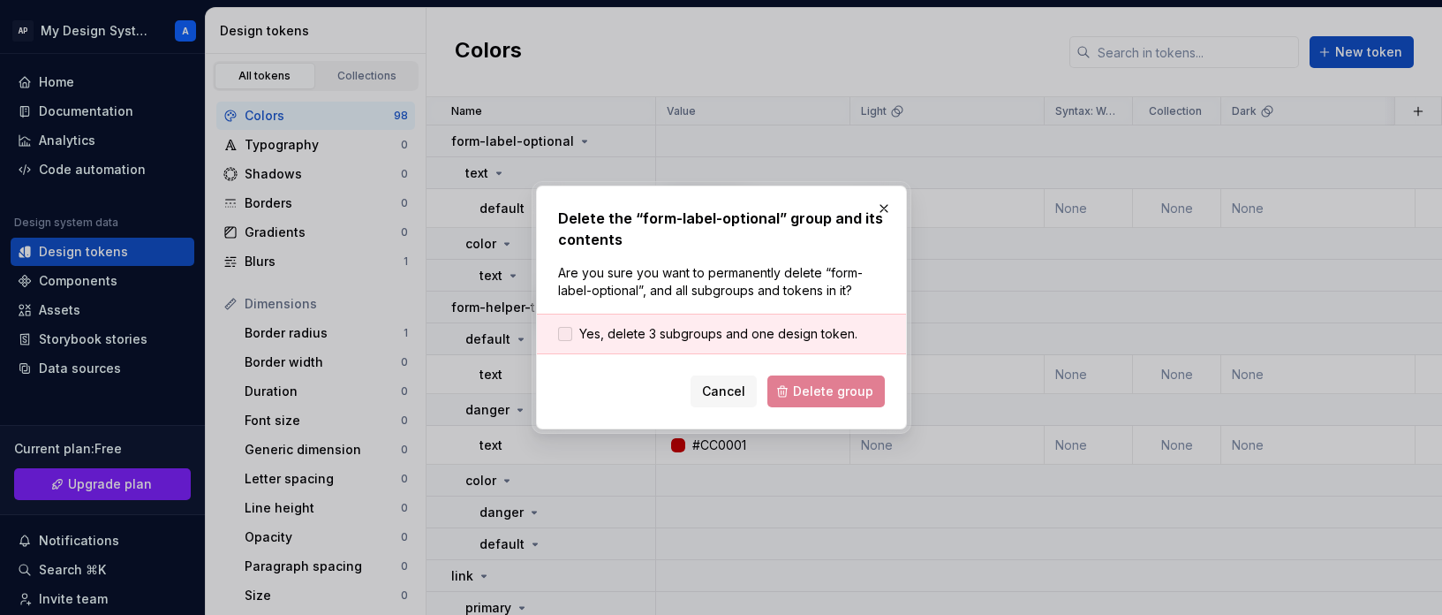
click at [748, 341] on span "Yes, delete 3 subgroups and one design token." at bounding box center [718, 334] width 278 height 18
click at [812, 385] on span "Delete group" at bounding box center [833, 391] width 80 height 18
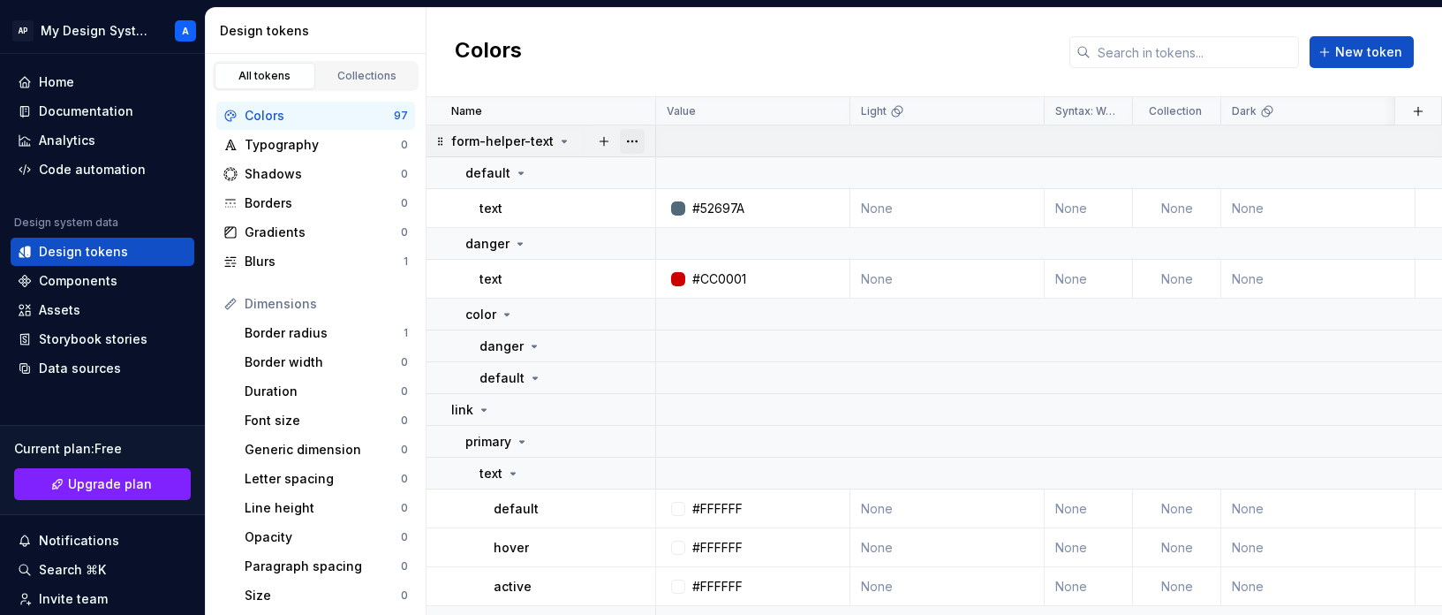
click at [636, 139] on button "button" at bounding box center [632, 141] width 25 height 25
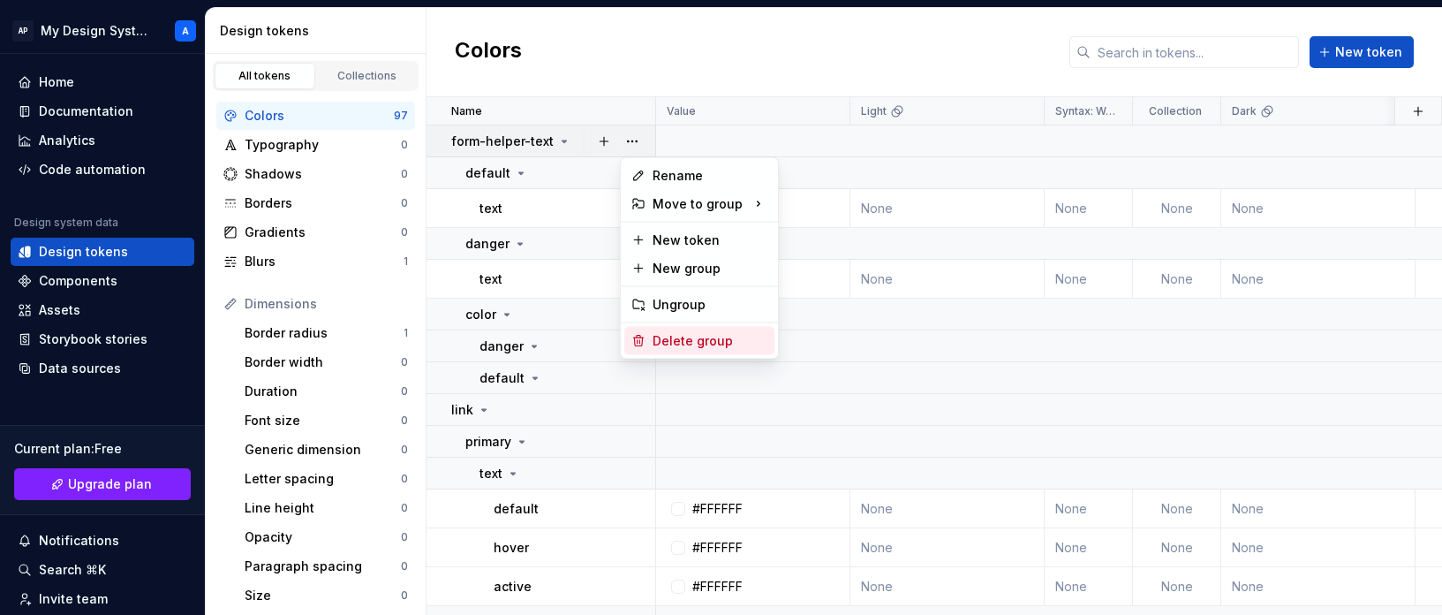
click at [704, 338] on div "Delete group" at bounding box center [710, 341] width 115 height 18
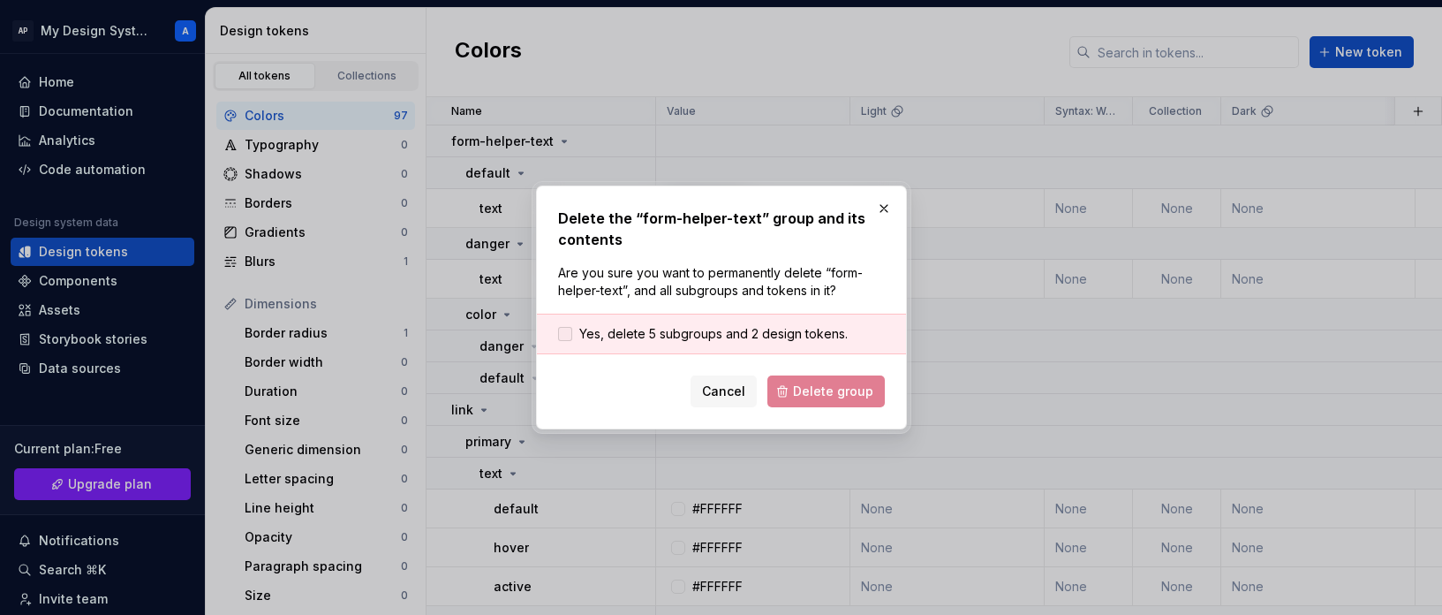
click at [759, 342] on span "Yes, delete 5 subgroups and 2 design tokens." at bounding box center [713, 334] width 268 height 18
click at [807, 387] on span "Delete group" at bounding box center [833, 391] width 80 height 18
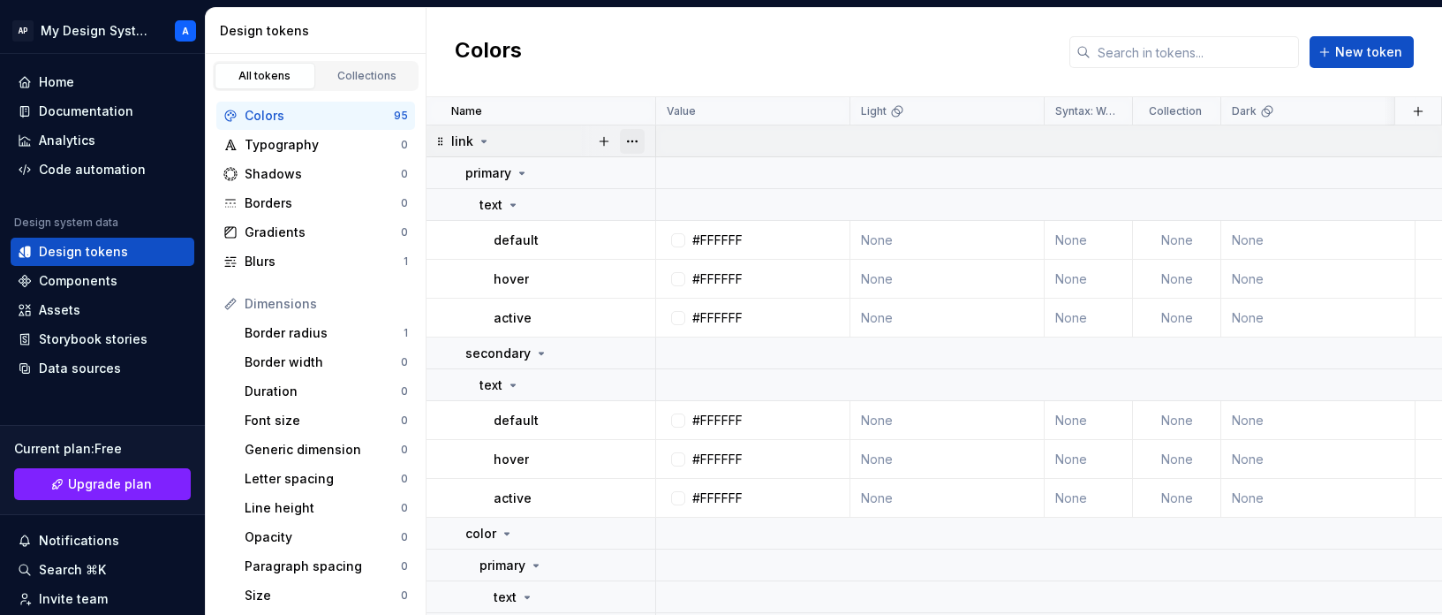
click at [628, 139] on button "button" at bounding box center [632, 141] width 25 height 25
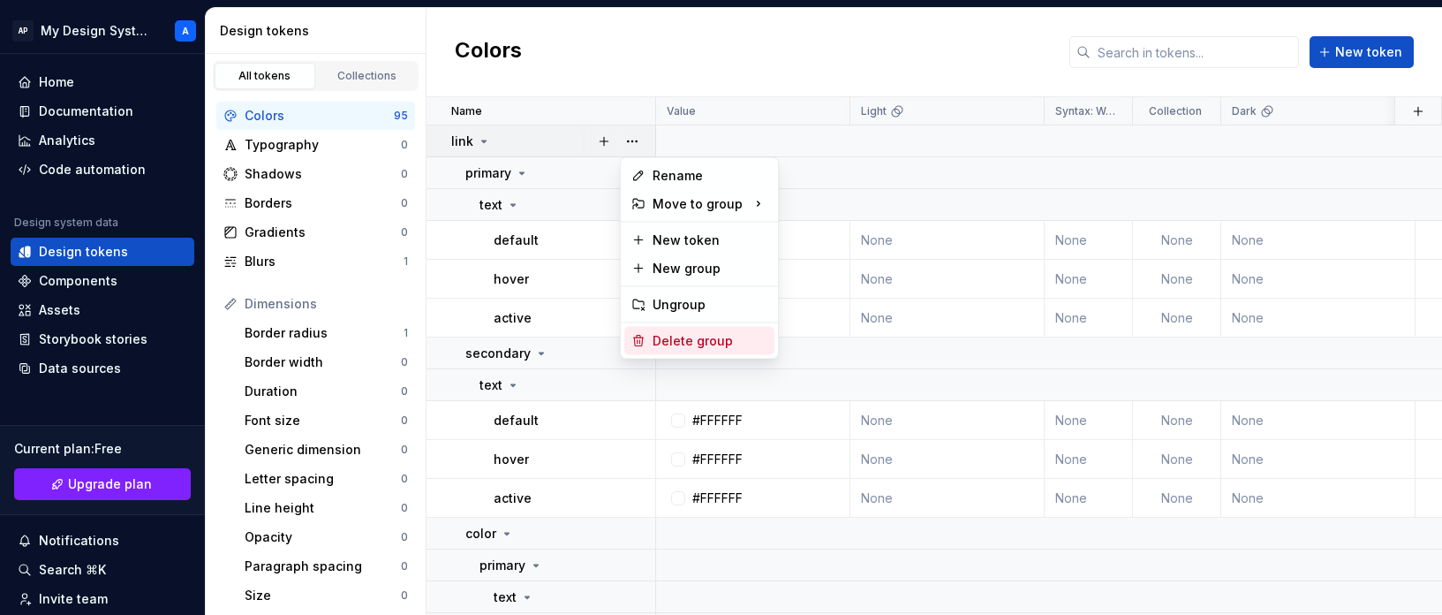
click at [724, 330] on div "Delete group" at bounding box center [699, 341] width 150 height 28
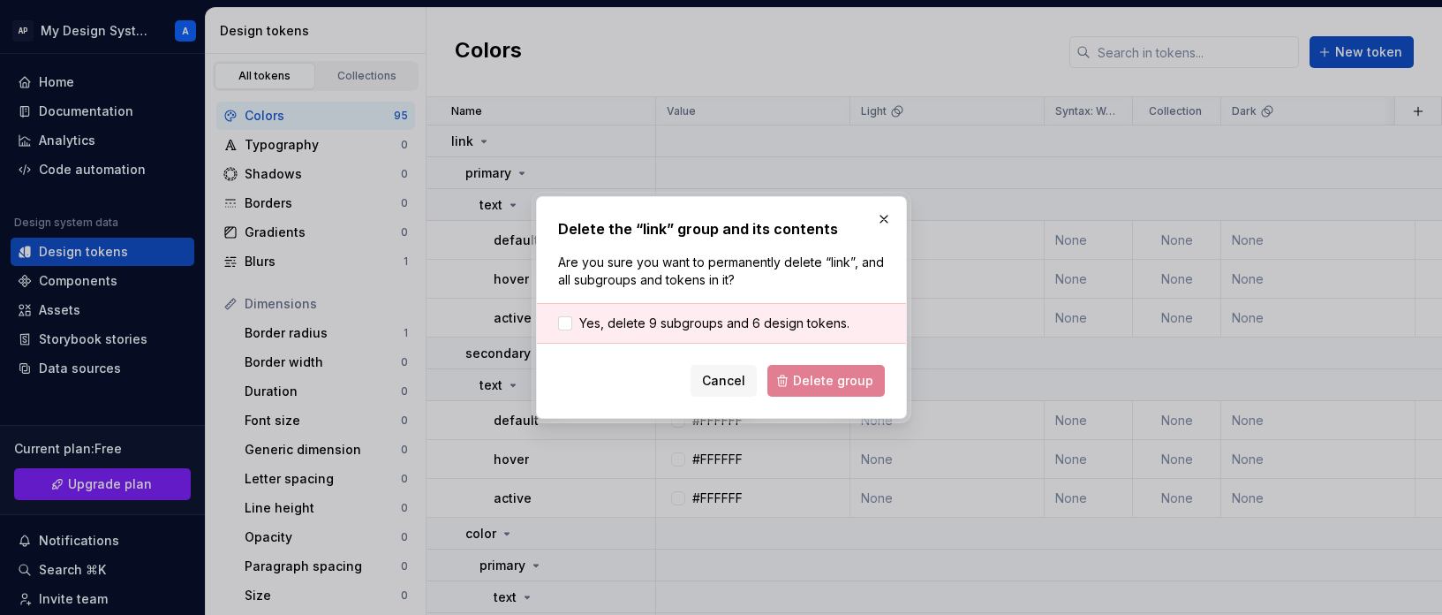
click at [726, 333] on div "Yes, delete 9 subgroups and 6 design tokens." at bounding box center [721, 323] width 369 height 41
click at [741, 330] on span "Yes, delete 9 subgroups and 6 design tokens." at bounding box center [714, 323] width 270 height 18
click at [812, 379] on span "Delete group" at bounding box center [833, 381] width 80 height 18
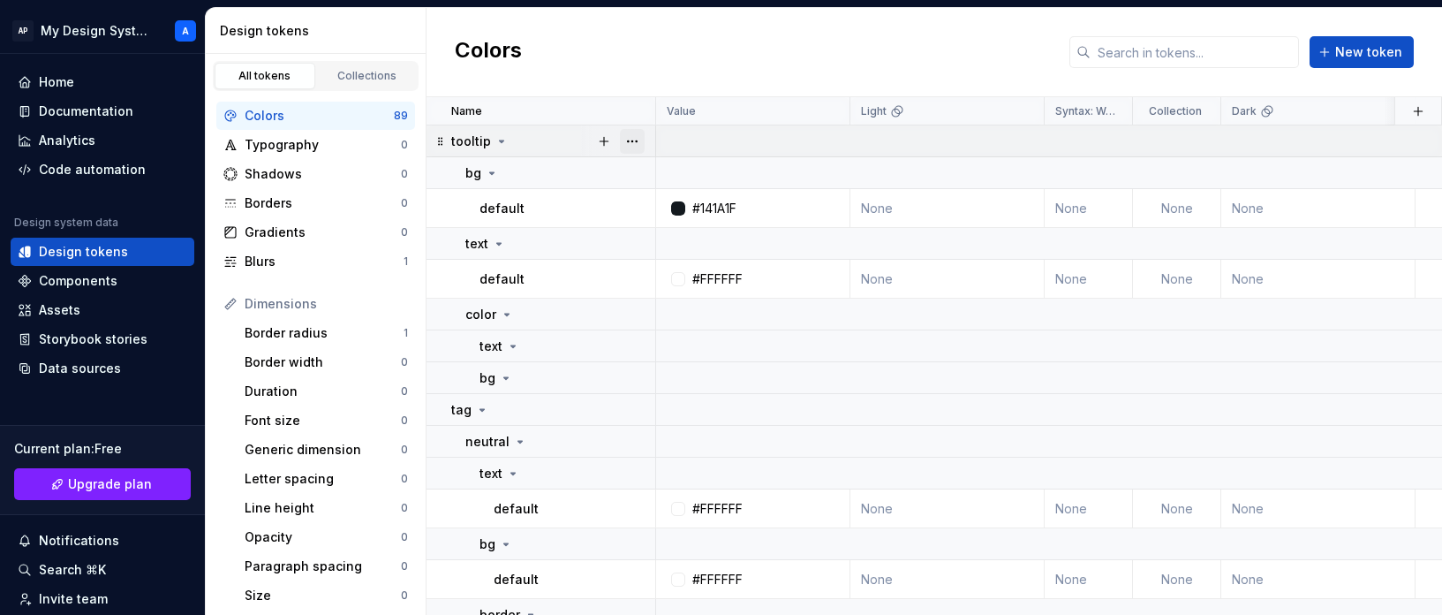
click at [634, 137] on button "button" at bounding box center [632, 141] width 25 height 25
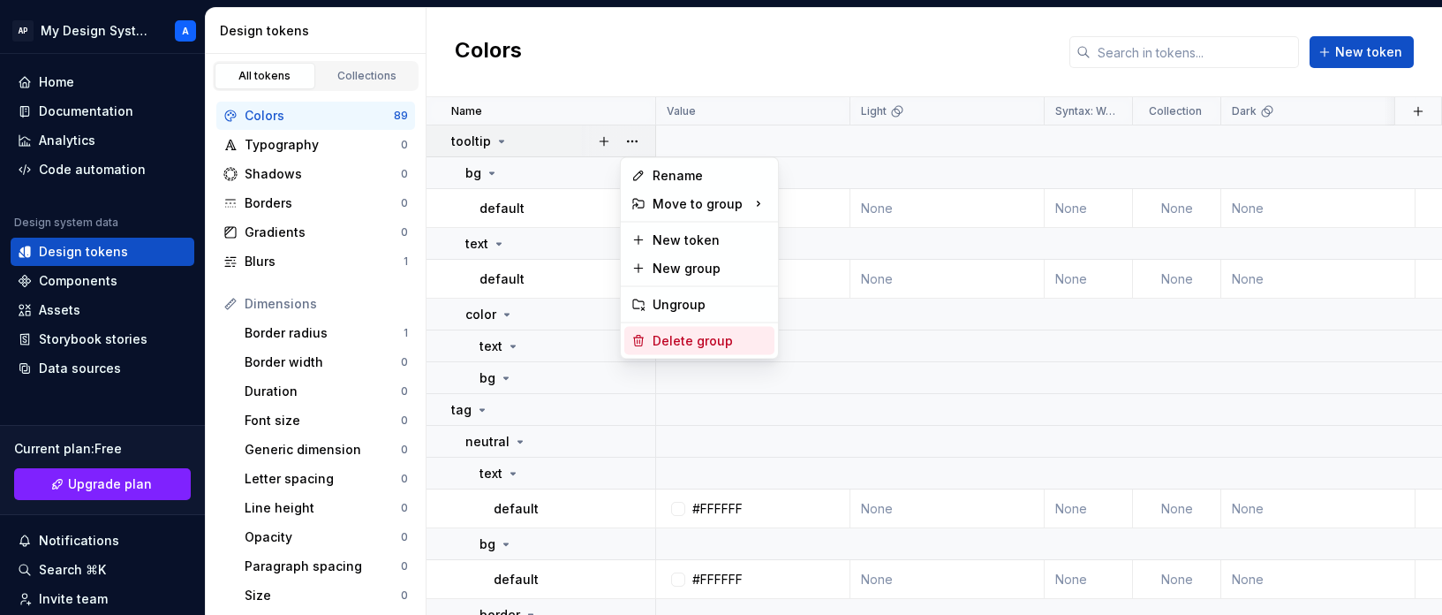
click at [697, 333] on div "Delete group" at bounding box center [710, 341] width 115 height 18
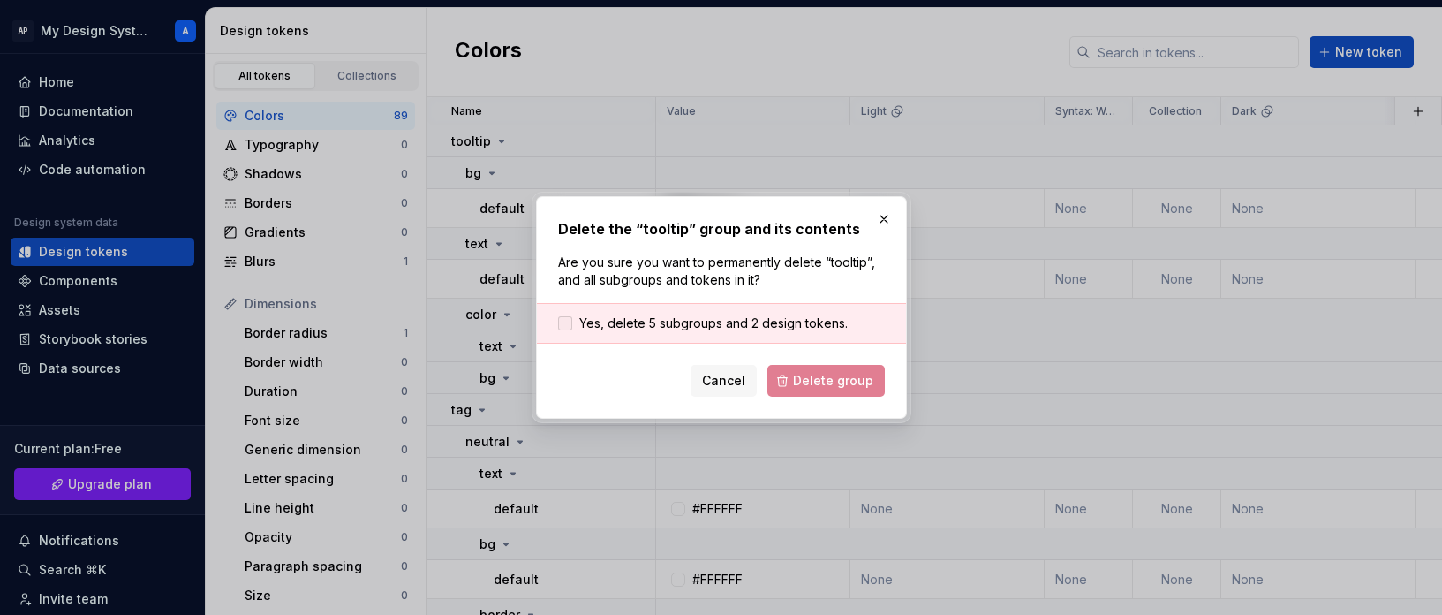
click at [743, 316] on span "Yes, delete 5 subgroups and 2 design tokens." at bounding box center [713, 323] width 268 height 18
click at [821, 389] on span "Delete group" at bounding box center [833, 381] width 80 height 18
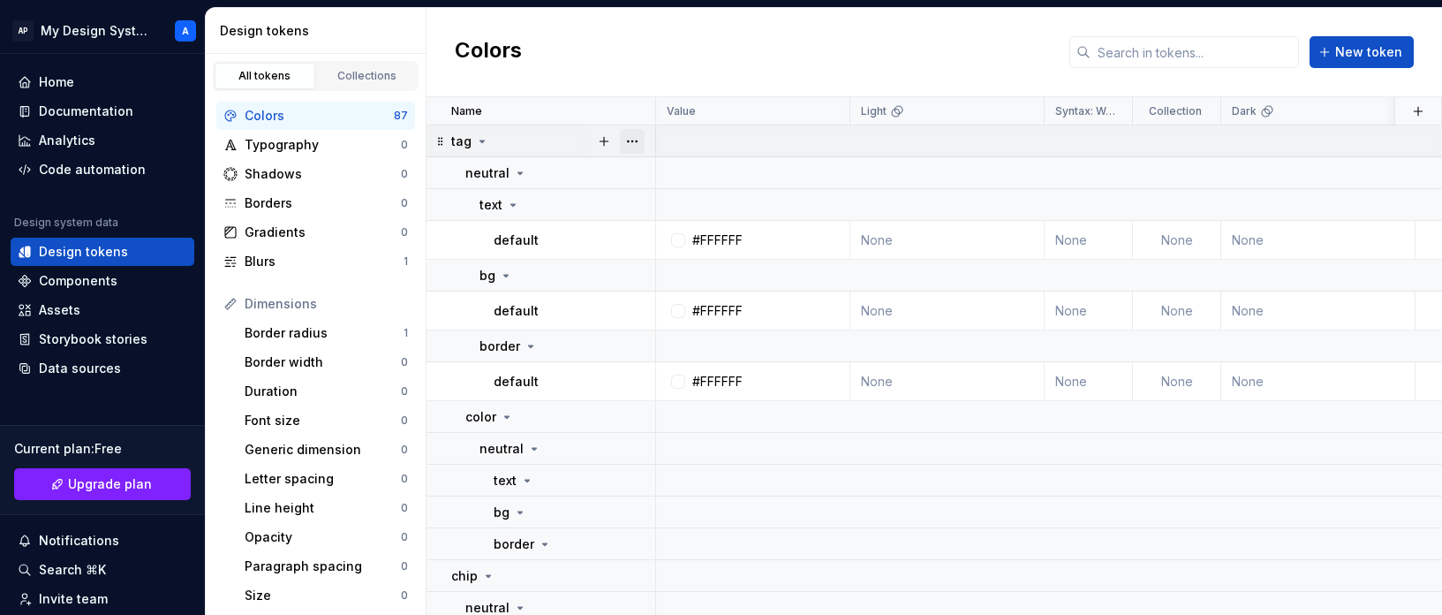
click at [638, 139] on button "button" at bounding box center [632, 141] width 25 height 25
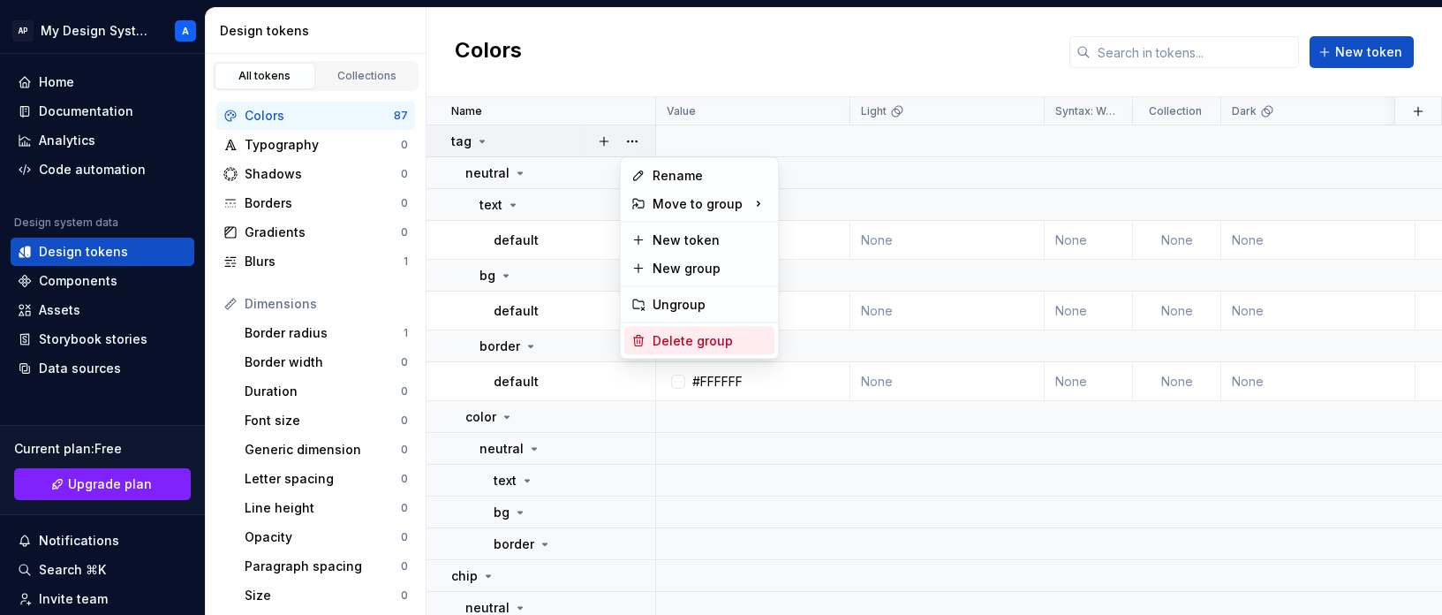
click at [703, 342] on div "Delete group" at bounding box center [710, 341] width 115 height 18
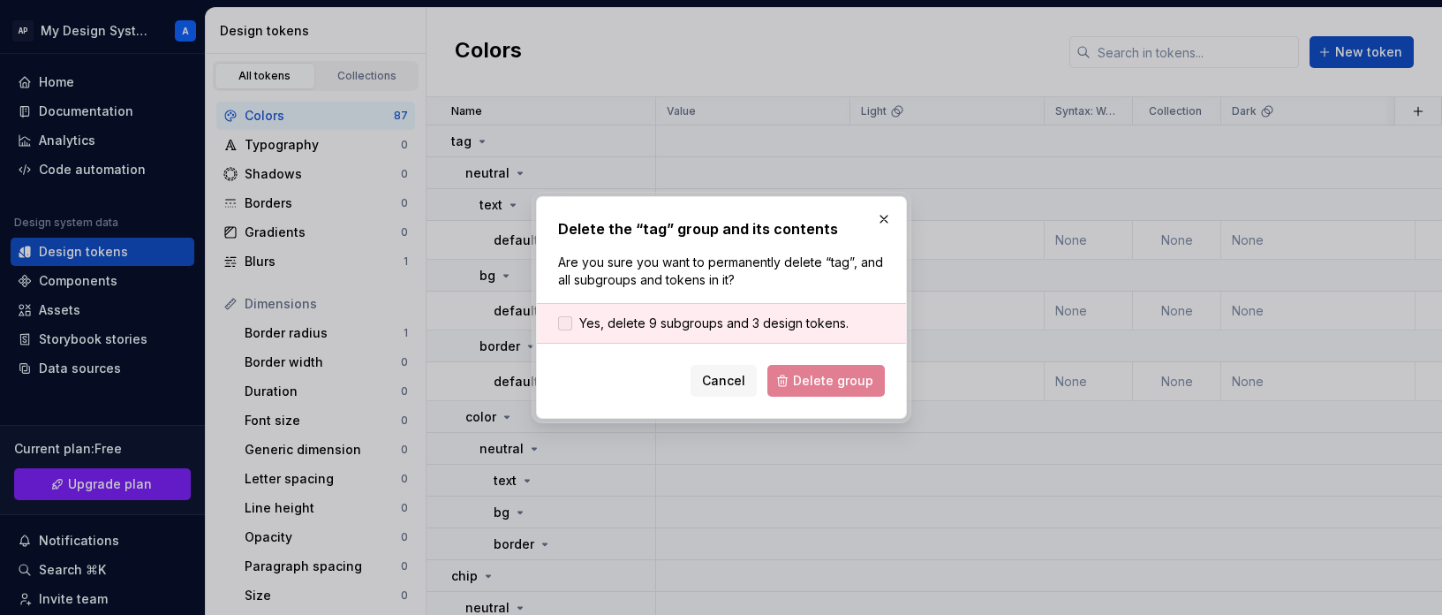
click at [752, 315] on span "Yes, delete 9 subgroups and 3 design tokens." at bounding box center [713, 323] width 269 height 18
click at [823, 381] on span "Delete group" at bounding box center [833, 381] width 80 height 18
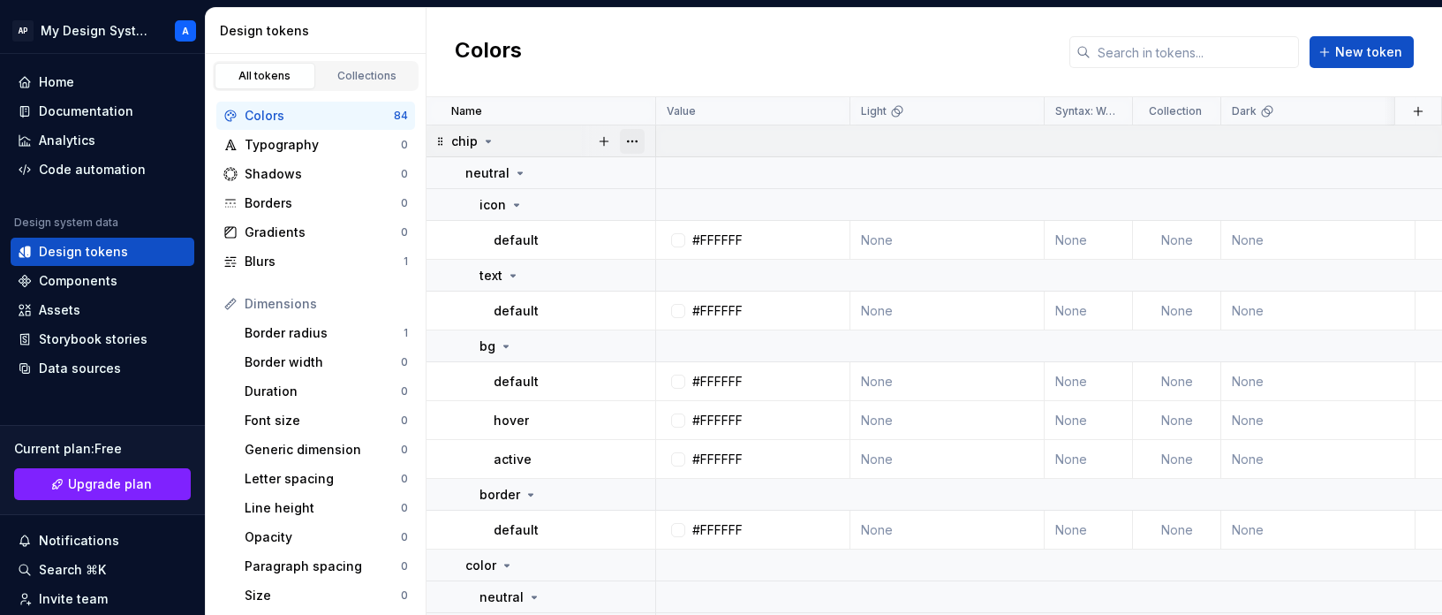
click at [633, 137] on button "button" at bounding box center [632, 141] width 25 height 25
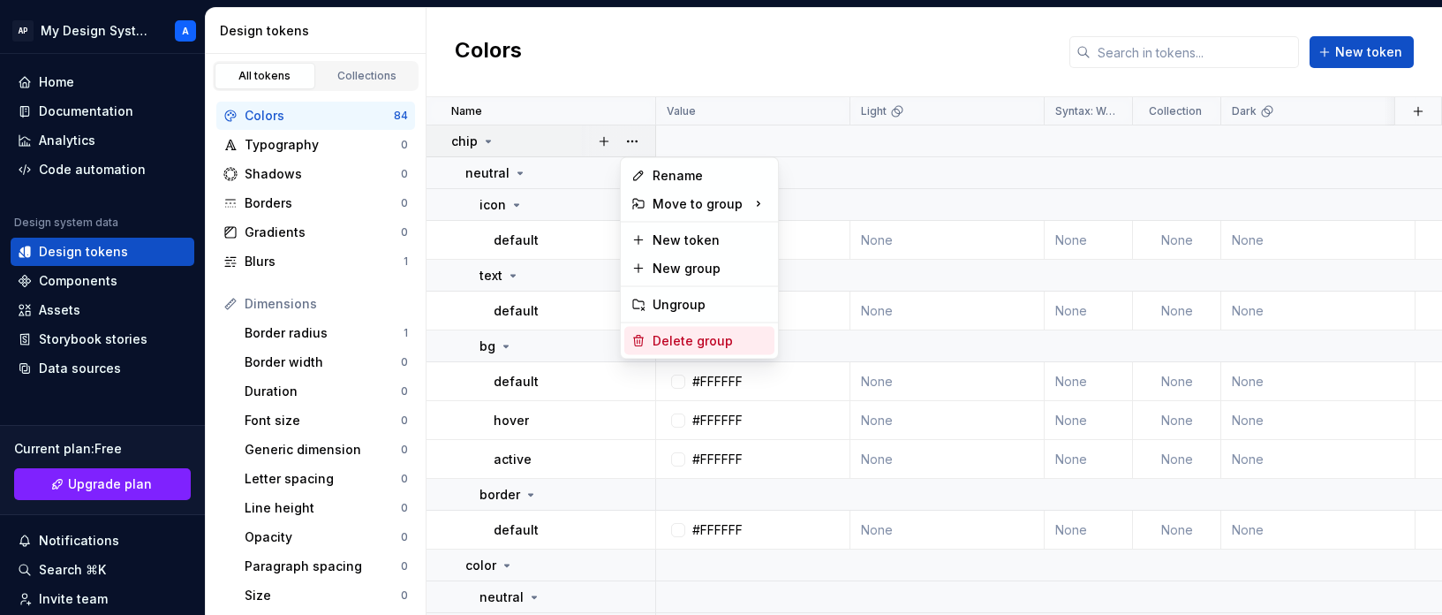
click at [687, 340] on div "Delete group" at bounding box center [710, 341] width 115 height 18
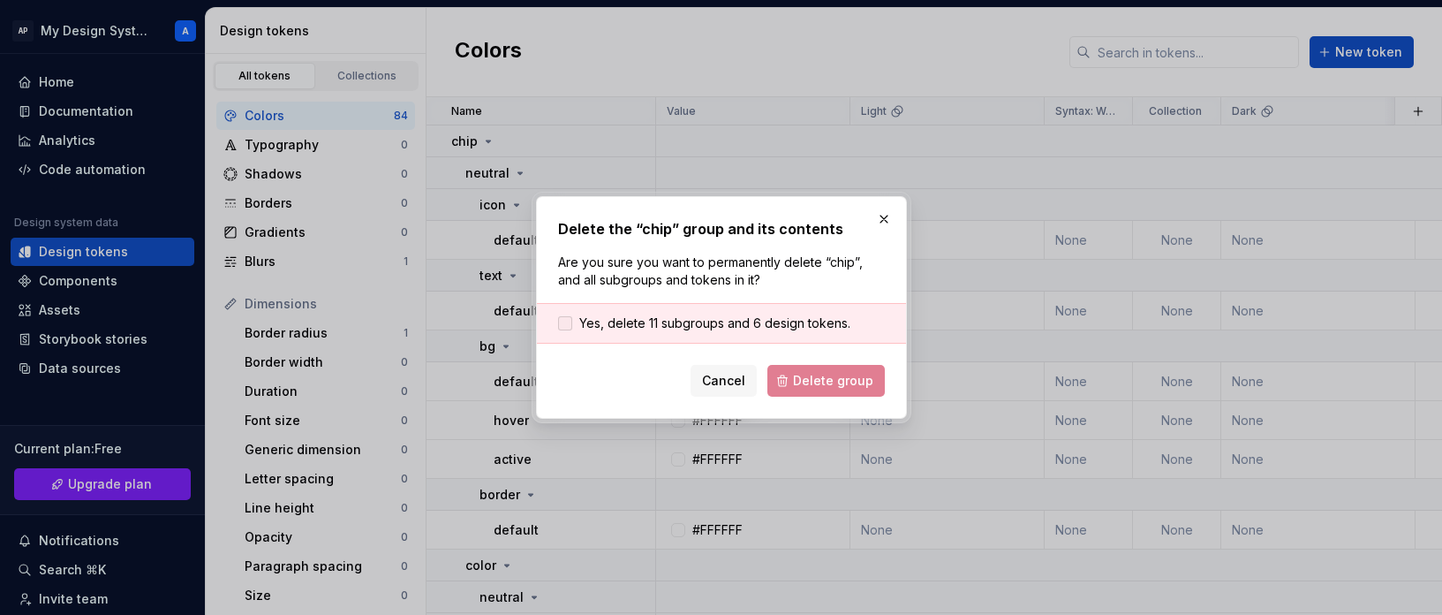
click at [706, 315] on span "Yes, delete 11 subgroups and 6 design tokens." at bounding box center [714, 323] width 271 height 18
click at [826, 377] on span "Delete group" at bounding box center [833, 381] width 80 height 18
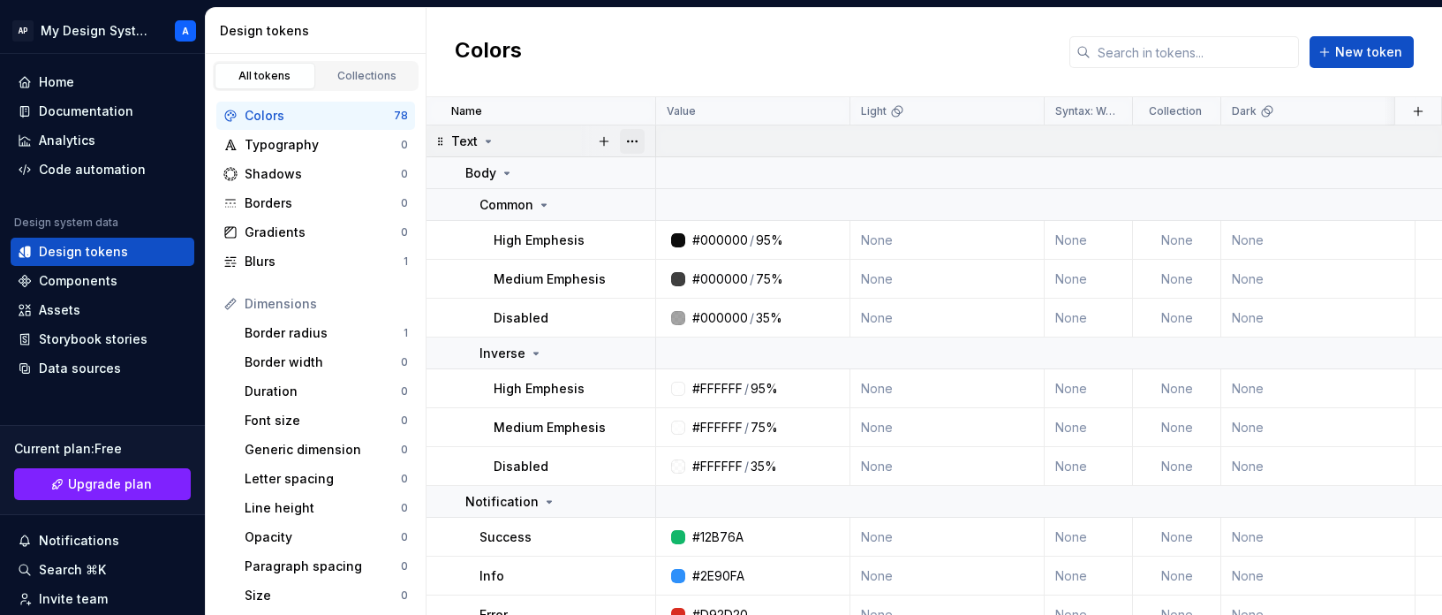
click at [627, 143] on button "button" at bounding box center [632, 141] width 25 height 25
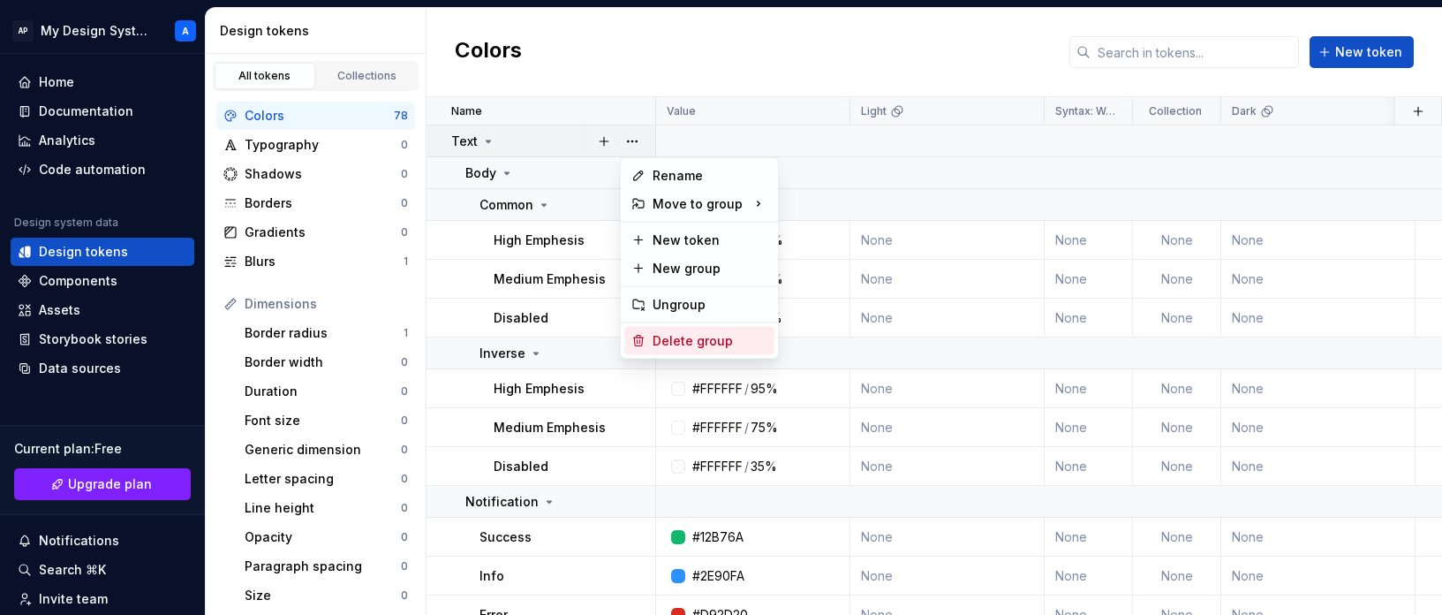
click at [676, 334] on div "Delete group" at bounding box center [710, 341] width 115 height 18
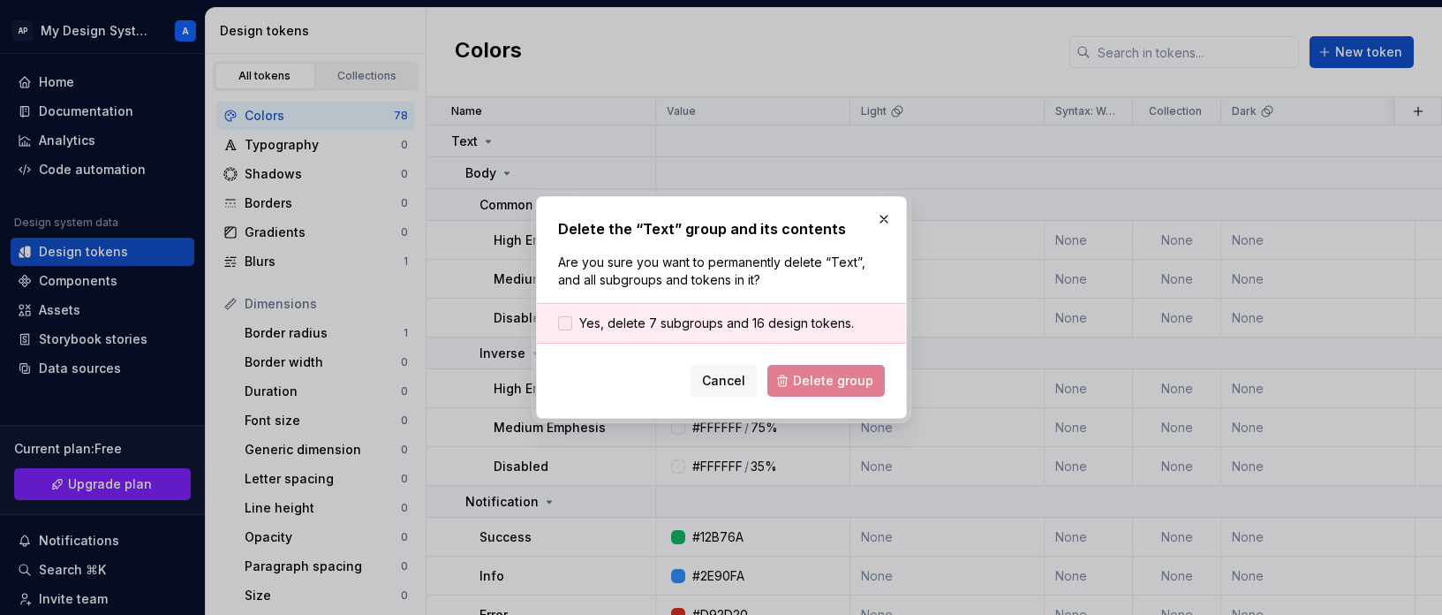
click at [755, 320] on span "Yes, delete 7 subgroups and 16 design tokens." at bounding box center [716, 323] width 275 height 18
click at [823, 381] on span "Delete group" at bounding box center [833, 381] width 80 height 18
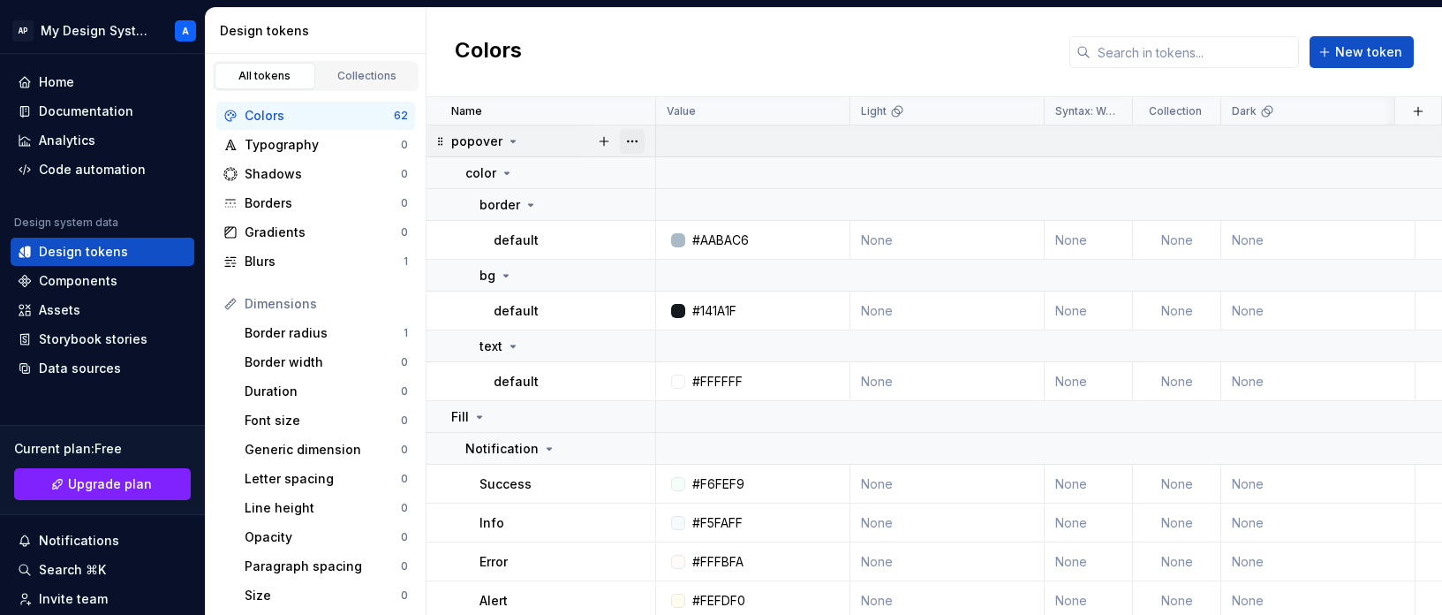
click at [626, 138] on button "button" at bounding box center [632, 141] width 25 height 25
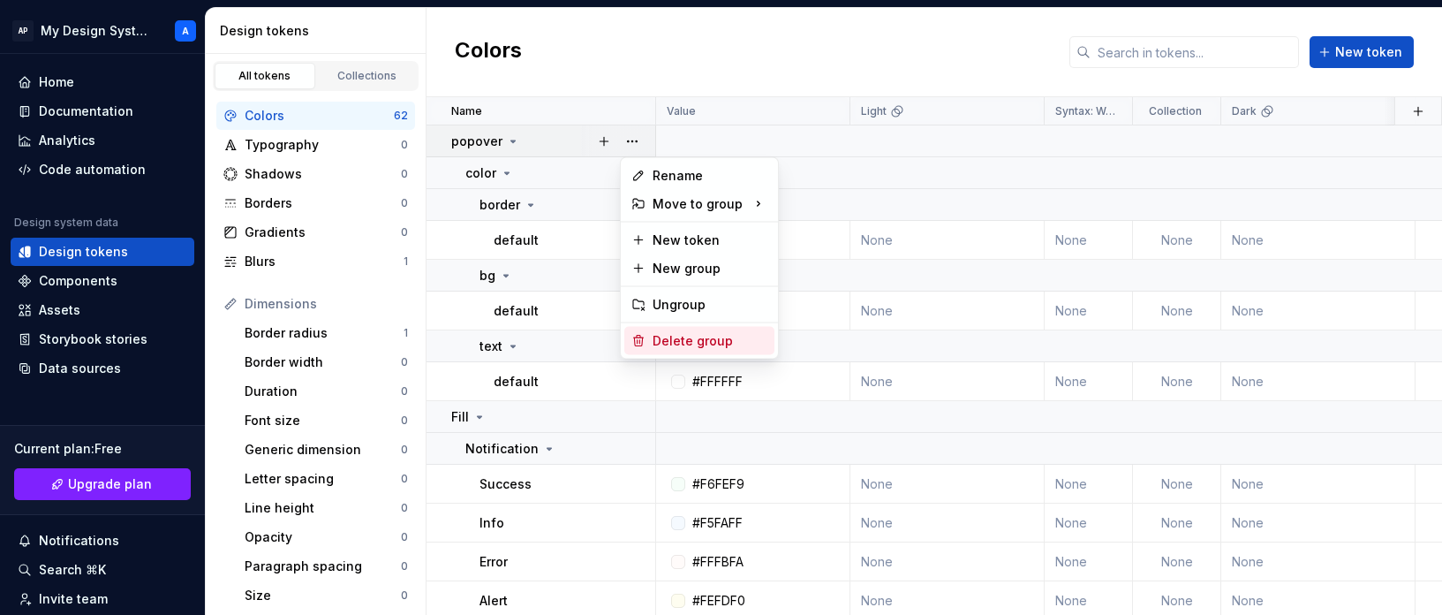
click at [693, 333] on div "Delete group" at bounding box center [710, 341] width 115 height 18
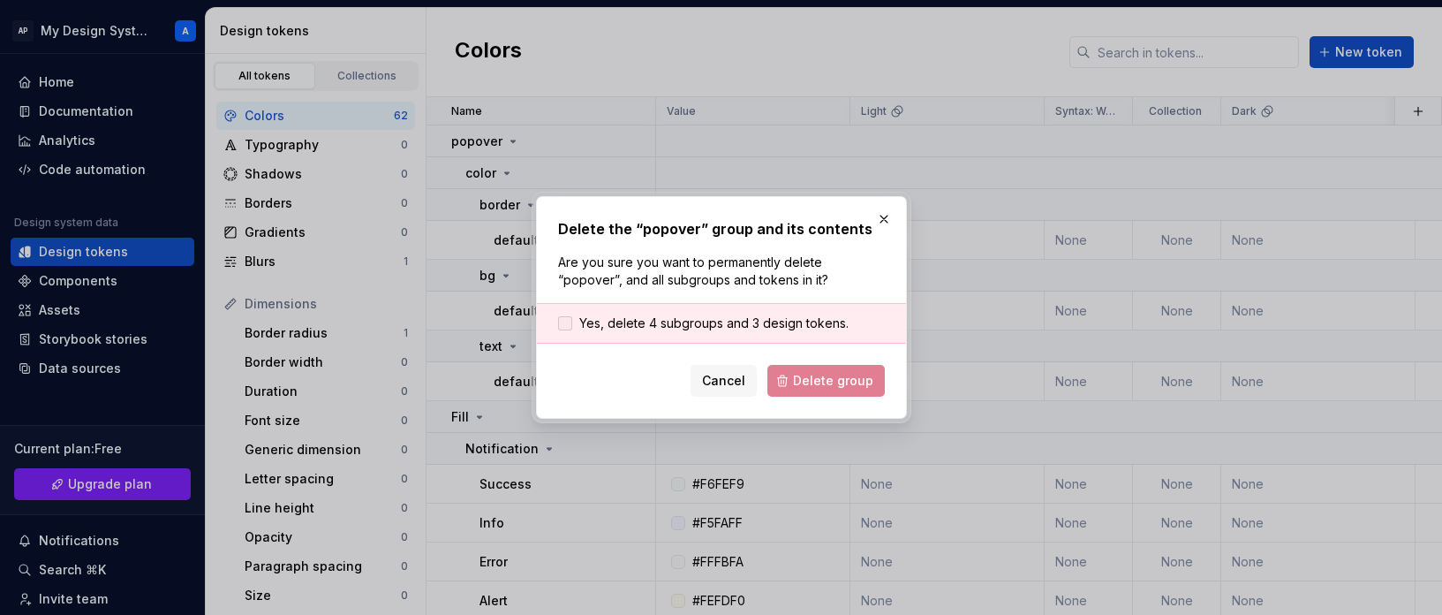
click at [752, 324] on span "Yes, delete 4 subgroups and 3 design tokens." at bounding box center [713, 323] width 269 height 18
click at [808, 375] on span "Delete group" at bounding box center [833, 381] width 80 height 18
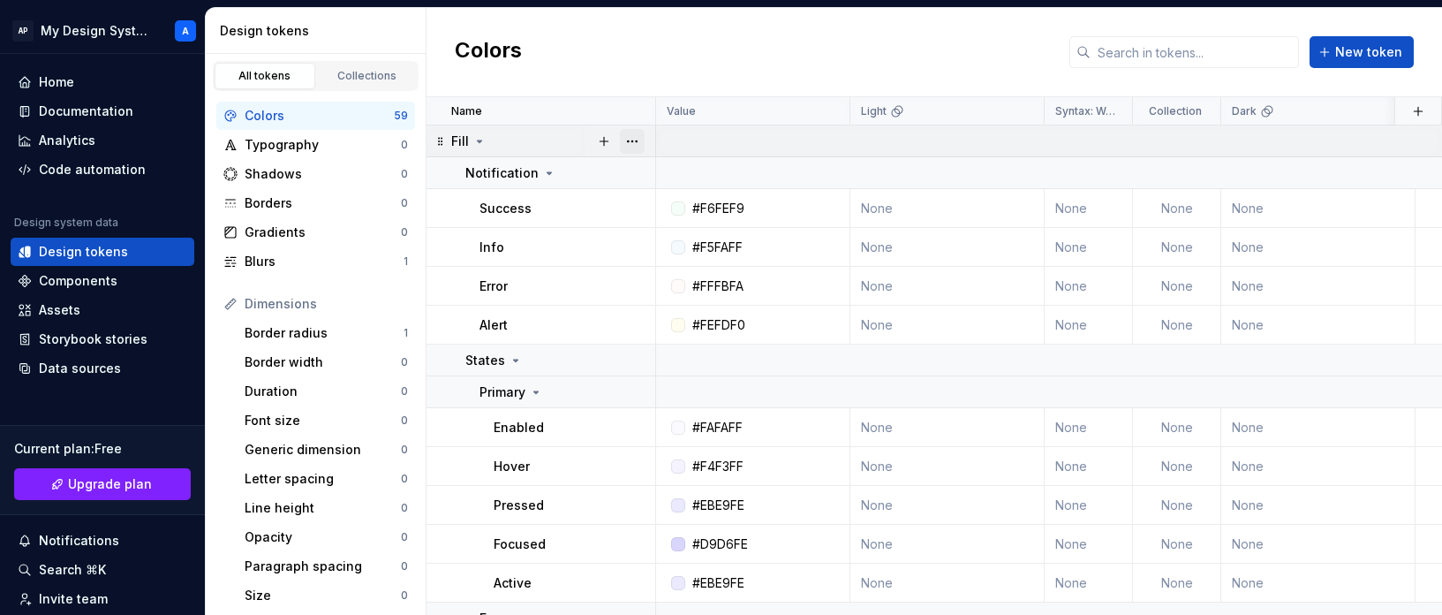
click at [636, 139] on button "button" at bounding box center [632, 141] width 25 height 25
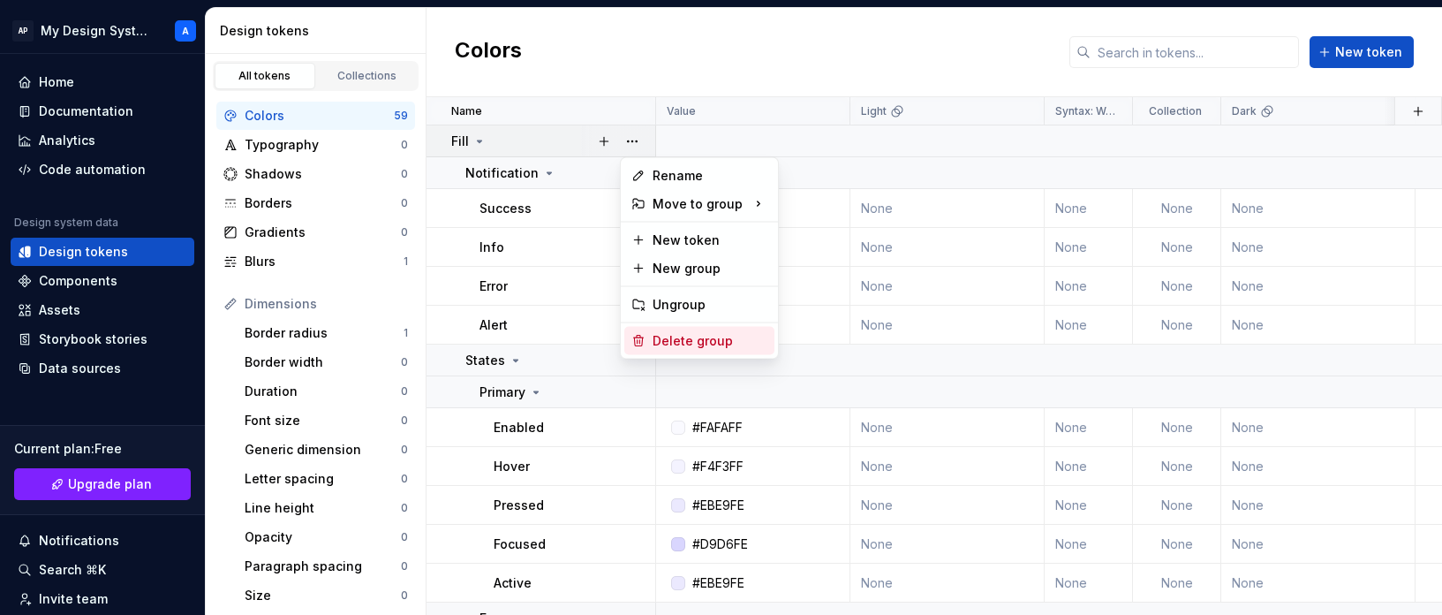
click at [673, 334] on div "Delete group" at bounding box center [710, 341] width 115 height 18
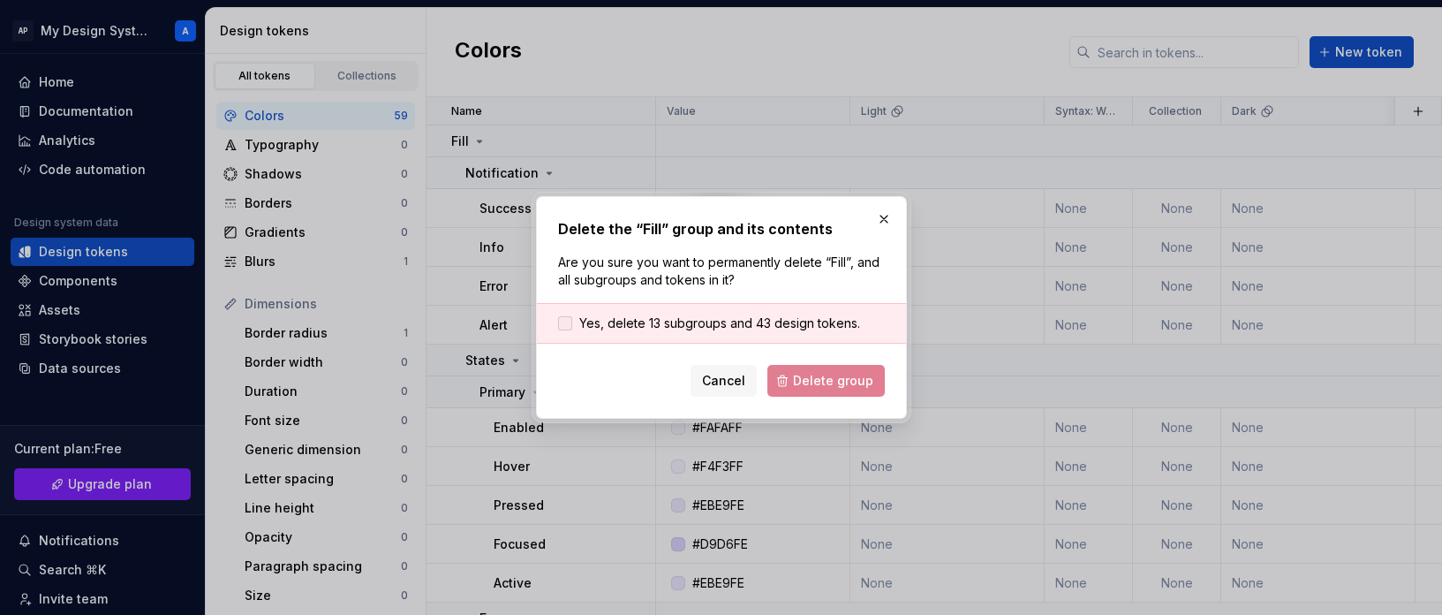
click at [721, 323] on span "Yes, delete 13 subgroups and 43 design tokens." at bounding box center [719, 323] width 281 height 18
click at [819, 383] on span "Delete group" at bounding box center [833, 381] width 80 height 18
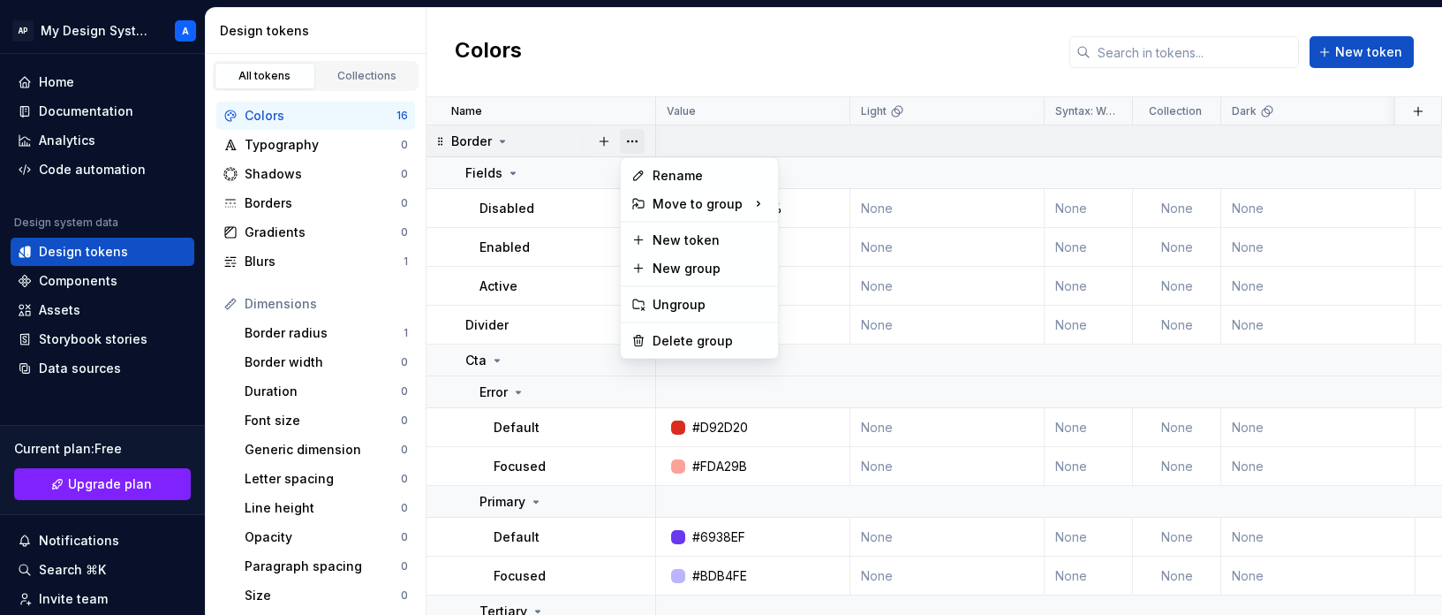
click at [634, 143] on button "button" at bounding box center [632, 141] width 25 height 25
click at [693, 338] on div "Delete group" at bounding box center [710, 341] width 115 height 18
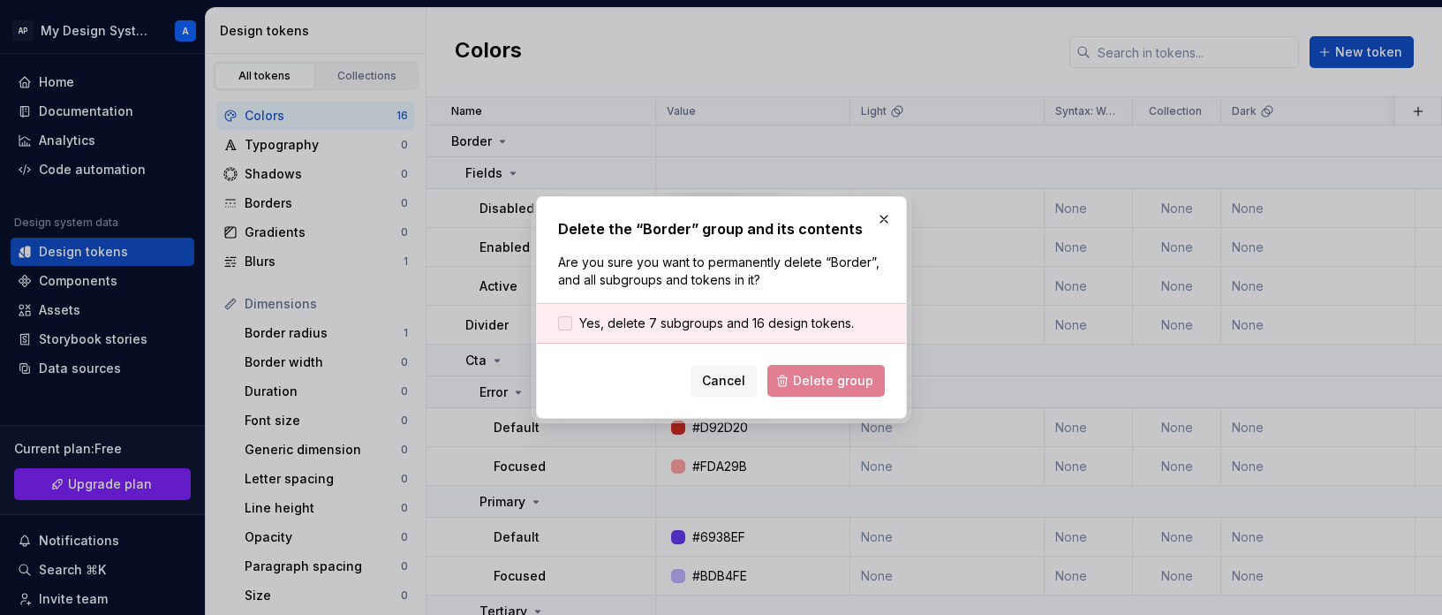
click at [755, 319] on span "Yes, delete 7 subgroups and 16 design tokens." at bounding box center [716, 323] width 275 height 18
click at [817, 383] on span "Delete group" at bounding box center [833, 381] width 80 height 18
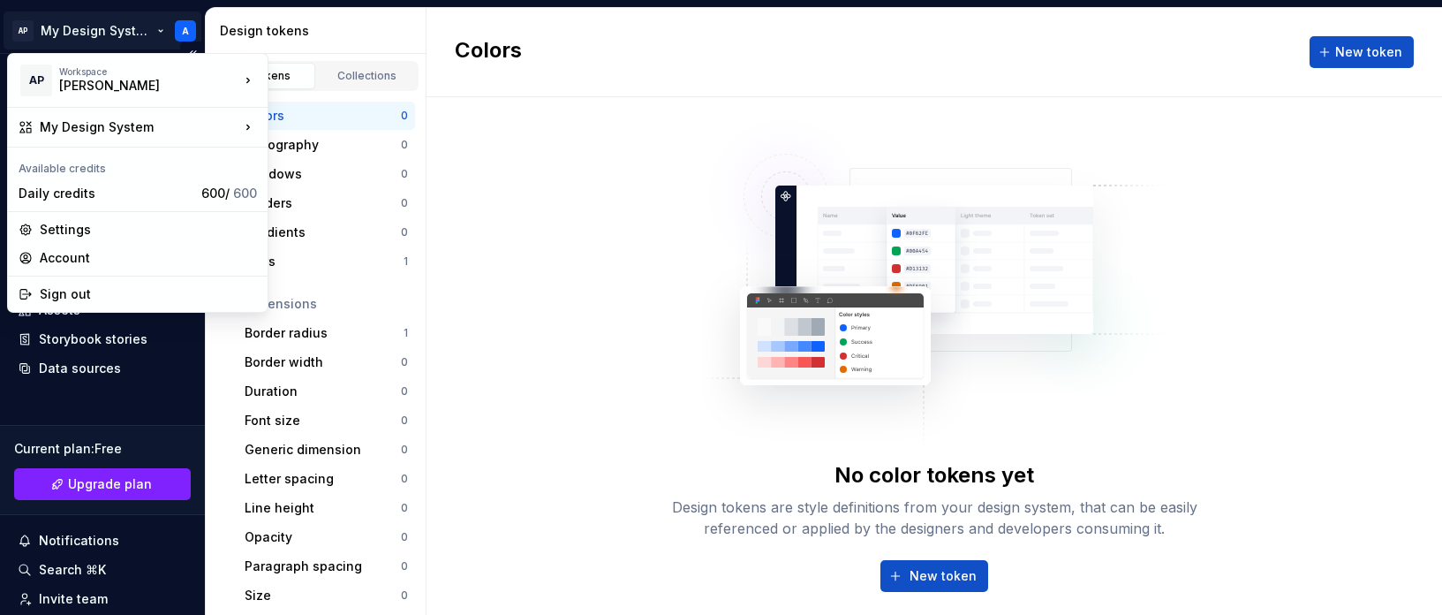
click at [102, 31] on html "AP My Design System A Home Documentation Analytics Code automation Design syste…" at bounding box center [721, 307] width 1442 height 615
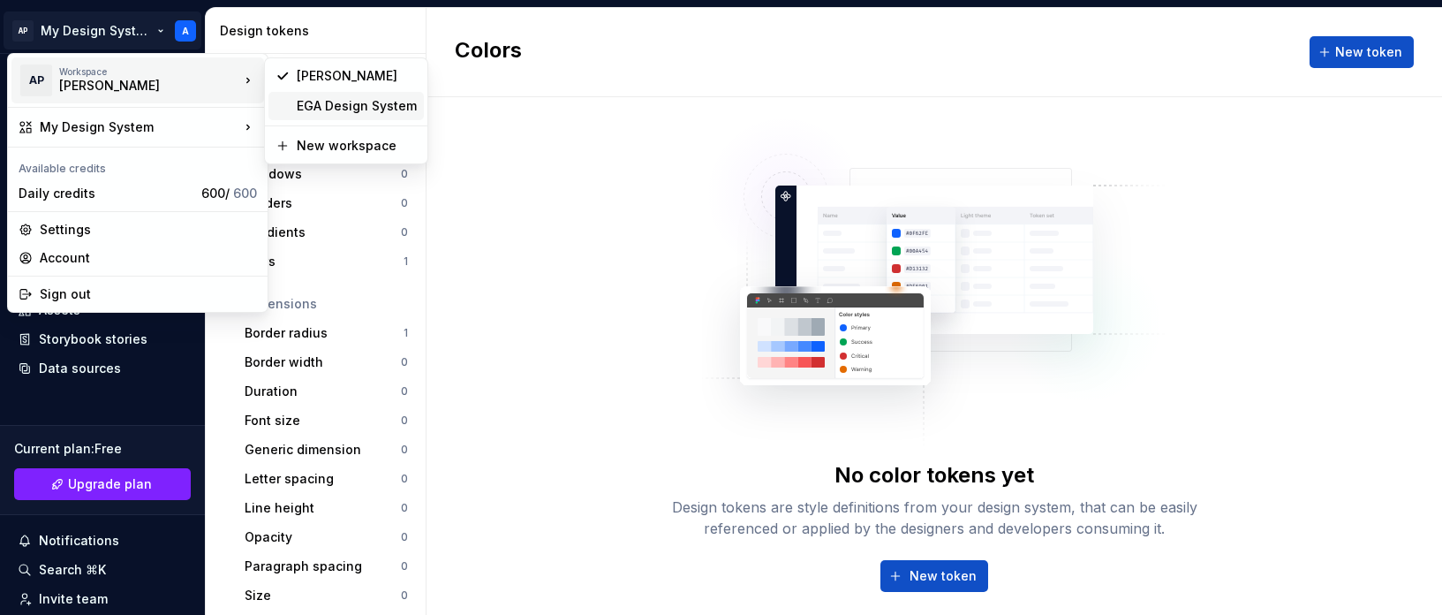
click at [332, 105] on div "EGA Design System" at bounding box center [357, 106] width 120 height 18
